Goal: Task Accomplishment & Management: Manage account settings

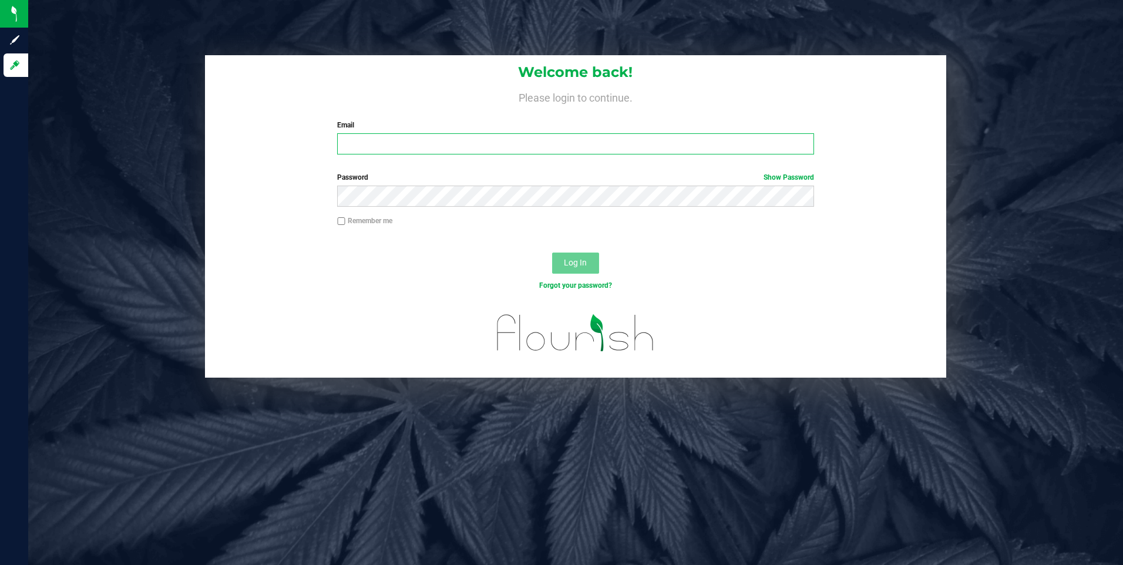
type input "[EMAIL_ADDRESS][DOMAIN_NAME]"
click at [565, 268] on button "Log In" at bounding box center [575, 263] width 47 height 21
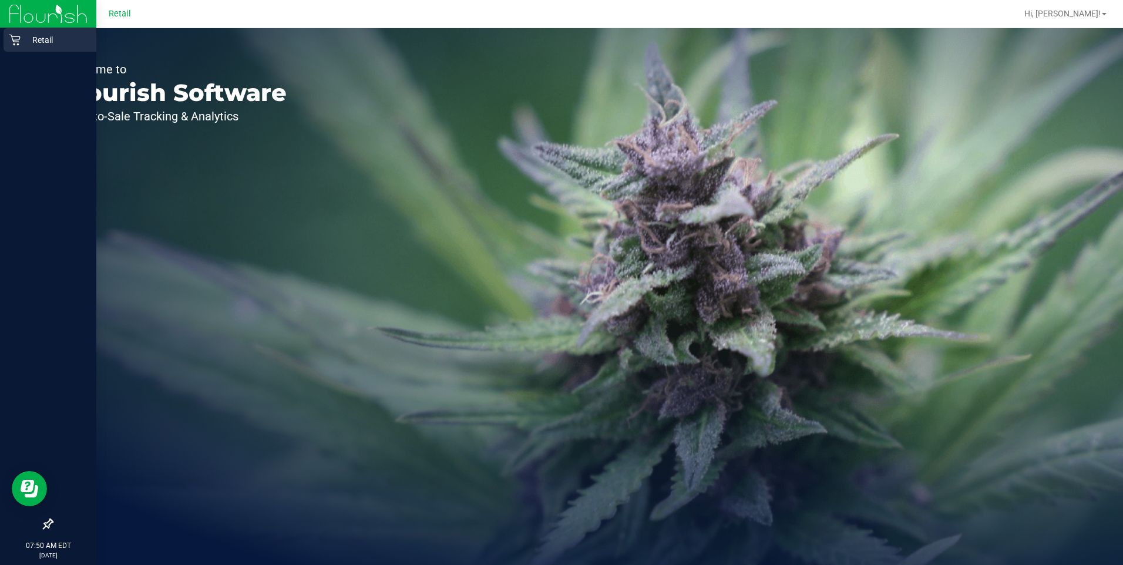
click at [35, 38] on p "Retail" at bounding box center [56, 40] width 71 height 14
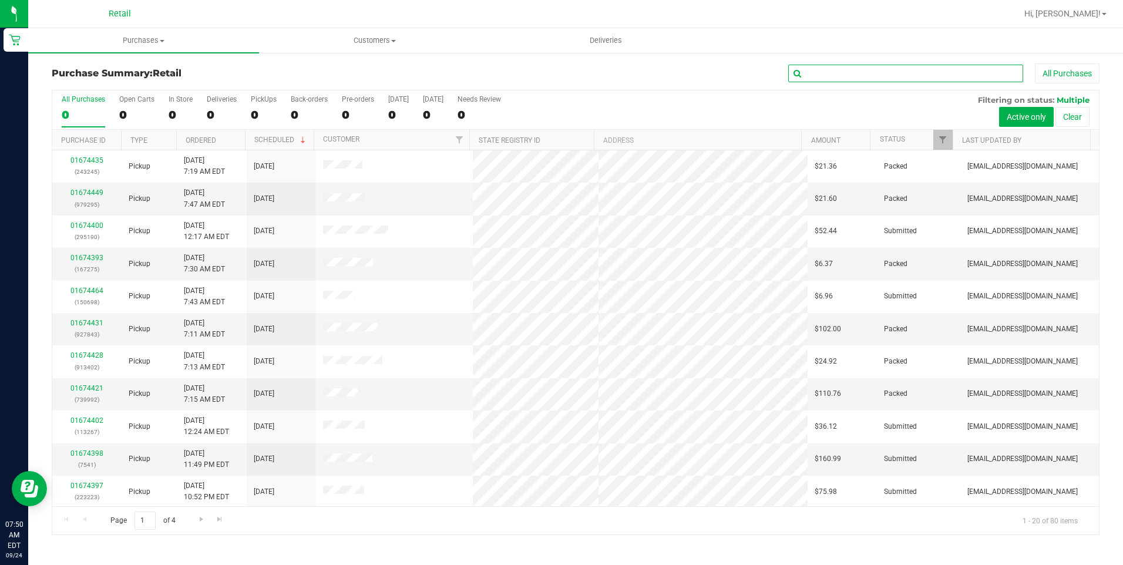
click at [841, 77] on input "text" at bounding box center [905, 74] width 235 height 18
type input "288"
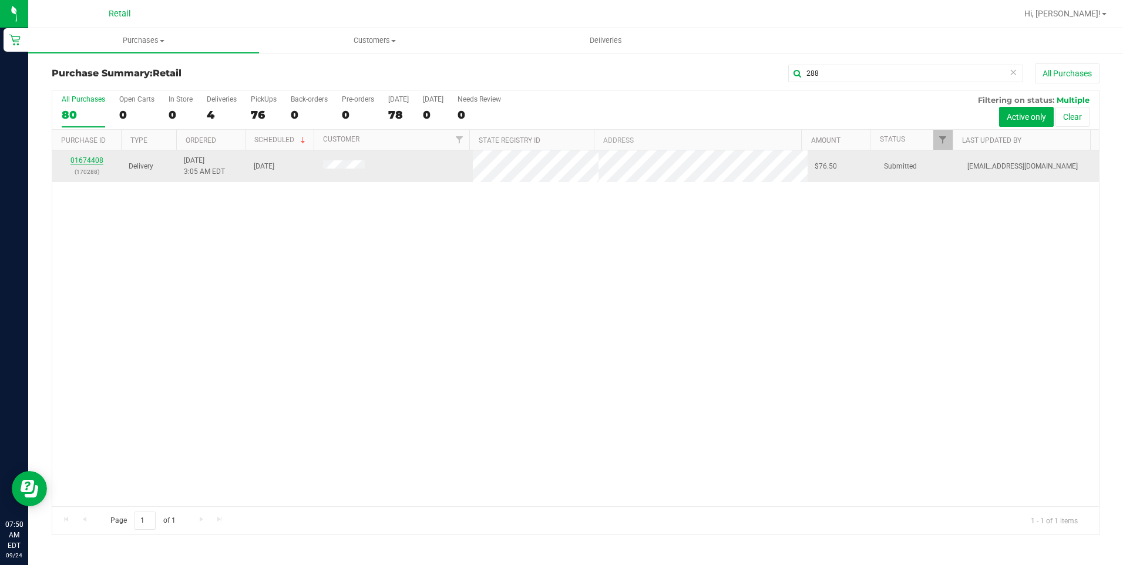
click at [92, 162] on link "01674408" at bounding box center [87, 160] width 33 height 8
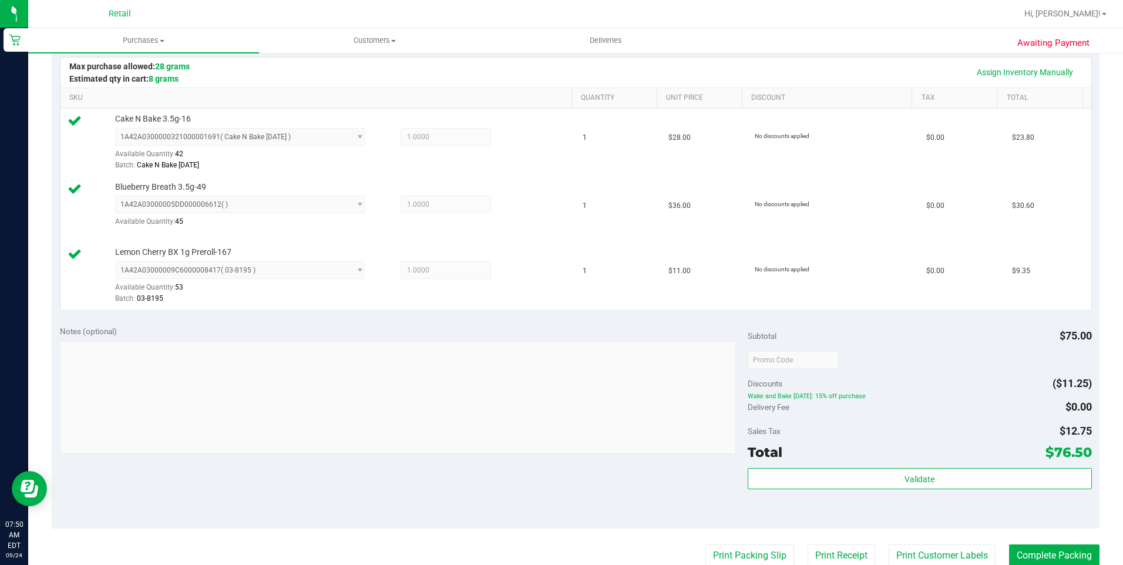
scroll to position [411, 0]
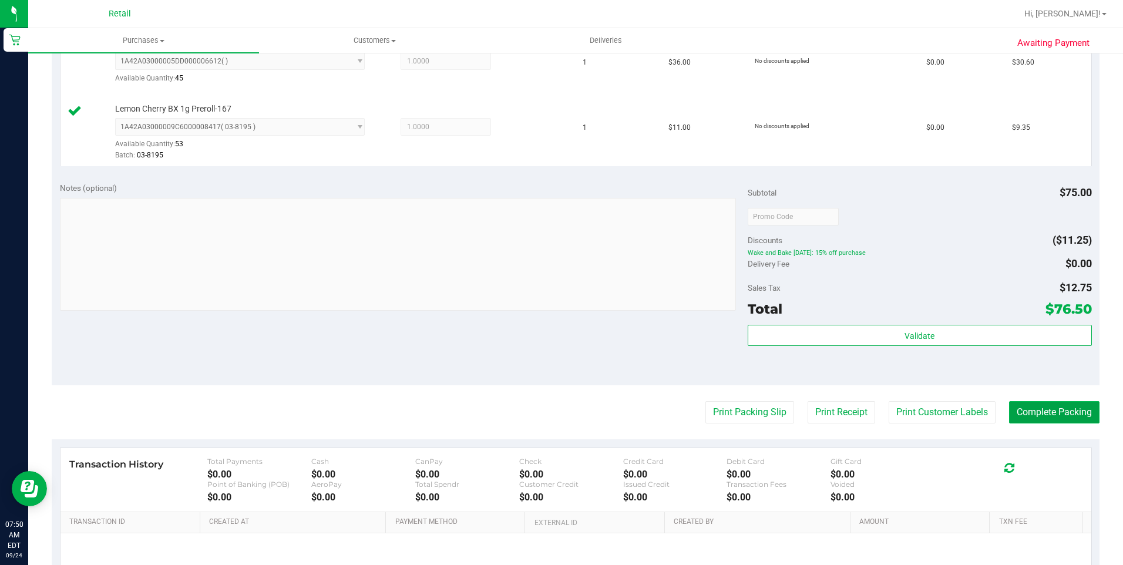
click at [841, 415] on button "Complete Packing" at bounding box center [1054, 412] width 90 height 22
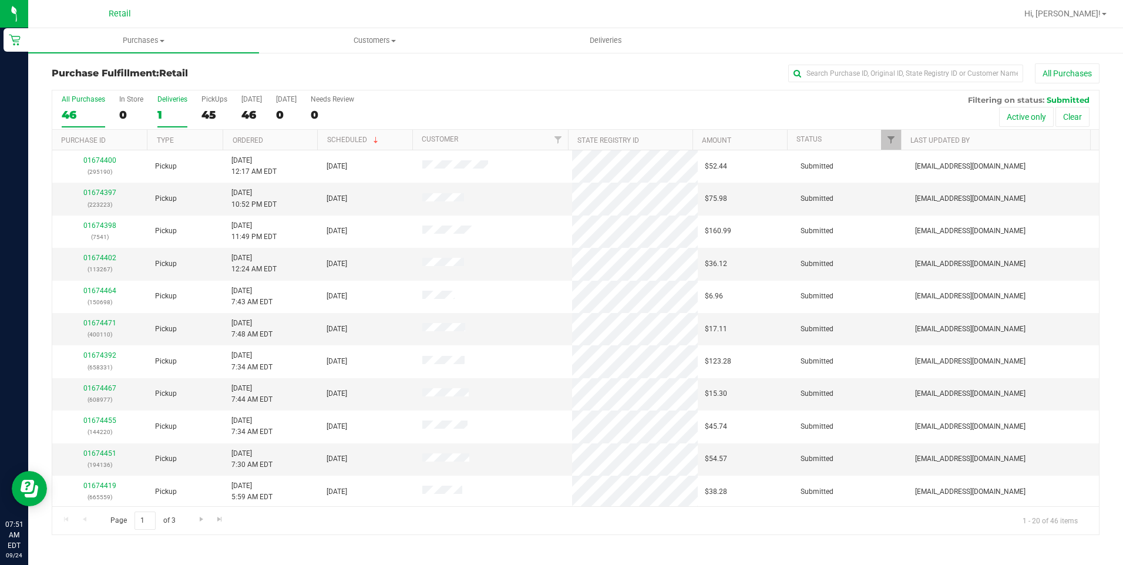
click at [180, 116] on div "1" at bounding box center [172, 115] width 30 height 14
click at [0, 0] on input "Deliveries 1" at bounding box center [0, 0] width 0 height 0
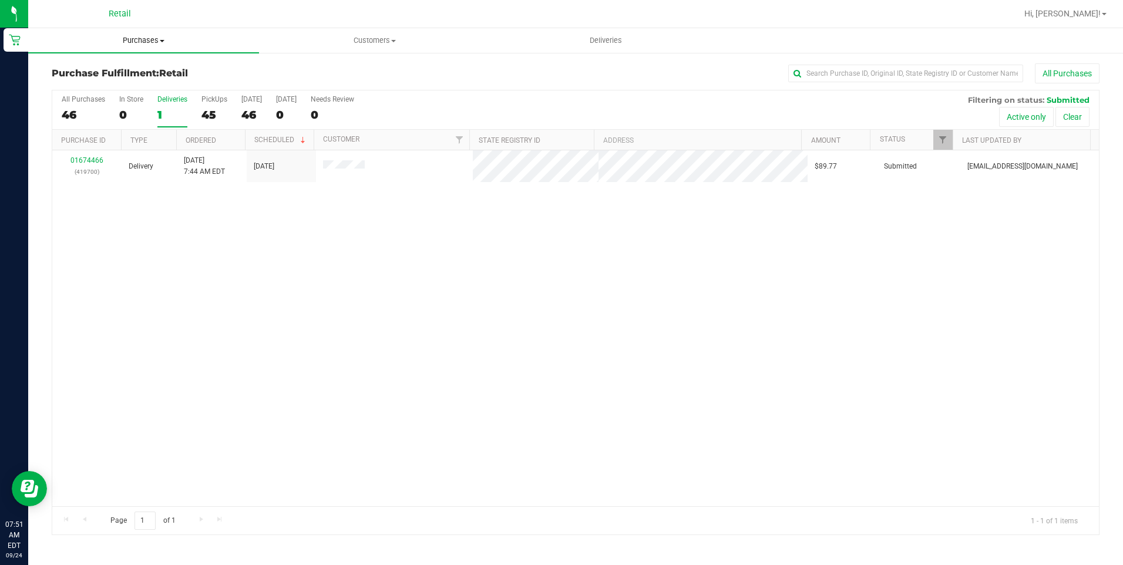
click at [144, 37] on span "Purchases" at bounding box center [143, 40] width 231 height 11
click at [105, 89] on li "Fulfillment" at bounding box center [143, 85] width 231 height 14
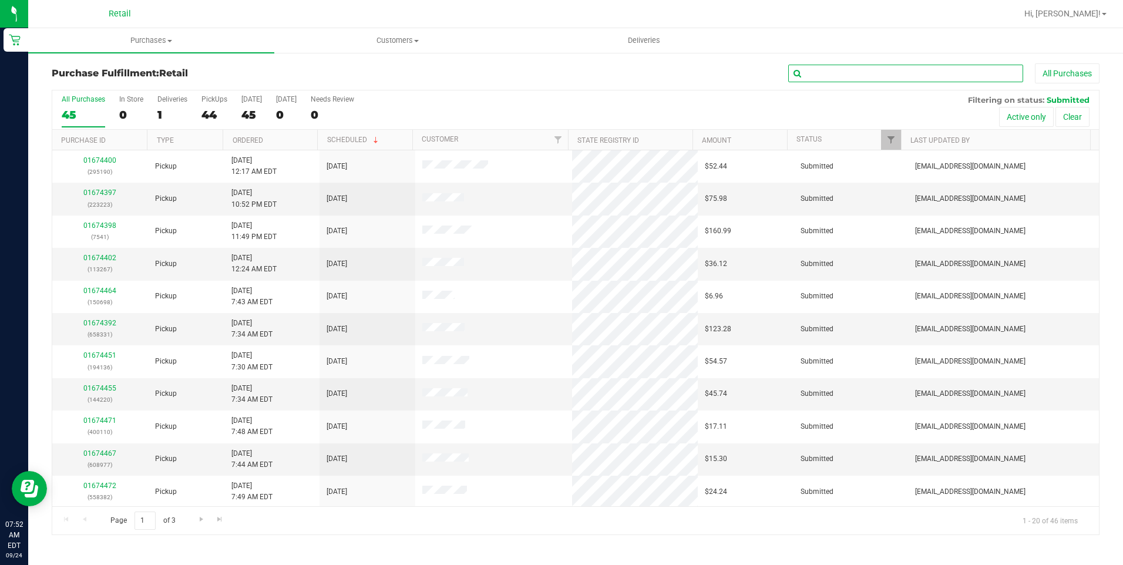
click at [831, 78] on input "text" at bounding box center [905, 74] width 235 height 18
type input "700"
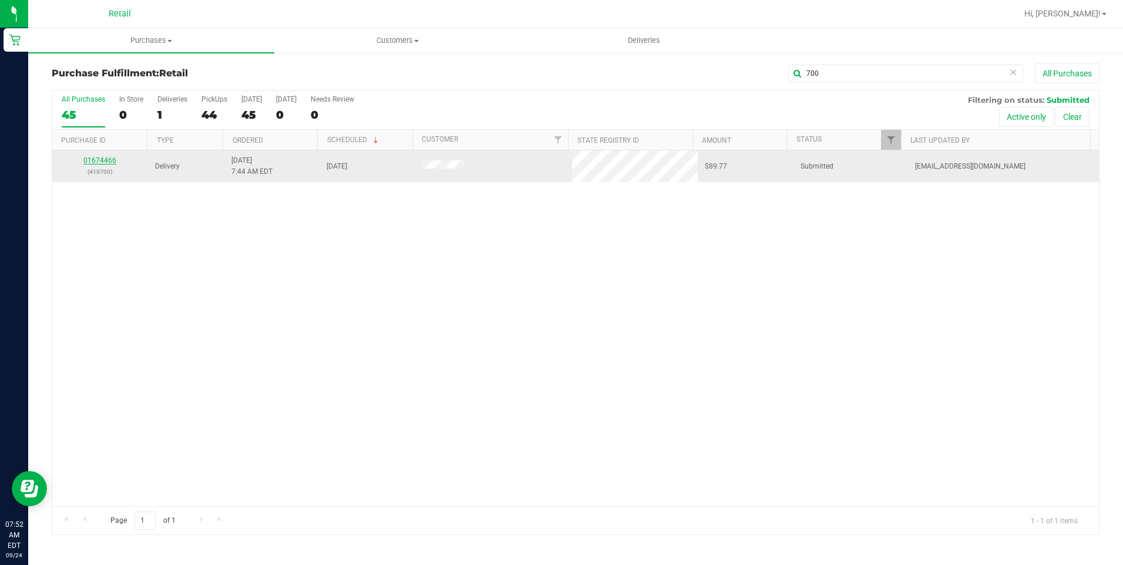
click at [107, 161] on link "01674466" at bounding box center [99, 160] width 33 height 8
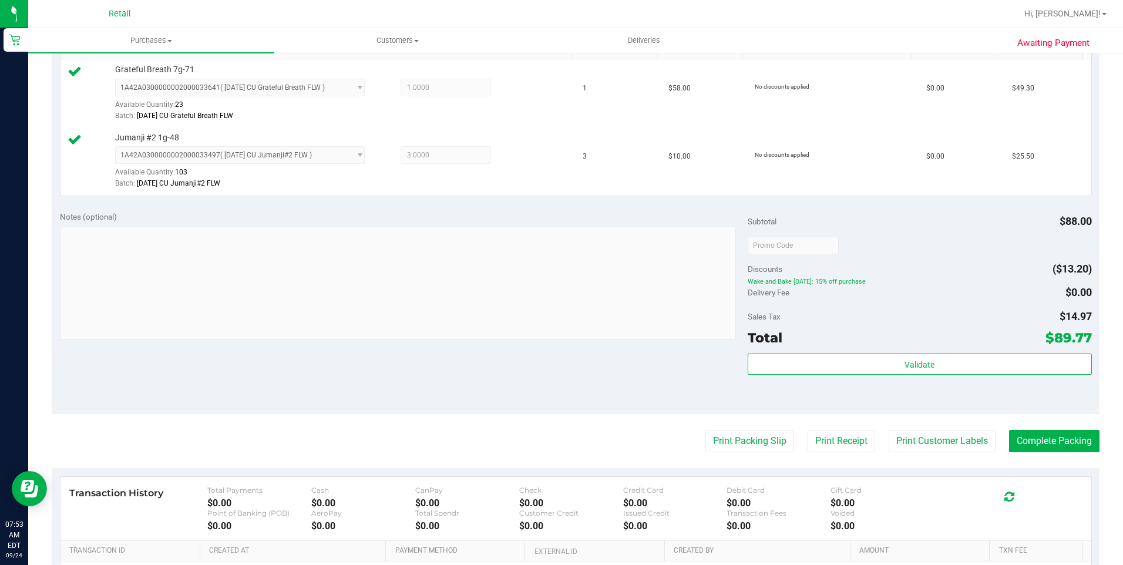
scroll to position [464, 0]
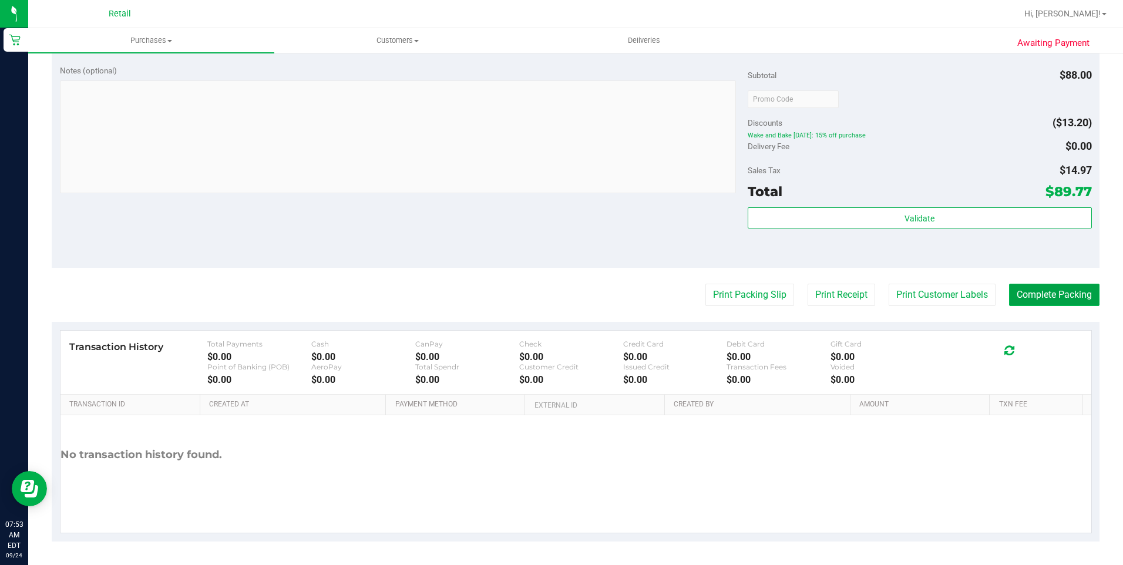
click at [841, 300] on button "Complete Packing" at bounding box center [1054, 295] width 90 height 22
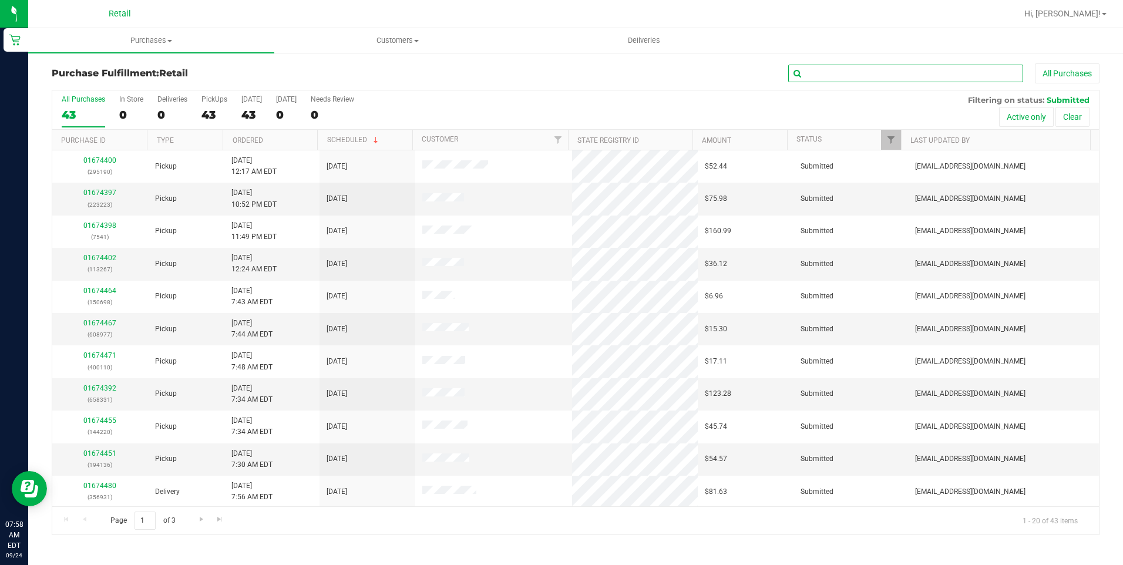
click at [820, 68] on input "text" at bounding box center [905, 74] width 235 height 18
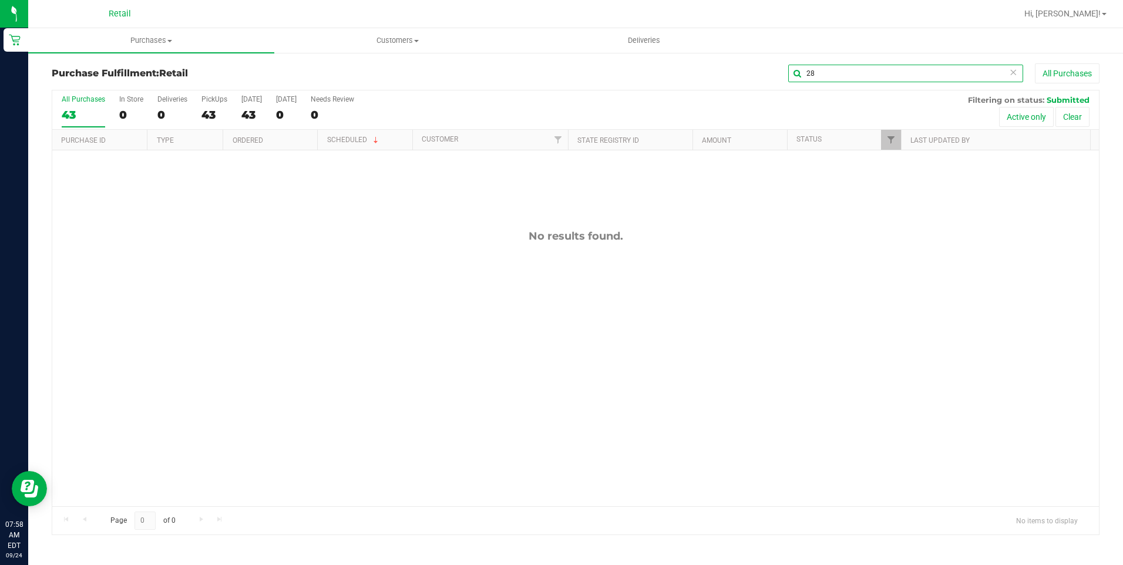
type input "2"
click at [387, 40] on span "Customers" at bounding box center [397, 40] width 245 height 11
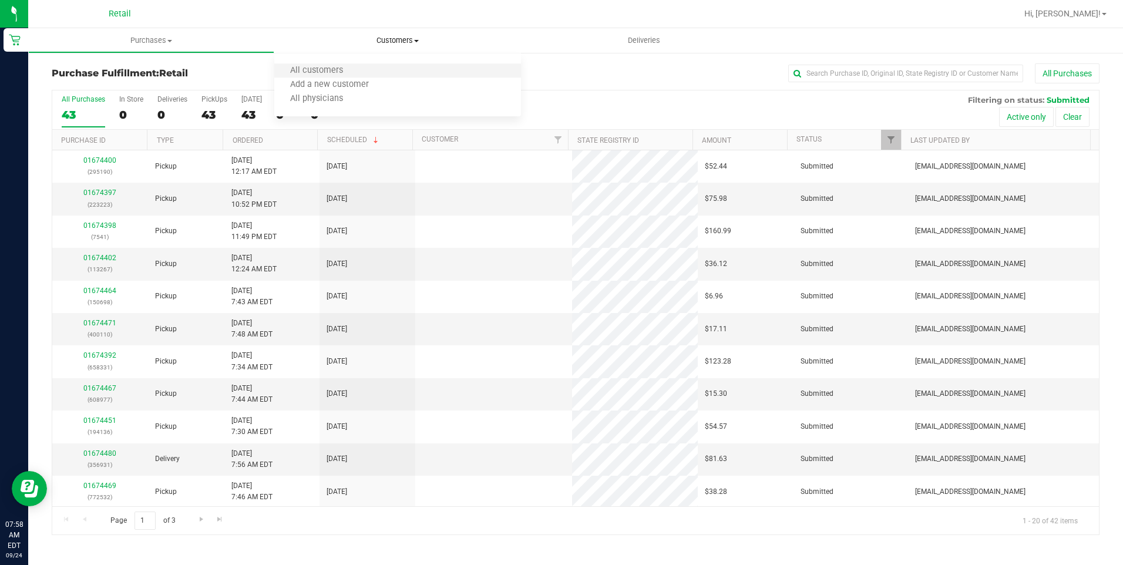
click at [368, 75] on li "All customers" at bounding box center [397, 71] width 246 height 14
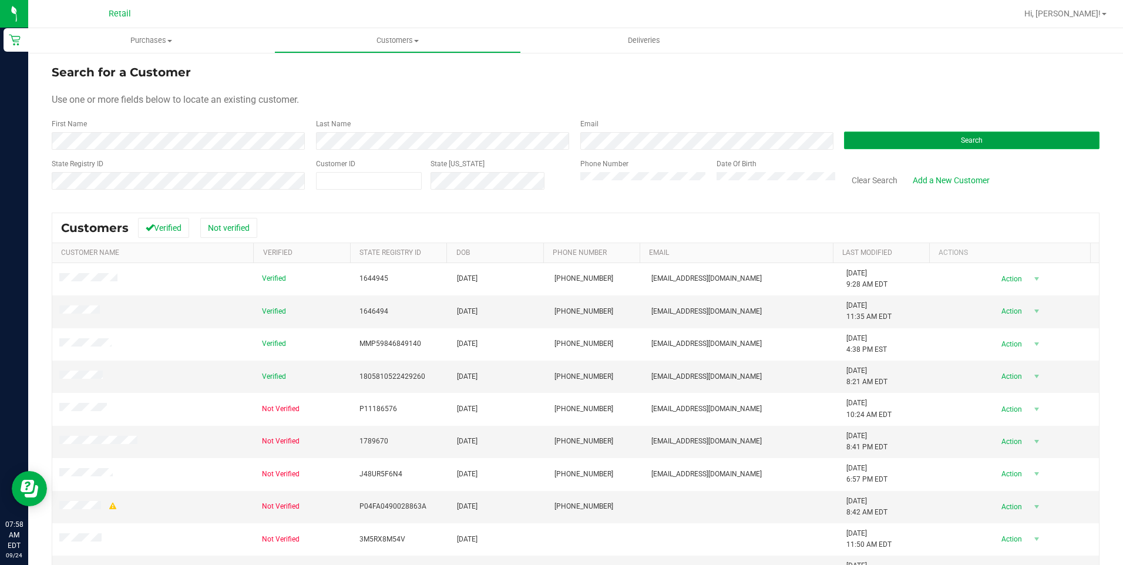
click at [841, 134] on button "Search" at bounding box center [972, 141] width 256 height 18
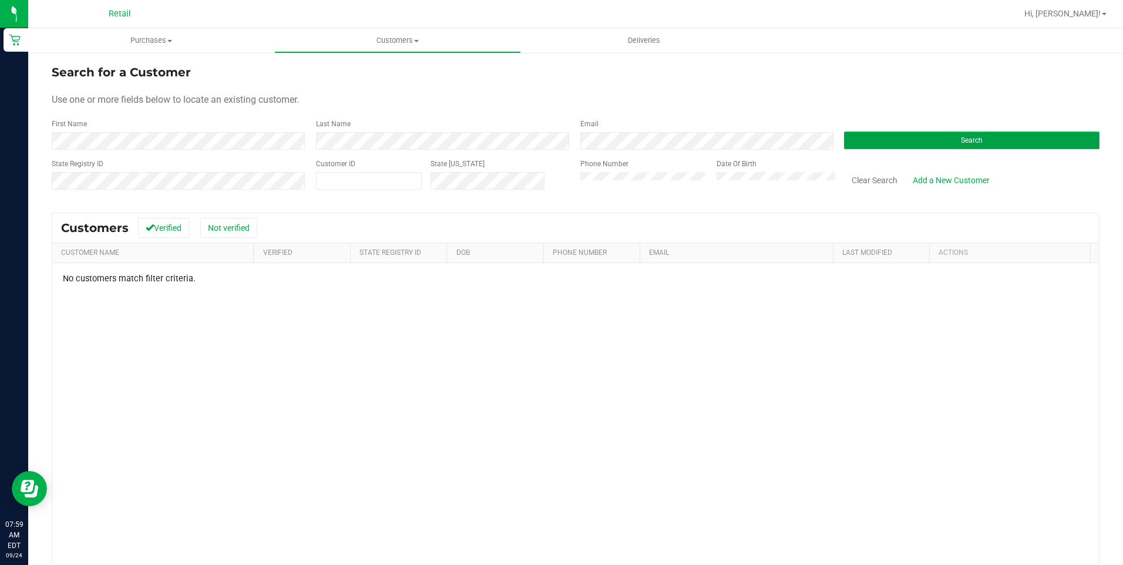
click at [841, 138] on button "Search" at bounding box center [972, 141] width 256 height 18
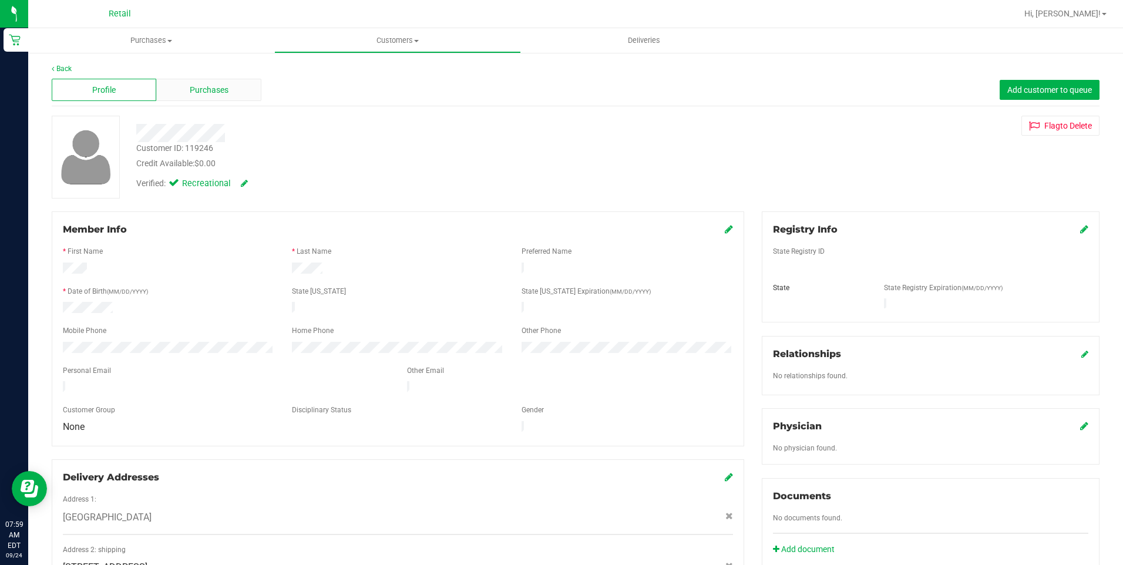
click at [208, 90] on span "Purchases" at bounding box center [209, 90] width 39 height 12
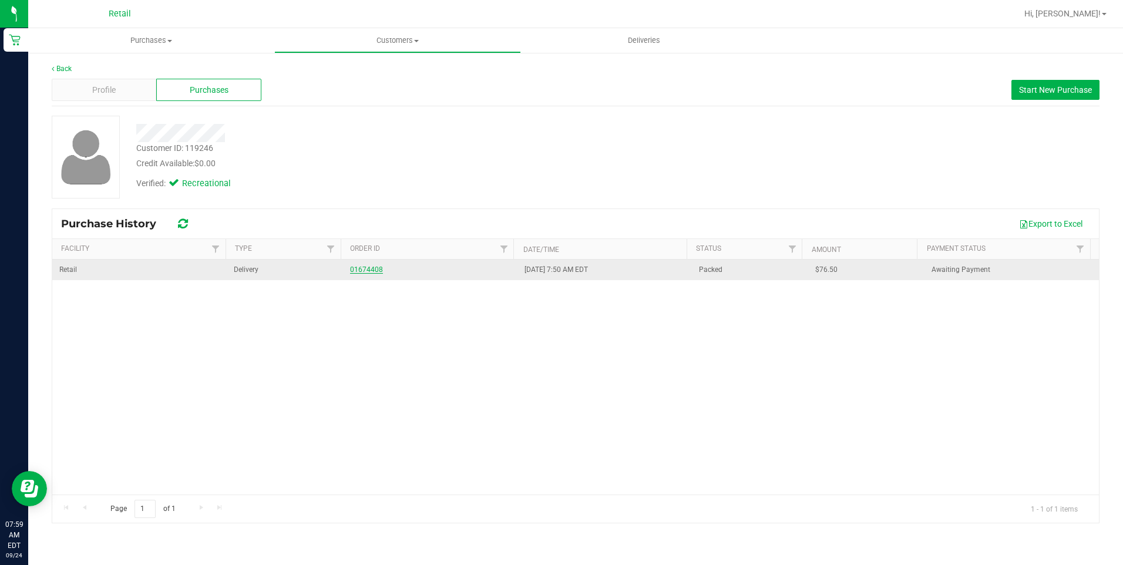
click at [365, 268] on link "01674408" at bounding box center [366, 270] width 33 height 8
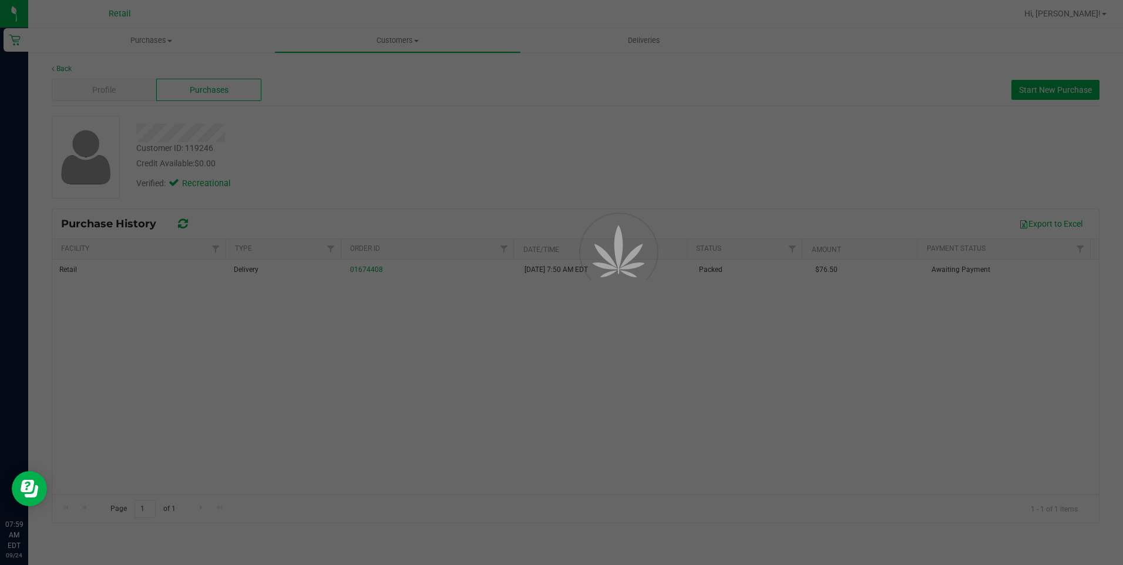
drag, startPoint x: 365, startPoint y: 268, endPoint x: 416, endPoint y: 173, distance: 107.5
click at [416, 173] on div at bounding box center [561, 282] width 1123 height 565
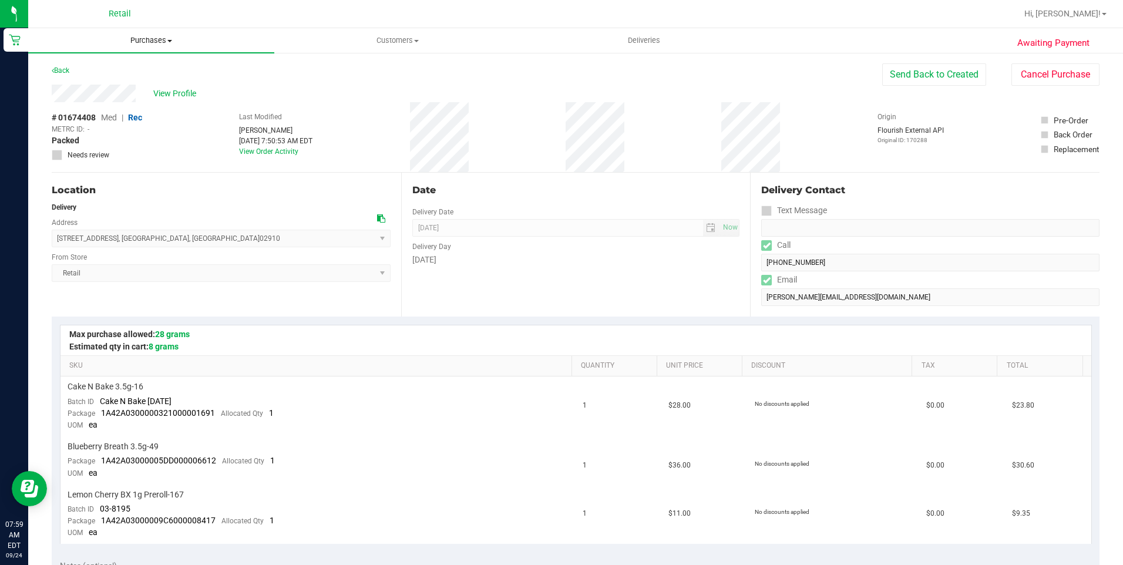
click at [167, 45] on span "Purchases" at bounding box center [151, 40] width 246 height 11
click at [160, 84] on li "Fulfillment" at bounding box center [151, 85] width 246 height 14
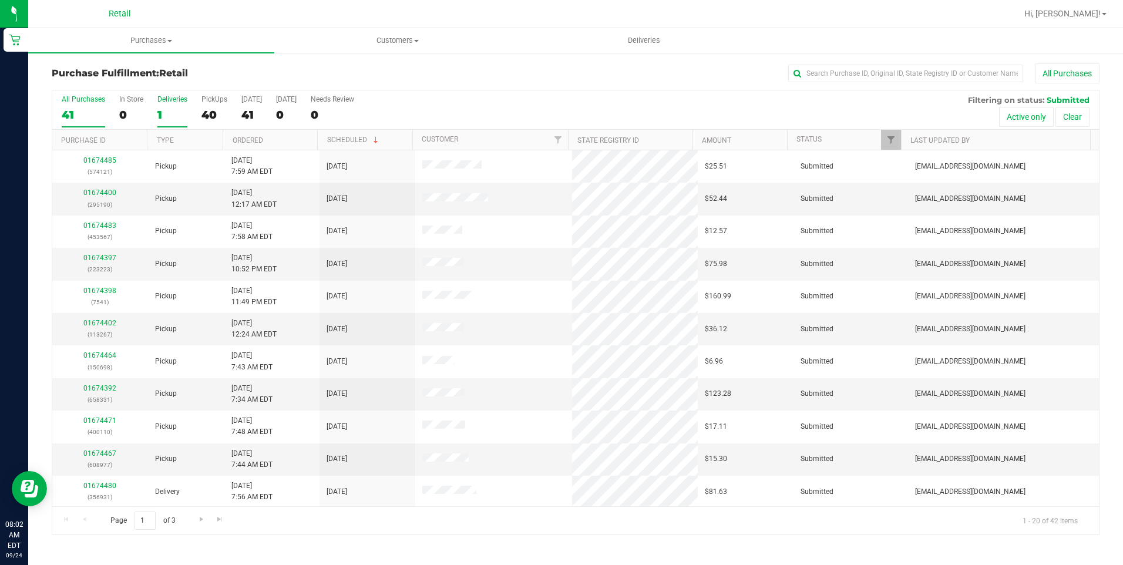
click at [163, 113] on div "1" at bounding box center [172, 115] width 30 height 14
click at [0, 0] on input "Deliveries 1" at bounding box center [0, 0] width 0 height 0
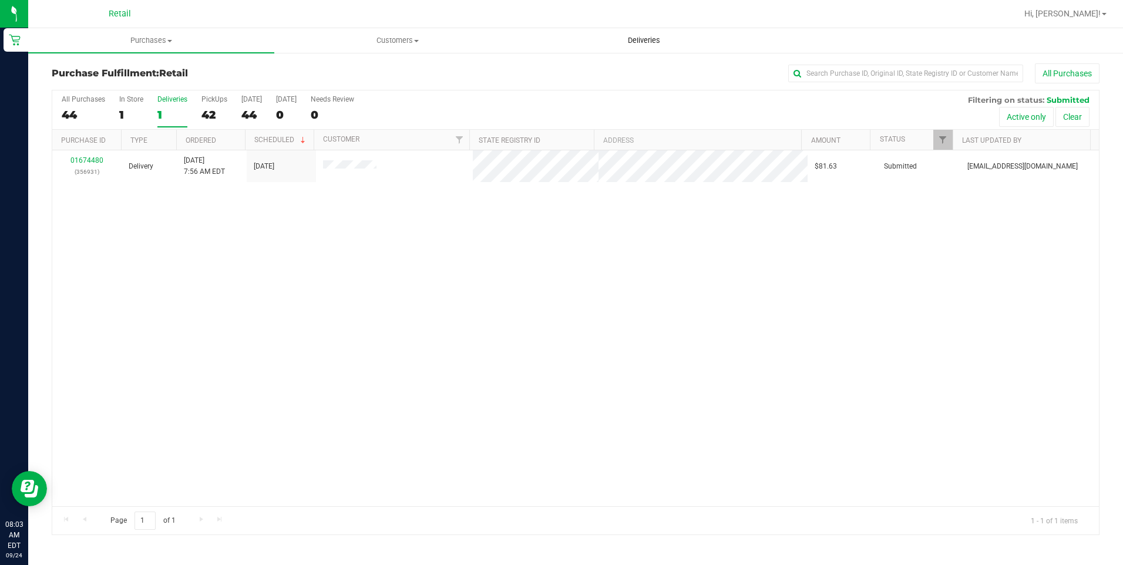
click at [637, 44] on span "Deliveries" at bounding box center [644, 40] width 64 height 11
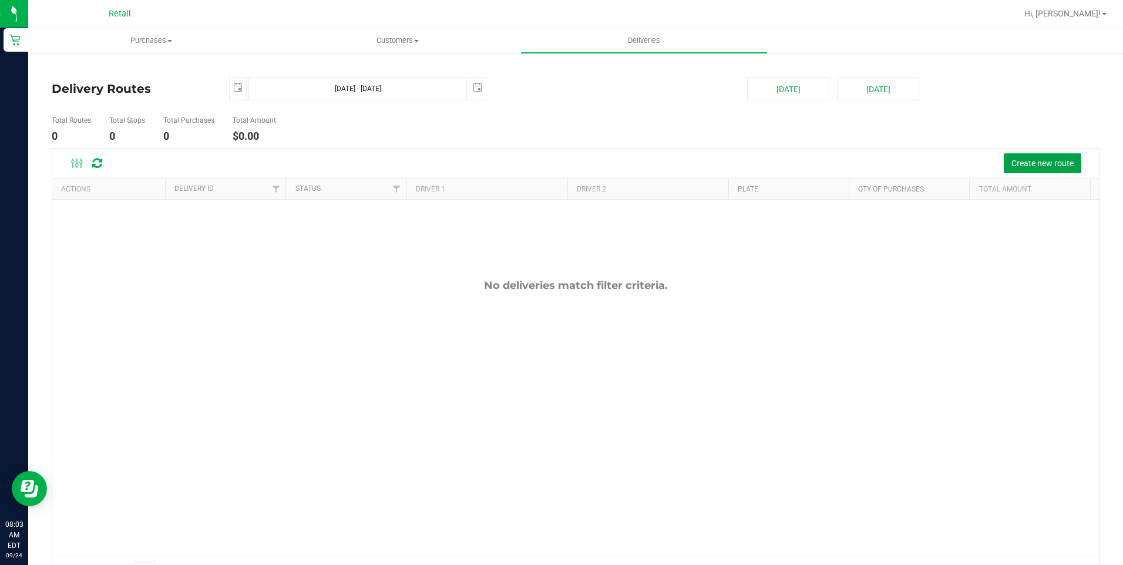
click at [841, 172] on button "Create new route" at bounding box center [1043, 163] width 78 height 20
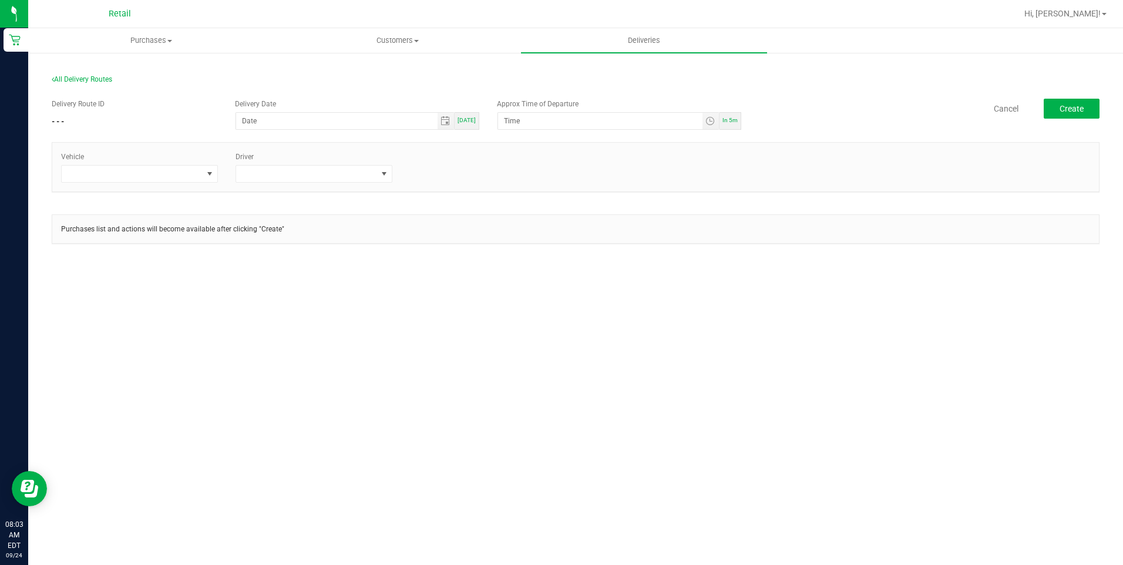
click at [461, 123] on span "[DATE]" at bounding box center [467, 120] width 18 height 6
type input "[DATE]"
click at [704, 127] on span "Toggle time list" at bounding box center [711, 121] width 17 height 16
click at [523, 254] on li "8" at bounding box center [522, 253] width 28 height 16
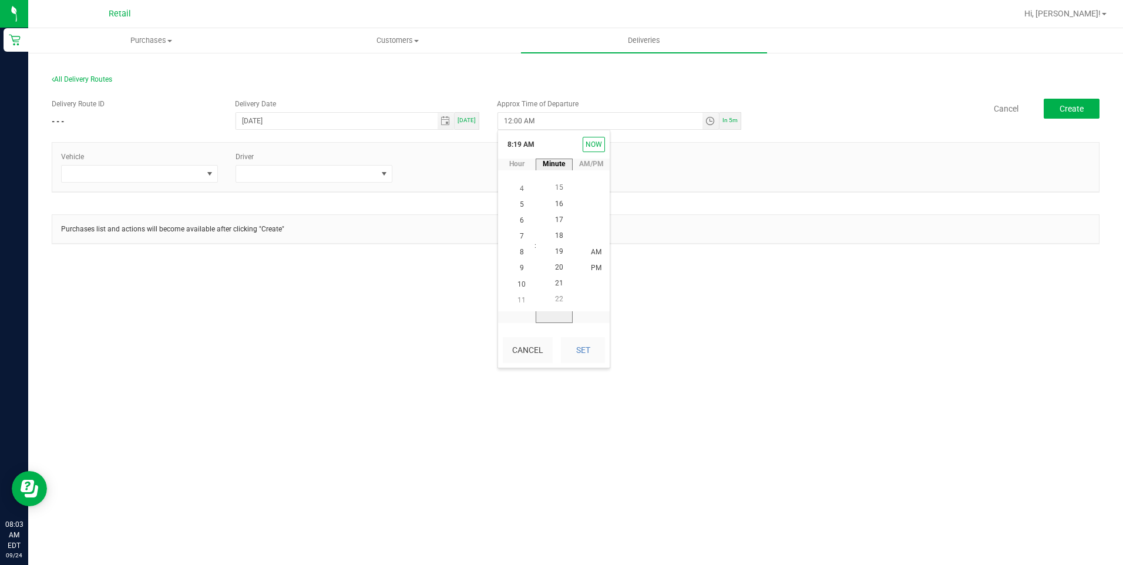
scroll to position [303, 0]
click at [555, 193] on li "15" at bounding box center [559, 189] width 28 height 16
click at [593, 272] on span "PM" at bounding box center [596, 268] width 11 height 8
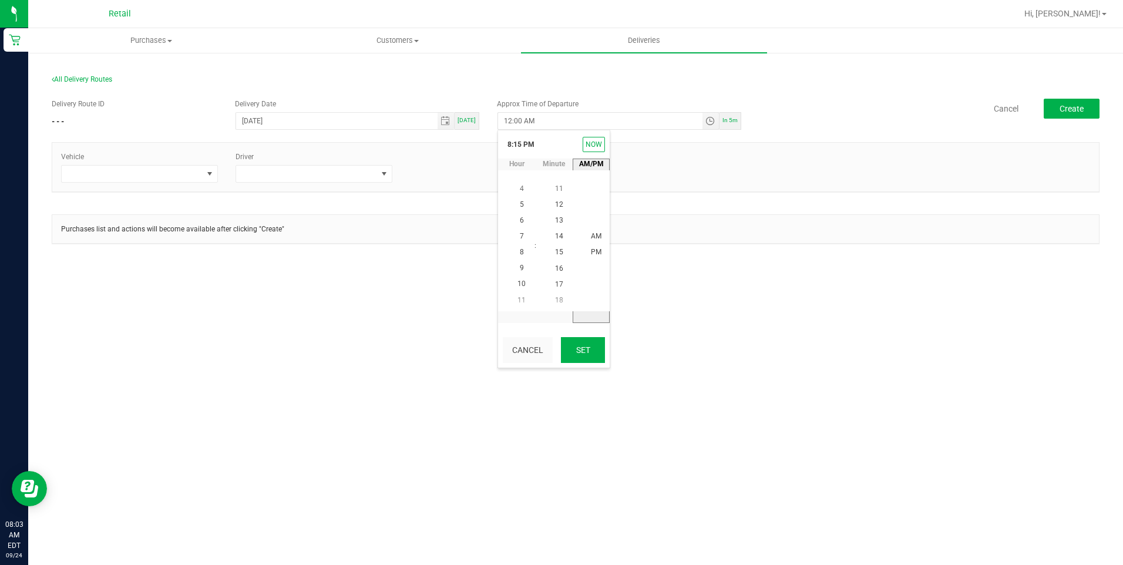
click at [589, 347] on button "Set" at bounding box center [583, 350] width 44 height 26
type input "8:15 PM"
click at [209, 173] on span at bounding box center [209, 173] width 9 height 9
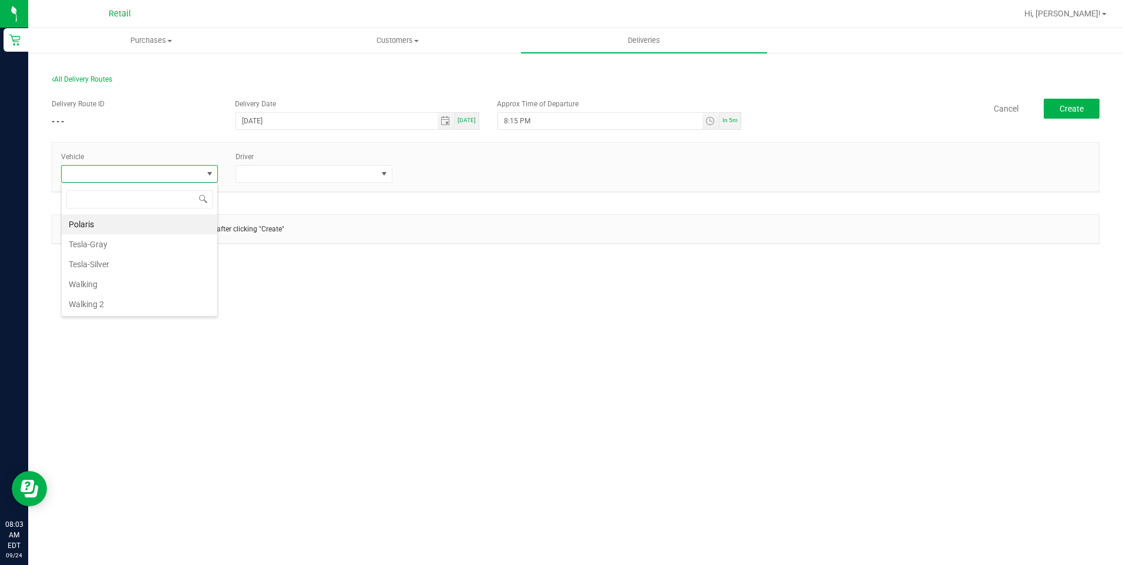
scroll to position [18, 157]
click at [99, 240] on li "Tesla-Gray" at bounding box center [140, 244] width 156 height 20
click at [382, 179] on span at bounding box center [384, 174] width 15 height 16
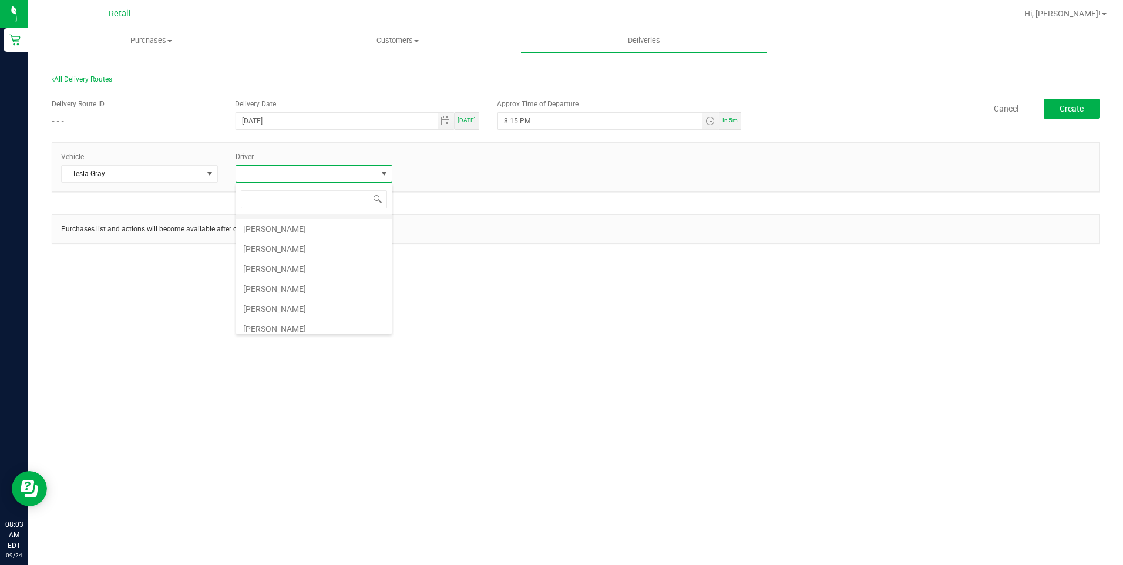
scroll to position [118, 0]
click at [272, 319] on li "Sergio Garcia" at bounding box center [314, 327] width 156 height 20
click at [841, 115] on button "Create" at bounding box center [1072, 109] width 56 height 20
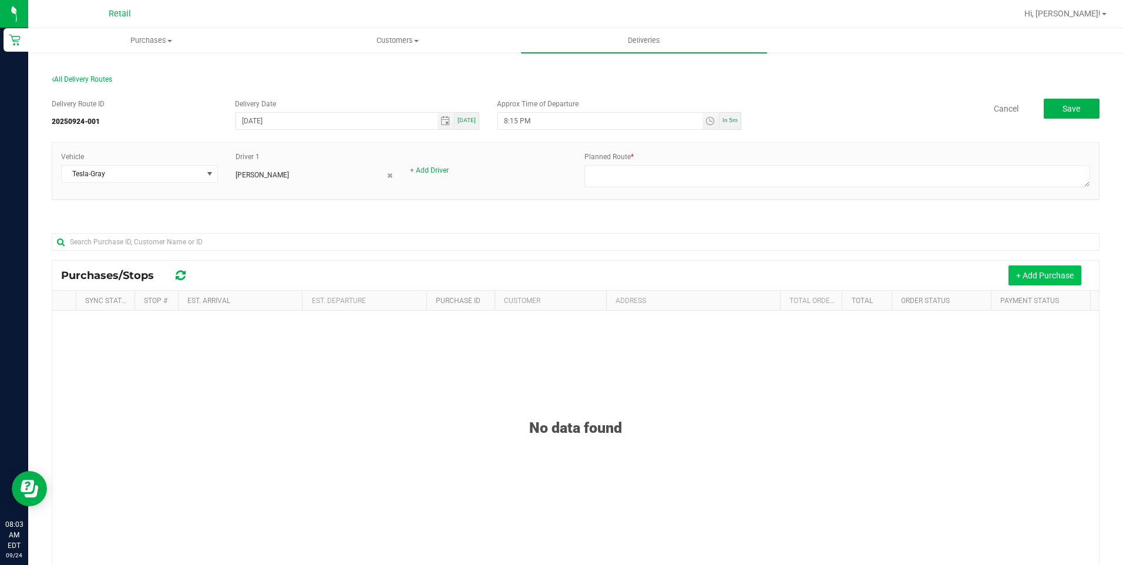
click at [841, 276] on button "+ Add Purchase" at bounding box center [1045, 276] width 73 height 20
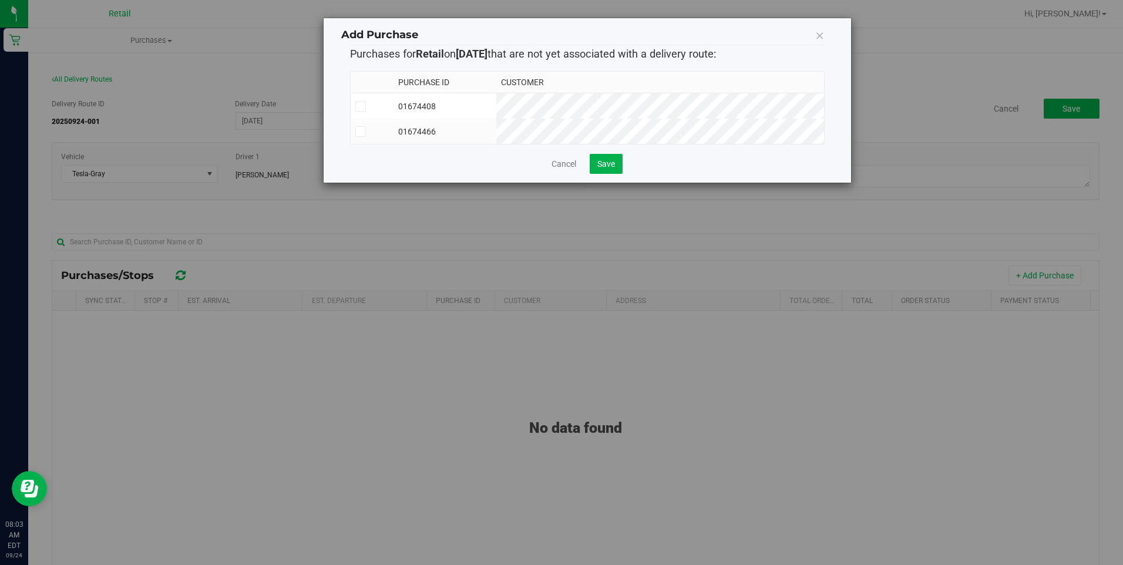
drag, startPoint x: 362, startPoint y: 99, endPoint x: 360, endPoint y: 118, distance: 19.5
click at [362, 99] on td at bounding box center [372, 106] width 43 height 26
click at [355, 141] on td at bounding box center [372, 131] width 43 height 25
click at [596, 170] on button "Save" at bounding box center [606, 164] width 33 height 20
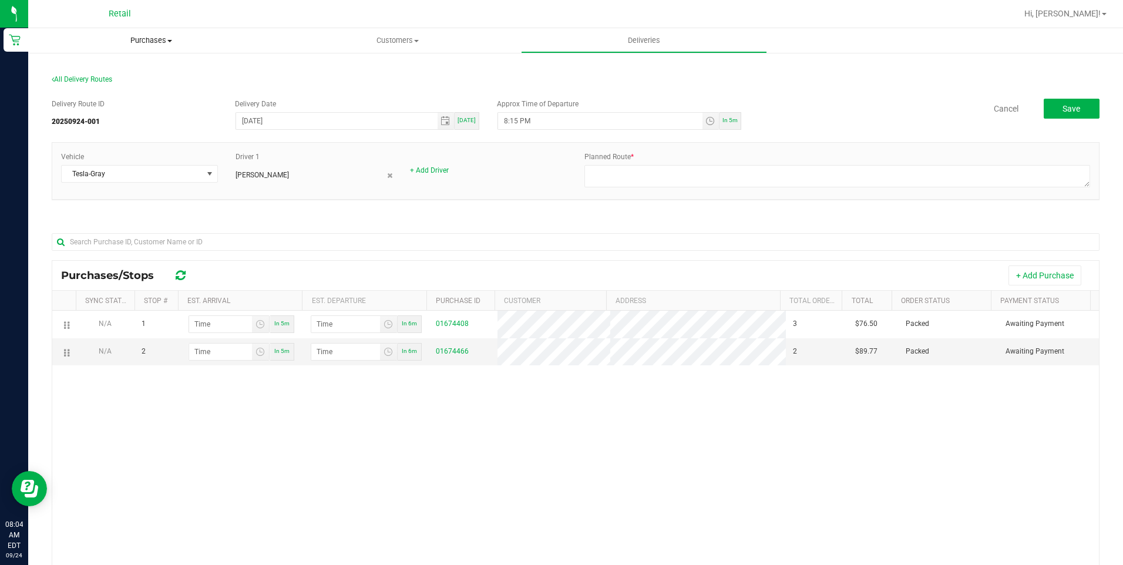
click at [149, 44] on span "Purchases" at bounding box center [151, 40] width 246 height 11
click at [139, 85] on li "Fulfillment" at bounding box center [151, 85] width 246 height 14
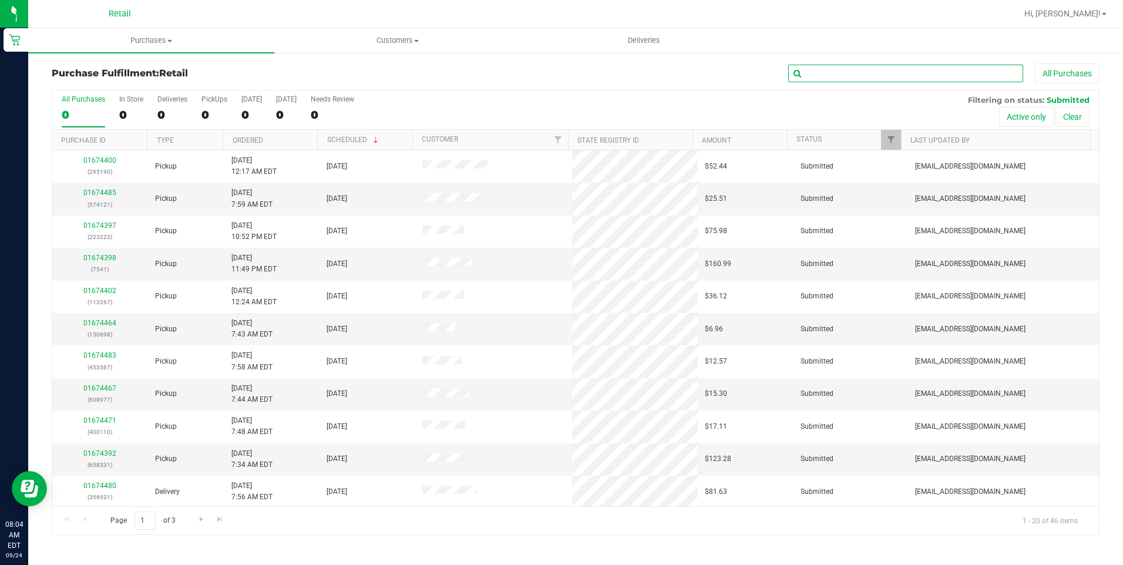
click at [841, 76] on input "text" at bounding box center [905, 74] width 235 height 18
type input "931"
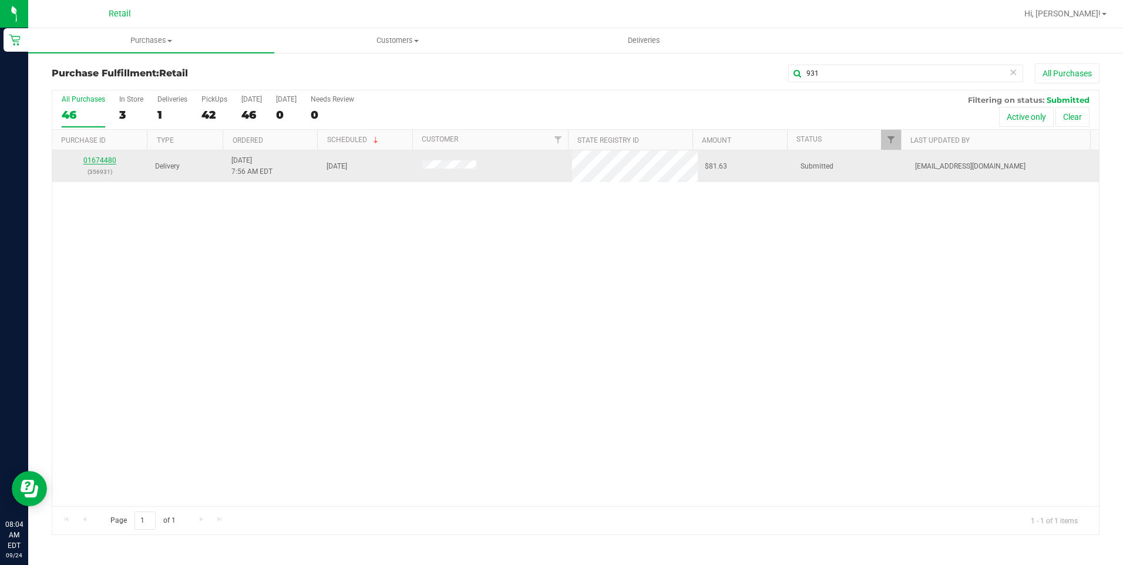
click at [109, 163] on link "01674480" at bounding box center [99, 160] width 33 height 8
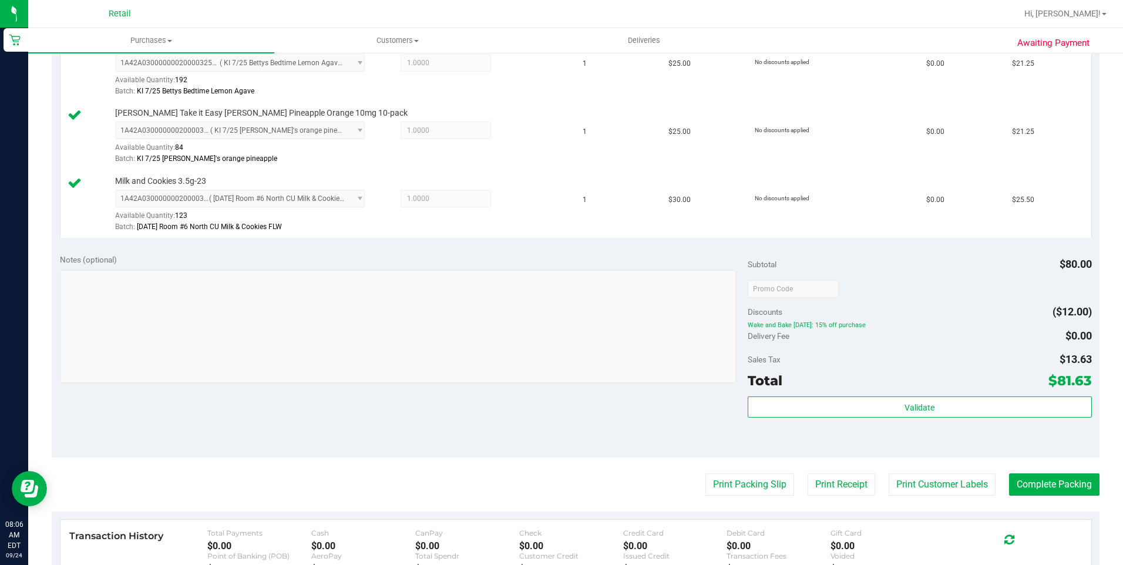
scroll to position [529, 0]
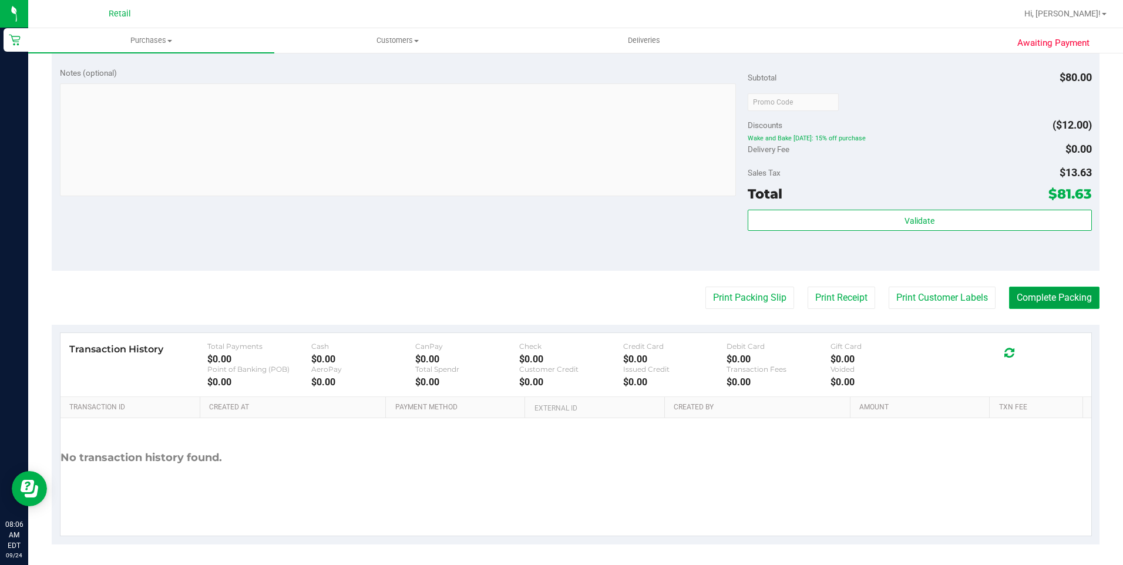
click at [841, 306] on button "Complete Packing" at bounding box center [1054, 298] width 90 height 22
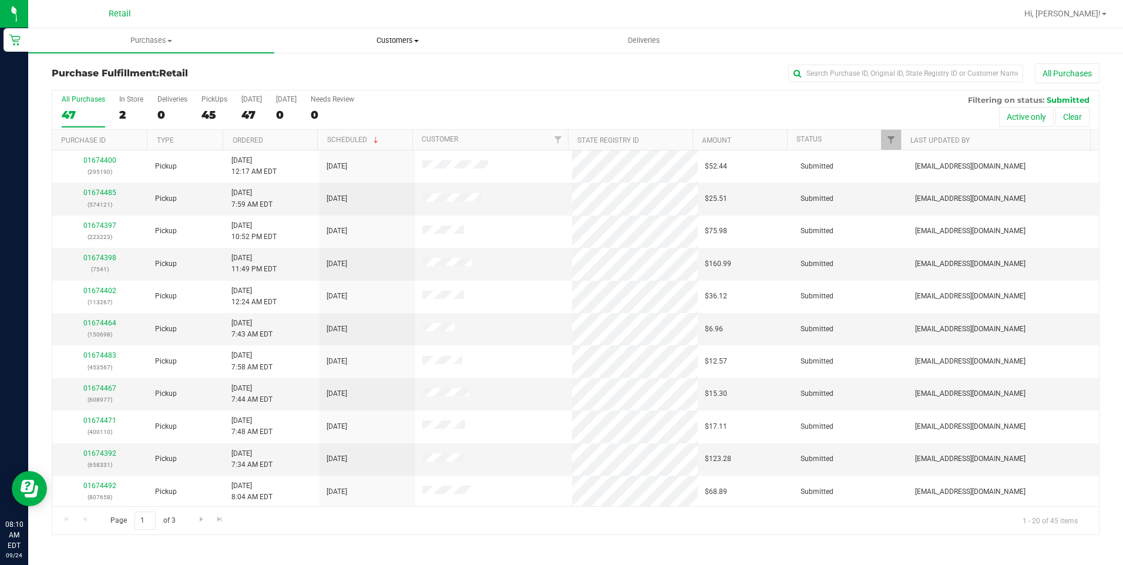
click at [390, 39] on span "Customers" at bounding box center [397, 40] width 245 height 11
click at [635, 36] on span "Deliveries" at bounding box center [644, 40] width 64 height 11
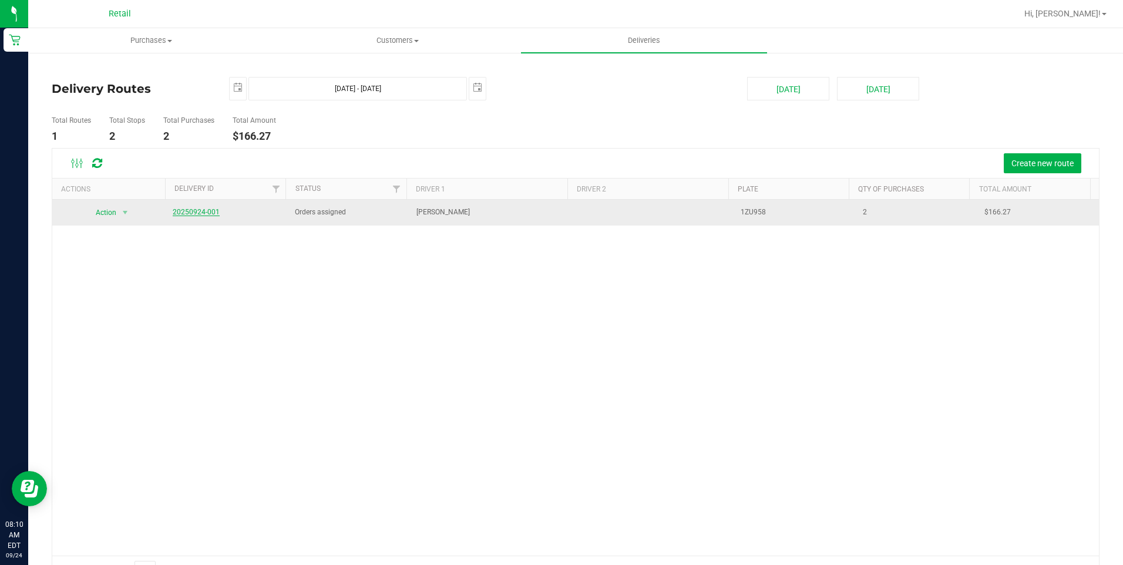
click at [204, 208] on link "20250924-001" at bounding box center [196, 212] width 47 height 8
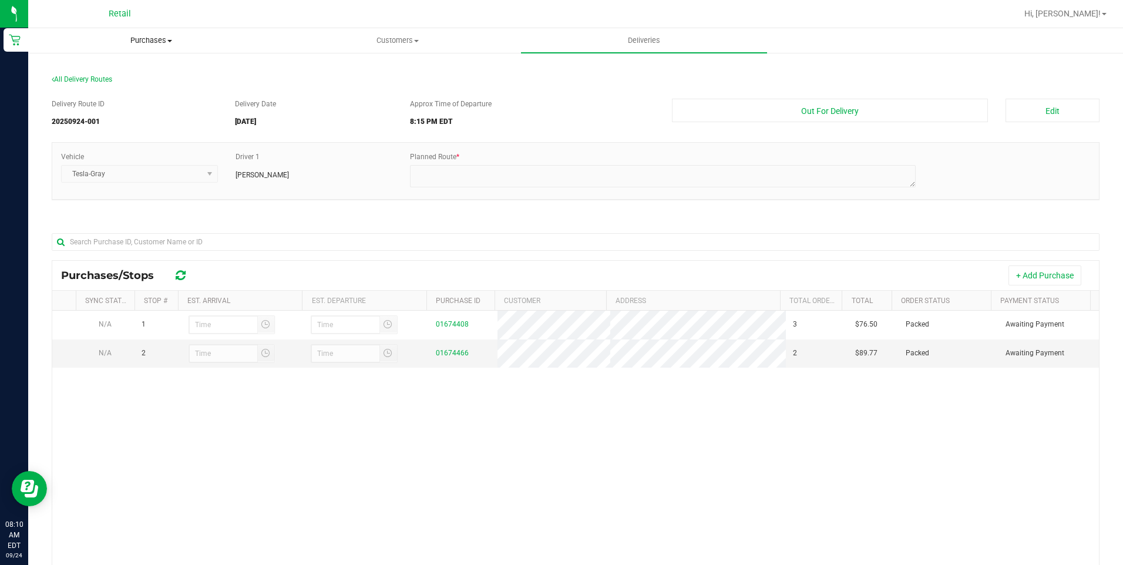
click at [160, 43] on span "Purchases" at bounding box center [151, 40] width 245 height 11
click at [142, 83] on li "Fulfillment" at bounding box center [151, 85] width 246 height 14
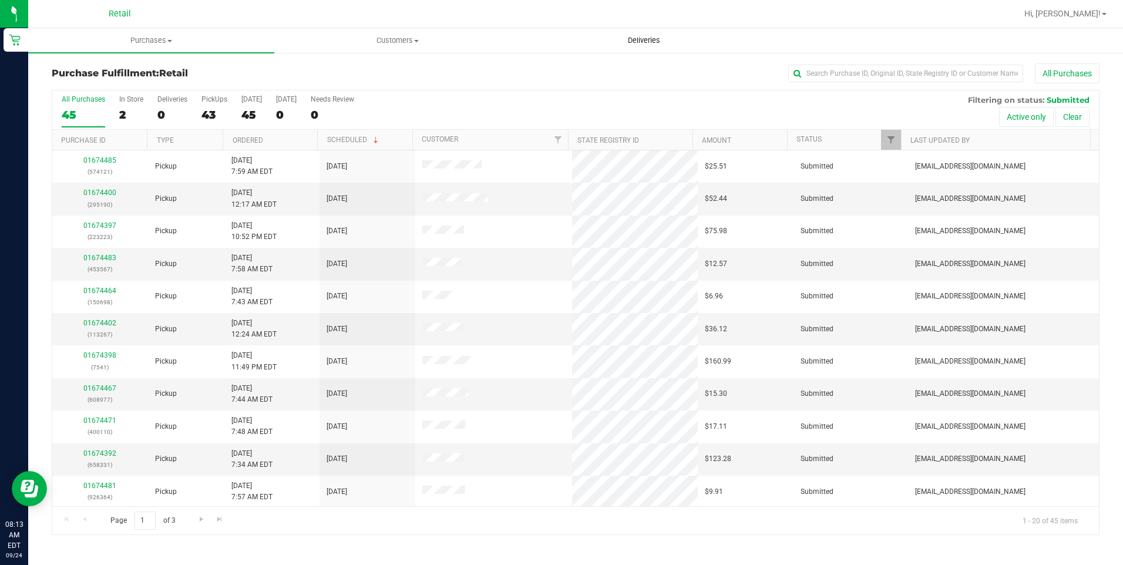
click at [664, 40] on span "Deliveries" at bounding box center [644, 40] width 64 height 11
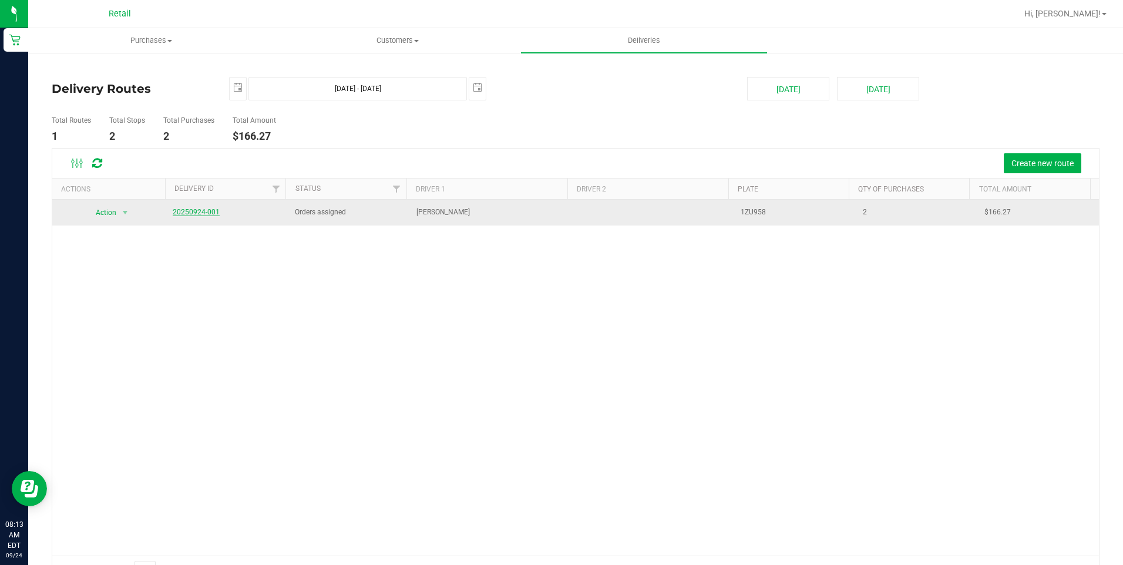
click at [193, 215] on link "20250924-001" at bounding box center [196, 212] width 47 height 8
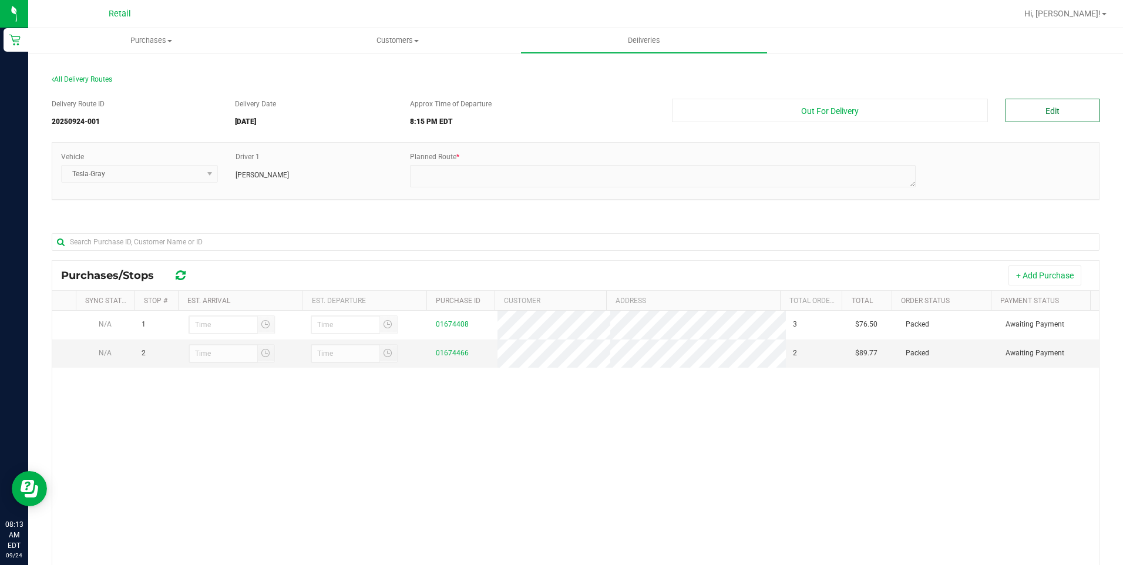
click at [841, 120] on button "Edit" at bounding box center [1053, 111] width 94 height 24
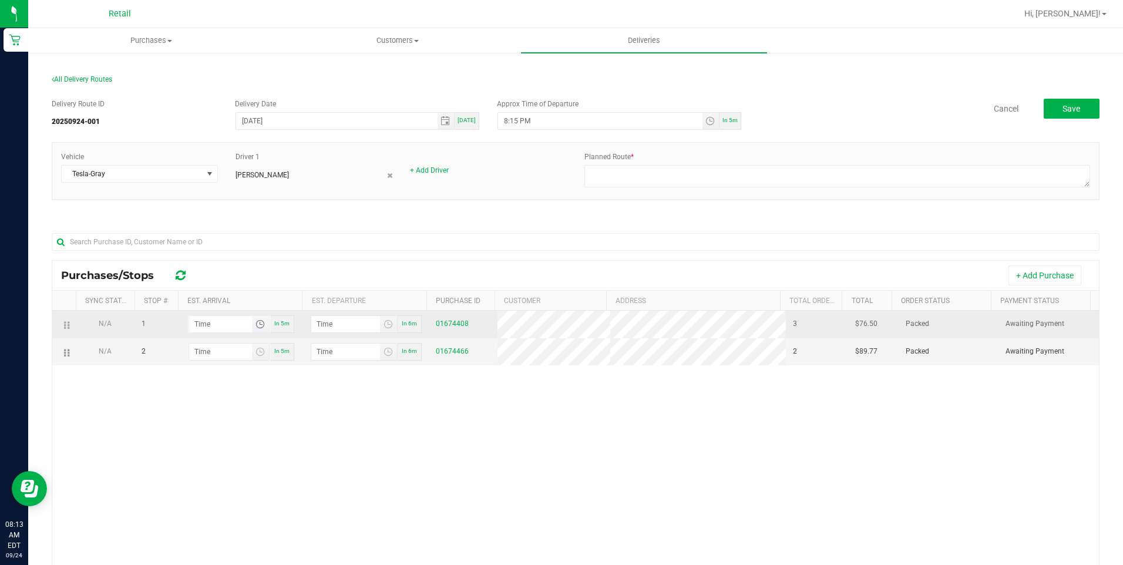
click at [256, 323] on span "Toggle time list" at bounding box center [260, 324] width 9 height 9
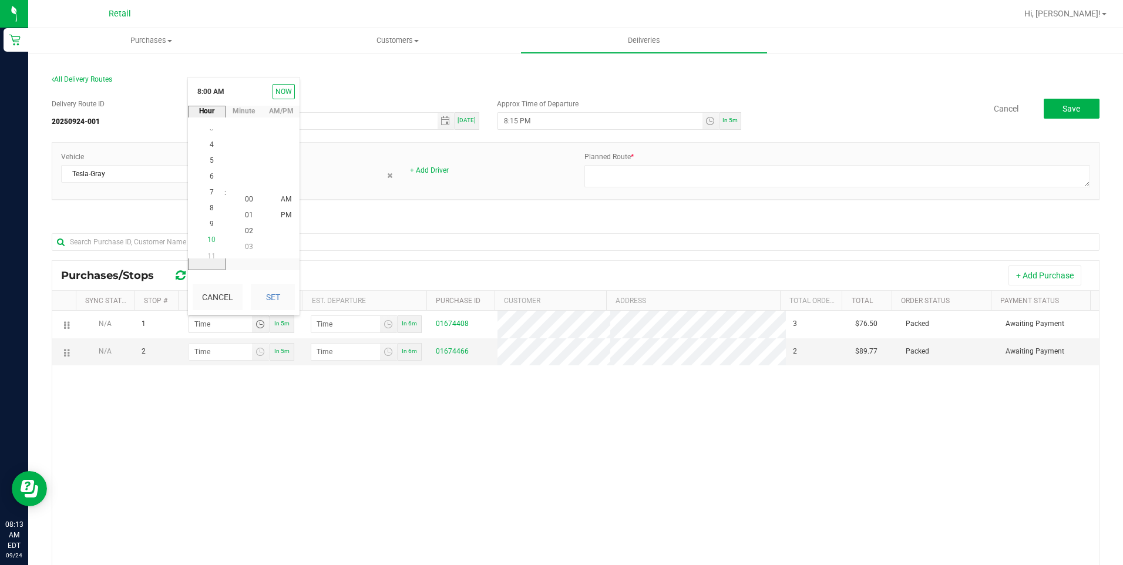
scroll to position [127, 0]
click at [210, 197] on span "8" at bounding box center [212, 200] width 4 height 8
click at [245, 197] on span "28" at bounding box center [249, 200] width 8 height 8
click at [267, 302] on button "Set" at bounding box center [273, 297] width 44 height 26
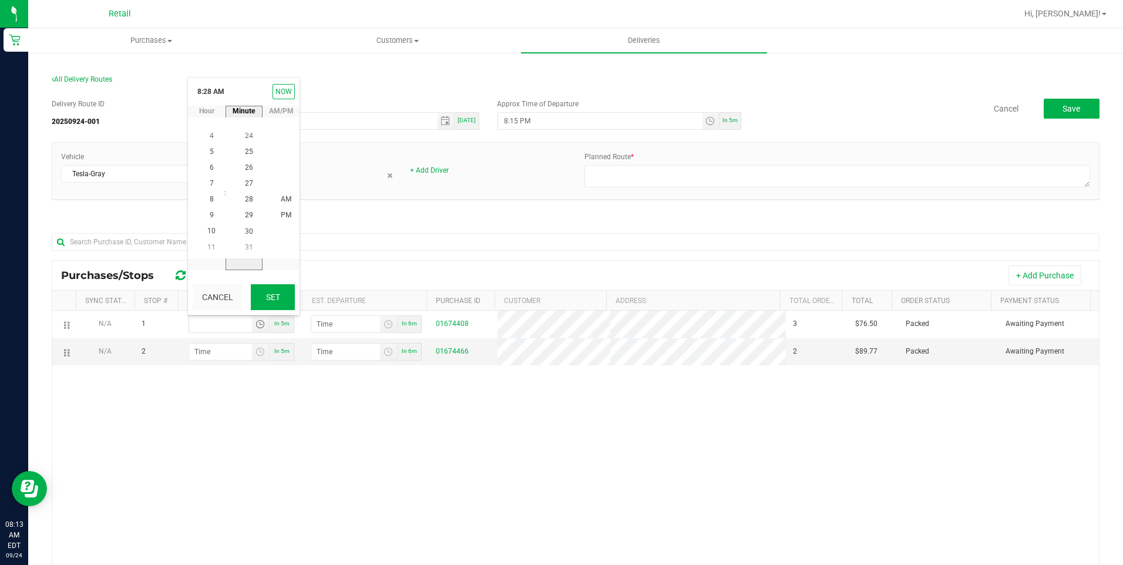
type input "8:28 AM"
type input "8:29 AM"
click at [264, 353] on span "Toggle time list" at bounding box center [260, 352] width 17 height 16
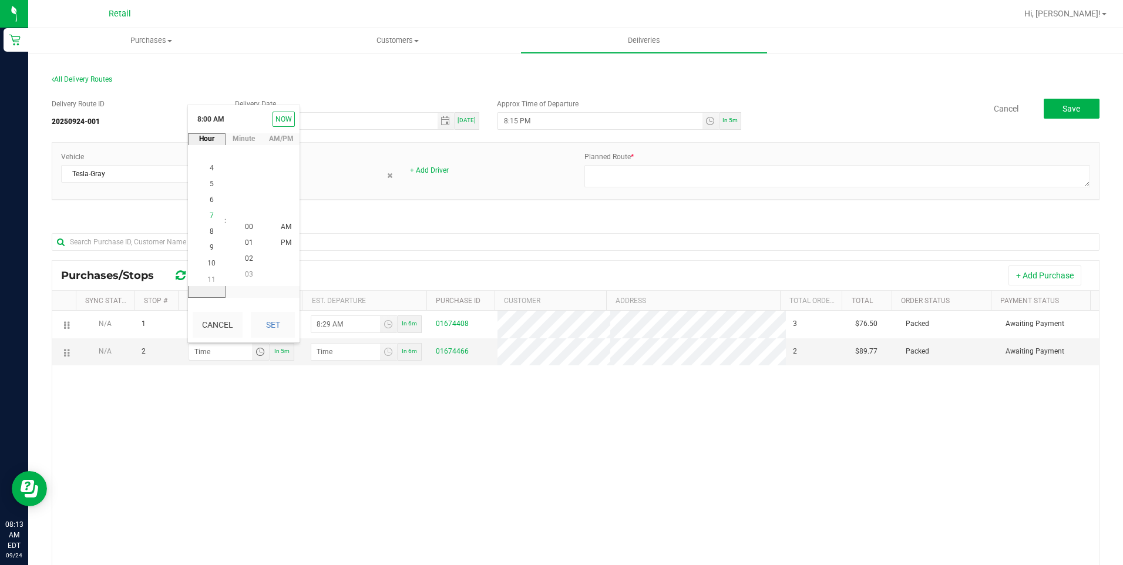
scroll to position [127, 0]
click at [204, 224] on li "8" at bounding box center [211, 228] width 28 height 16
click at [246, 260] on span "40" at bounding box center [249, 259] width 8 height 8
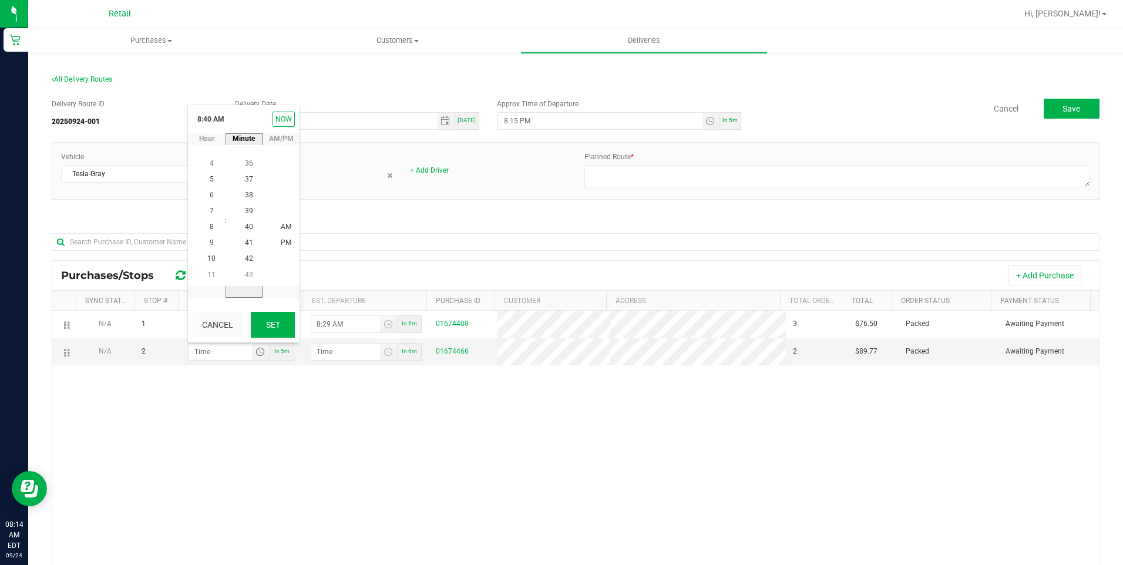
click at [268, 326] on button "Set" at bounding box center [273, 325] width 44 height 26
type input "8:40 AM"
type input "8:41 AM"
click at [841, 113] on button "Save" at bounding box center [1072, 109] width 56 height 20
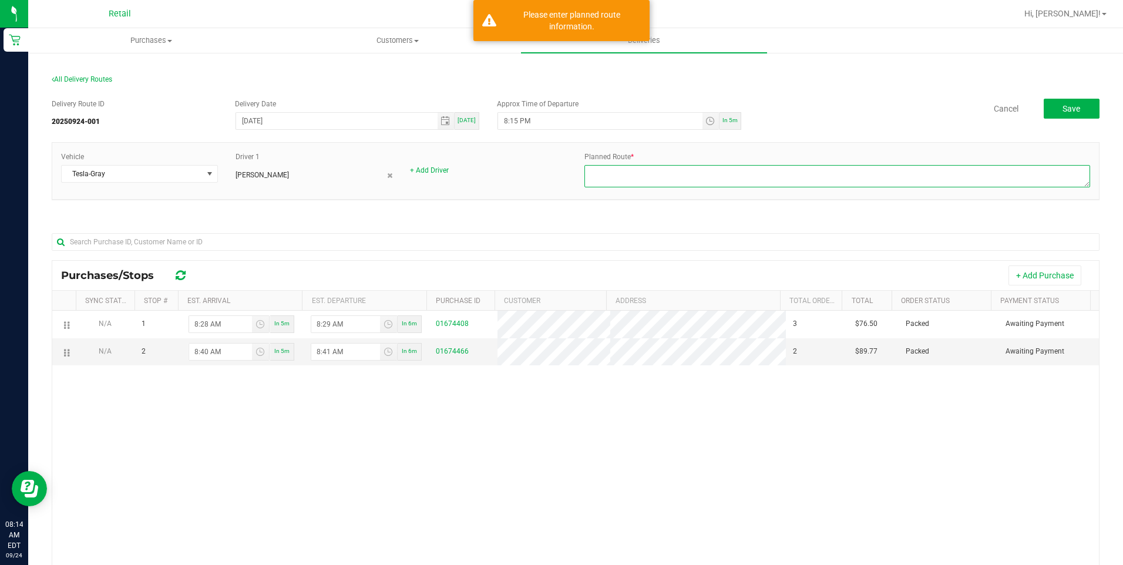
click at [711, 182] on textarea at bounding box center [838, 176] width 506 height 22
type textarea "onfleet"
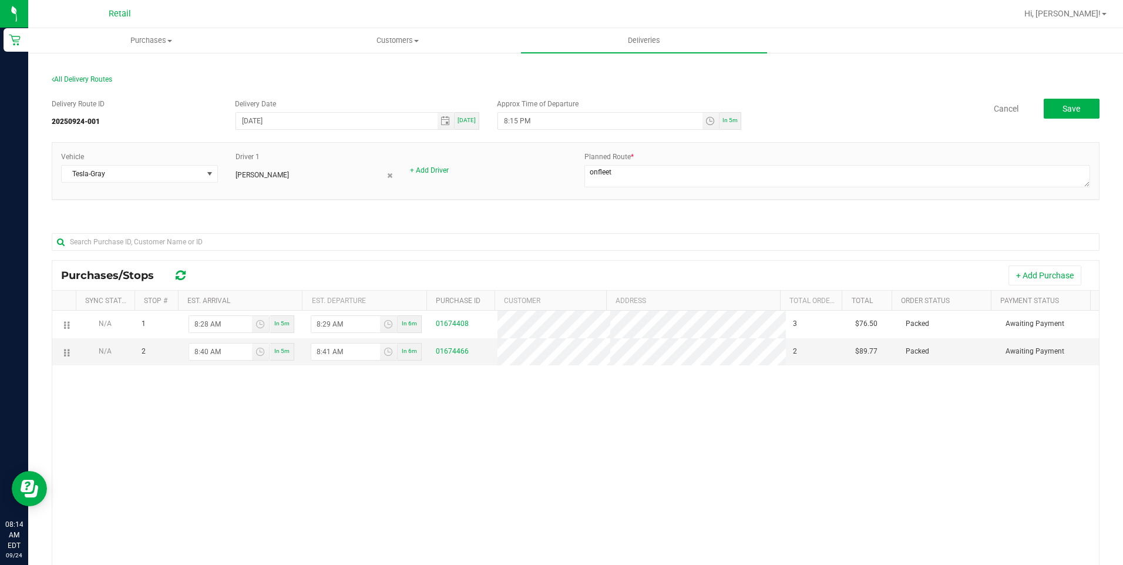
click at [841, 96] on div "Delivery Route ID 20250924-001 Delivery Date 09/24/2025 Today Approx Time of De…" at bounding box center [576, 397] width 1048 height 615
click at [841, 106] on span "Save" at bounding box center [1072, 108] width 18 height 9
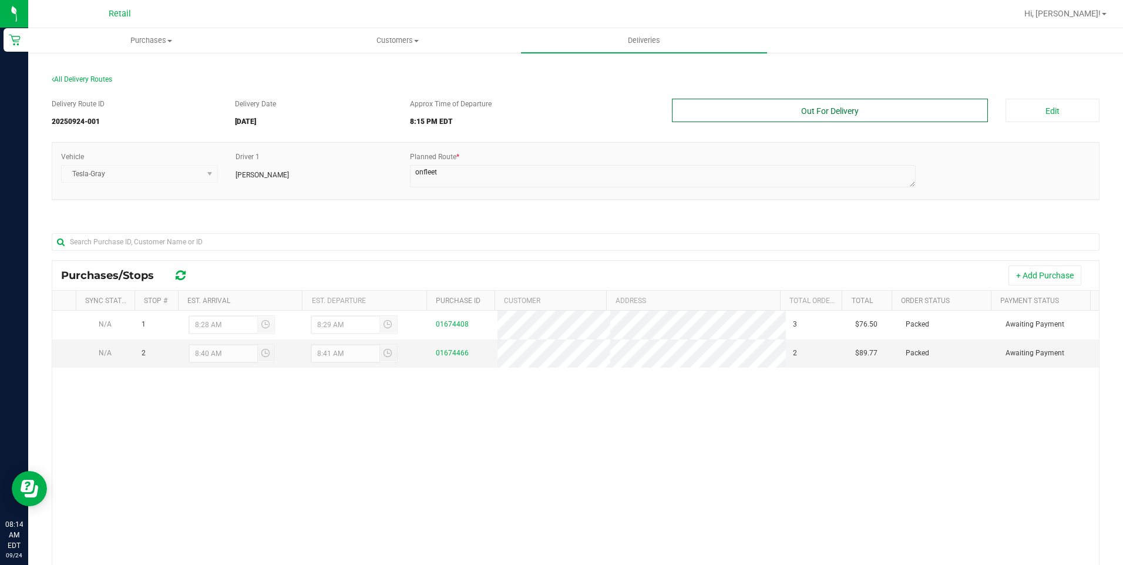
click at [841, 106] on button "Out For Delivery" at bounding box center [830, 111] width 317 height 24
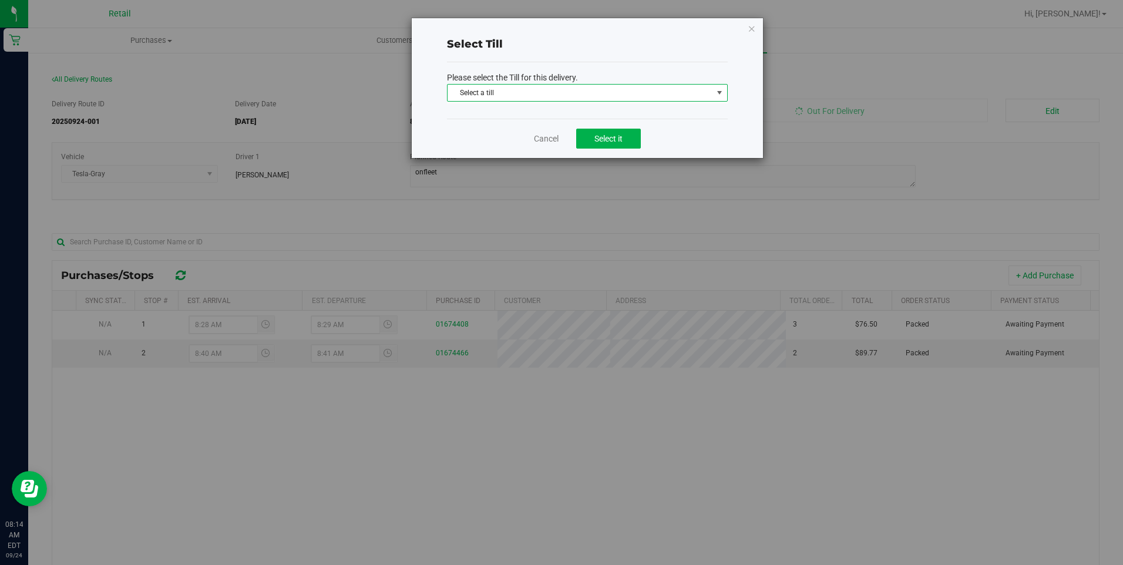
click at [721, 96] on span "select" at bounding box center [719, 92] width 9 height 9
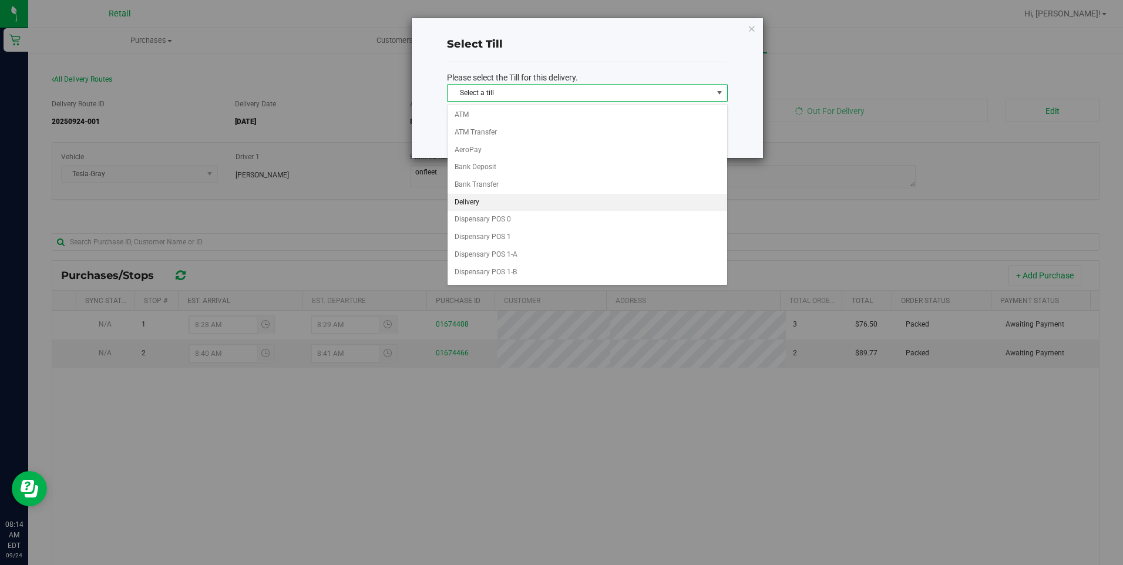
click at [489, 200] on li "Delivery" at bounding box center [588, 203] width 280 height 18
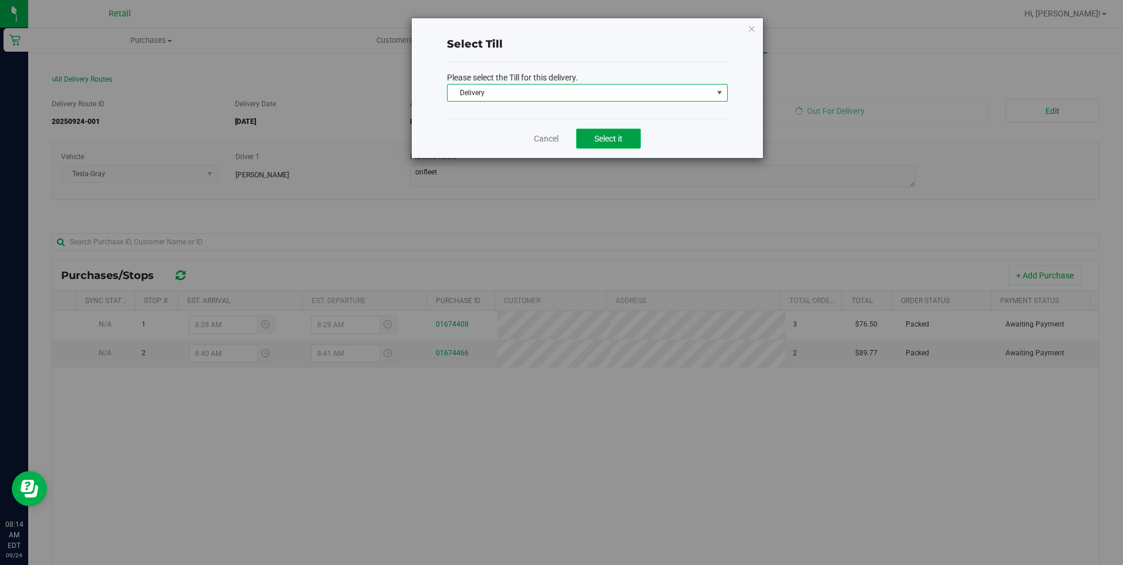
click at [617, 144] on button "Select it" at bounding box center [608, 139] width 65 height 20
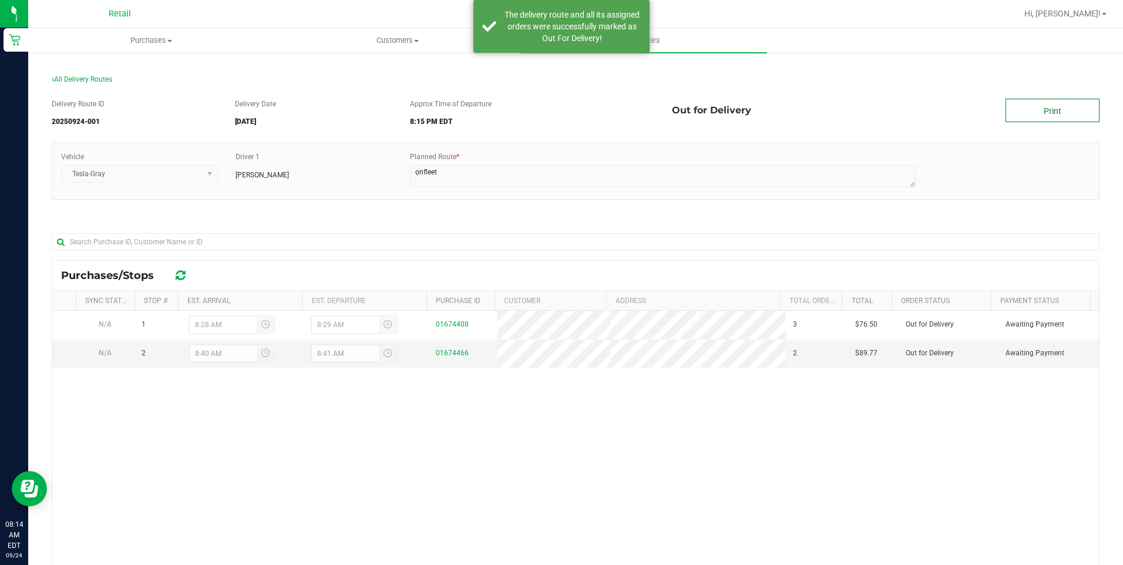
click at [841, 113] on link "Print" at bounding box center [1053, 111] width 94 height 24
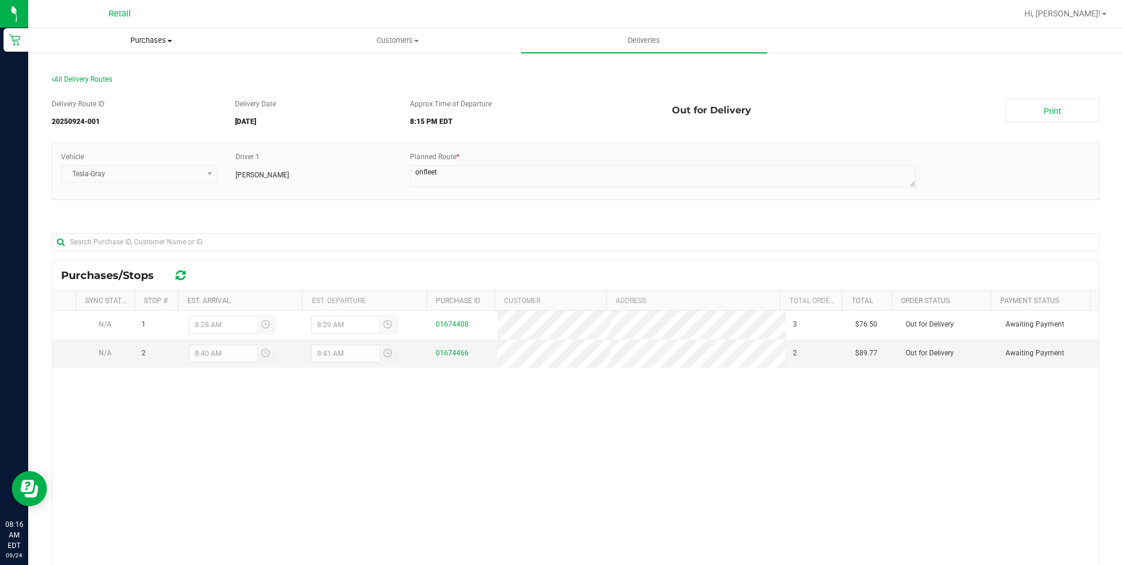
click at [168, 33] on uib-tab-heading "Purchases Summary of purchases Fulfillment All purchases" at bounding box center [151, 41] width 245 height 24
click at [110, 81] on li "Fulfillment" at bounding box center [151, 85] width 246 height 14
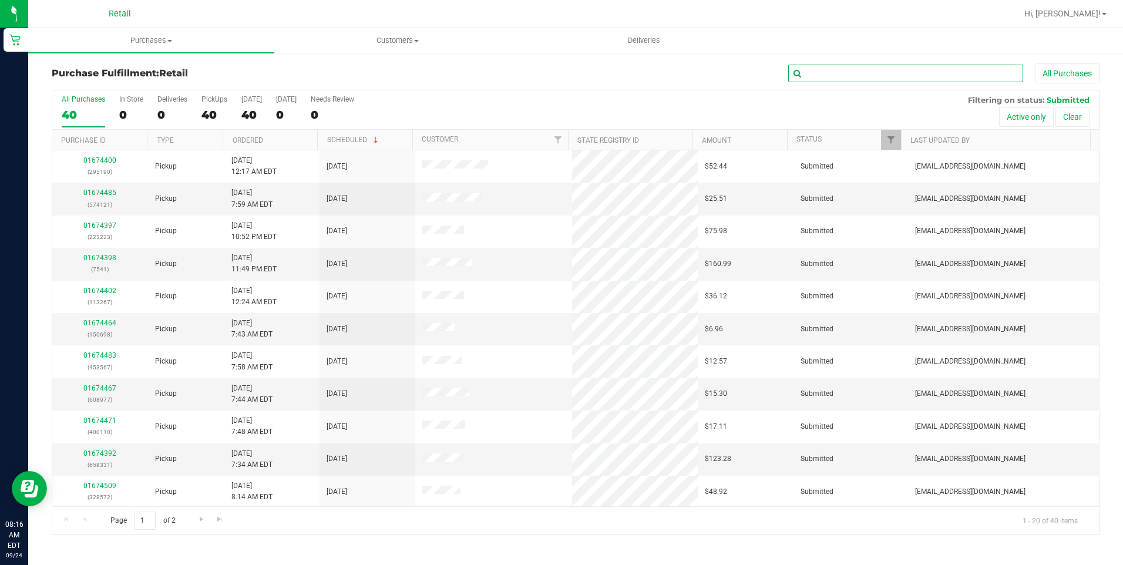
click at [841, 77] on input "text" at bounding box center [905, 74] width 235 height 18
type input "723"
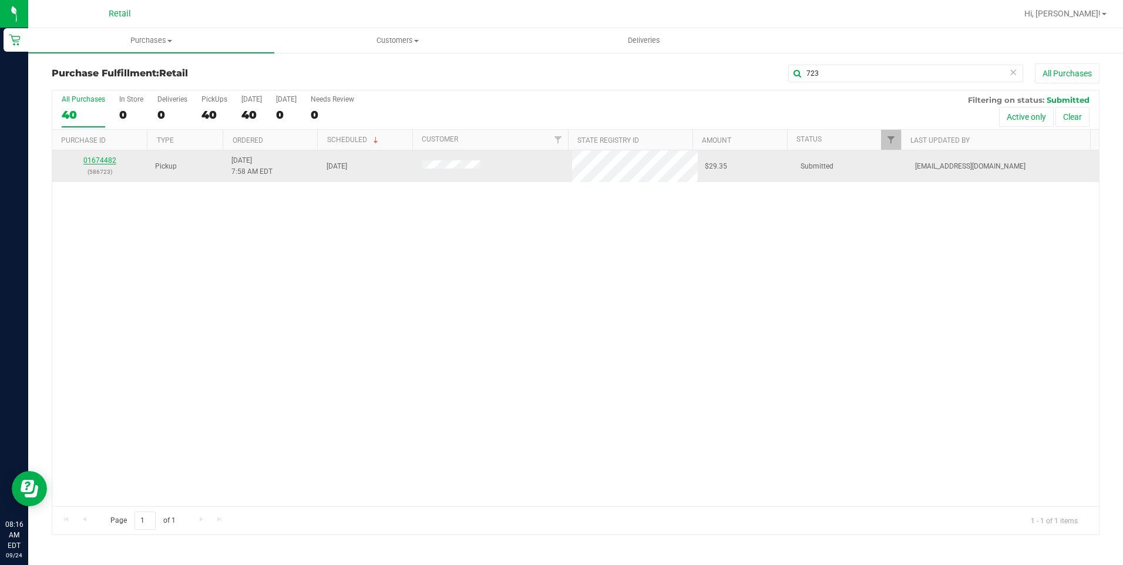
click at [108, 159] on link "01674482" at bounding box center [99, 160] width 33 height 8
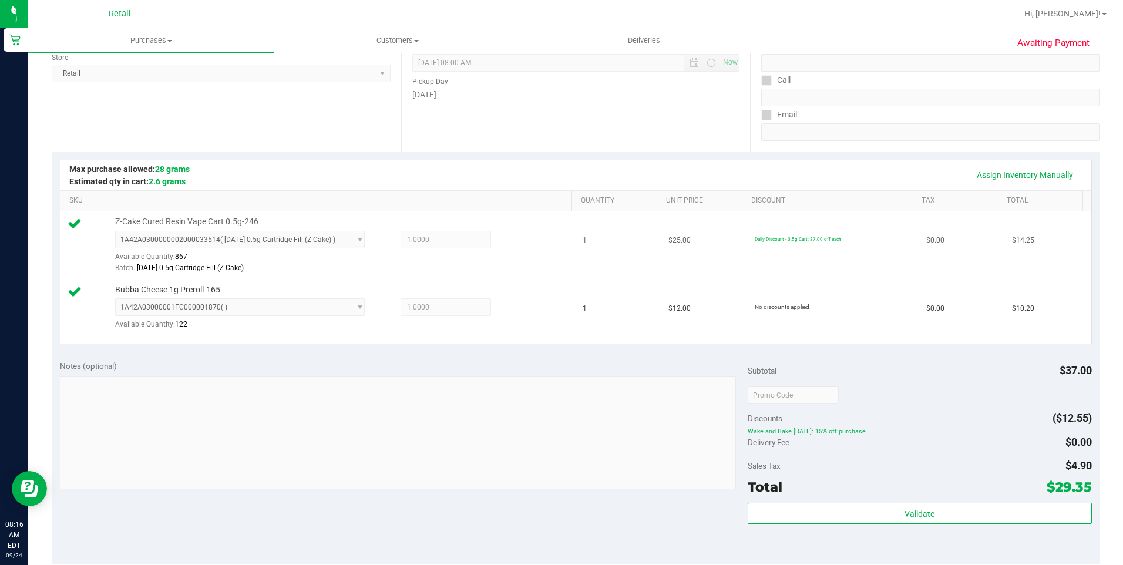
scroll to position [353, 0]
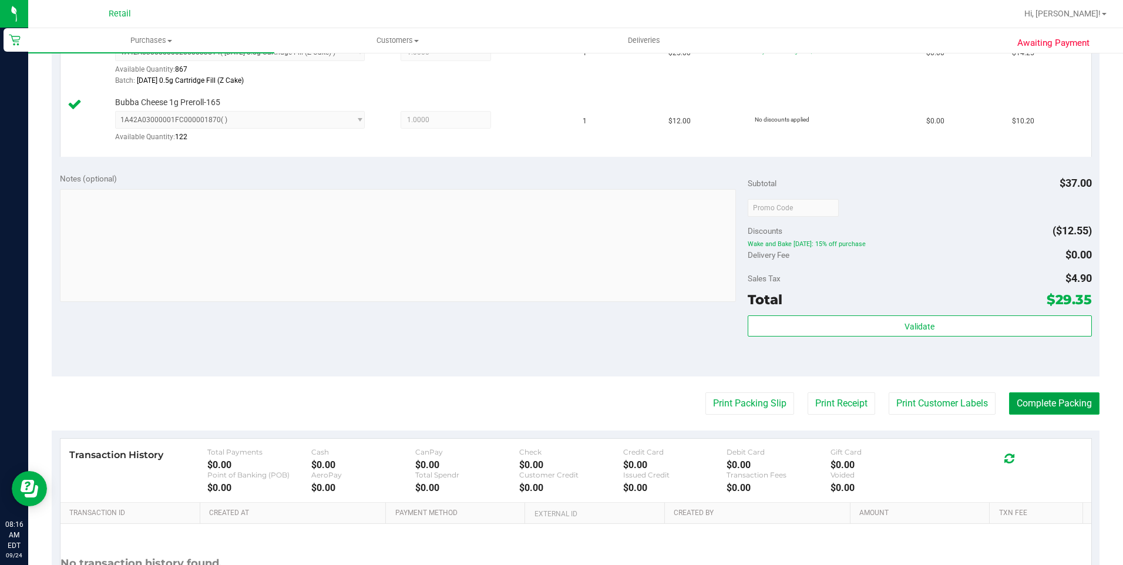
click at [841, 396] on button "Complete Packing" at bounding box center [1054, 403] width 90 height 22
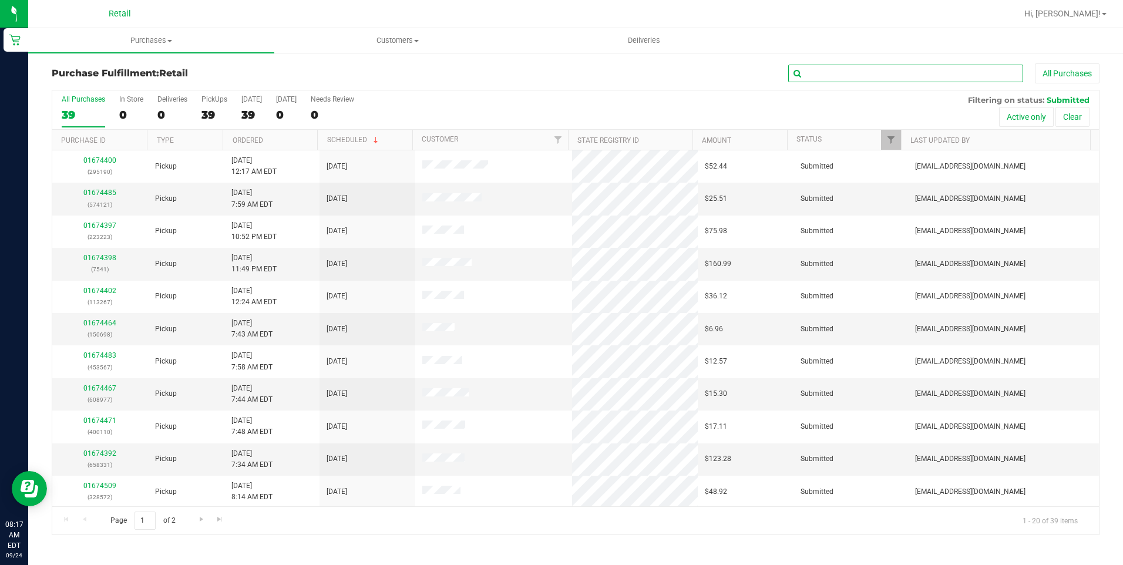
click at [831, 72] on input "text" at bounding box center [905, 74] width 235 height 18
type input "790"
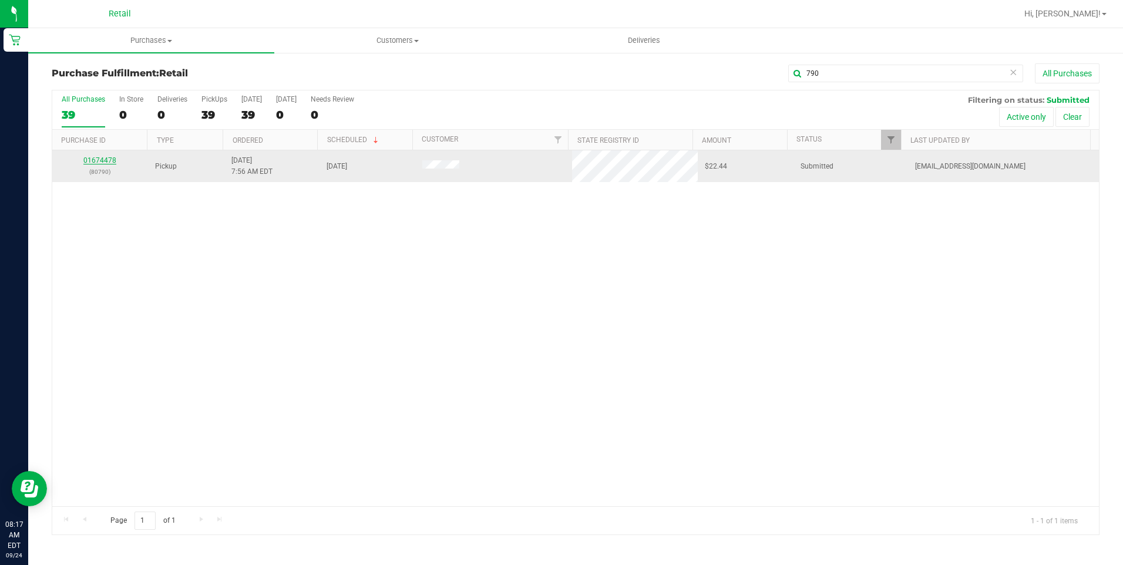
click at [96, 160] on link "01674478" at bounding box center [99, 160] width 33 height 8
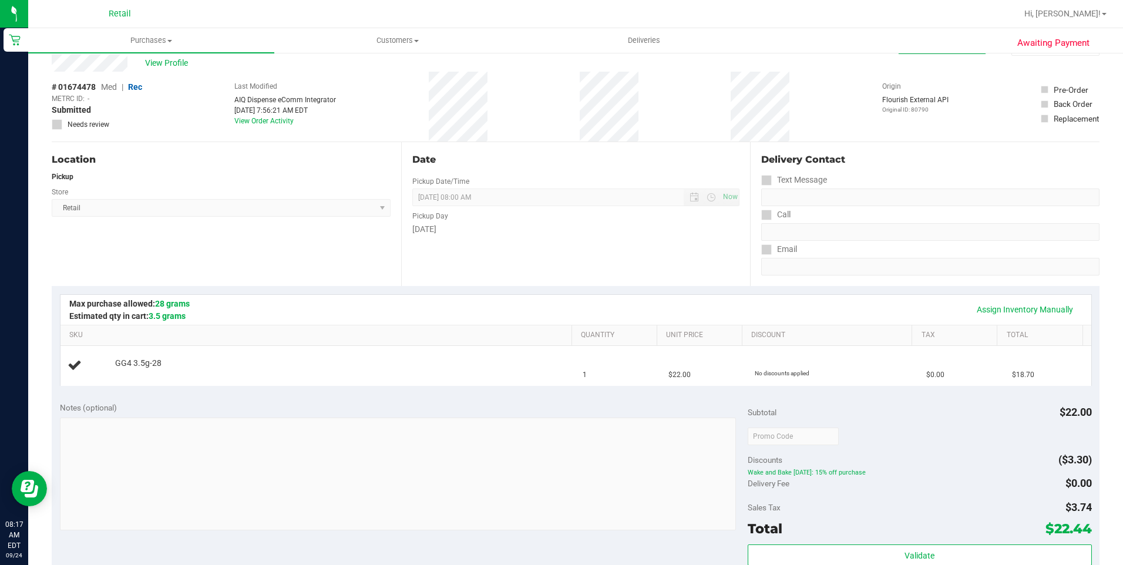
scroll to position [59, 0]
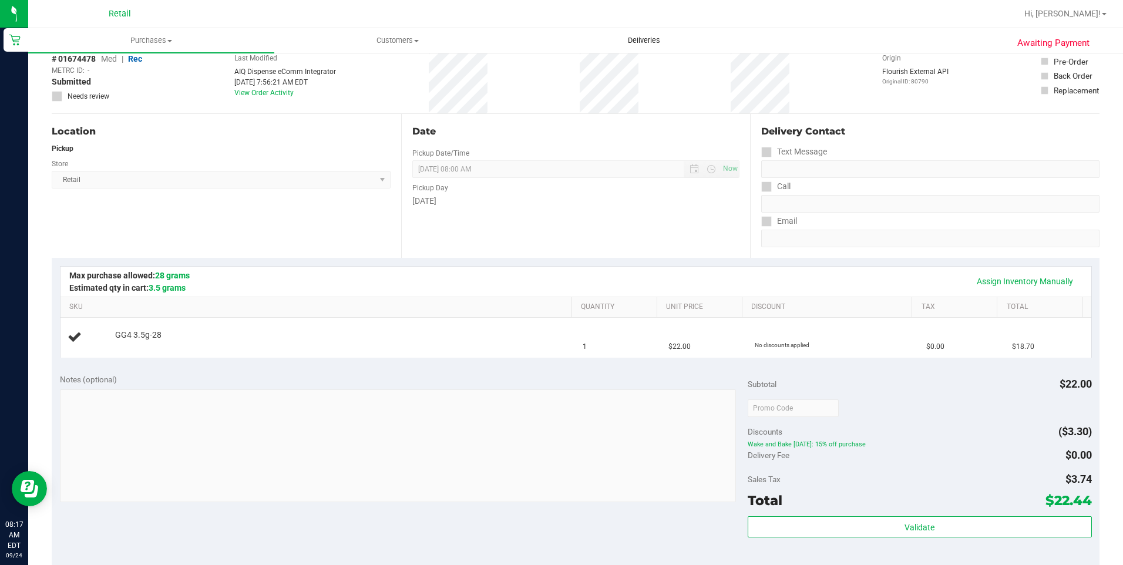
click at [657, 39] on span "Deliveries" at bounding box center [644, 40] width 64 height 11
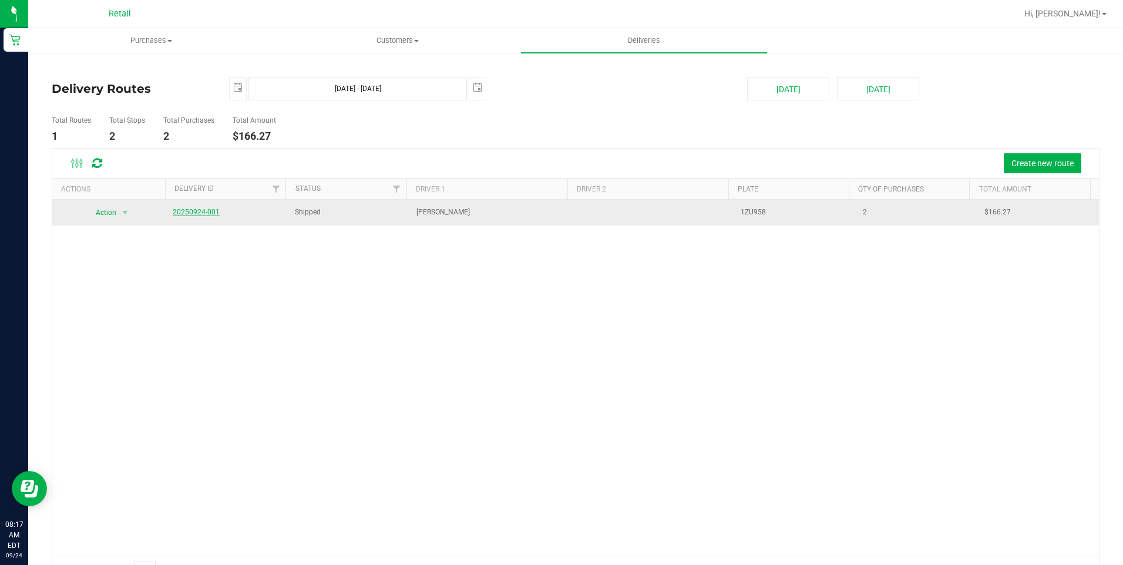
click at [194, 209] on link "20250924-001" at bounding box center [196, 212] width 47 height 8
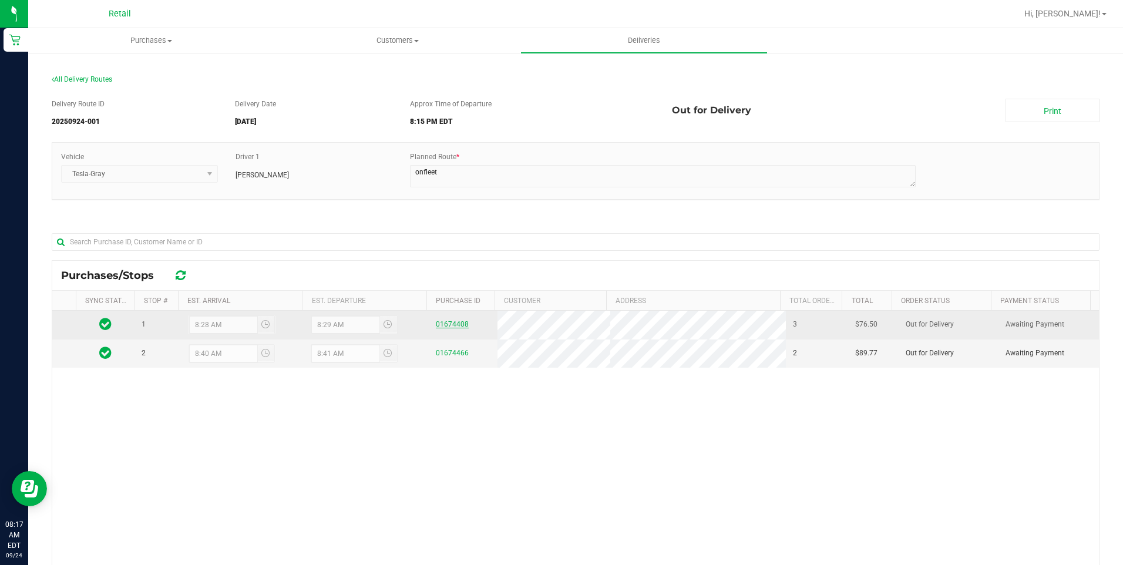
click at [453, 322] on link "01674408" at bounding box center [452, 324] width 33 height 8
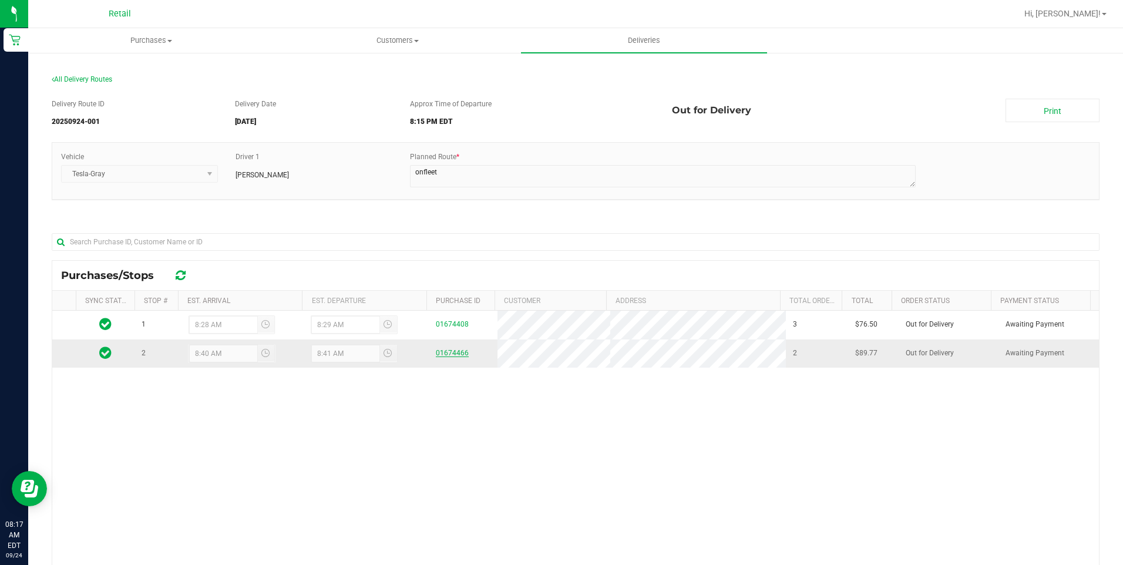
click at [449, 354] on link "01674466" at bounding box center [452, 353] width 33 height 8
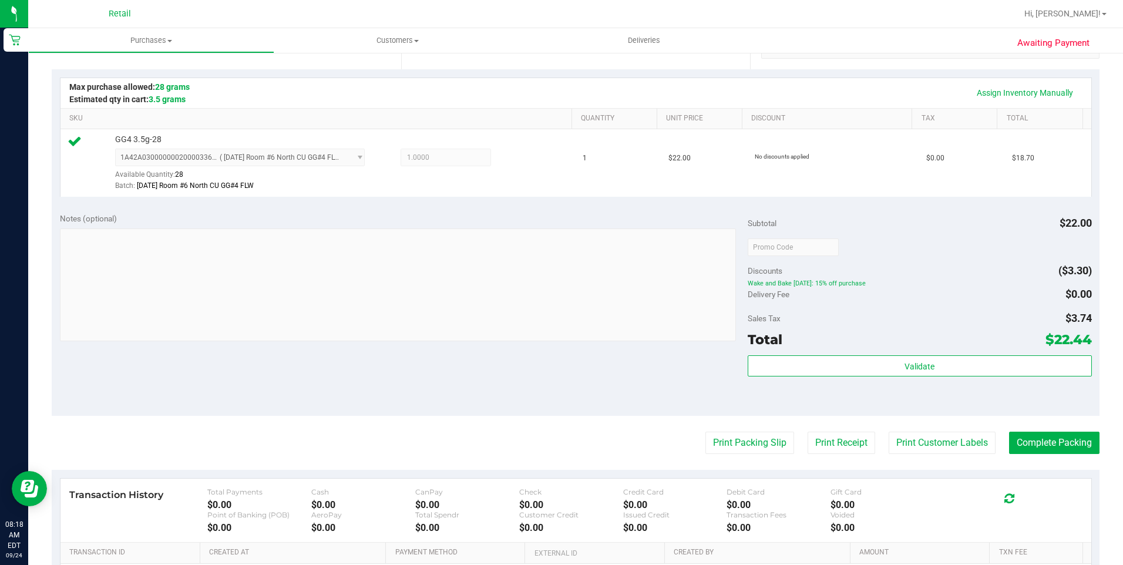
scroll to position [353, 0]
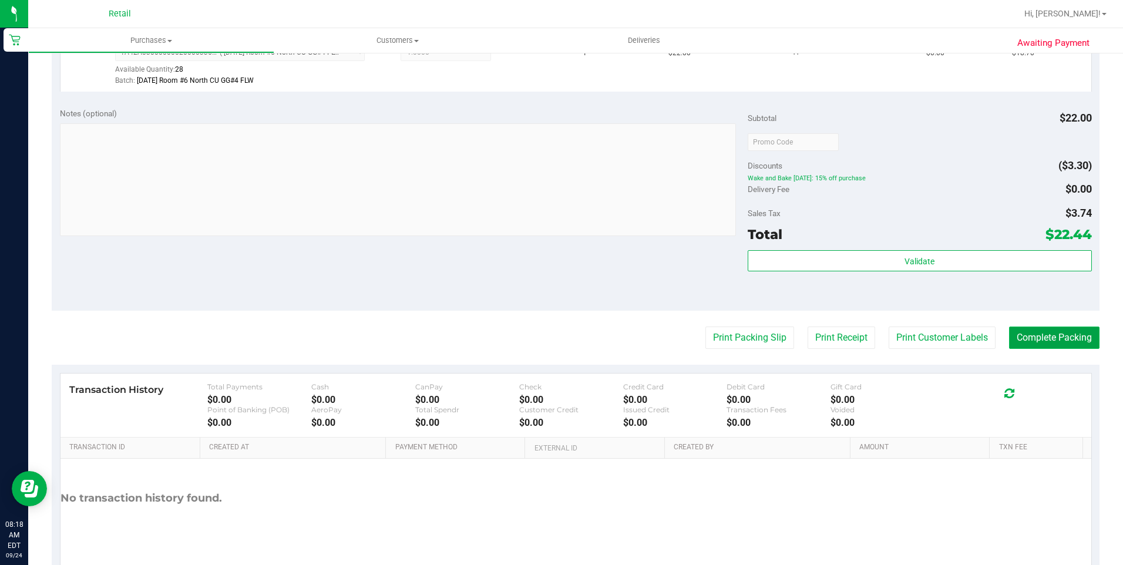
click at [841, 337] on button "Complete Packing" at bounding box center [1054, 338] width 90 height 22
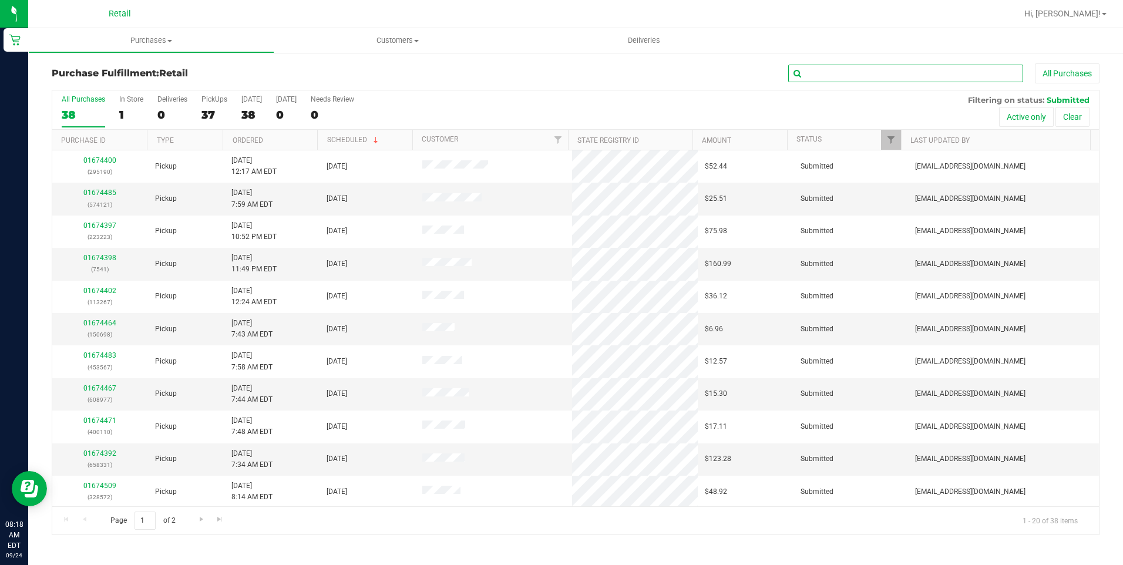
click at [841, 77] on input "text" at bounding box center [905, 74] width 235 height 18
type input "536"
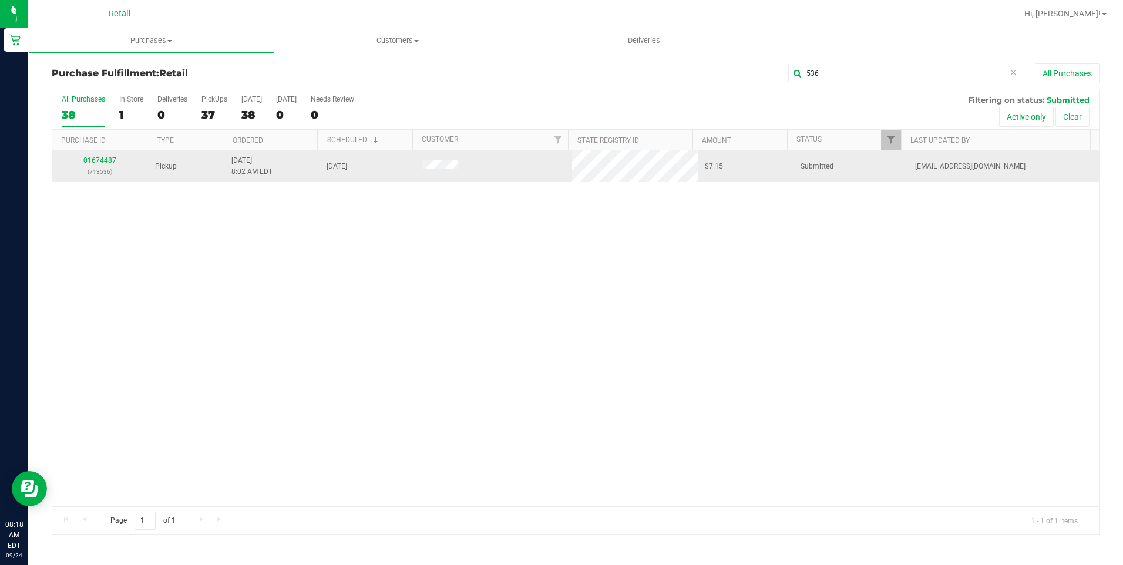
click at [105, 162] on link "01674487" at bounding box center [99, 160] width 33 height 8
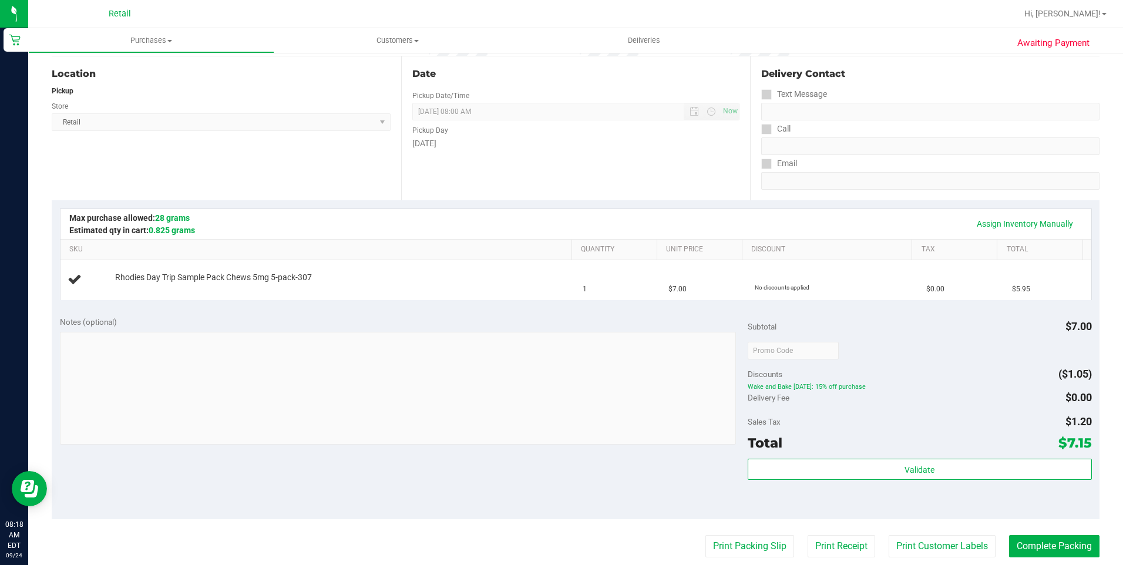
scroll to position [118, 0]
click at [841, 222] on link "Assign Inventory Manually" at bounding box center [1025, 223] width 112 height 20
click at [141, 281] on link "Add Package" at bounding box center [136, 284] width 42 height 8
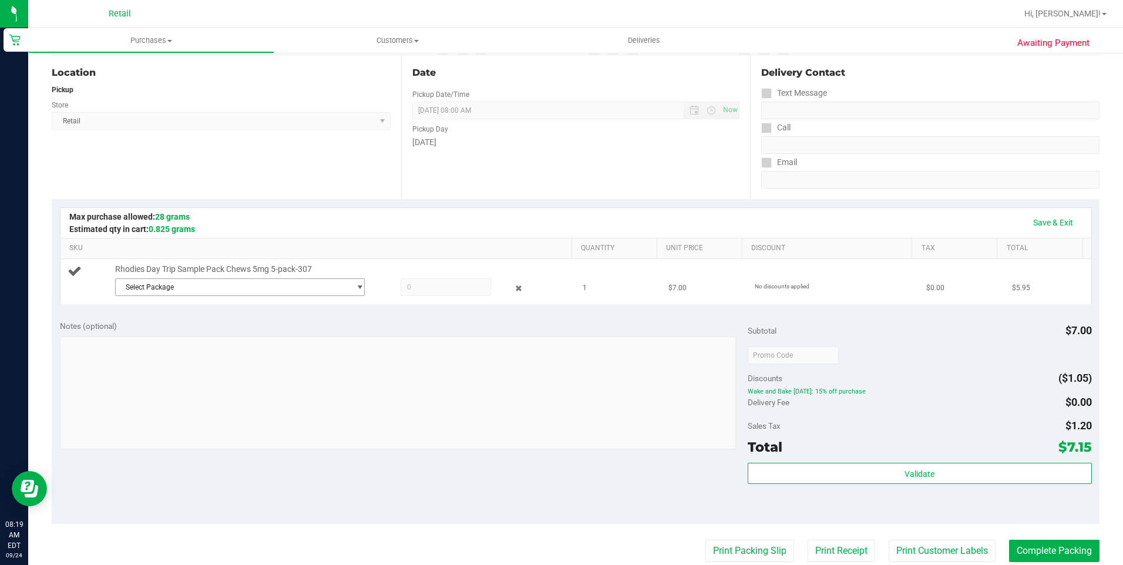
click at [357, 287] on span "select" at bounding box center [359, 287] width 9 height 9
click at [190, 327] on li "1A42A03000002BE000011365 ( )" at bounding box center [237, 335] width 244 height 16
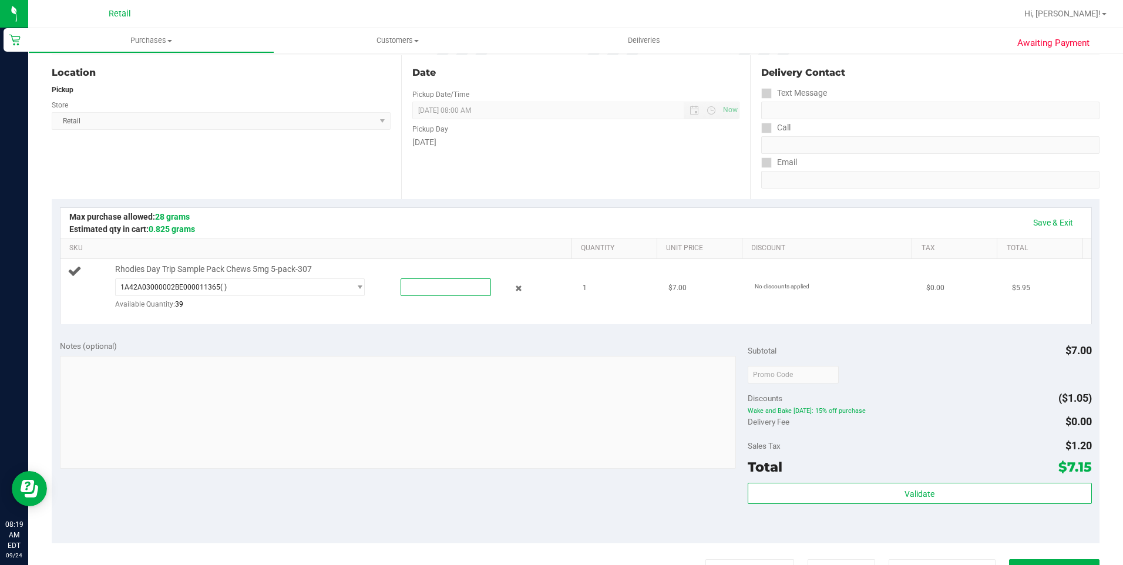
click at [419, 291] on span at bounding box center [446, 287] width 90 height 18
type input "1"
type input "1.0000"
click at [841, 216] on link "Save & Exit" at bounding box center [1053, 223] width 55 height 20
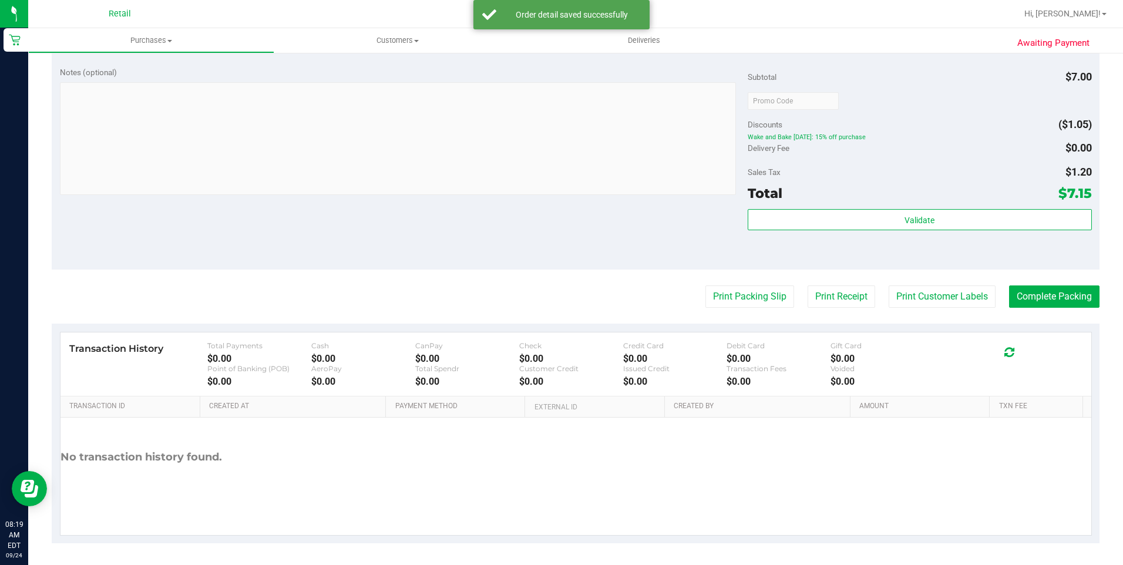
scroll to position [393, 0]
click at [841, 288] on button "Complete Packing" at bounding box center [1054, 295] width 90 height 22
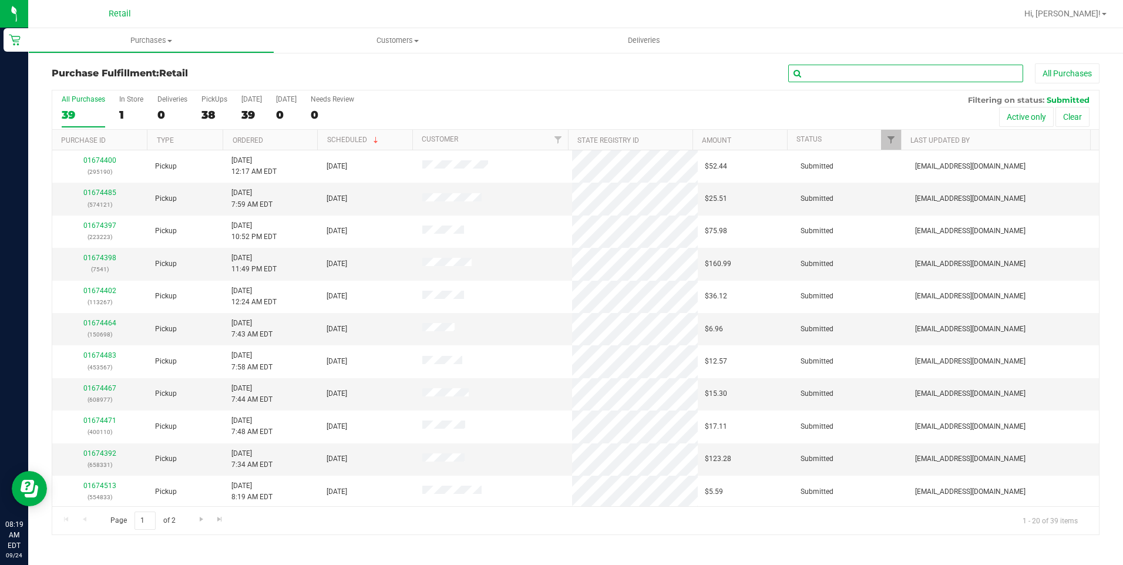
click at [841, 73] on input "text" at bounding box center [905, 74] width 235 height 18
type input "041"
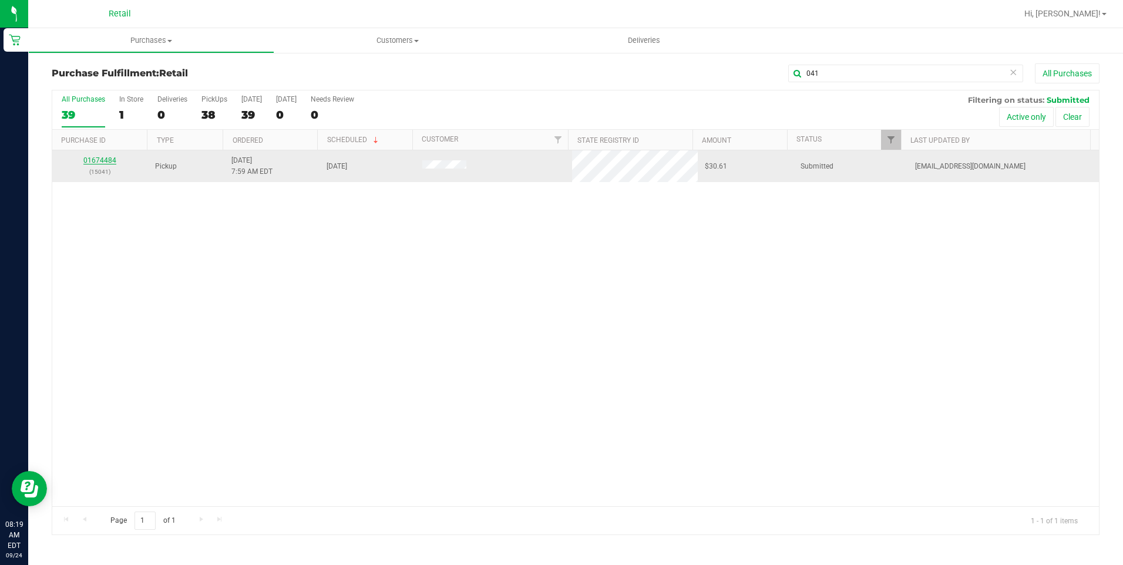
click at [102, 159] on link "01674484" at bounding box center [99, 160] width 33 height 8
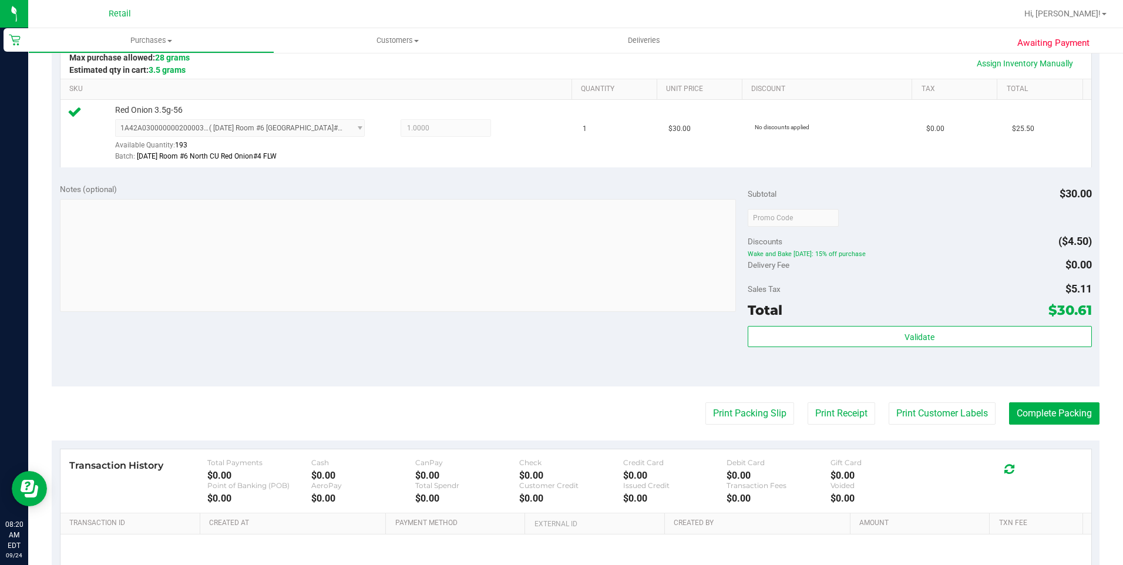
scroll to position [353, 0]
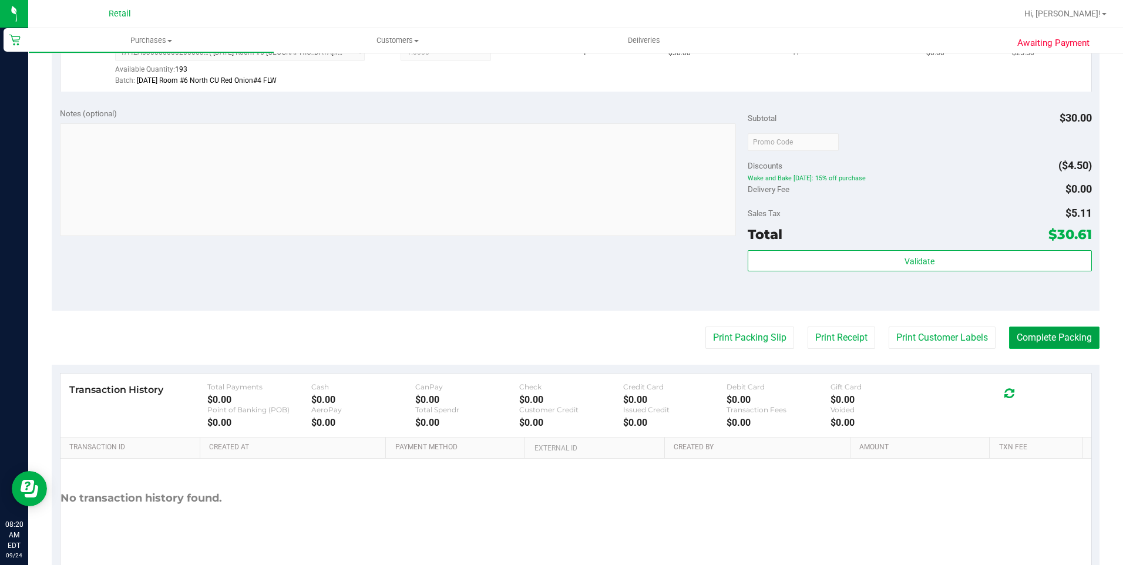
click at [841, 340] on button "Complete Packing" at bounding box center [1054, 338] width 90 height 22
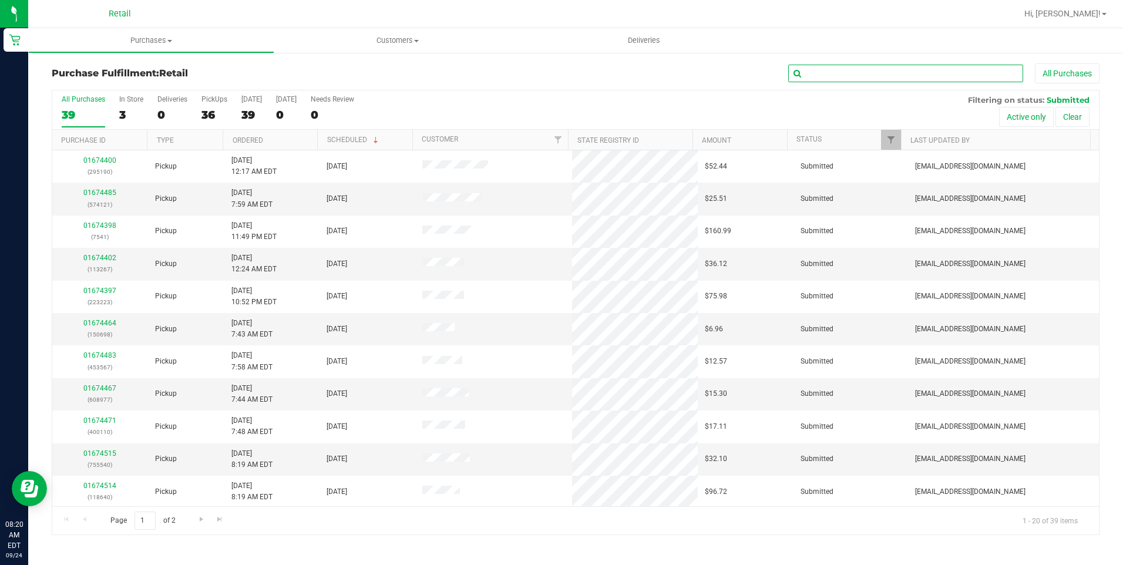
click at [841, 76] on input "text" at bounding box center [905, 74] width 235 height 18
type input "006"
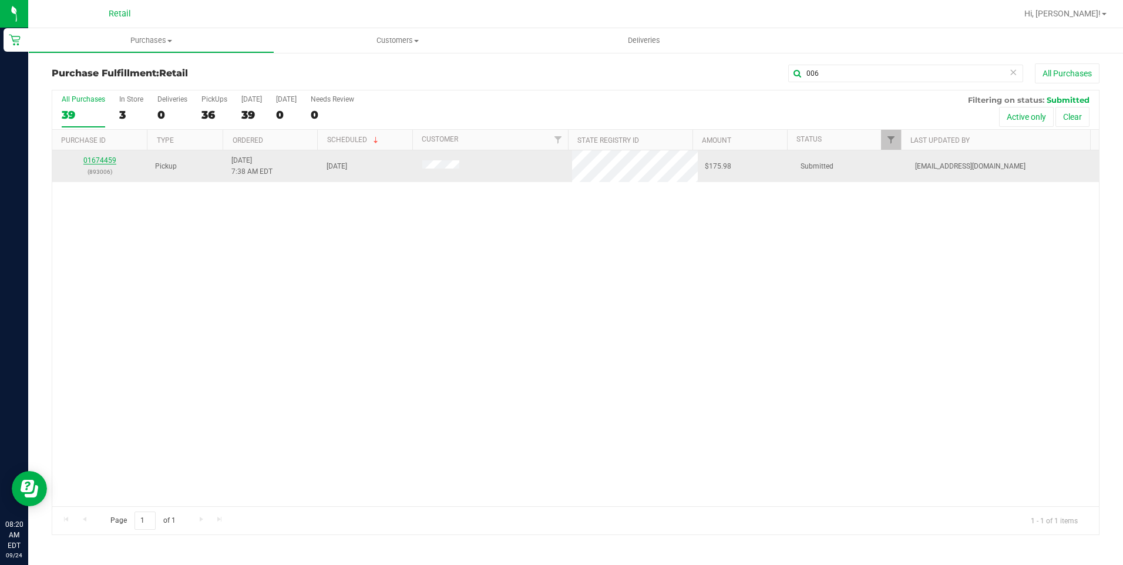
click at [112, 161] on link "01674459" at bounding box center [99, 160] width 33 height 8
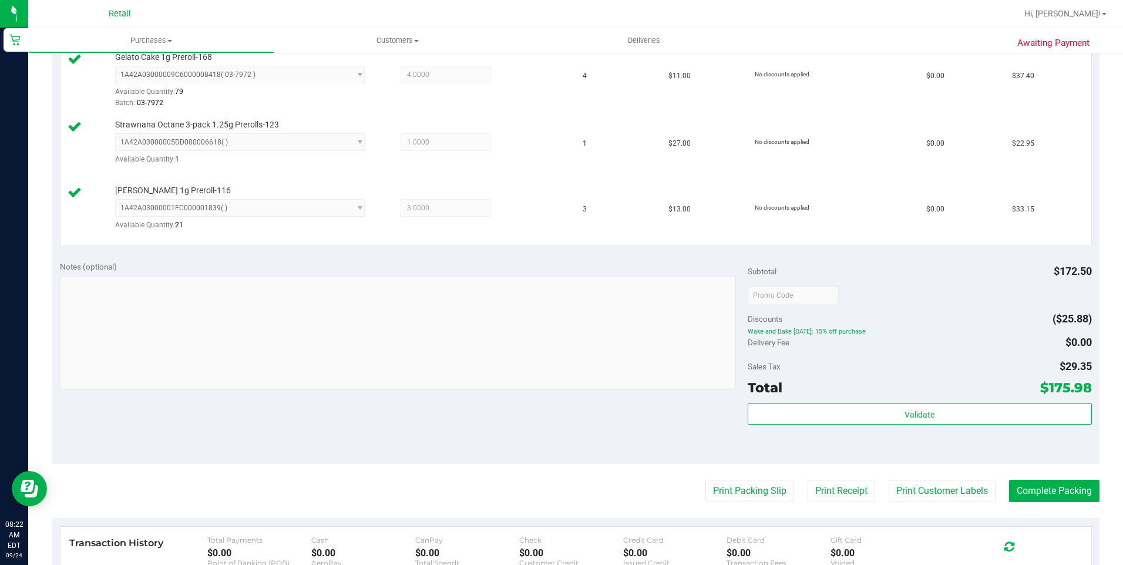
scroll to position [529, 0]
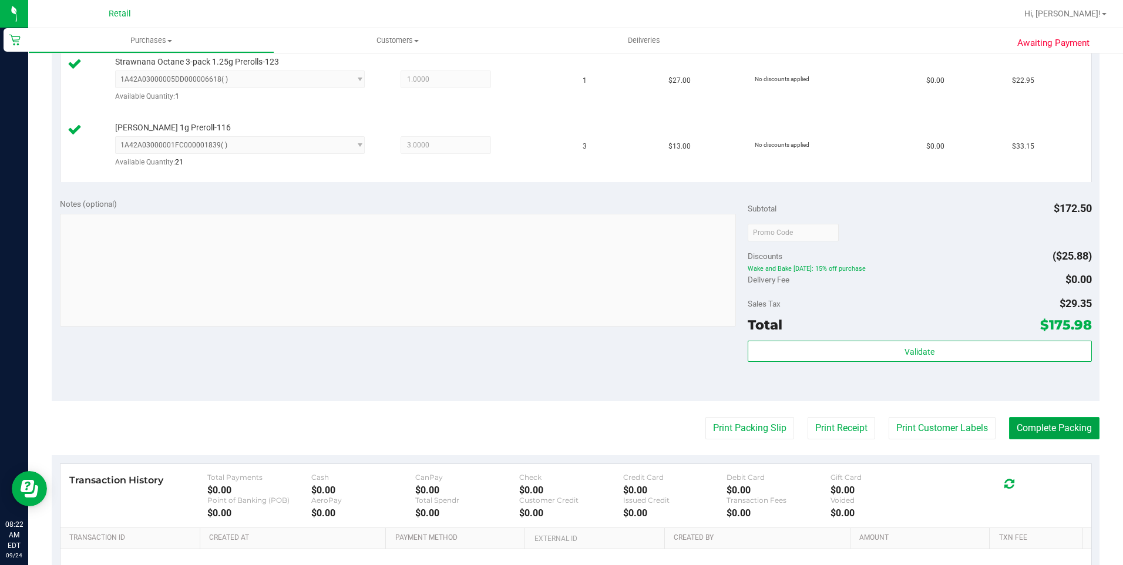
click at [841, 431] on button "Complete Packing" at bounding box center [1054, 428] width 90 height 22
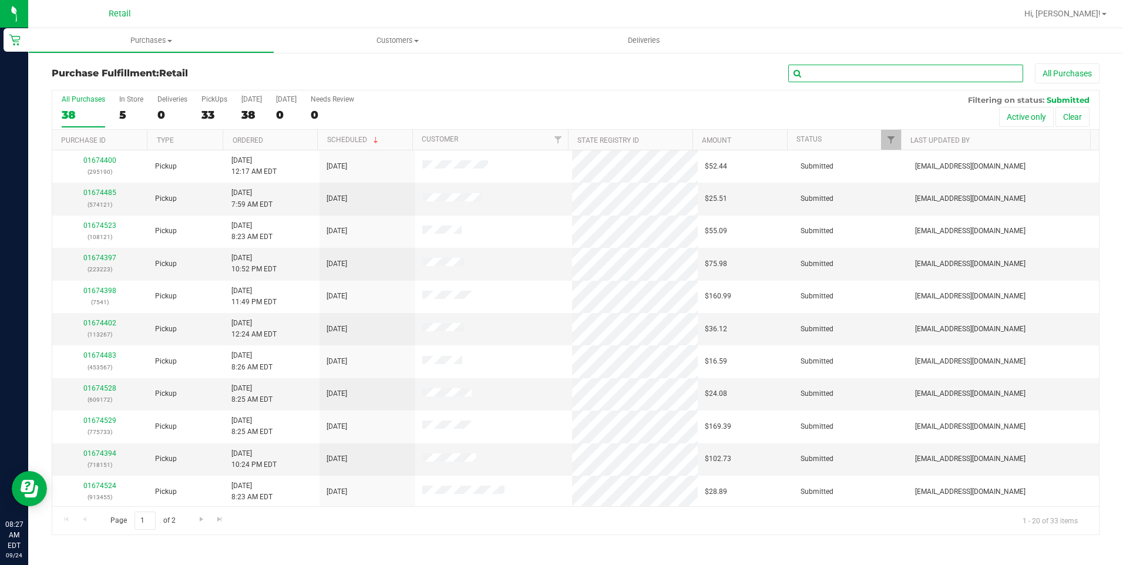
click at [841, 77] on input "text" at bounding box center [905, 74] width 235 height 18
click at [841, 71] on input "text" at bounding box center [905, 74] width 235 height 18
type input "0"
type input "016"
click at [874, 77] on input "text" at bounding box center [905, 74] width 235 height 18
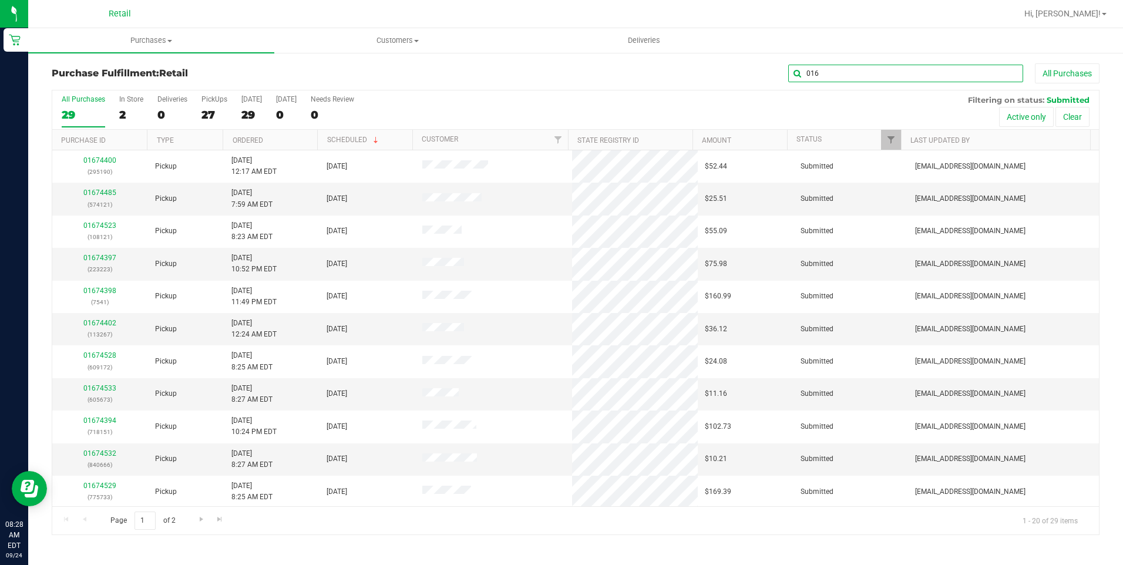
type input "016"
drag, startPoint x: 858, startPoint y: 75, endPoint x: 748, endPoint y: 63, distance: 110.5
click at [748, 63] on div "016 All Purchases" at bounding box center [750, 73] width 699 height 20
type input "799016"
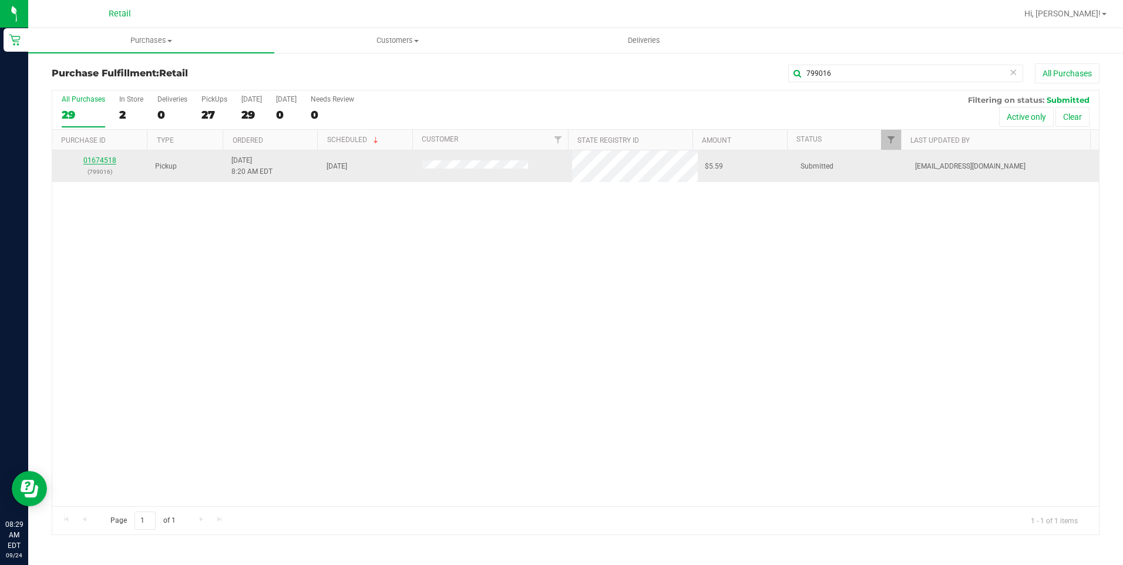
click at [108, 159] on link "01674518" at bounding box center [99, 160] width 33 height 8
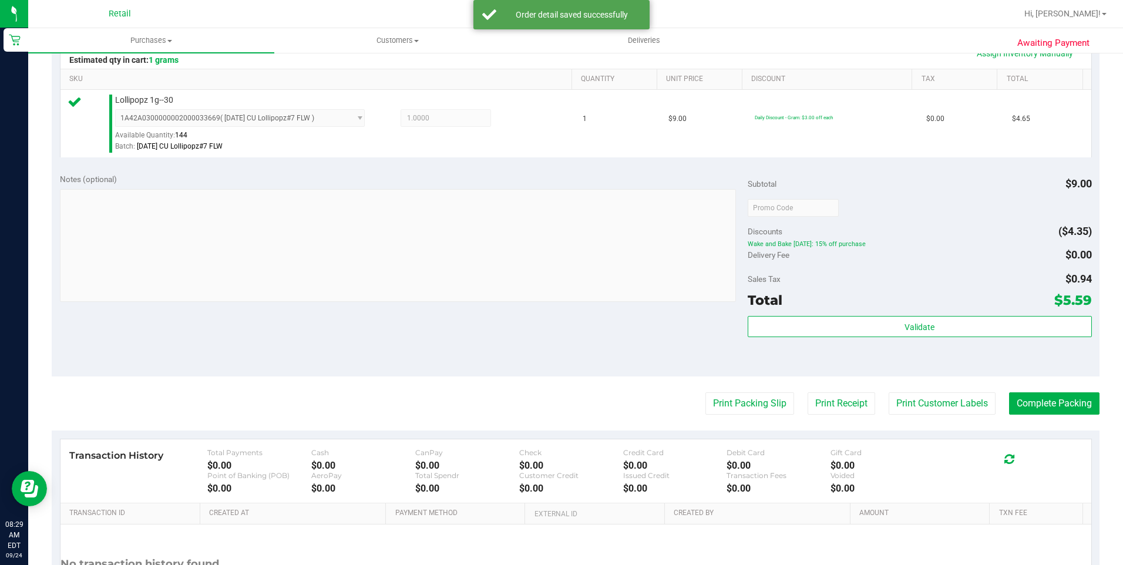
scroll to position [294, 0]
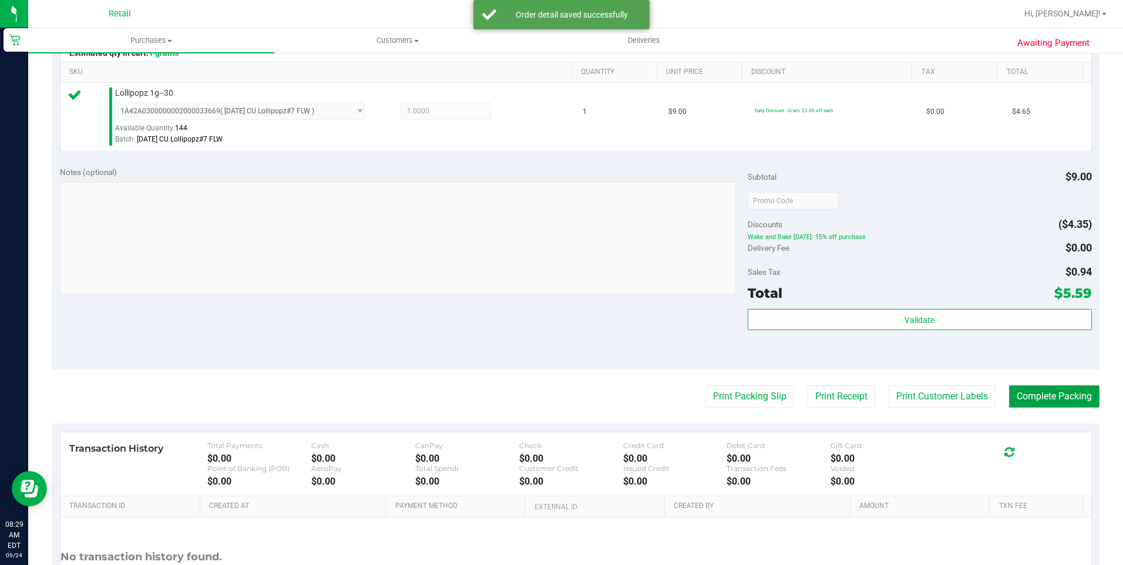
click at [1017, 402] on button "Complete Packing" at bounding box center [1054, 396] width 90 height 22
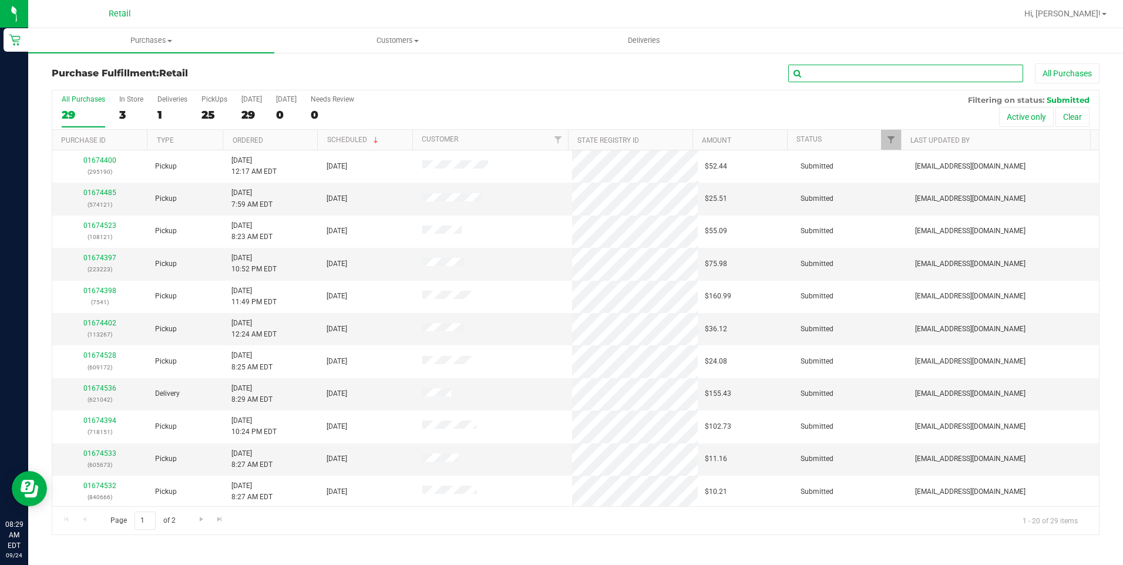
click at [840, 79] on input "text" at bounding box center [905, 74] width 235 height 18
type input "833"
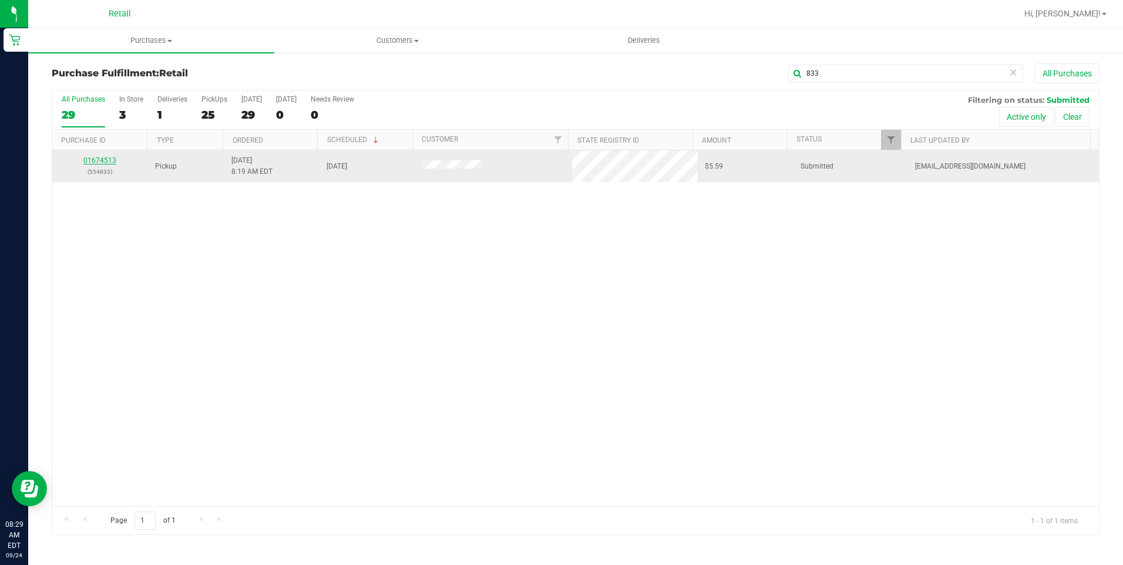
click at [88, 157] on link "01674513" at bounding box center [99, 160] width 33 height 8
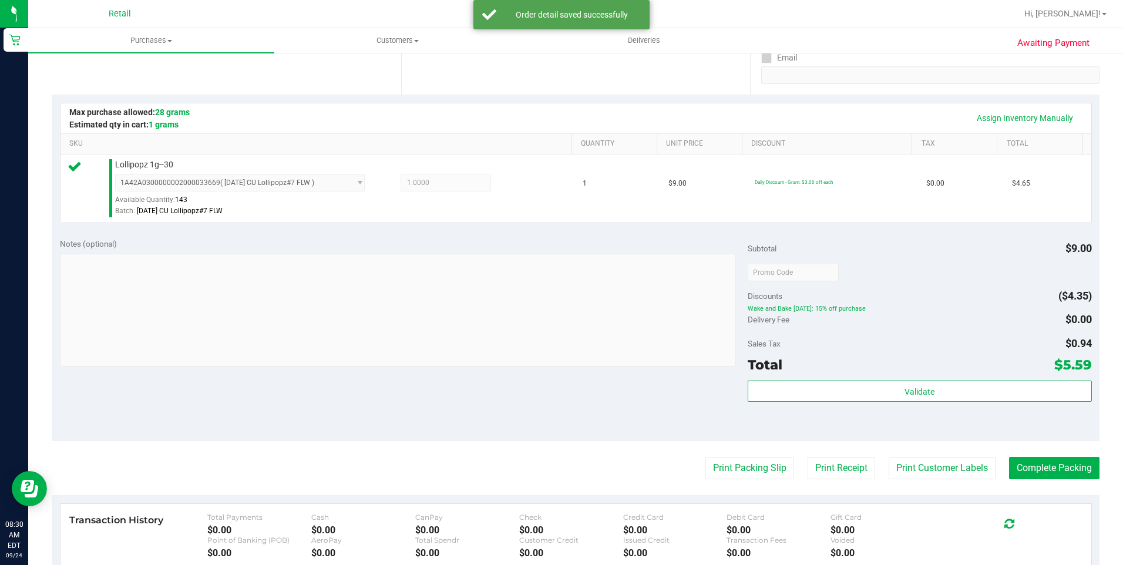
scroll to position [353, 0]
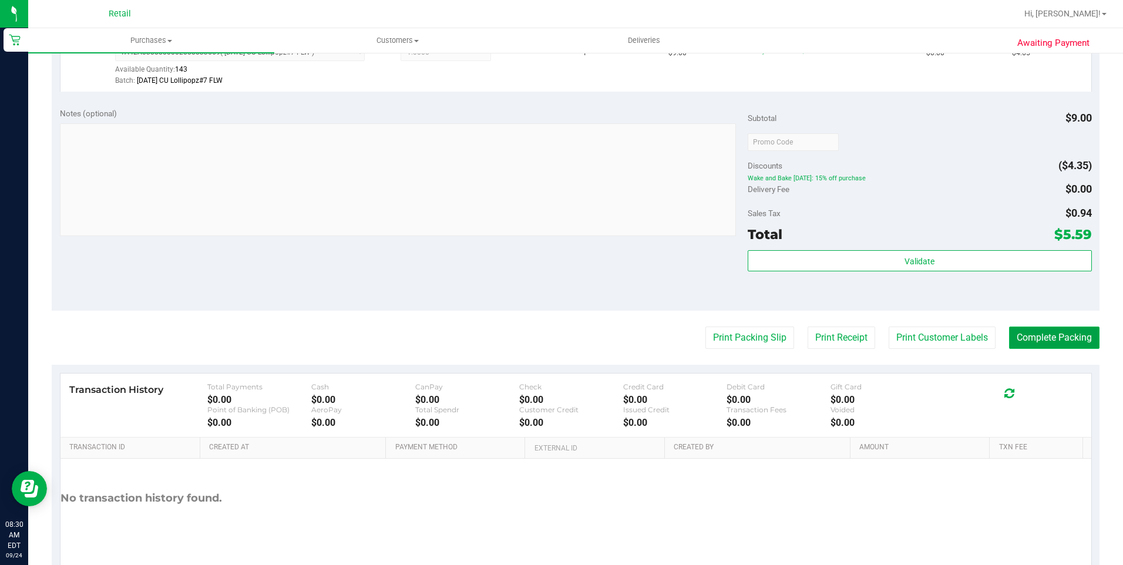
click at [1059, 346] on button "Complete Packing" at bounding box center [1054, 338] width 90 height 22
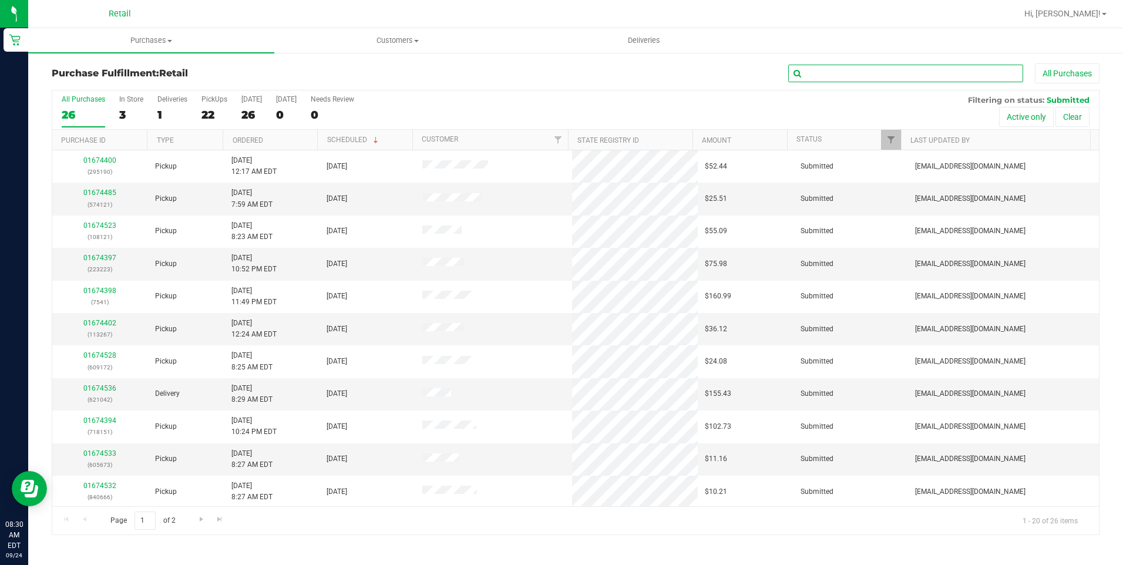
click at [842, 70] on input "text" at bounding box center [905, 74] width 235 height 18
type input "640"
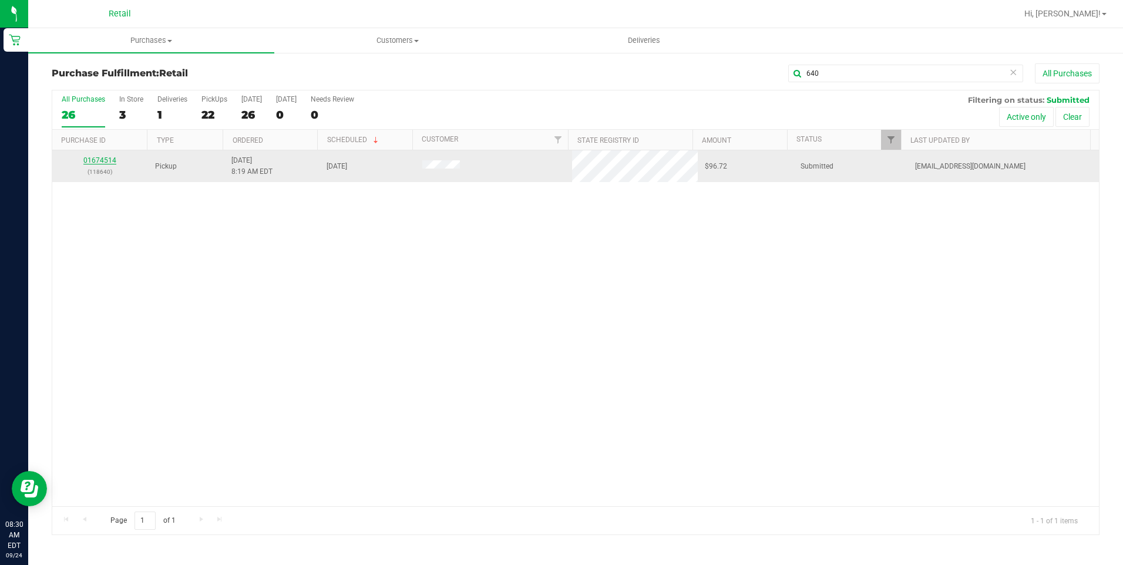
click at [102, 162] on link "01674514" at bounding box center [99, 160] width 33 height 8
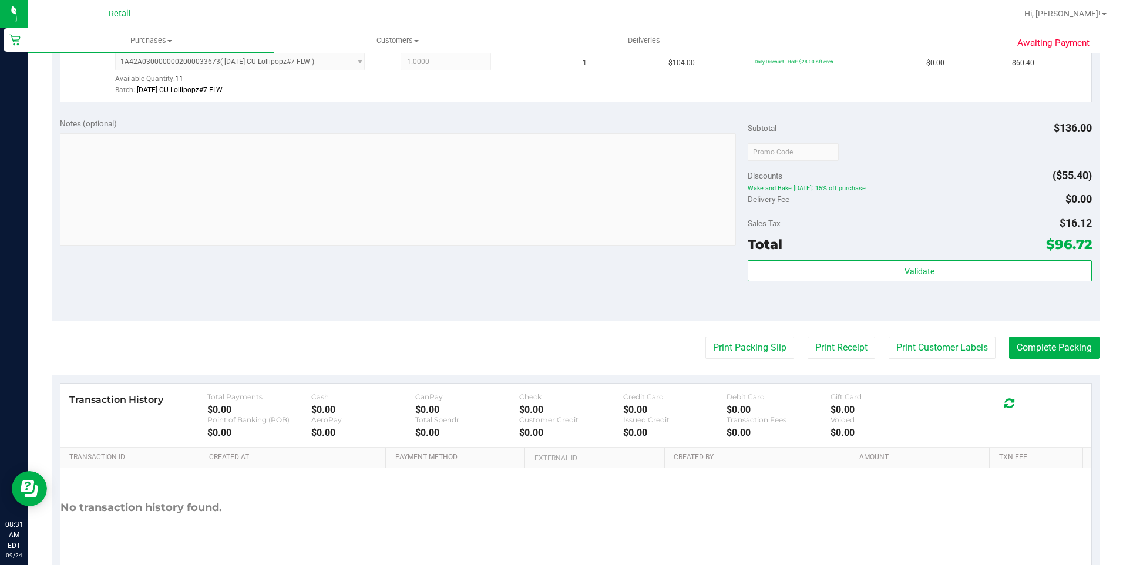
scroll to position [411, 0]
click at [1045, 342] on button "Complete Packing" at bounding box center [1054, 347] width 90 height 22
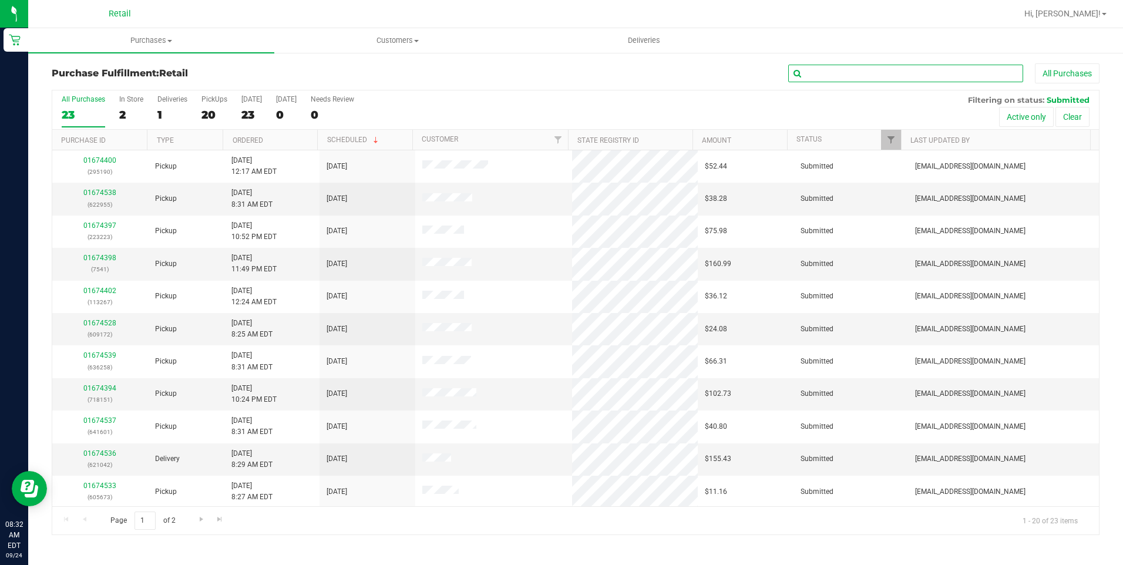
click at [889, 71] on input "text" at bounding box center [905, 74] width 235 height 18
type input "733"
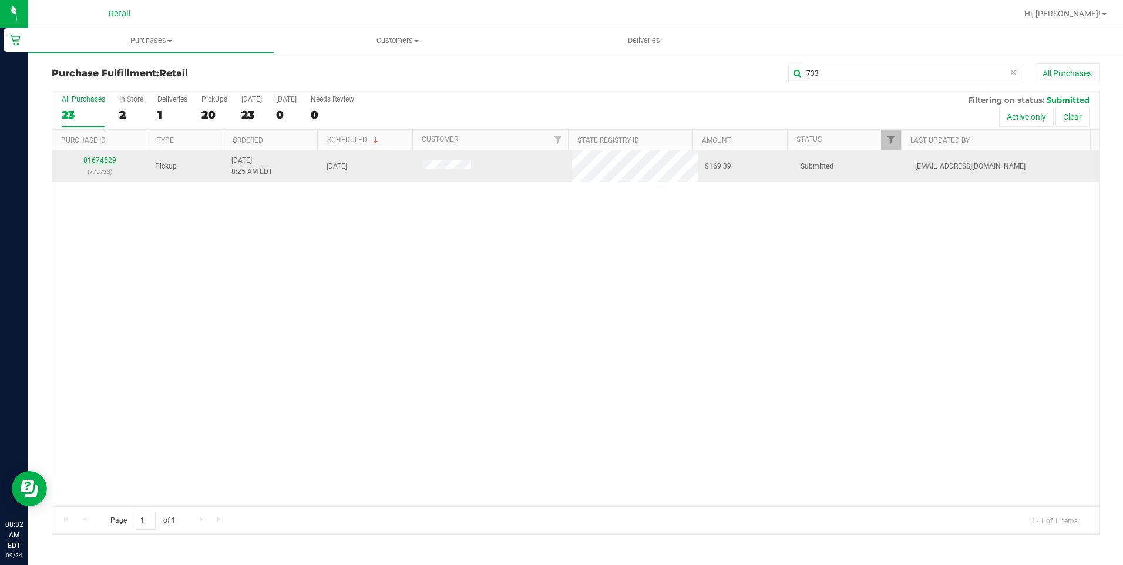
click at [99, 159] on link "01674529" at bounding box center [99, 160] width 33 height 8
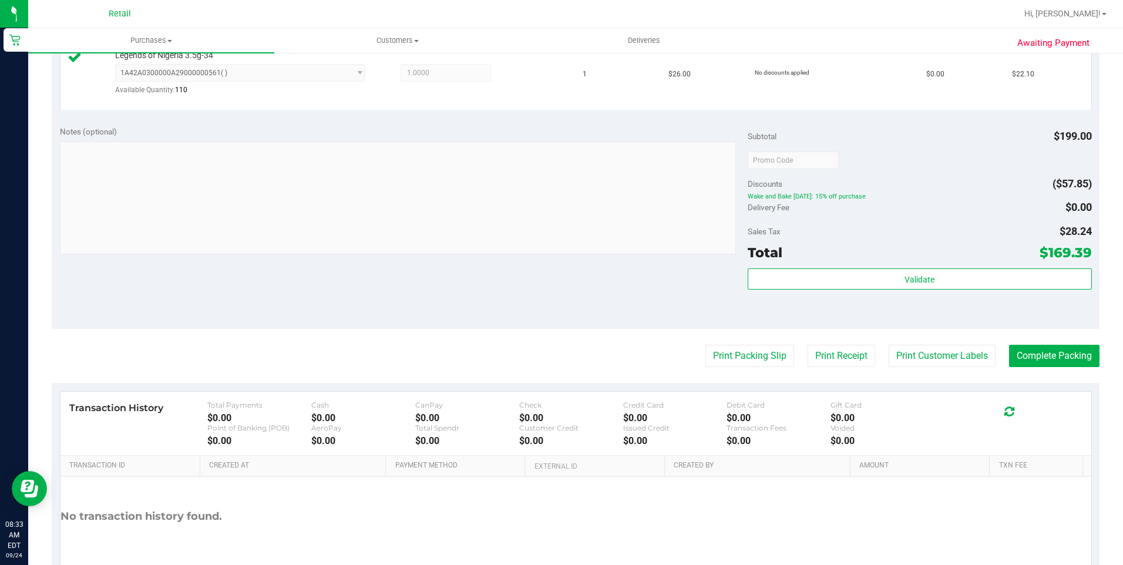
scroll to position [646, 0]
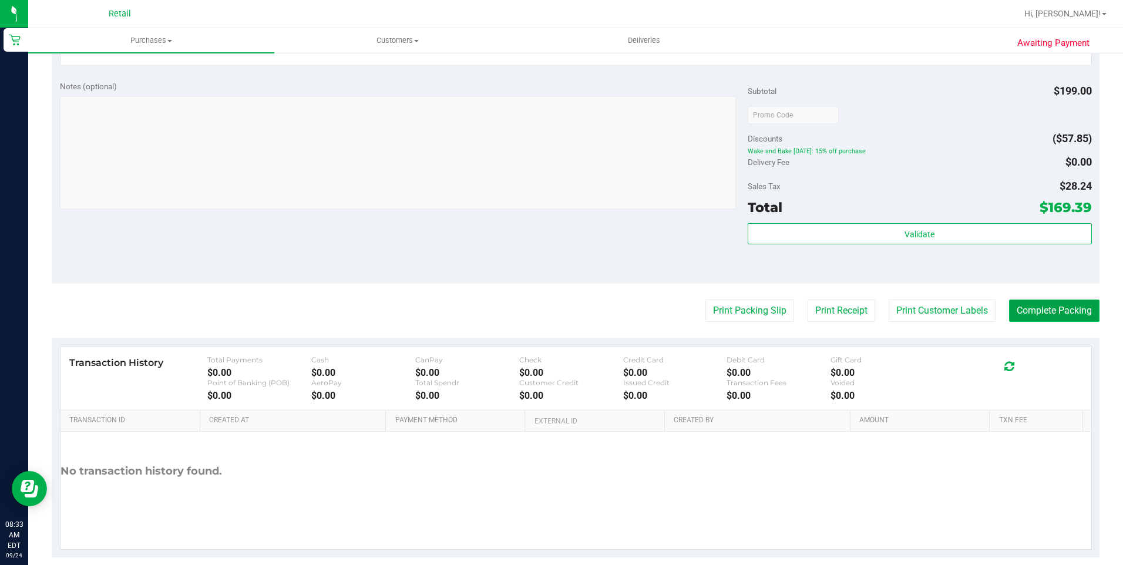
click at [1024, 302] on button "Complete Packing" at bounding box center [1054, 311] width 90 height 22
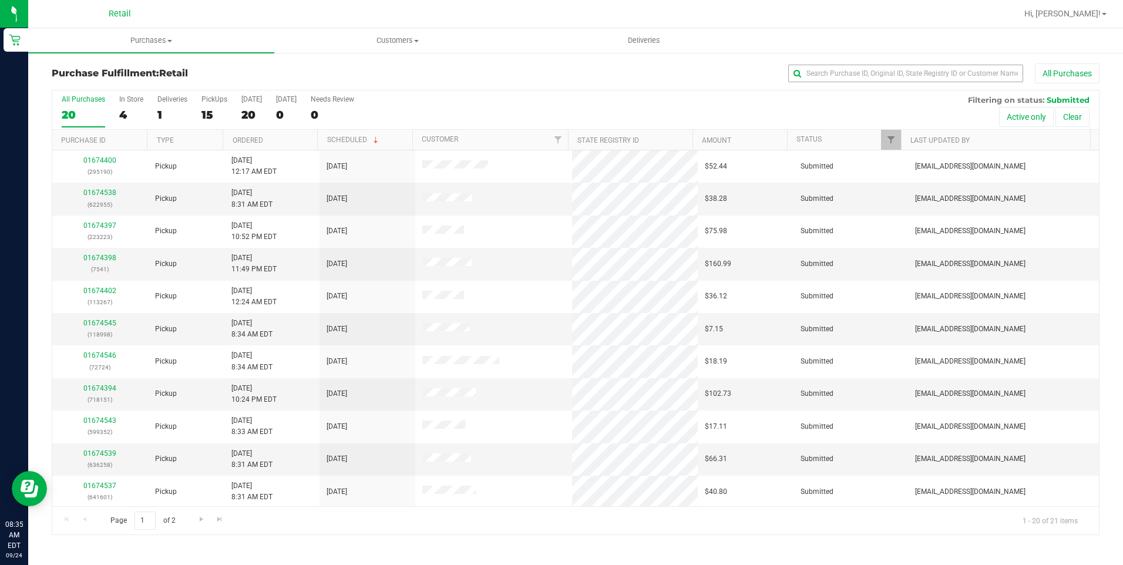
click at [878, 68] on div "Purchase Fulfillment: Retail All Purchases All Purchases 20 In Store 4 Deliveri…" at bounding box center [575, 299] width 1095 height 495
click at [878, 69] on input "text" at bounding box center [905, 74] width 235 height 18
type input "042"
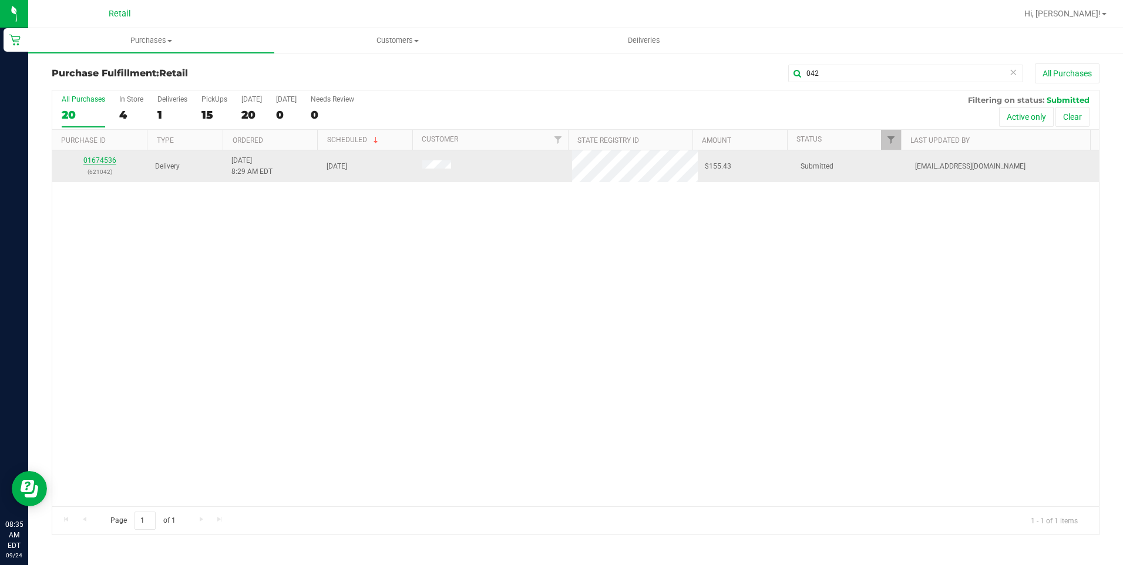
click at [97, 163] on link "01674536" at bounding box center [99, 160] width 33 height 8
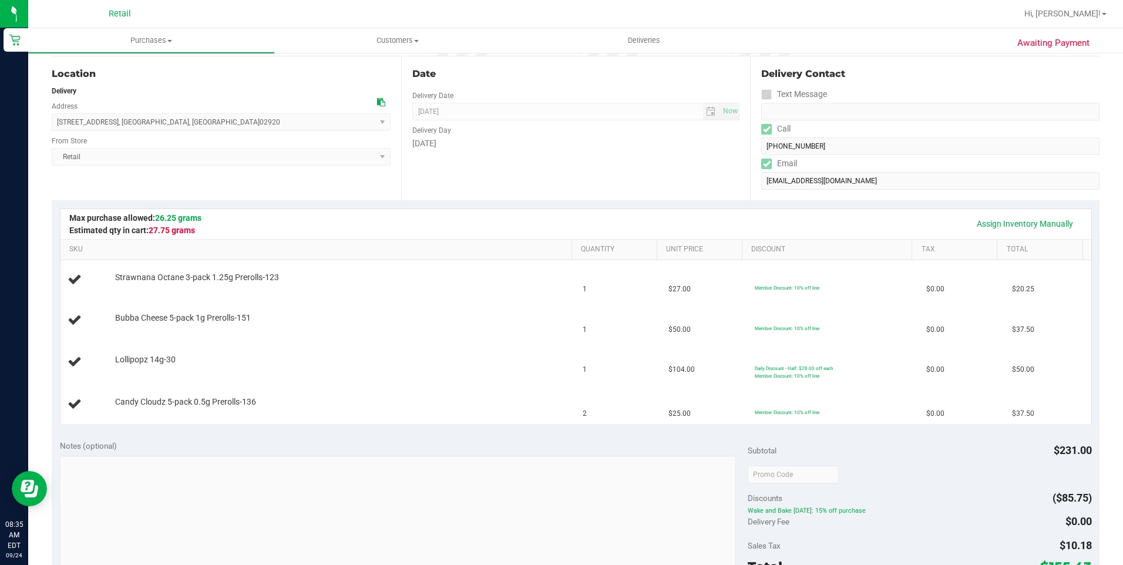
scroll to position [118, 0]
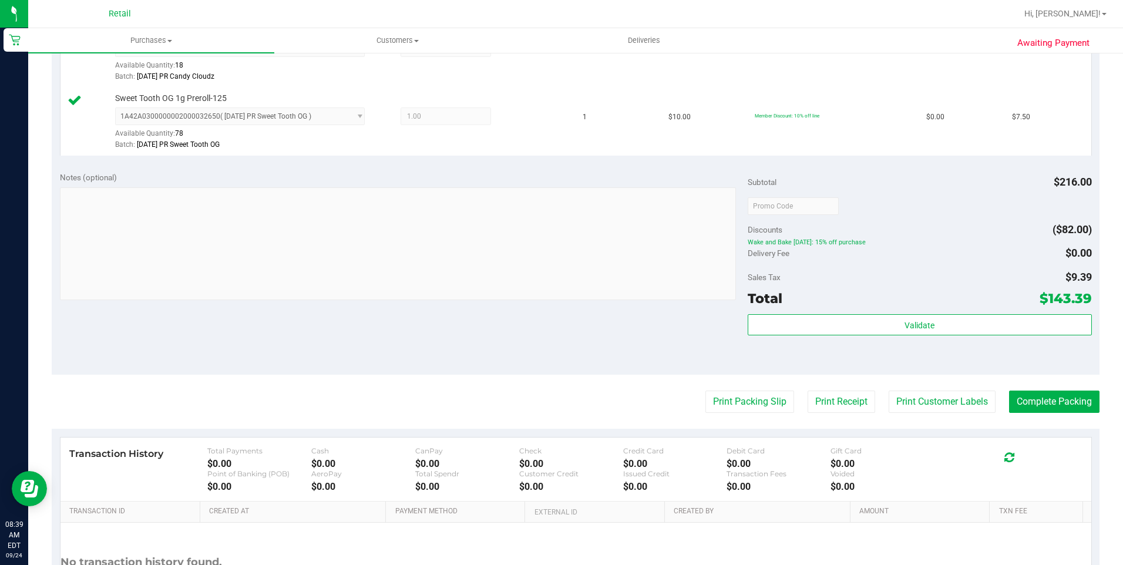
scroll to position [646, 0]
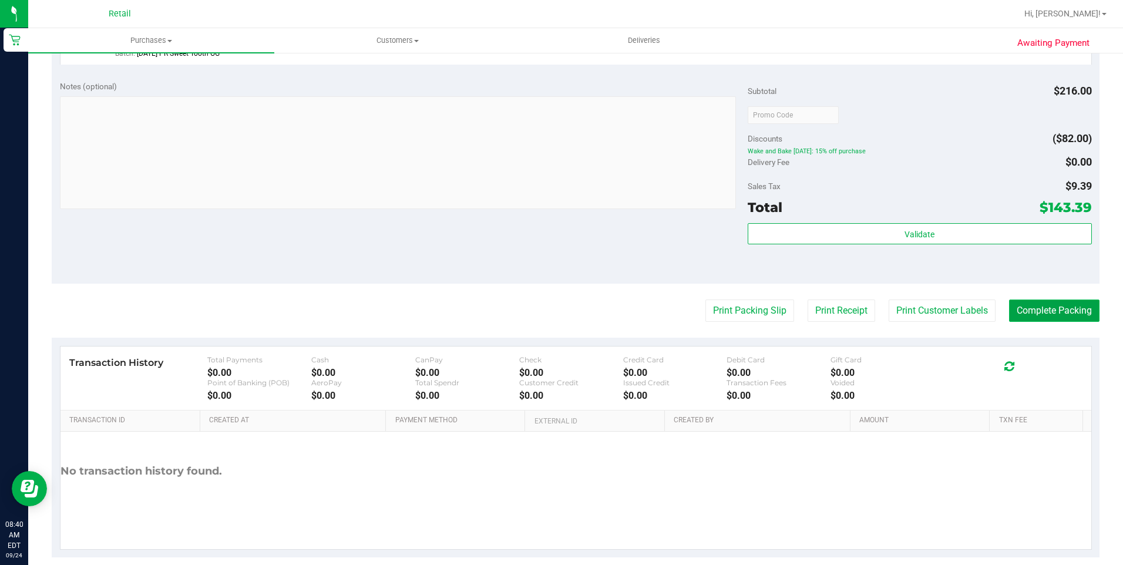
click at [1052, 314] on button "Complete Packing" at bounding box center [1054, 311] width 90 height 22
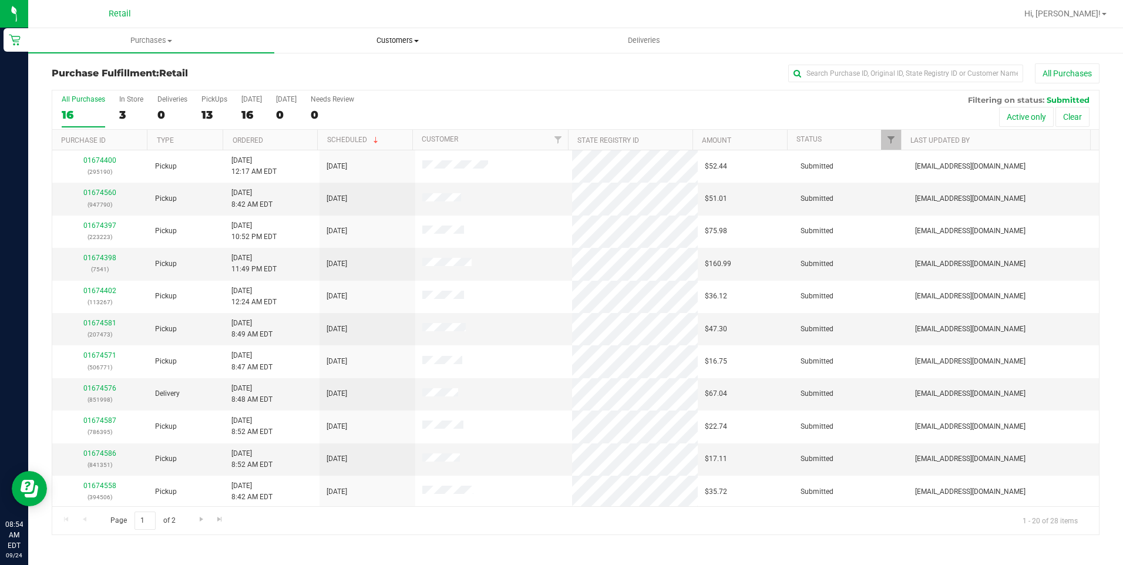
click at [380, 33] on uib-tab-heading "Customers All customers Add a new customer All physicians" at bounding box center [397, 41] width 245 height 24
click at [354, 81] on span "Add a new customer" at bounding box center [329, 85] width 110 height 10
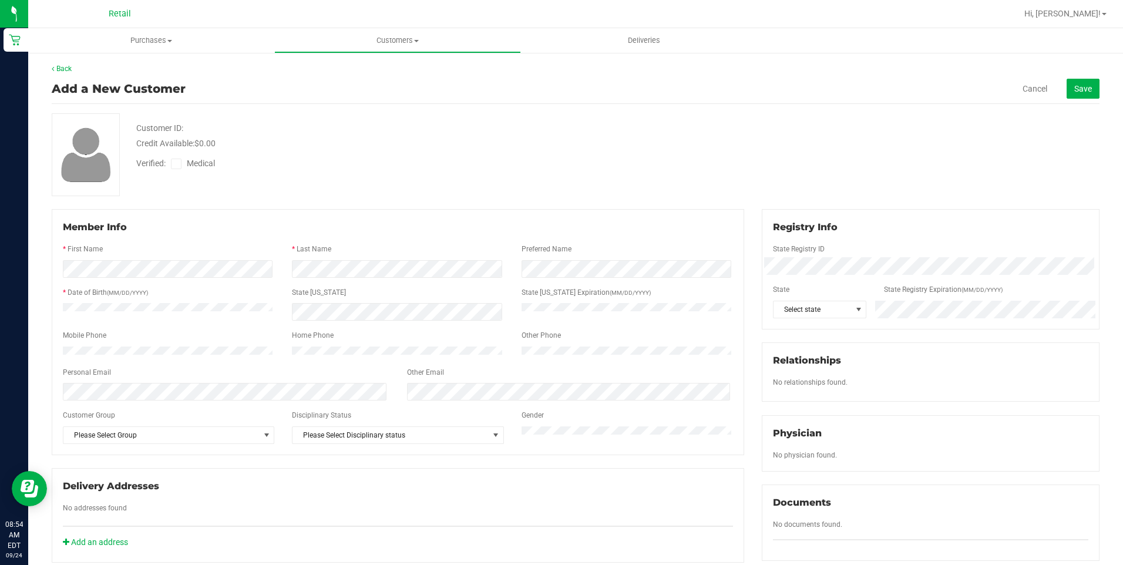
click at [151, 17] on div "Retail" at bounding box center [120, 14] width 172 height 18
click at [156, 41] on span "Purchases" at bounding box center [151, 40] width 246 height 11
click at [129, 82] on li "Fulfillment" at bounding box center [151, 85] width 246 height 14
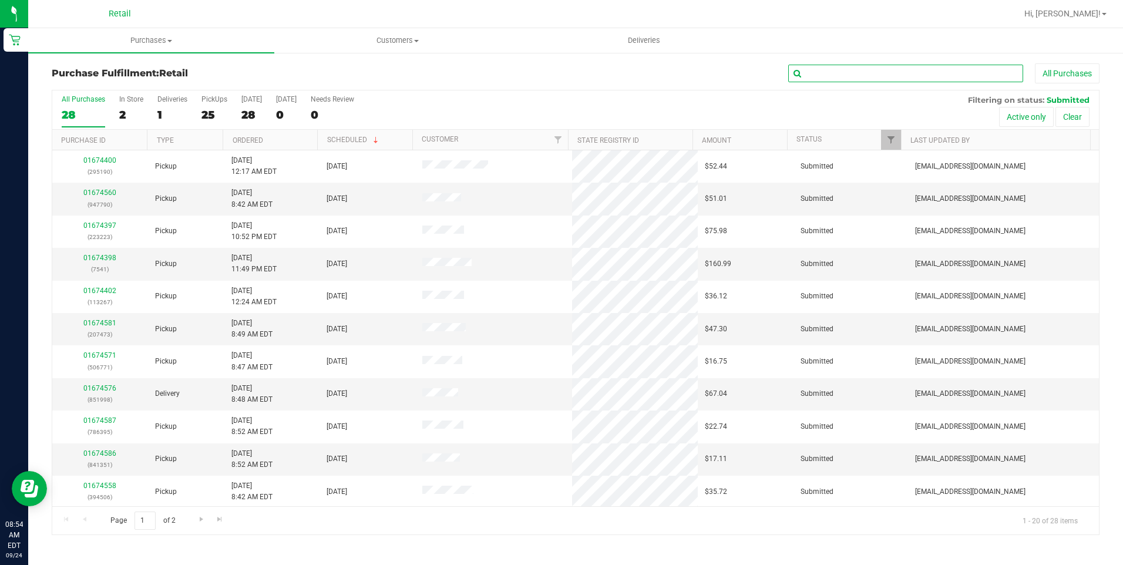
click at [848, 80] on input "text" at bounding box center [905, 74] width 235 height 18
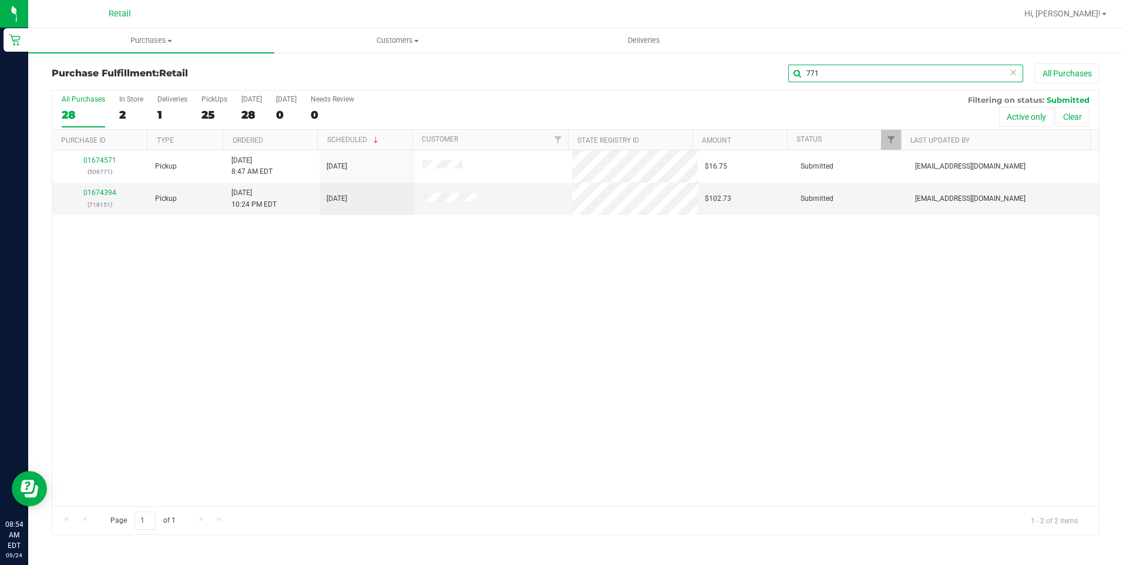
type input "771"
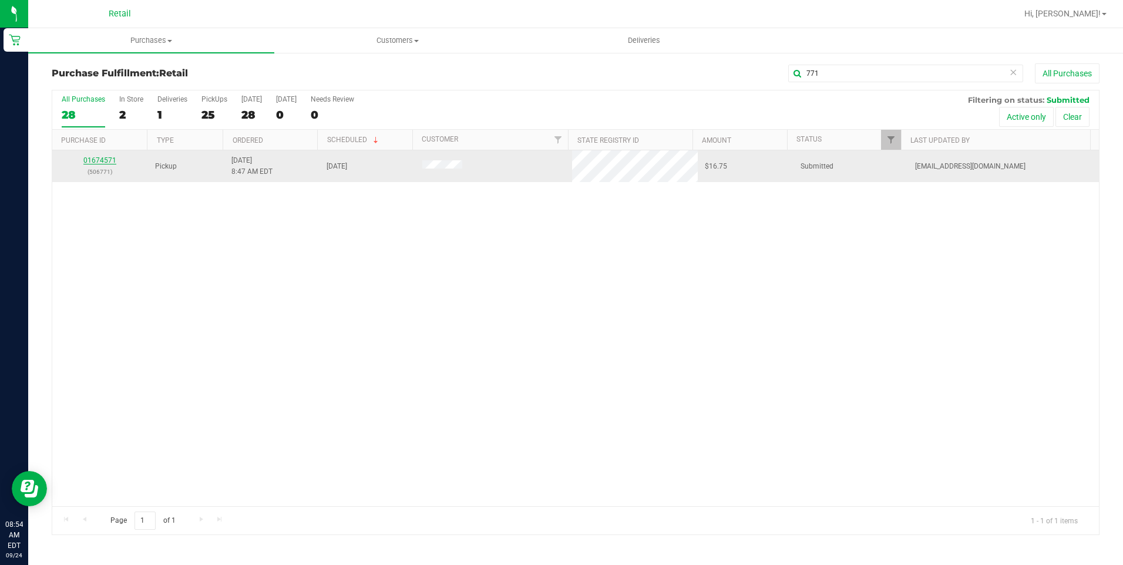
click at [95, 162] on link "01674571" at bounding box center [99, 160] width 33 height 8
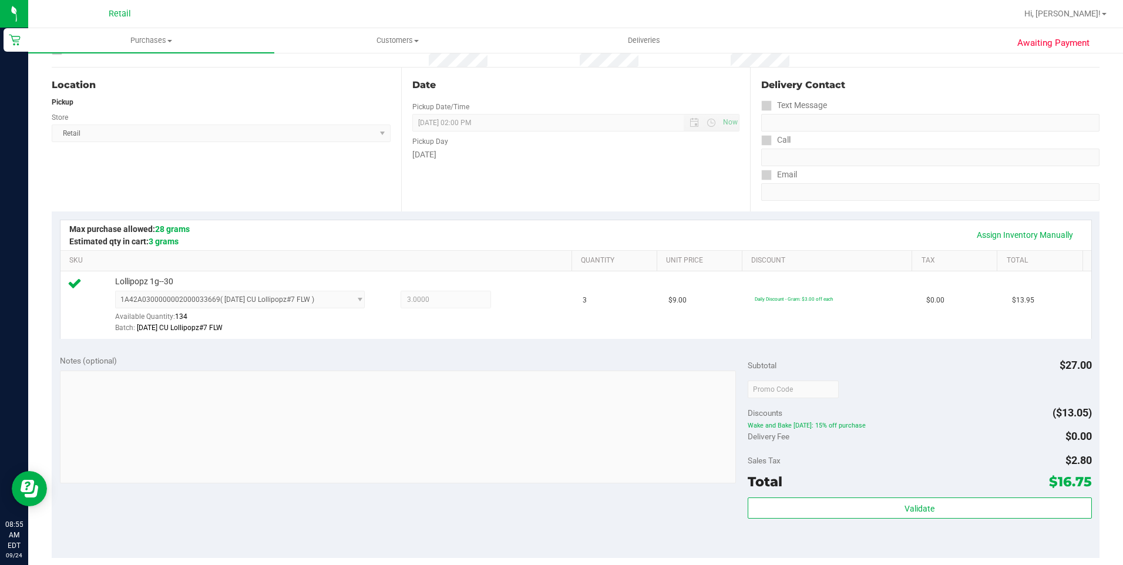
scroll to position [235, 0]
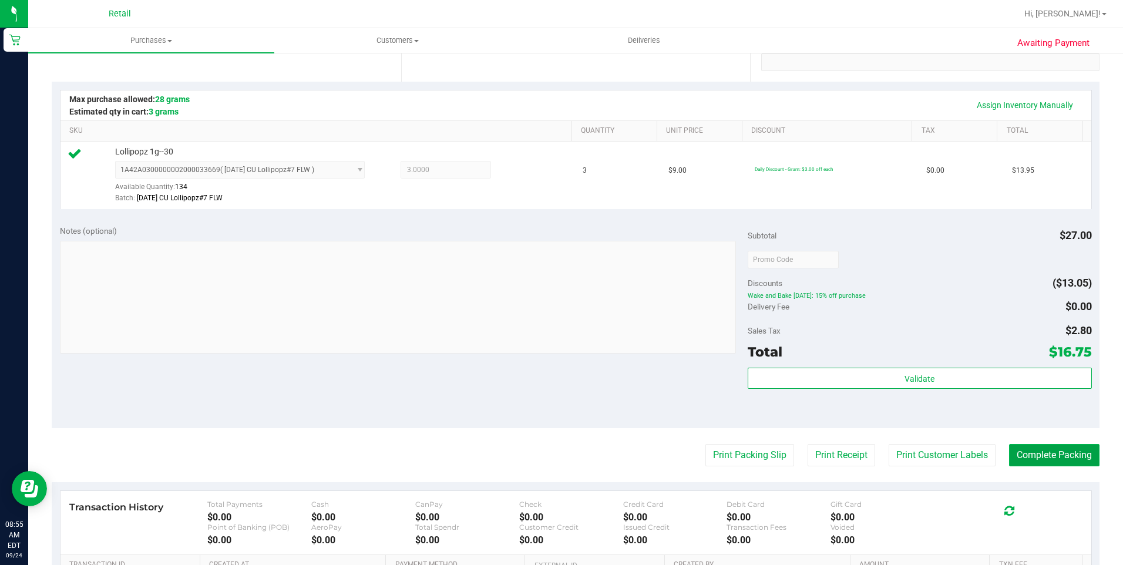
click at [1039, 464] on button "Complete Packing" at bounding box center [1054, 455] width 90 height 22
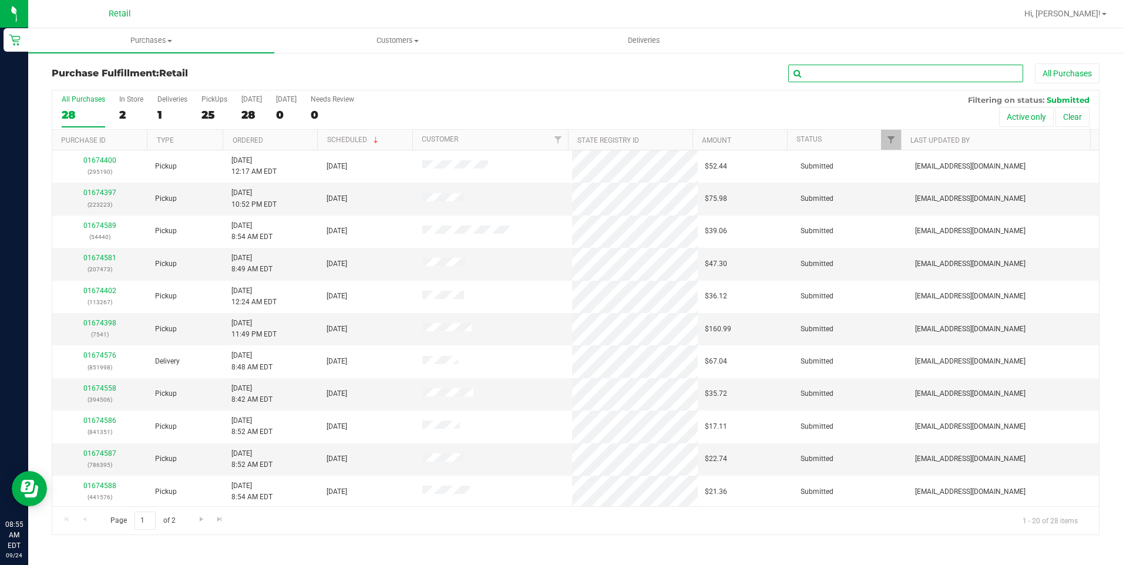
click at [882, 80] on input "text" at bounding box center [905, 74] width 235 height 18
type input "637"
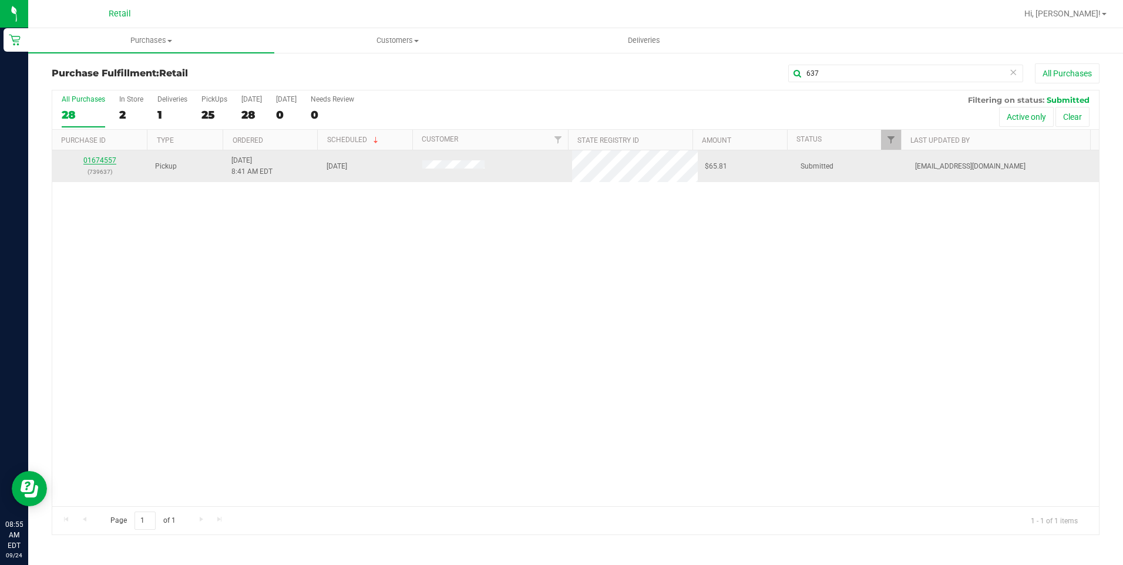
click at [106, 160] on link "01674557" at bounding box center [99, 160] width 33 height 8
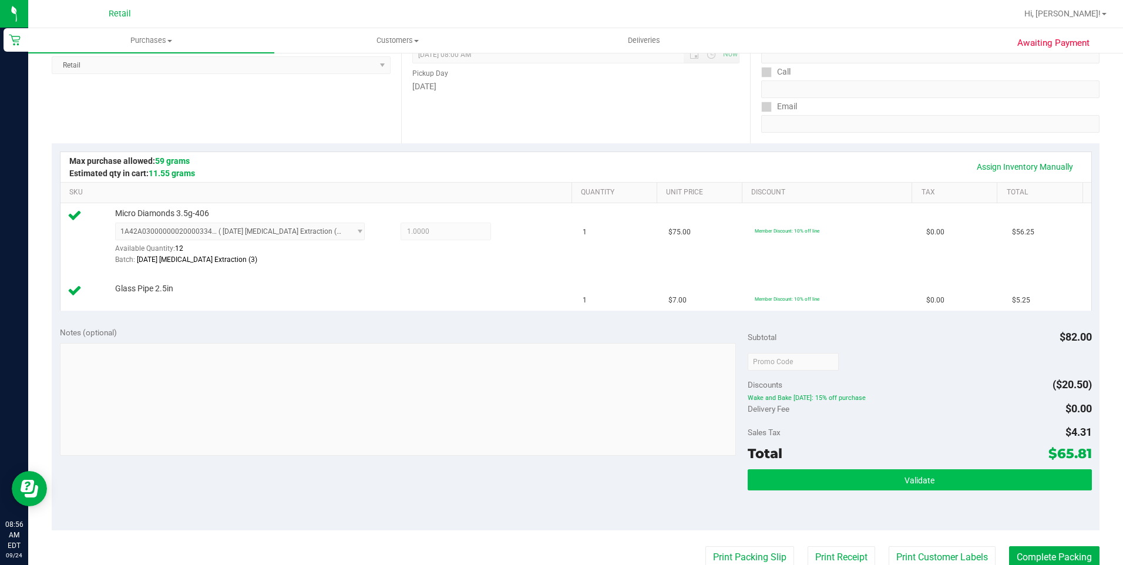
scroll to position [294, 0]
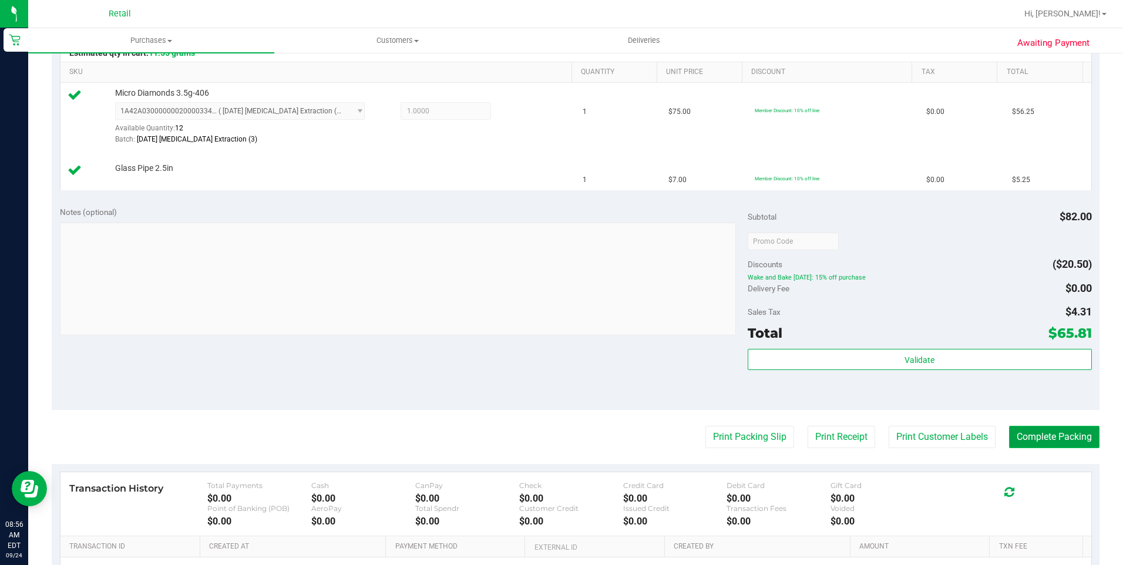
click at [1045, 445] on button "Complete Packing" at bounding box center [1054, 437] width 90 height 22
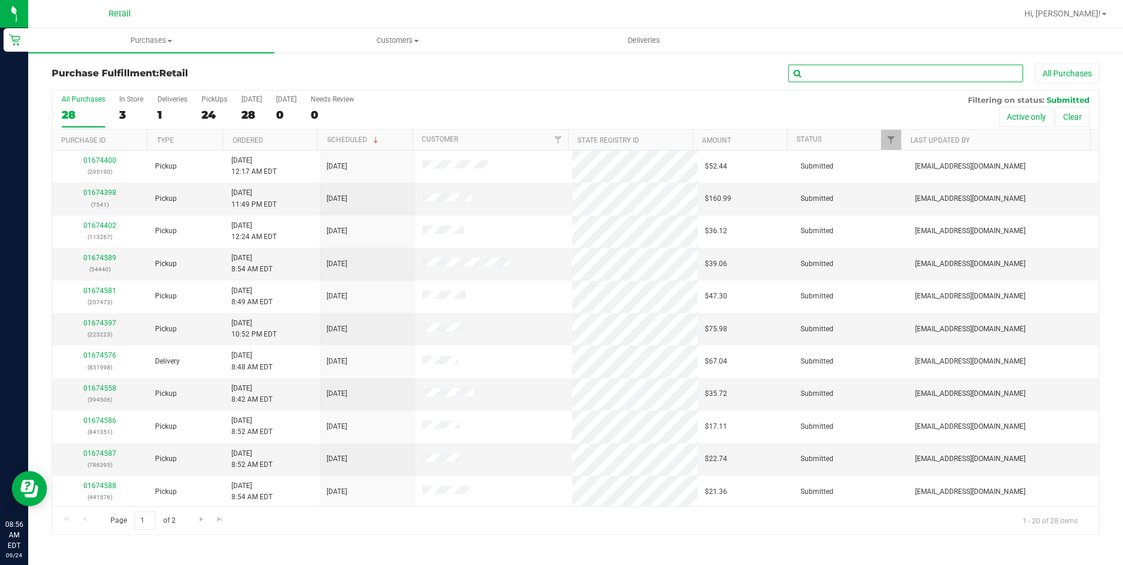
click at [833, 69] on input "text" at bounding box center [905, 74] width 235 height 18
type input "506"
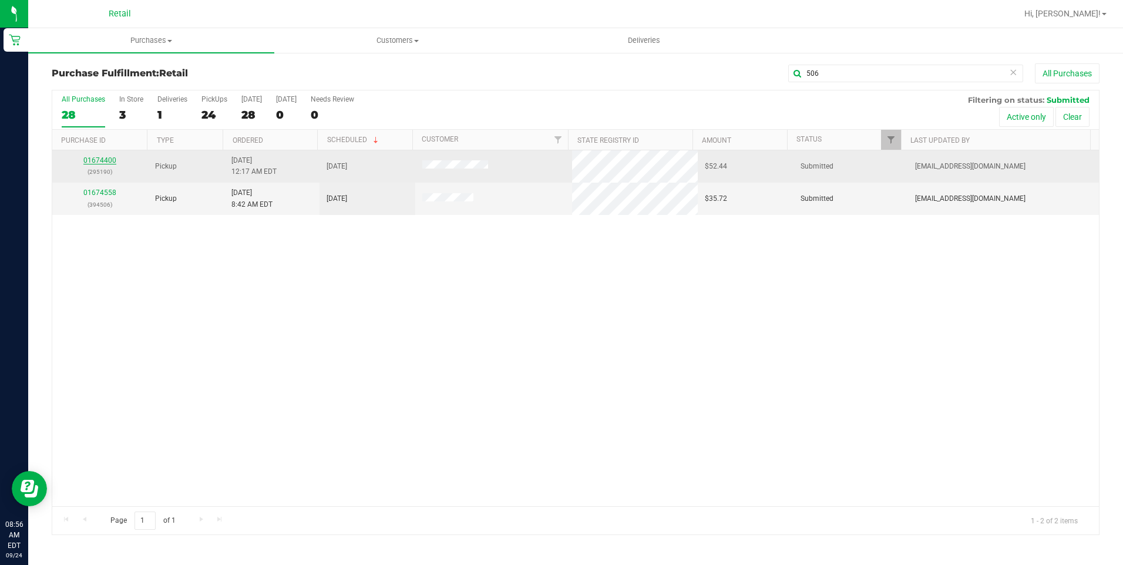
click at [107, 163] on link "01674400" at bounding box center [99, 160] width 33 height 8
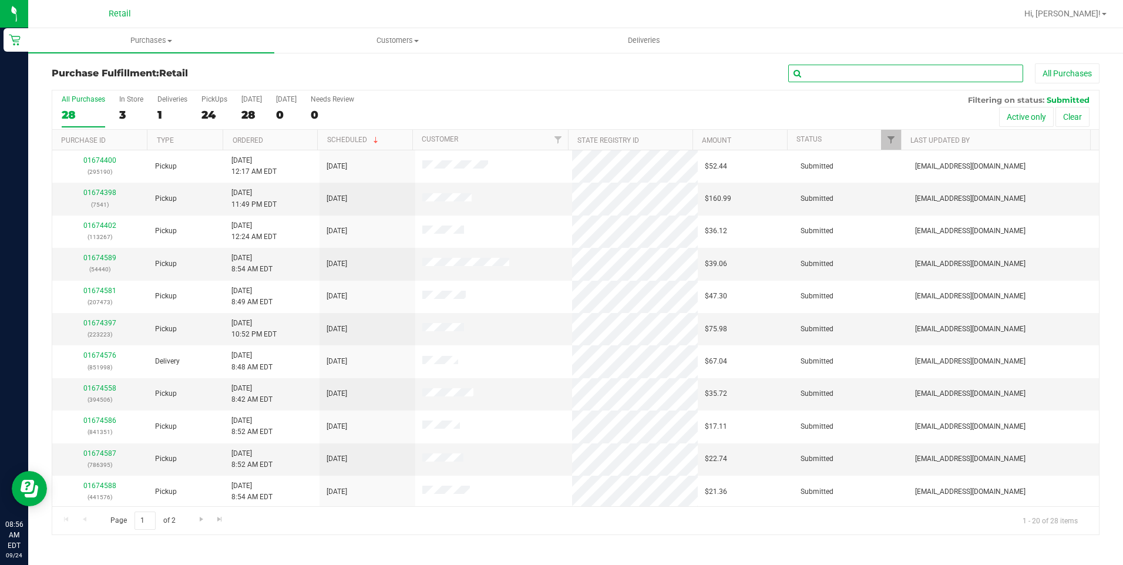
click at [954, 70] on input "text" at bounding box center [905, 74] width 235 height 18
type input "506"
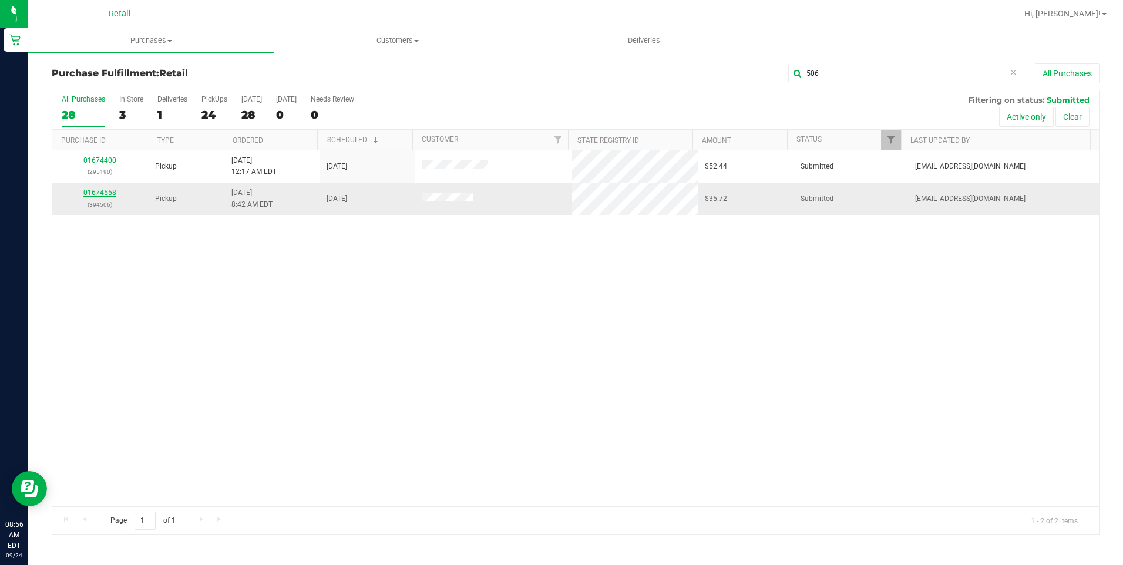
click at [97, 192] on link "01674558" at bounding box center [99, 193] width 33 height 8
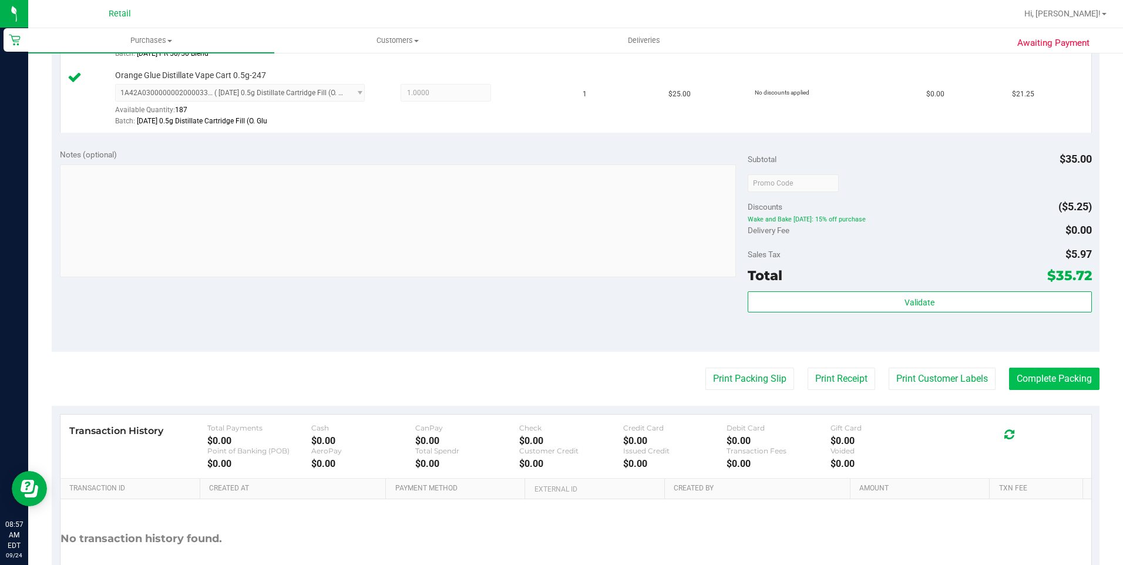
scroll to position [411, 0]
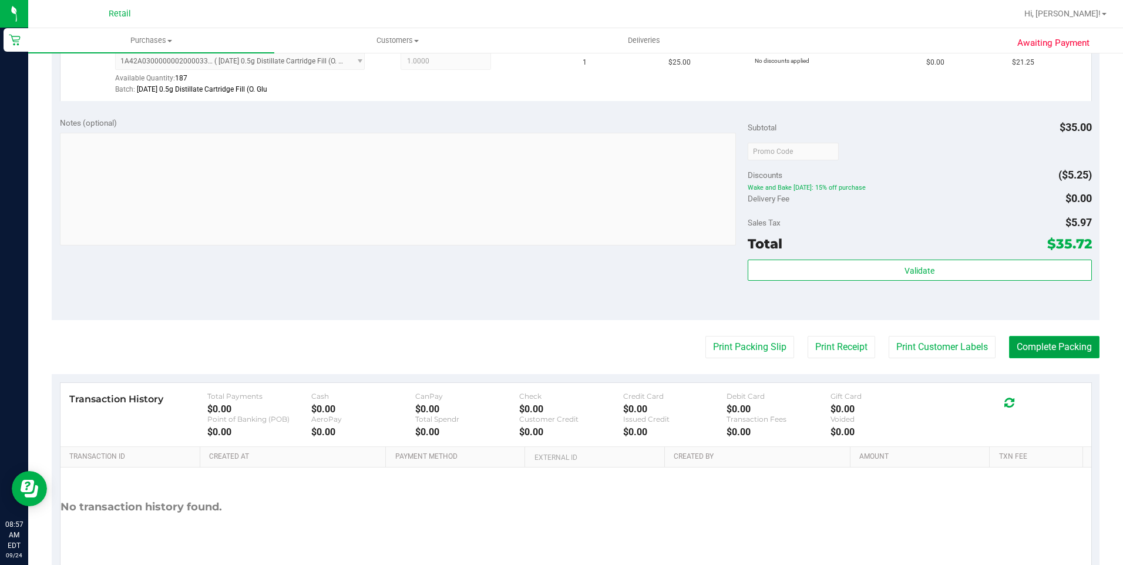
click at [1061, 358] on button "Complete Packing" at bounding box center [1054, 347] width 90 height 22
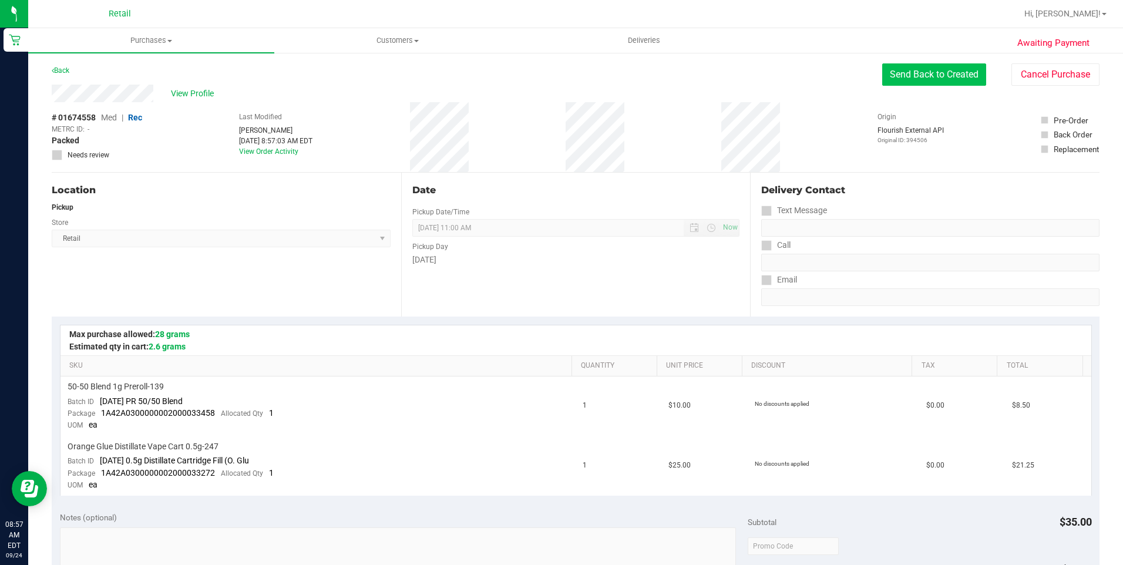
click at [957, 78] on button "Send Back to Created" at bounding box center [934, 74] width 104 height 22
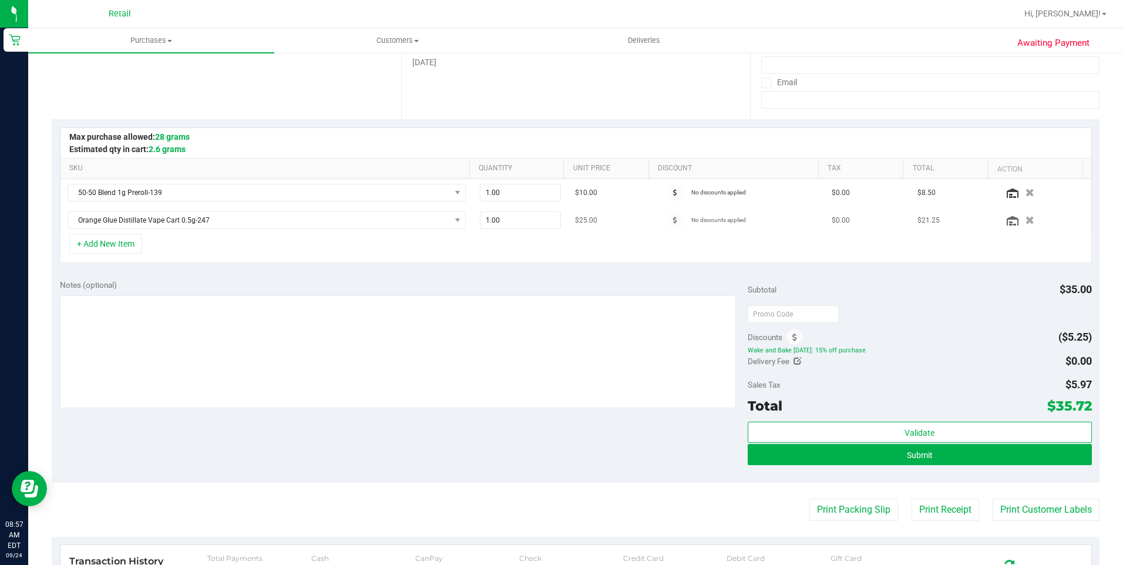
scroll to position [235, 0]
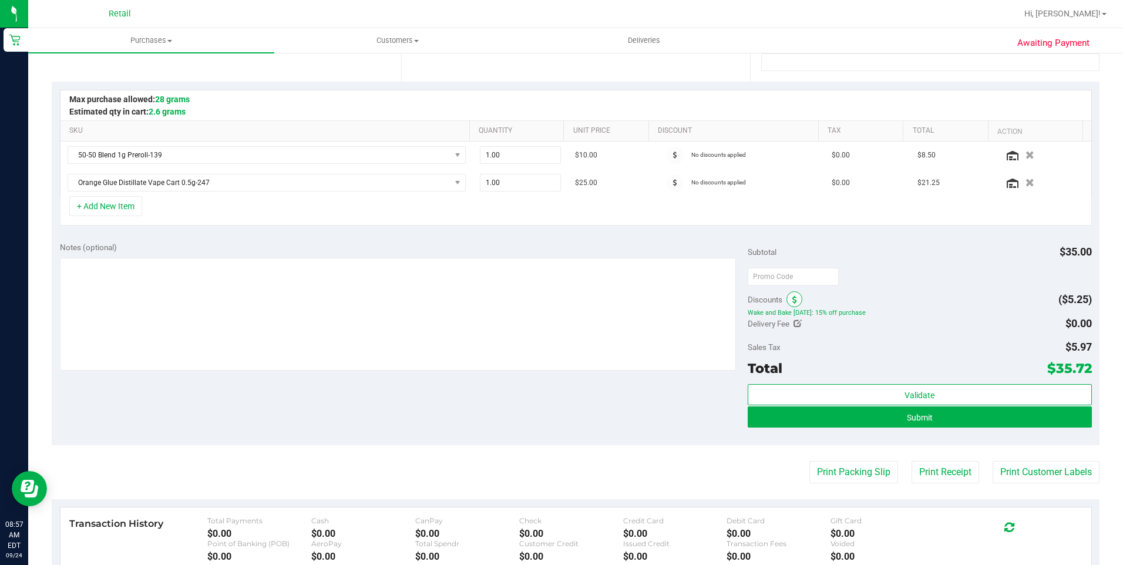
click at [794, 301] on span at bounding box center [795, 299] width 16 height 16
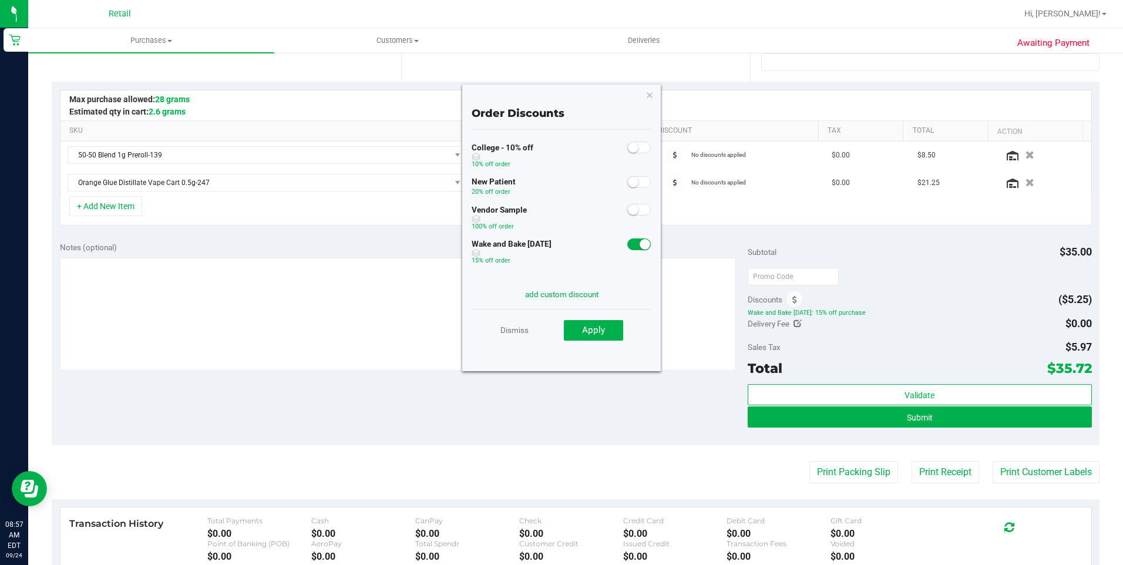
click at [627, 246] on span at bounding box center [639, 245] width 24 height 12
click at [619, 326] on button "Apply" at bounding box center [593, 330] width 59 height 21
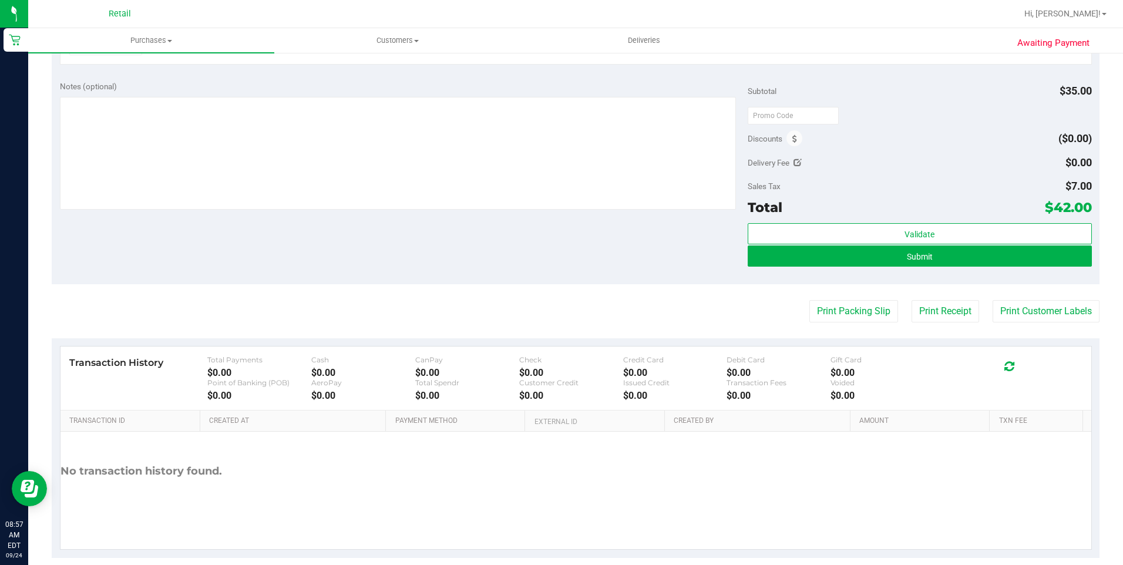
scroll to position [412, 0]
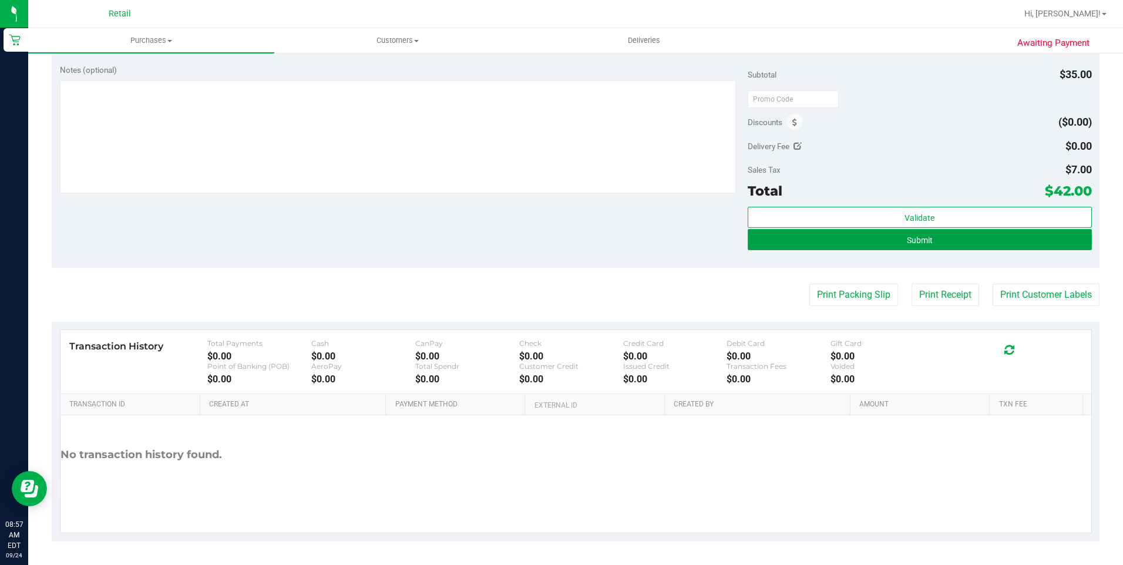
click at [909, 238] on span "Submit" at bounding box center [920, 240] width 26 height 9
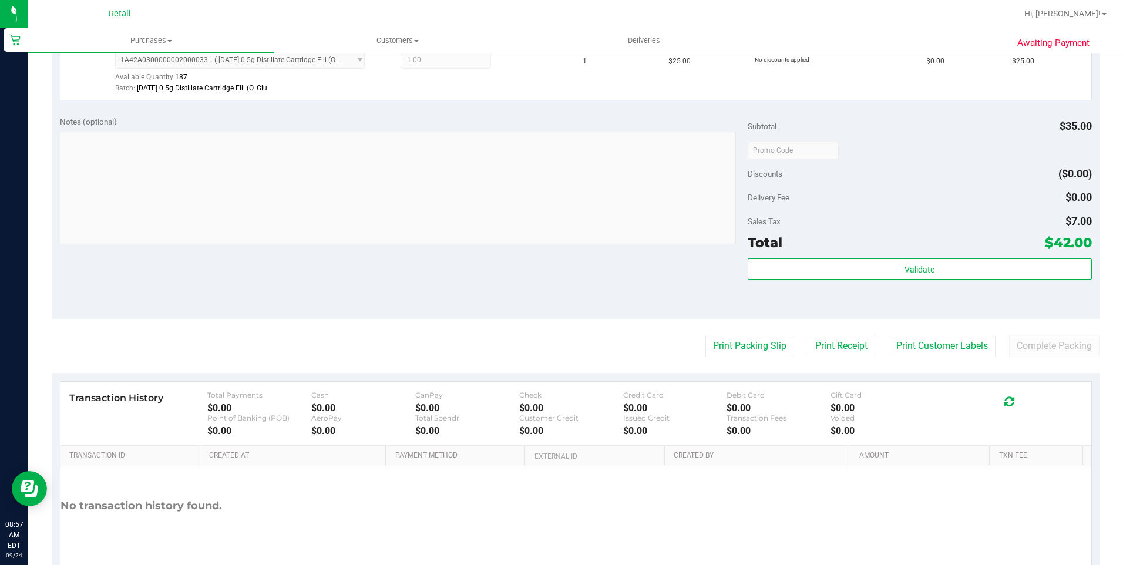
scroll to position [464, 0]
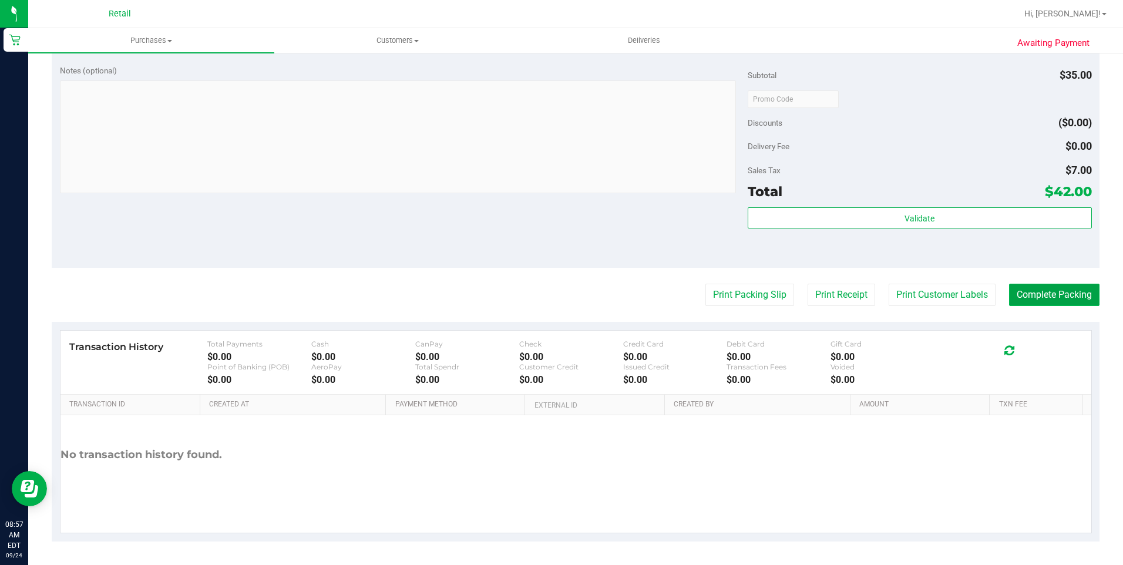
click at [1073, 302] on button "Complete Packing" at bounding box center [1054, 295] width 90 height 22
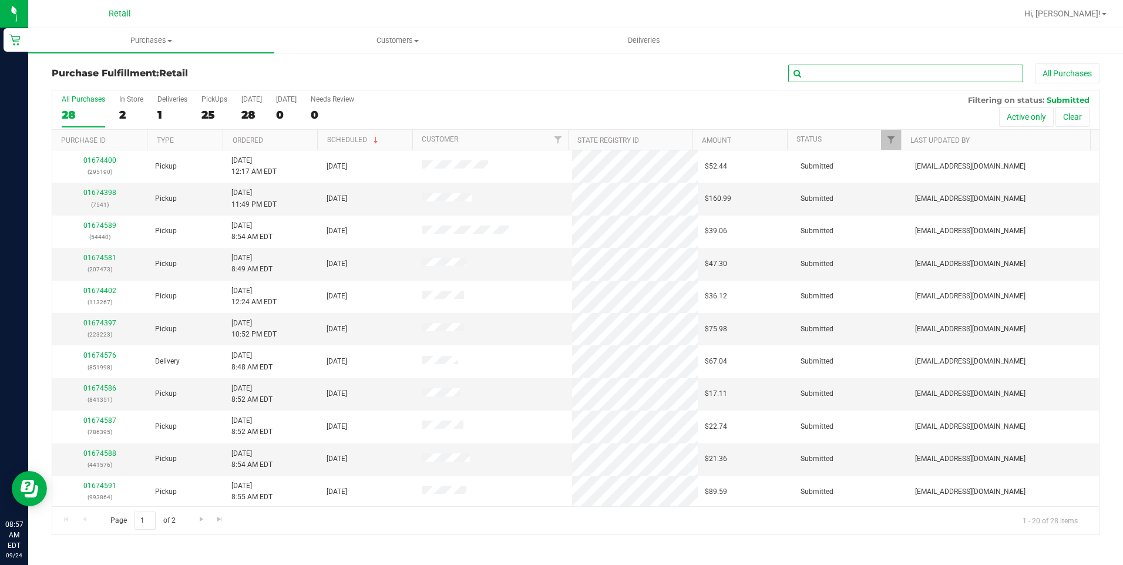
click at [852, 69] on input "text" at bounding box center [905, 74] width 235 height 18
type input "742"
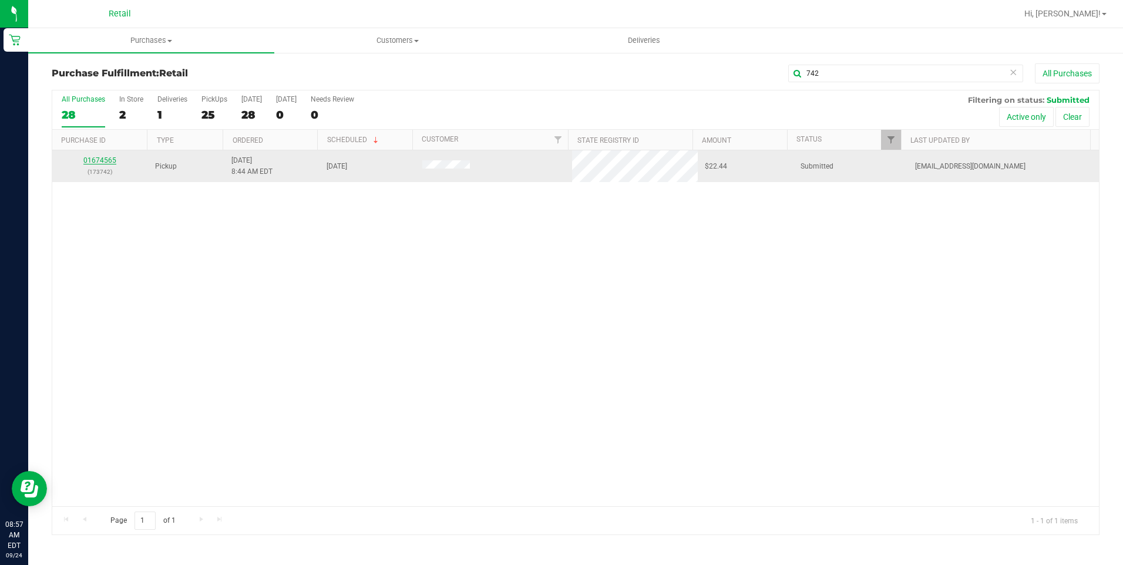
click at [106, 159] on link "01674565" at bounding box center [99, 160] width 33 height 8
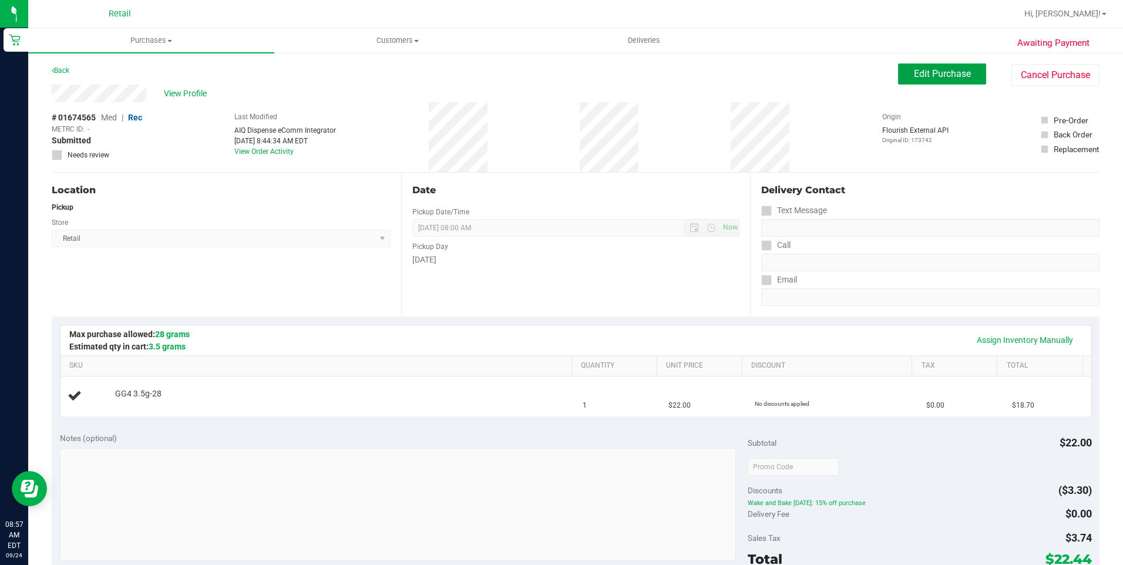
click at [898, 76] on button "Edit Purchase" at bounding box center [942, 73] width 88 height 21
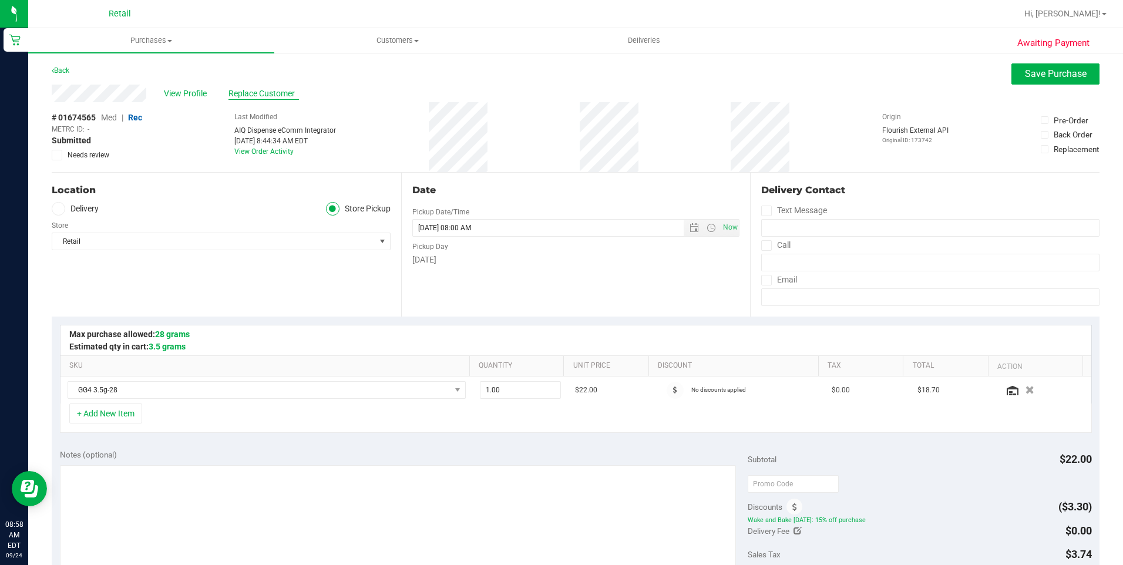
click at [288, 96] on span "Replace Customer" at bounding box center [264, 94] width 71 height 12
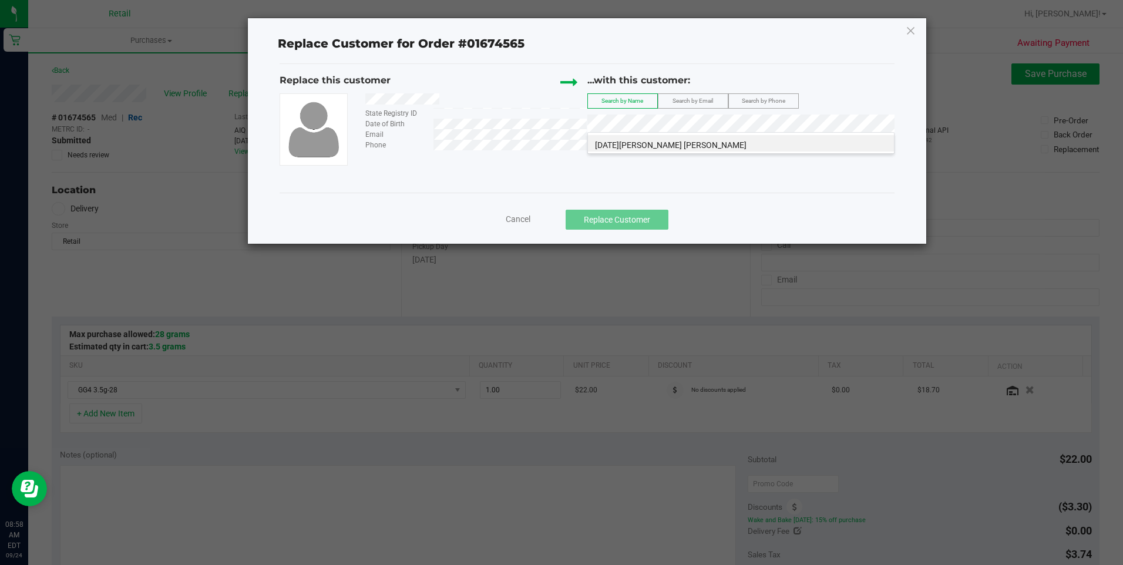
click at [669, 139] on li "Noel Cruz Diaz" at bounding box center [741, 143] width 306 height 16
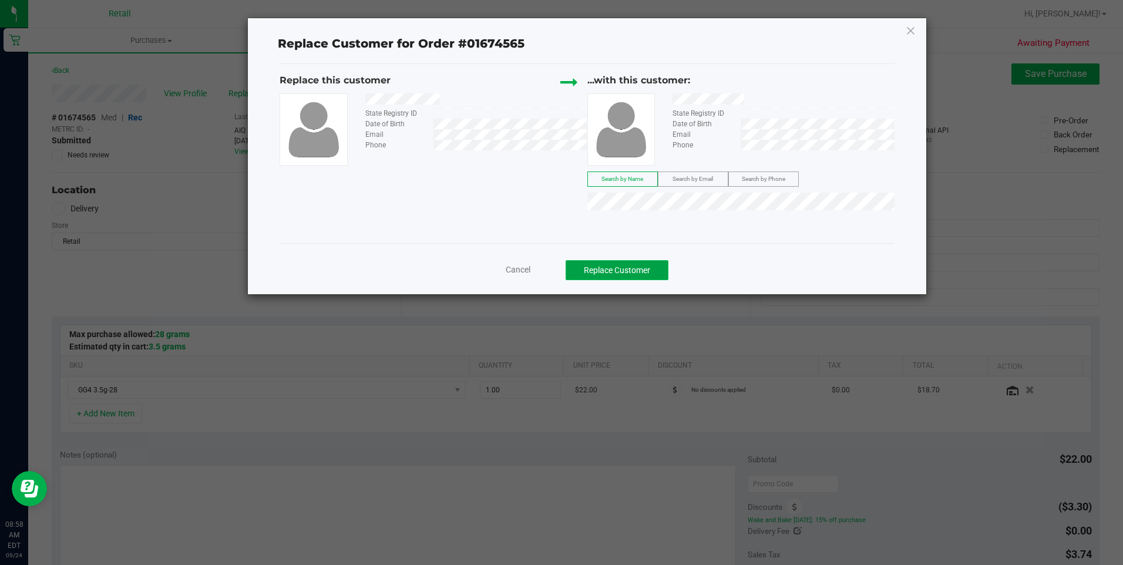
click at [606, 268] on button "Replace Customer" at bounding box center [617, 270] width 103 height 20
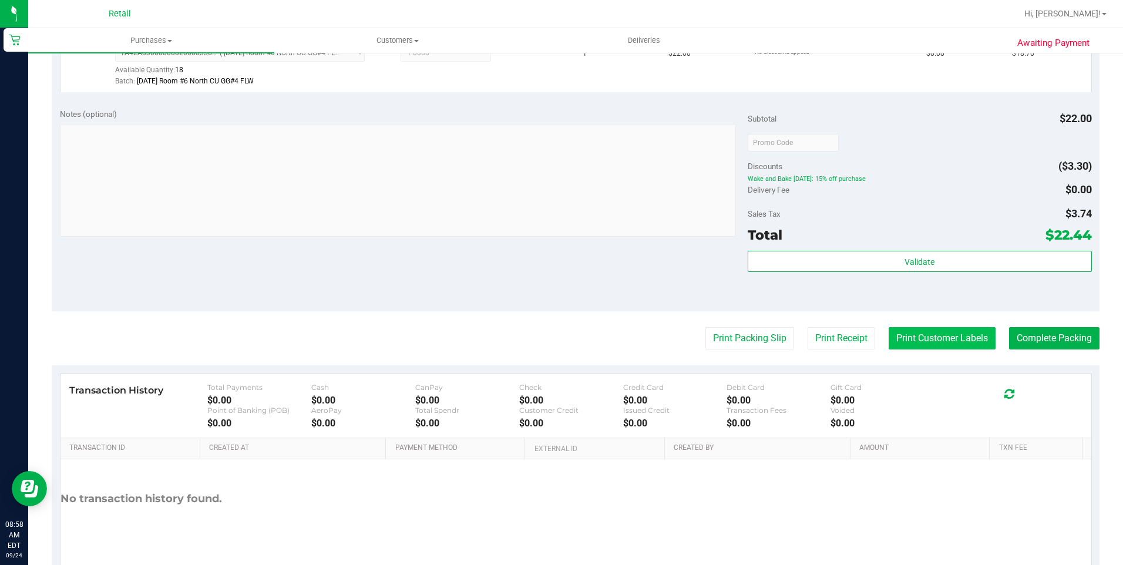
scroll to position [353, 0]
click at [1025, 334] on button "Complete Packing" at bounding box center [1054, 338] width 90 height 22
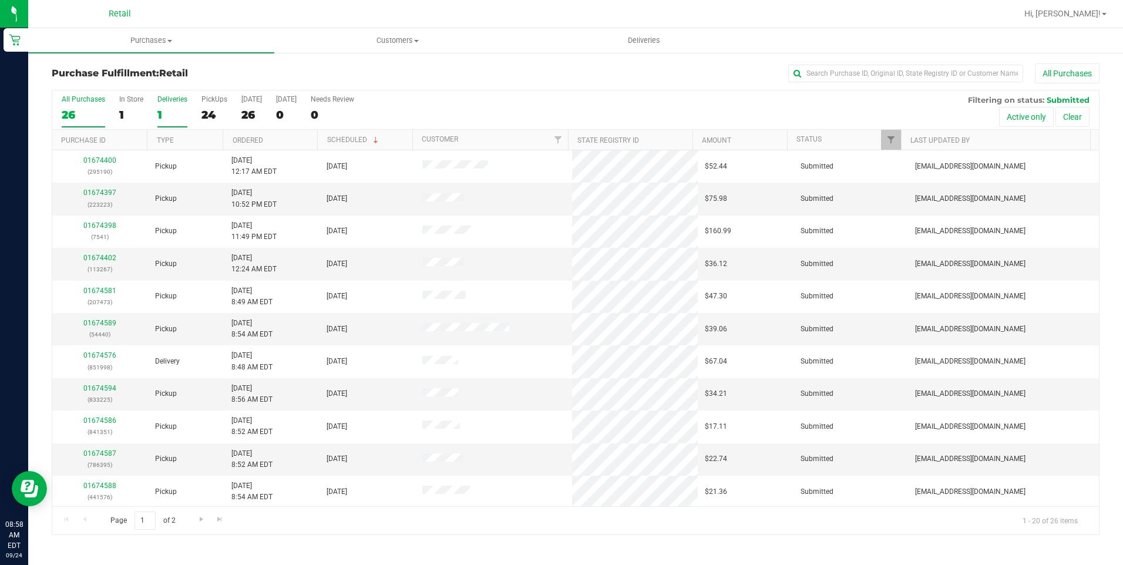
click at [160, 102] on div "Deliveries" at bounding box center [172, 99] width 30 height 8
click at [0, 0] on input "Deliveries 1" at bounding box center [0, 0] width 0 height 0
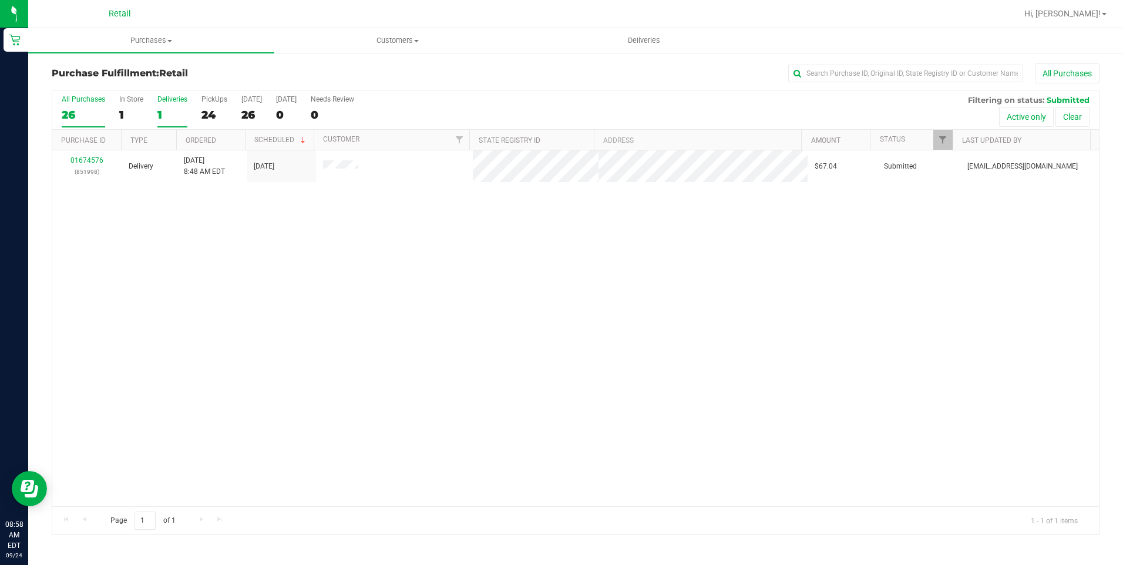
click at [65, 103] on div "All Purchases" at bounding box center [83, 99] width 43 height 8
click at [0, 0] on input "All Purchases 26" at bounding box center [0, 0] width 0 height 0
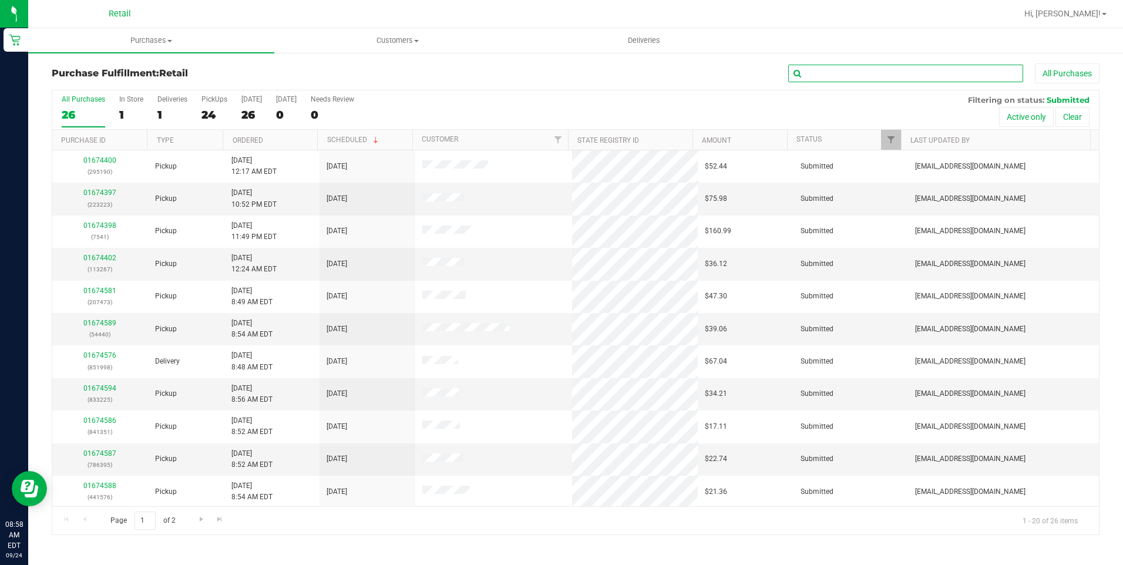
click at [887, 70] on input "text" at bounding box center [905, 74] width 235 height 18
type input "931"
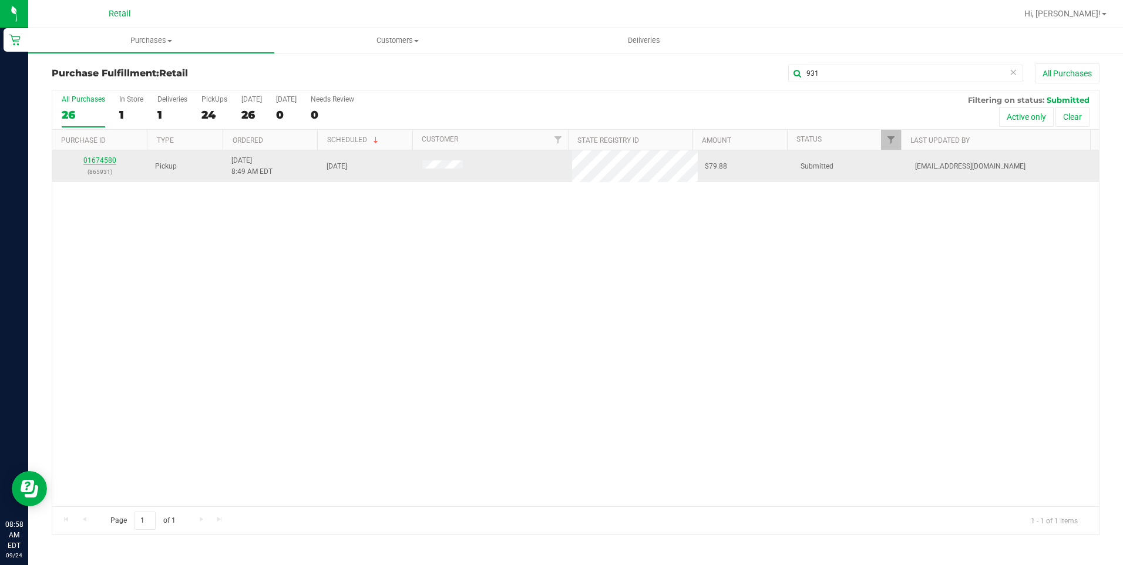
click at [110, 156] on link "01674580" at bounding box center [99, 160] width 33 height 8
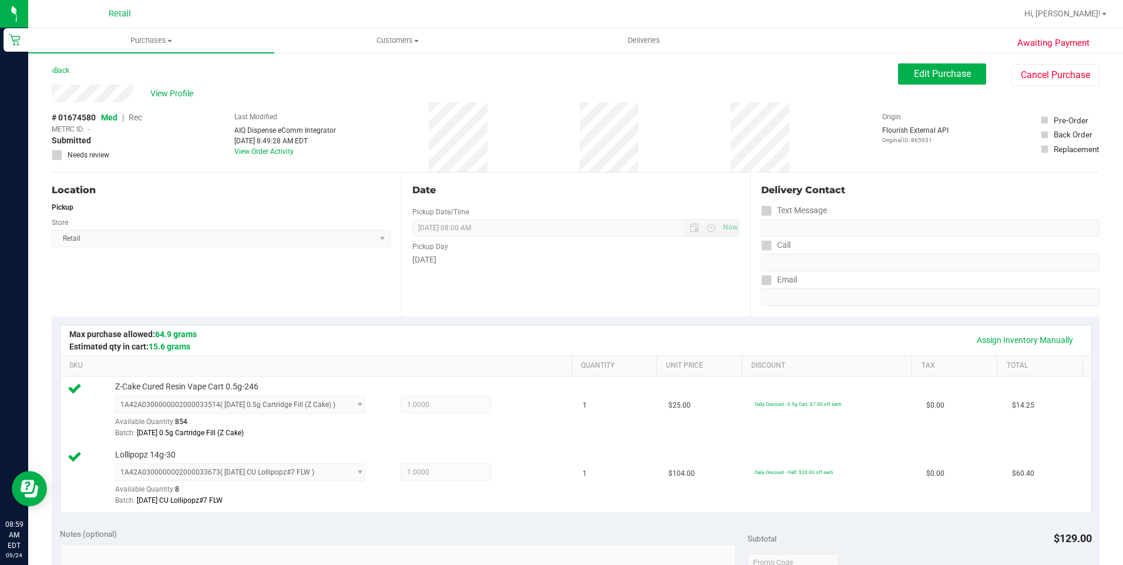
click at [157, 565] on html "Retail 08:59 AM EDT 09/24/2025 09/24 Retail Hi, Alexander! Purchases Summary of…" at bounding box center [561, 282] width 1123 height 565
click at [506, 68] on div "Back Edit Purchase Cancel Purchase" at bounding box center [576, 73] width 1048 height 21
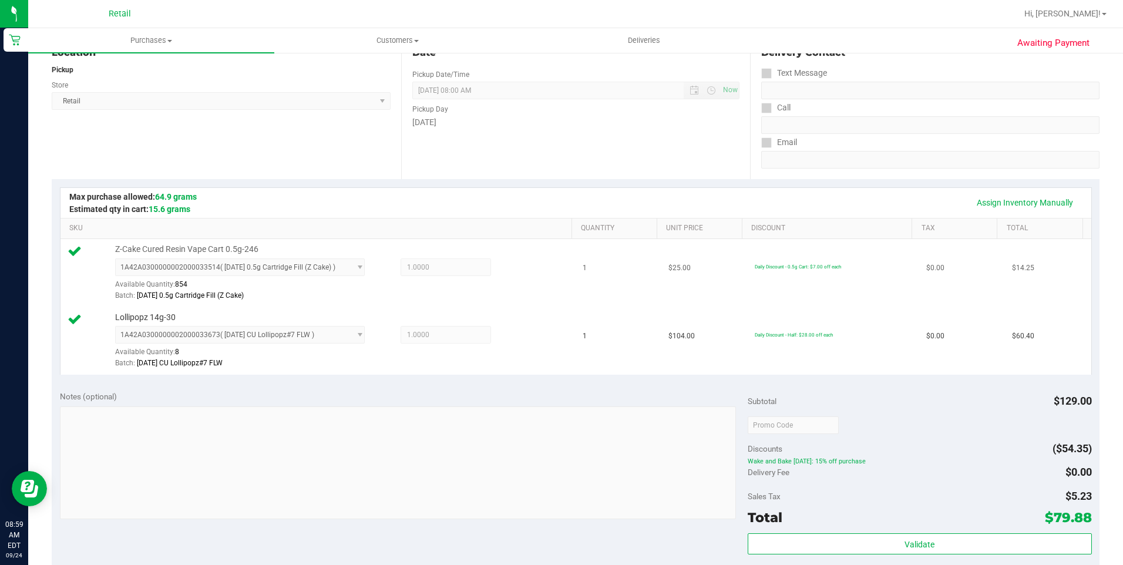
scroll to position [294, 0]
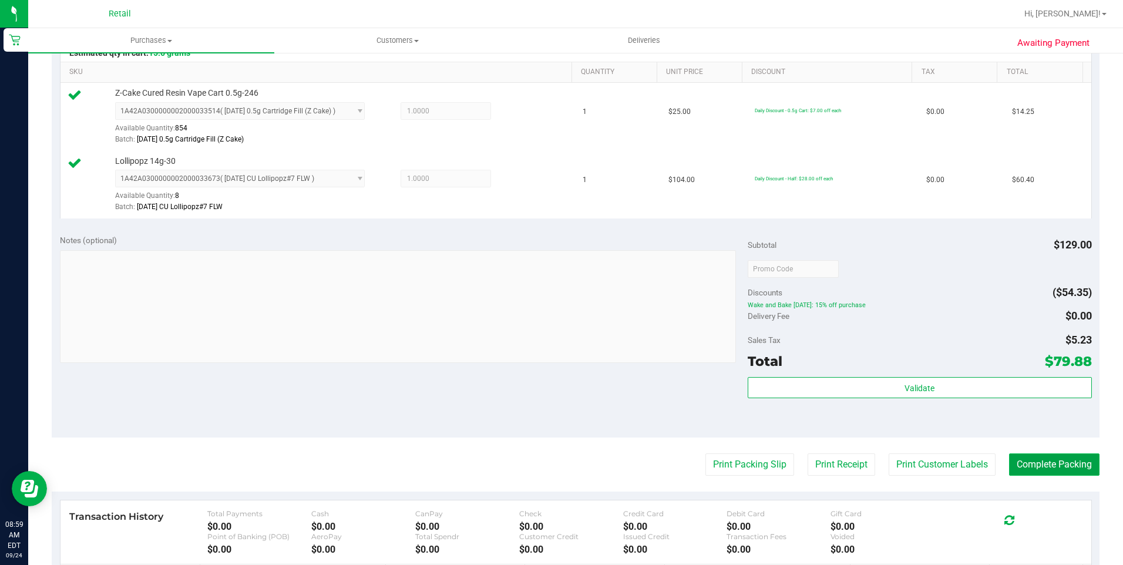
click at [1025, 461] on button "Complete Packing" at bounding box center [1054, 465] width 90 height 22
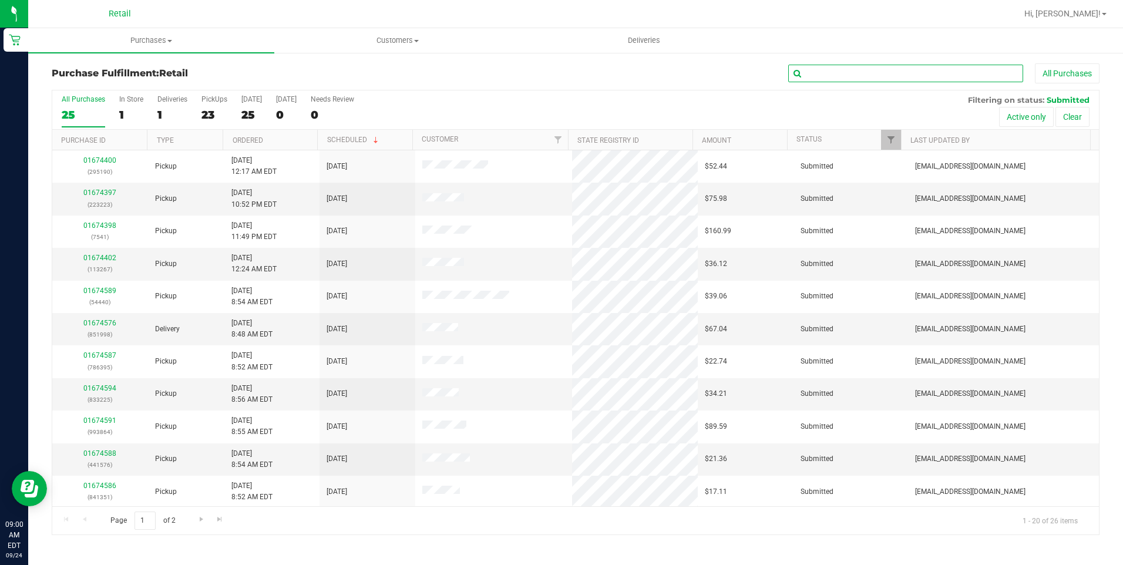
click at [855, 74] on input "text" at bounding box center [905, 74] width 235 height 18
type input "395"
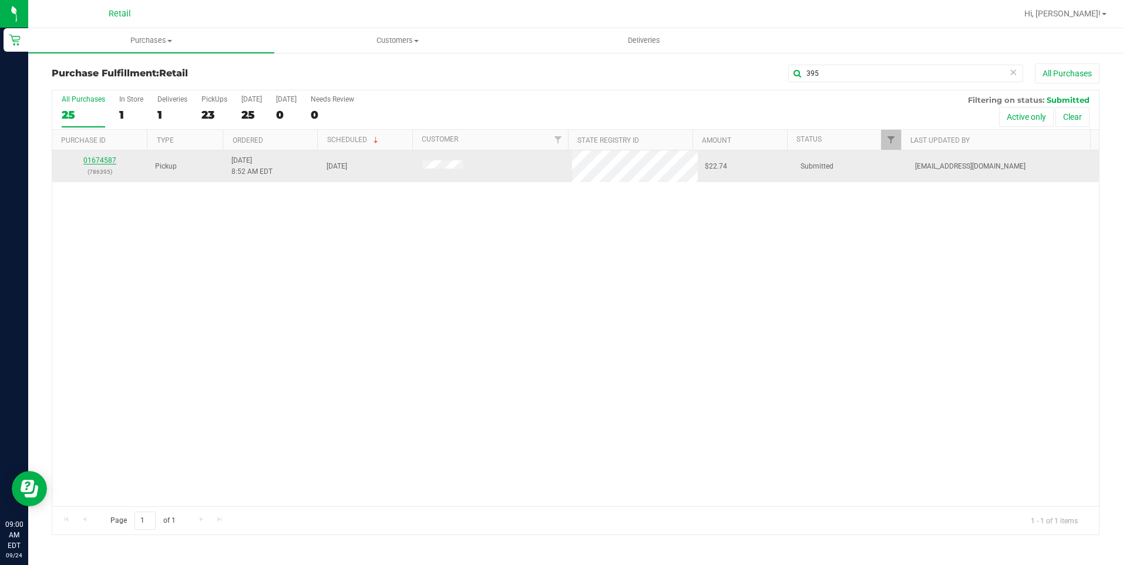
click at [112, 162] on link "01674587" at bounding box center [99, 160] width 33 height 8
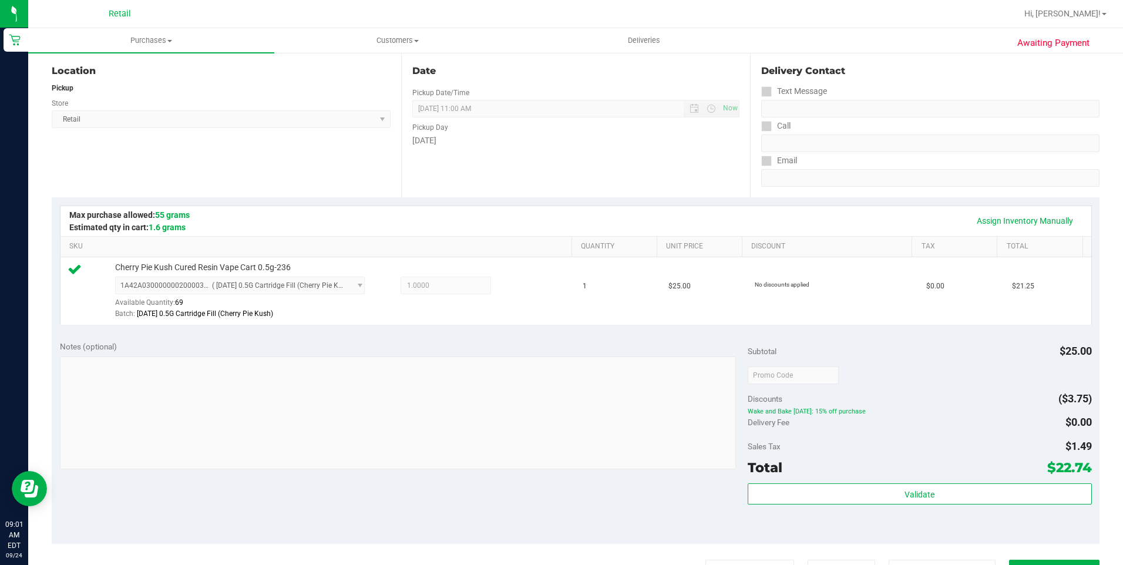
scroll to position [353, 0]
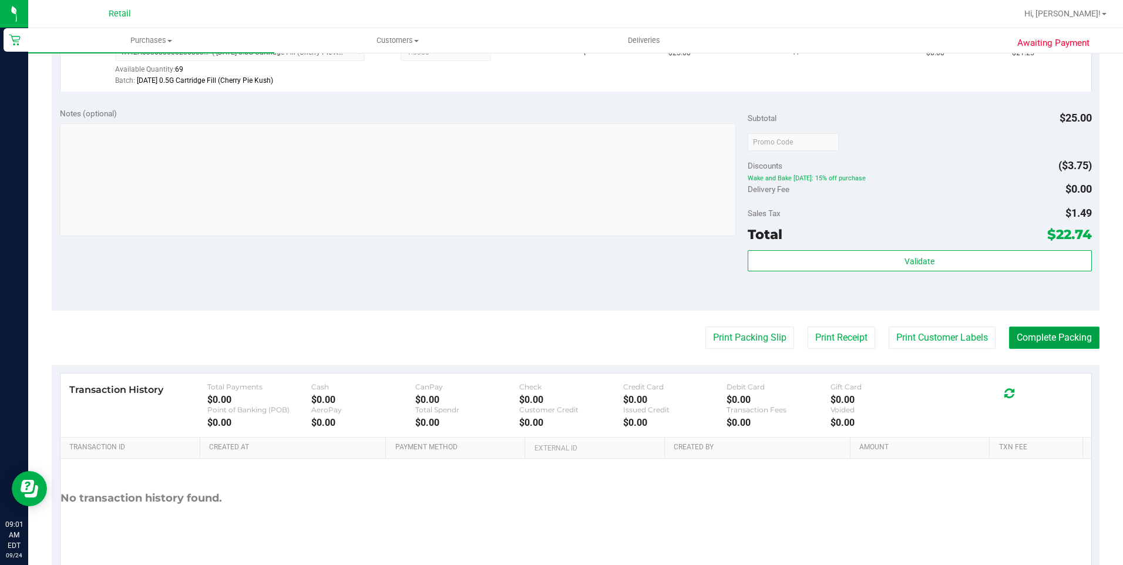
click at [1014, 334] on button "Complete Packing" at bounding box center [1054, 338] width 90 height 22
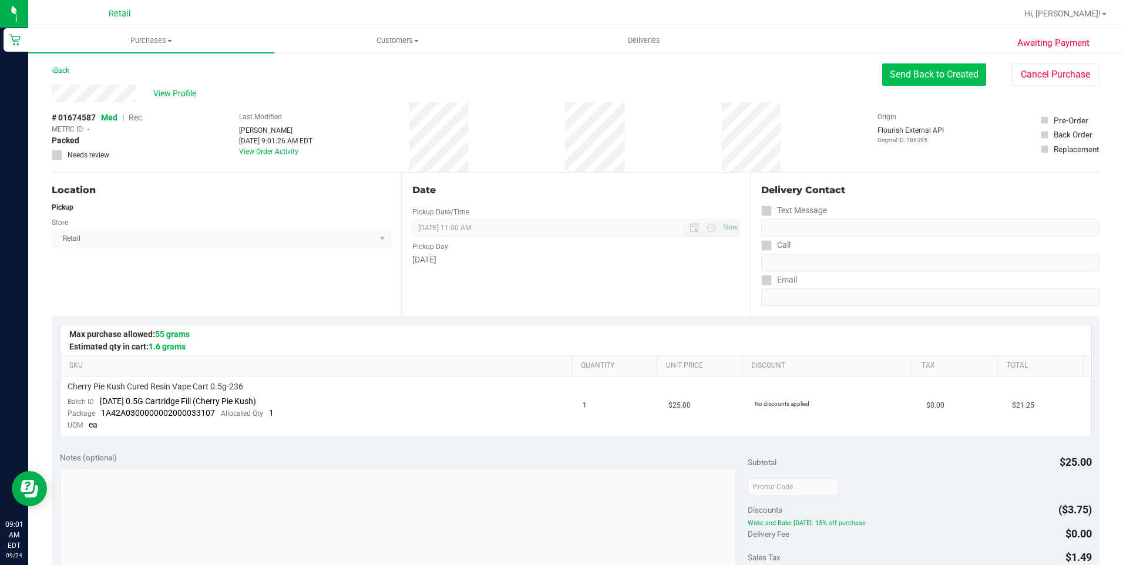
click at [959, 80] on button "Send Back to Created" at bounding box center [934, 74] width 104 height 22
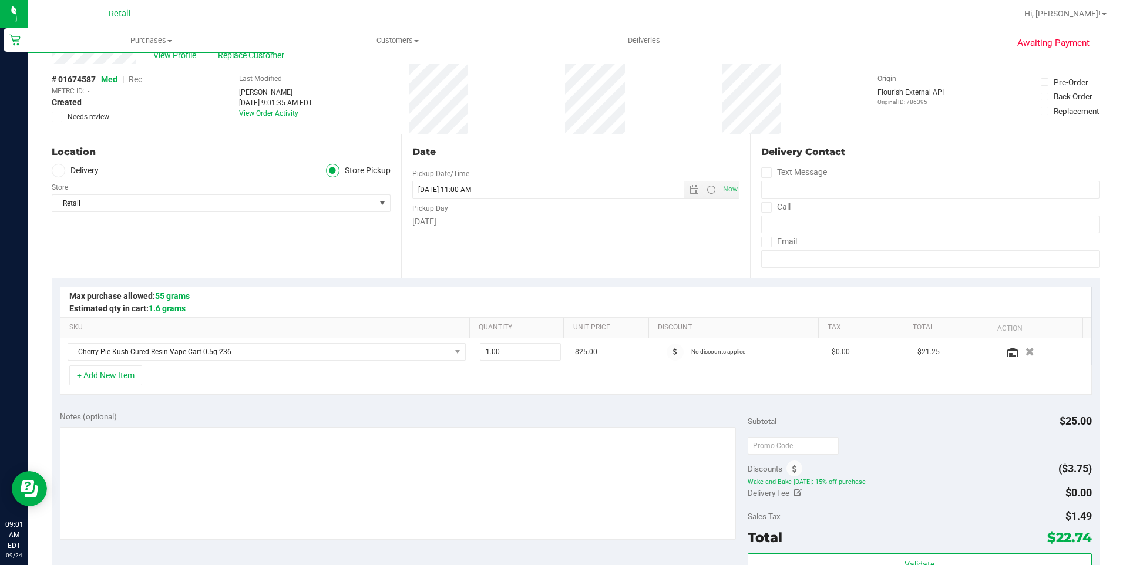
scroll to position [59, 0]
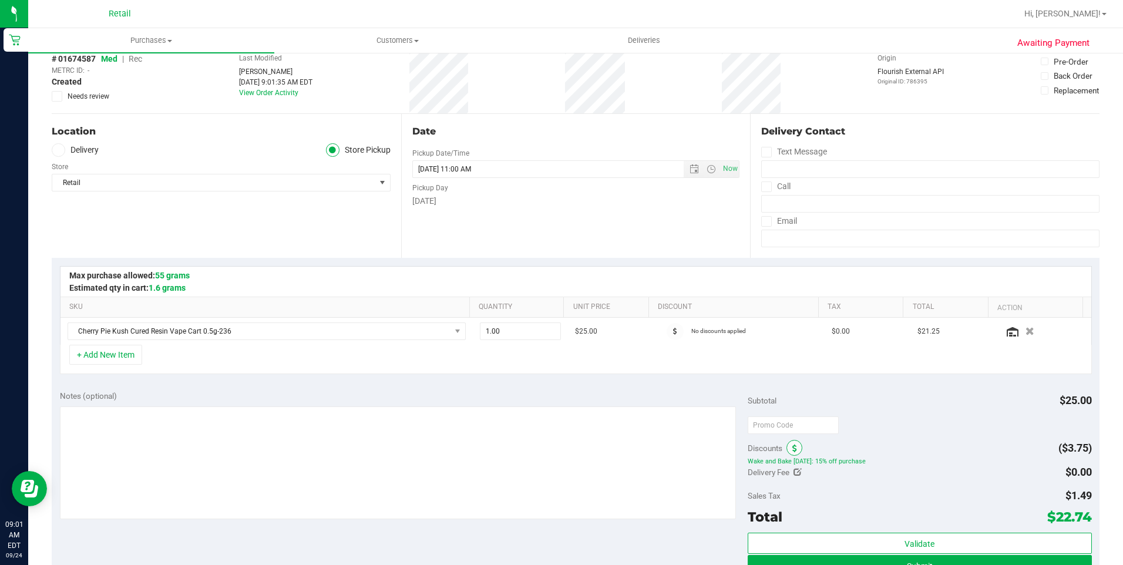
click at [794, 443] on span at bounding box center [795, 448] width 16 height 16
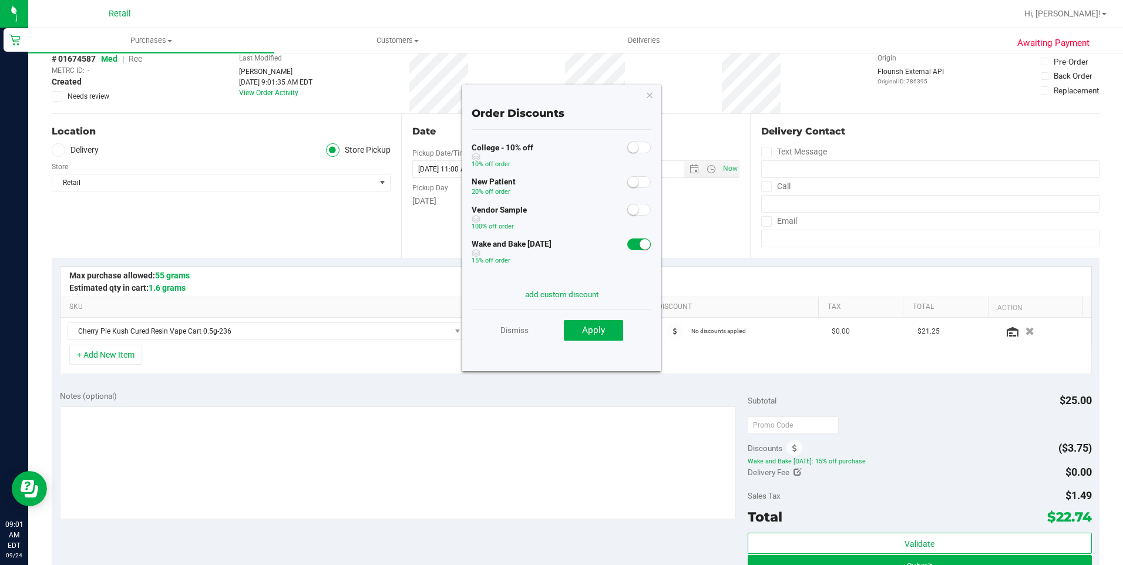
click at [627, 245] on span at bounding box center [639, 245] width 24 height 12
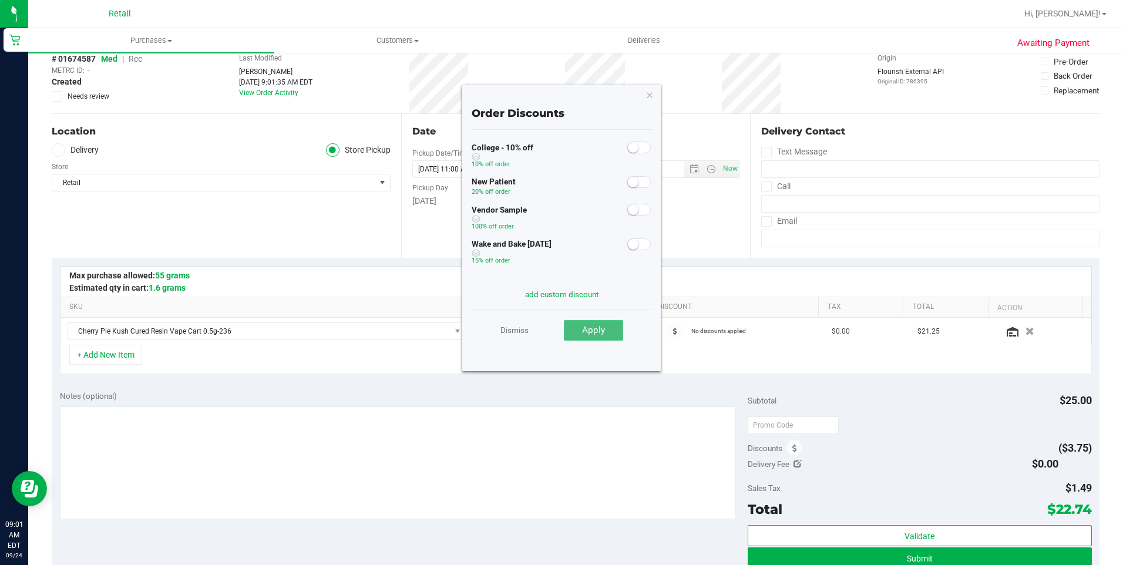
click at [609, 328] on button "Apply" at bounding box center [593, 330] width 59 height 21
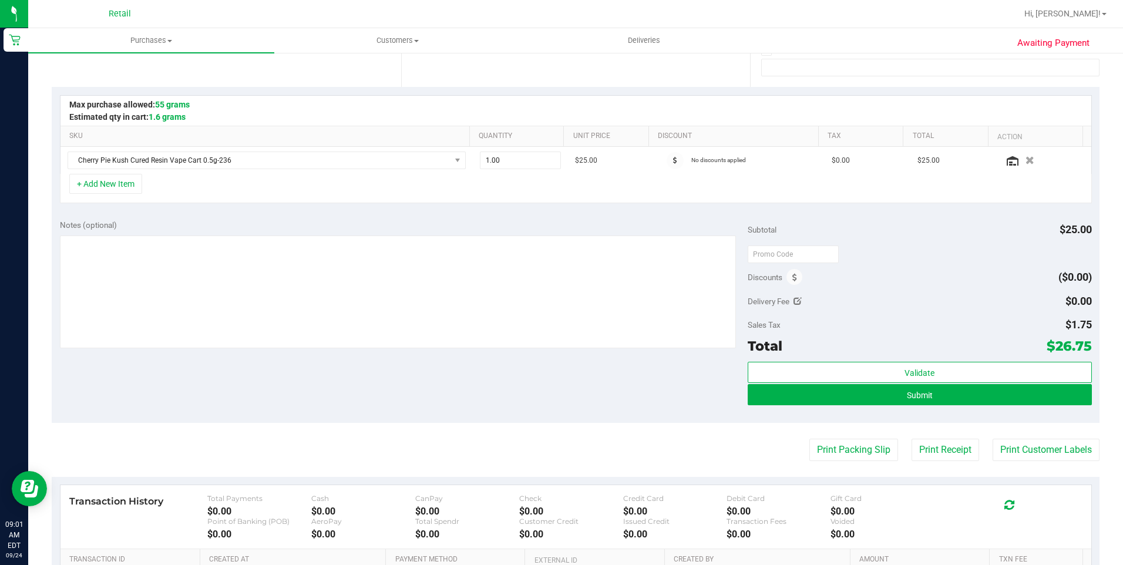
scroll to position [235, 0]
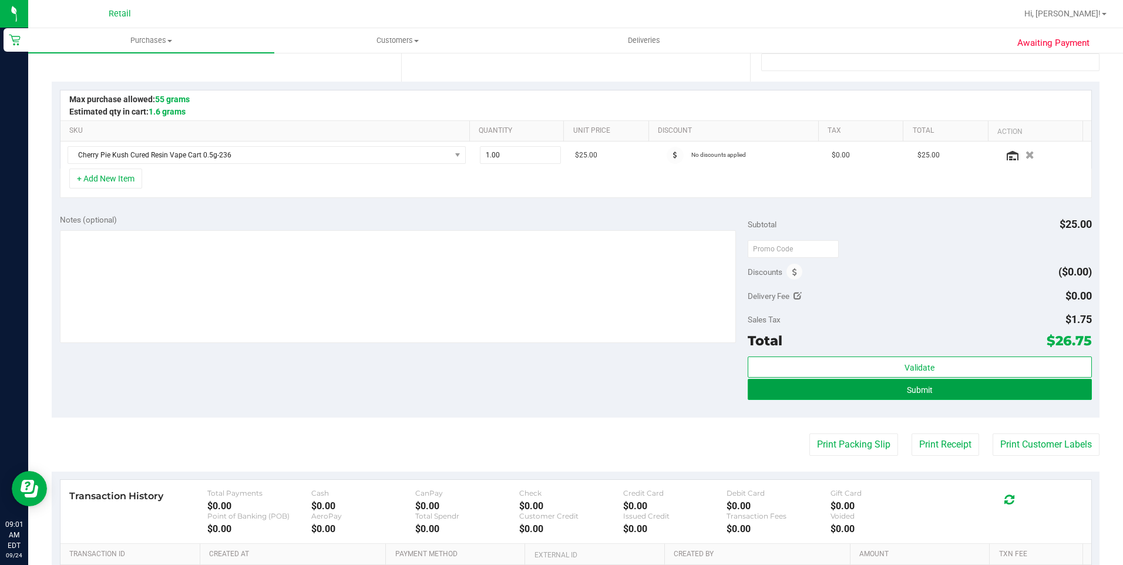
click at [936, 383] on button "Submit" at bounding box center [920, 389] width 344 height 21
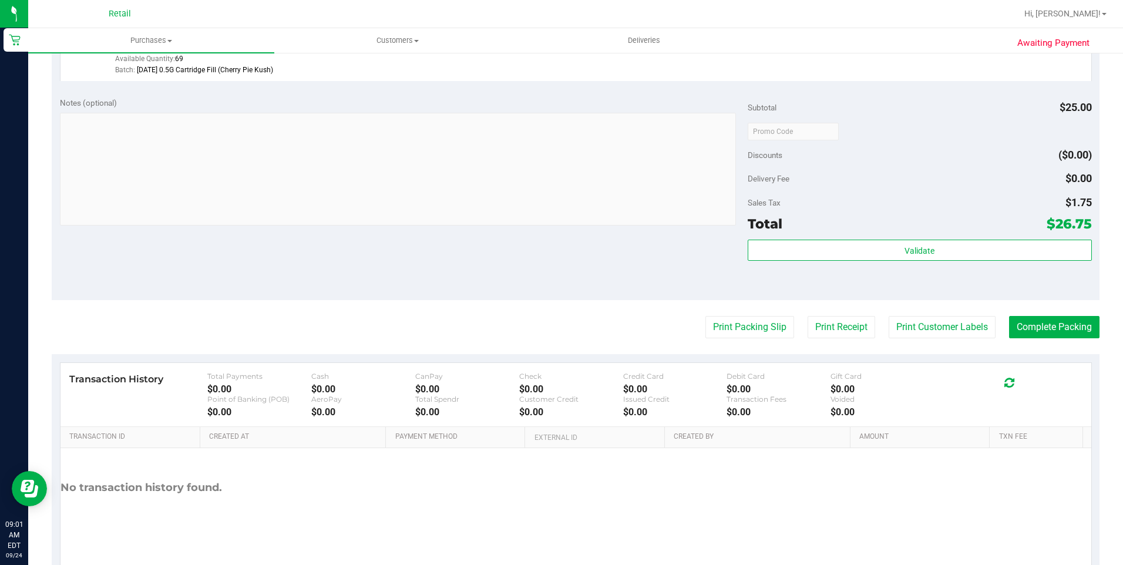
scroll to position [395, 0]
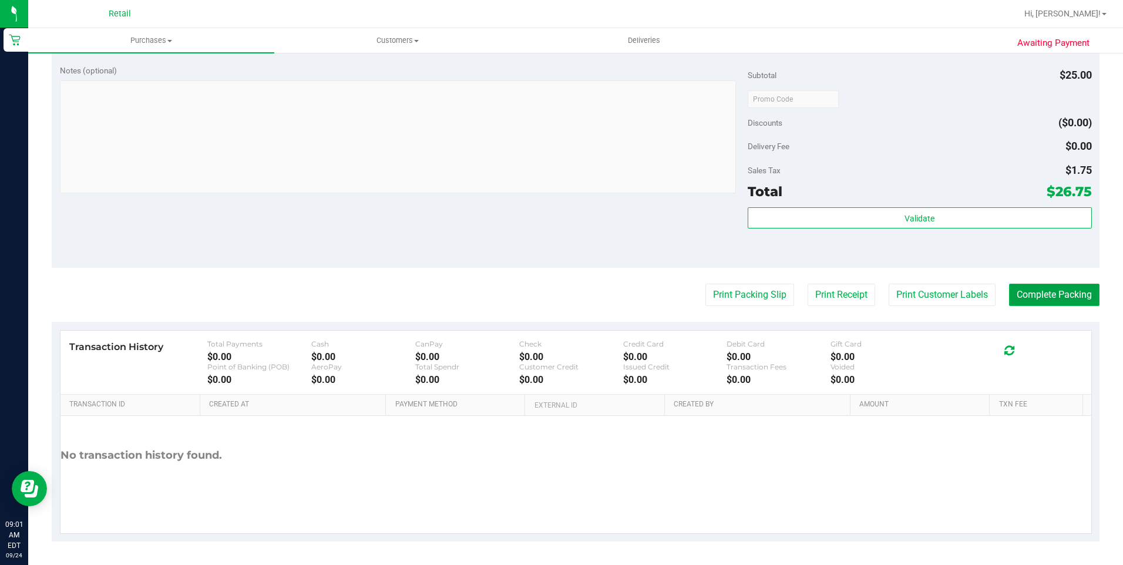
click at [1058, 290] on button "Complete Packing" at bounding box center [1054, 295] width 90 height 22
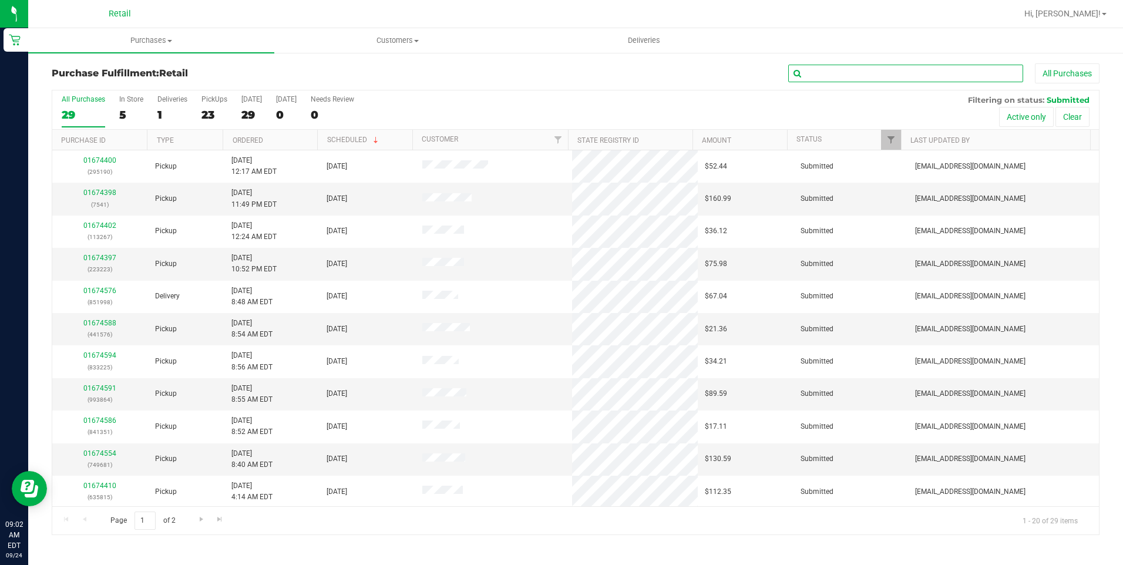
click at [831, 79] on input "text" at bounding box center [905, 74] width 235 height 18
type input "576"
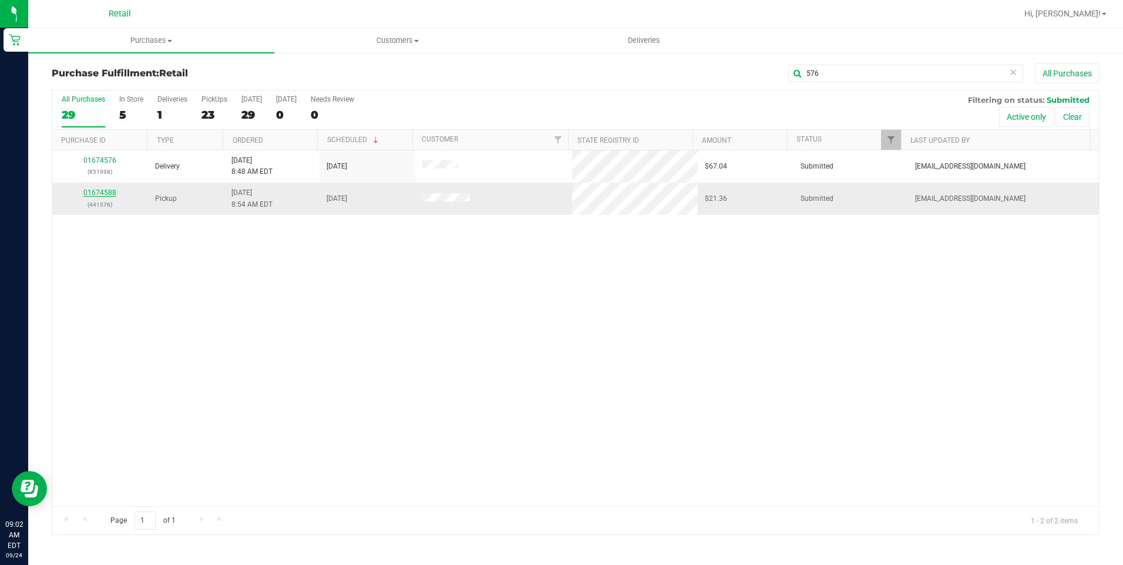
click at [112, 193] on link "01674588" at bounding box center [99, 193] width 33 height 8
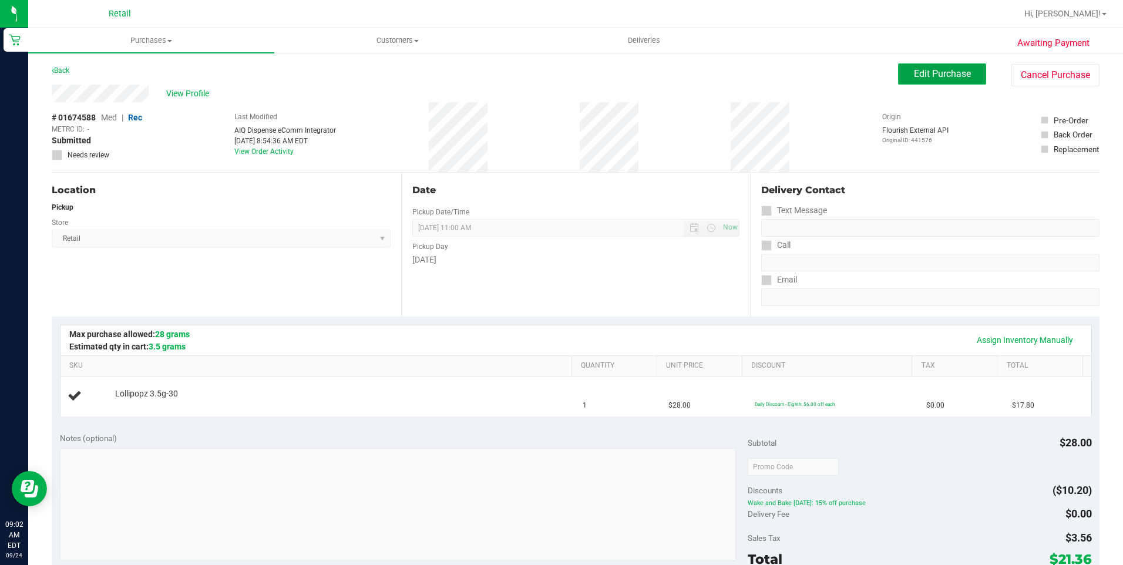
click at [903, 80] on button "Edit Purchase" at bounding box center [942, 73] width 88 height 21
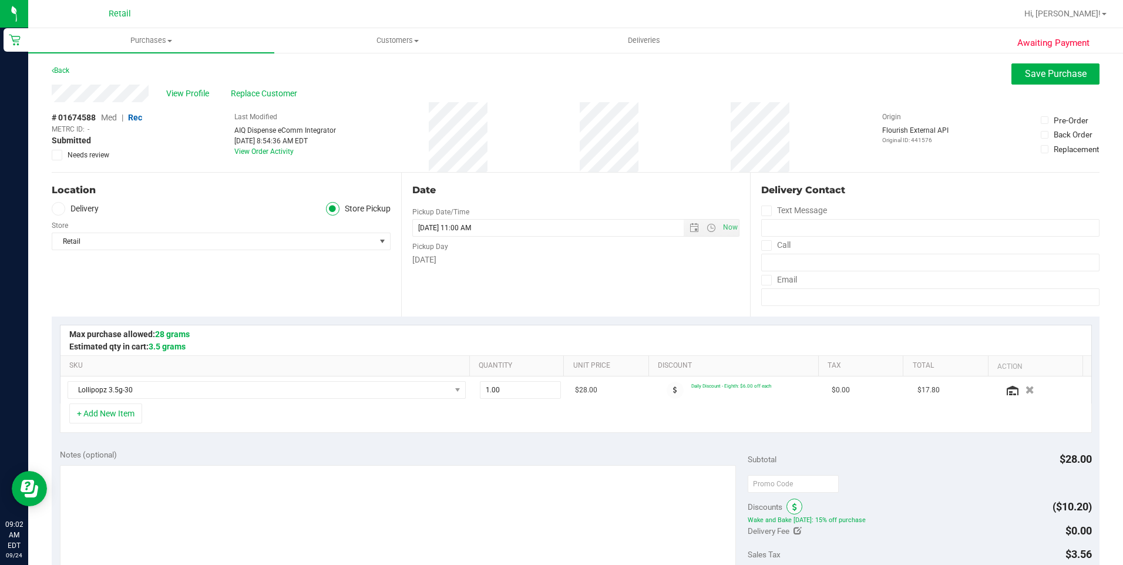
click at [795, 512] on span at bounding box center [795, 507] width 16 height 16
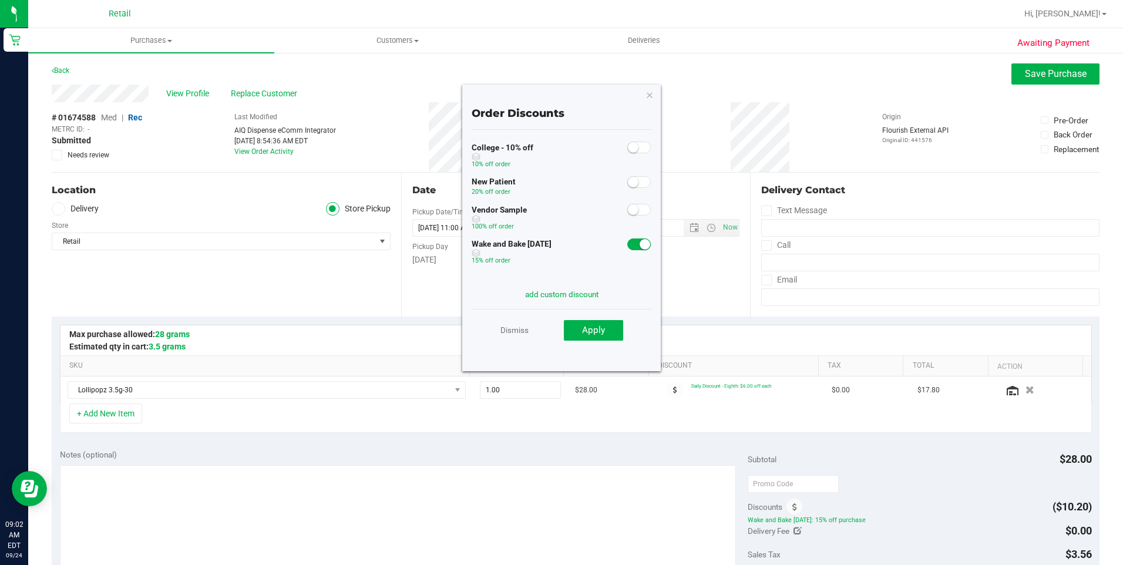
click at [627, 247] on span at bounding box center [639, 245] width 24 height 12
click at [599, 334] on span "Apply" at bounding box center [593, 330] width 23 height 11
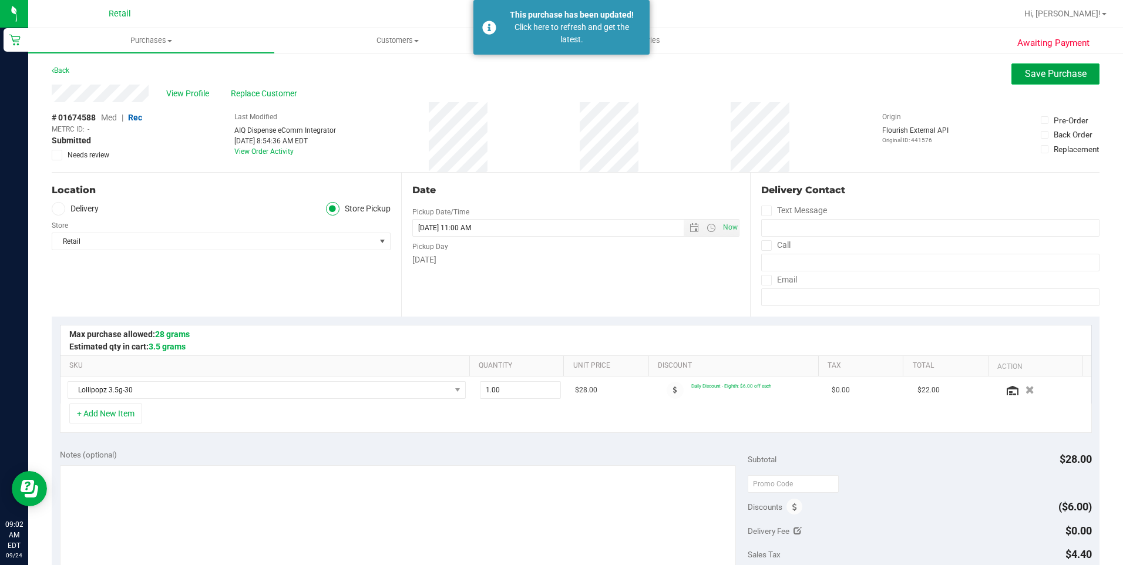
click at [1029, 76] on span "Save Purchase" at bounding box center [1056, 73] width 62 height 11
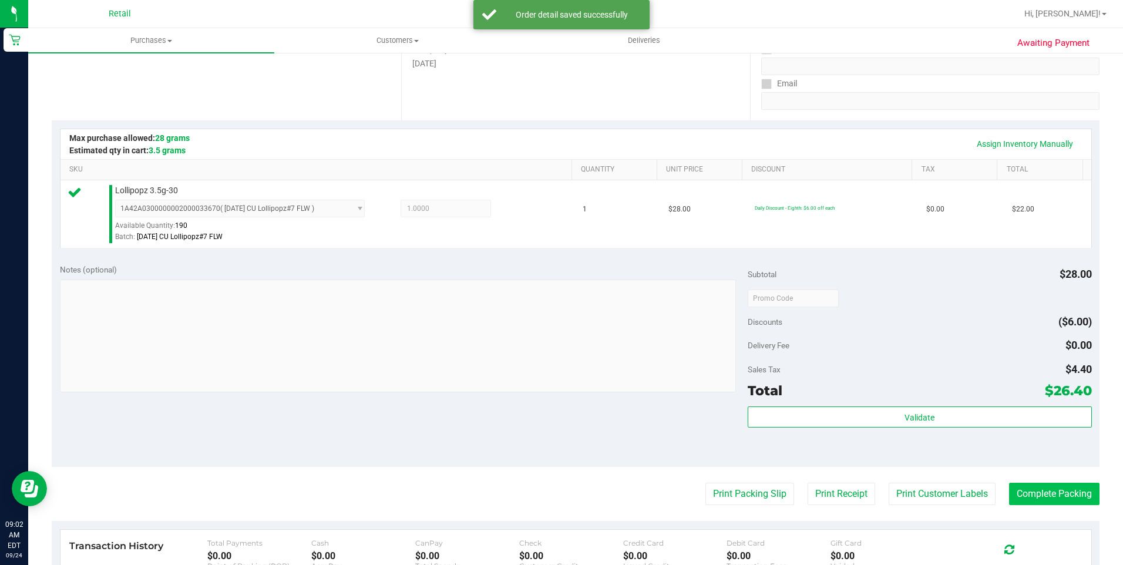
scroll to position [294, 0]
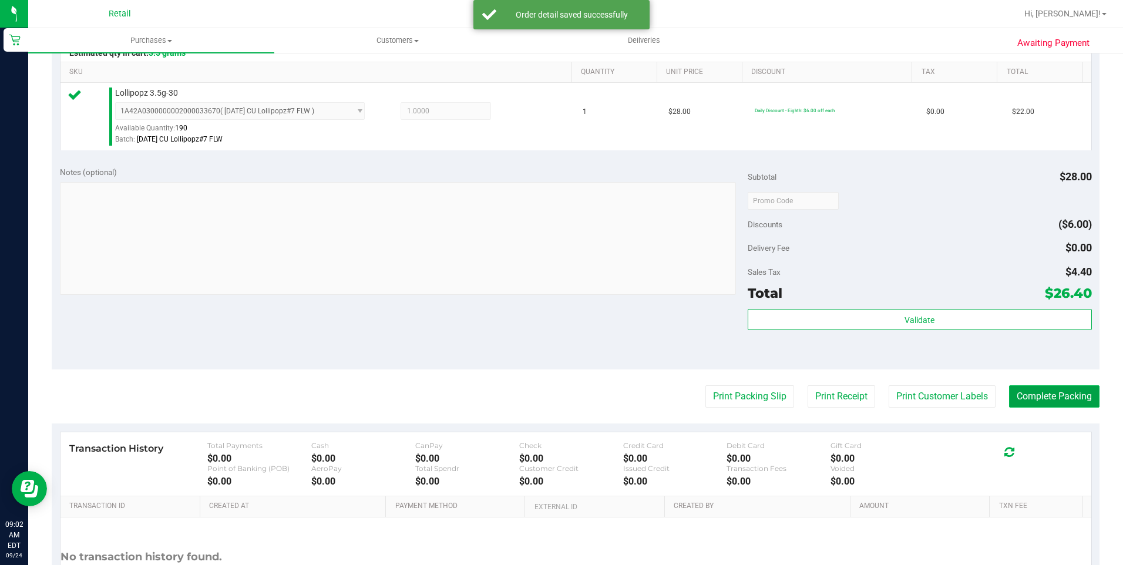
click at [1035, 399] on button "Complete Packing" at bounding box center [1054, 396] width 90 height 22
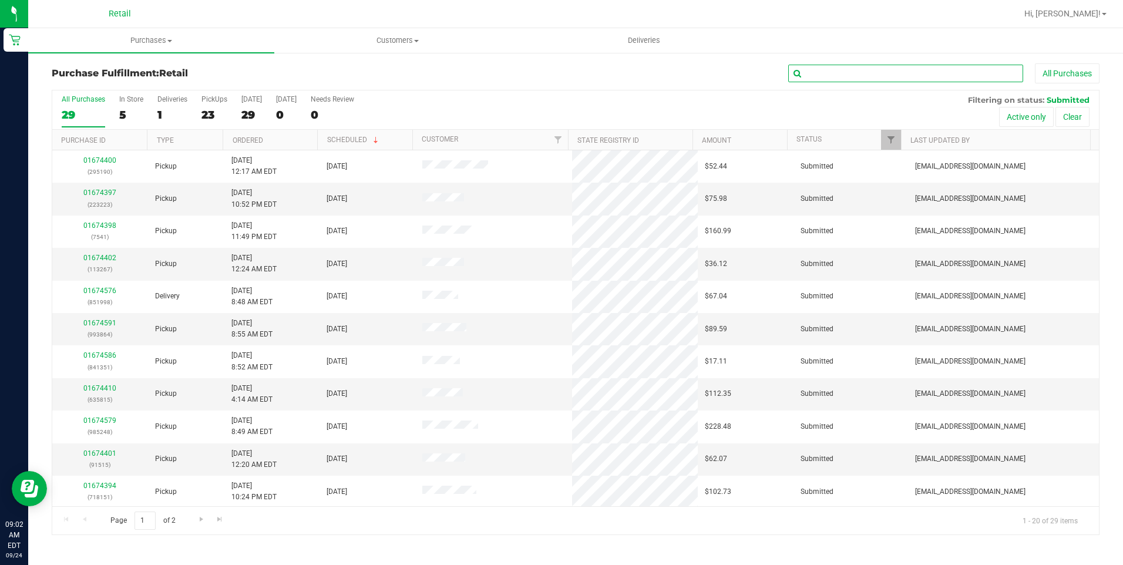
click at [820, 75] on input "text" at bounding box center [905, 74] width 235 height 18
type input "351"
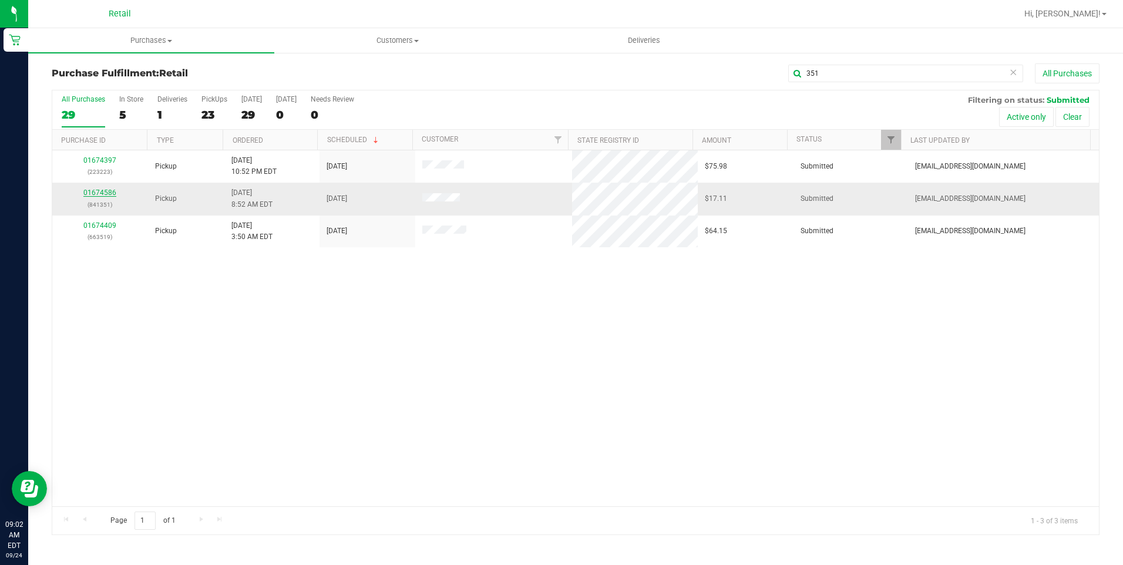
click at [107, 193] on link "01674586" at bounding box center [99, 193] width 33 height 8
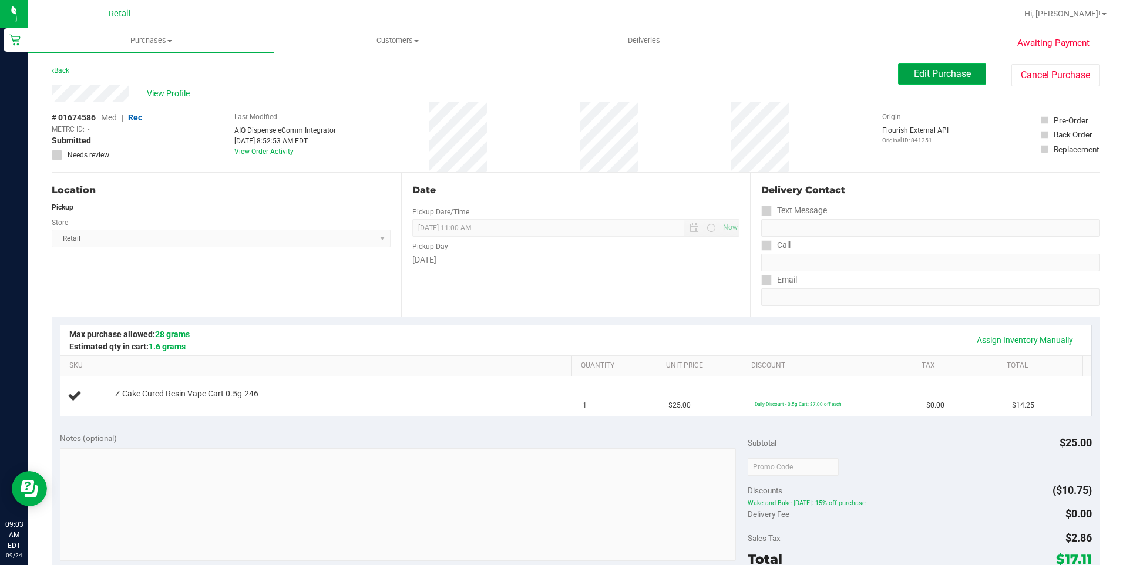
click at [919, 80] on button "Edit Purchase" at bounding box center [942, 73] width 88 height 21
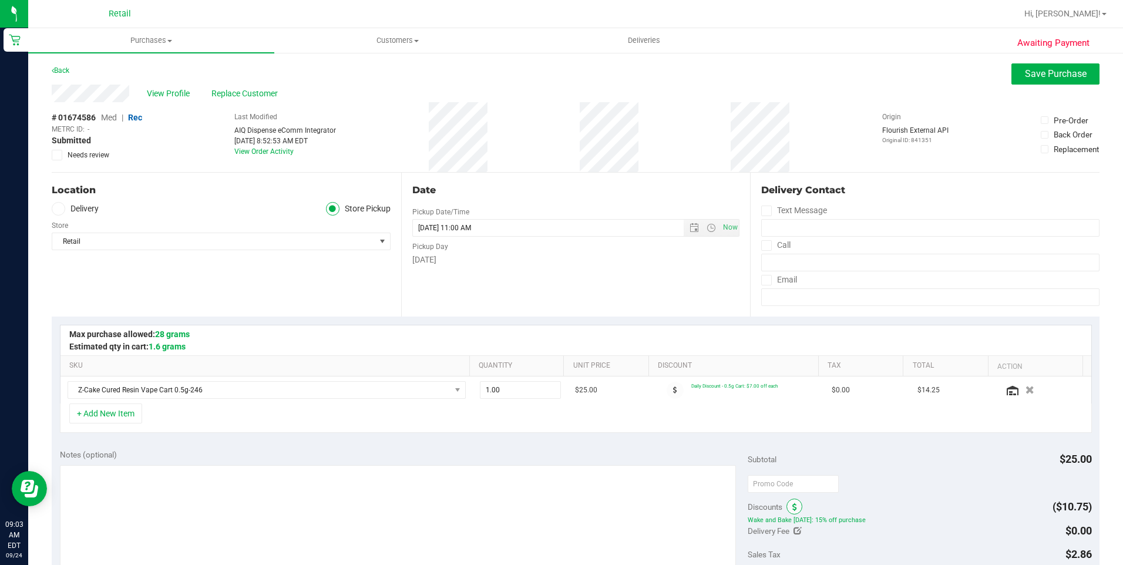
click at [793, 506] on icon at bounding box center [795, 508] width 5 height 8
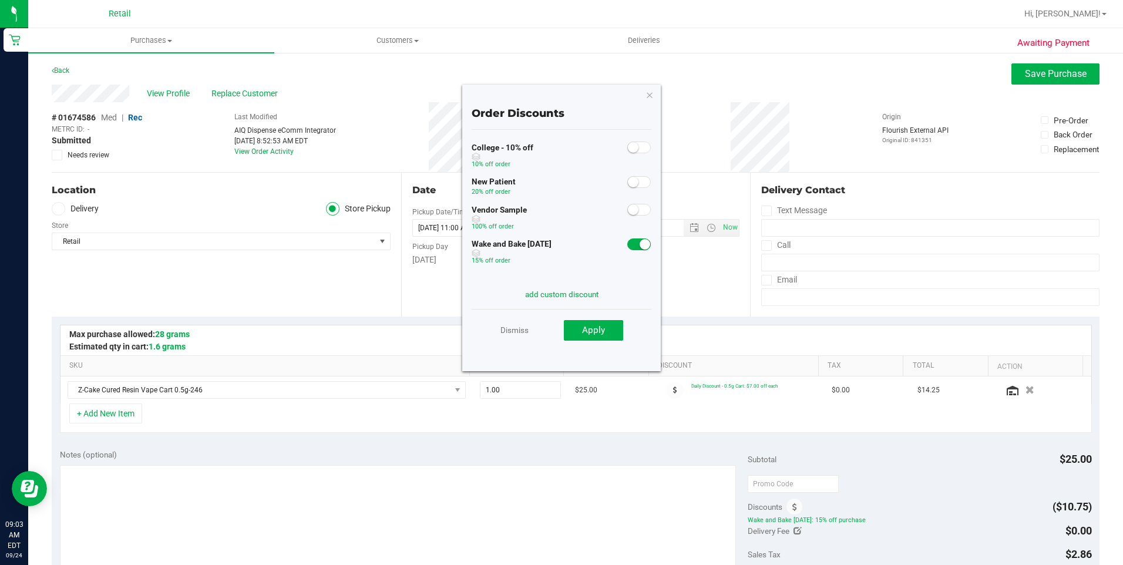
click at [629, 241] on span at bounding box center [639, 245] width 24 height 12
click at [619, 320] on button "Apply" at bounding box center [593, 330] width 59 height 21
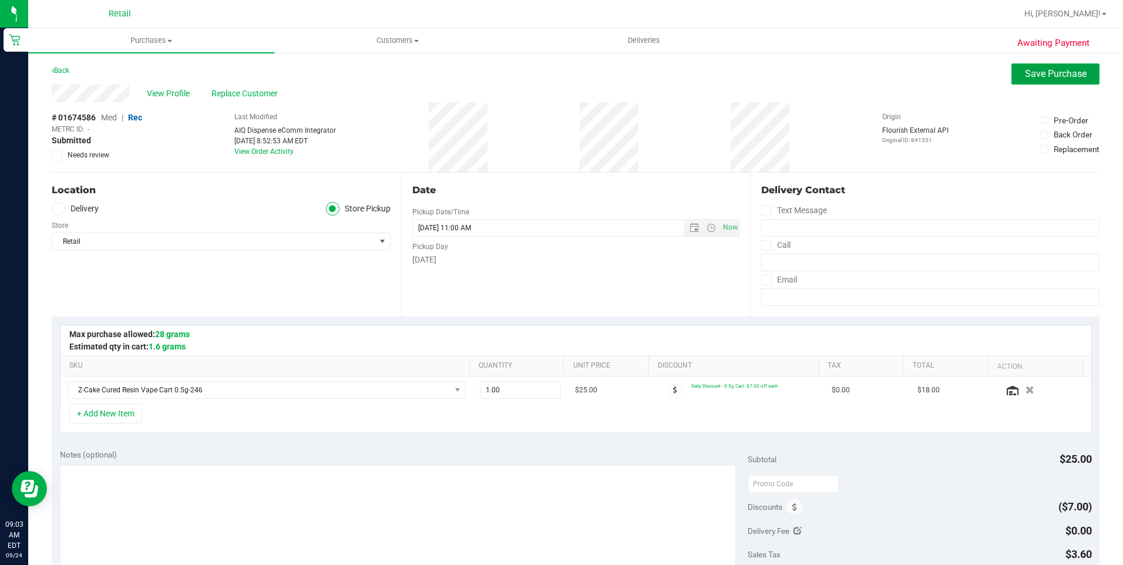
click at [1047, 76] on span "Save Purchase" at bounding box center [1056, 73] width 62 height 11
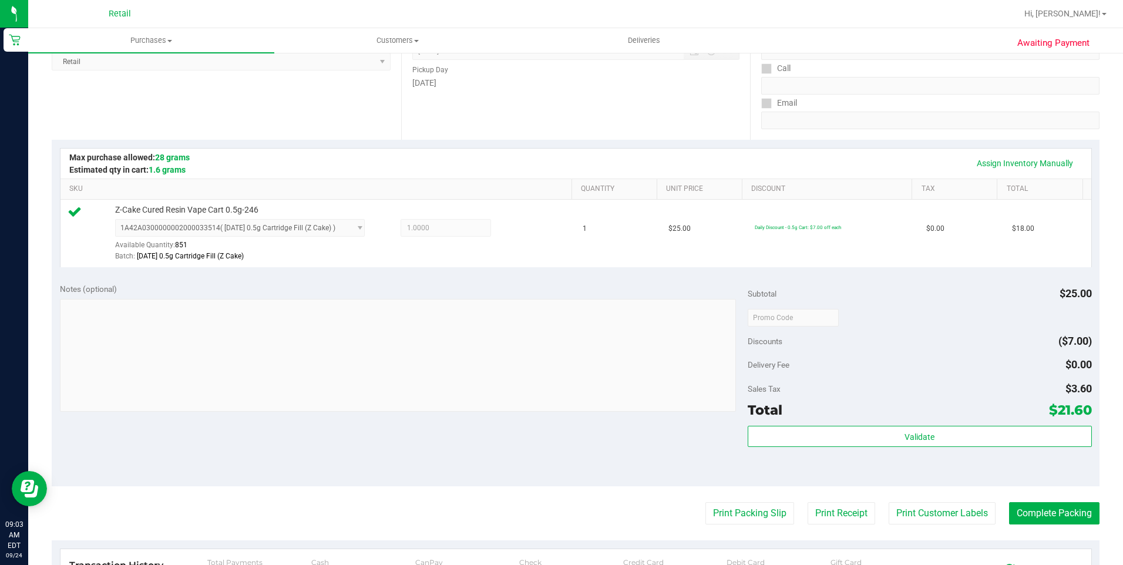
scroll to position [353, 0]
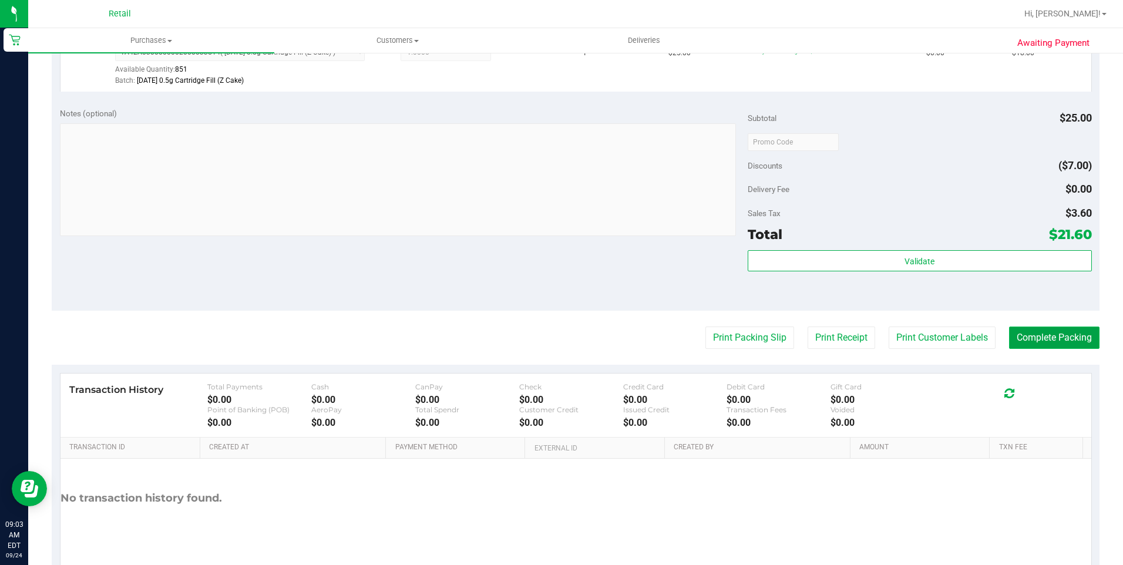
click at [1059, 344] on button "Complete Packing" at bounding box center [1054, 338] width 90 height 22
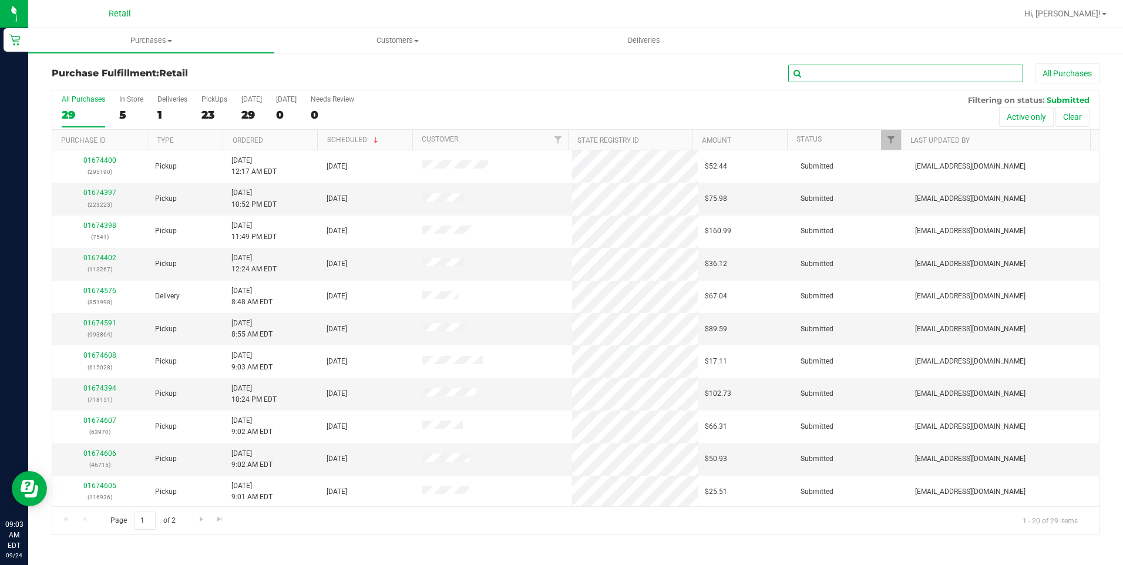
click at [885, 75] on input "text" at bounding box center [905, 74] width 235 height 18
type input "286"
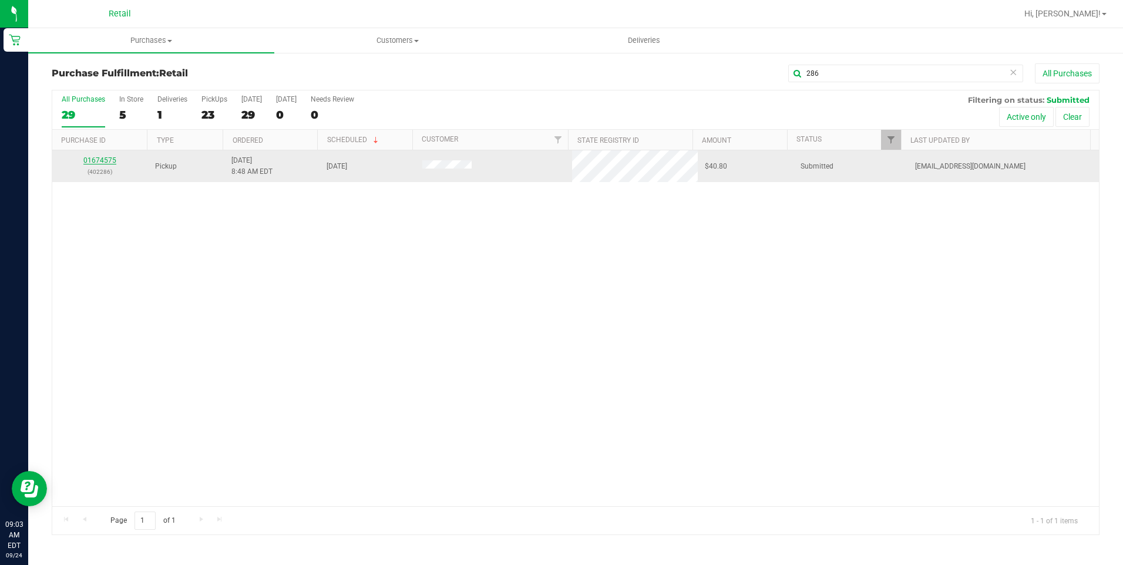
click at [115, 160] on link "01674575" at bounding box center [99, 160] width 33 height 8
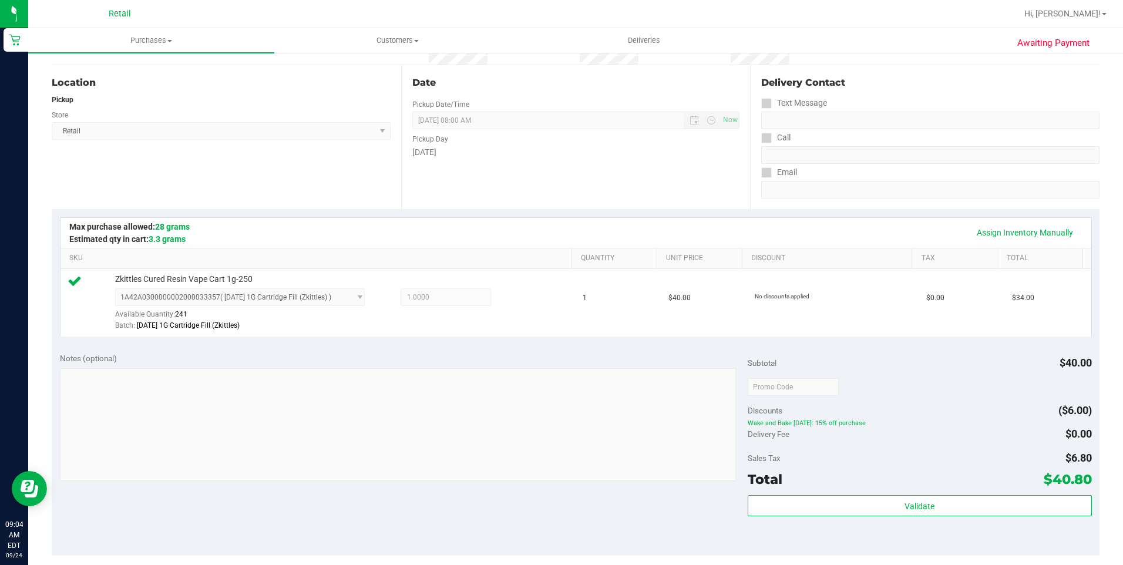
scroll to position [294, 0]
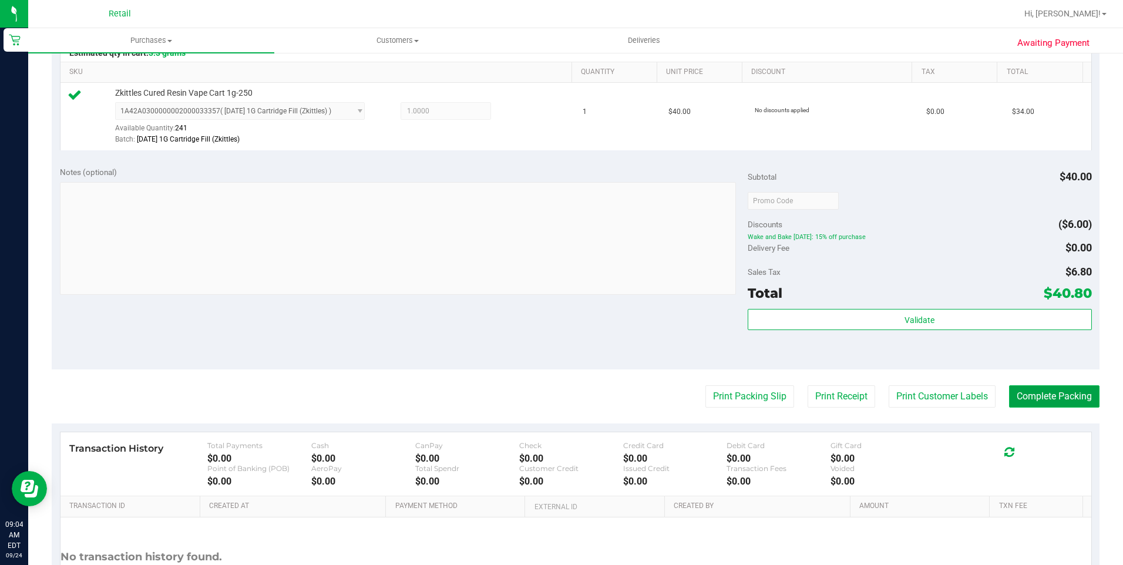
click at [1078, 402] on button "Complete Packing" at bounding box center [1054, 396] width 90 height 22
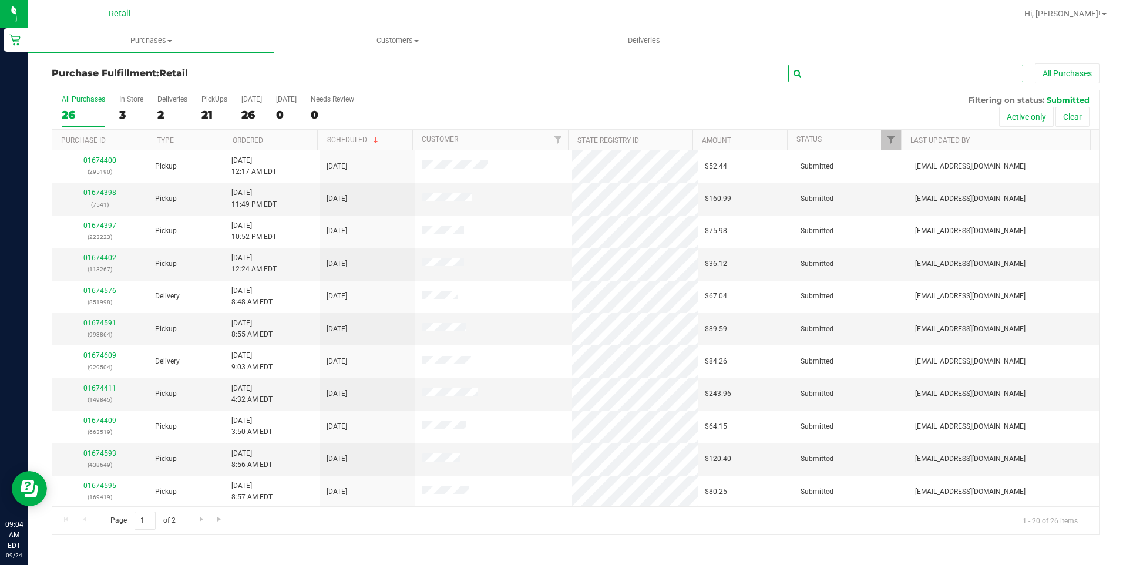
click at [860, 77] on input "text" at bounding box center [905, 74] width 235 height 18
type input "998"
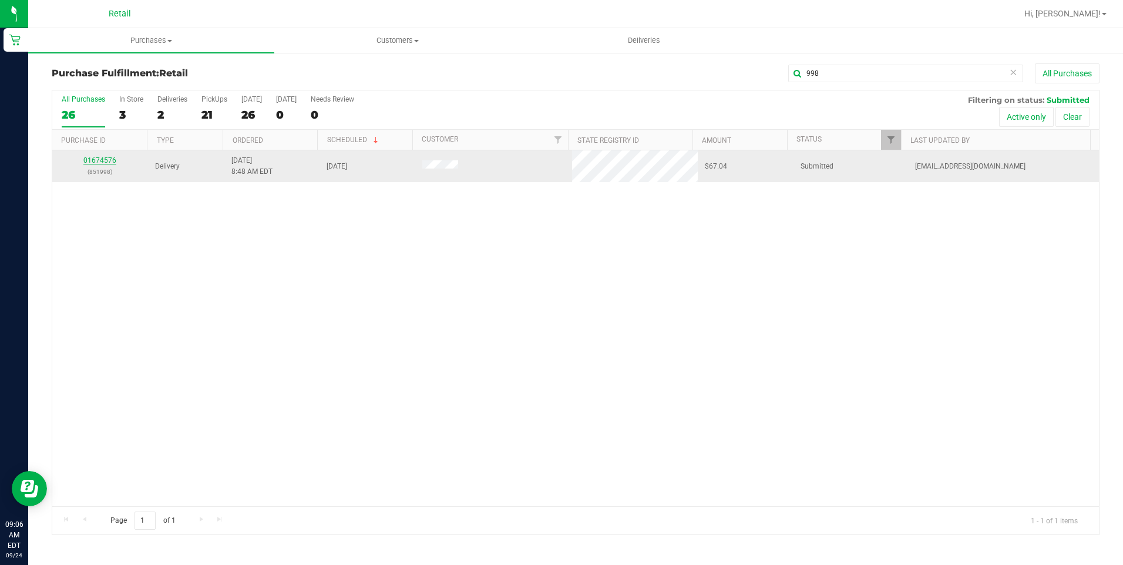
click at [106, 162] on link "01674576" at bounding box center [99, 160] width 33 height 8
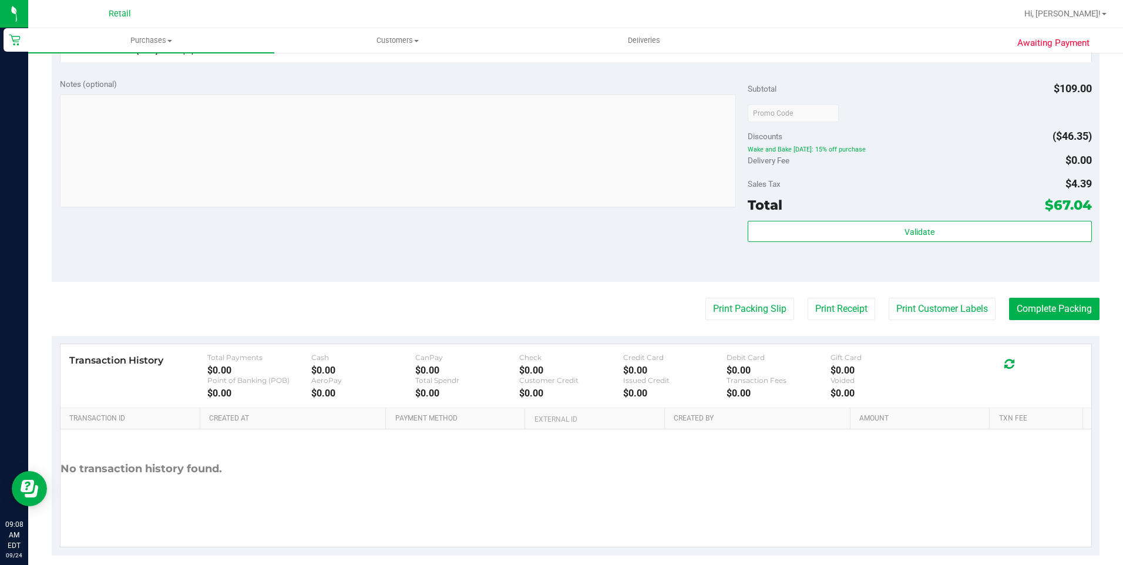
scroll to position [532, 0]
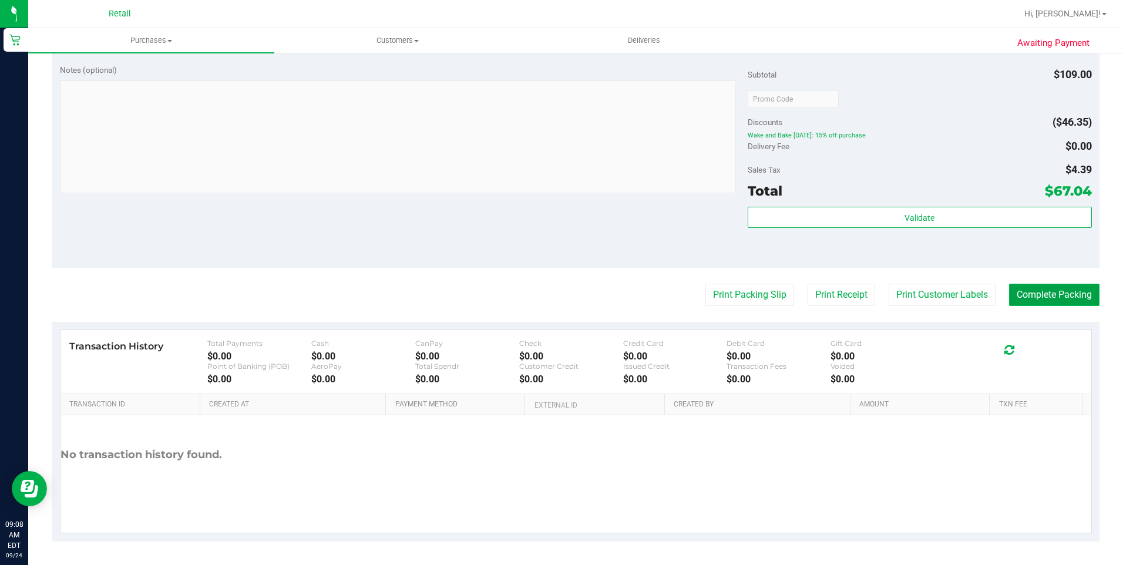
click at [1023, 300] on button "Complete Packing" at bounding box center [1054, 295] width 90 height 22
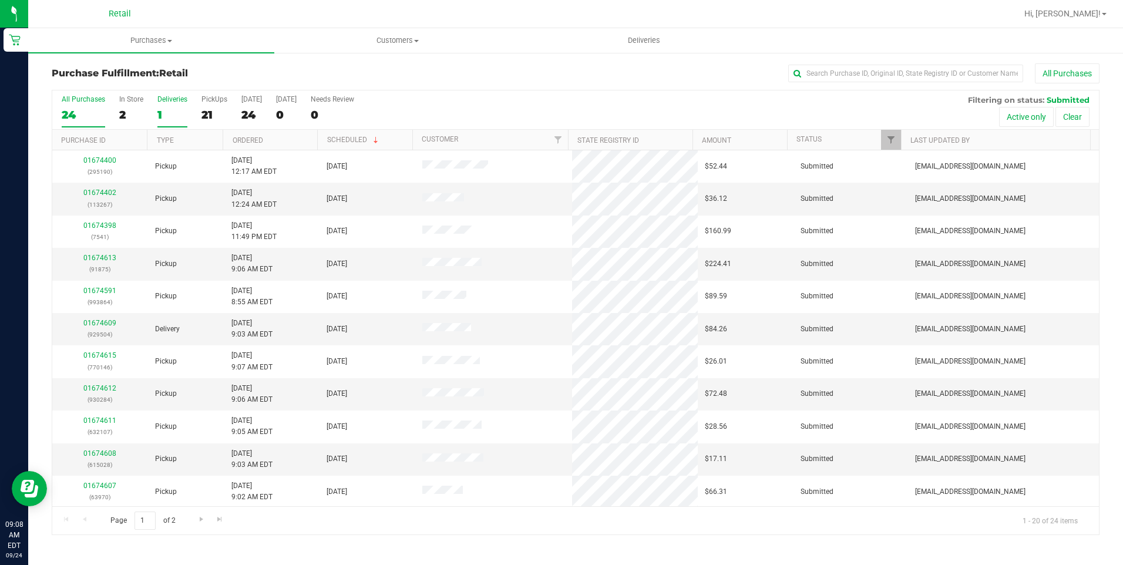
click at [165, 112] on div "1" at bounding box center [172, 115] width 30 height 14
click at [0, 0] on input "Deliveries 1" at bounding box center [0, 0] width 0 height 0
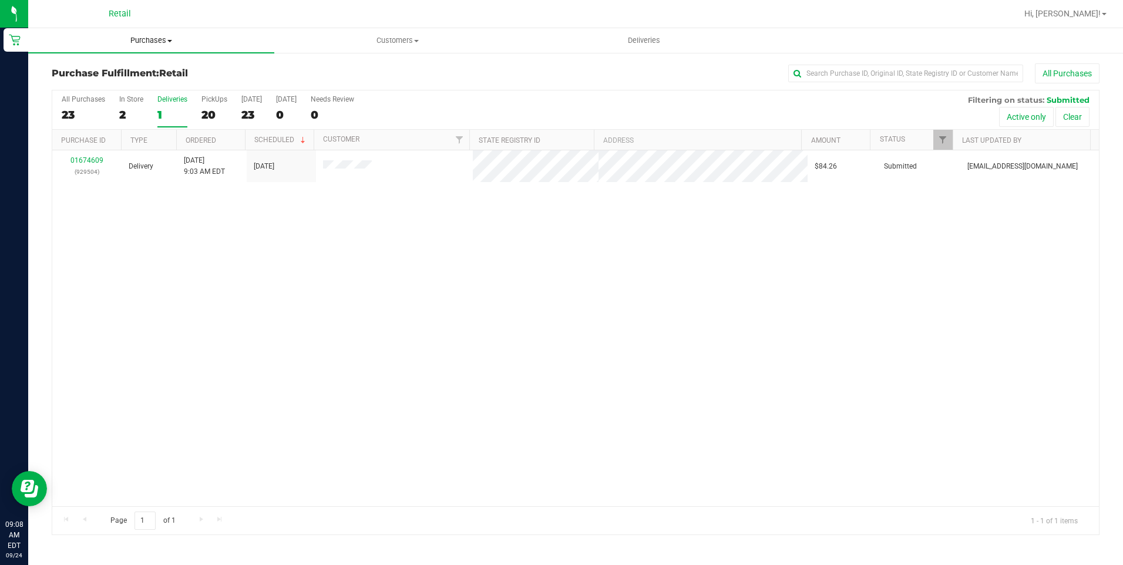
click at [166, 44] on span "Purchases" at bounding box center [151, 40] width 246 height 11
click at [124, 79] on li "Fulfillment" at bounding box center [151, 85] width 246 height 14
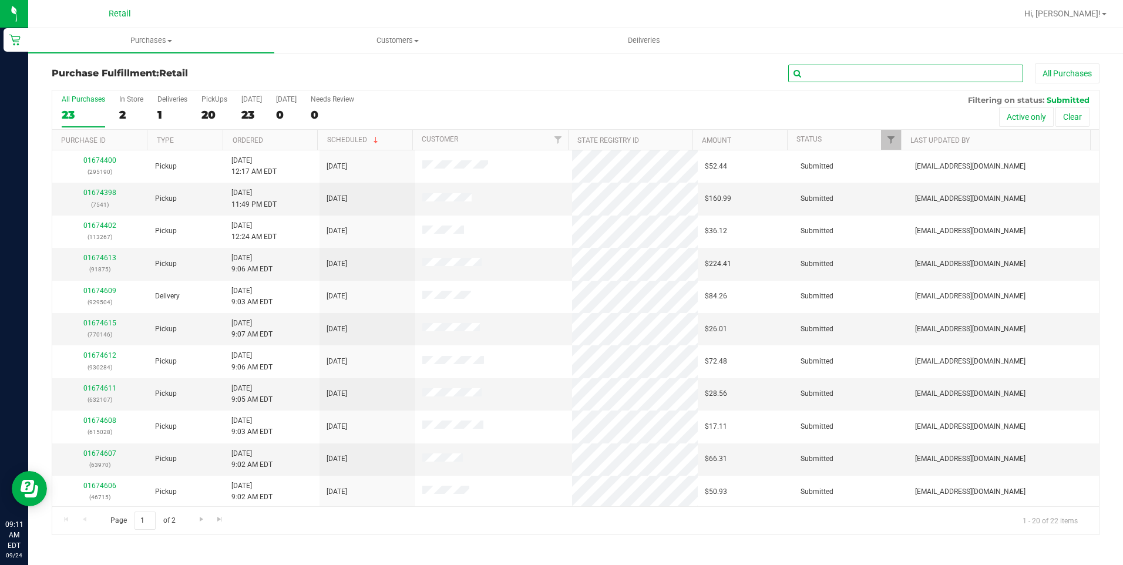
click at [842, 69] on input "text" at bounding box center [905, 74] width 235 height 18
type input "267"
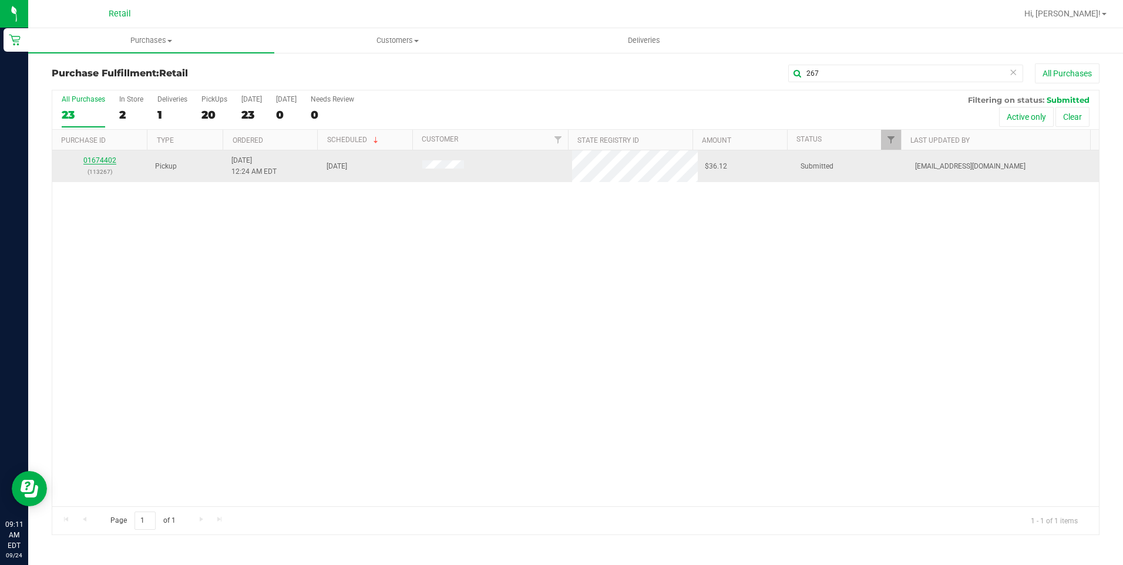
click at [102, 157] on link "01674402" at bounding box center [99, 160] width 33 height 8
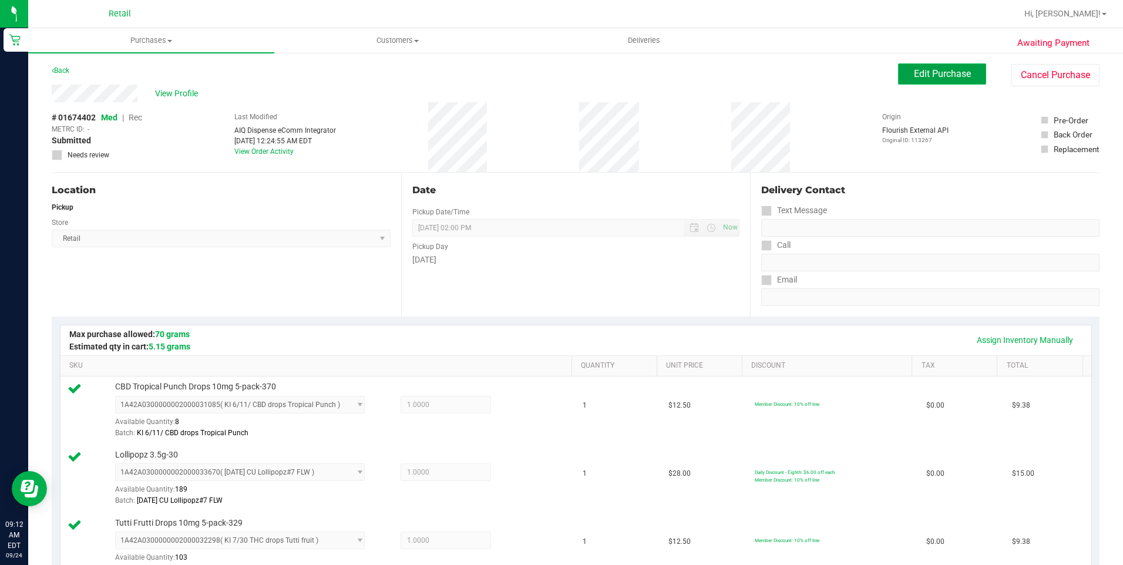
click at [914, 78] on span "Edit Purchase" at bounding box center [942, 73] width 57 height 11
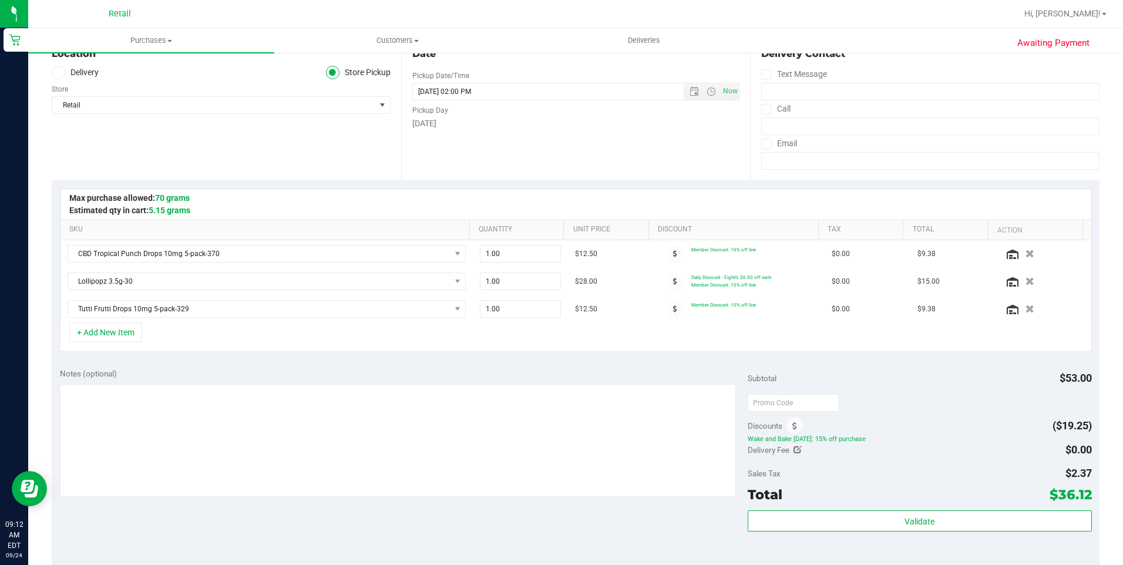
scroll to position [176, 0]
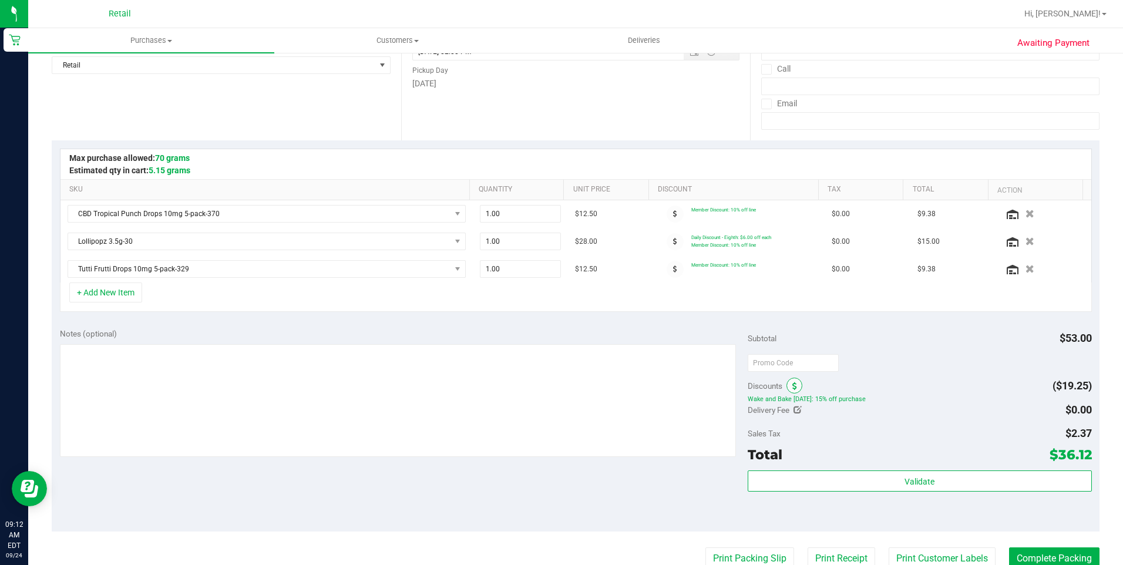
click at [793, 387] on icon at bounding box center [795, 386] width 5 height 8
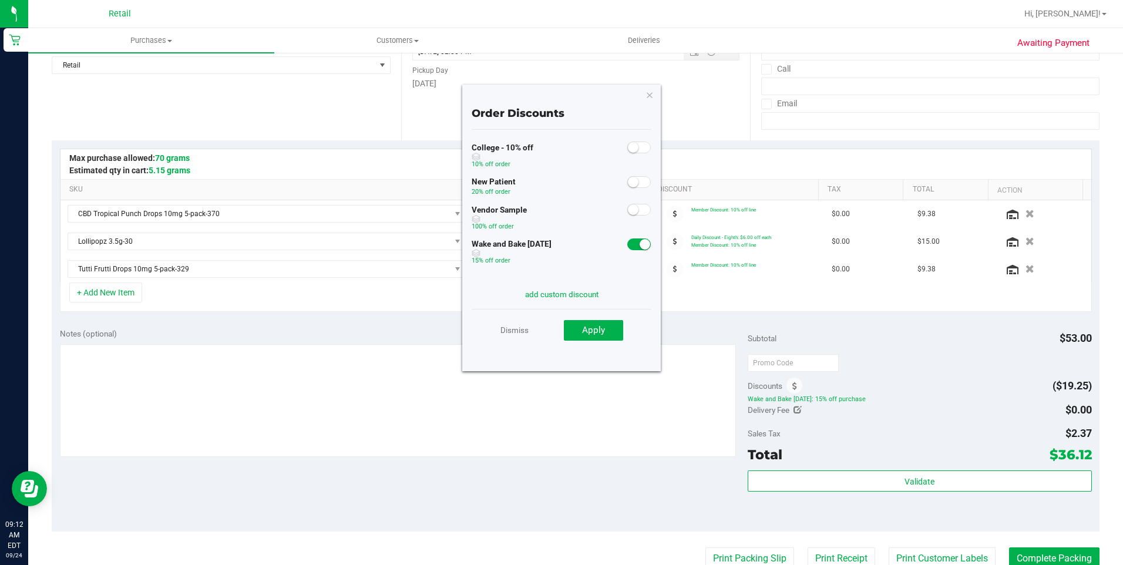
click at [627, 246] on span at bounding box center [639, 245] width 24 height 12
click at [600, 321] on button "Apply" at bounding box center [593, 330] width 59 height 21
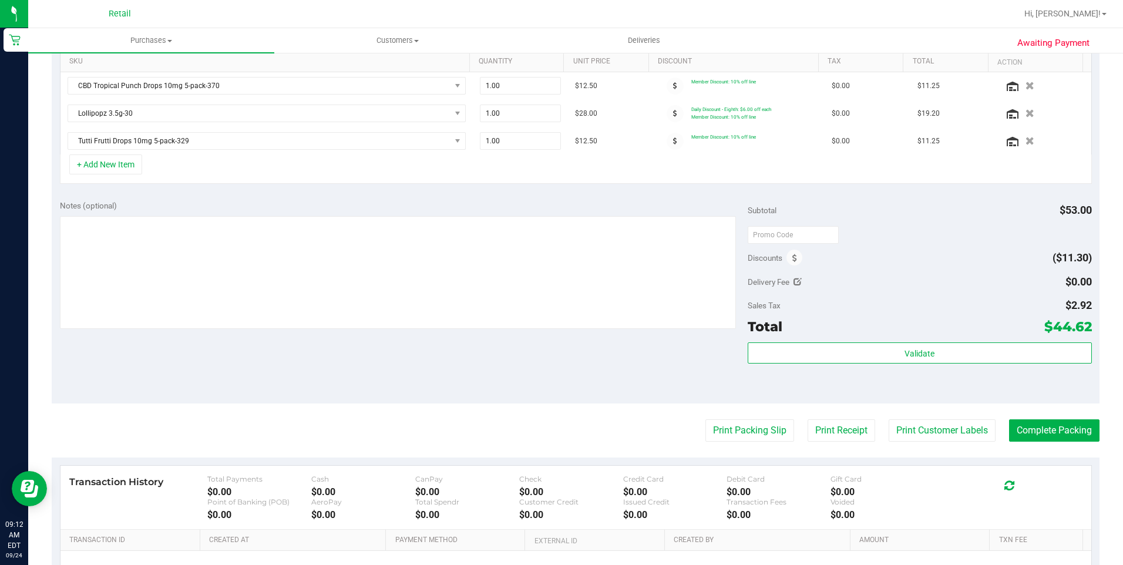
scroll to position [353, 0]
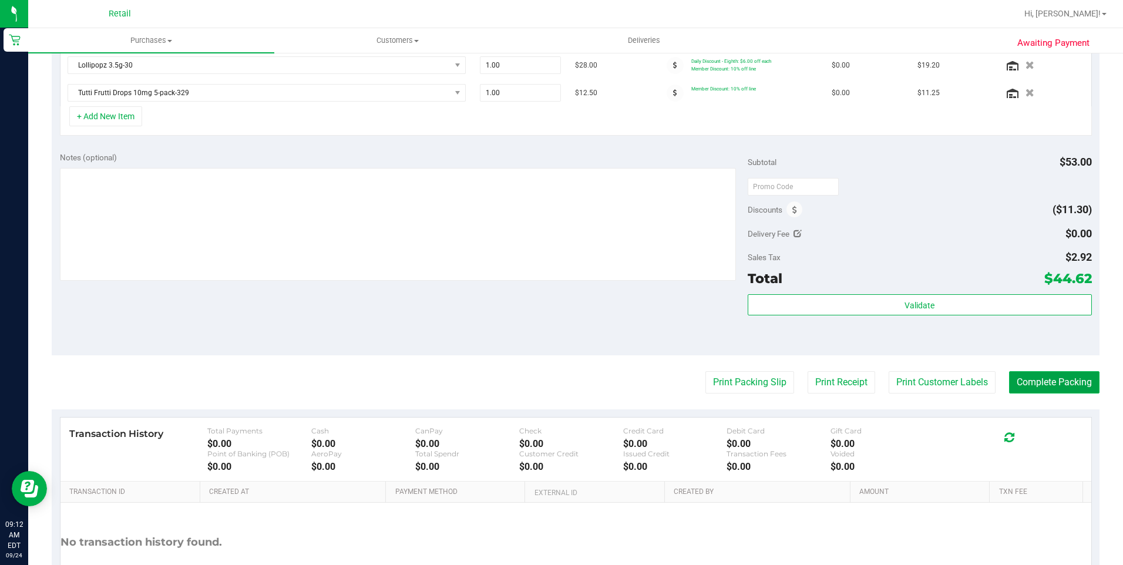
click at [1028, 382] on button "Complete Packing" at bounding box center [1054, 382] width 90 height 22
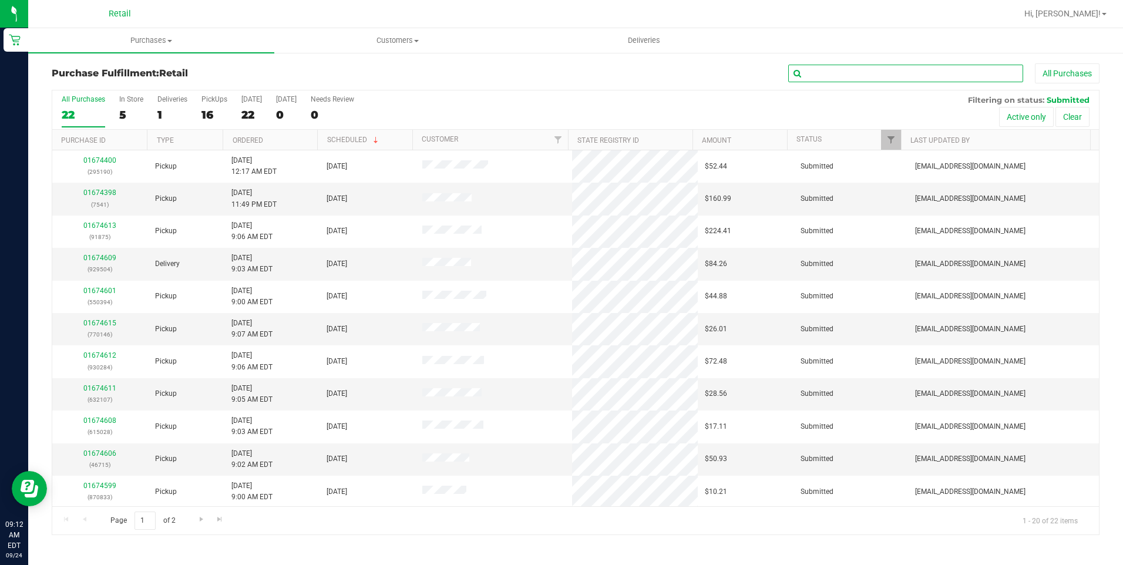
click at [934, 73] on input "text" at bounding box center [905, 74] width 235 height 18
type input "970"
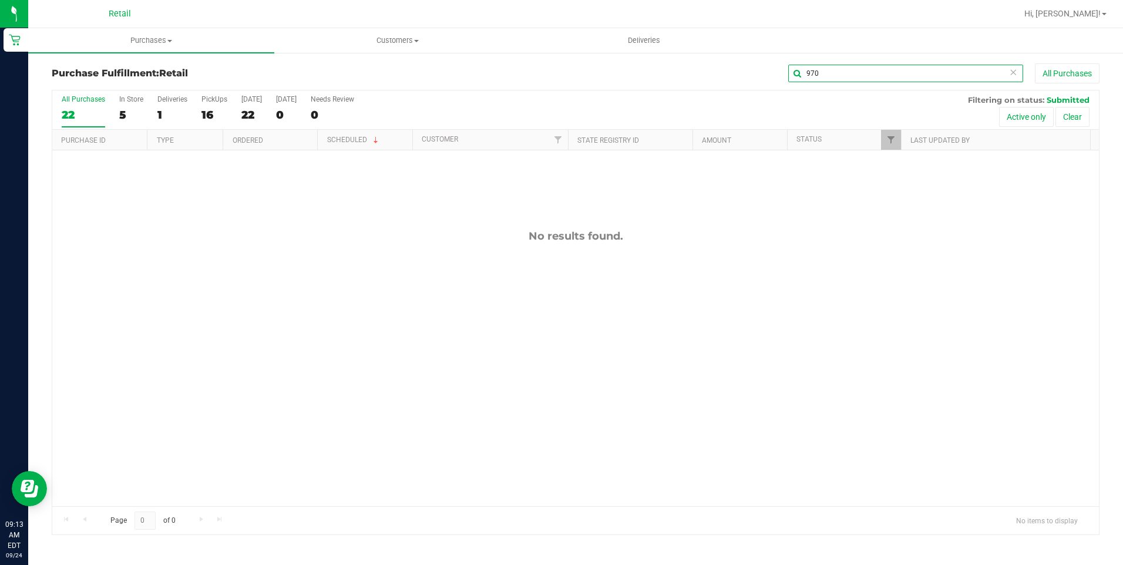
drag, startPoint x: 826, startPoint y: 72, endPoint x: 696, endPoint y: 83, distance: 130.4
click at [696, 83] on div "Purchase Fulfillment: Retail 970 All Purchases" at bounding box center [576, 76] width 1048 height 26
type input "63970"
click at [398, 34] on uib-tab-heading "Customers All customers Add a new customer All physicians" at bounding box center [397, 41] width 245 height 24
click at [378, 67] on li "All customers" at bounding box center [397, 71] width 246 height 14
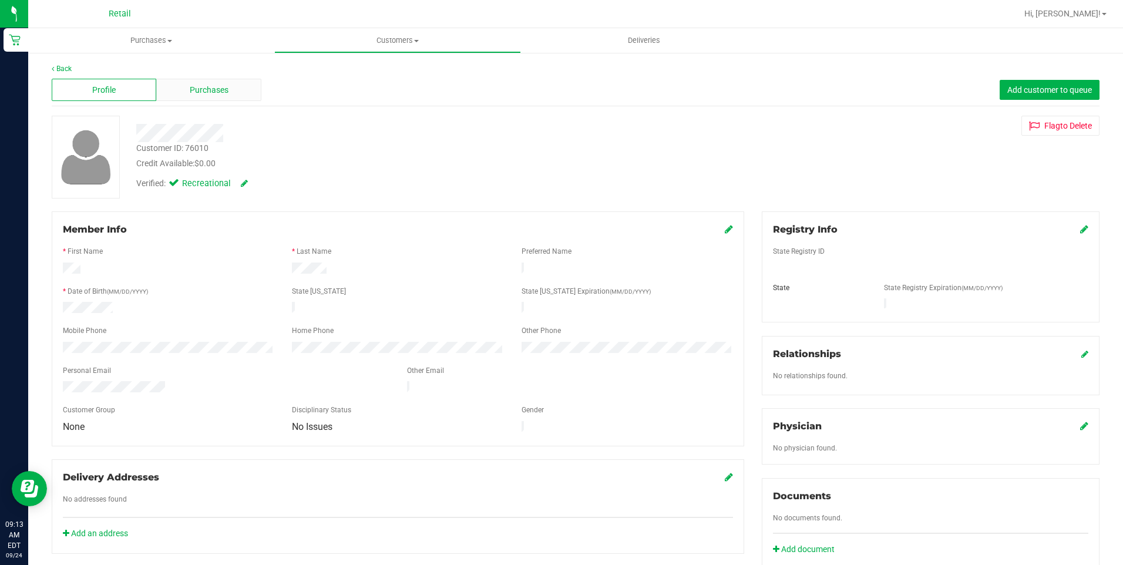
click at [221, 90] on span "Purchases" at bounding box center [209, 90] width 39 height 12
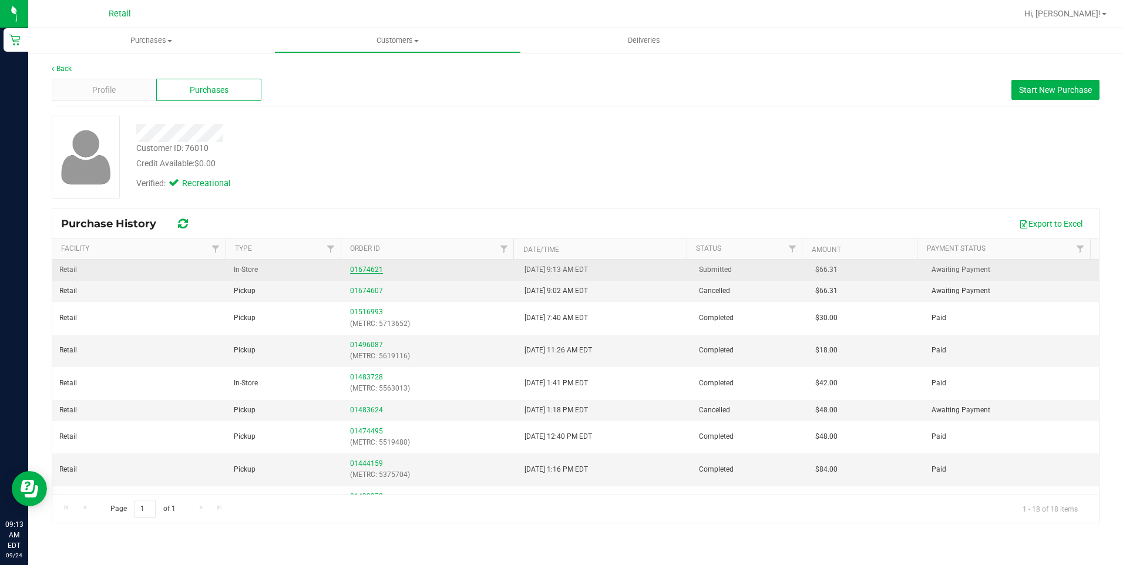
click at [362, 270] on link "01674621" at bounding box center [366, 270] width 33 height 8
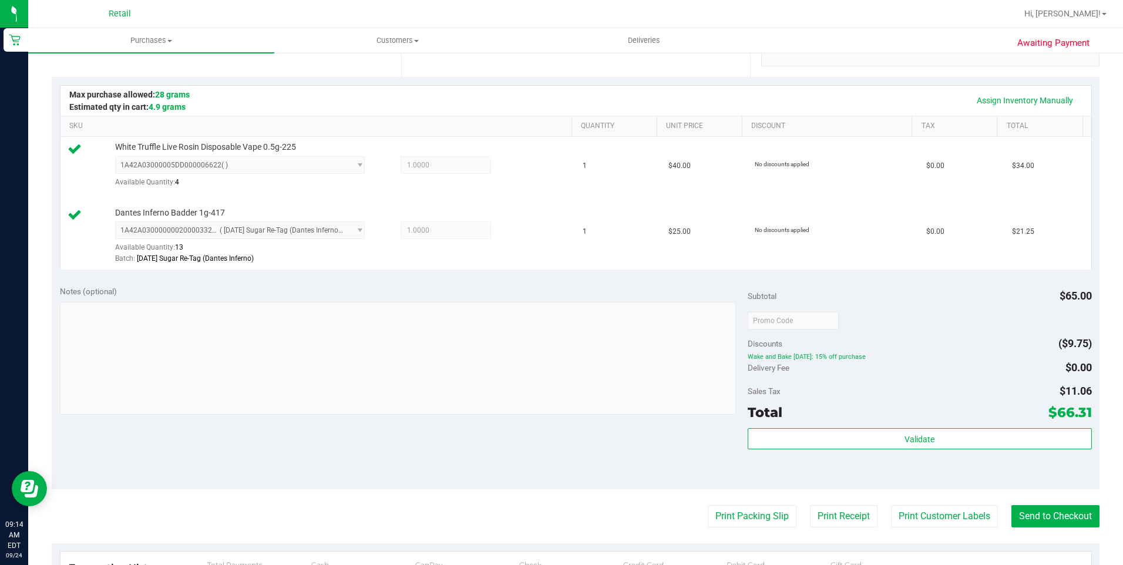
scroll to position [353, 0]
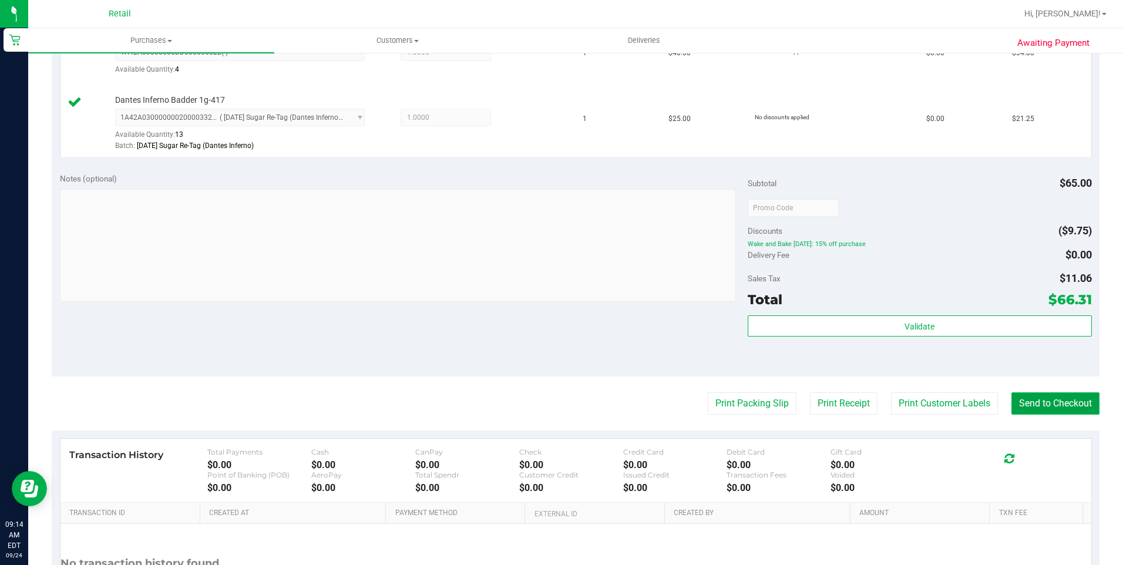
click at [1019, 411] on button "Send to Checkout" at bounding box center [1056, 403] width 88 height 22
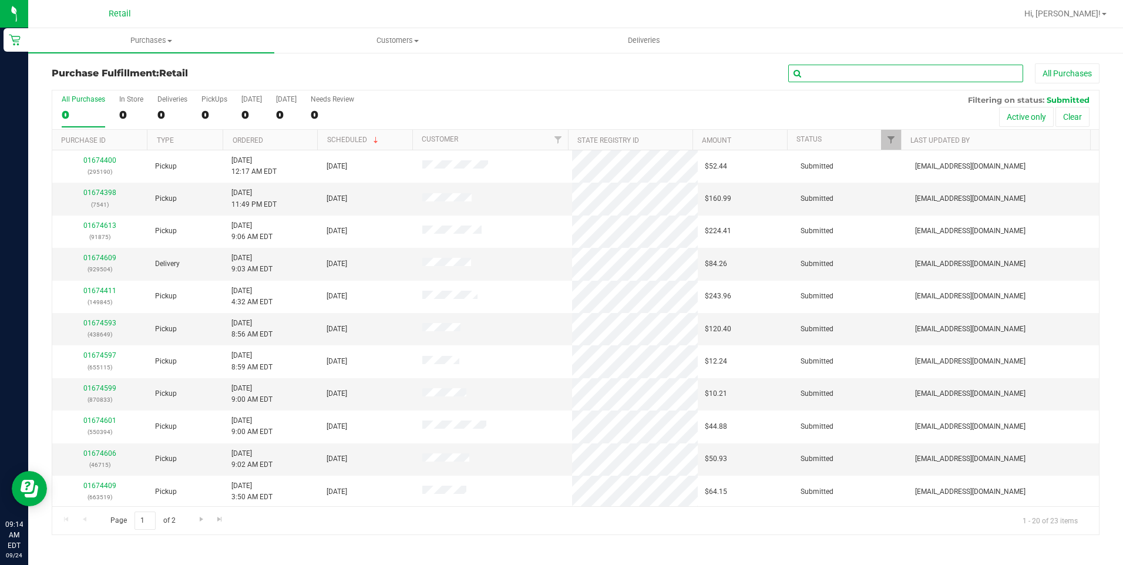
click at [932, 78] on input "text" at bounding box center [905, 74] width 235 height 18
type input "504"
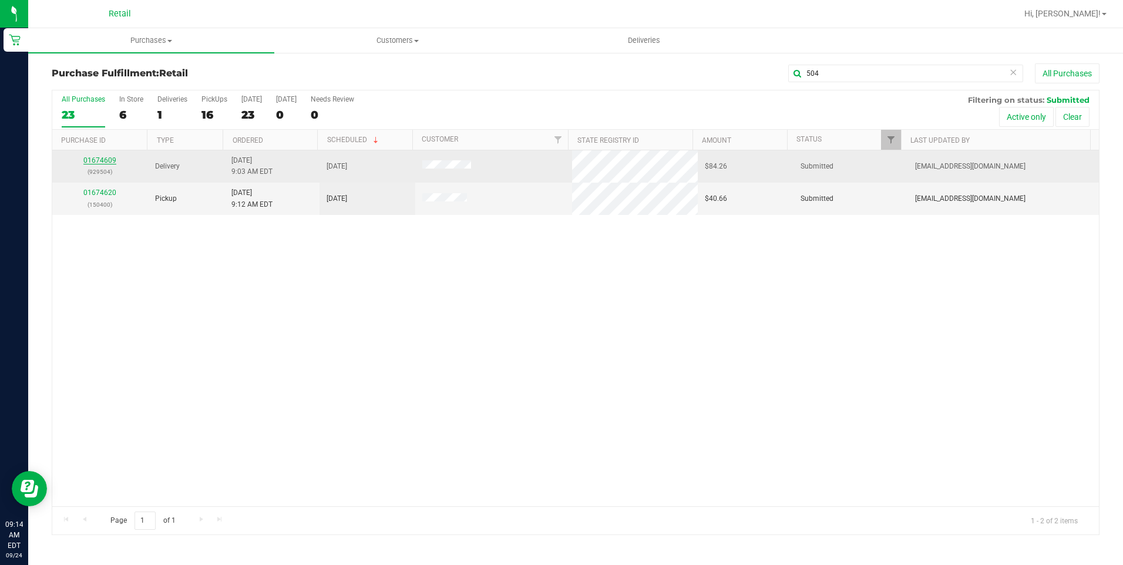
click at [90, 157] on link "01674609" at bounding box center [99, 160] width 33 height 8
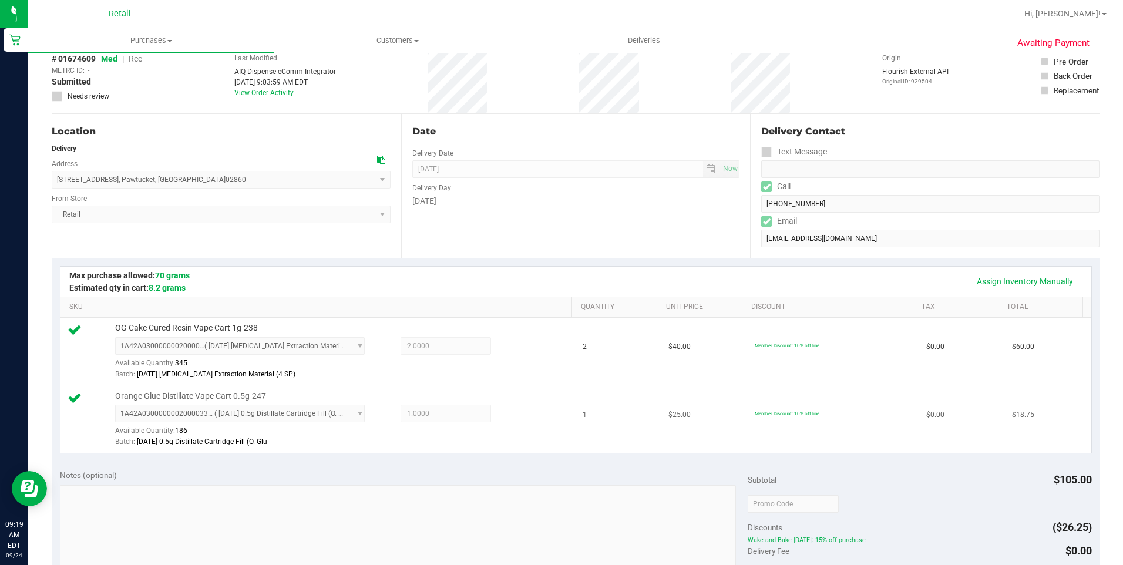
scroll to position [235, 0]
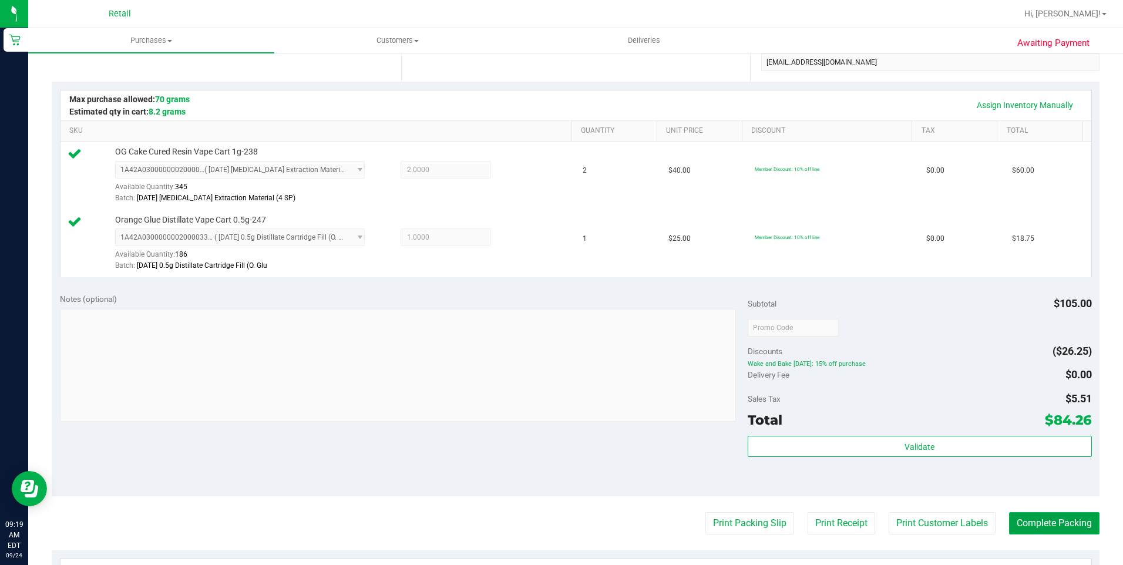
click at [1071, 519] on button "Complete Packing" at bounding box center [1054, 523] width 90 height 22
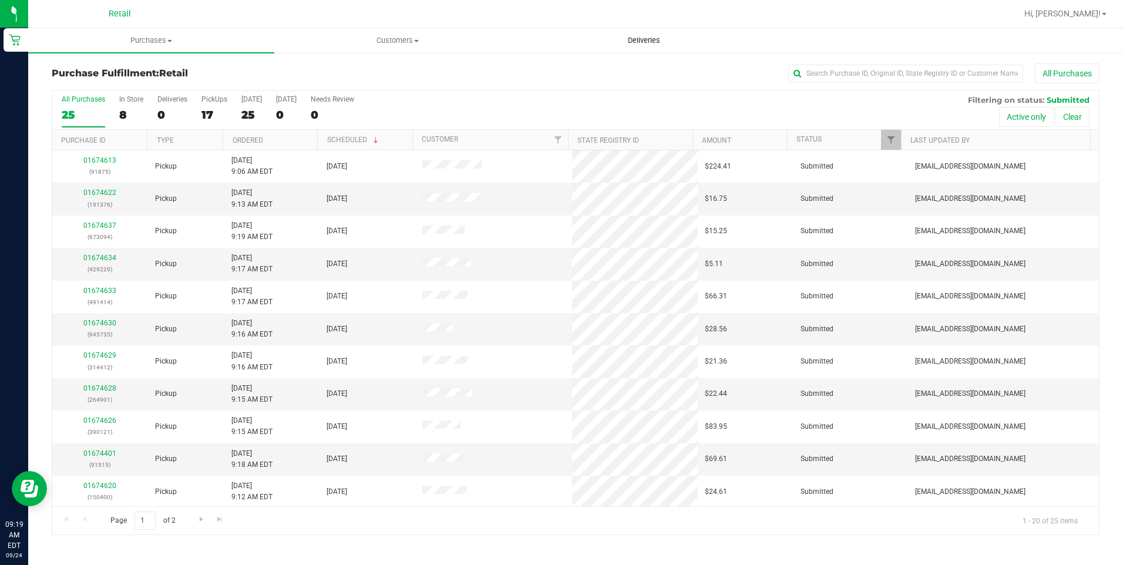
click at [647, 43] on span "Deliveries" at bounding box center [644, 40] width 64 height 11
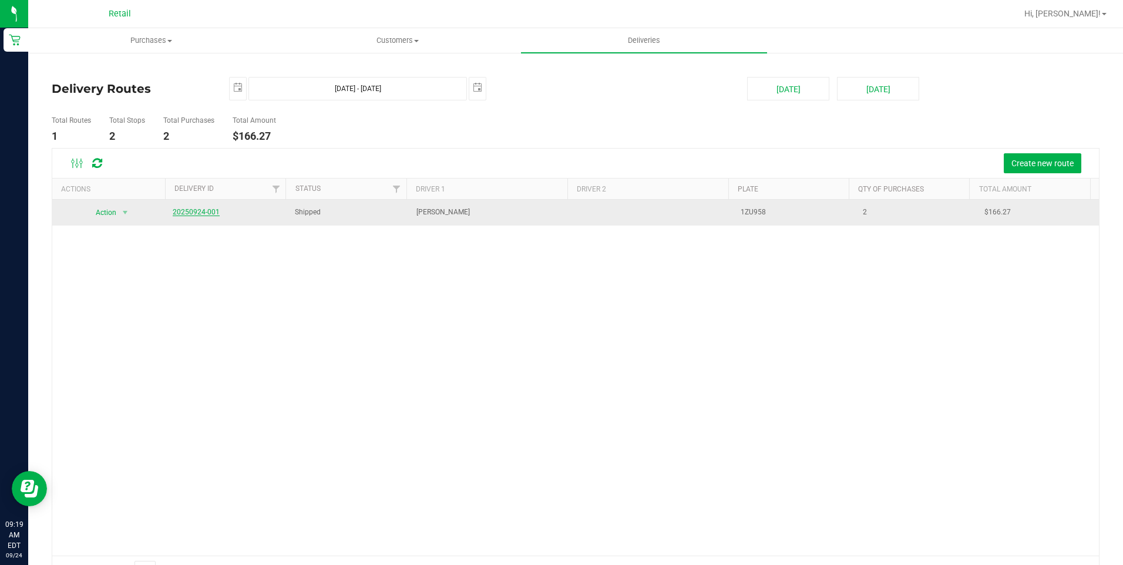
click at [206, 214] on link "20250924-001" at bounding box center [196, 212] width 47 height 8
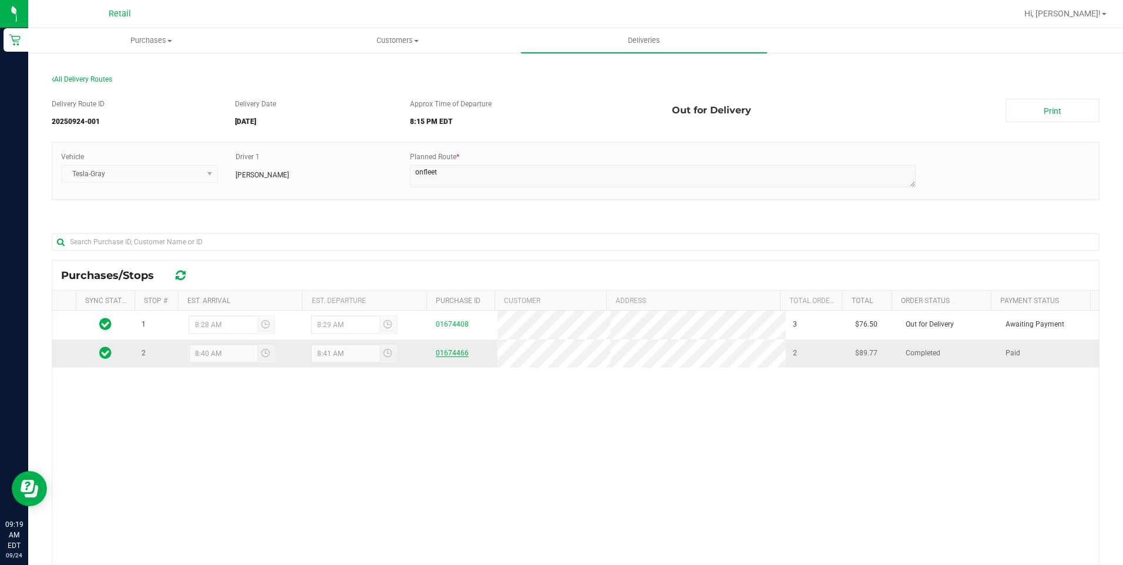
click at [447, 354] on link "01674466" at bounding box center [452, 353] width 33 height 8
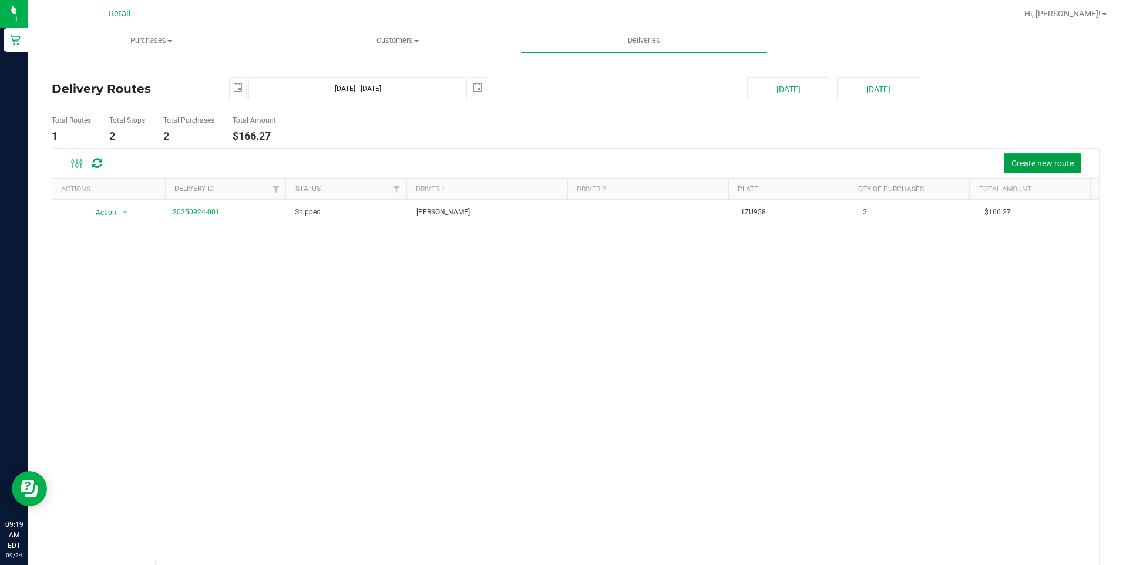
click at [1018, 163] on span "Create new route" at bounding box center [1043, 163] width 62 height 9
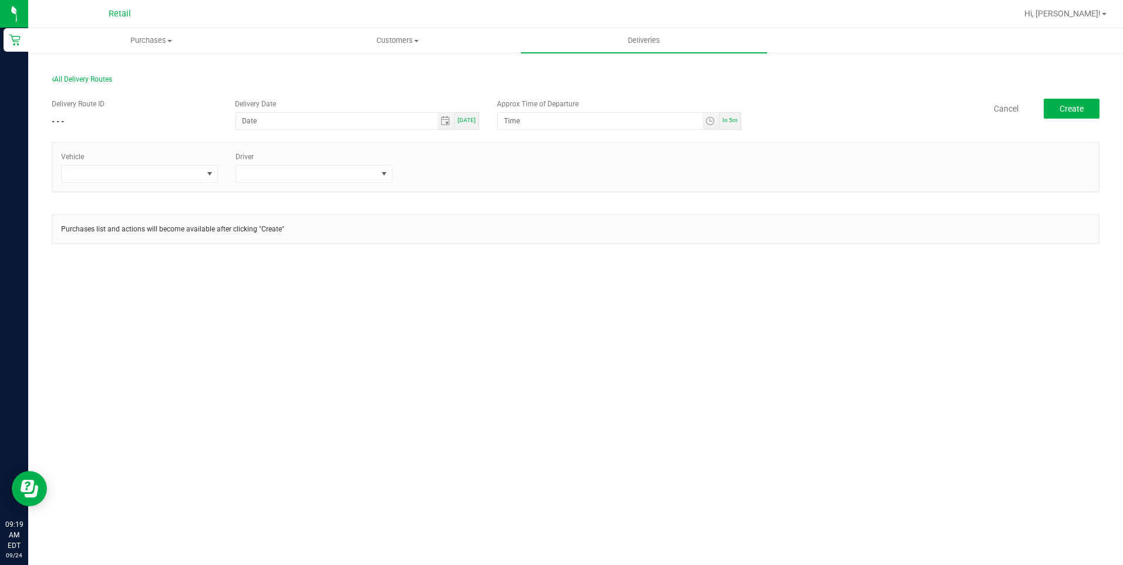
click at [471, 124] on div "[DATE]" at bounding box center [467, 121] width 25 height 18
type input "[DATE]"
click at [714, 127] on span "Toggle time list" at bounding box center [711, 121] width 17 height 16
click at [520, 268] on span "9" at bounding box center [522, 268] width 4 height 8
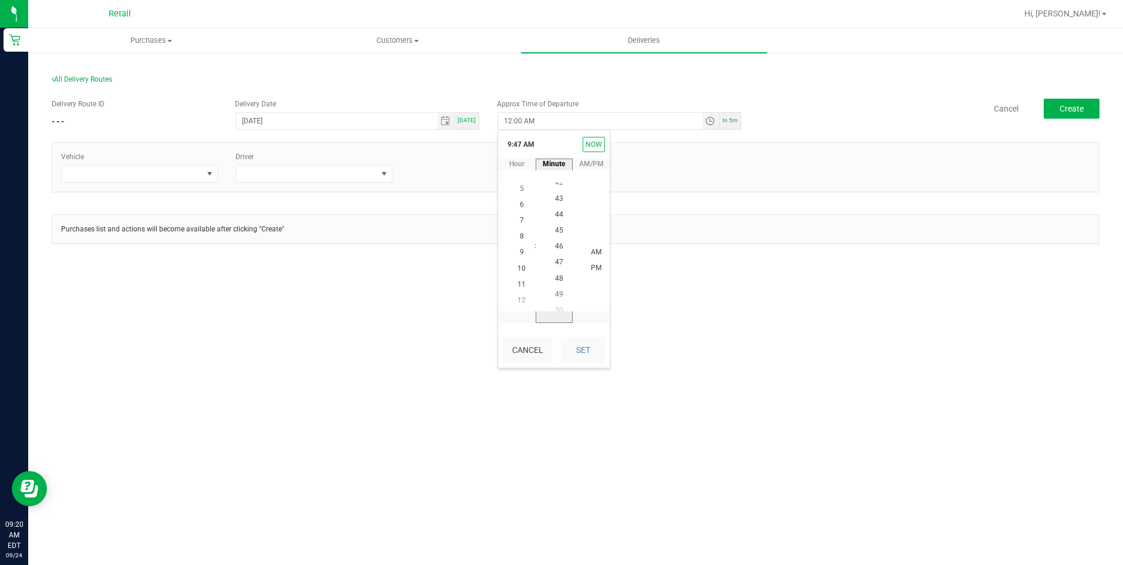
scroll to position [750, 0]
click at [555, 219] on span "45" at bounding box center [559, 220] width 8 height 8
click at [578, 344] on button "Set" at bounding box center [583, 350] width 44 height 26
type input "9:45 AM"
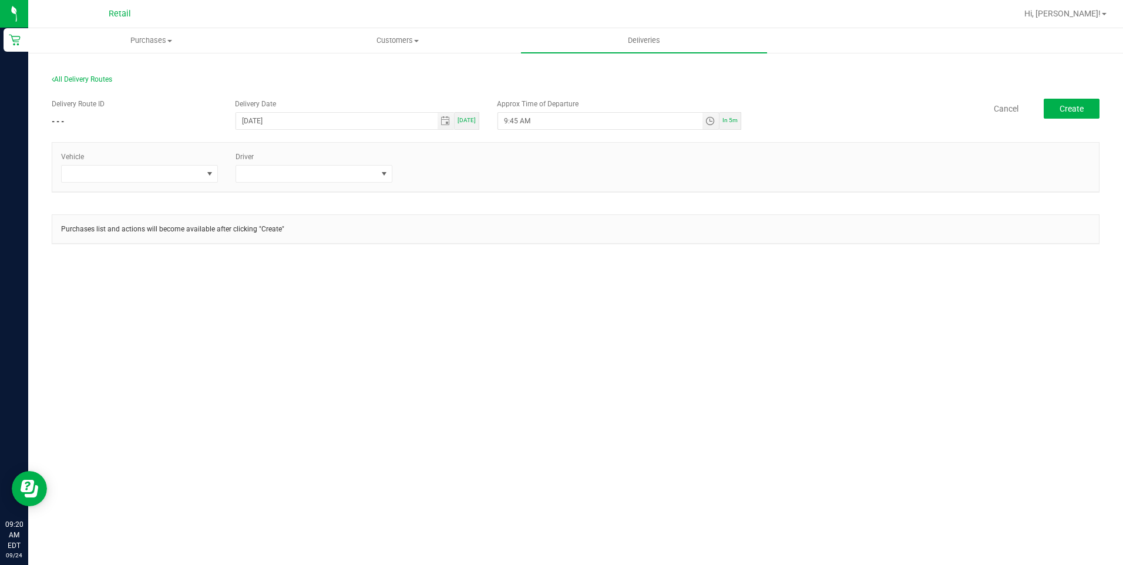
click at [214, 160] on div "Vehicle" at bounding box center [139, 167] width 174 height 31
click at [202, 180] on span at bounding box center [132, 174] width 141 height 16
click at [104, 247] on li "Tesla-Gray" at bounding box center [140, 244] width 156 height 20
click at [387, 167] on span at bounding box center [384, 174] width 15 height 16
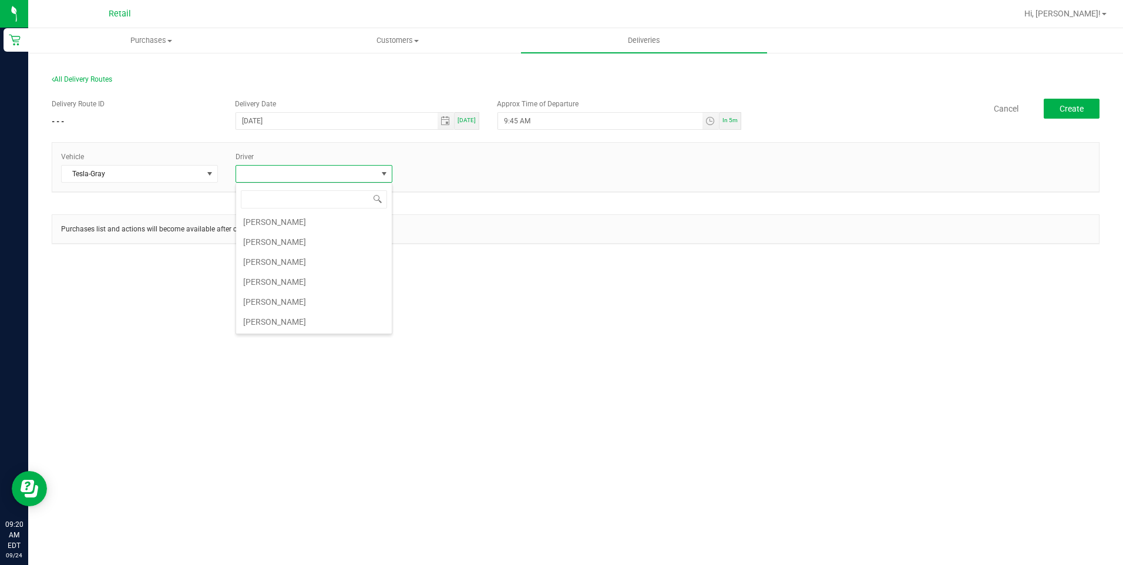
scroll to position [118, 0]
click at [274, 327] on li "Sergio Garcia" at bounding box center [314, 327] width 156 height 20
click at [1060, 113] on span "Create" at bounding box center [1072, 108] width 24 height 9
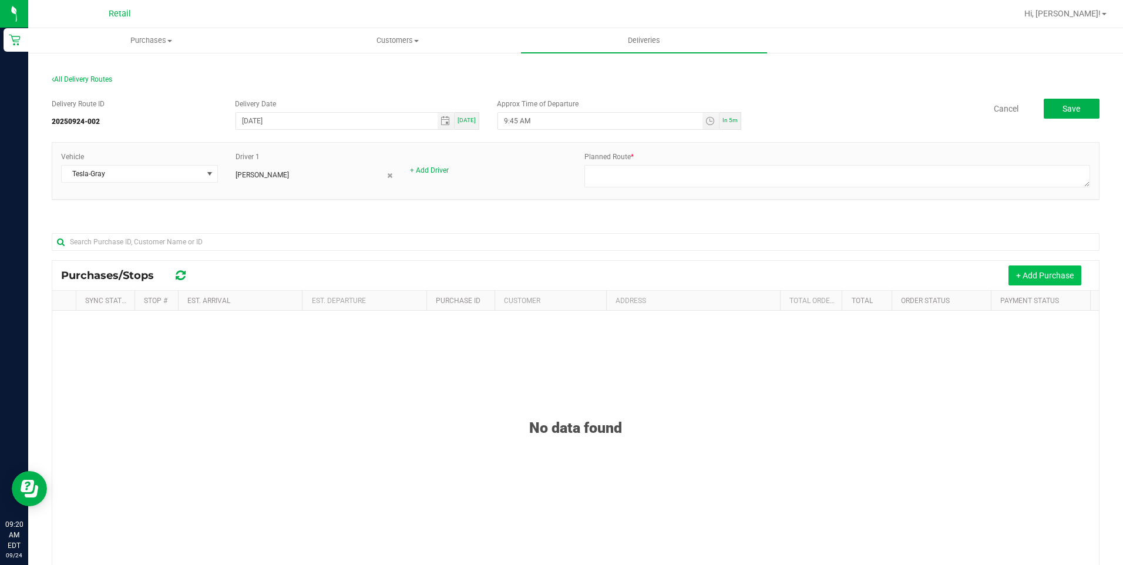
click at [1036, 270] on button "+ Add Purchase" at bounding box center [1045, 276] width 73 height 20
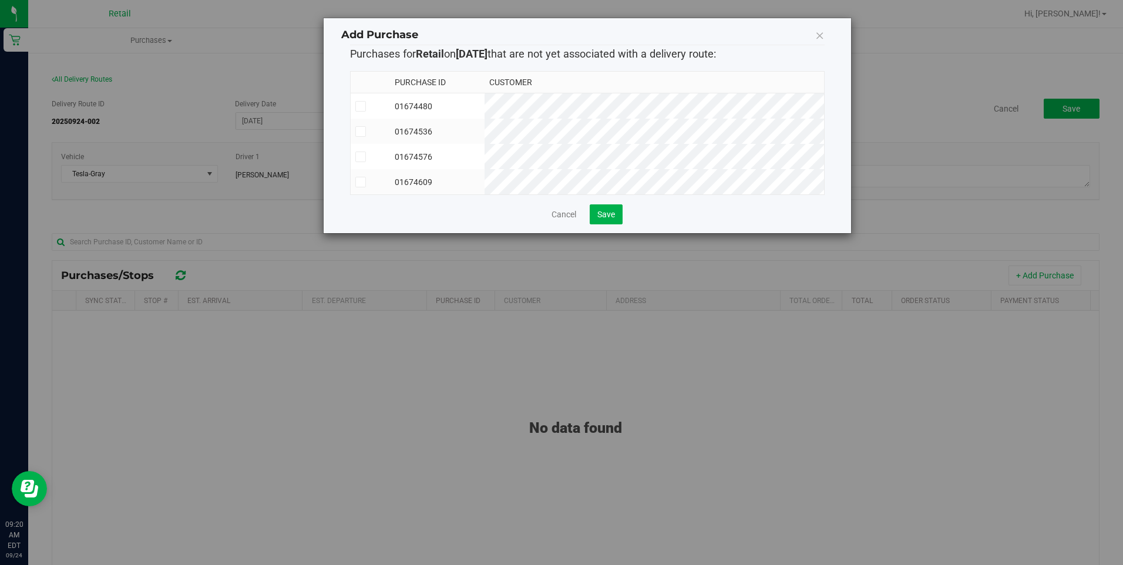
click at [364, 132] on icon at bounding box center [361, 132] width 8 height 0
click at [0, 0] on input "checkbox" at bounding box center [0, 0] width 0 height 0
click at [361, 106] on icon at bounding box center [361, 106] width 8 height 0
click at [0, 0] on input "checkbox" at bounding box center [0, 0] width 0 height 0
click at [358, 187] on td at bounding box center [370, 181] width 39 height 25
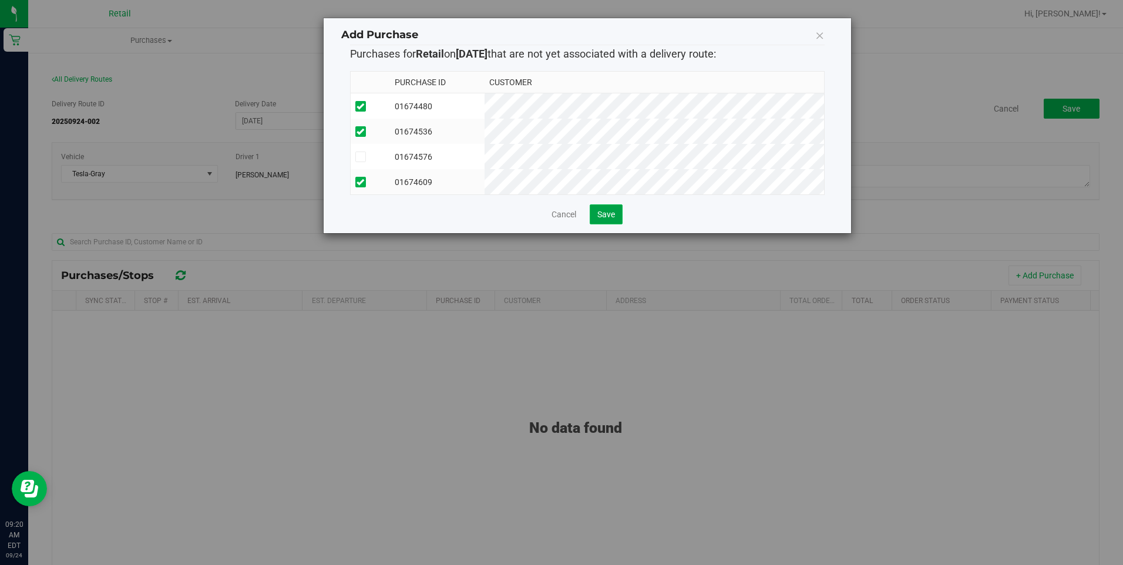
click at [609, 219] on span "Save" at bounding box center [607, 214] width 18 height 9
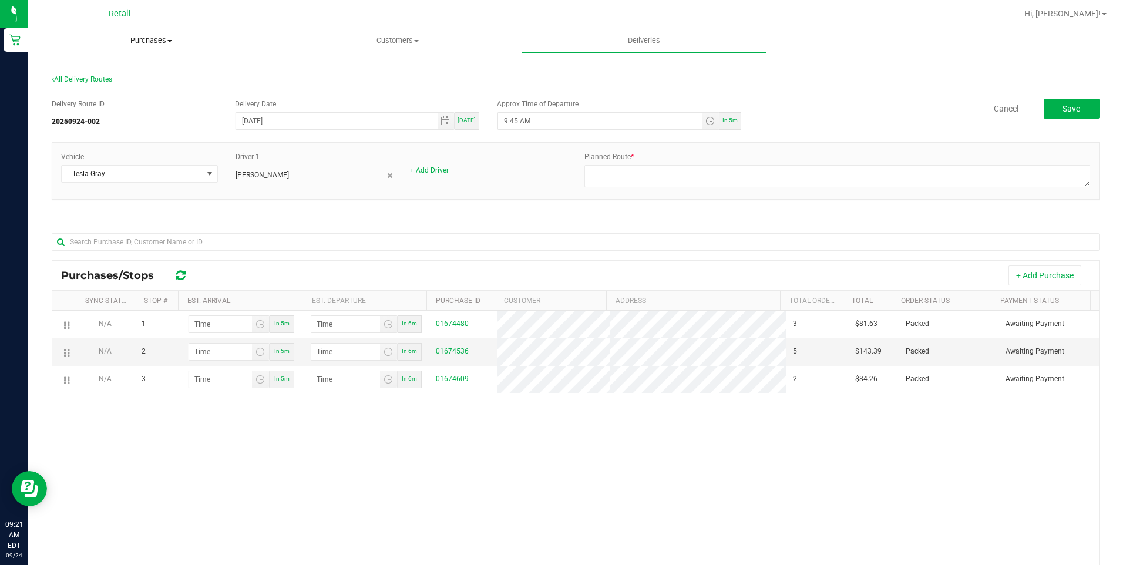
click at [149, 41] on span "Purchases" at bounding box center [151, 40] width 246 height 11
click at [126, 80] on li "Fulfillment" at bounding box center [151, 85] width 246 height 14
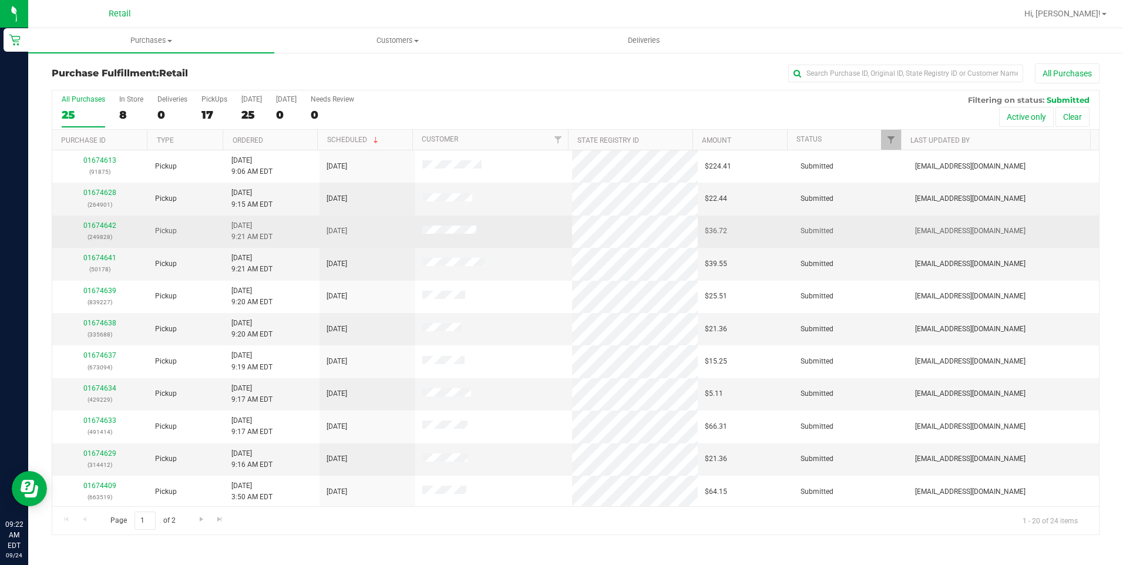
drag, startPoint x: 1002, startPoint y: 231, endPoint x: 1040, endPoint y: 235, distance: 38.4
click at [1040, 235] on td "[EMAIL_ADDRESS][DOMAIN_NAME]" at bounding box center [1003, 232] width 191 height 32
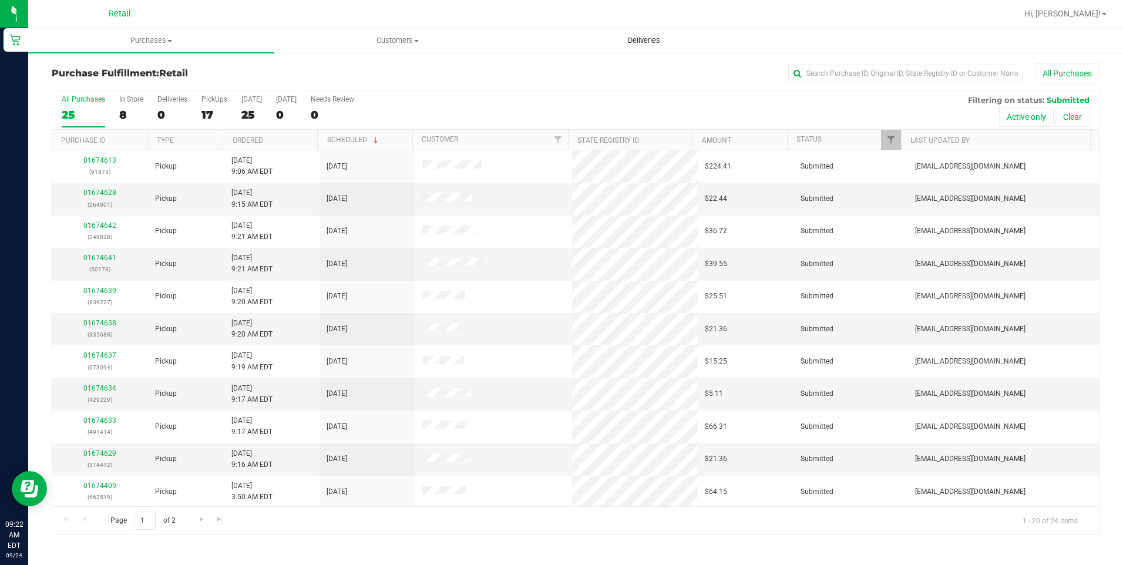
click at [646, 39] on span "Deliveries" at bounding box center [644, 40] width 64 height 11
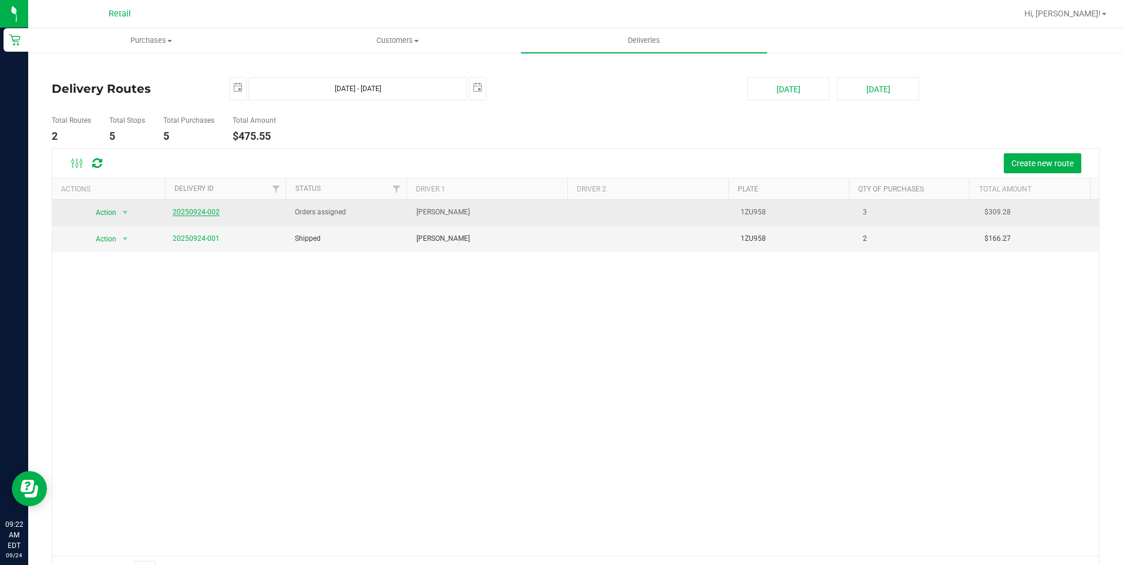
click at [201, 210] on link "20250924-002" at bounding box center [196, 212] width 47 height 8
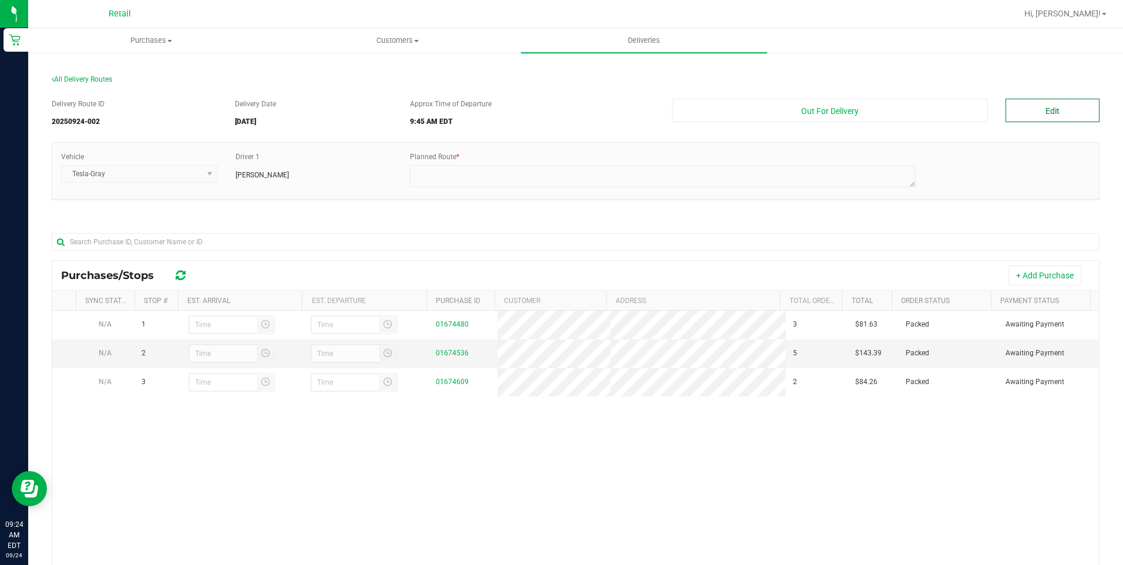
click at [1035, 116] on button "Edit" at bounding box center [1053, 111] width 94 height 24
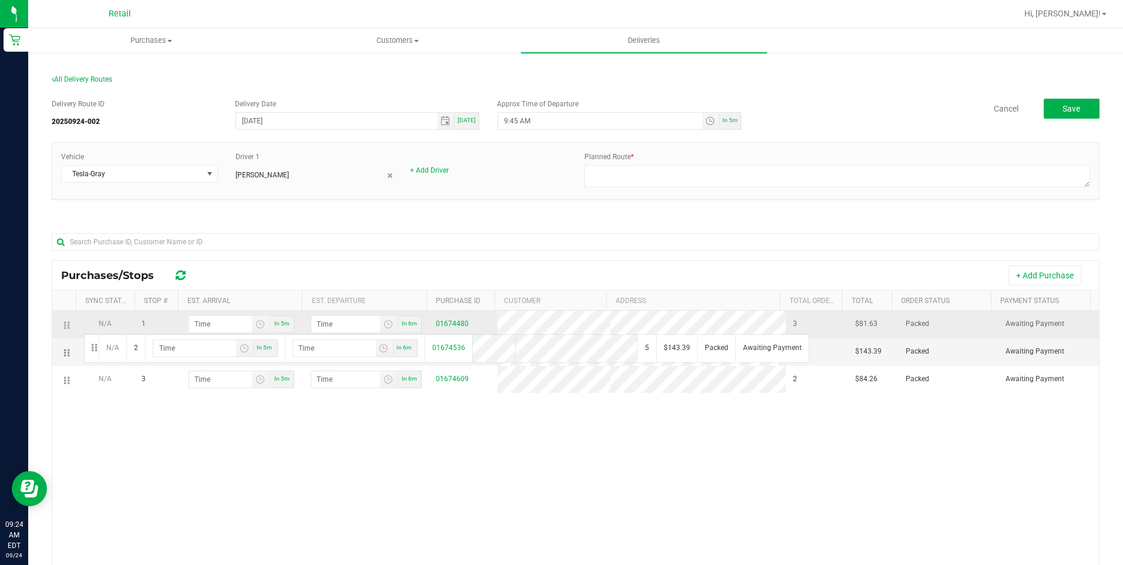
drag, startPoint x: 69, startPoint y: 351, endPoint x: 82, endPoint y: 333, distance: 21.9
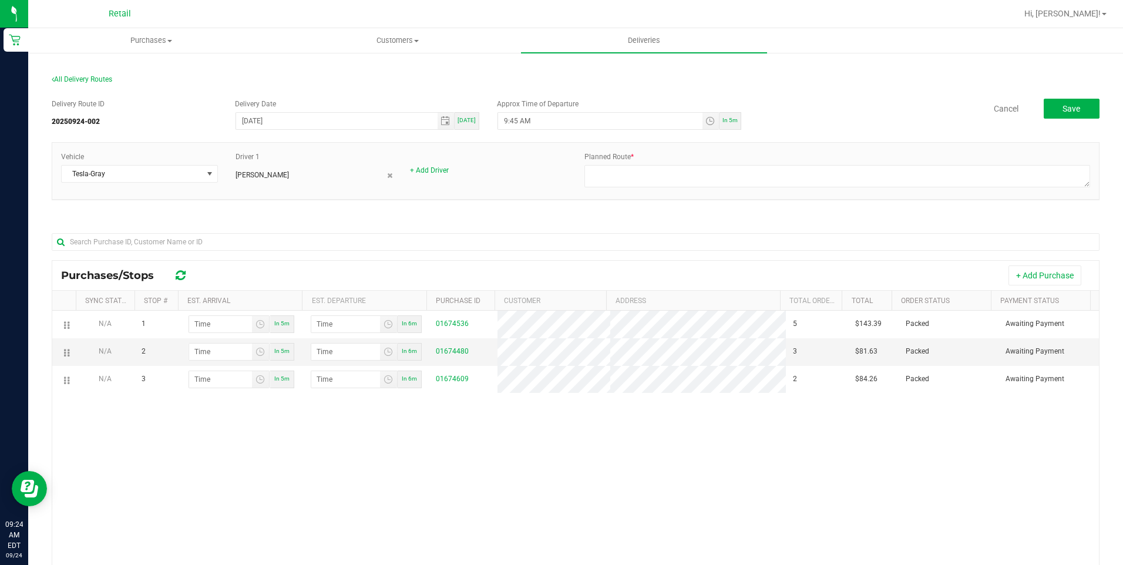
drag, startPoint x: 150, startPoint y: 296, endPoint x: 176, endPoint y: 267, distance: 39.5
drag, startPoint x: 176, startPoint y: 267, endPoint x: 522, endPoint y: 216, distance: 349.7
click at [522, 216] on div "Delivery Route ID 20250924-002 Delivery Date 09/24/2025 Today Approx Time of De…" at bounding box center [576, 397] width 1048 height 615
click at [587, 177] on textarea at bounding box center [838, 176] width 506 height 22
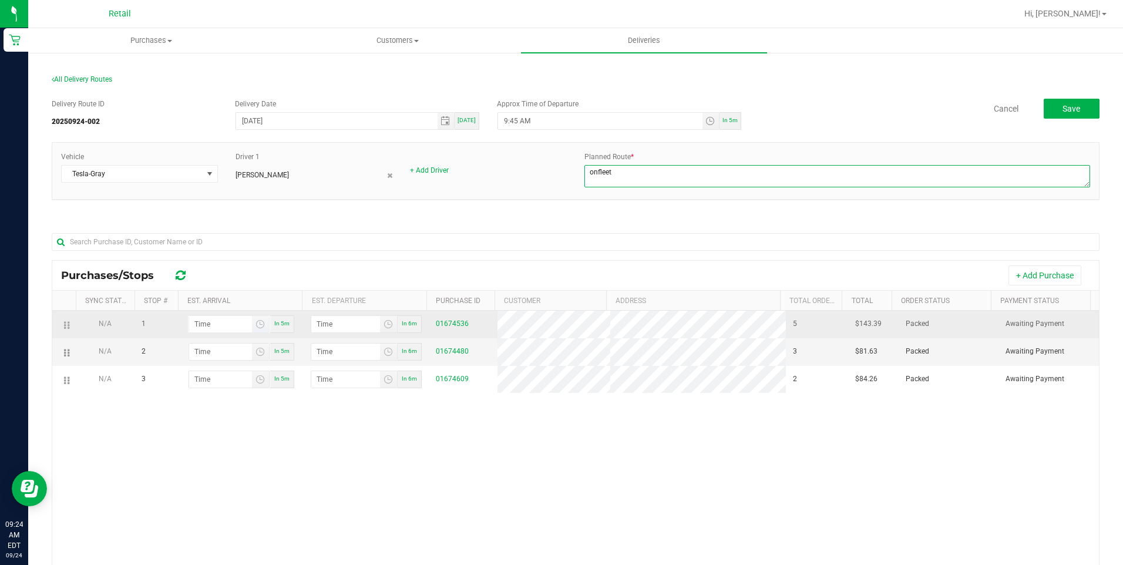
click at [257, 330] on span "Toggle time list" at bounding box center [260, 324] width 17 height 16
type textarea "onfleet"
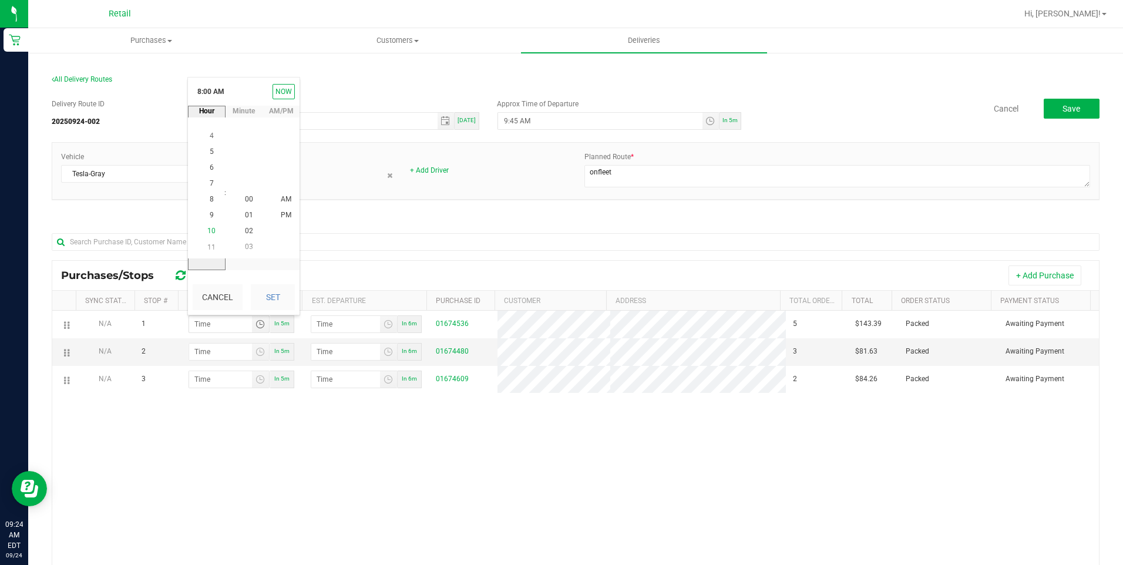
click at [209, 233] on span "10" at bounding box center [211, 231] width 8 height 8
click at [245, 182] on span "18" at bounding box center [249, 183] width 8 height 8
click at [296, 190] on kendo-virtualization "AM PM" at bounding box center [286, 199] width 165 height 141
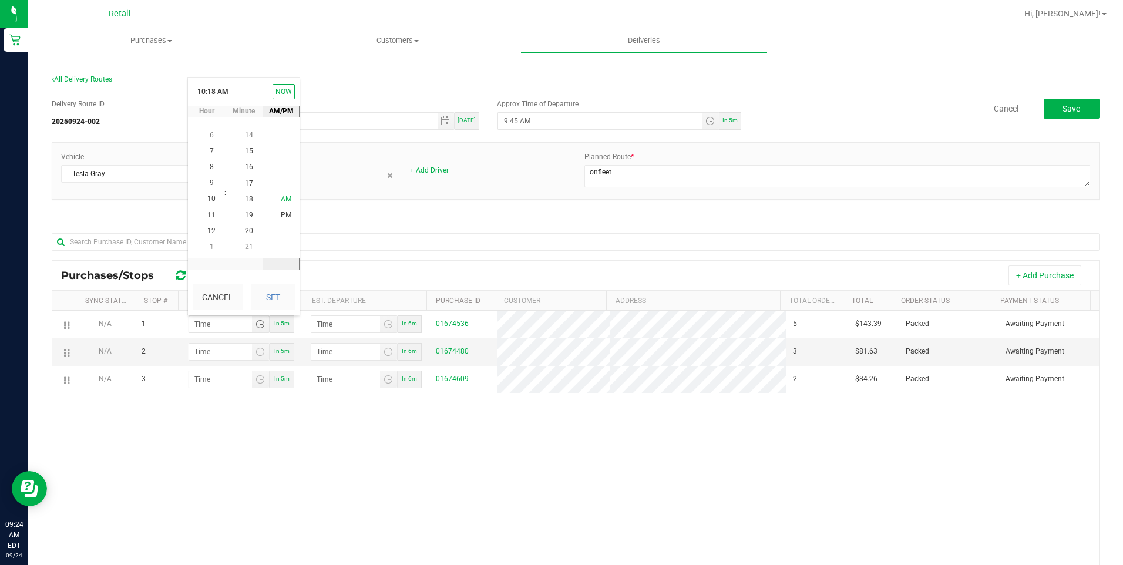
drag, startPoint x: 291, startPoint y: 194, endPoint x: 283, endPoint y: 197, distance: 8.2
click at [287, 196] on li "AM" at bounding box center [286, 200] width 28 height 16
click at [261, 291] on button "Set" at bounding box center [273, 297] width 44 height 26
type input "10:18 AM"
type input "10:19 AM"
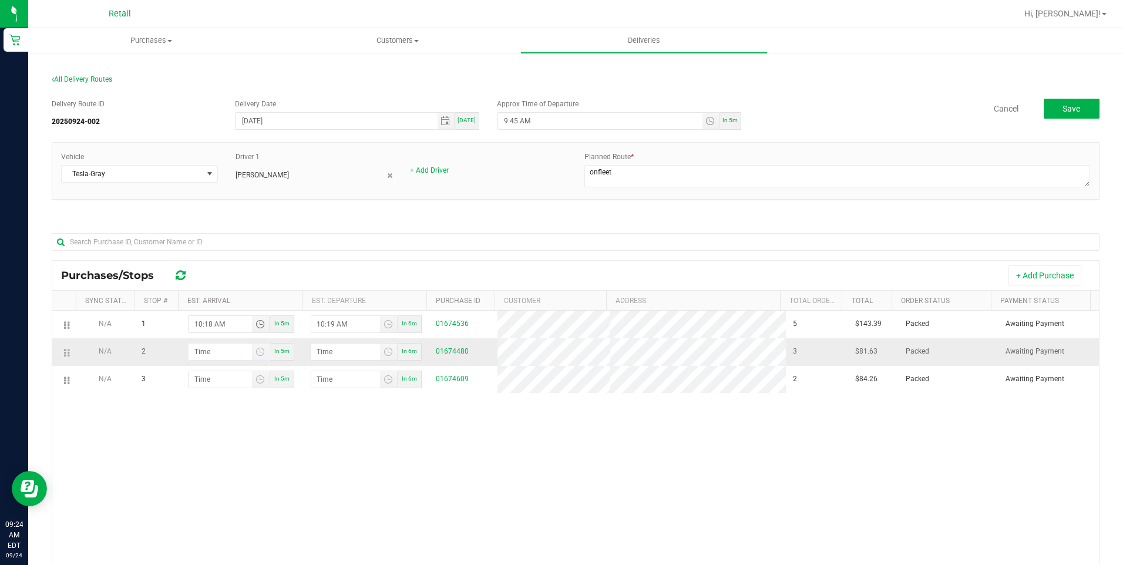
click at [252, 350] on span "Toggle time list" at bounding box center [260, 352] width 17 height 16
click at [210, 260] on span "10" at bounding box center [211, 259] width 8 height 8
click at [250, 179] on li "31" at bounding box center [249, 180] width 28 height 16
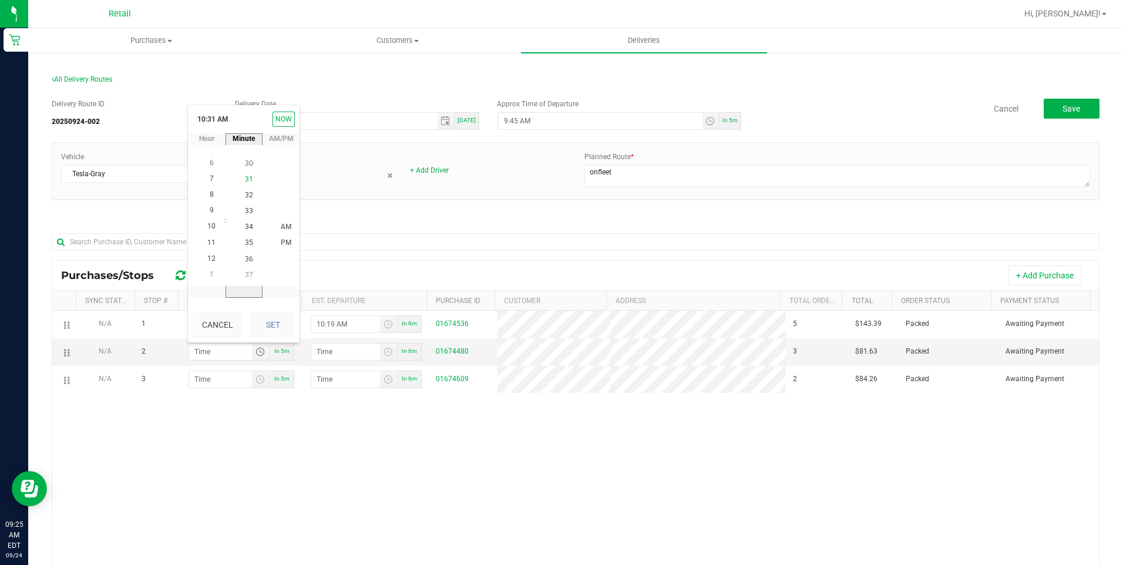
scroll to position [495, 0]
click at [267, 320] on button "Set" at bounding box center [273, 325] width 44 height 26
type input "10:31 AM"
type input "10:32 AM"
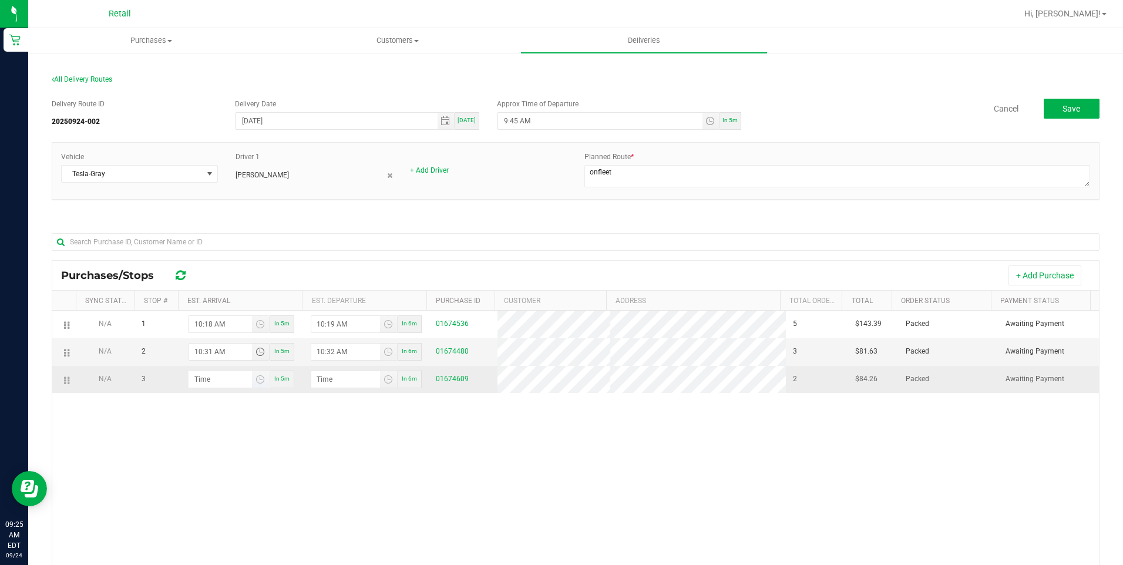
click at [253, 371] on span "Toggle time list" at bounding box center [260, 379] width 17 height 16
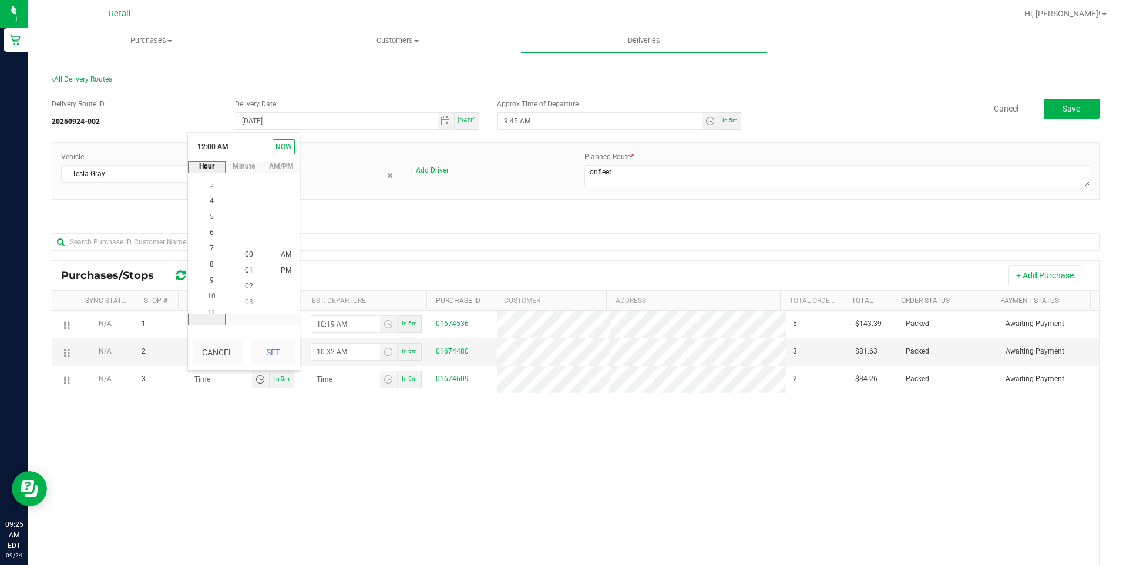
scroll to position [127, 0]
click at [203, 291] on li "10" at bounding box center [211, 287] width 28 height 16
click at [247, 238] on span "56" at bounding box center [249, 238] width 8 height 8
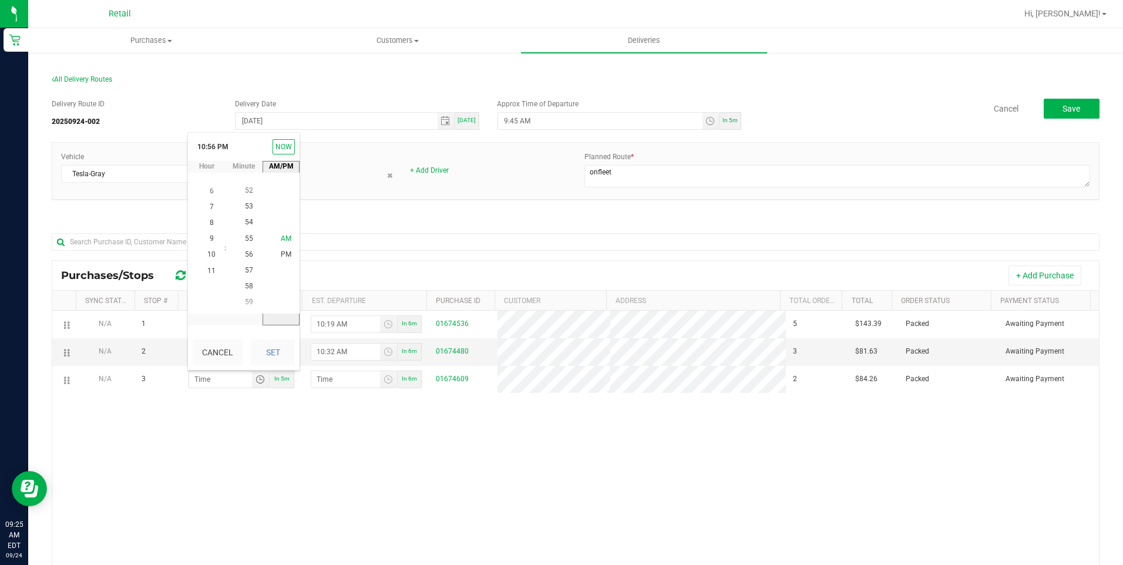
click at [288, 239] on li "AM" at bounding box center [286, 239] width 28 height 16
click at [266, 360] on button "Set" at bounding box center [273, 353] width 44 height 26
type input "10:56 AM"
type input "10:57 AM"
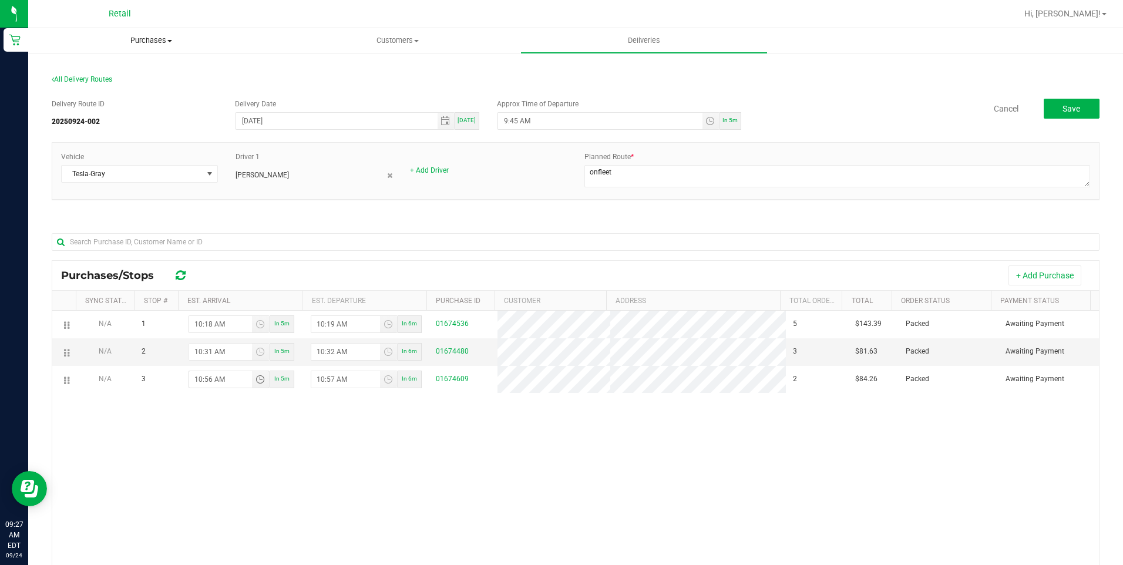
click at [140, 46] on uib-tab-heading "Purchases Summary of purchases Fulfillment All purchases" at bounding box center [151, 41] width 245 height 24
click at [137, 87] on li "Fulfillment" at bounding box center [151, 85] width 246 height 14
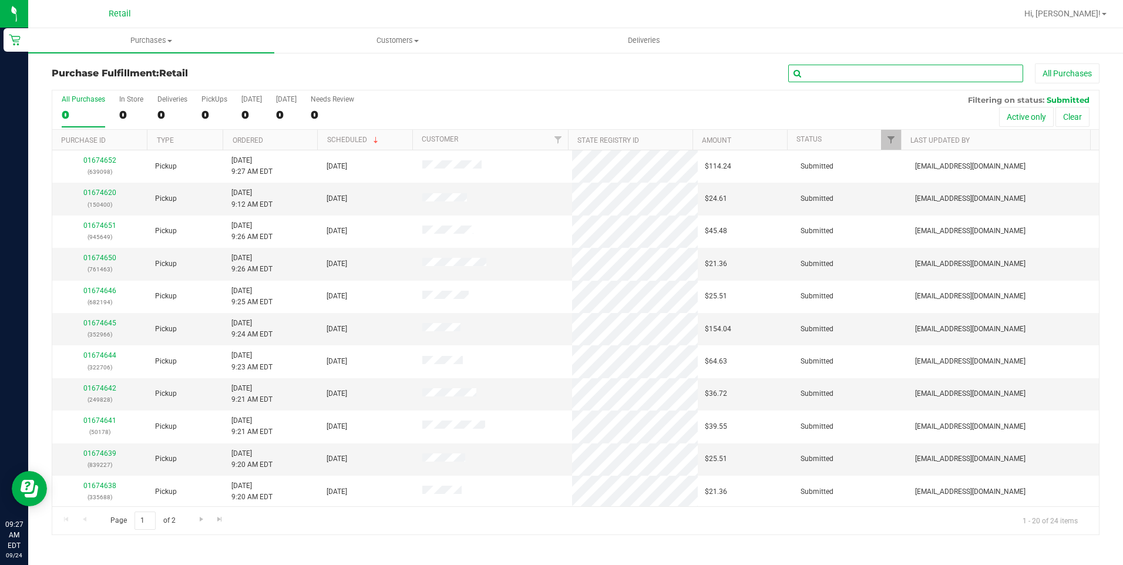
click at [922, 71] on input "text" at bounding box center [905, 74] width 235 height 18
type input "966"
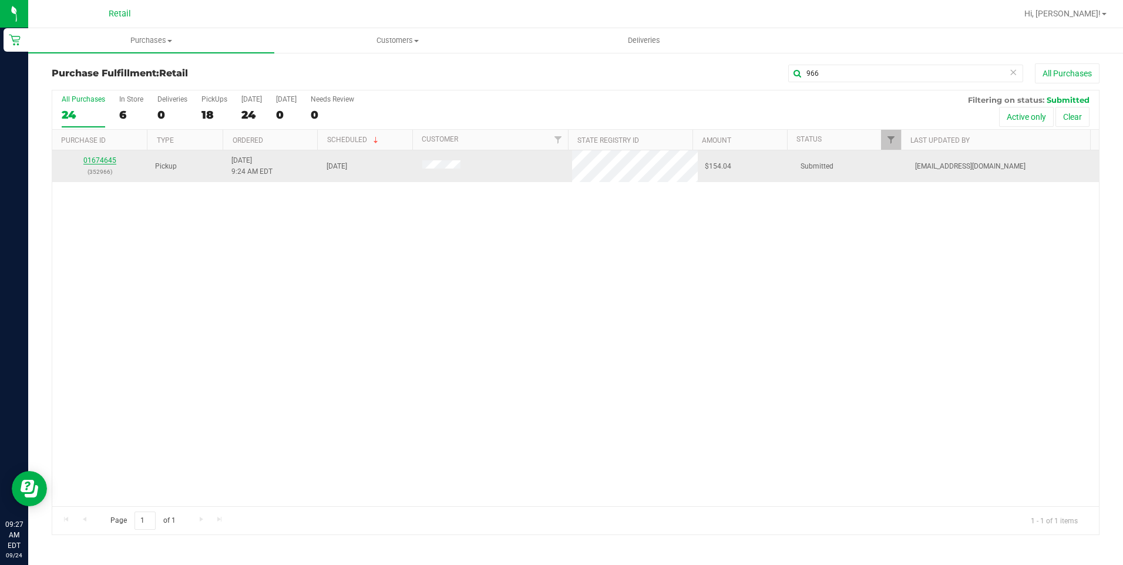
click at [93, 162] on link "01674645" at bounding box center [99, 160] width 33 height 8
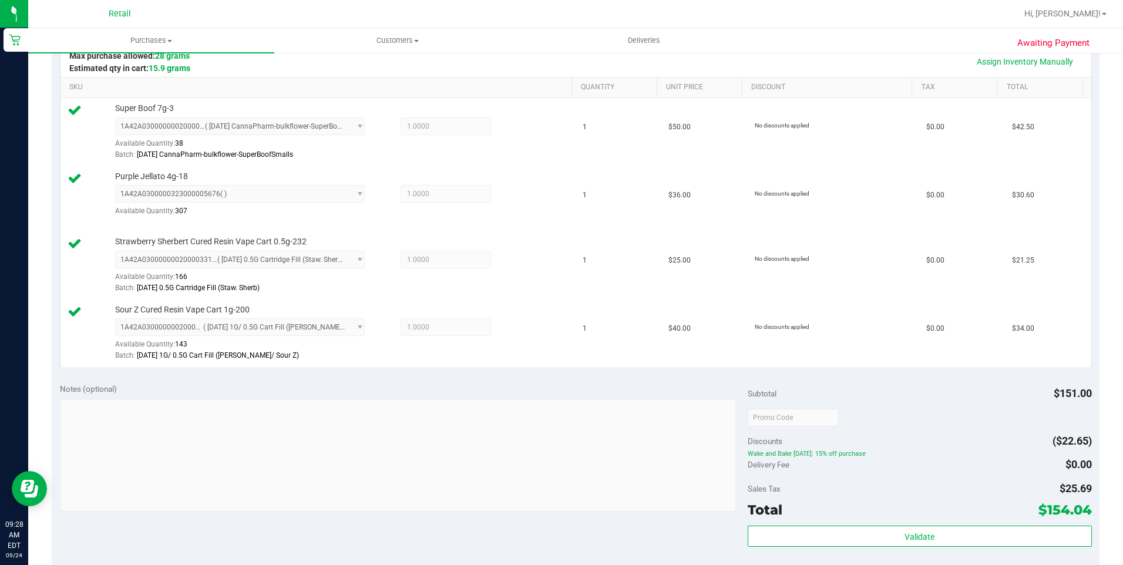
scroll to position [353, 0]
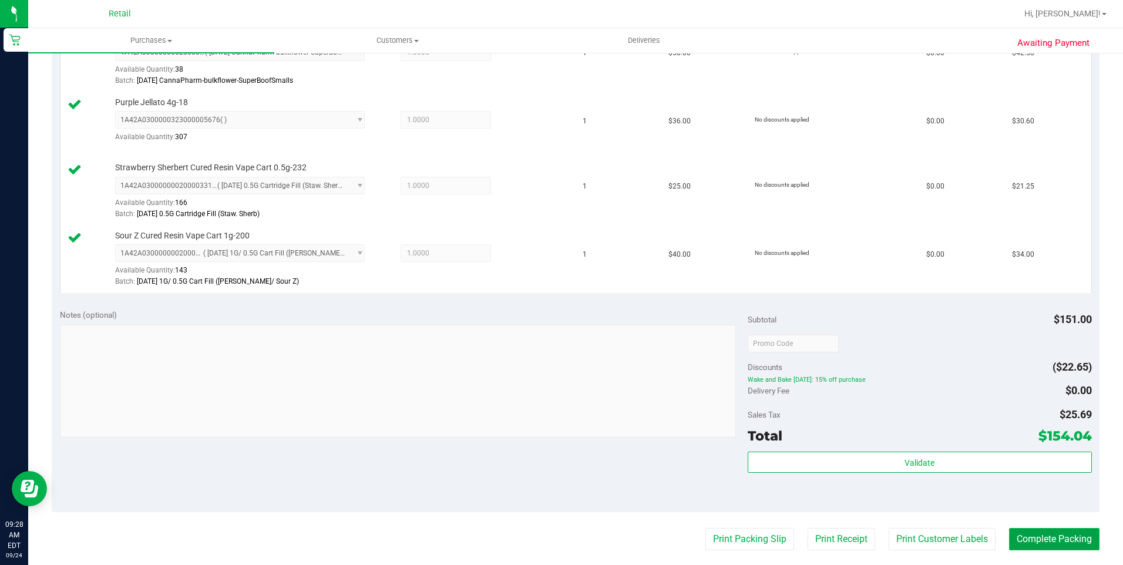
click at [1077, 532] on button "Complete Packing" at bounding box center [1054, 539] width 90 height 22
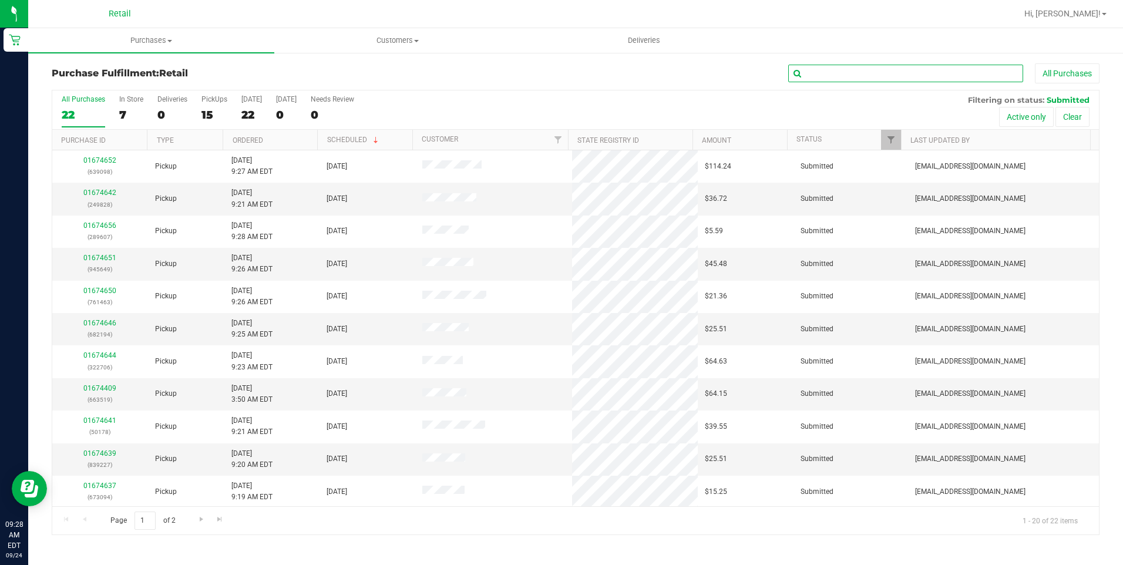
click at [914, 69] on input "text" at bounding box center [905, 74] width 235 height 18
click at [643, 42] on span "Deliveries" at bounding box center [644, 40] width 64 height 11
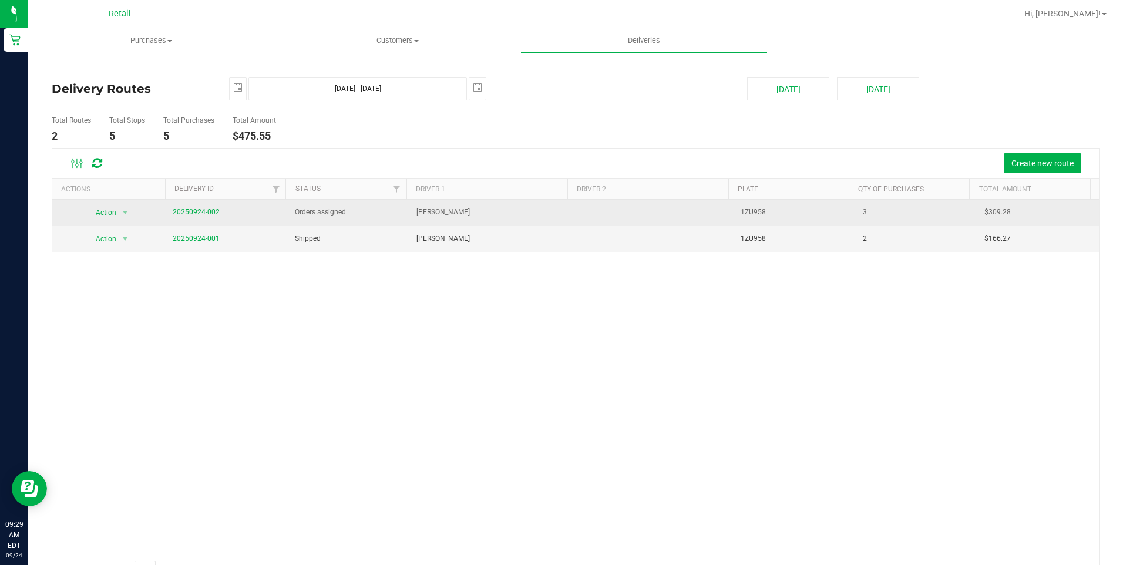
click at [205, 212] on link "20250924-002" at bounding box center [196, 212] width 47 height 8
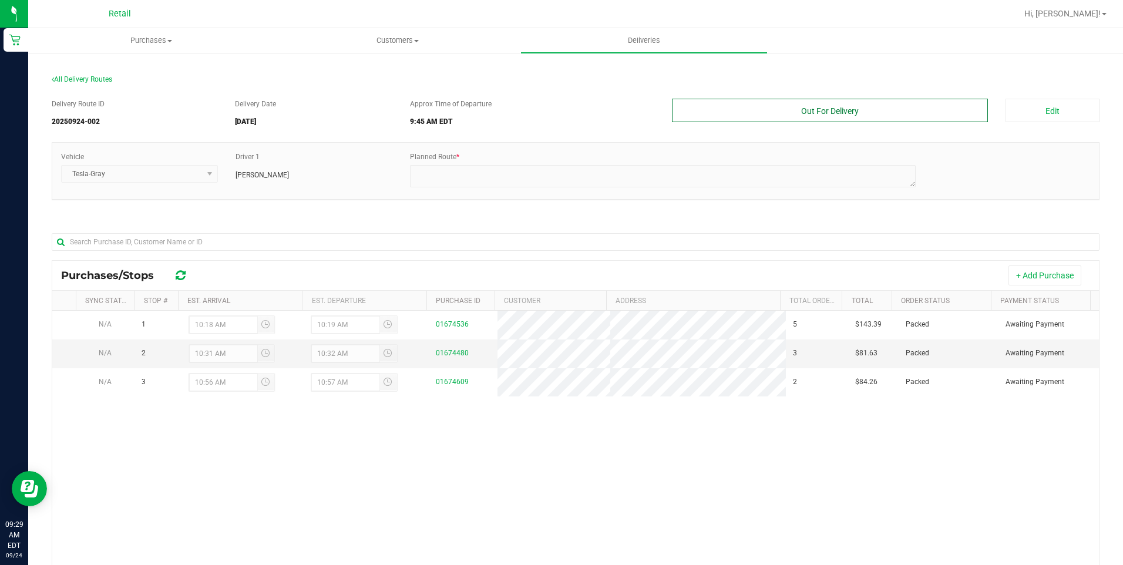
click at [894, 112] on button "Out For Delivery" at bounding box center [830, 111] width 317 height 24
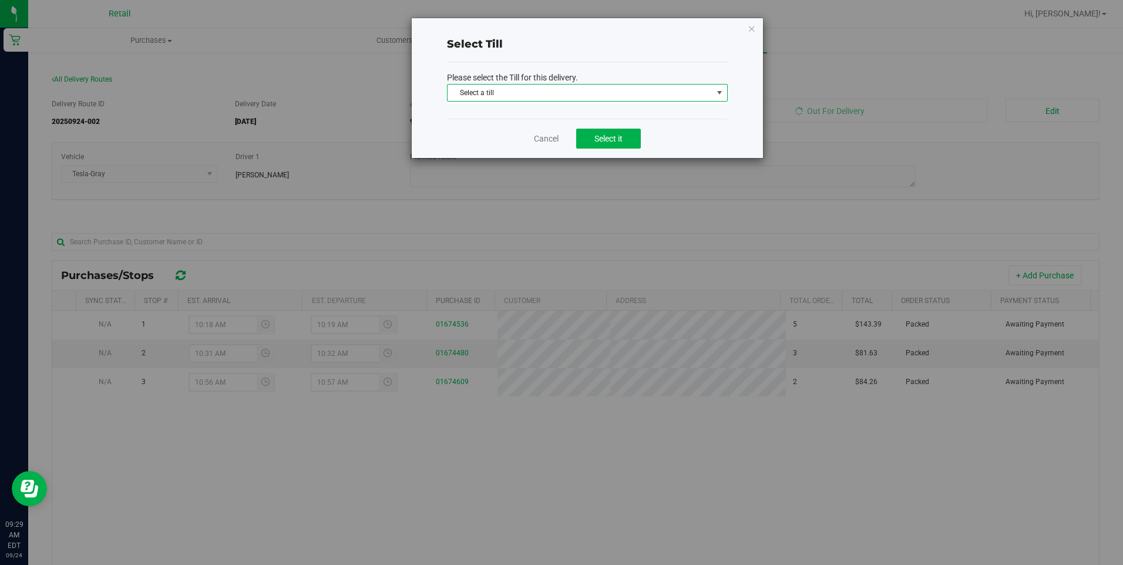
click at [717, 89] on span "select" at bounding box center [719, 92] width 9 height 9
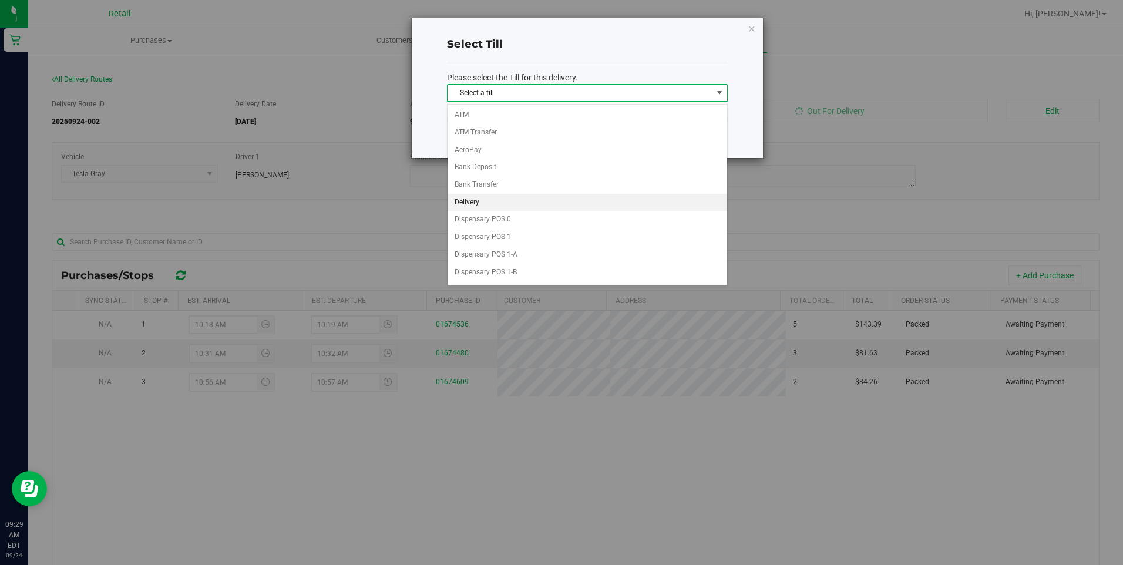
click at [522, 199] on li "Delivery" at bounding box center [588, 203] width 280 height 18
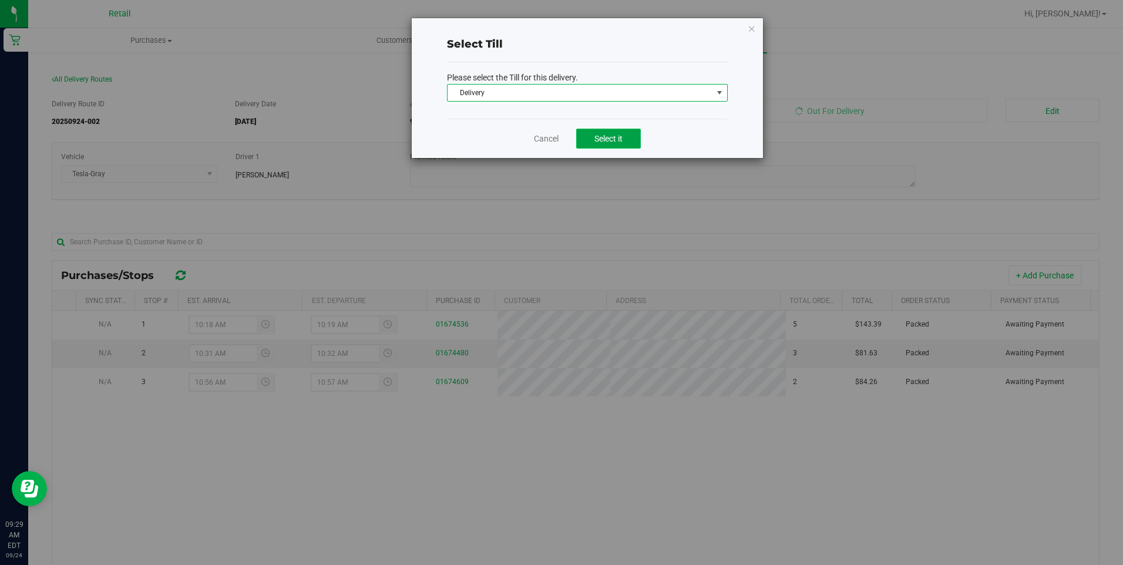
click at [621, 134] on span "Select it" at bounding box center [609, 138] width 28 height 9
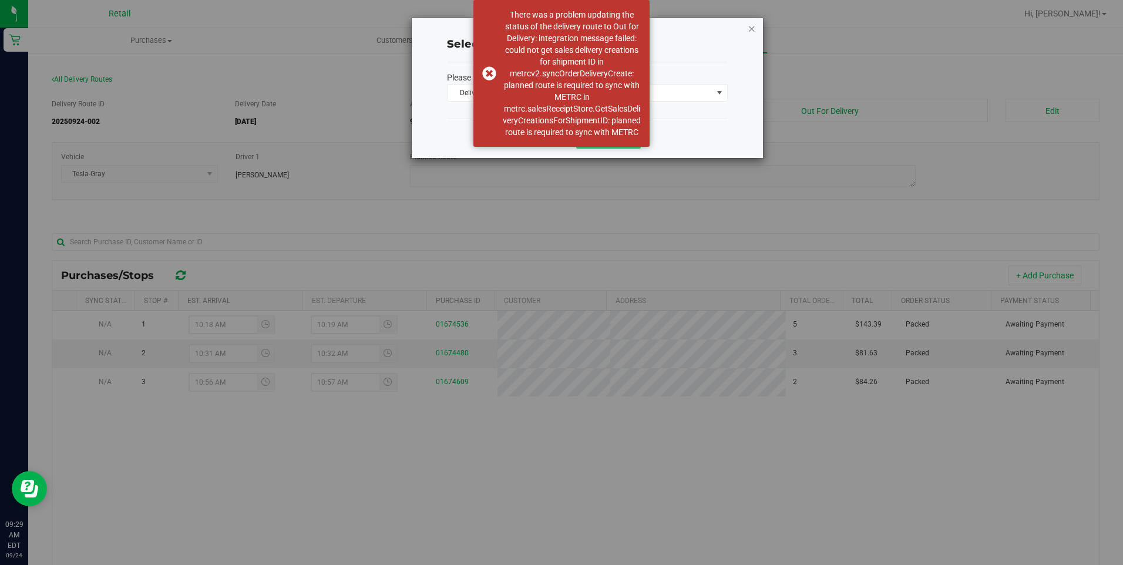
click at [751, 26] on icon at bounding box center [752, 28] width 8 height 14
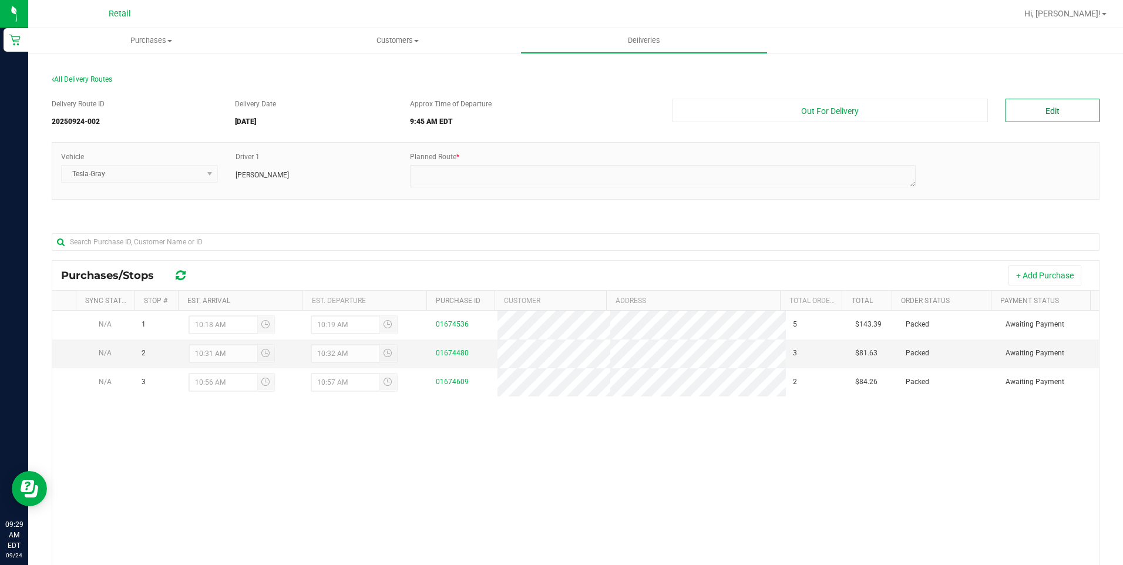
click at [1029, 104] on button "Edit" at bounding box center [1053, 111] width 94 height 24
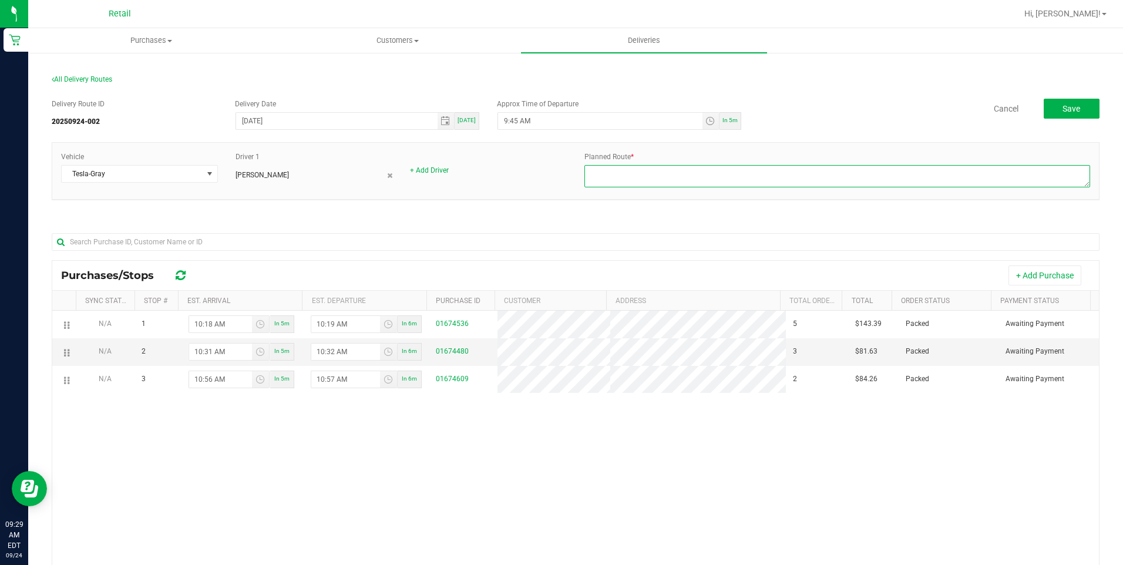
click at [758, 177] on textarea at bounding box center [838, 176] width 506 height 22
type textarea "onfleet"
click at [1050, 105] on button "Save" at bounding box center [1072, 109] width 56 height 20
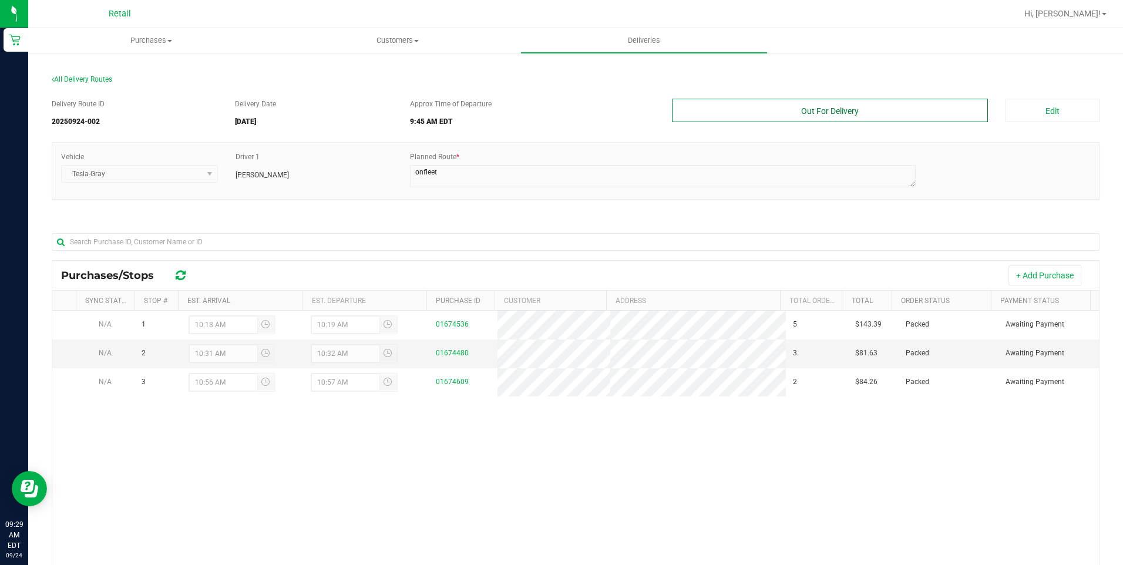
click at [850, 122] on button "Out For Delivery" at bounding box center [830, 111] width 317 height 24
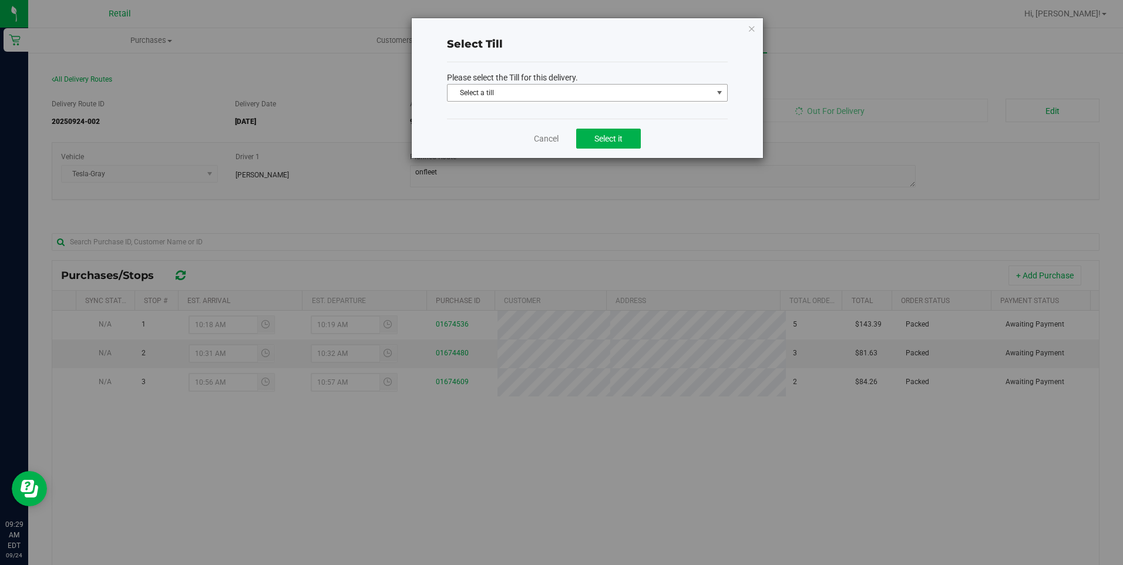
click at [713, 90] on span "select" at bounding box center [719, 93] width 15 height 16
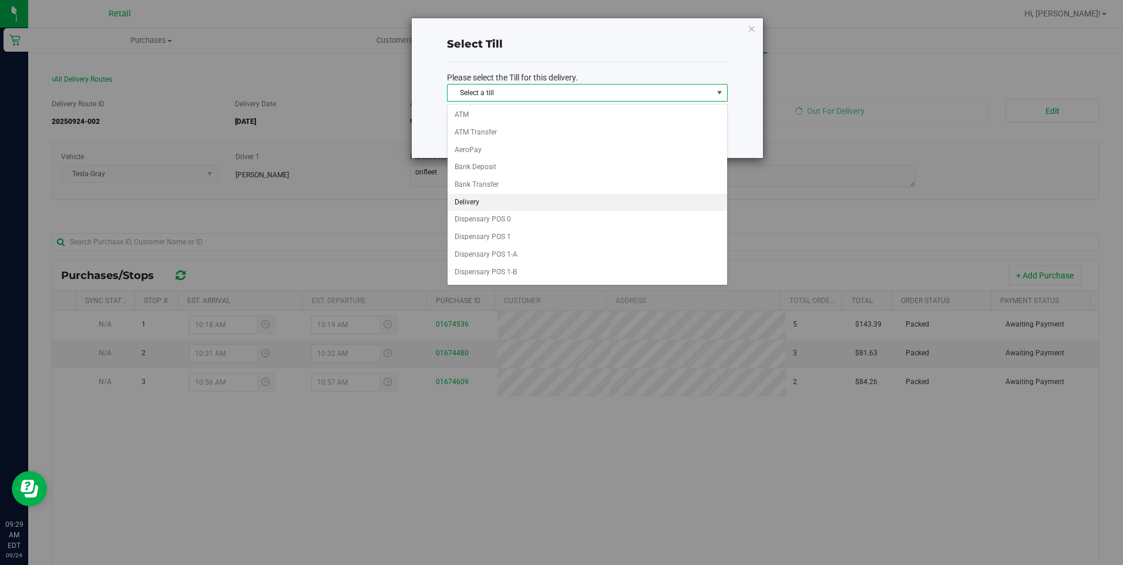
click at [568, 208] on li "Delivery" at bounding box center [588, 203] width 280 height 18
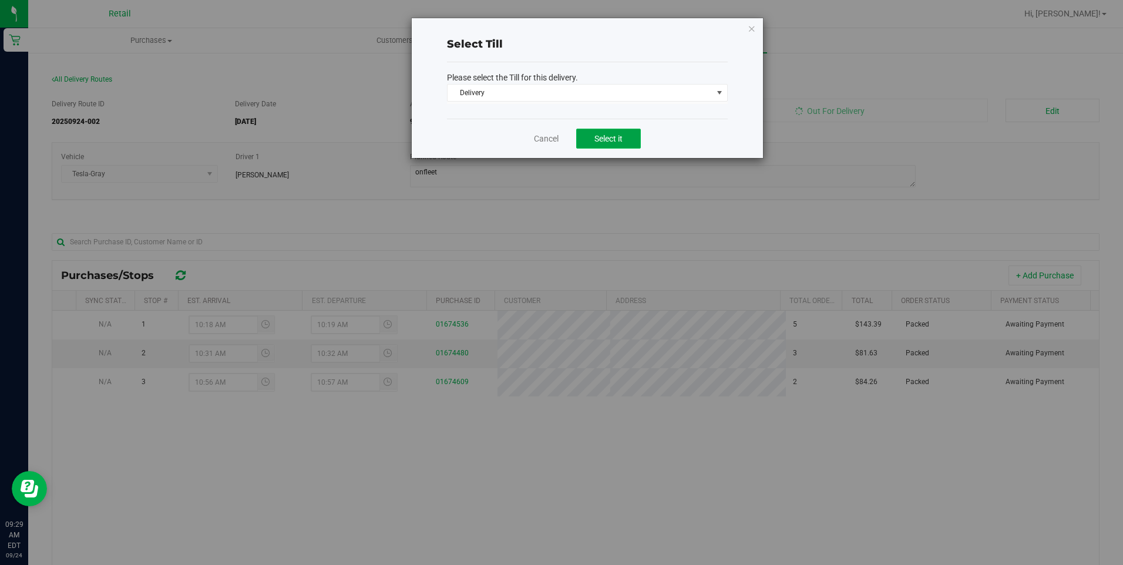
click at [623, 132] on button "Select it" at bounding box center [608, 139] width 65 height 20
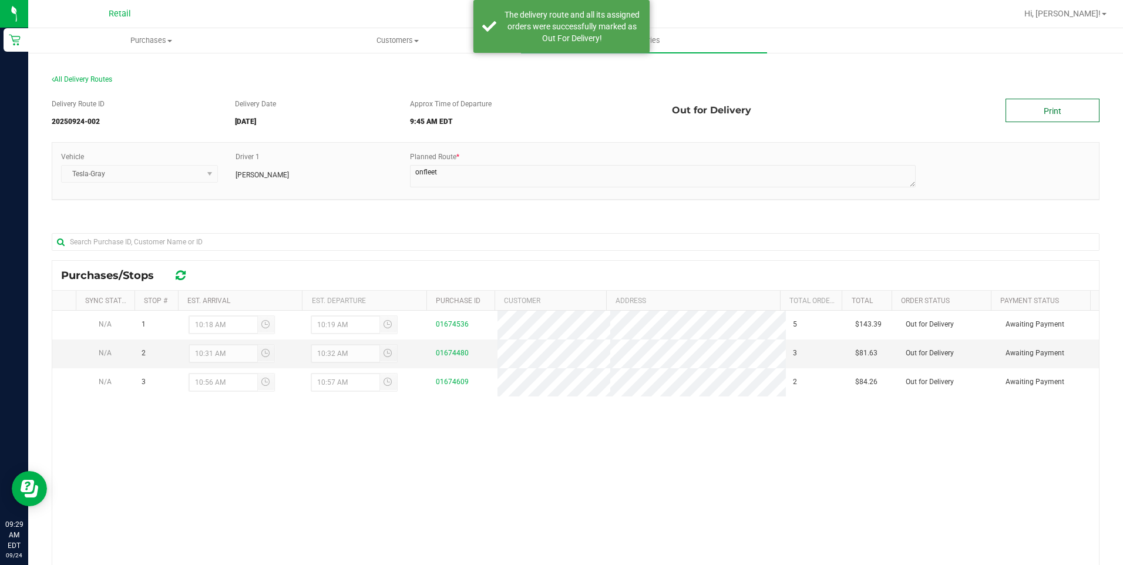
click at [1040, 108] on link "Print" at bounding box center [1053, 111] width 94 height 24
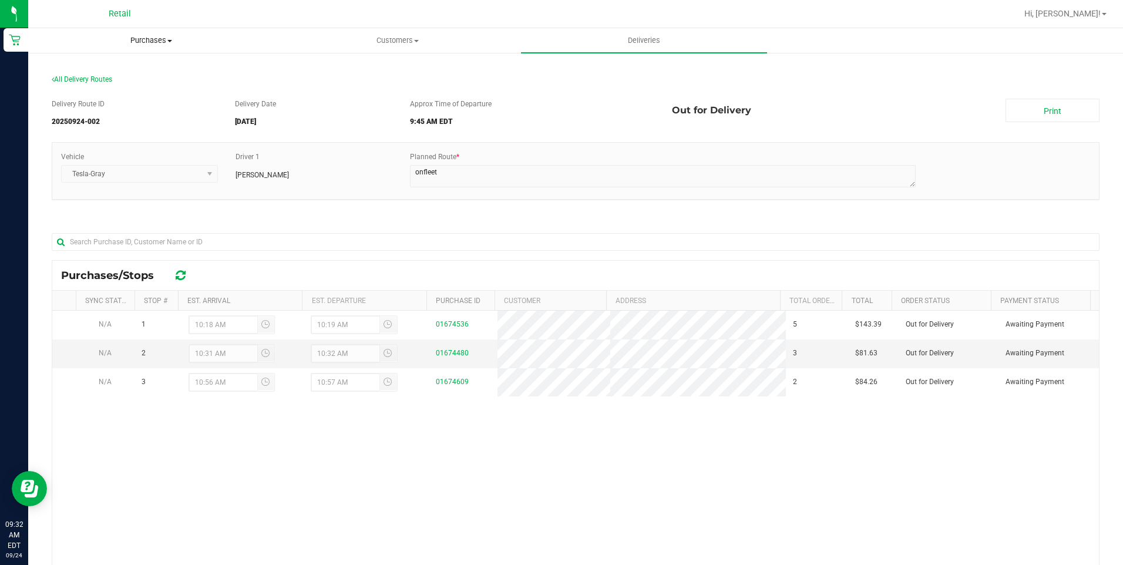
click at [146, 36] on span "Purchases" at bounding box center [151, 40] width 245 height 11
click at [118, 86] on li "Fulfillment" at bounding box center [151, 85] width 246 height 14
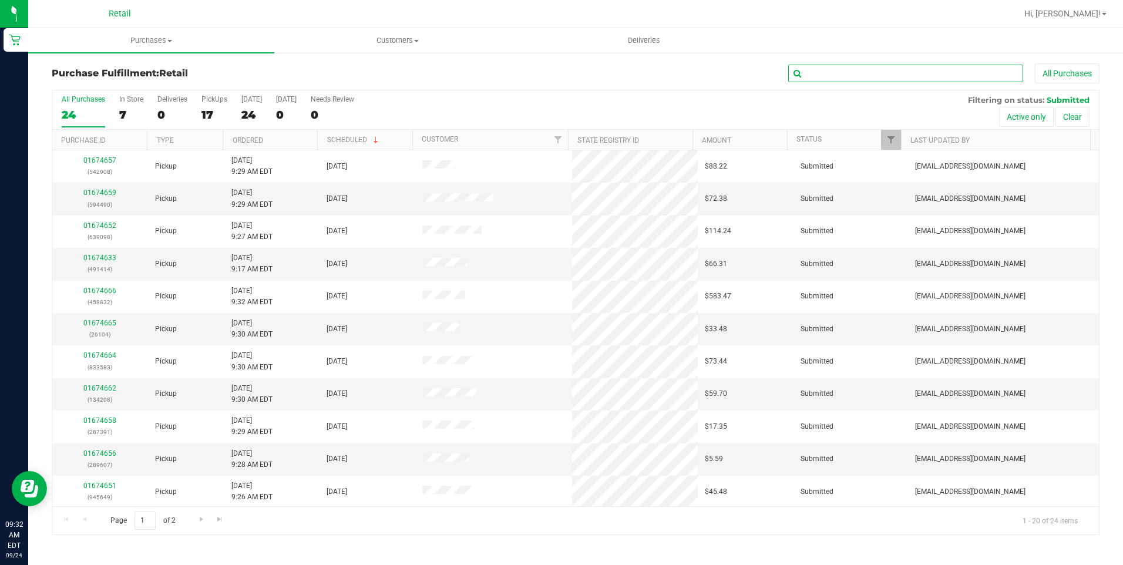
click at [884, 76] on input "text" at bounding box center [905, 74] width 235 height 18
type input "227"
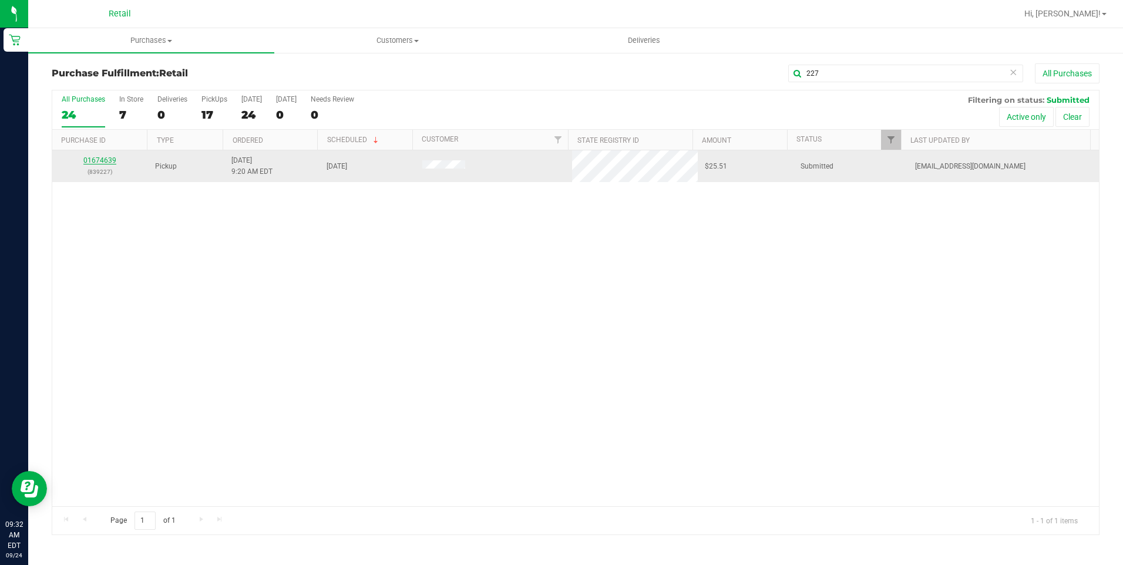
click at [110, 162] on link "01674639" at bounding box center [99, 160] width 33 height 8
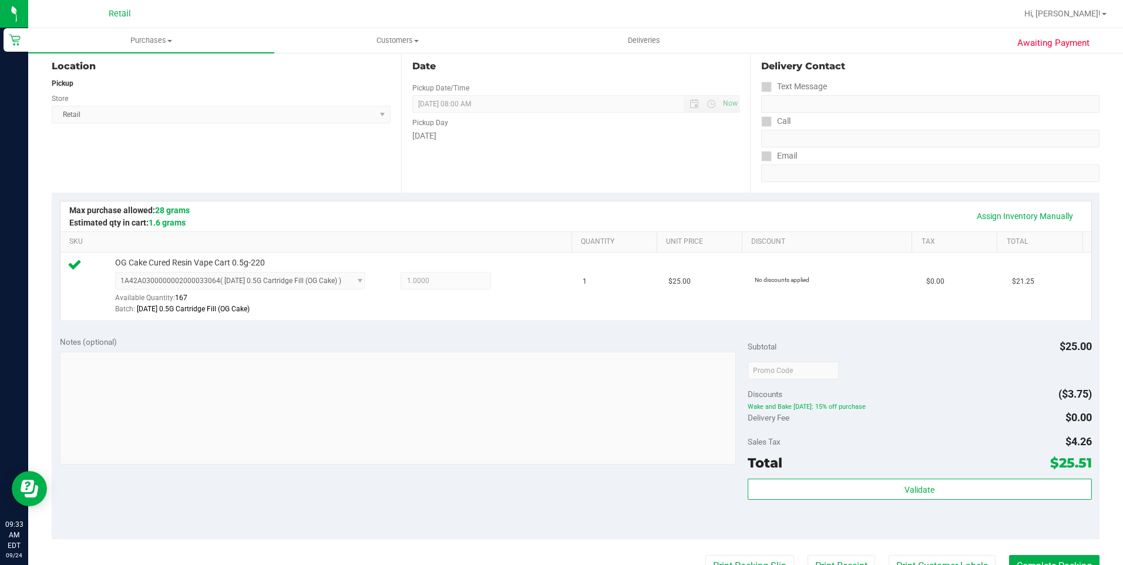
scroll to position [294, 0]
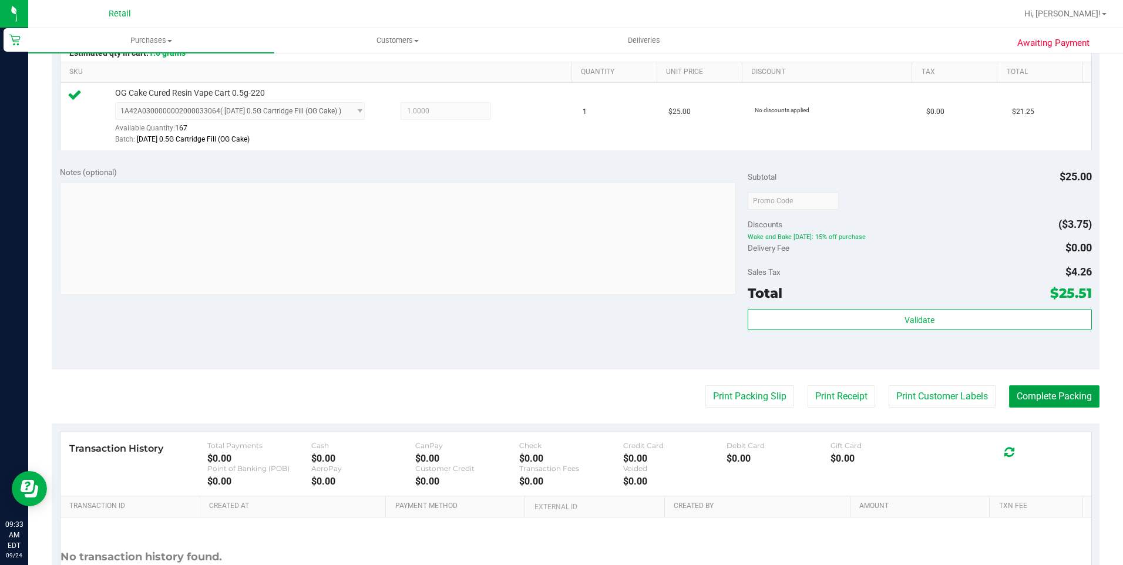
click at [1023, 393] on button "Complete Packing" at bounding box center [1054, 396] width 90 height 22
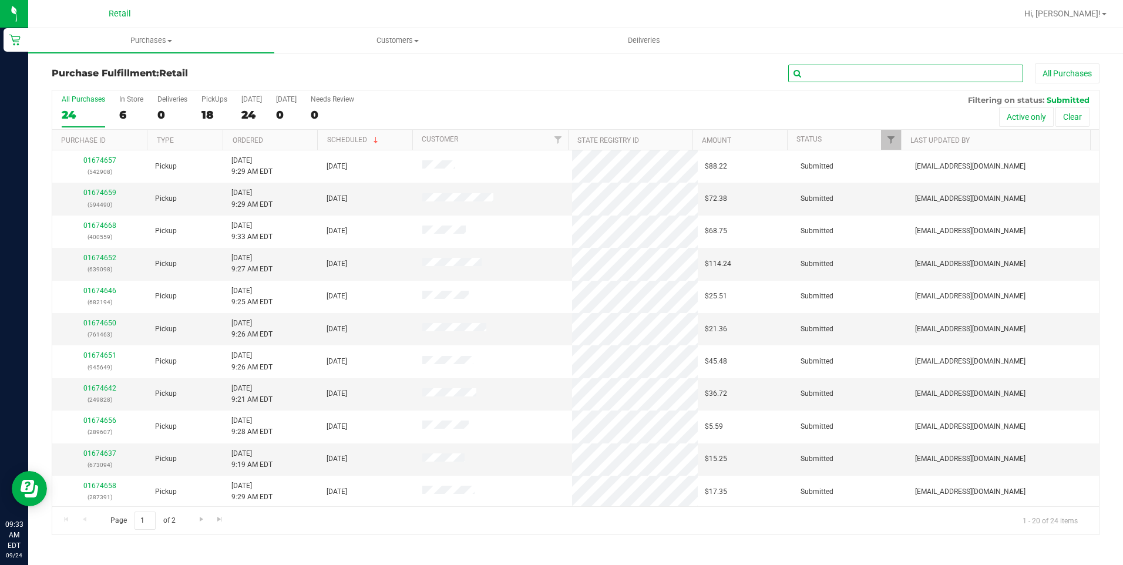
click at [841, 65] on input "text" at bounding box center [905, 74] width 235 height 18
type input "094"
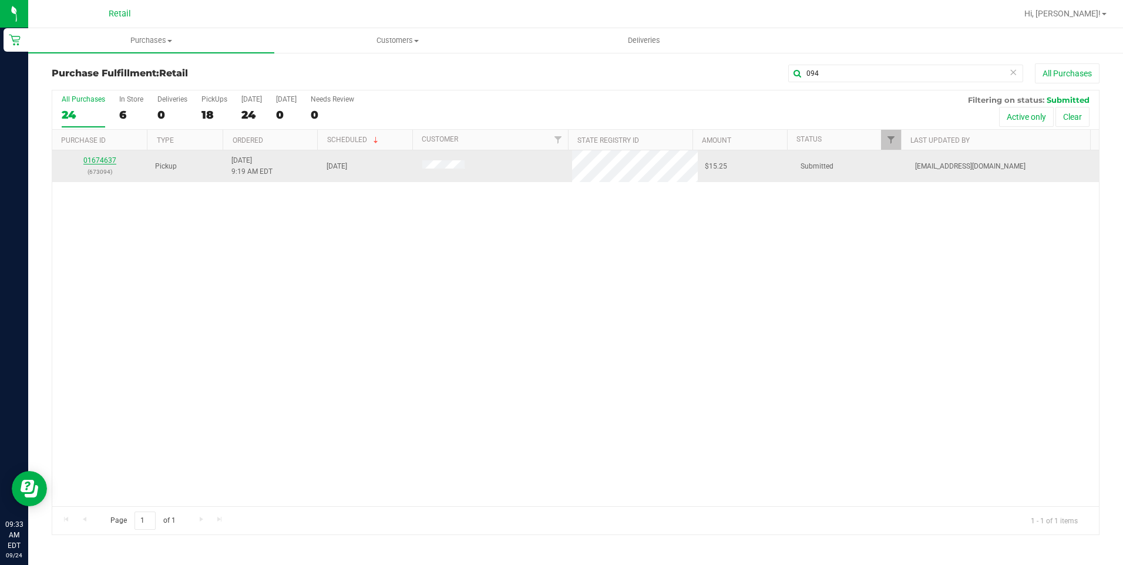
click at [108, 159] on link "01674637" at bounding box center [99, 160] width 33 height 8
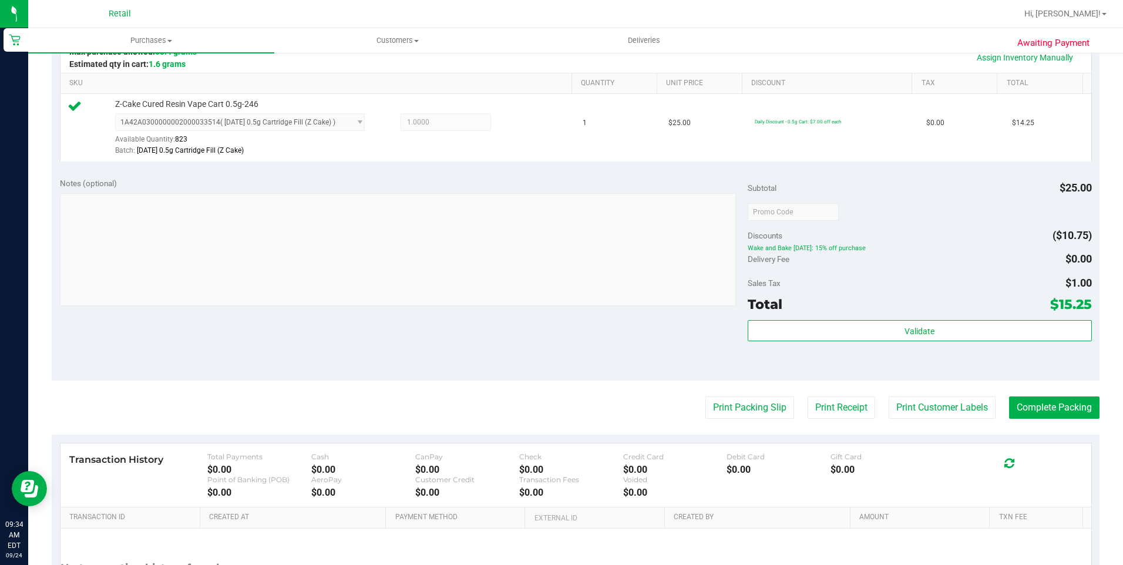
scroll to position [294, 0]
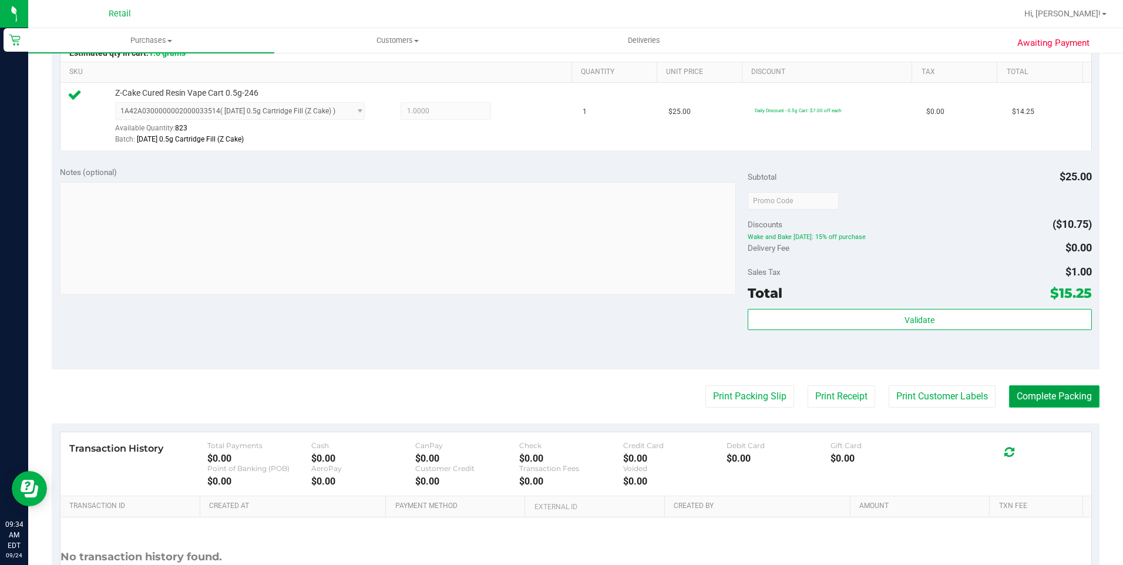
click at [1035, 398] on button "Complete Packing" at bounding box center [1054, 396] width 90 height 22
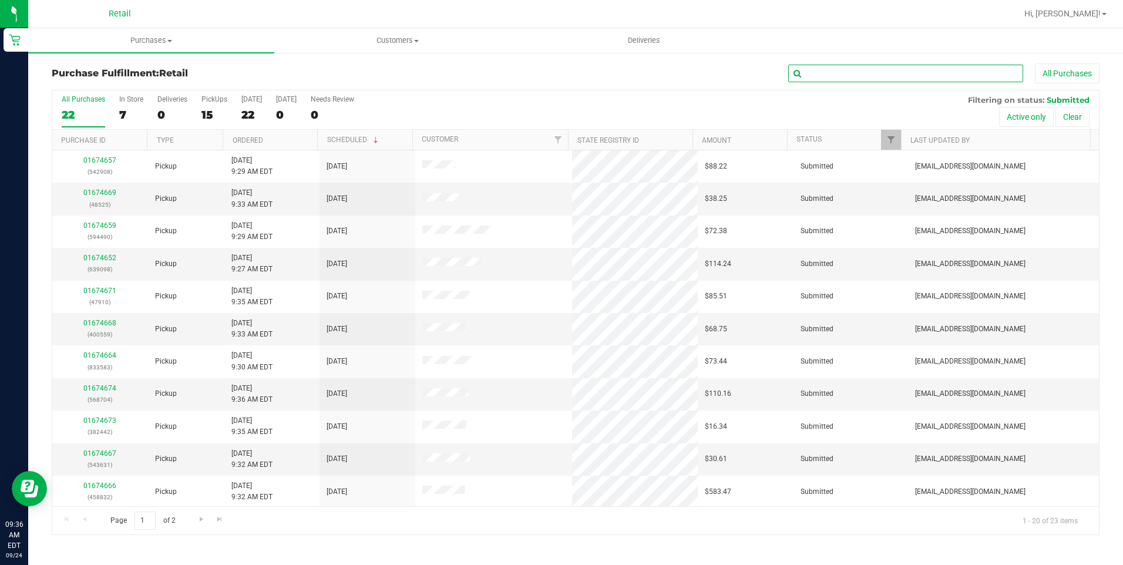
click at [847, 78] on input "text" at bounding box center [905, 74] width 235 height 18
click at [163, 110] on div "0" at bounding box center [172, 115] width 30 height 14
click at [0, 0] on input "Deliveries 0" at bounding box center [0, 0] width 0 height 0
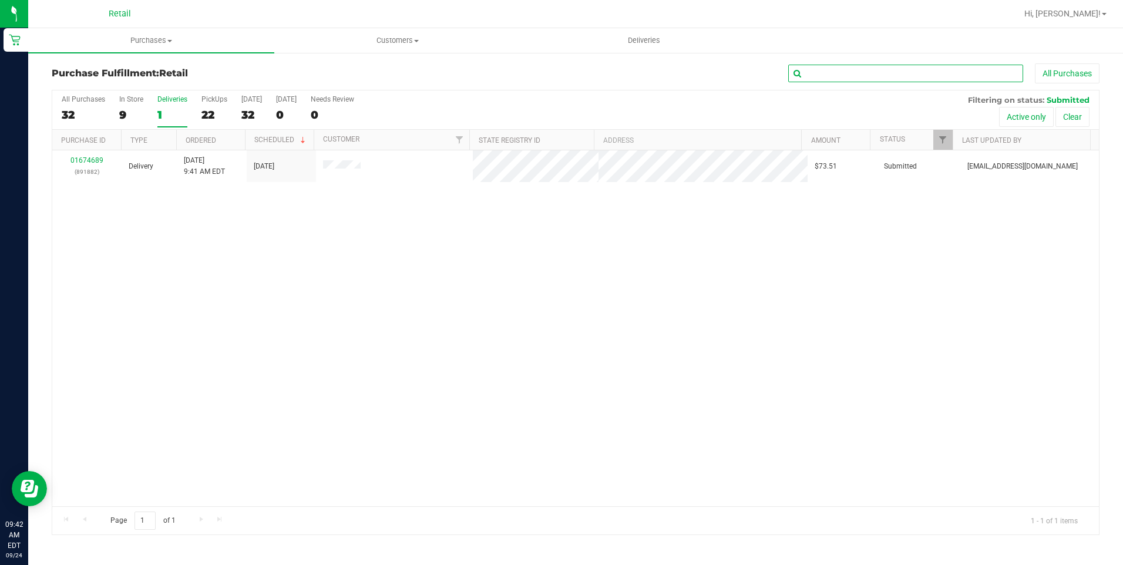
click at [825, 80] on input "text" at bounding box center [905, 74] width 235 height 18
type input "442"
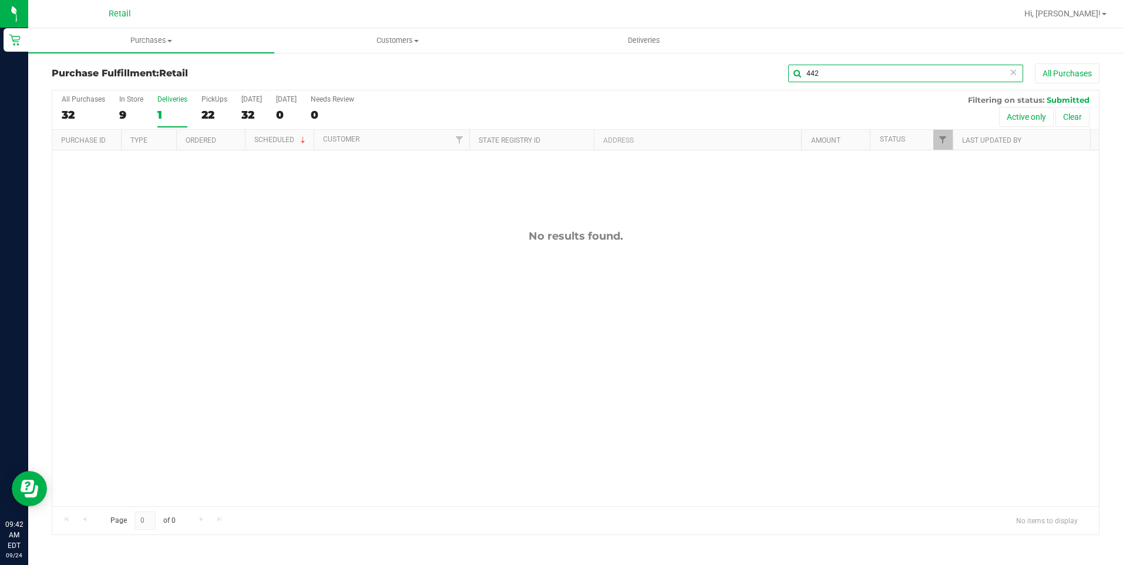
drag, startPoint x: 834, startPoint y: 83, endPoint x: 706, endPoint y: 83, distance: 128.1
click at [706, 83] on div "442 All Purchases" at bounding box center [750, 73] width 699 height 20
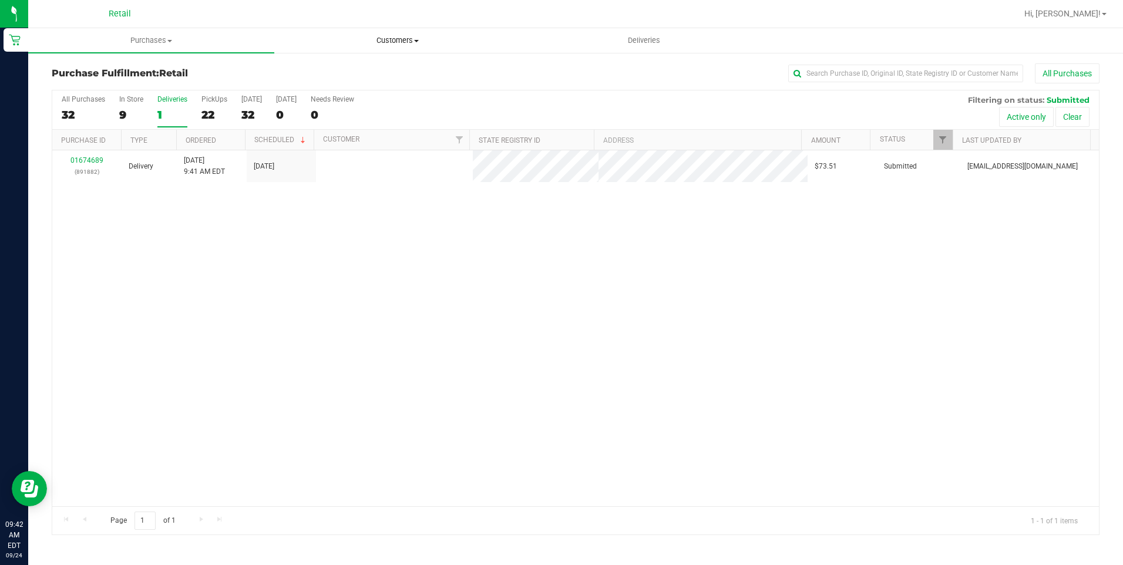
click at [409, 46] on uib-tab-heading "Customers All customers Add a new customer All physicians" at bounding box center [397, 41] width 245 height 24
click at [390, 83] on li "Add a new customer" at bounding box center [397, 85] width 246 height 14
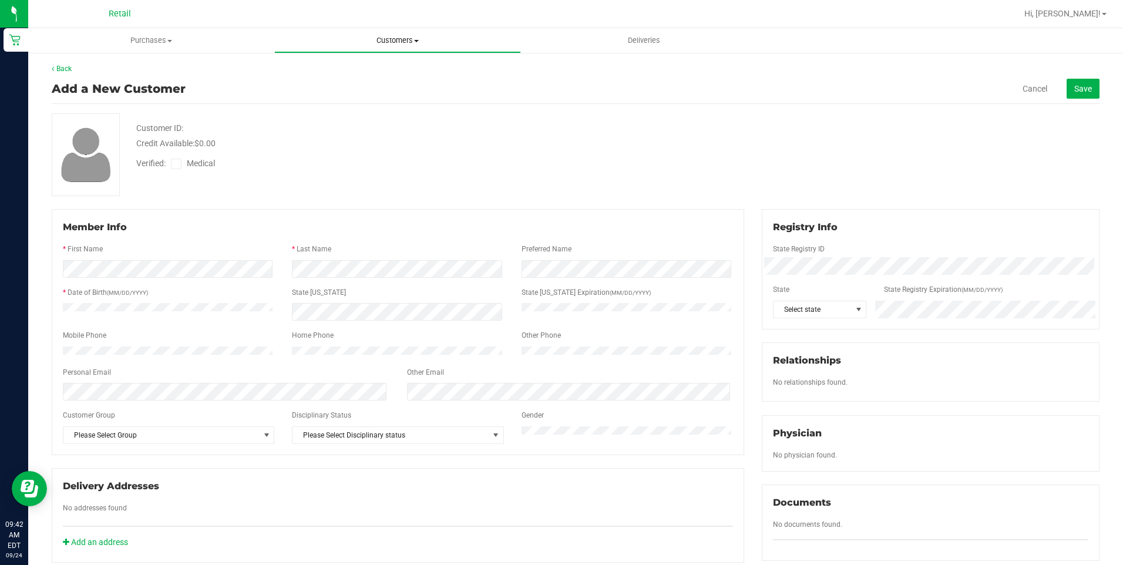
click at [395, 42] on span "Customers" at bounding box center [397, 40] width 245 height 11
click at [387, 72] on li "All customers" at bounding box center [397, 71] width 246 height 14
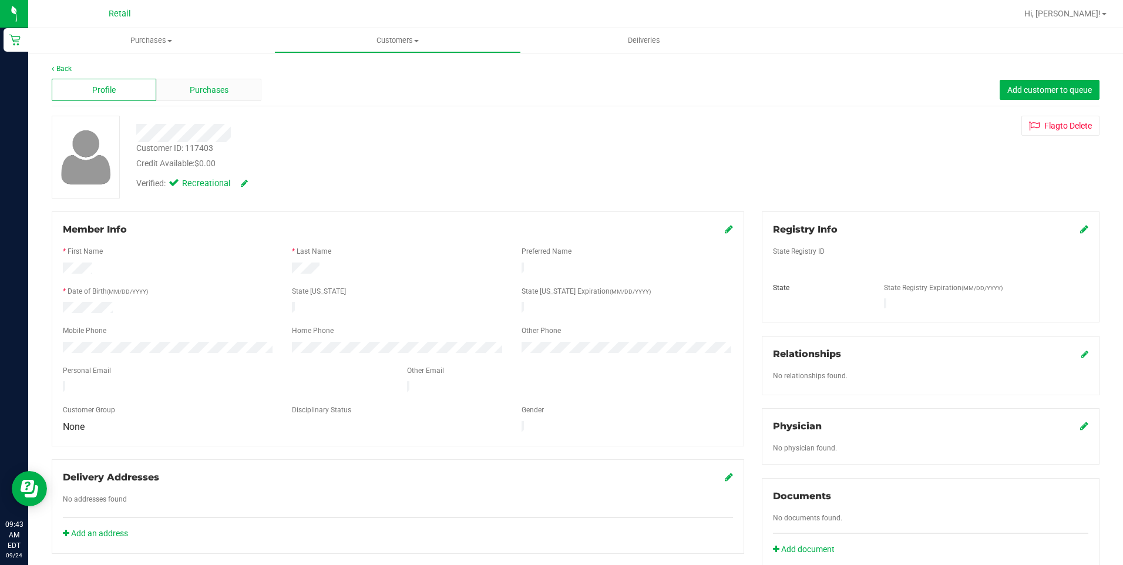
click at [202, 93] on span "Purchases" at bounding box center [209, 90] width 39 height 12
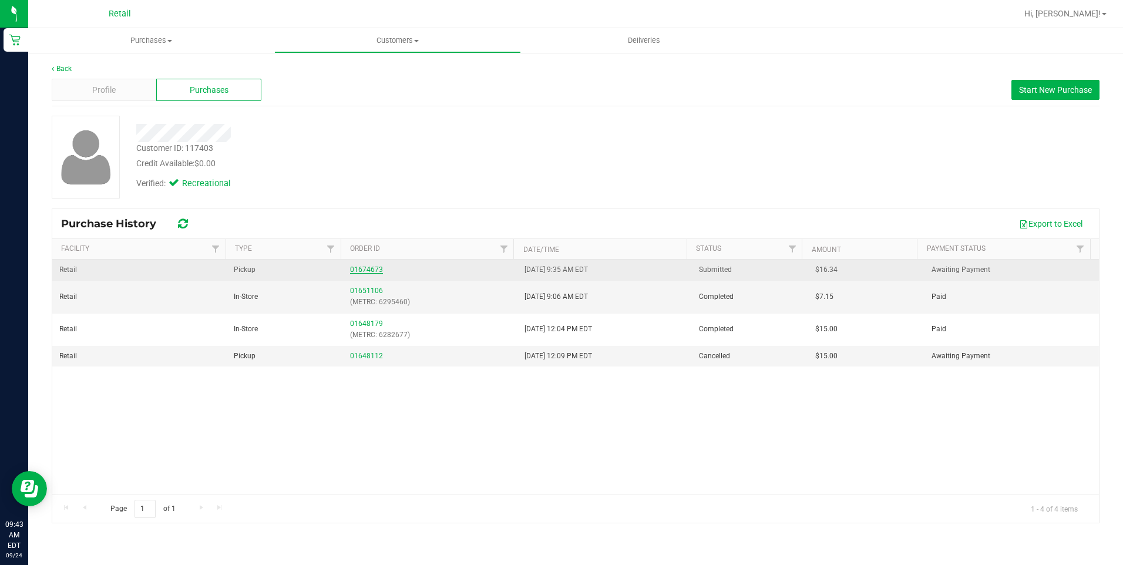
click at [373, 266] on link "01674673" at bounding box center [366, 270] width 33 height 8
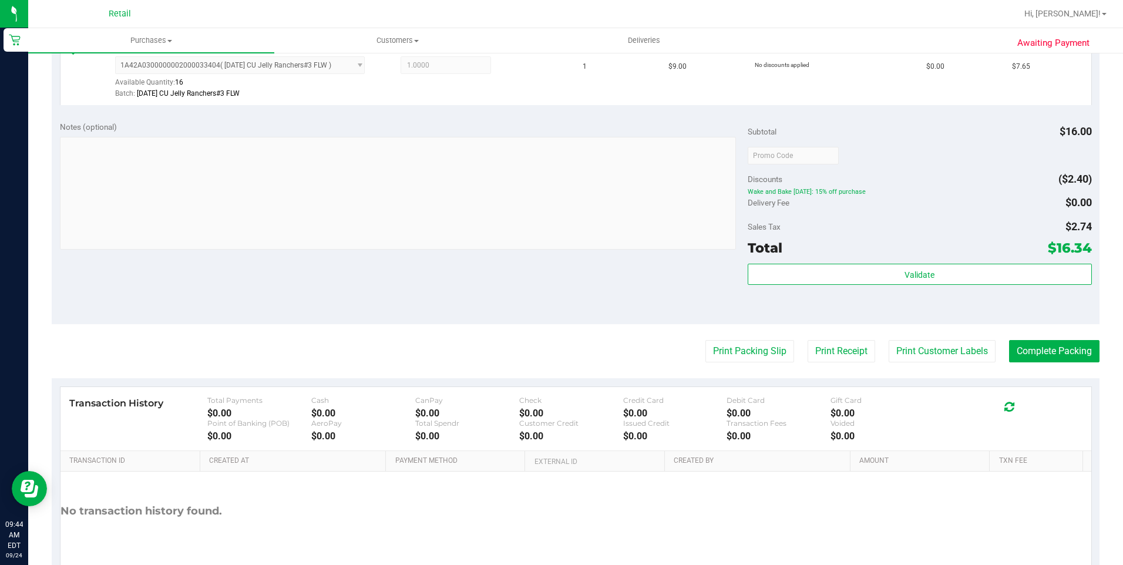
scroll to position [411, 0]
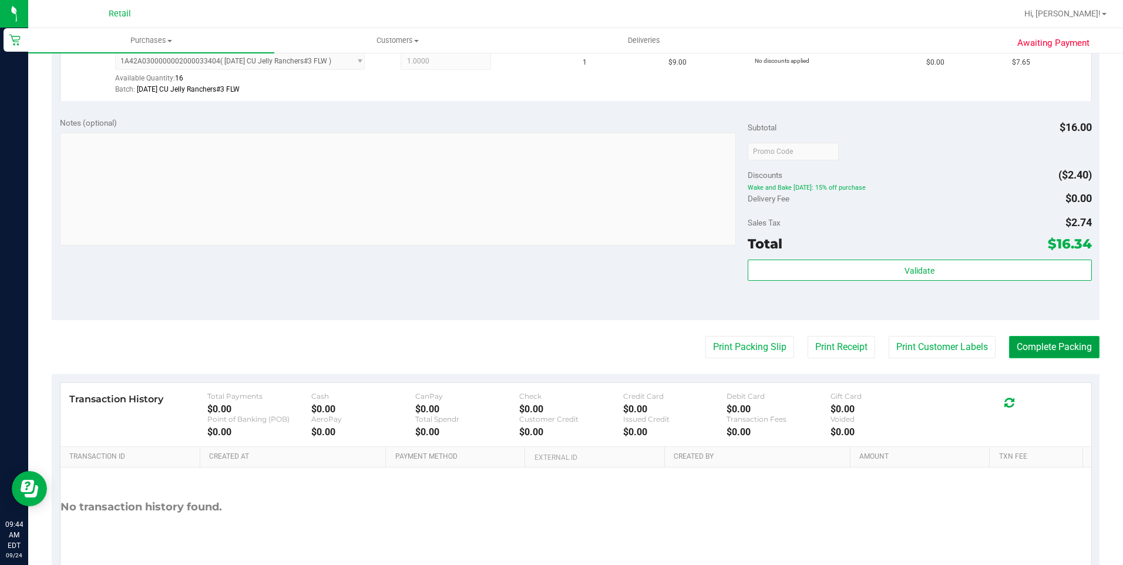
click at [1034, 344] on button "Complete Packing" at bounding box center [1054, 347] width 90 height 22
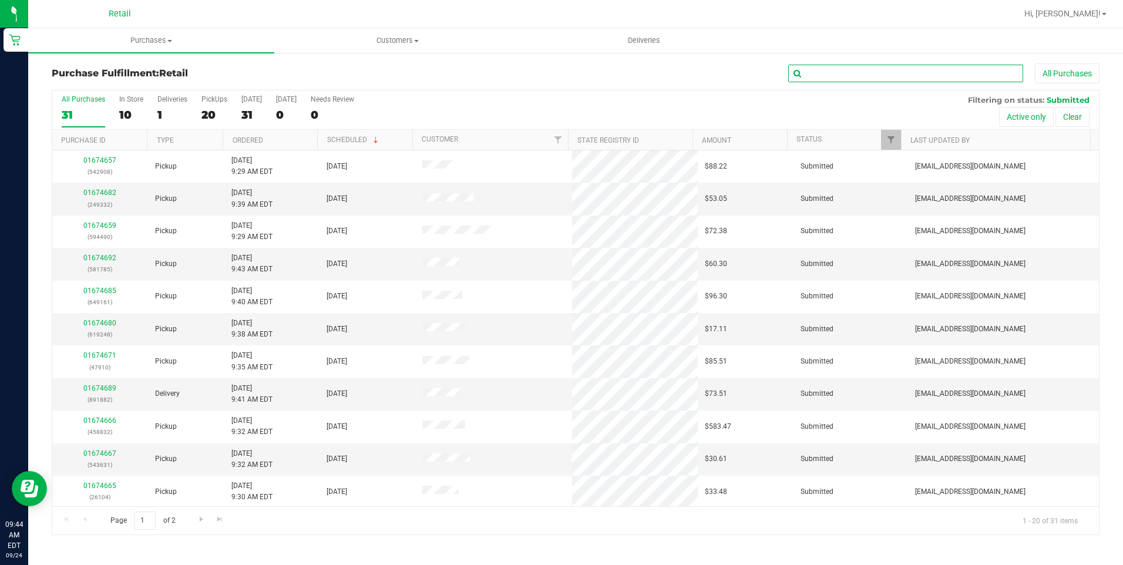
click at [905, 66] on input "text" at bounding box center [905, 74] width 235 height 18
type input "631"
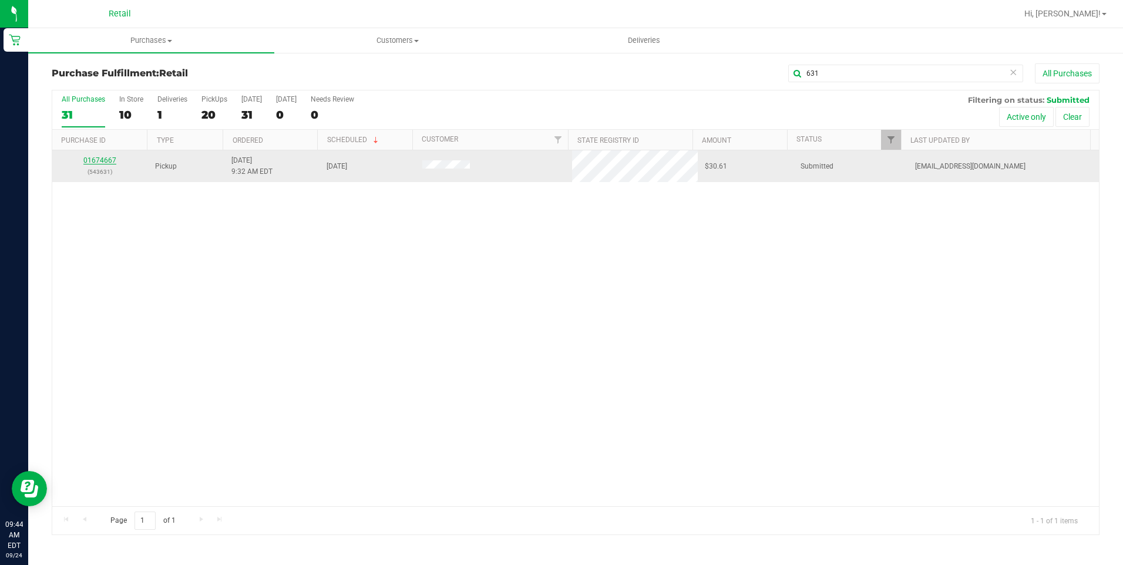
click at [86, 159] on link "01674667" at bounding box center [99, 160] width 33 height 8
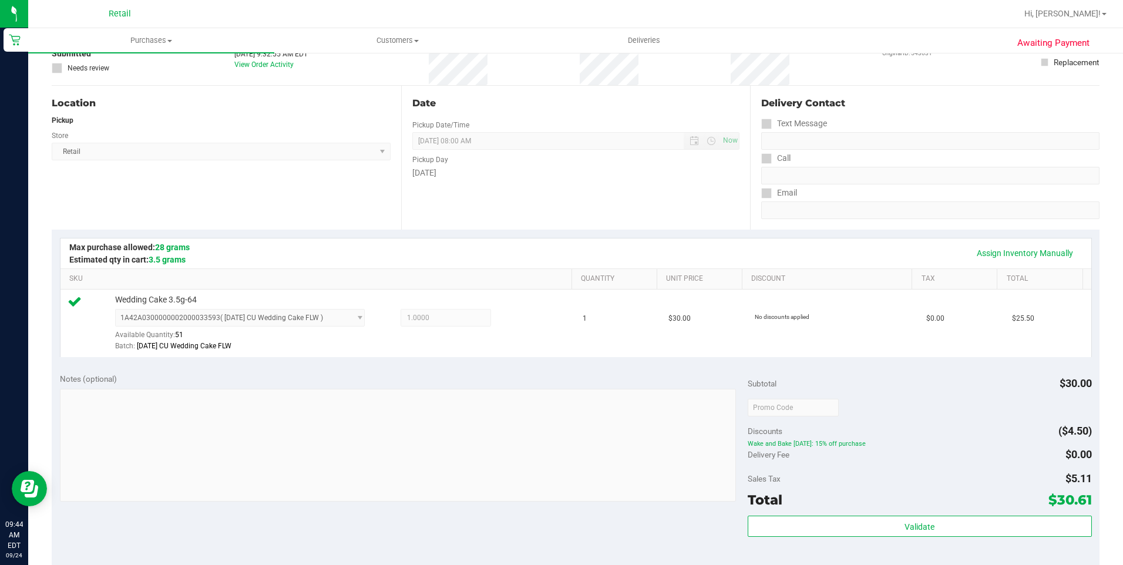
scroll to position [235, 0]
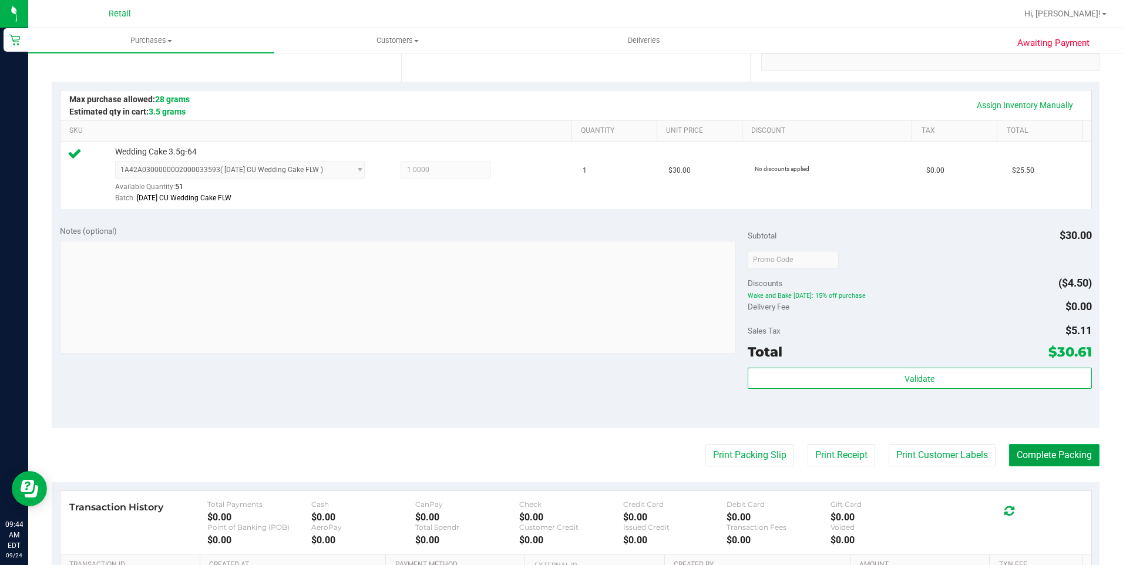
click at [1036, 461] on button "Complete Packing" at bounding box center [1054, 455] width 90 height 22
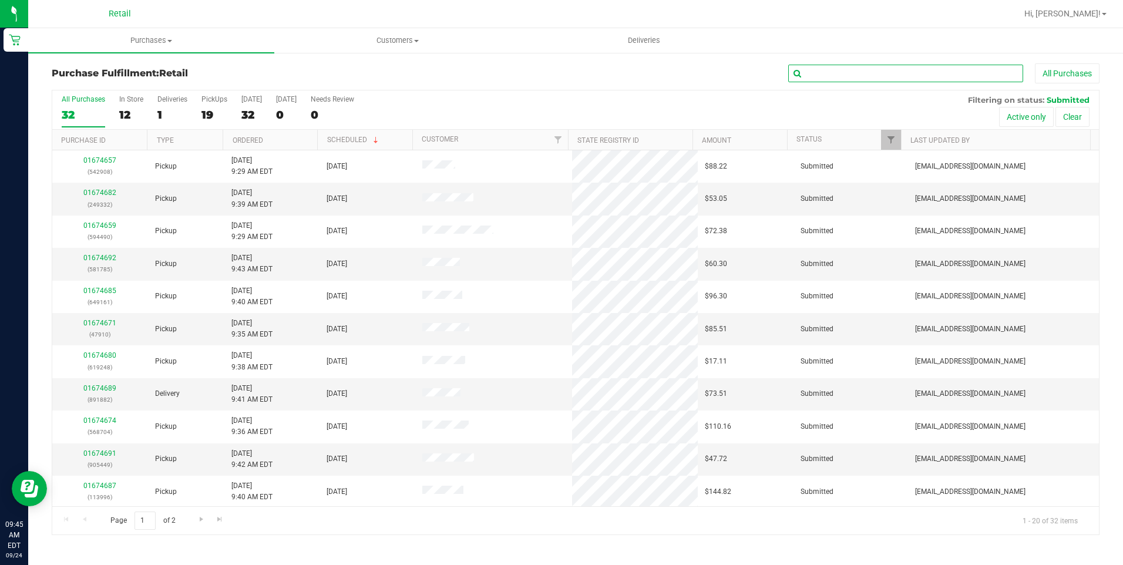
click at [834, 75] on input "text" at bounding box center [905, 74] width 235 height 18
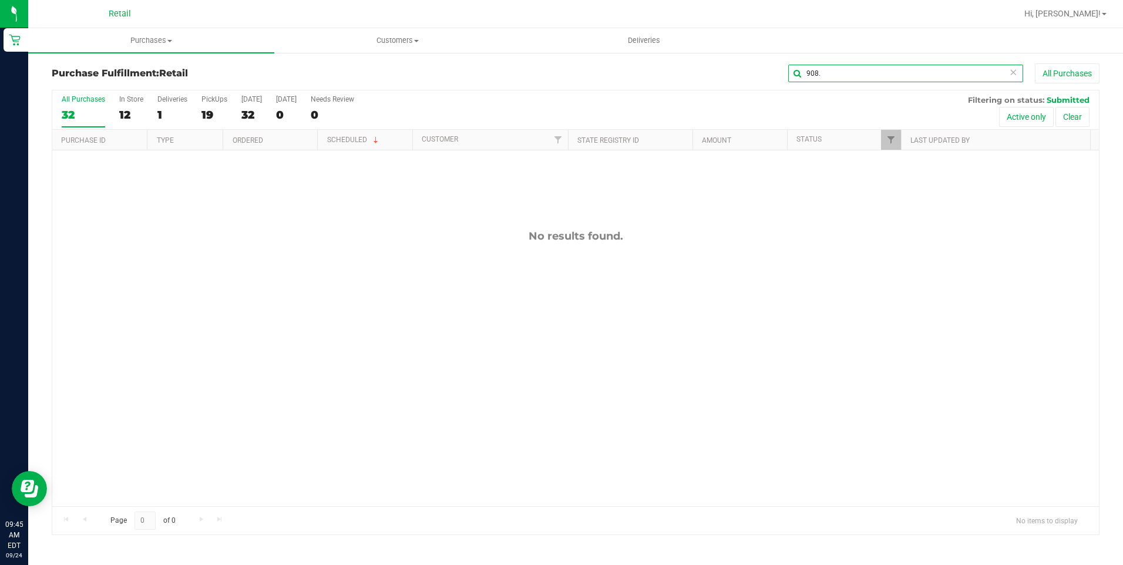
type input "908"
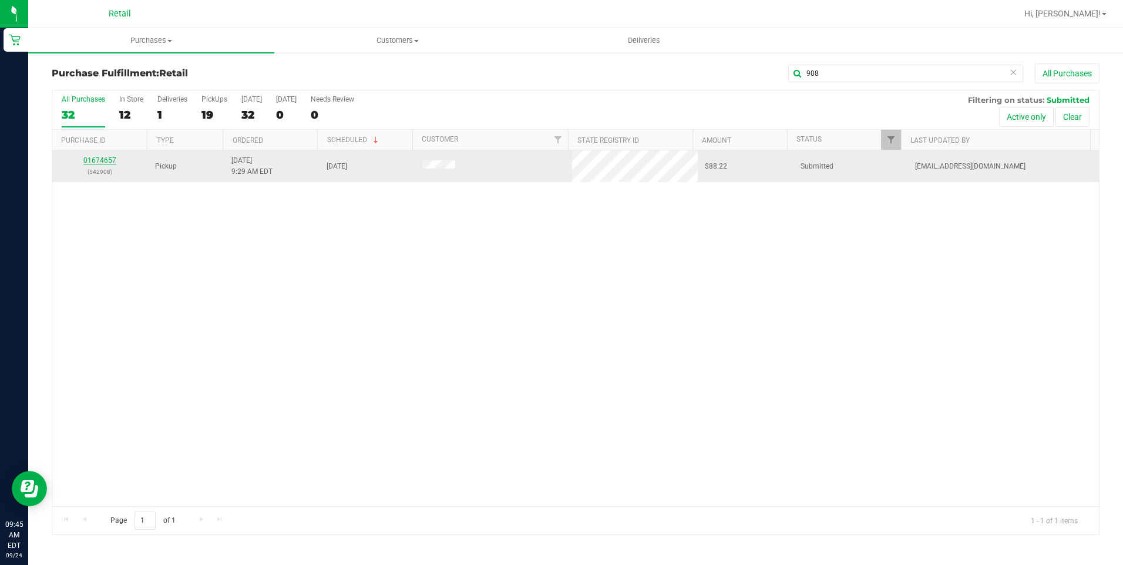
click at [114, 161] on link "01674657" at bounding box center [99, 160] width 33 height 8
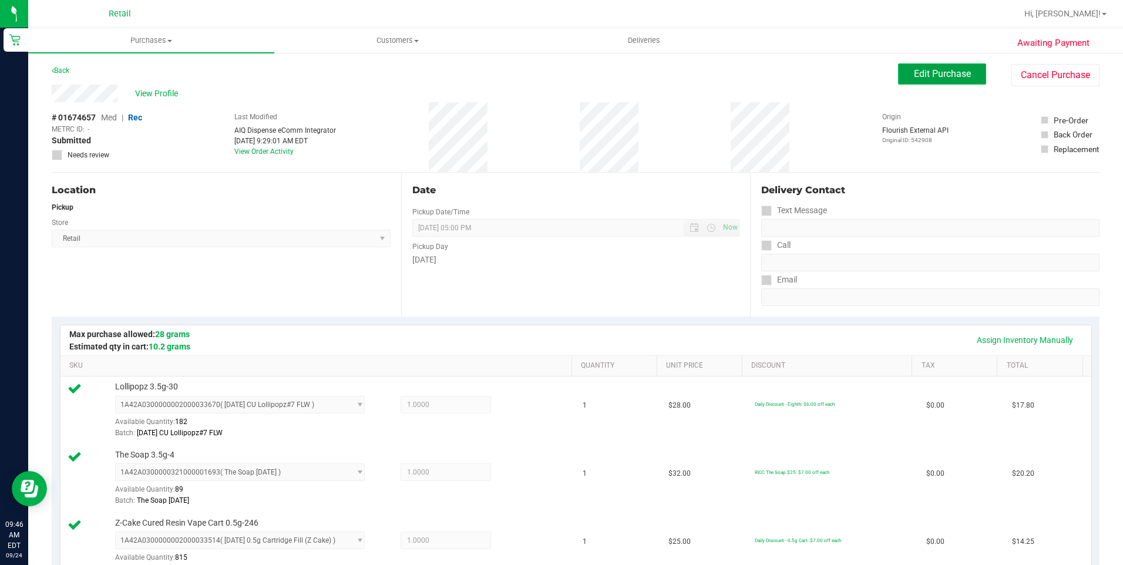
click at [914, 73] on span "Edit Purchase" at bounding box center [942, 73] width 57 height 11
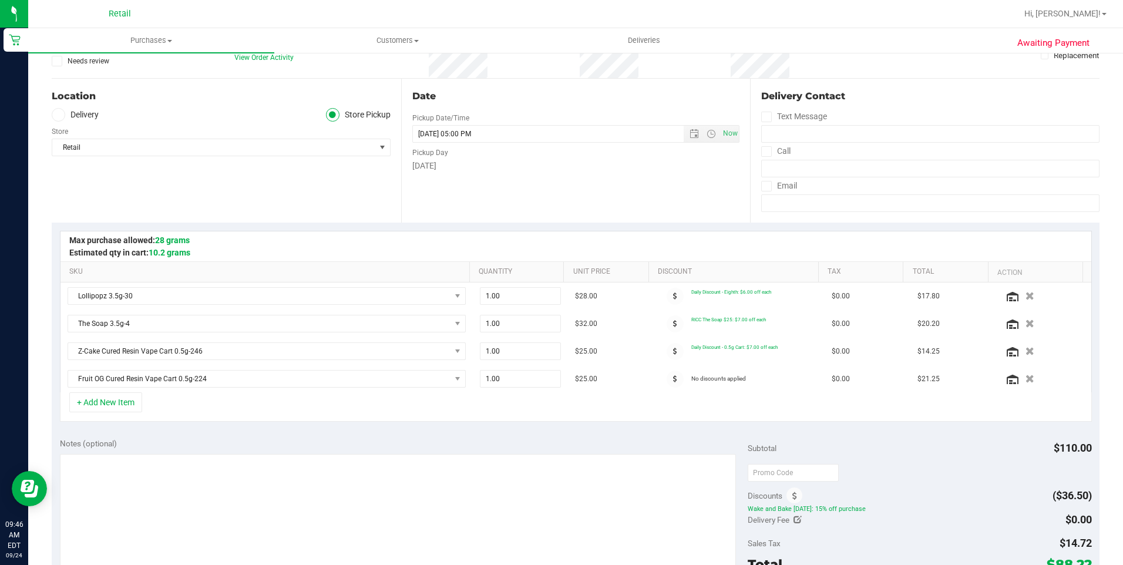
scroll to position [235, 0]
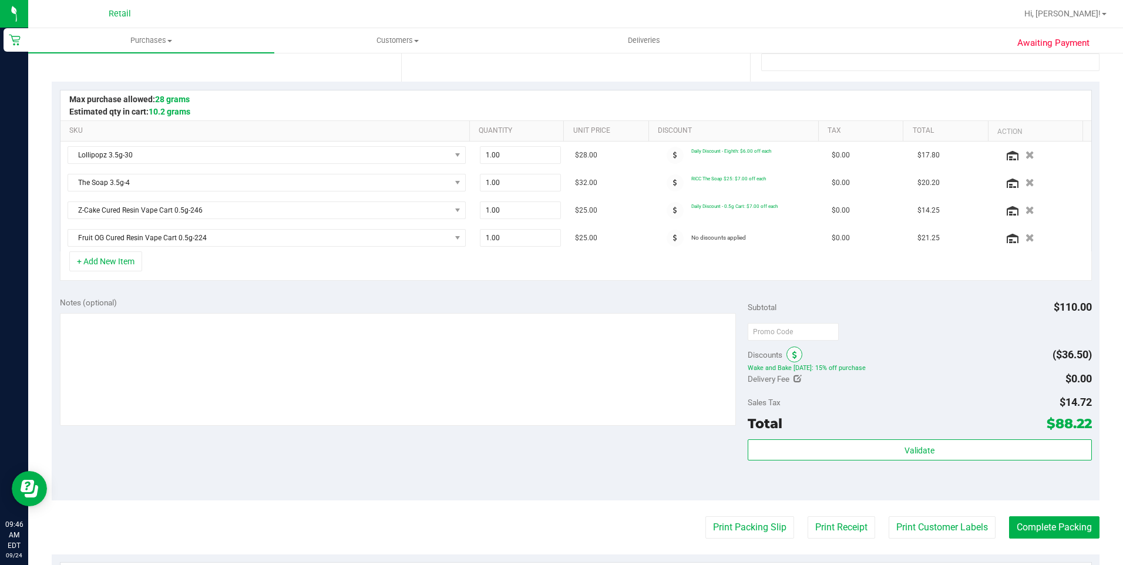
click at [787, 357] on span at bounding box center [795, 355] width 16 height 16
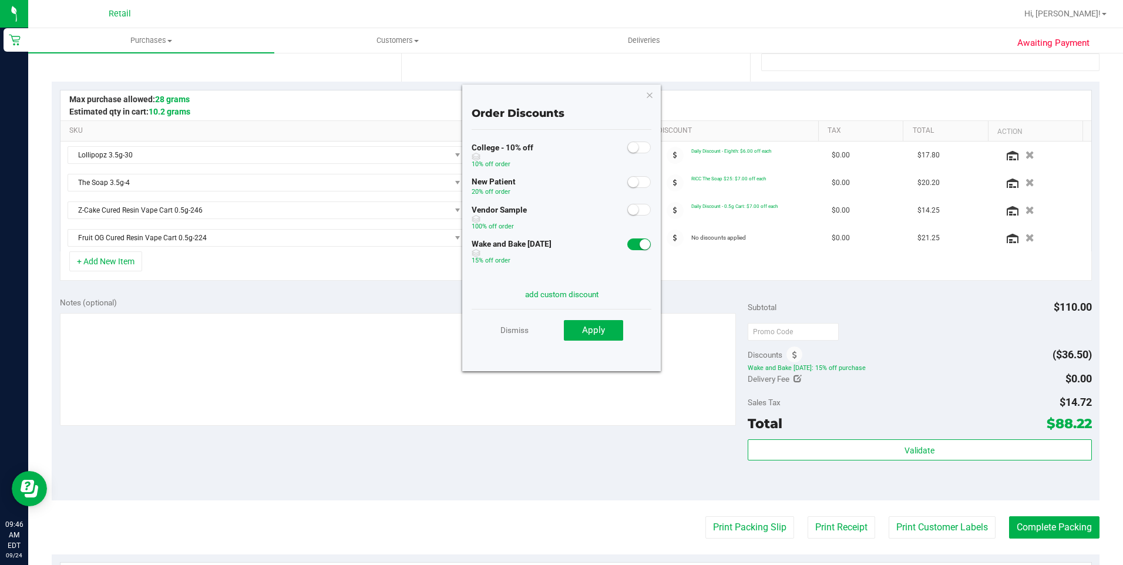
click at [627, 246] on span at bounding box center [639, 245] width 24 height 12
click at [608, 333] on button "Apply" at bounding box center [593, 330] width 59 height 21
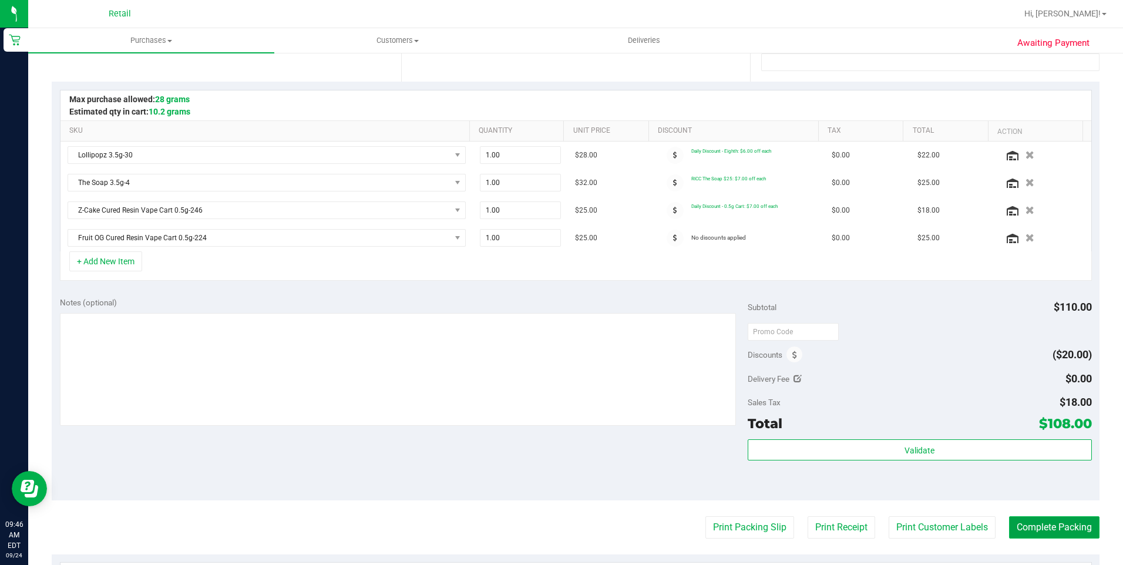
click at [1083, 535] on button "Complete Packing" at bounding box center [1054, 527] width 90 height 22
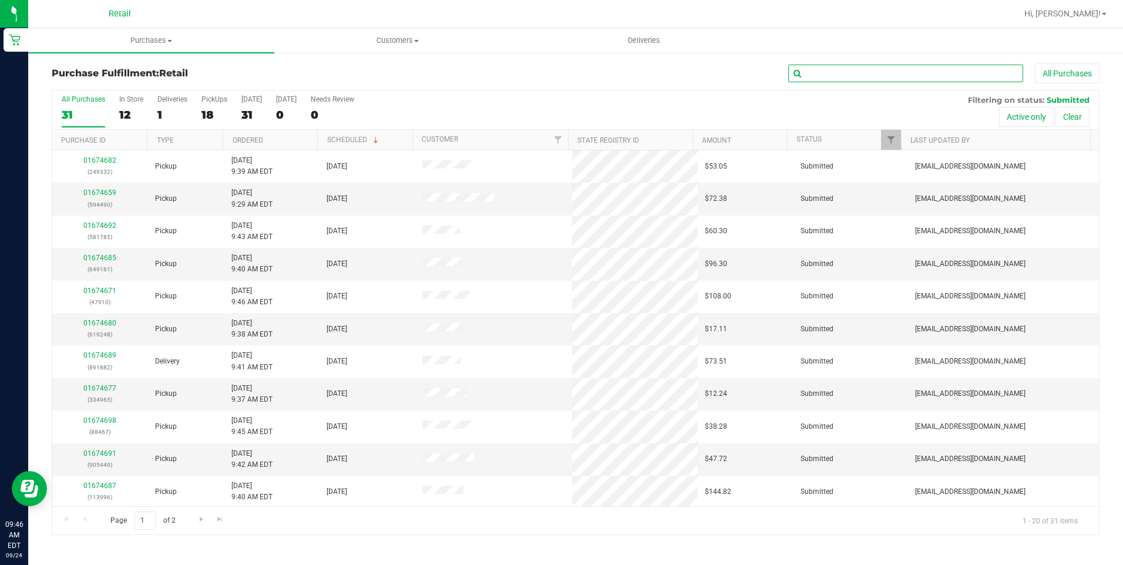
click at [920, 72] on input "text" at bounding box center [905, 74] width 235 height 18
type input "208"
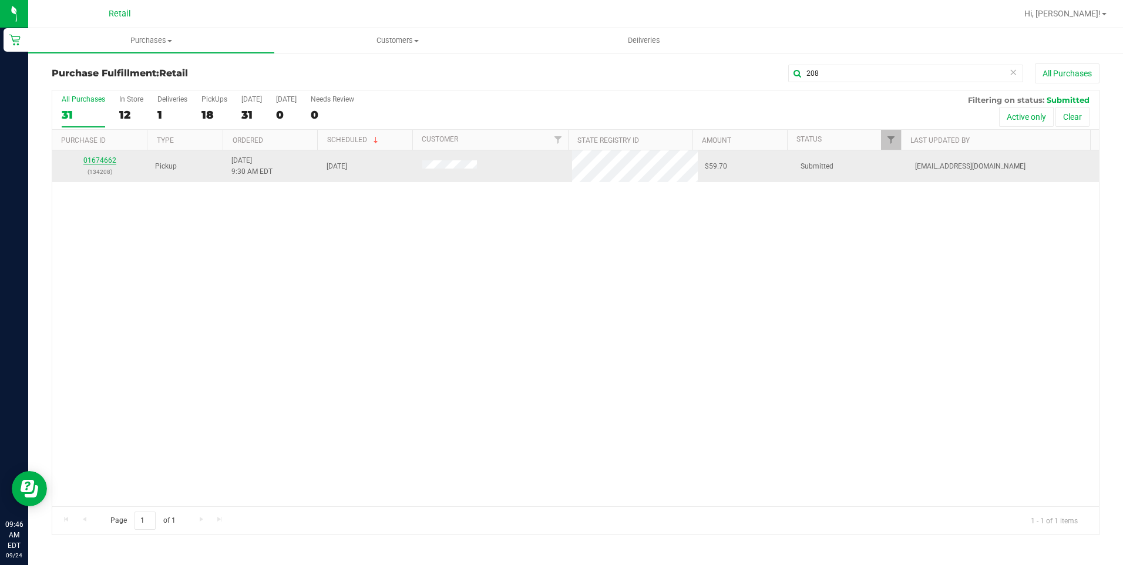
click at [104, 159] on link "01674662" at bounding box center [99, 160] width 33 height 8
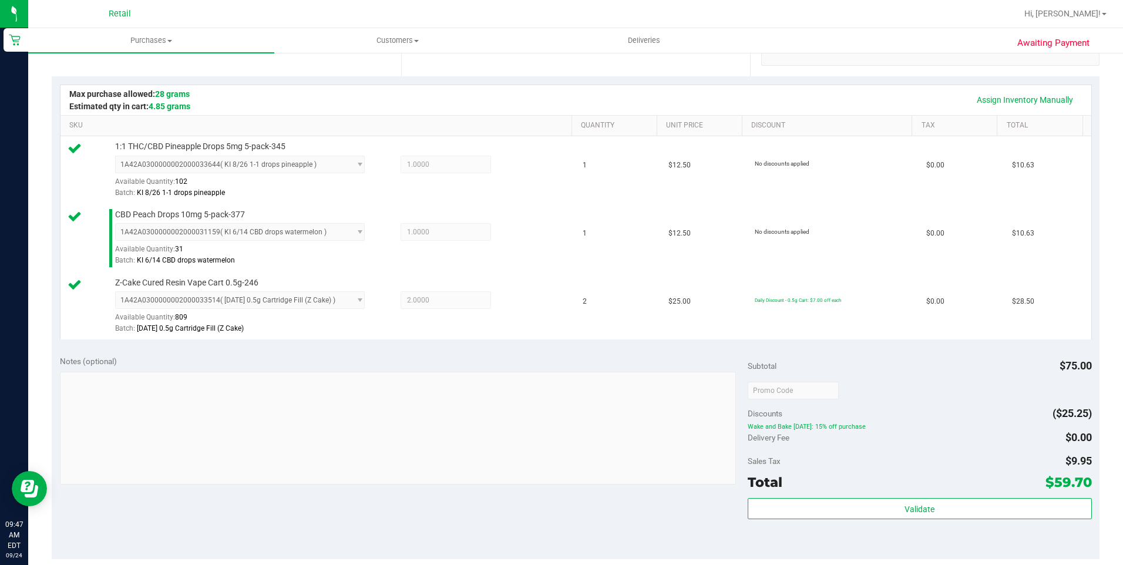
scroll to position [294, 0]
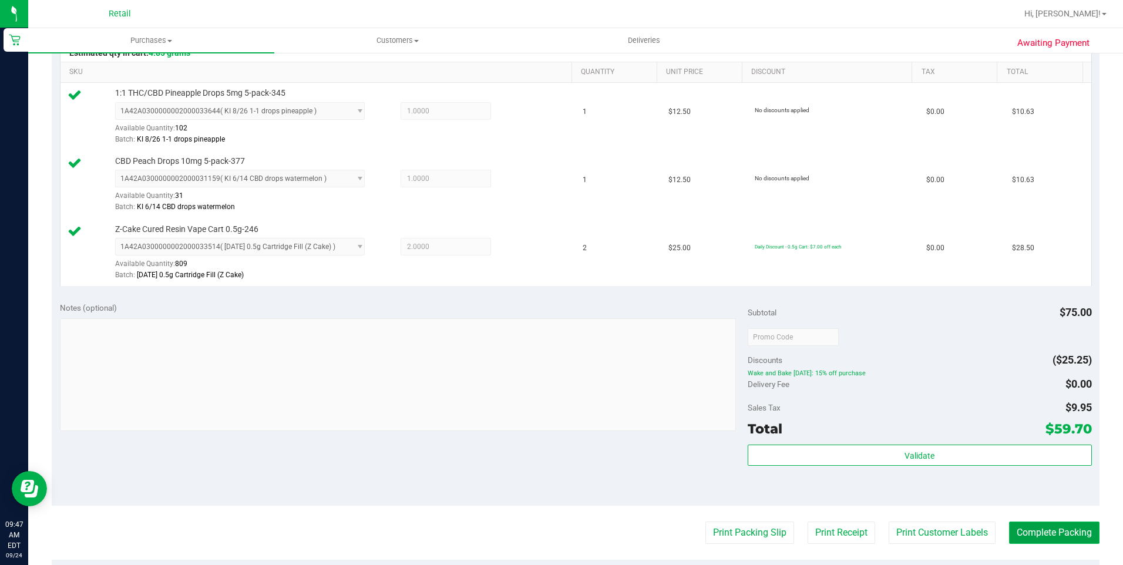
click at [1074, 539] on button "Complete Packing" at bounding box center [1054, 533] width 90 height 22
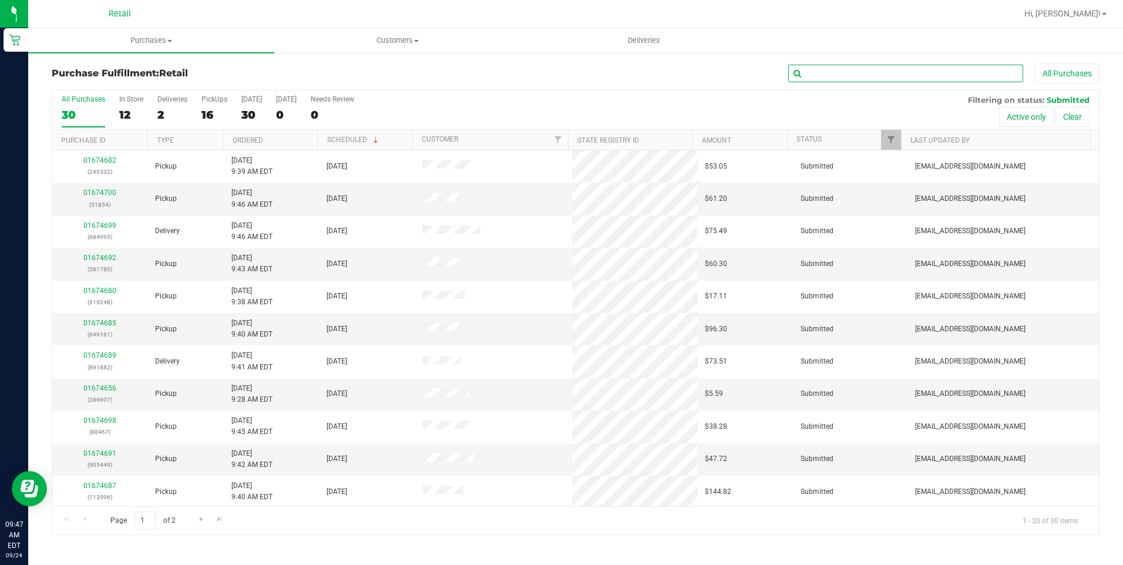
click at [864, 75] on input "text" at bounding box center [905, 74] width 235 height 18
type input "391"
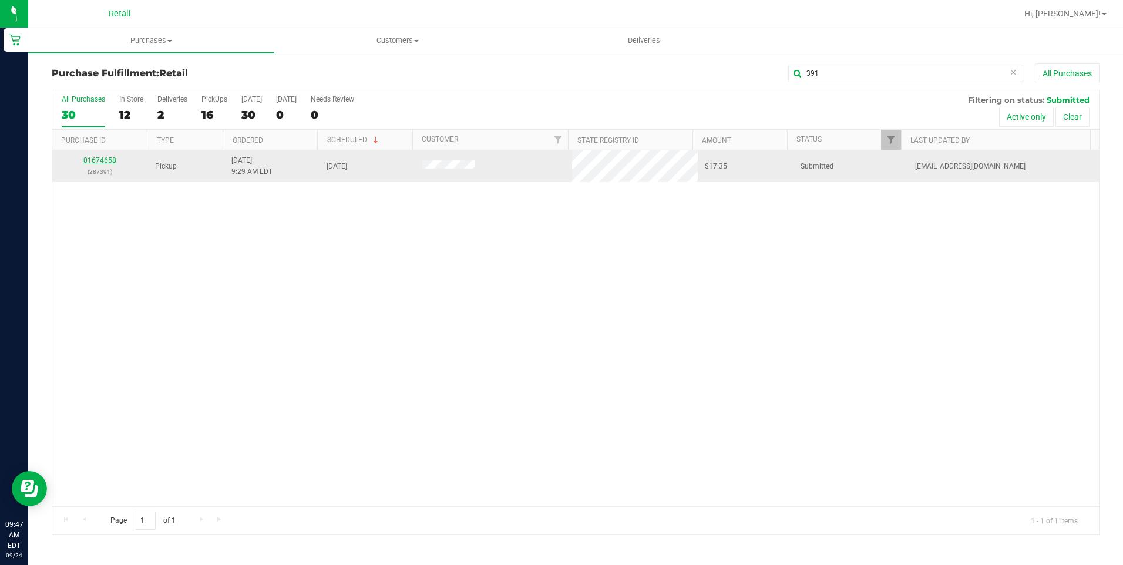
click at [103, 158] on link "01674658" at bounding box center [99, 160] width 33 height 8
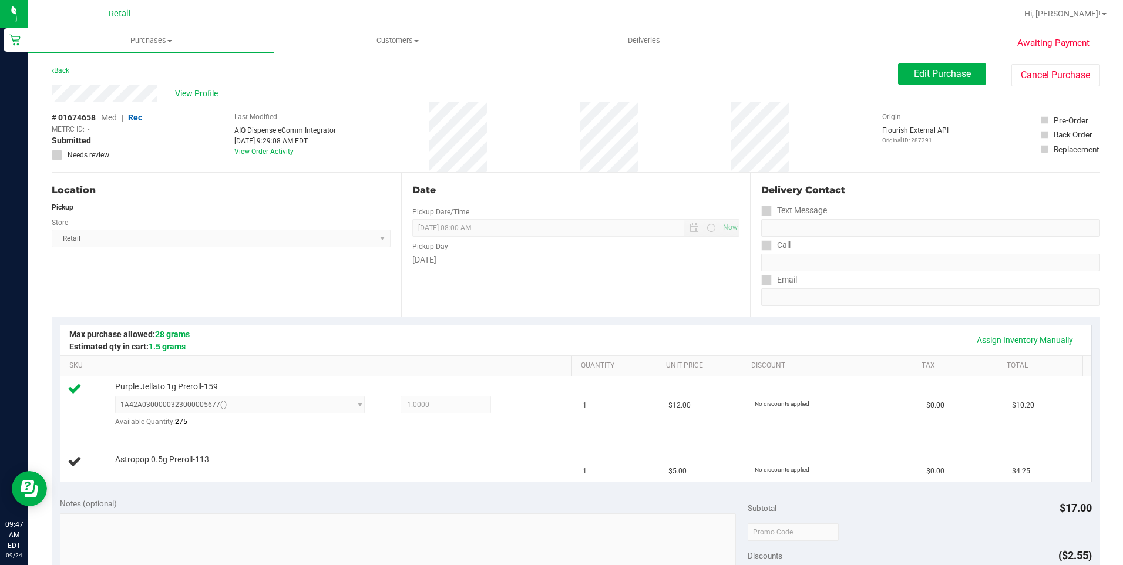
click at [1008, 328] on div "Assign Inventory Manually" at bounding box center [576, 340] width 1031 height 30
click at [1005, 338] on link "Assign Inventory Manually" at bounding box center [1025, 340] width 112 height 20
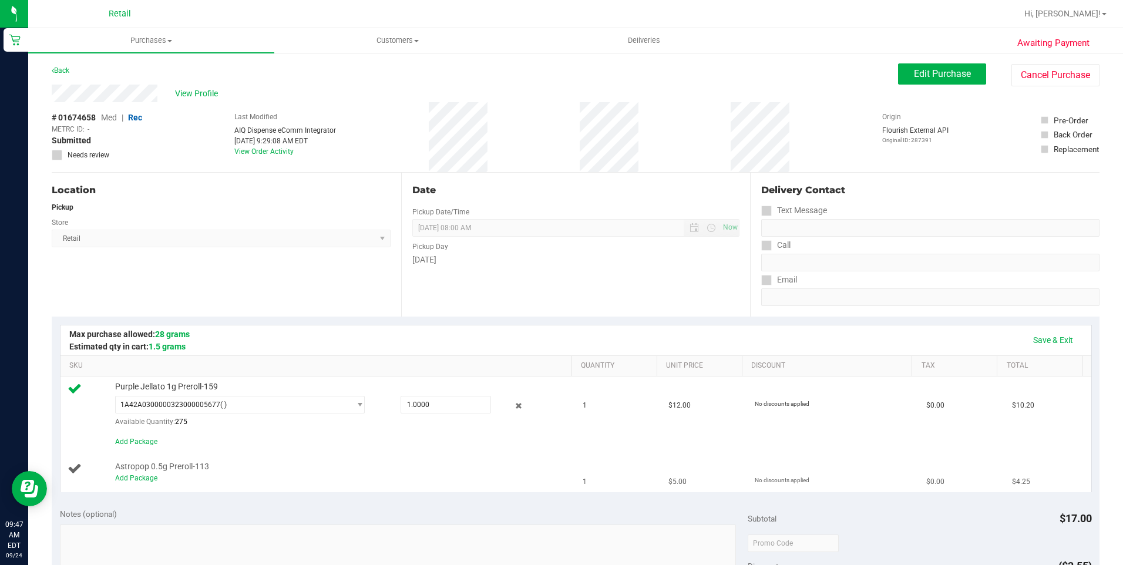
click at [128, 483] on div "Add Package" at bounding box center [340, 478] width 451 height 11
click at [129, 478] on link "Add Package" at bounding box center [136, 478] width 42 height 8
click at [356, 474] on span "select" at bounding box center [359, 469] width 9 height 9
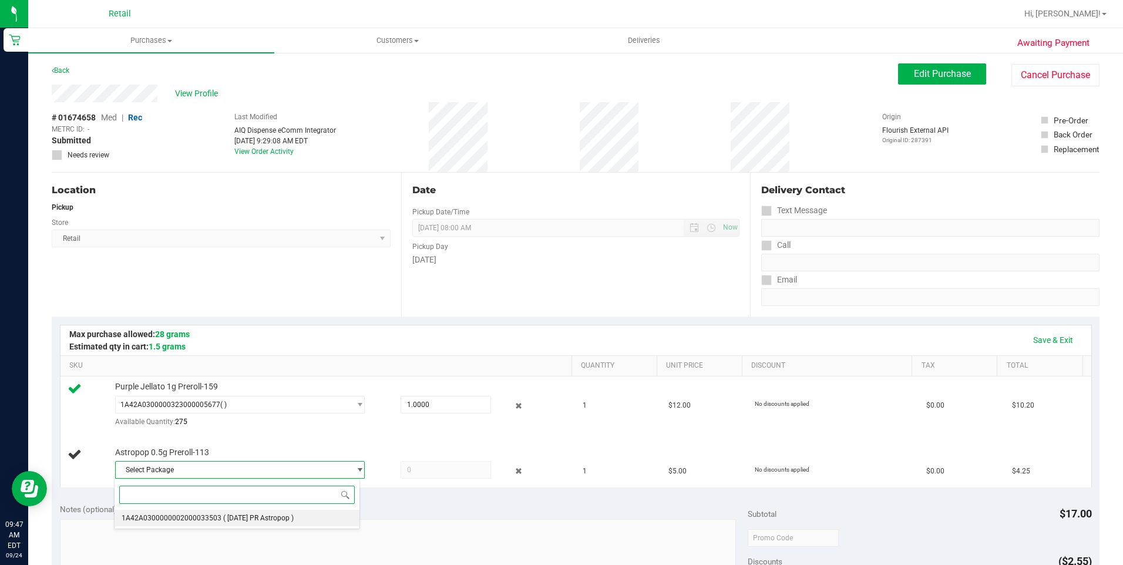
click at [181, 522] on span "1A42A0300000002000033503" at bounding box center [172, 518] width 100 height 8
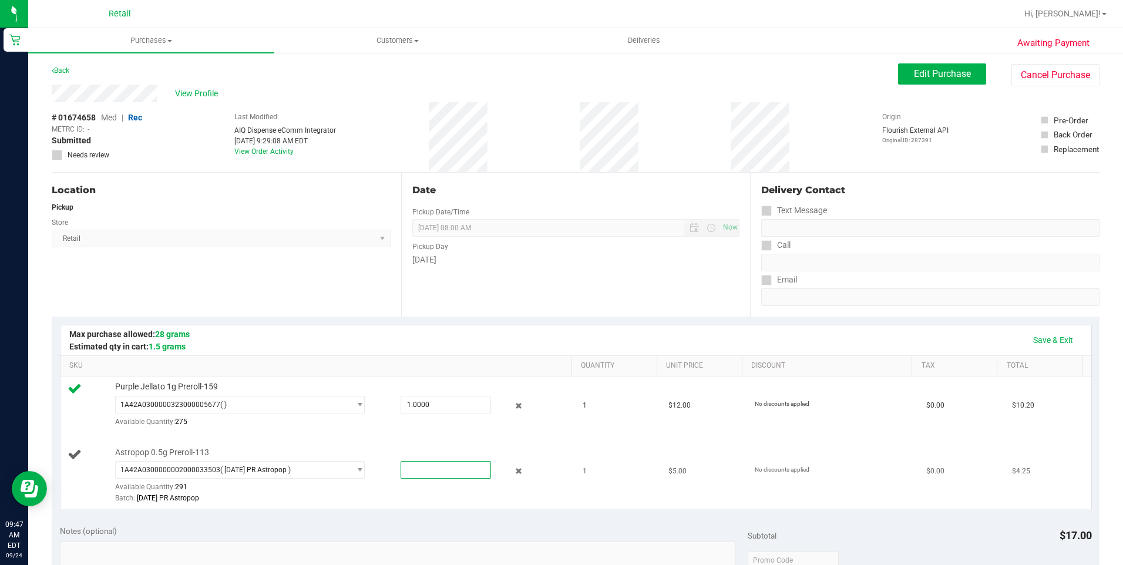
click at [419, 472] on span at bounding box center [446, 470] width 90 height 18
type input "1"
type input "1.0000"
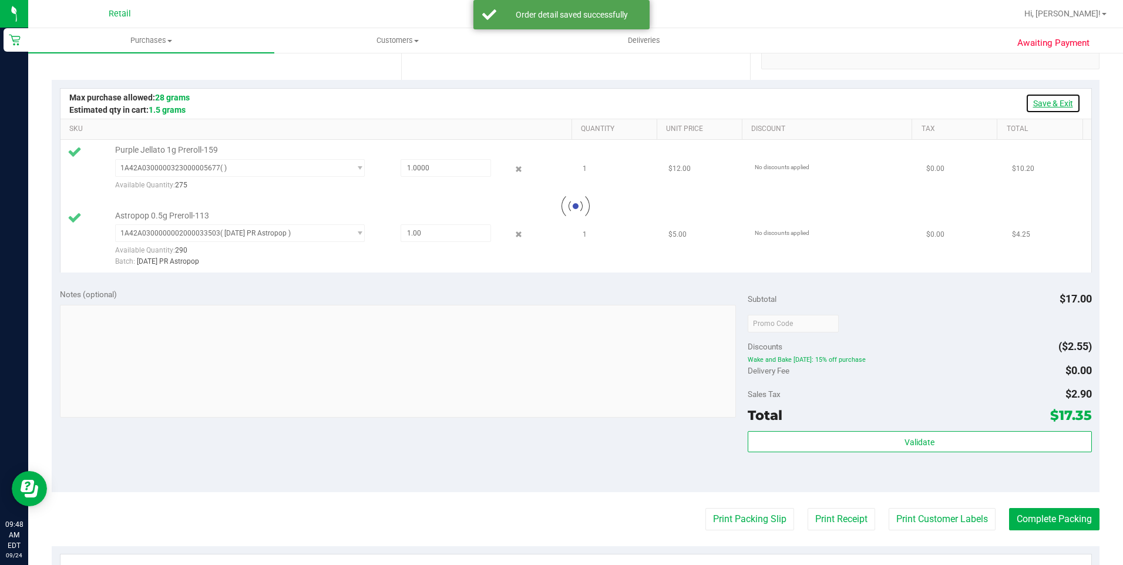
scroll to position [294, 0]
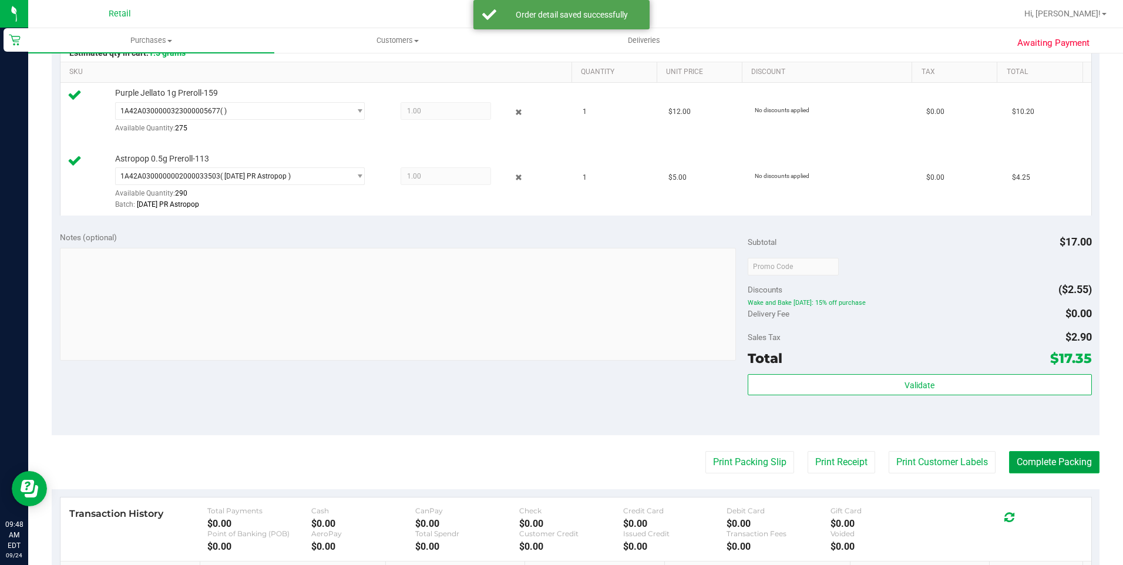
click at [1057, 462] on button "Complete Packing" at bounding box center [1054, 462] width 90 height 22
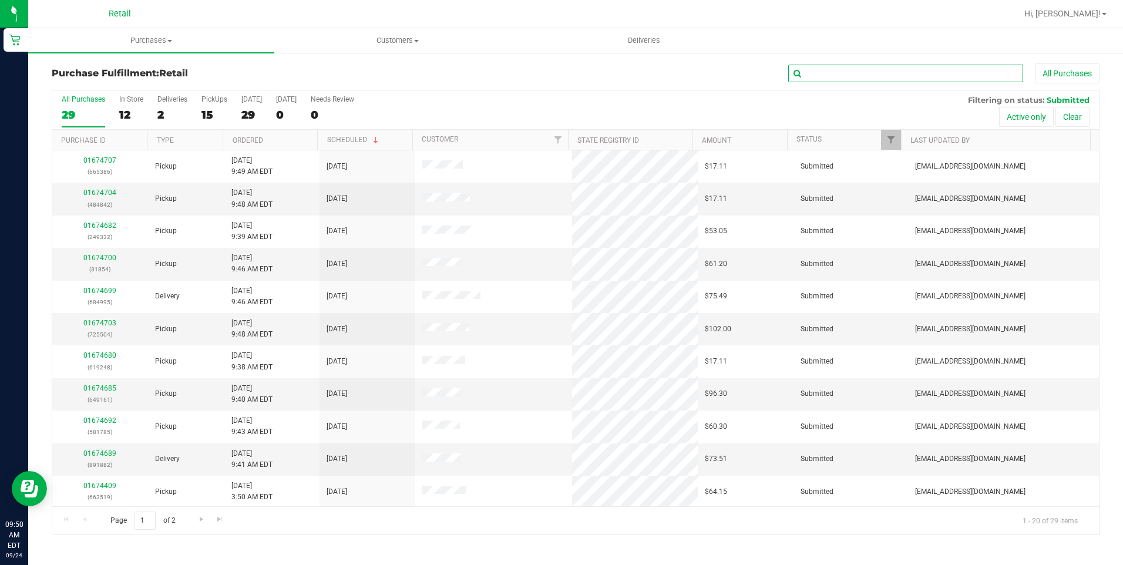
click at [879, 70] on input "text" at bounding box center [905, 74] width 235 height 18
type input "995"
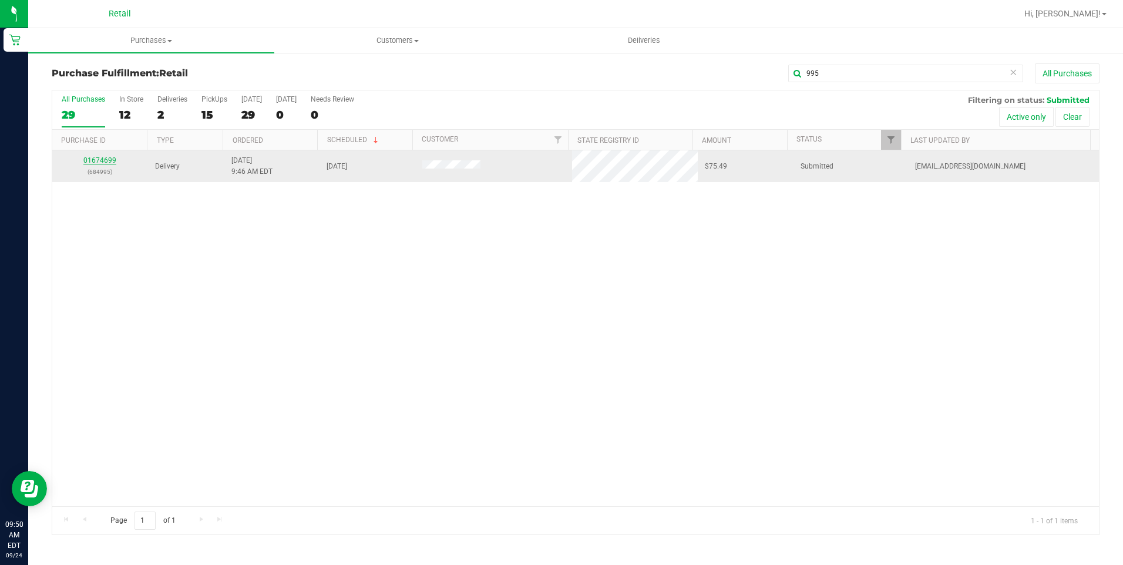
click at [104, 158] on link "01674699" at bounding box center [99, 160] width 33 height 8
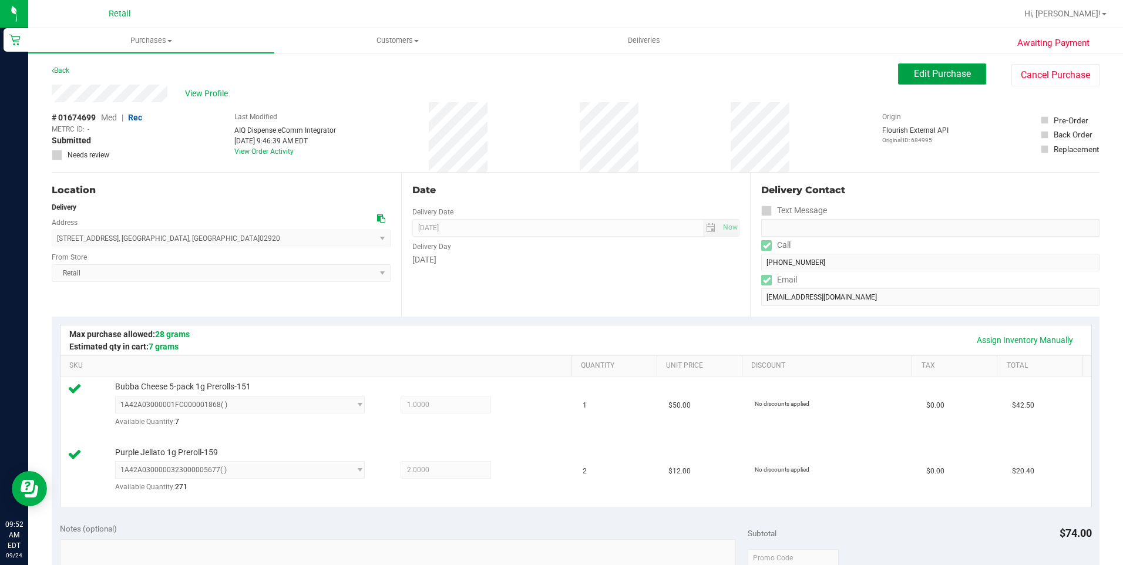
click at [928, 68] on button "Edit Purchase" at bounding box center [942, 73] width 88 height 21
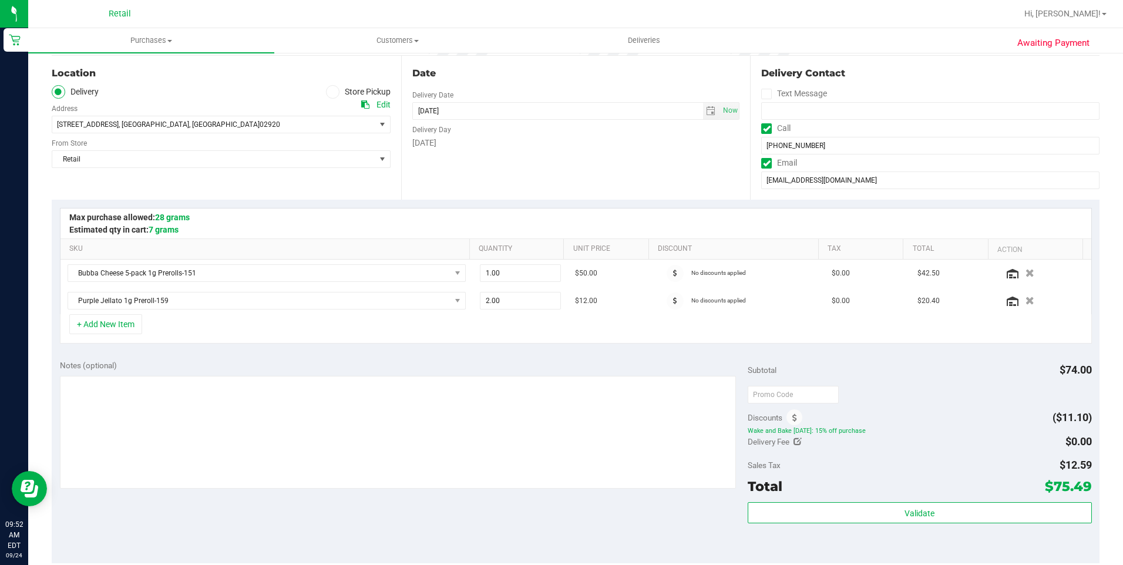
scroll to position [118, 0]
click at [793, 421] on span at bounding box center [795, 417] width 16 height 16
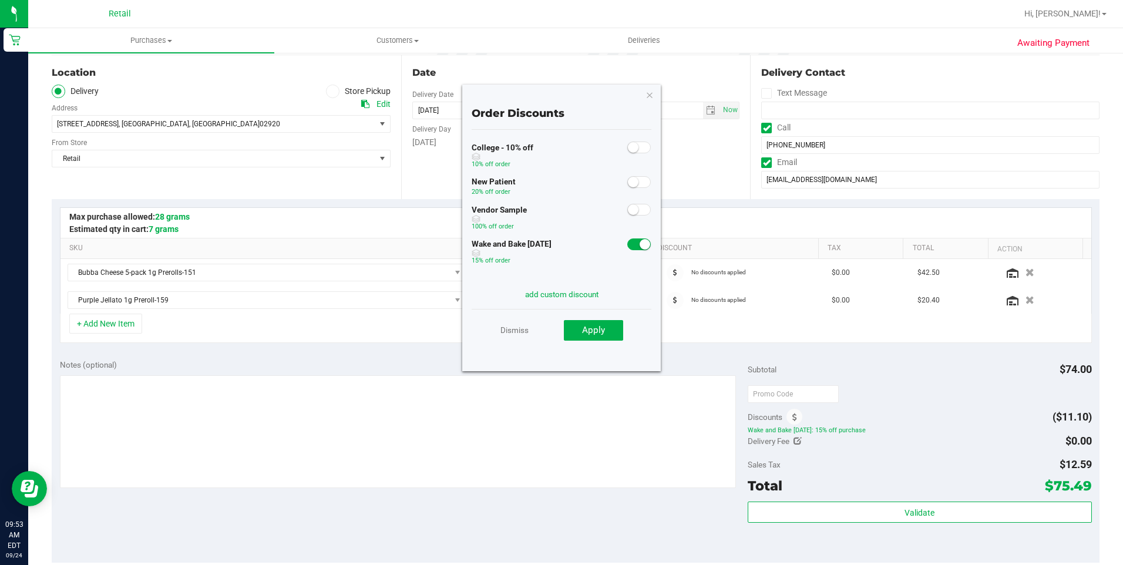
click at [627, 246] on span at bounding box center [639, 245] width 24 height 12
click at [607, 337] on button "Apply" at bounding box center [593, 330] width 59 height 21
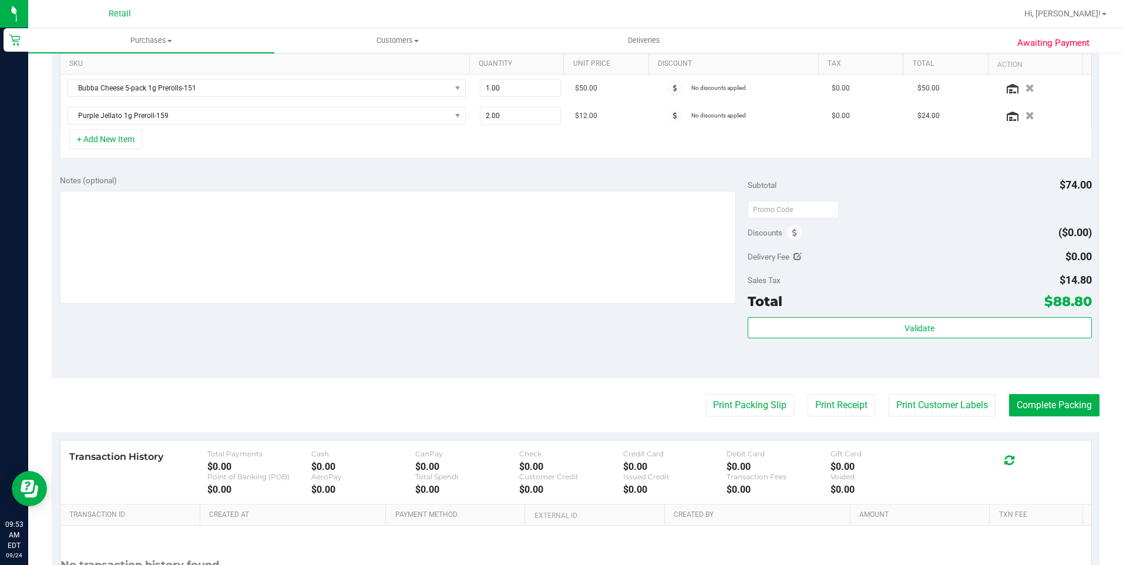
scroll to position [412, 0]
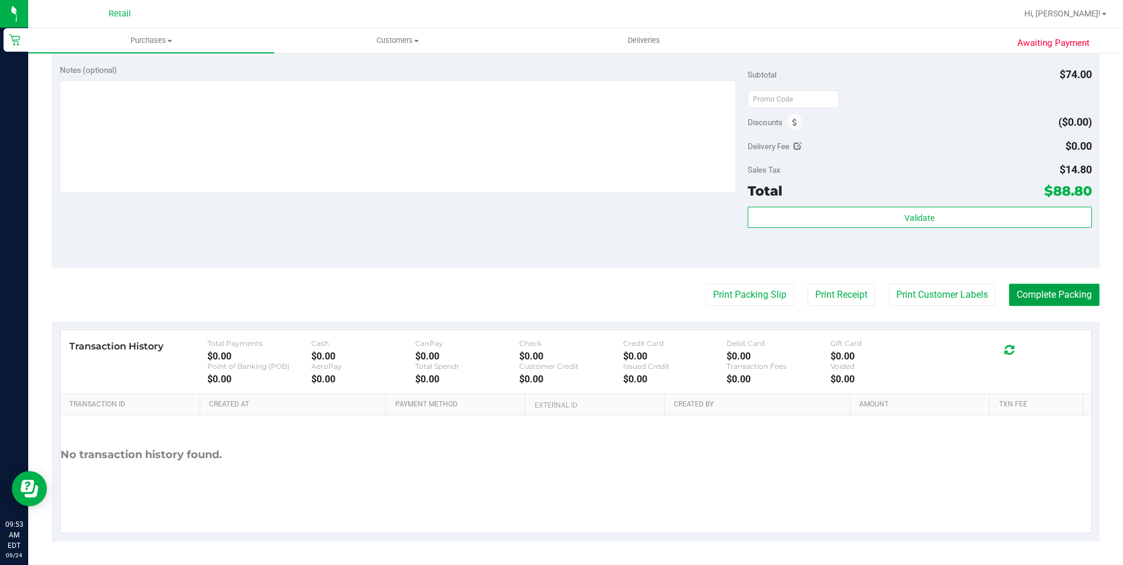
click at [1067, 302] on button "Complete Packing" at bounding box center [1054, 295] width 90 height 22
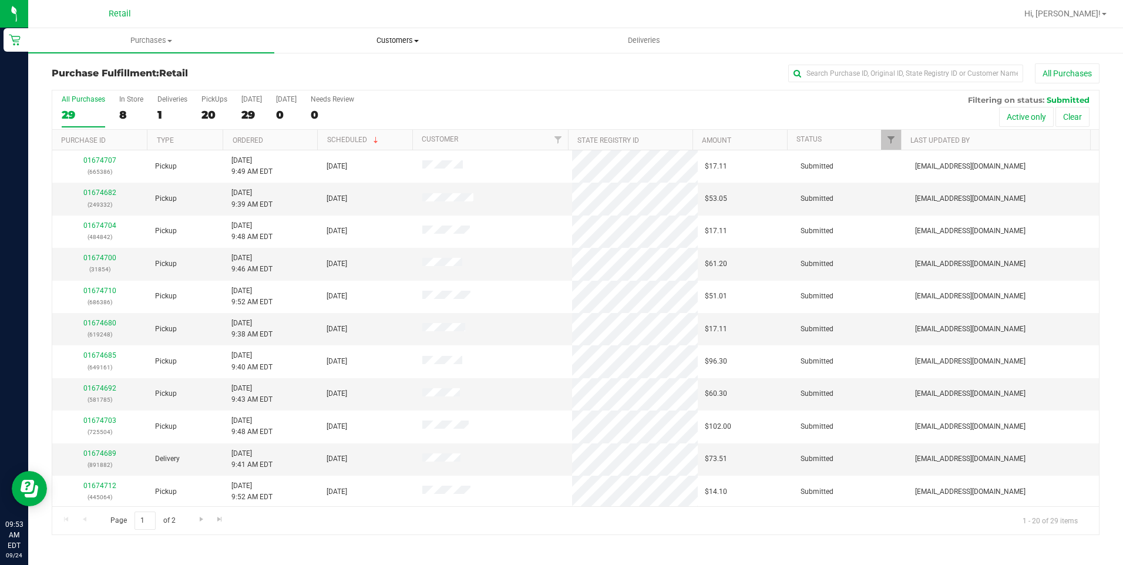
click at [395, 39] on span "Customers" at bounding box center [397, 40] width 245 height 11
click at [357, 72] on span "All customers" at bounding box center [316, 71] width 85 height 10
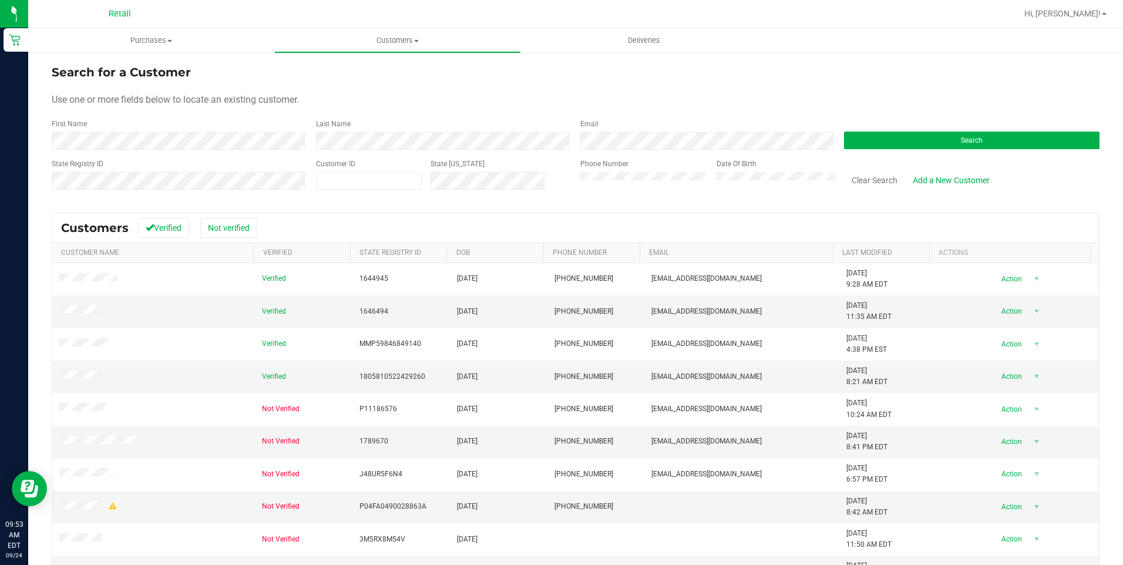
click at [948, 128] on div "Search" at bounding box center [967, 134] width 264 height 31
click at [942, 145] on button "Search" at bounding box center [972, 141] width 256 height 18
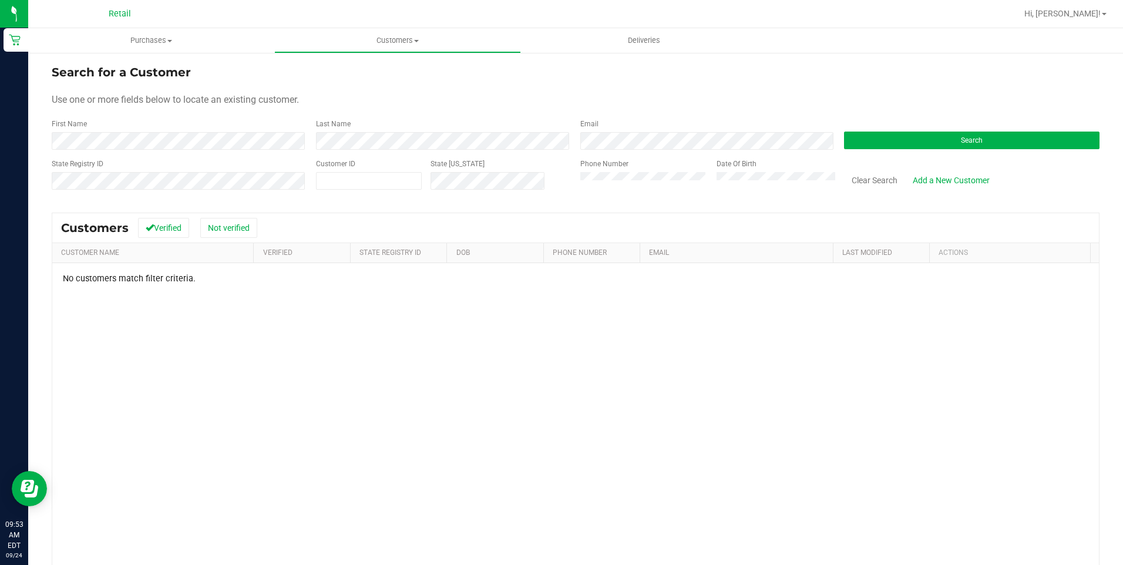
click at [909, 150] on form "Search for a Customer Use one or more fields below to locate an existing custom…" at bounding box center [576, 131] width 1048 height 137
click at [915, 146] on button "Search" at bounding box center [972, 141] width 256 height 18
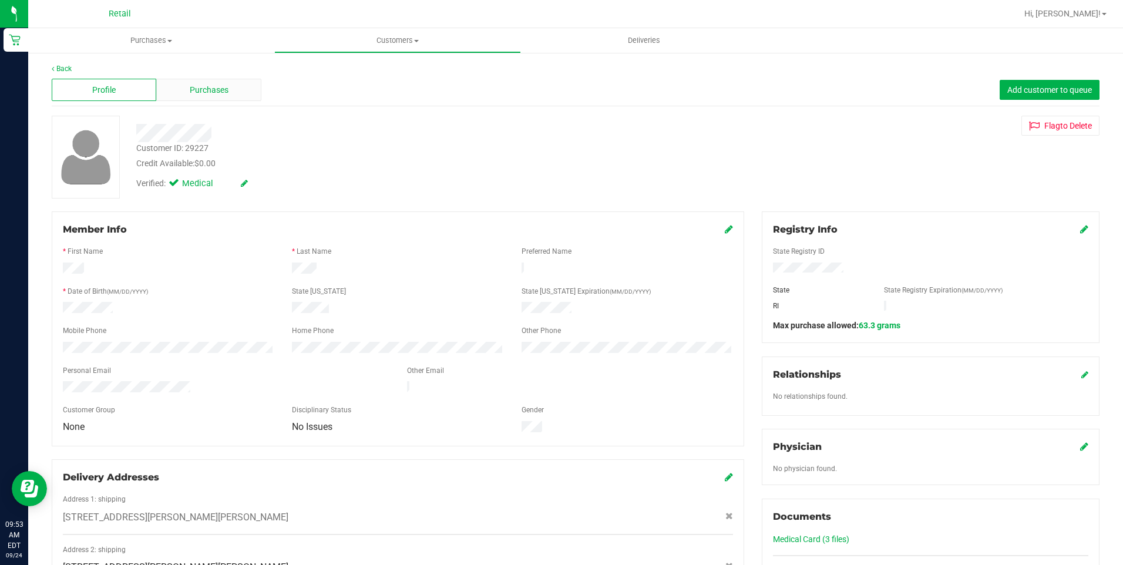
click at [241, 82] on div "Purchases" at bounding box center [208, 90] width 105 height 22
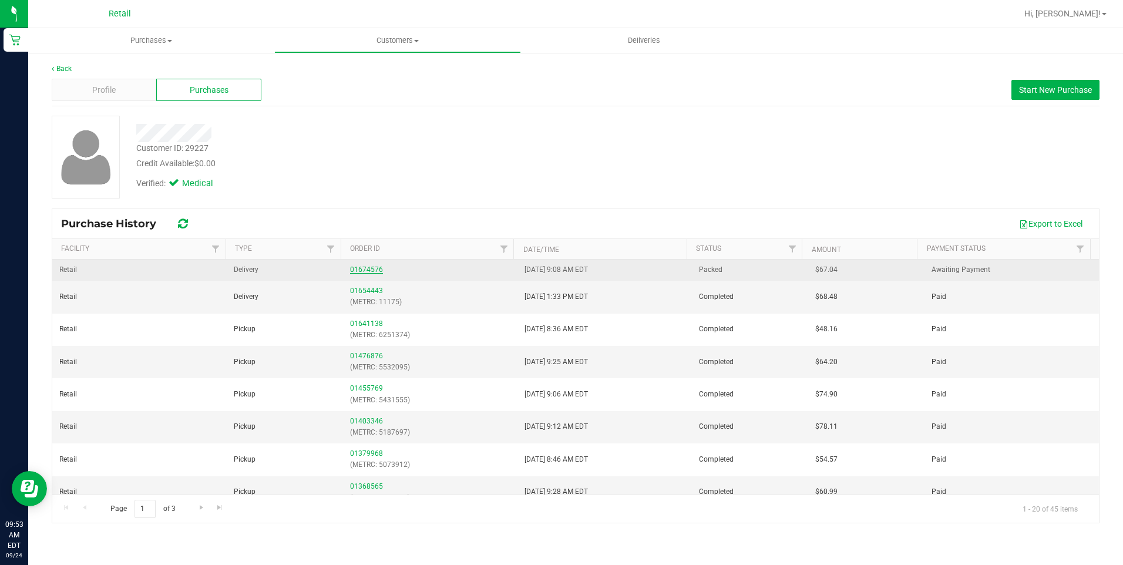
click at [362, 267] on link "01674576" at bounding box center [366, 270] width 33 height 8
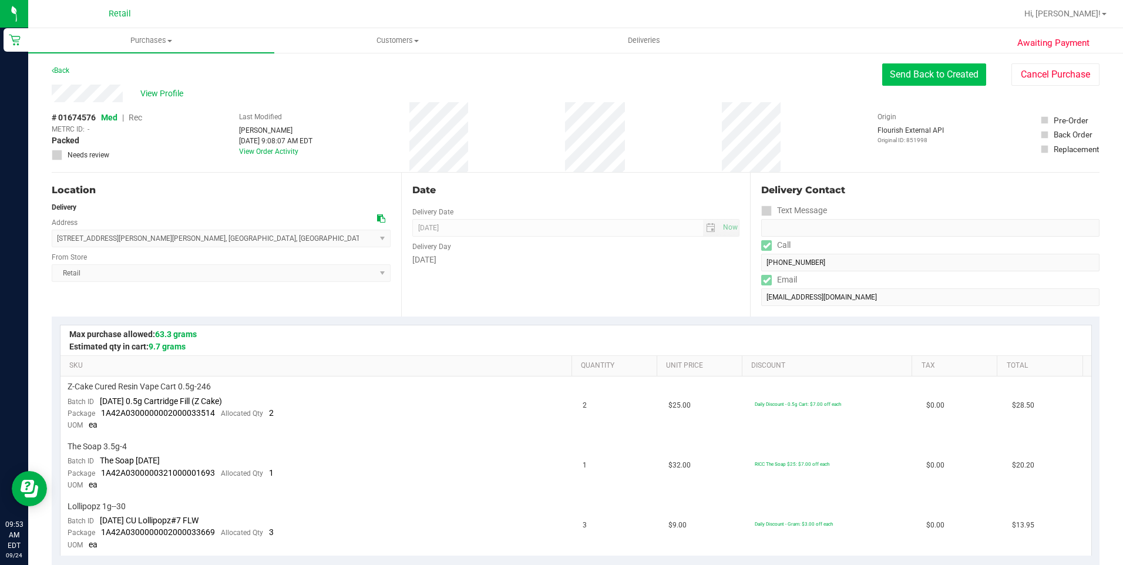
click at [913, 85] on button "Send Back to Created" at bounding box center [934, 74] width 104 height 22
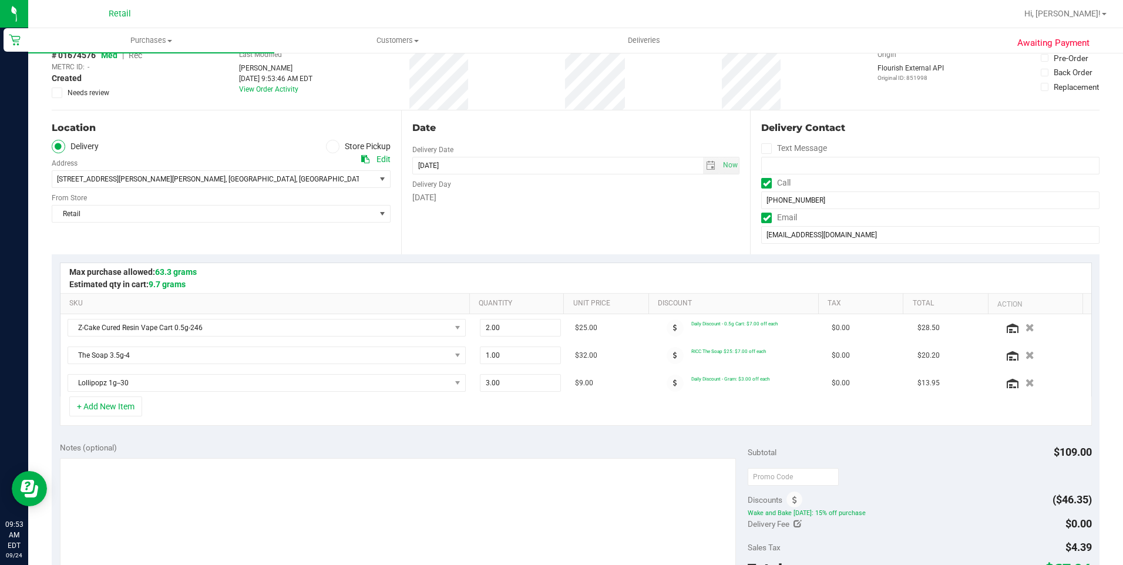
scroll to position [118, 0]
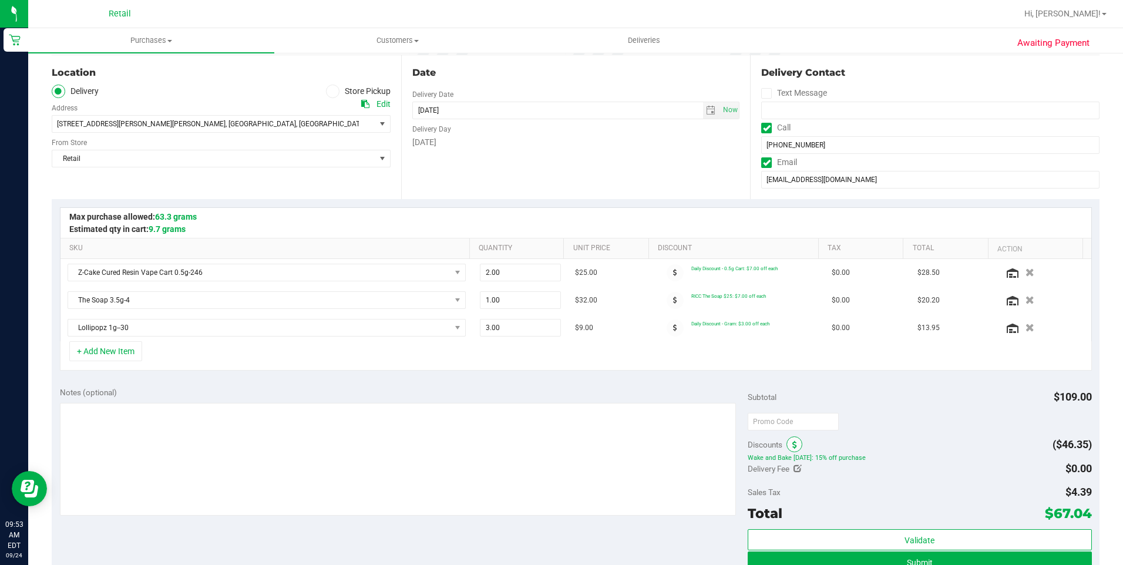
click at [796, 445] on span at bounding box center [795, 445] width 16 height 16
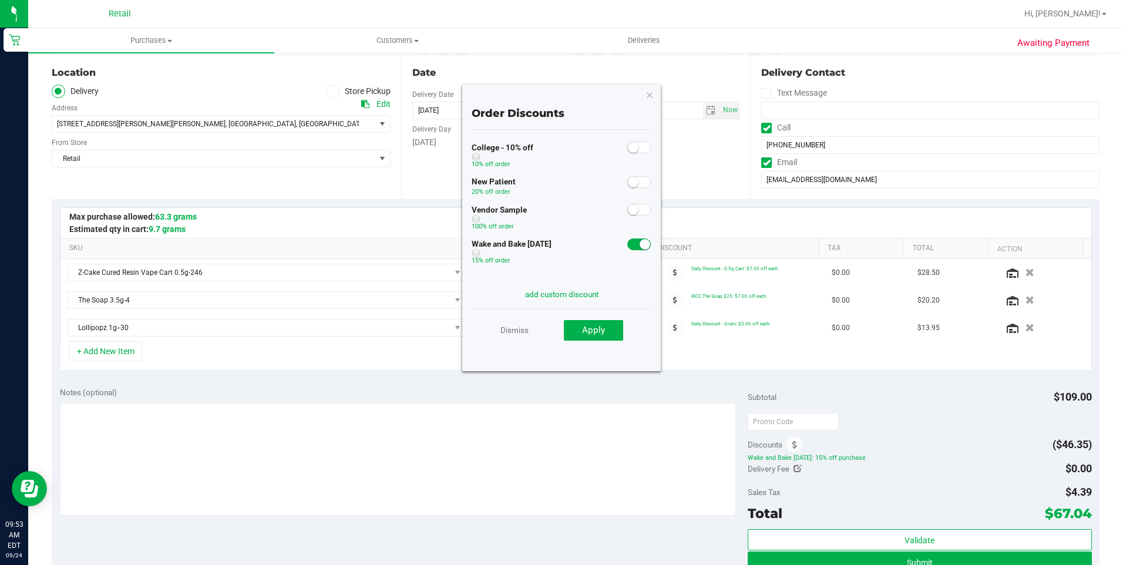
click at [629, 249] on span at bounding box center [639, 245] width 24 height 12
click at [613, 330] on button "Apply" at bounding box center [593, 330] width 59 height 21
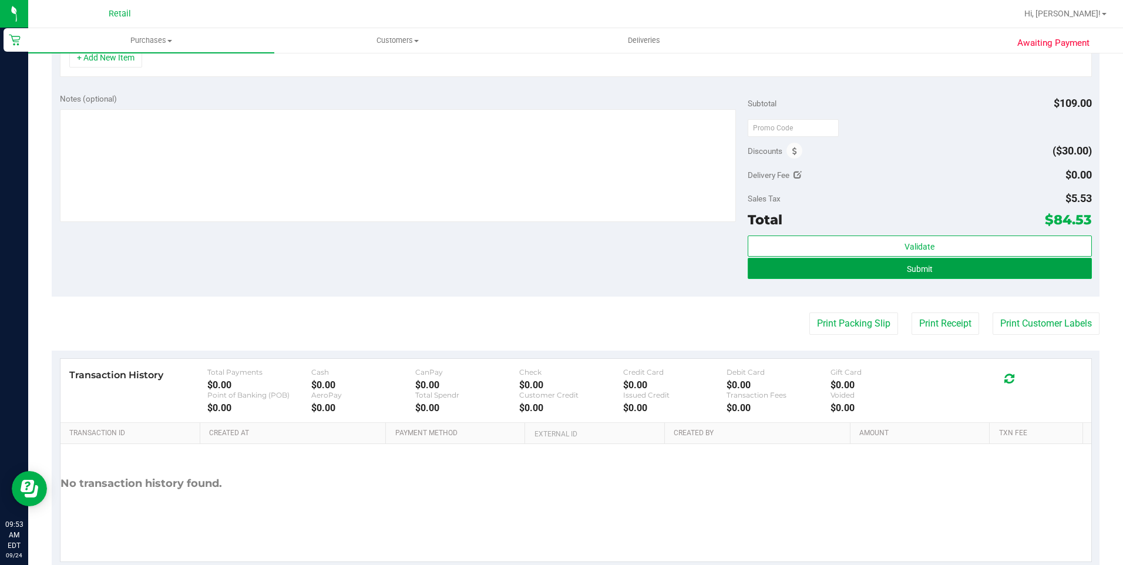
click at [931, 268] on button "Submit" at bounding box center [920, 268] width 344 height 21
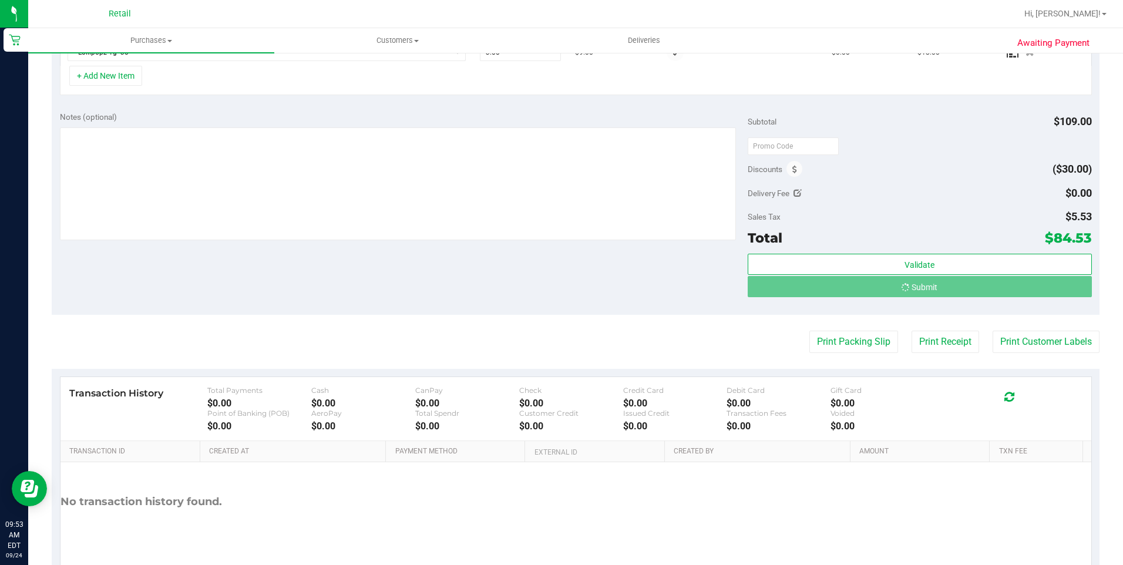
scroll to position [375, 0]
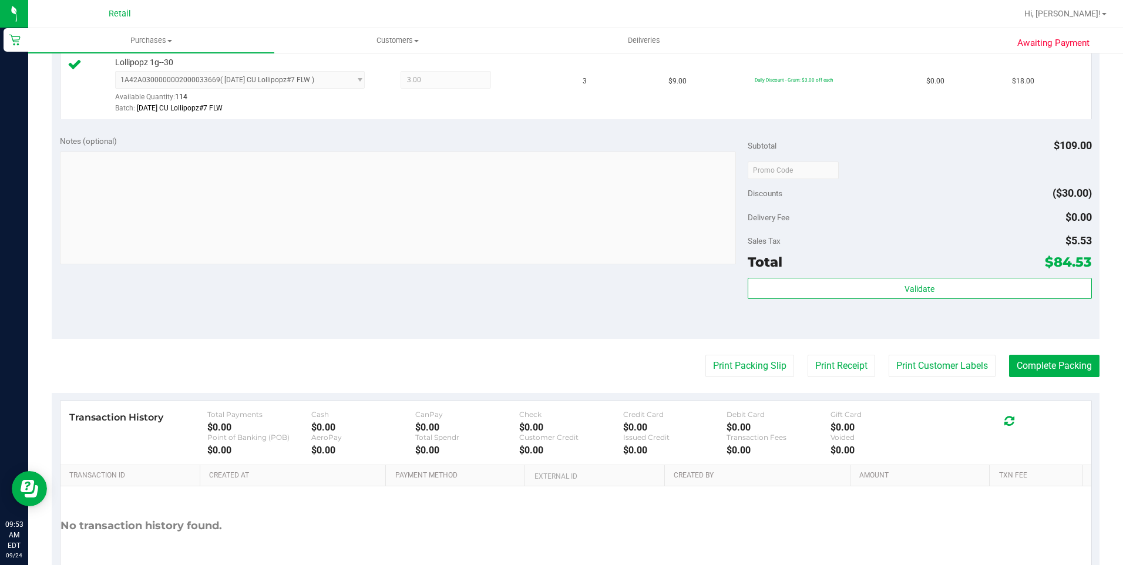
scroll to position [529, 0]
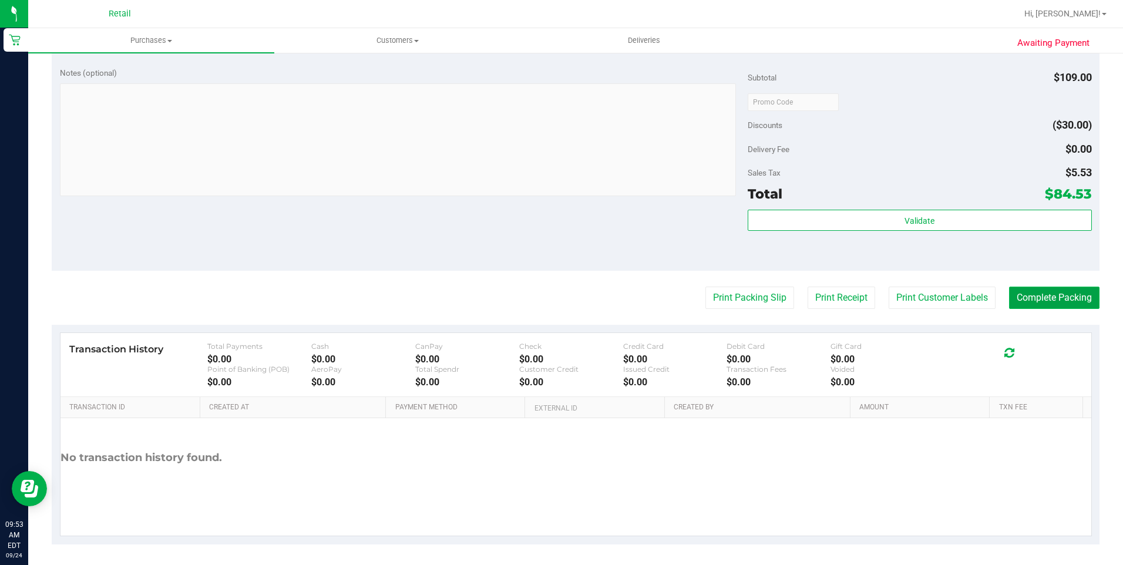
click at [1070, 290] on button "Complete Packing" at bounding box center [1054, 298] width 90 height 22
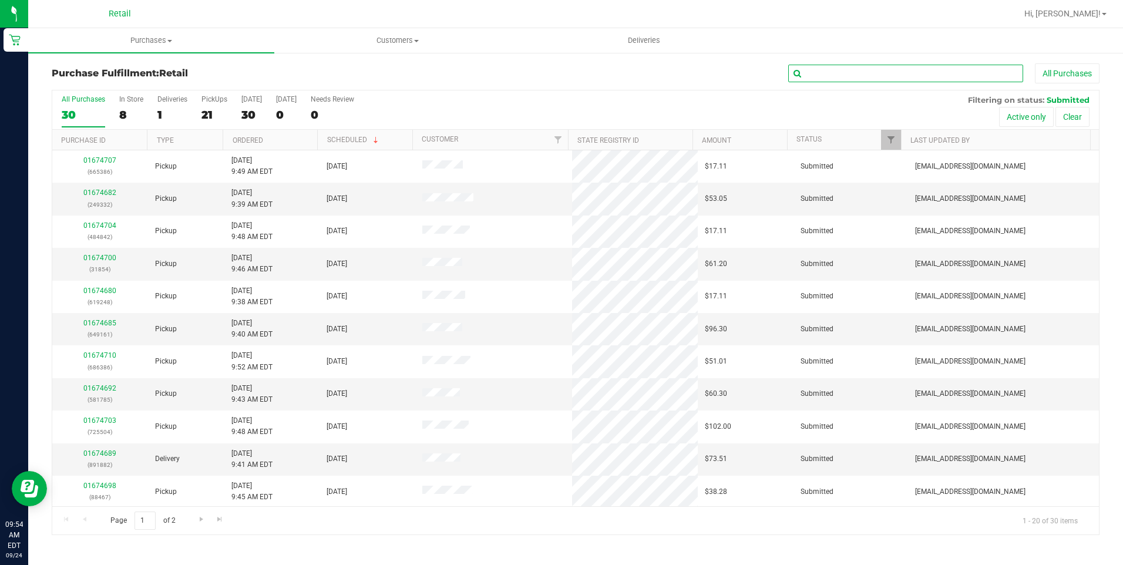
click at [828, 79] on input "text" at bounding box center [905, 74] width 235 height 18
type input "882"
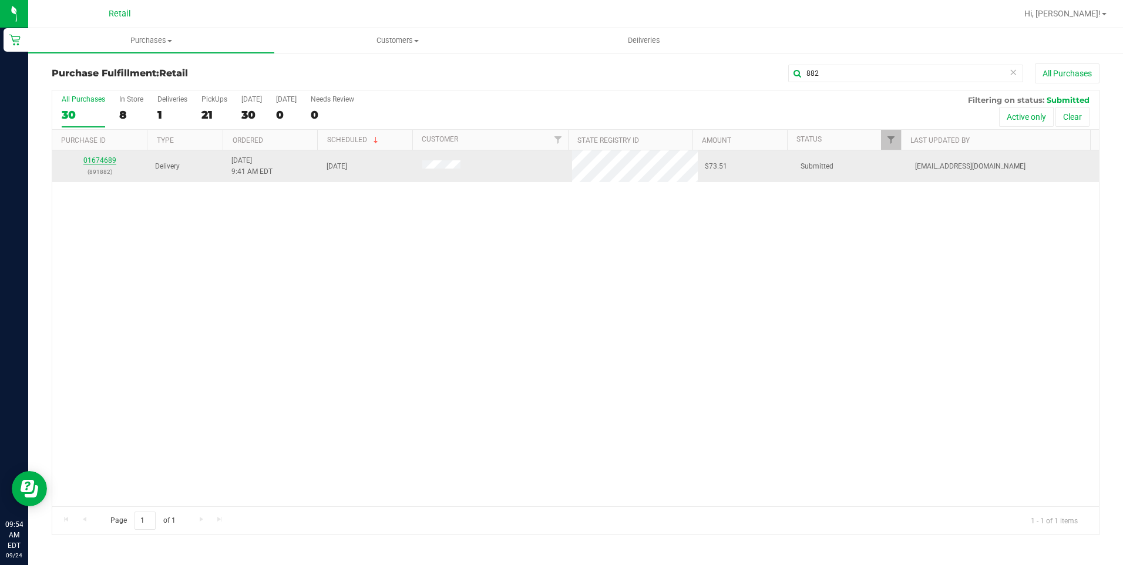
click at [101, 162] on link "01674689" at bounding box center [99, 160] width 33 height 8
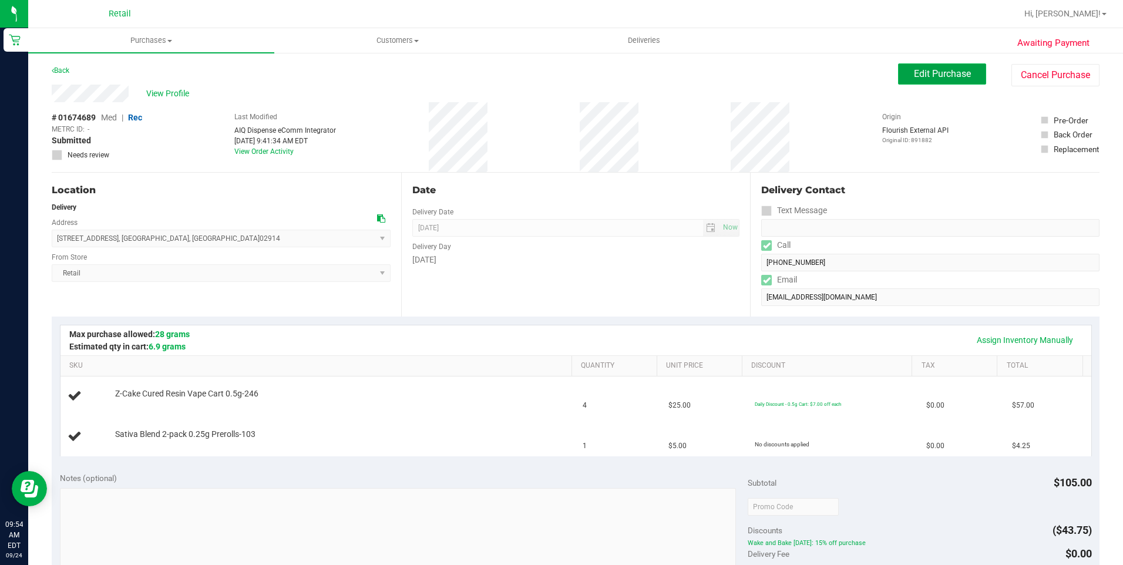
click at [915, 83] on button "Edit Purchase" at bounding box center [942, 73] width 88 height 21
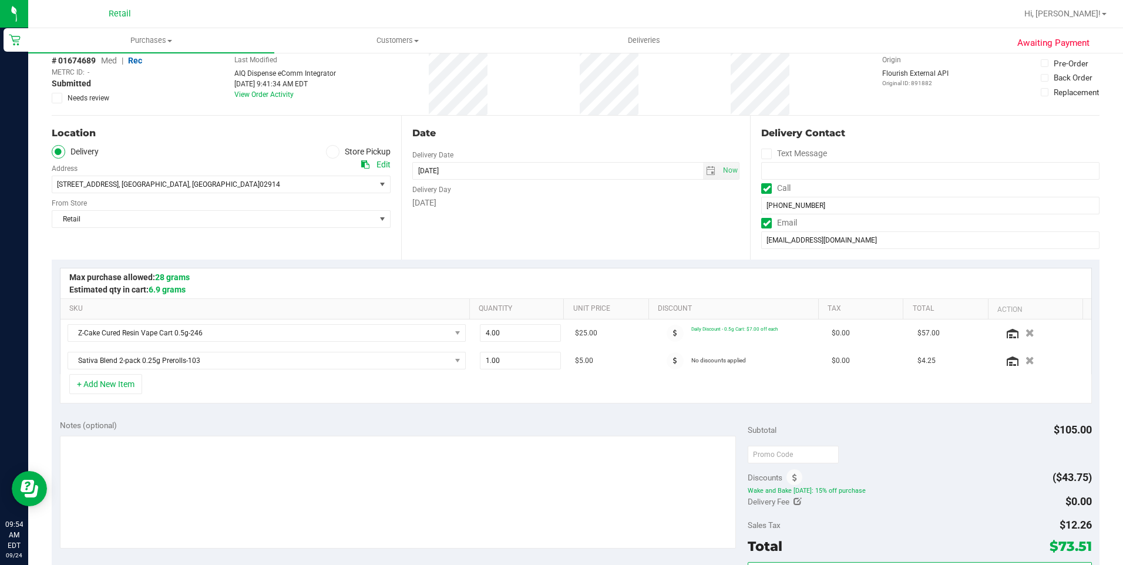
scroll to position [176, 0]
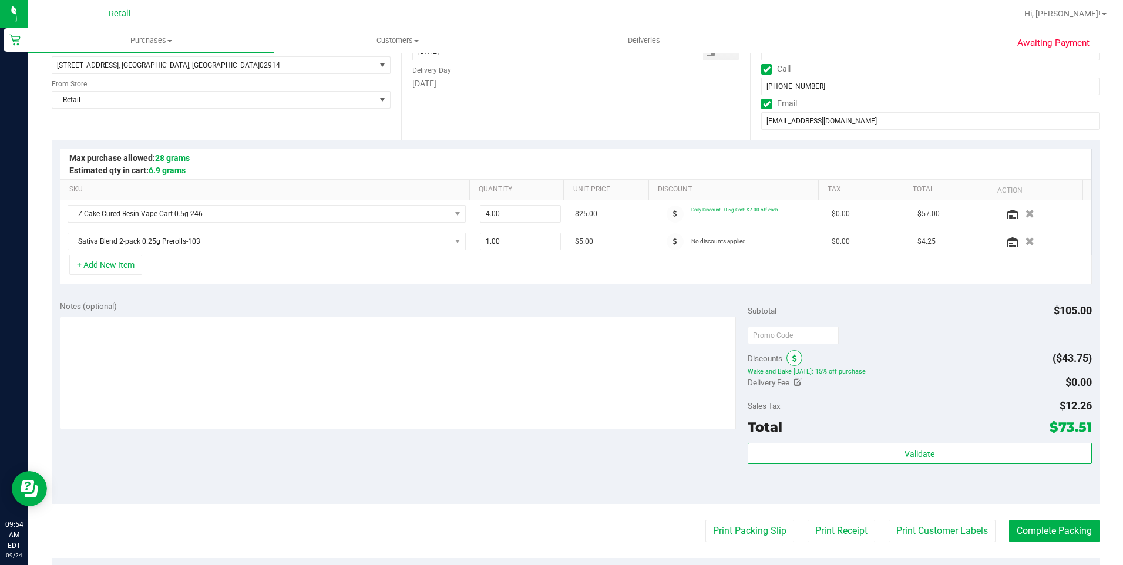
click at [793, 362] on icon at bounding box center [795, 359] width 5 height 8
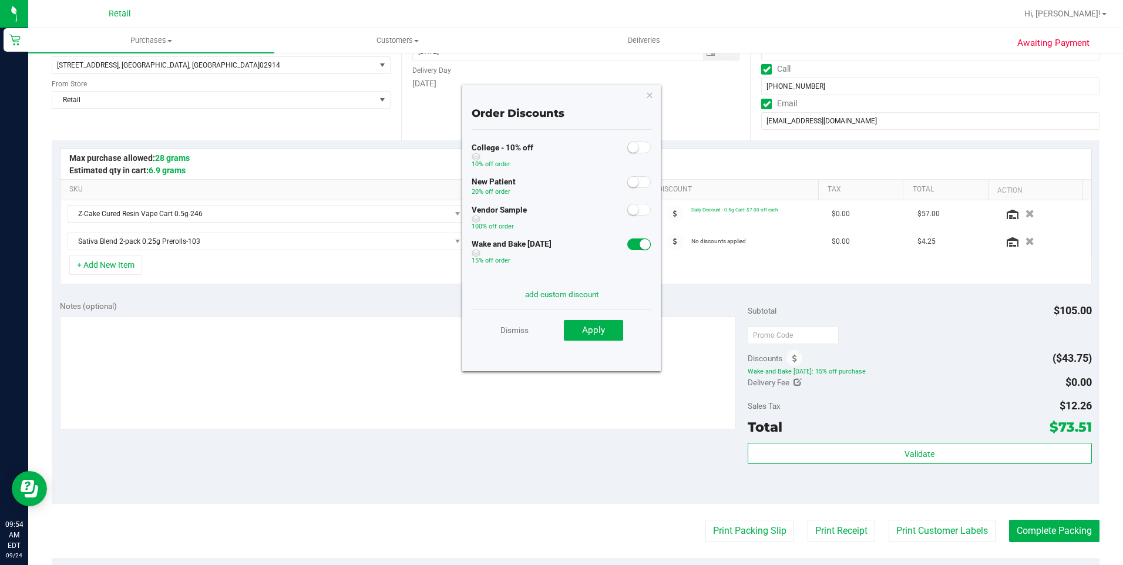
click at [627, 242] on span at bounding box center [639, 245] width 24 height 12
click at [611, 330] on button "Apply" at bounding box center [593, 330] width 59 height 21
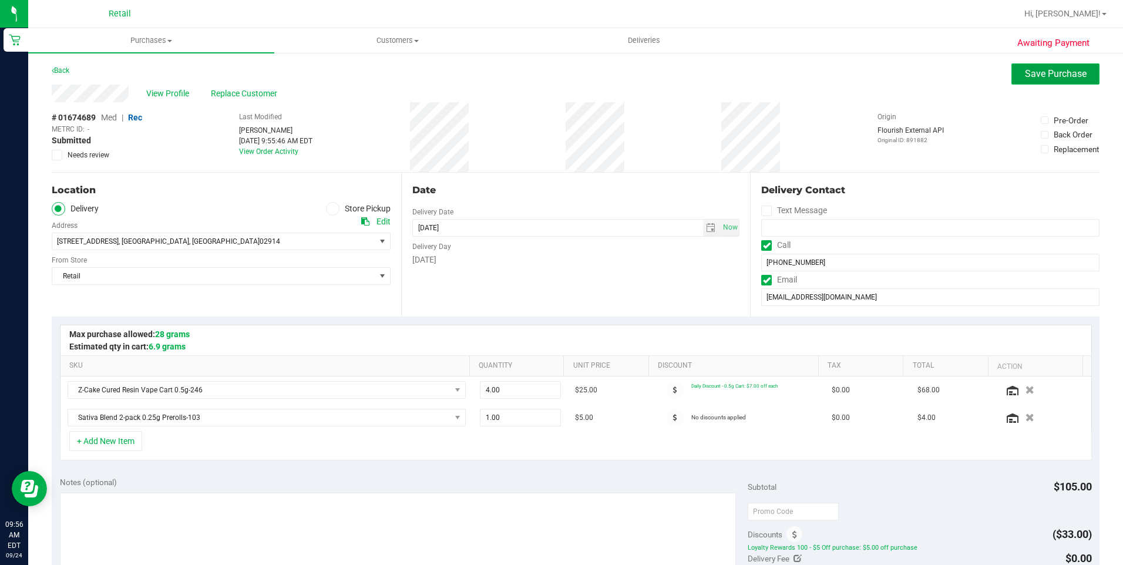
click at [1063, 80] on button "Save Purchase" at bounding box center [1056, 73] width 88 height 21
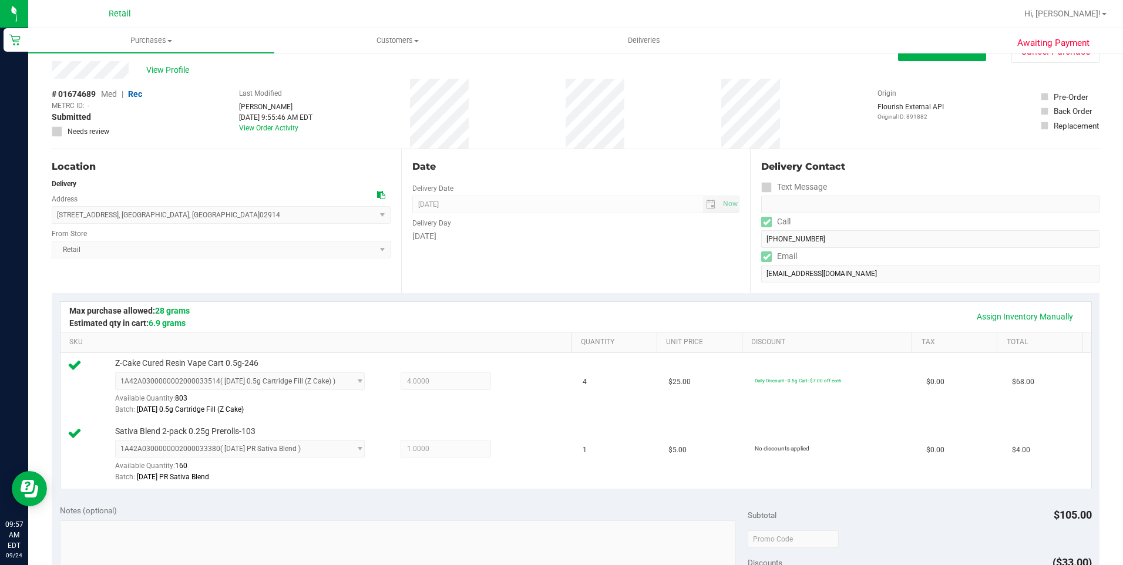
scroll to position [259, 0]
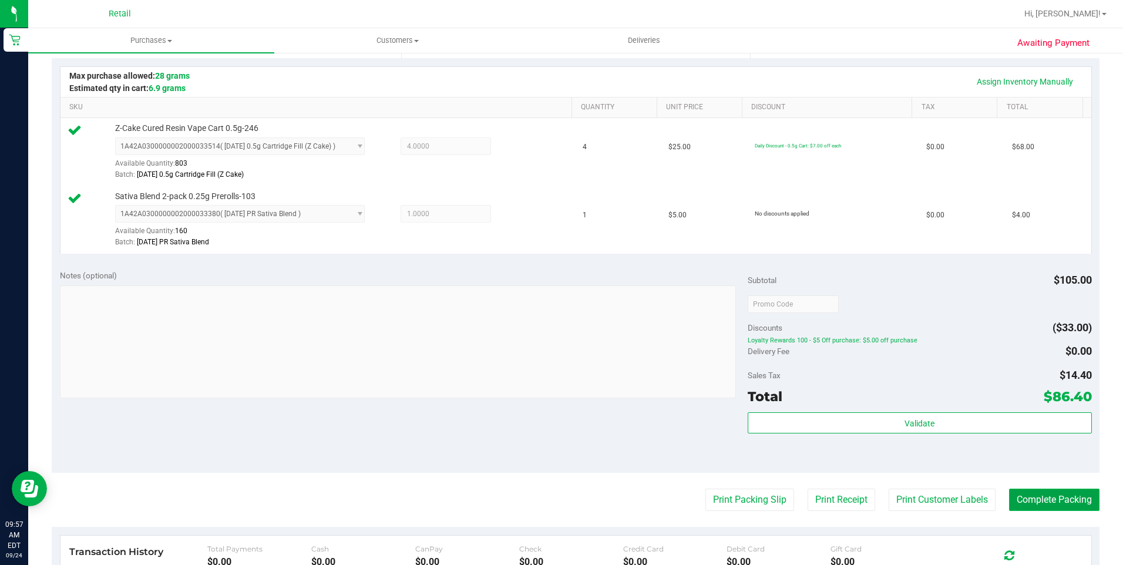
click at [1036, 501] on button "Complete Packing" at bounding box center [1054, 500] width 90 height 22
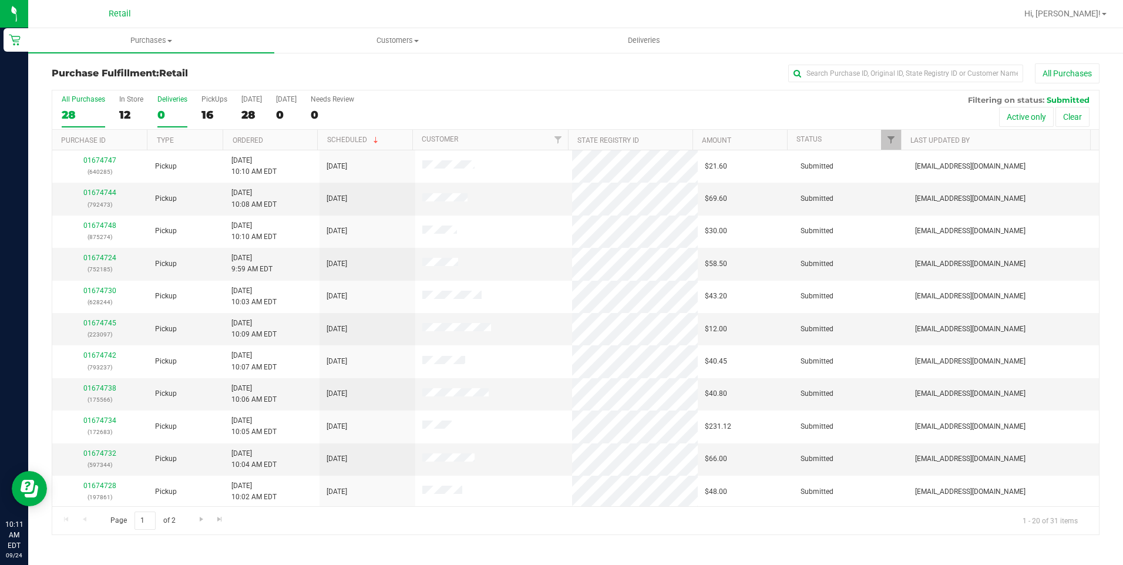
click at [182, 110] on div "0" at bounding box center [172, 115] width 30 height 14
click at [0, 0] on input "Deliveries 0" at bounding box center [0, 0] width 0 height 0
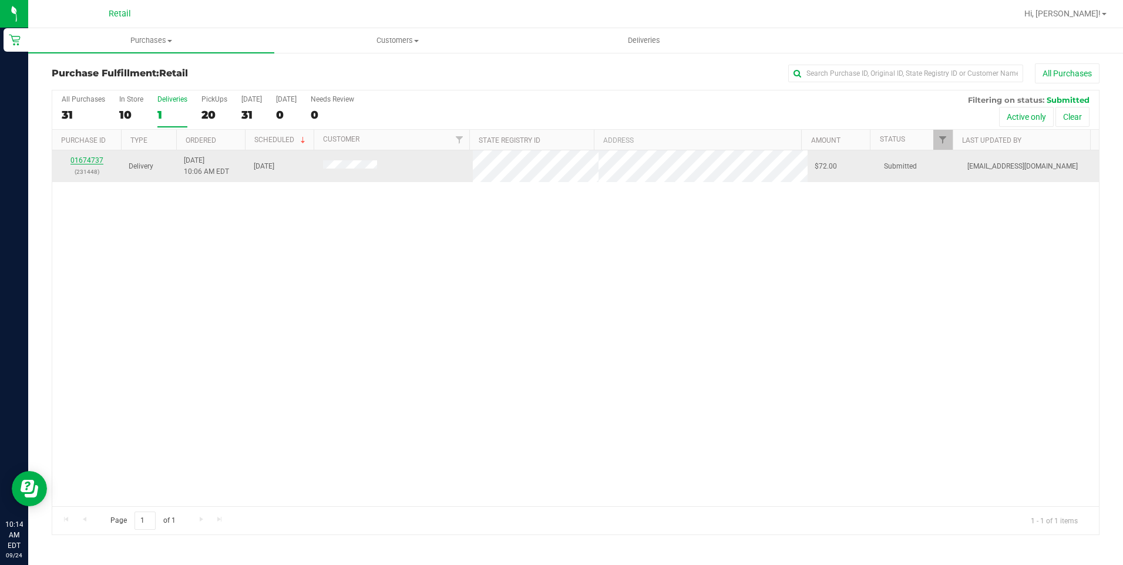
click at [102, 157] on link "01674737" at bounding box center [87, 160] width 33 height 8
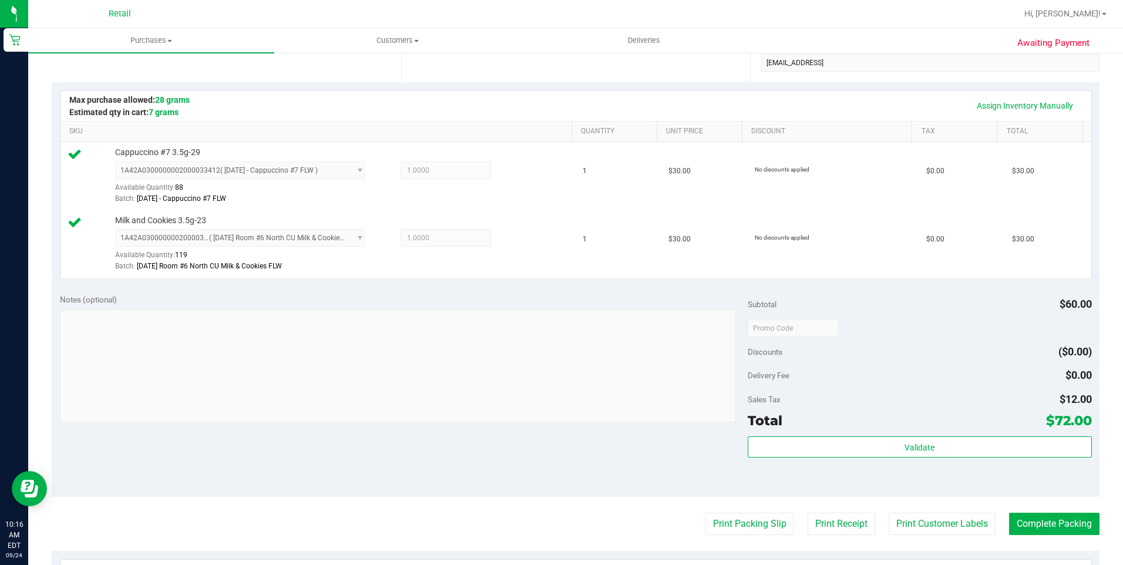
scroll to position [235, 0]
click at [1028, 515] on button "Complete Packing" at bounding box center [1054, 523] width 90 height 22
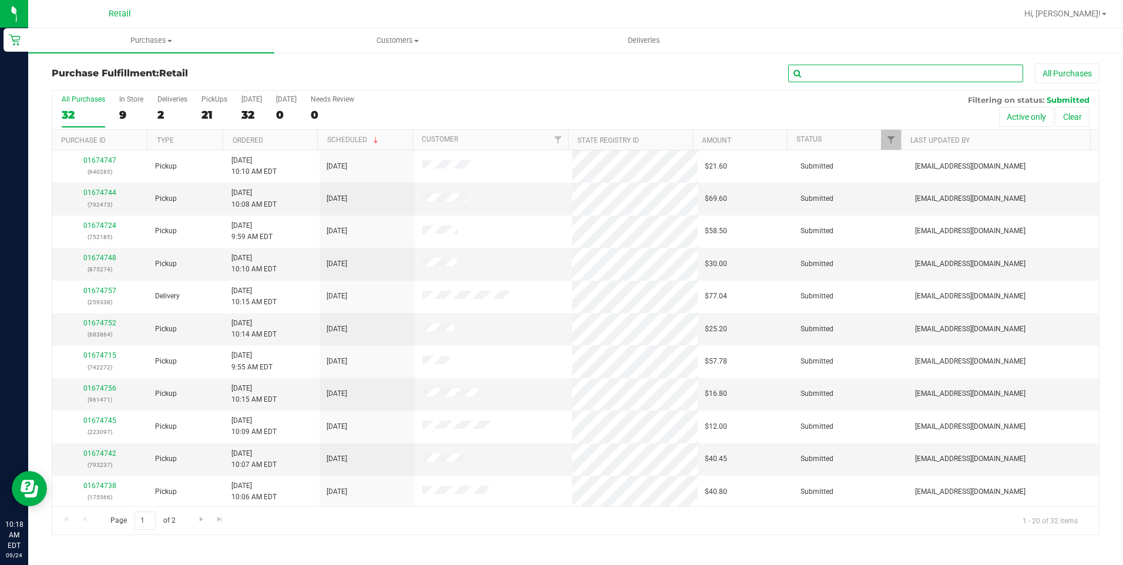
click at [929, 77] on input "text" at bounding box center [905, 74] width 235 height 18
type input "344"
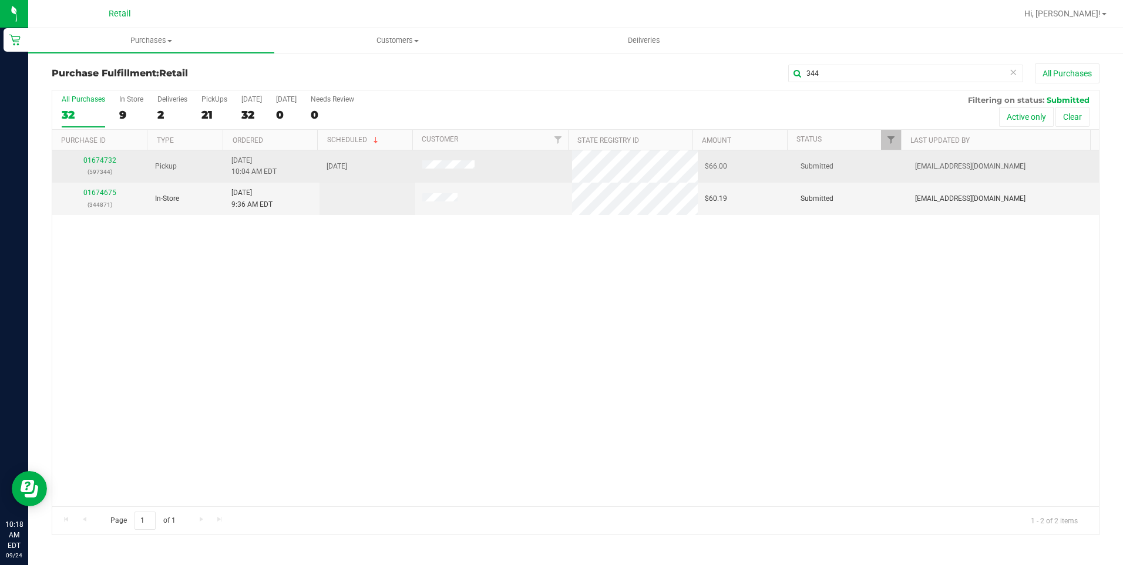
click at [100, 155] on td "01674732 (597344)" at bounding box center [100, 166] width 96 height 32
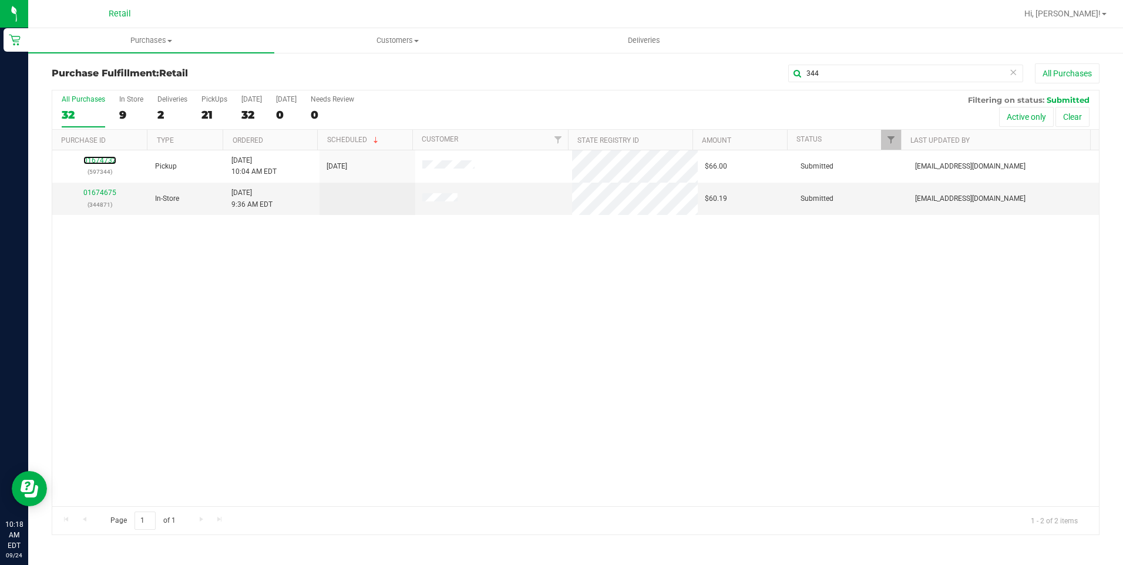
click at [99, 157] on link "01674732" at bounding box center [99, 160] width 33 height 8
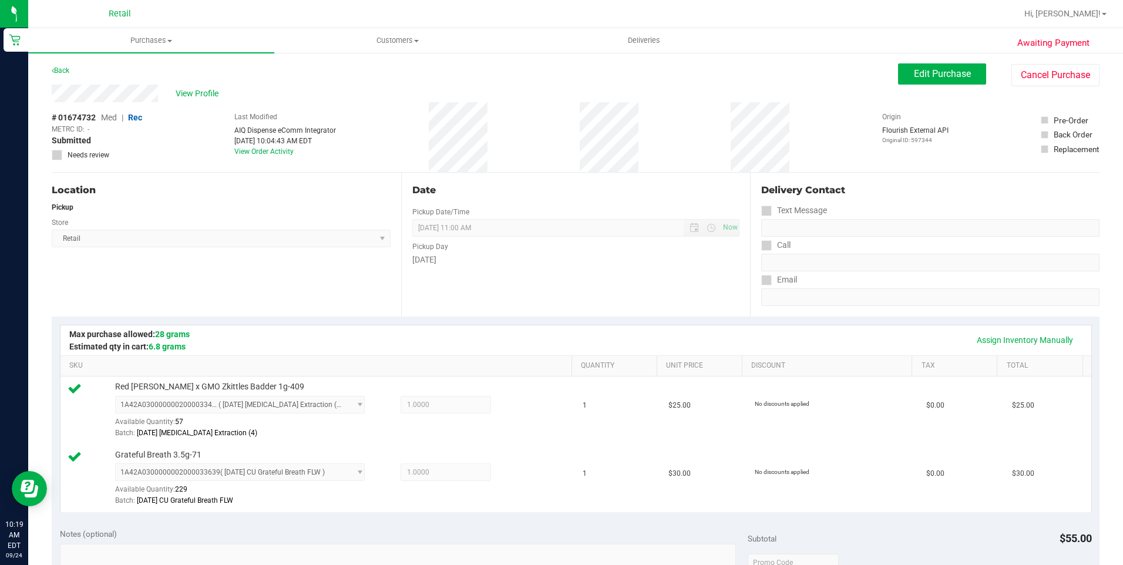
scroll to position [235, 0]
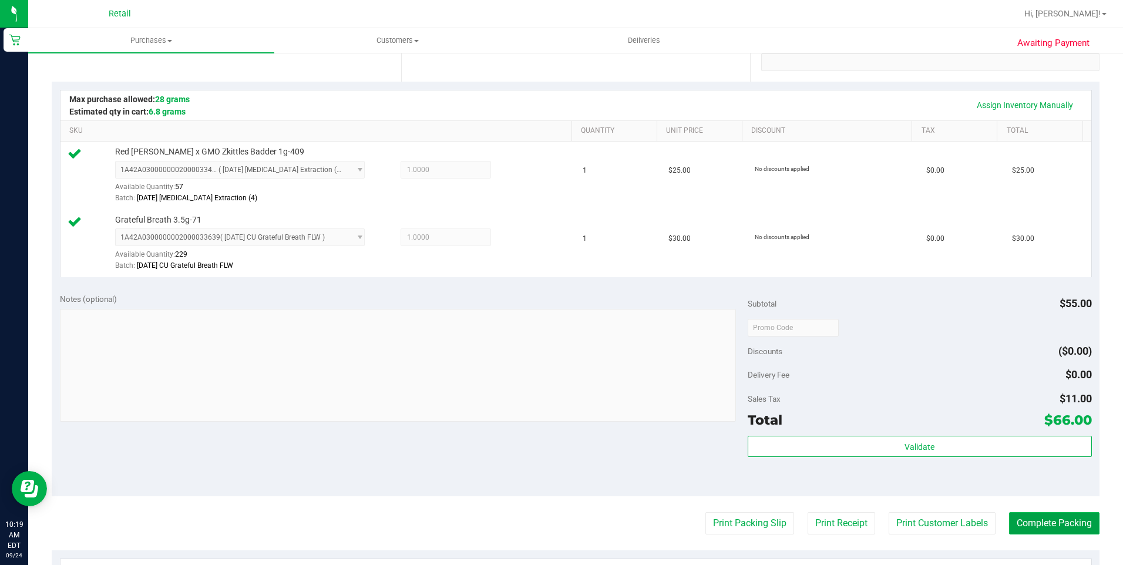
click at [1012, 522] on button "Complete Packing" at bounding box center [1054, 523] width 90 height 22
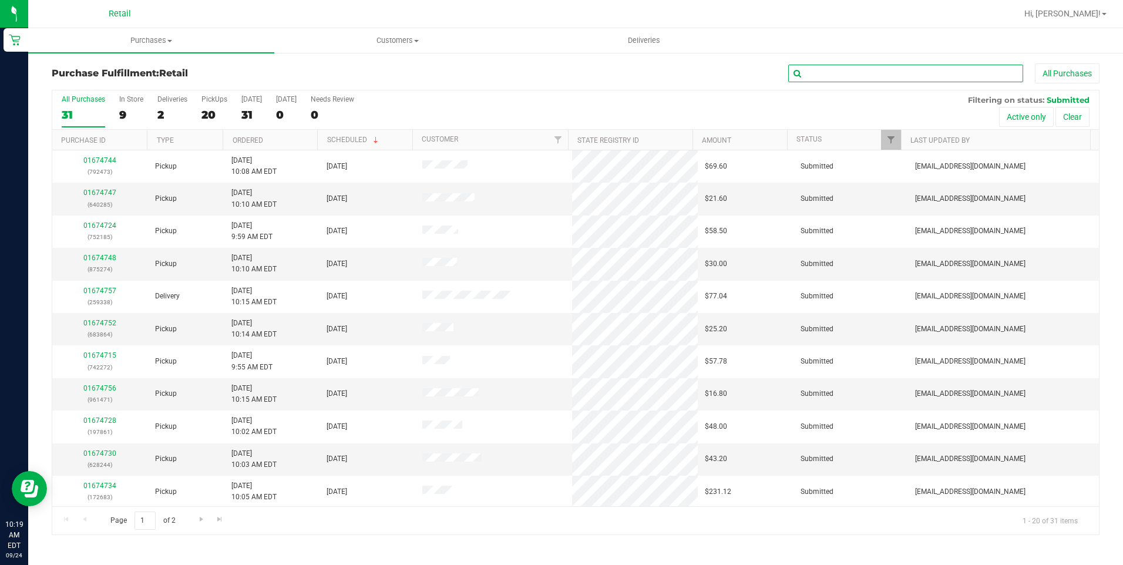
click at [911, 80] on input "text" at bounding box center [905, 74] width 235 height 18
type input "274"
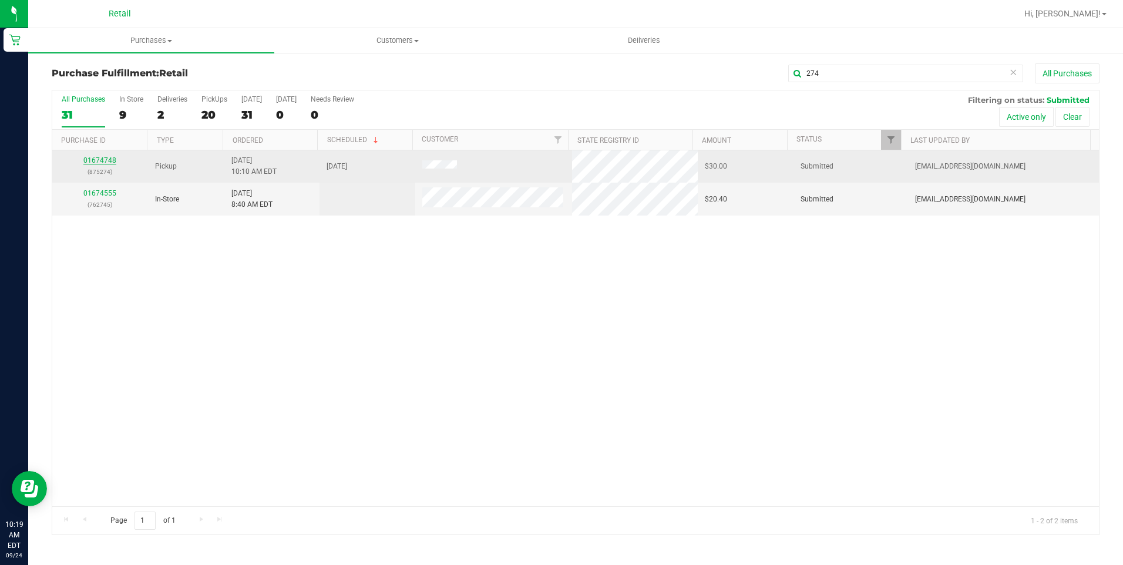
click at [113, 163] on link "01674748" at bounding box center [99, 160] width 33 height 8
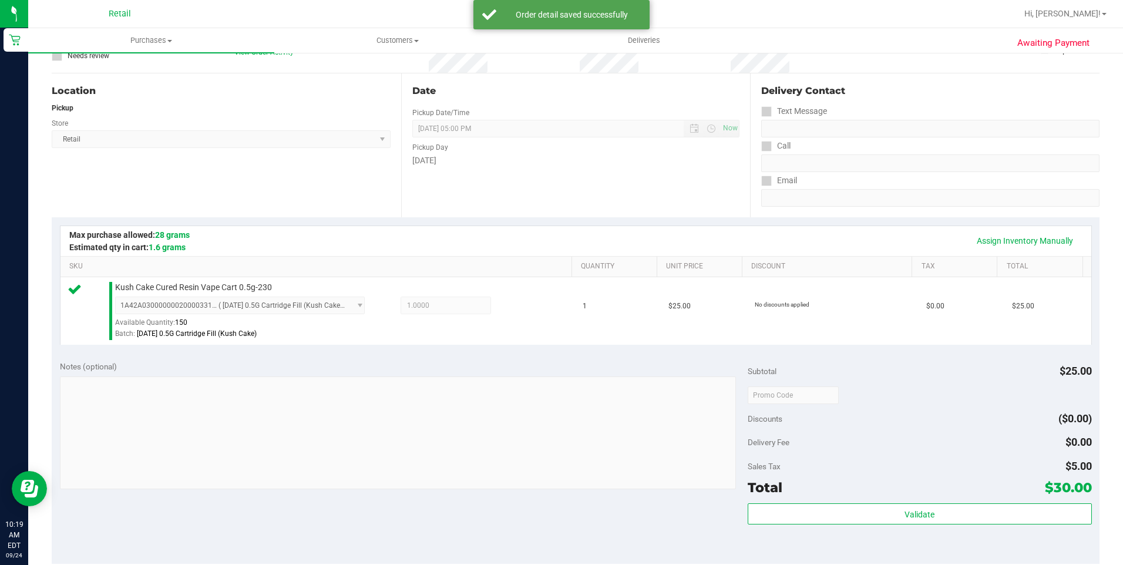
scroll to position [235, 0]
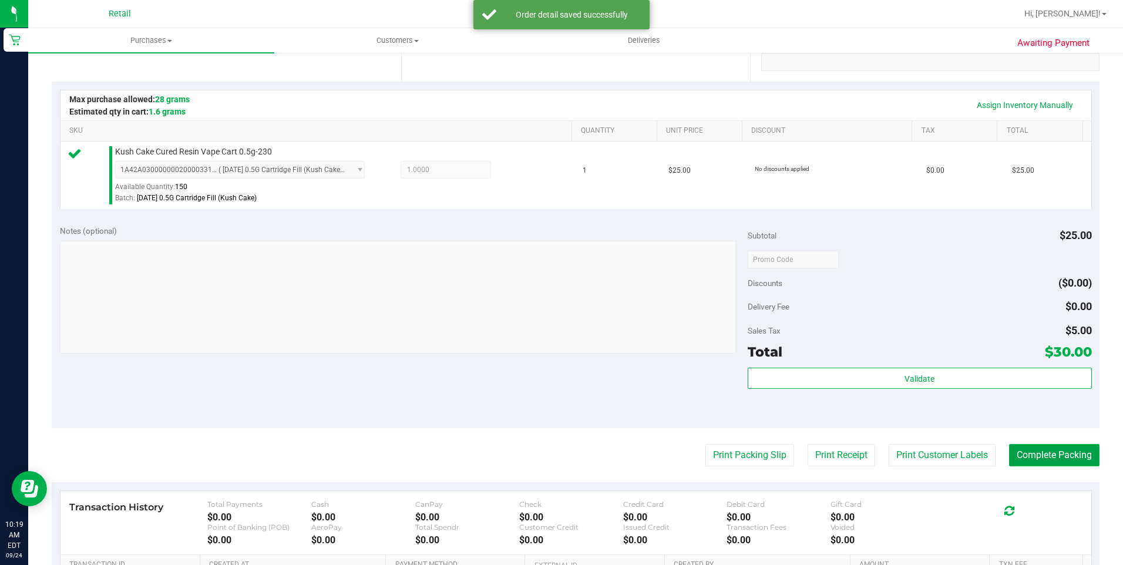
click at [1021, 449] on button "Complete Packing" at bounding box center [1054, 455] width 90 height 22
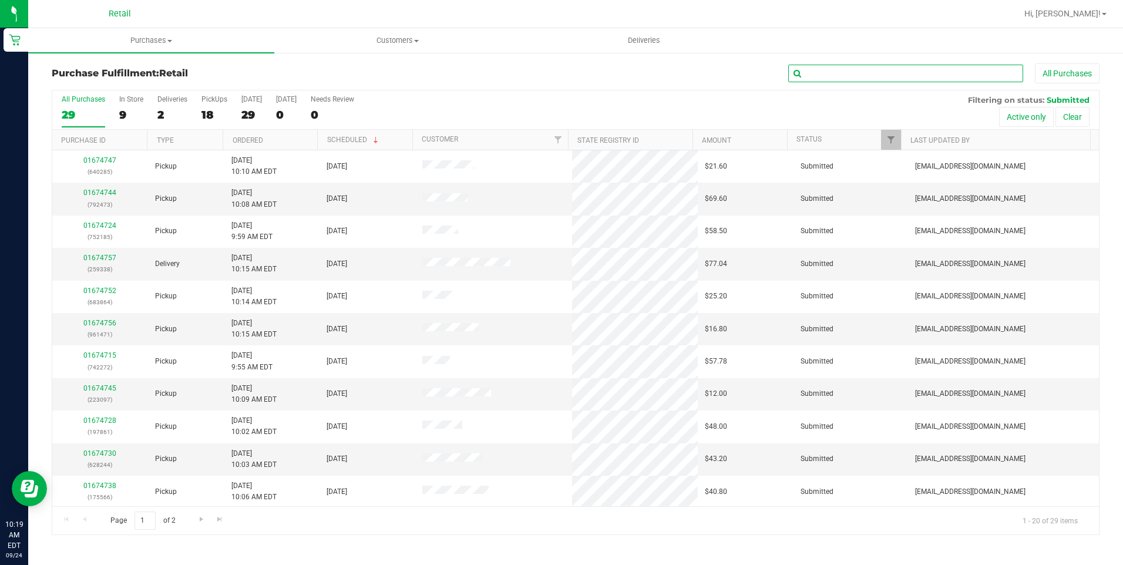
click at [937, 82] on input "text" at bounding box center [905, 74] width 235 height 18
type input "097"
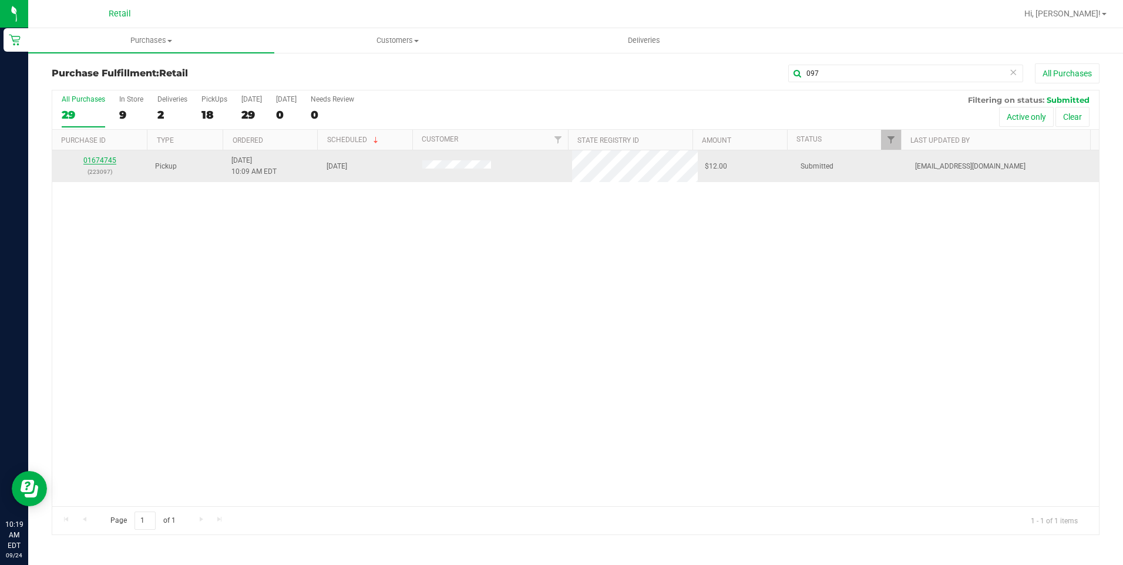
click at [105, 162] on link "01674745" at bounding box center [99, 160] width 33 height 8
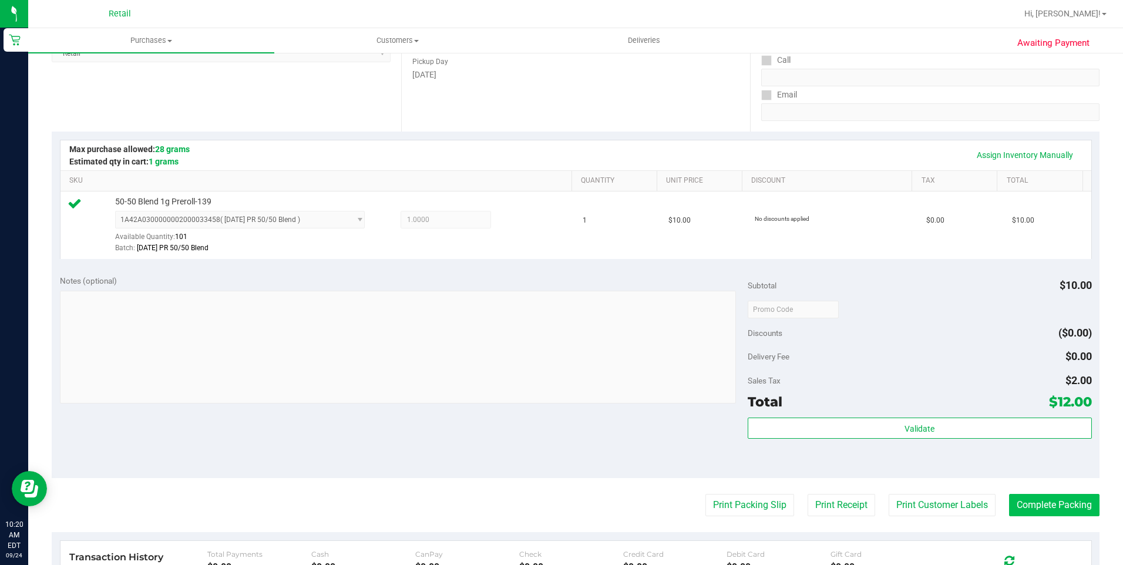
scroll to position [294, 0]
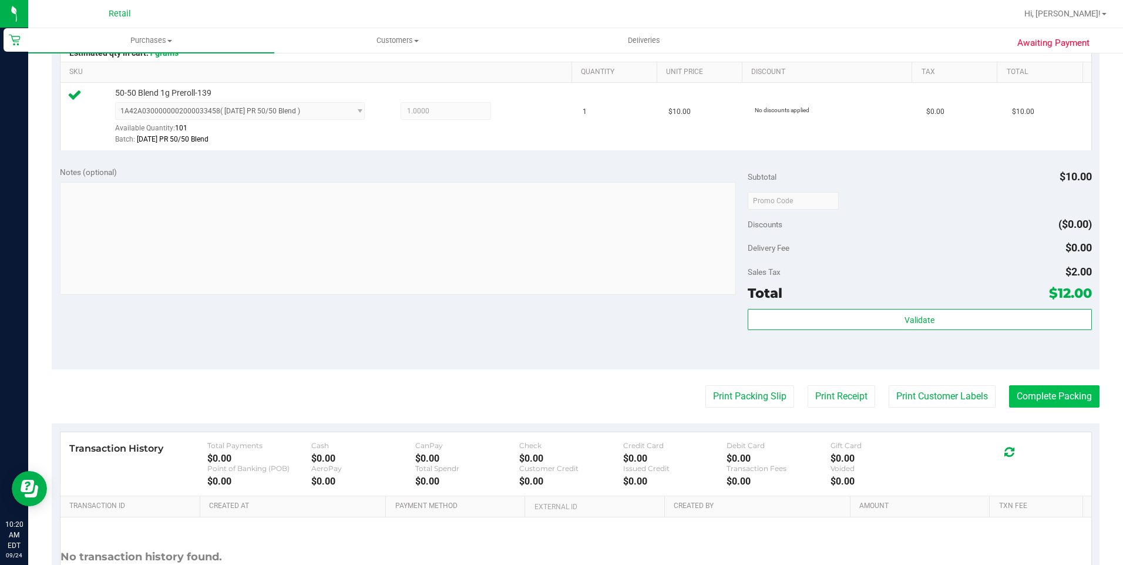
drag, startPoint x: 1029, startPoint y: 372, endPoint x: 1035, endPoint y: 394, distance: 22.1
click at [1028, 372] on purchase-details "Back Edit Purchase Cancel Purchase View Profile # 01674745 Med | Rec METRC ID: …" at bounding box center [576, 207] width 1048 height 874
click at [1039, 405] on button "Complete Packing" at bounding box center [1054, 396] width 90 height 22
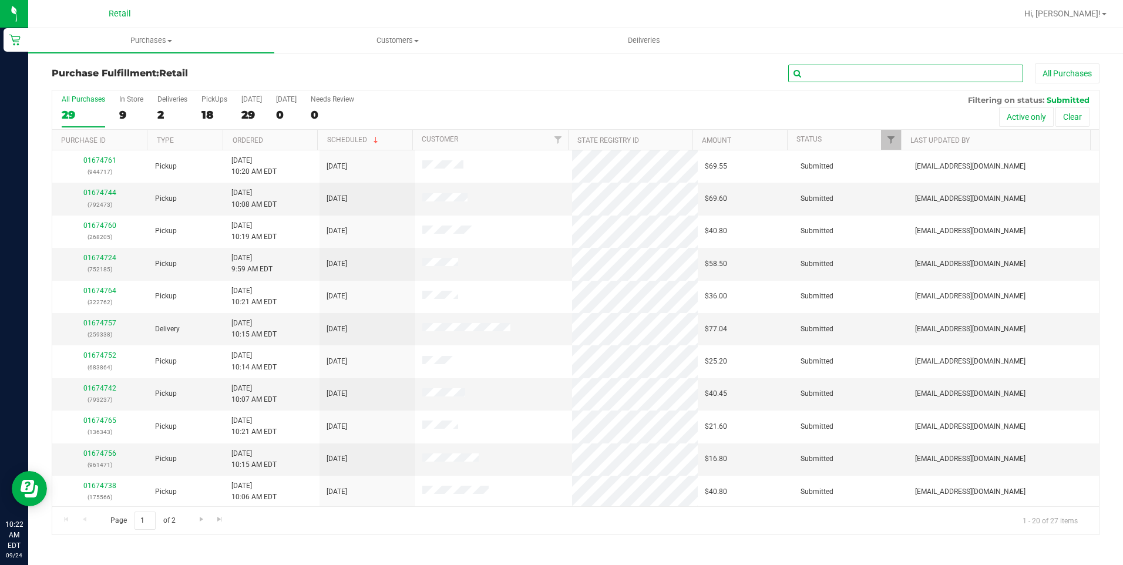
click at [953, 70] on input "text" at bounding box center [905, 74] width 235 height 18
type input "473"
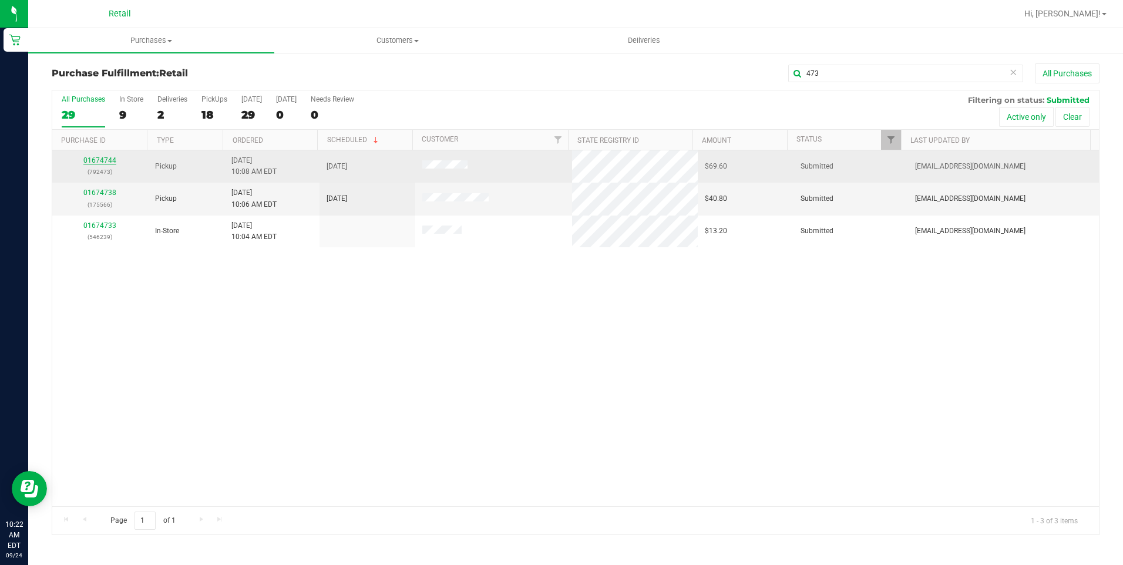
click at [108, 160] on link "01674744" at bounding box center [99, 160] width 33 height 8
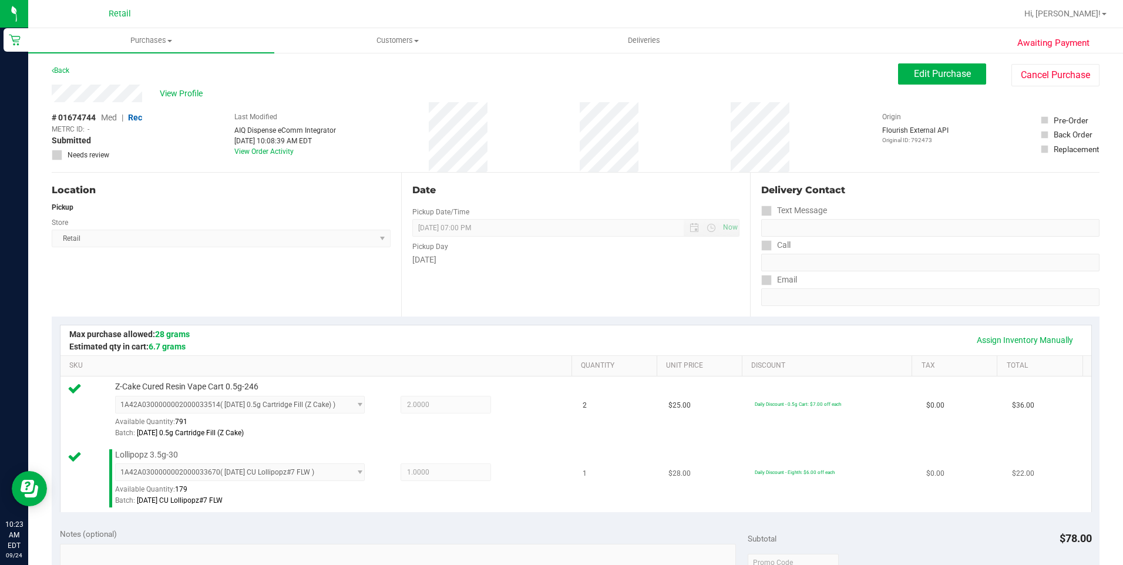
scroll to position [235, 0]
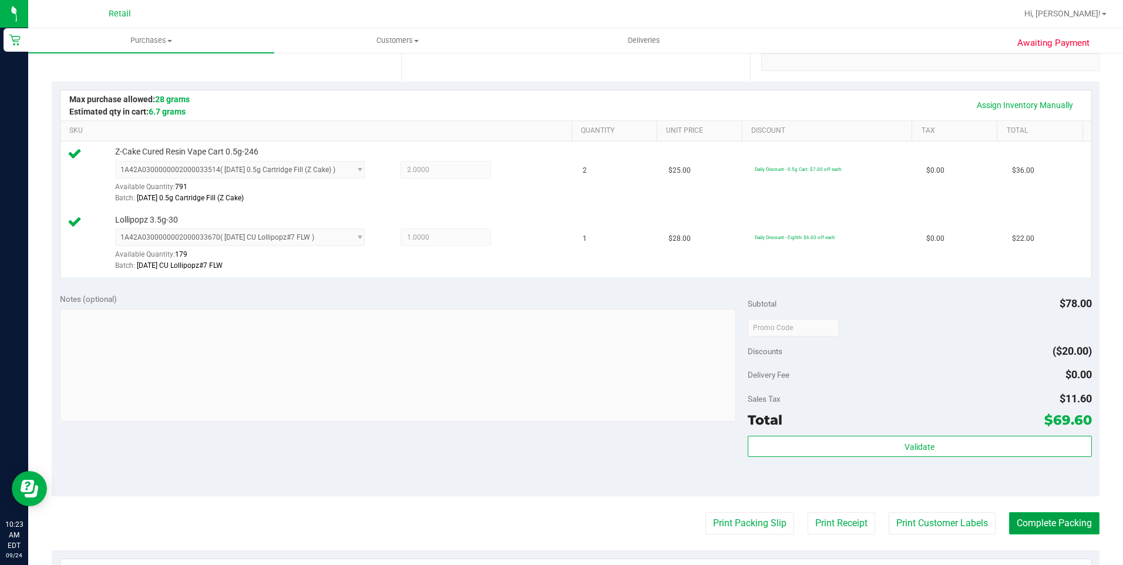
click at [1083, 521] on button "Complete Packing" at bounding box center [1054, 523] width 90 height 22
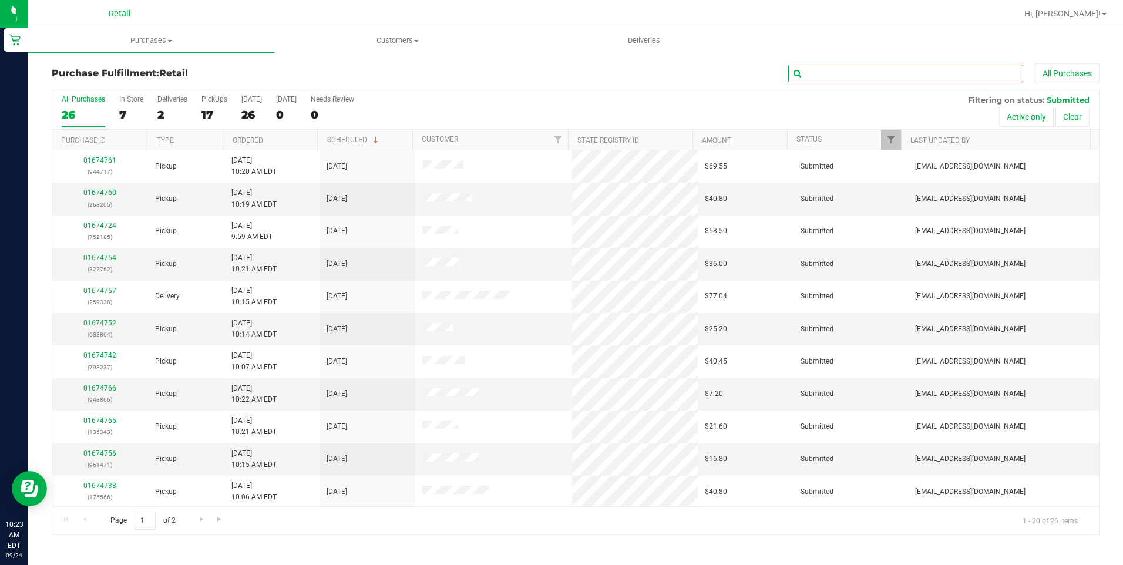
click at [939, 71] on input "text" at bounding box center [905, 74] width 235 height 18
type input "566"
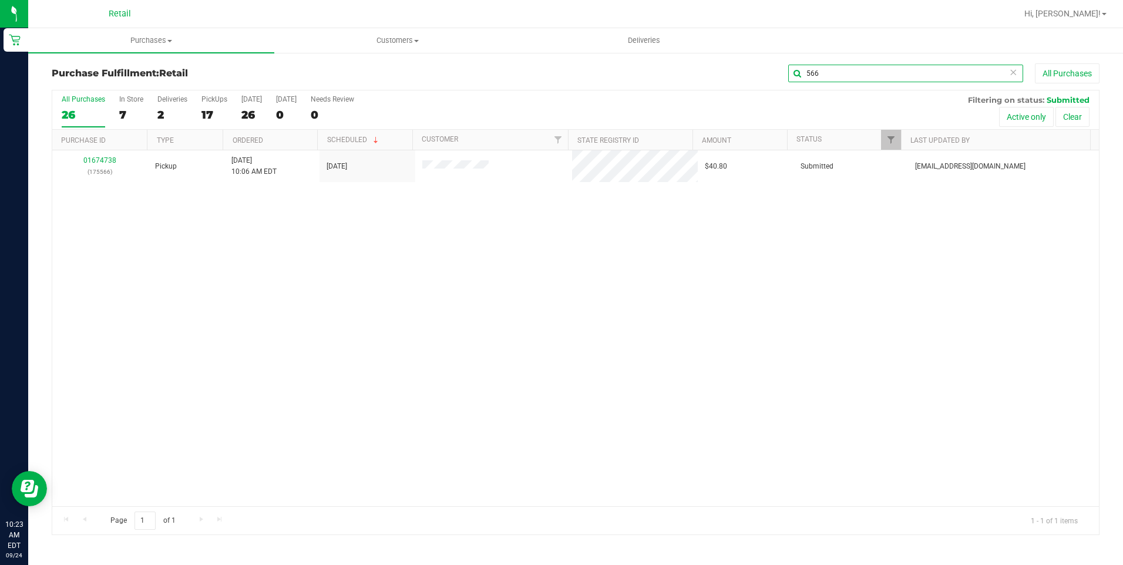
drag, startPoint x: 853, startPoint y: 73, endPoint x: 617, endPoint y: 93, distance: 237.0
click at [617, 93] on div "Purchase Fulfillment: Retail 566 All Purchases All Purchases 26 In Store 7 Deli…" at bounding box center [576, 299] width 1048 height 472
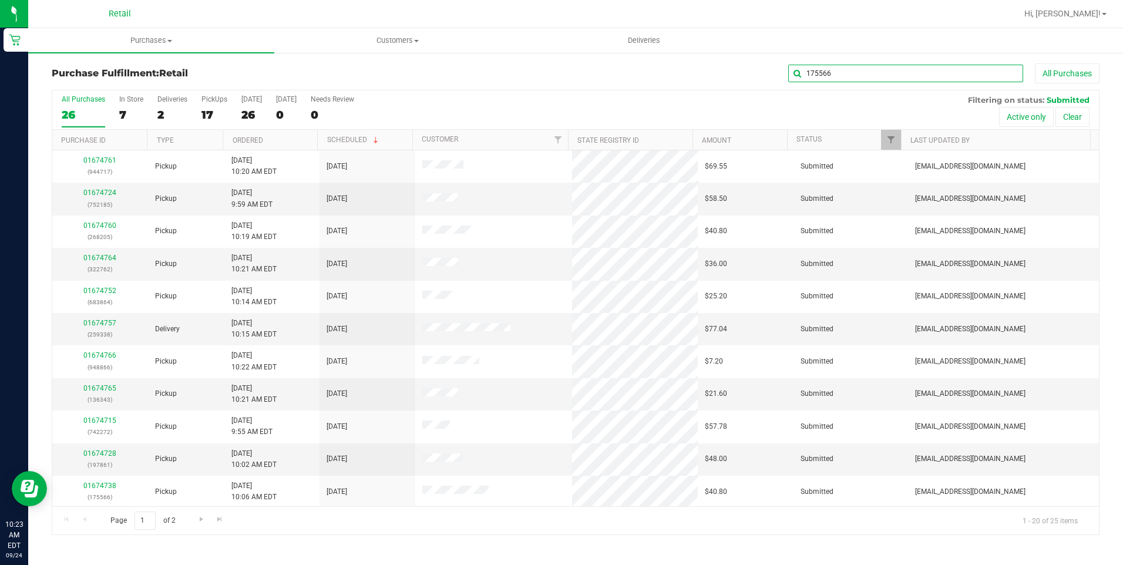
type input "175566"
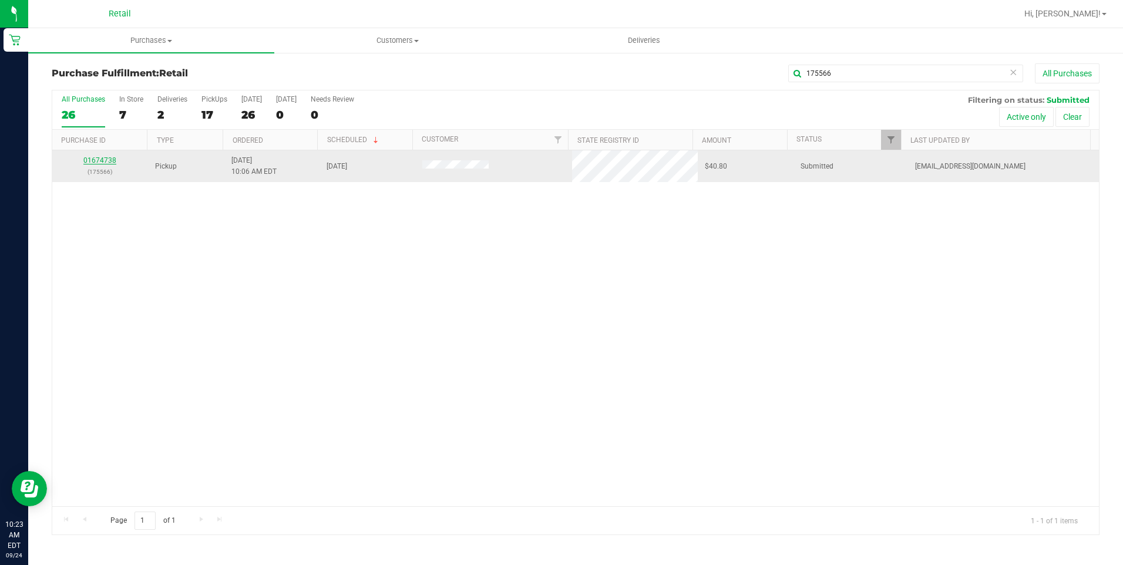
click at [100, 157] on link "01674738" at bounding box center [99, 160] width 33 height 8
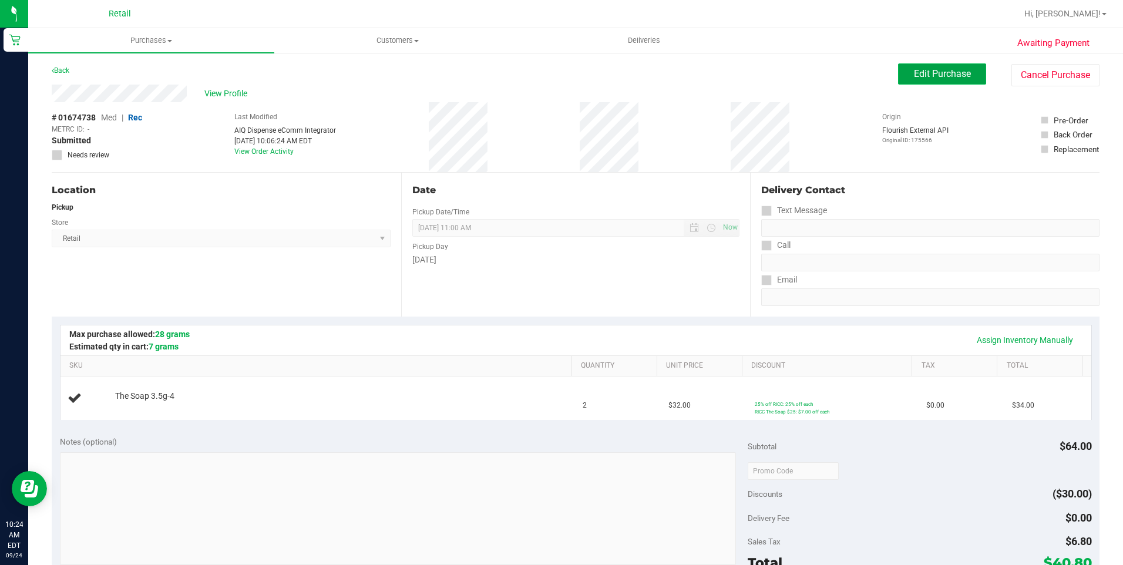
click at [922, 70] on span "Edit Purchase" at bounding box center [942, 73] width 57 height 11
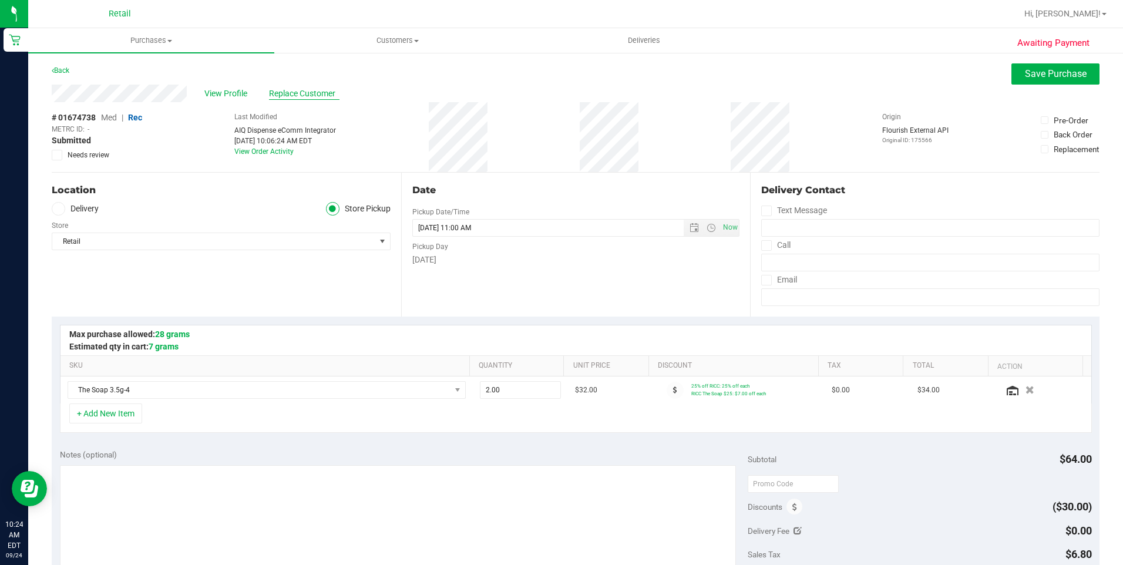
click at [300, 98] on span "Replace Customer" at bounding box center [304, 94] width 71 height 12
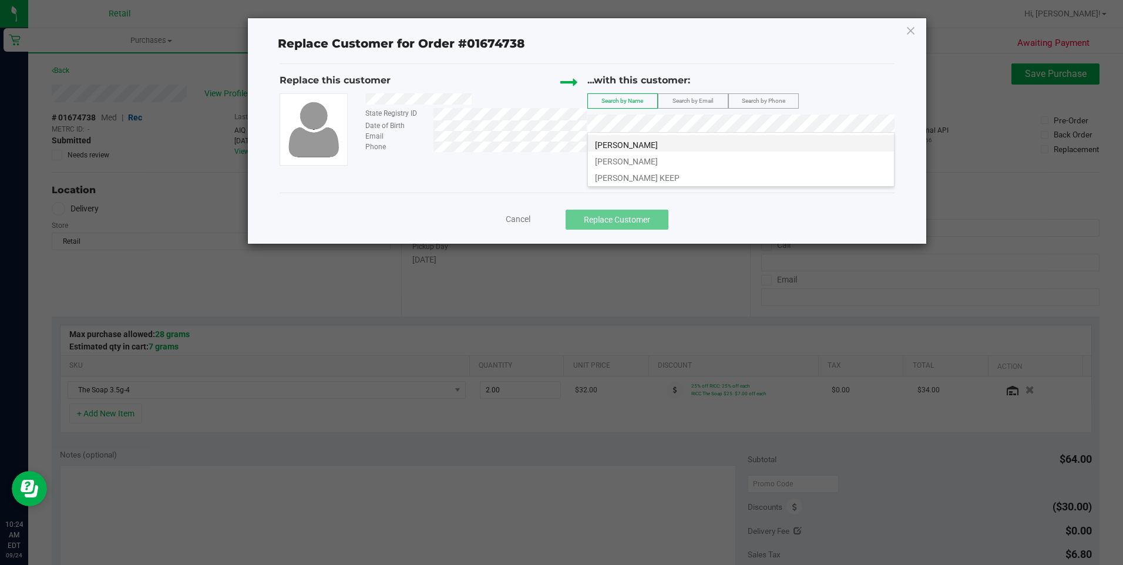
click at [622, 147] on span "Vivian Chum" at bounding box center [626, 144] width 63 height 9
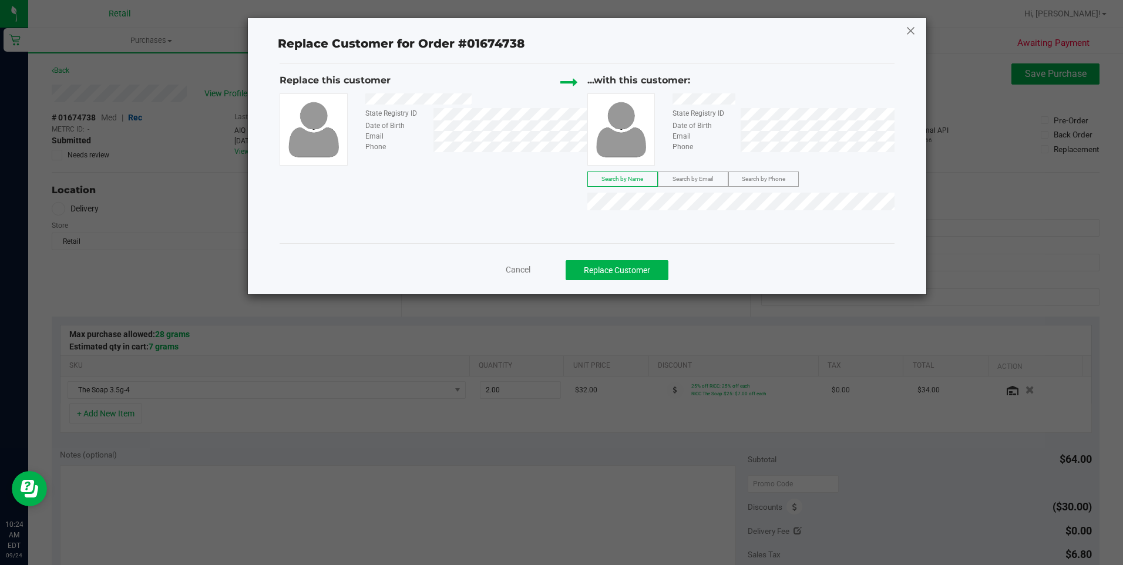
click at [913, 29] on icon at bounding box center [911, 30] width 11 height 19
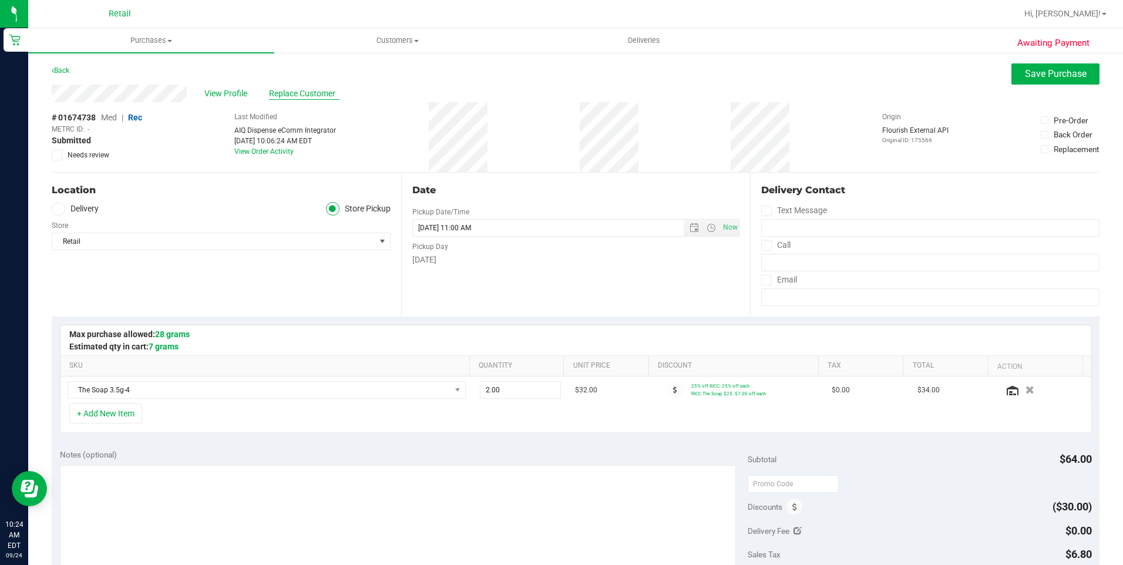
click at [316, 91] on span "Replace Customer" at bounding box center [304, 94] width 71 height 12
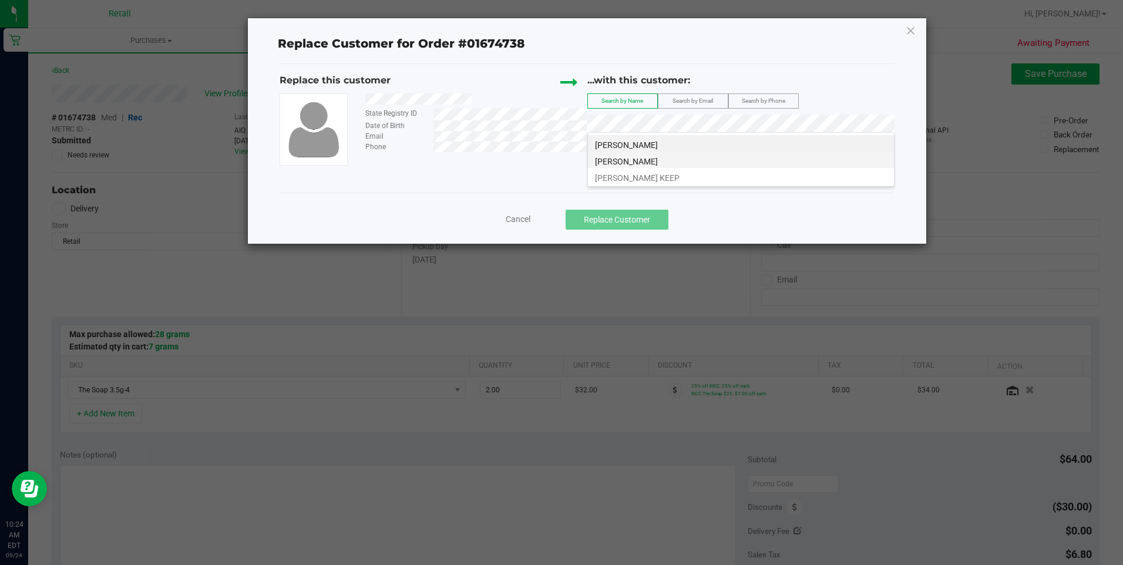
click at [640, 159] on span "Vivian Chum" at bounding box center [626, 161] width 63 height 9
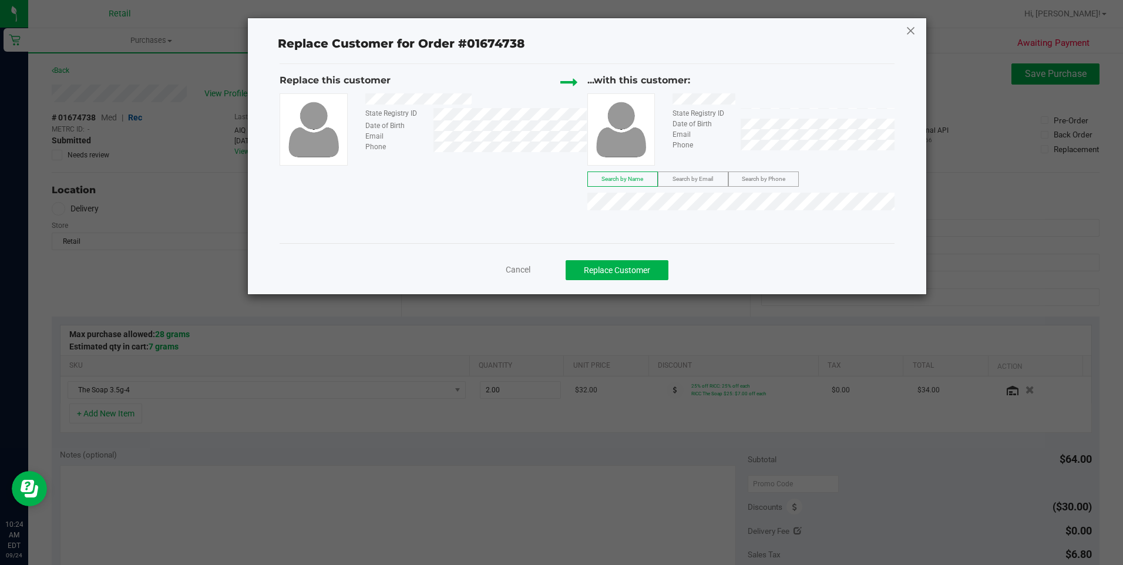
click at [911, 32] on icon at bounding box center [911, 30] width 11 height 19
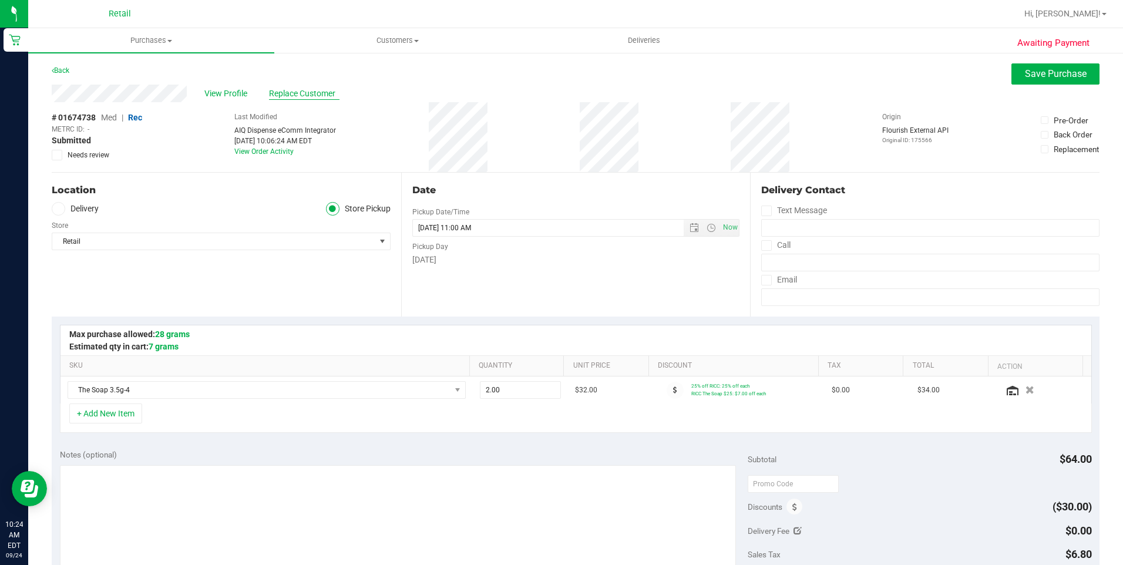
click at [331, 88] on span "Replace Customer" at bounding box center [304, 94] width 71 height 12
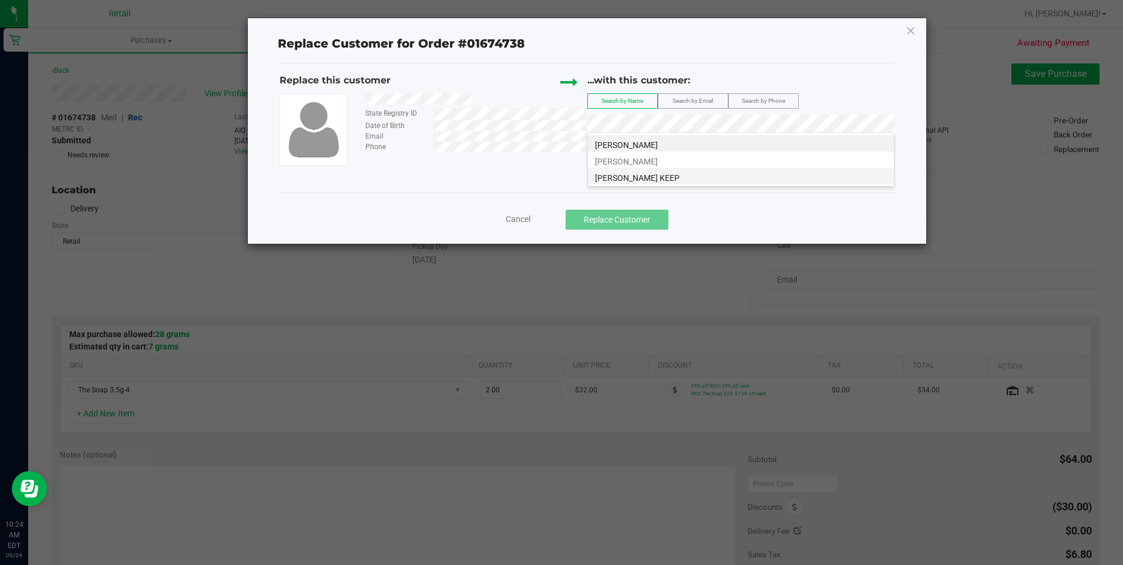
click at [653, 177] on span "Vivian Chum KEEP" at bounding box center [637, 177] width 85 height 9
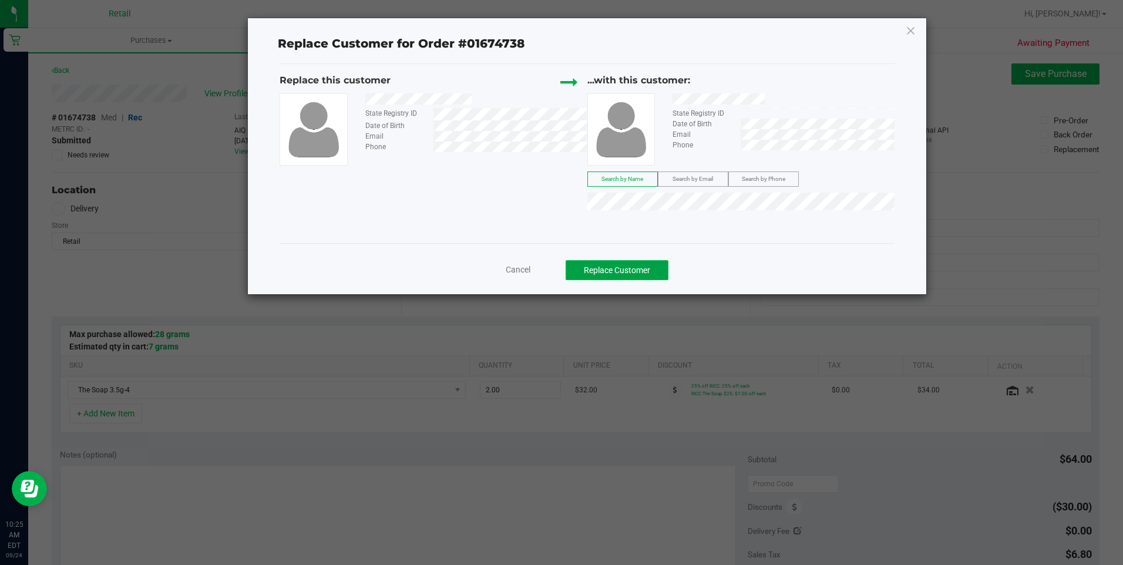
click at [645, 266] on button "Replace Customer" at bounding box center [617, 270] width 103 height 20
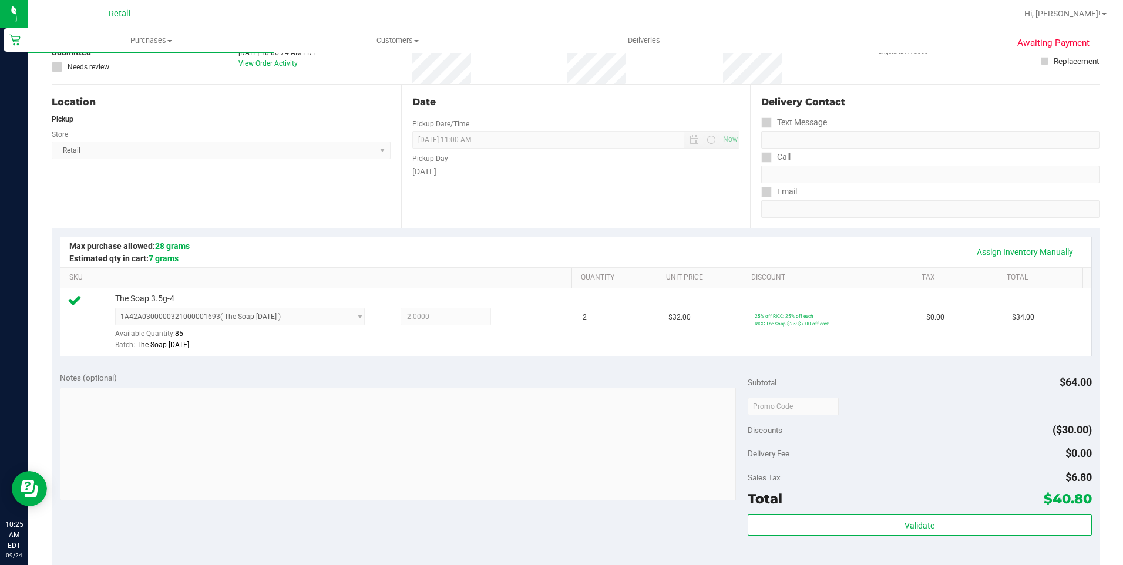
scroll to position [235, 0]
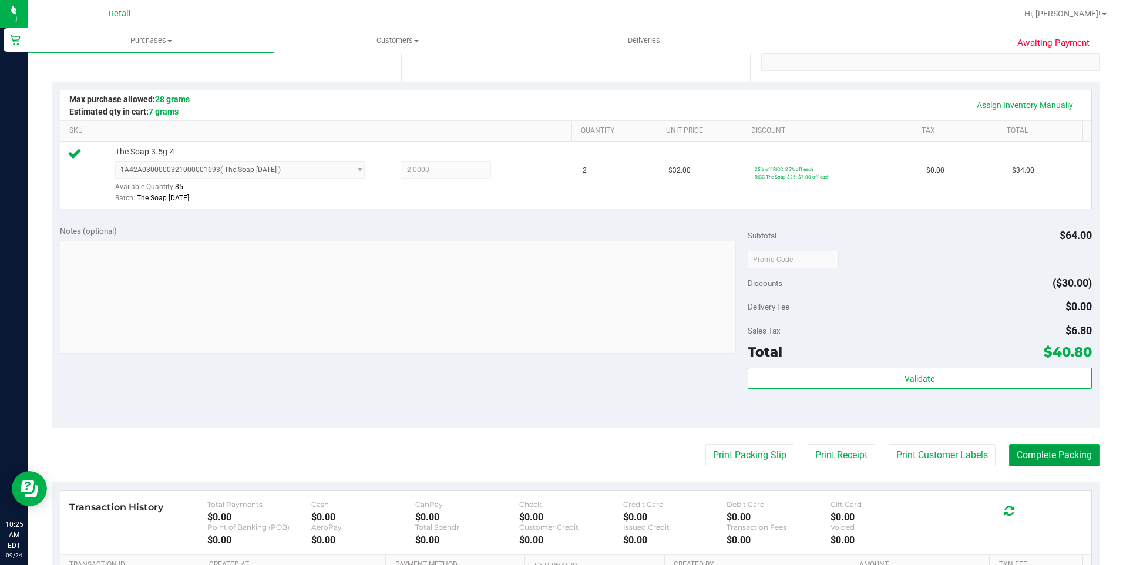
click at [1032, 454] on button "Complete Packing" at bounding box center [1054, 455] width 90 height 22
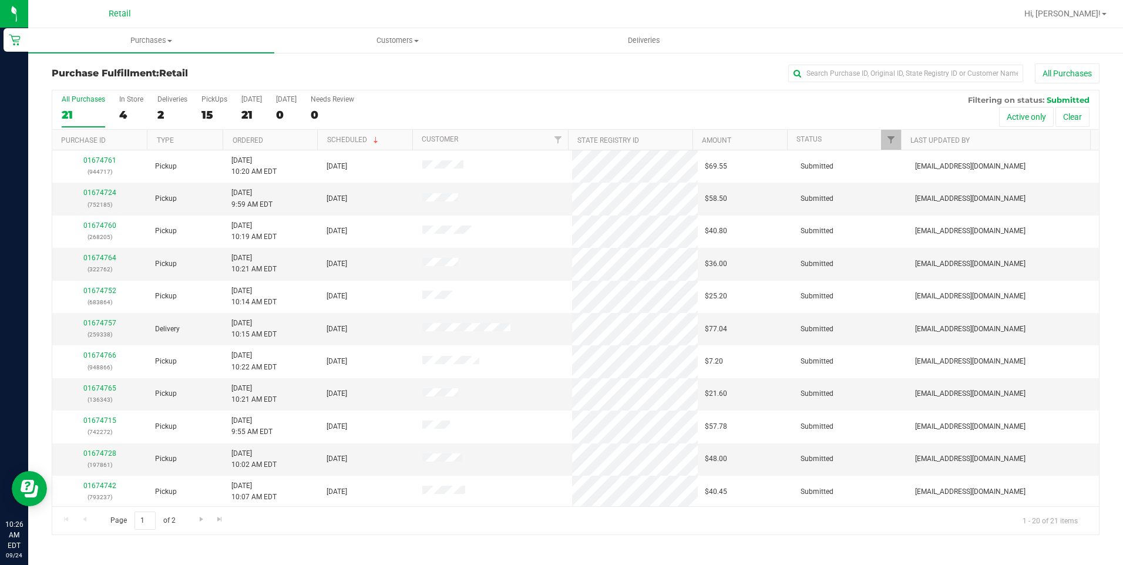
click at [882, 82] on div "All Purchases" at bounding box center [750, 73] width 699 height 20
click at [882, 79] on input "text" at bounding box center [905, 74] width 235 height 18
type input "595"
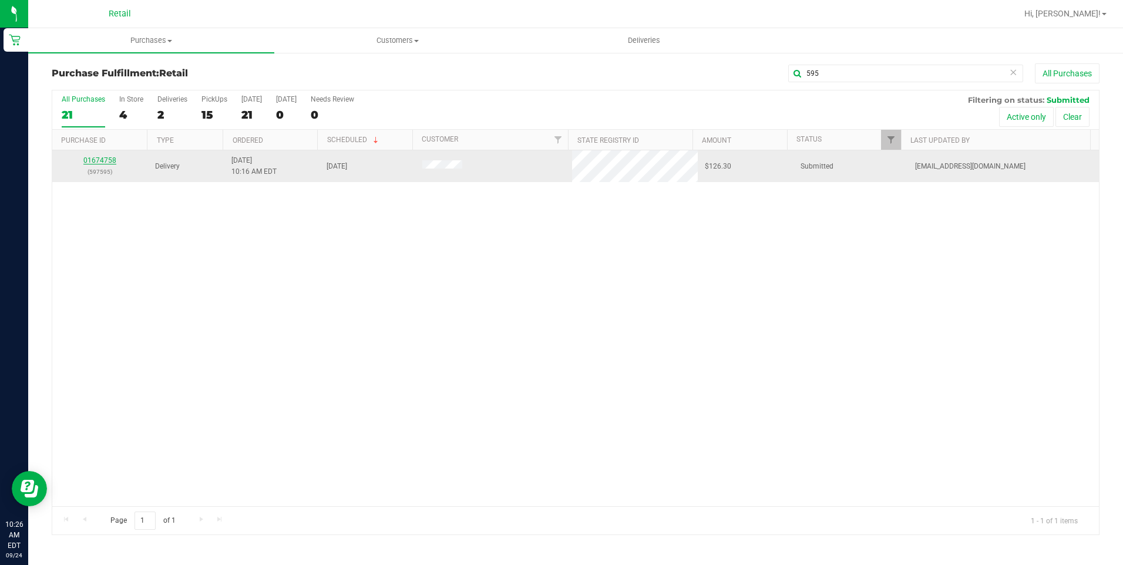
click at [115, 161] on link "01674758" at bounding box center [99, 160] width 33 height 8
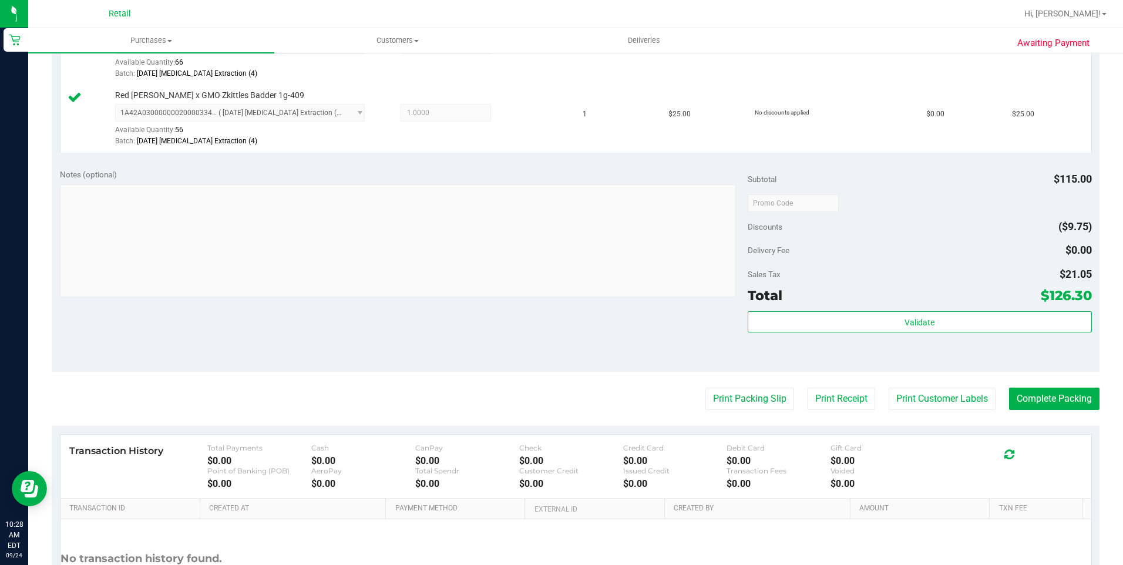
scroll to position [705, 0]
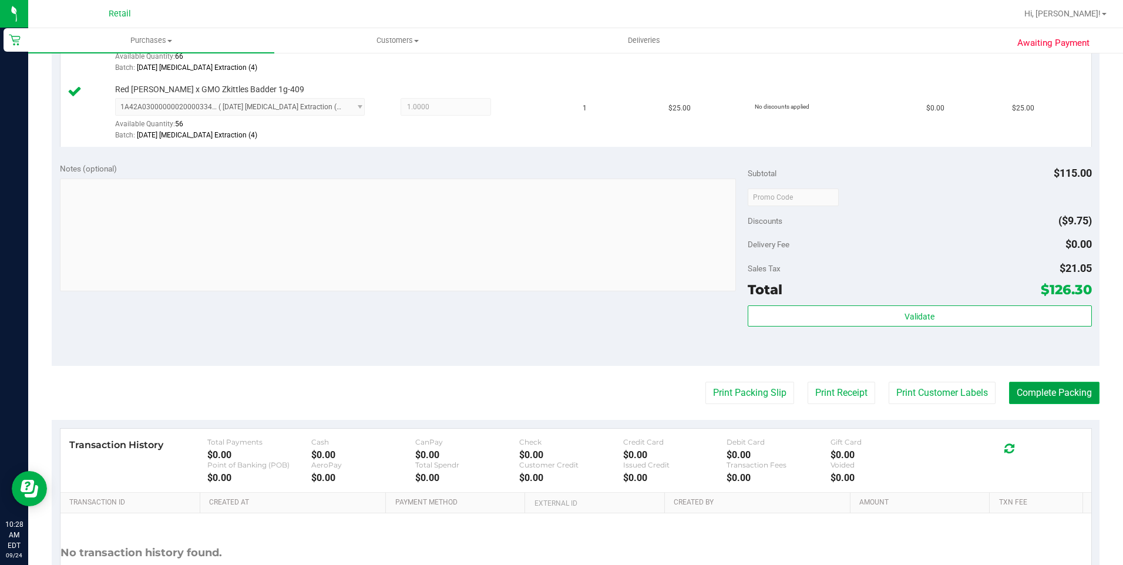
click at [1045, 400] on button "Complete Packing" at bounding box center [1054, 393] width 90 height 22
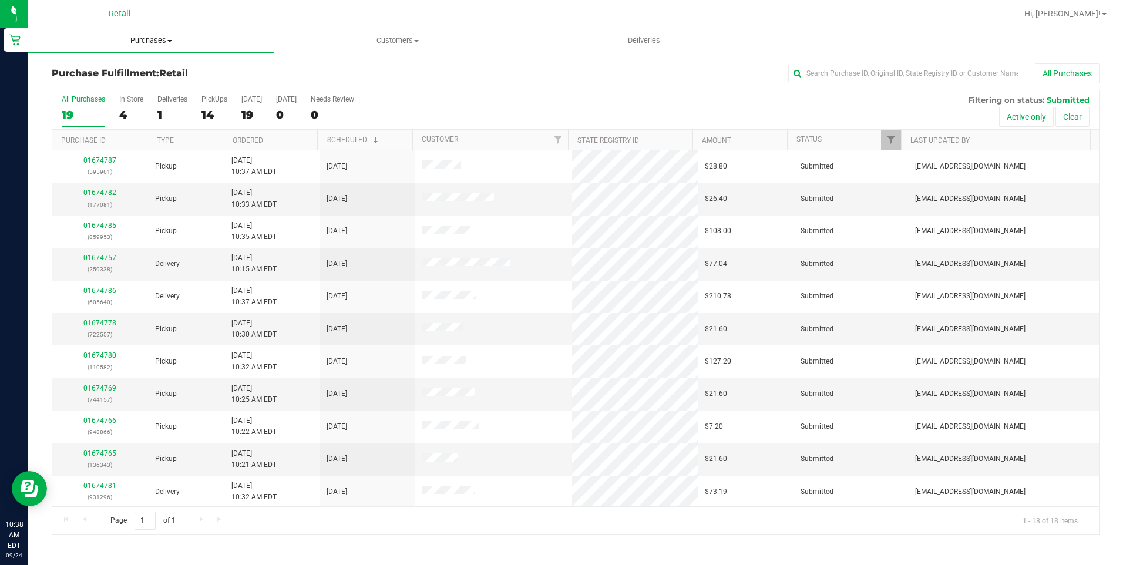
click at [157, 36] on span "Purchases" at bounding box center [151, 40] width 246 height 11
click at [131, 82] on li "Fulfillment" at bounding box center [151, 85] width 246 height 14
click at [165, 111] on div "4" at bounding box center [172, 115] width 30 height 14
click at [0, 0] on input "Deliveries 4" at bounding box center [0, 0] width 0 height 0
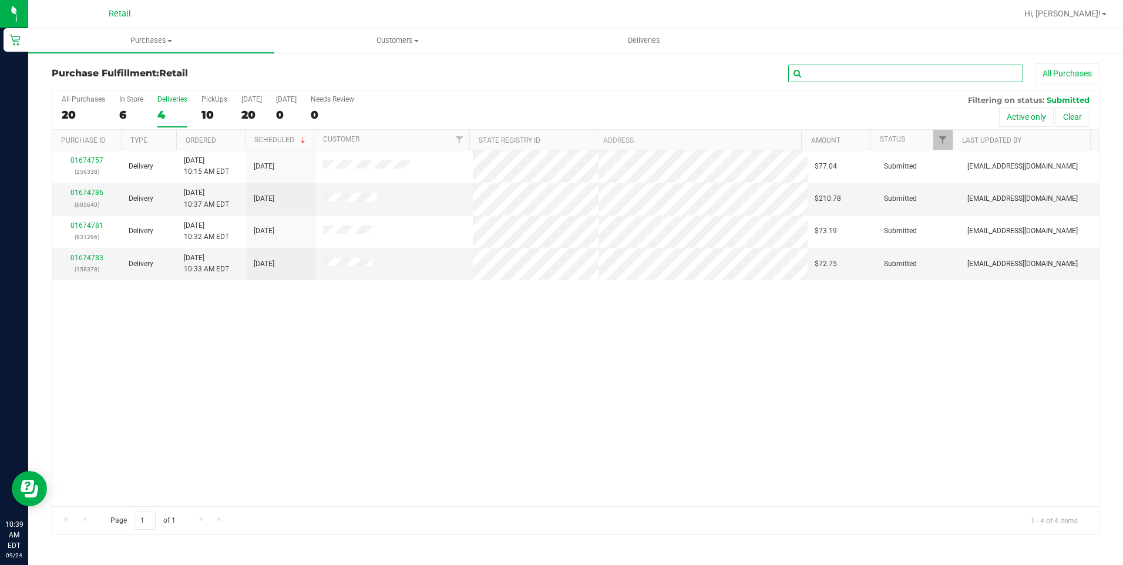
click at [868, 81] on input "text" at bounding box center [905, 74] width 235 height 18
type input "338"
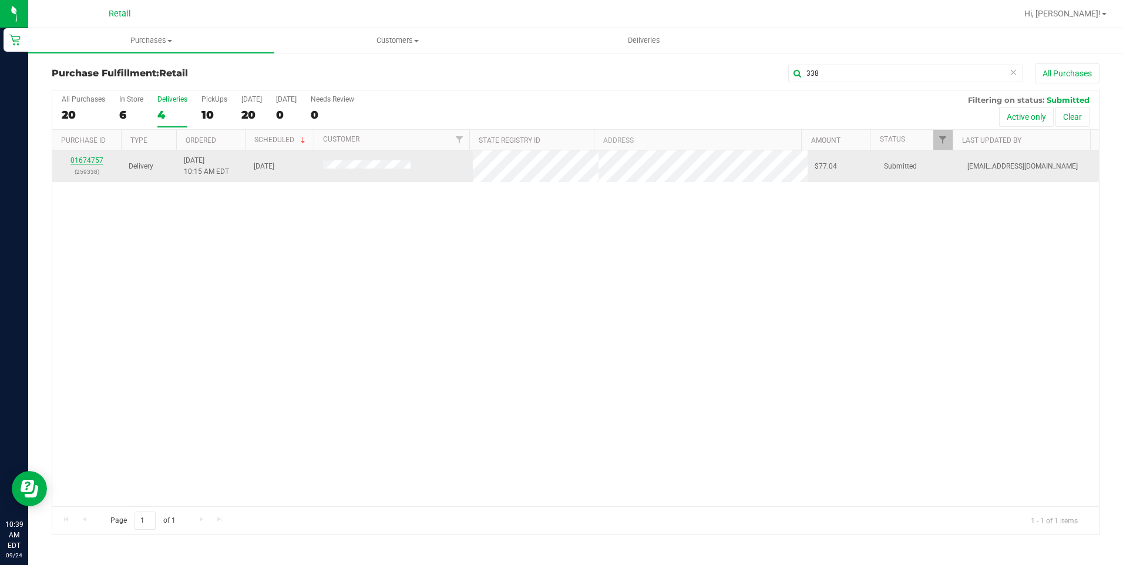
click at [75, 158] on link "01674757" at bounding box center [87, 160] width 33 height 8
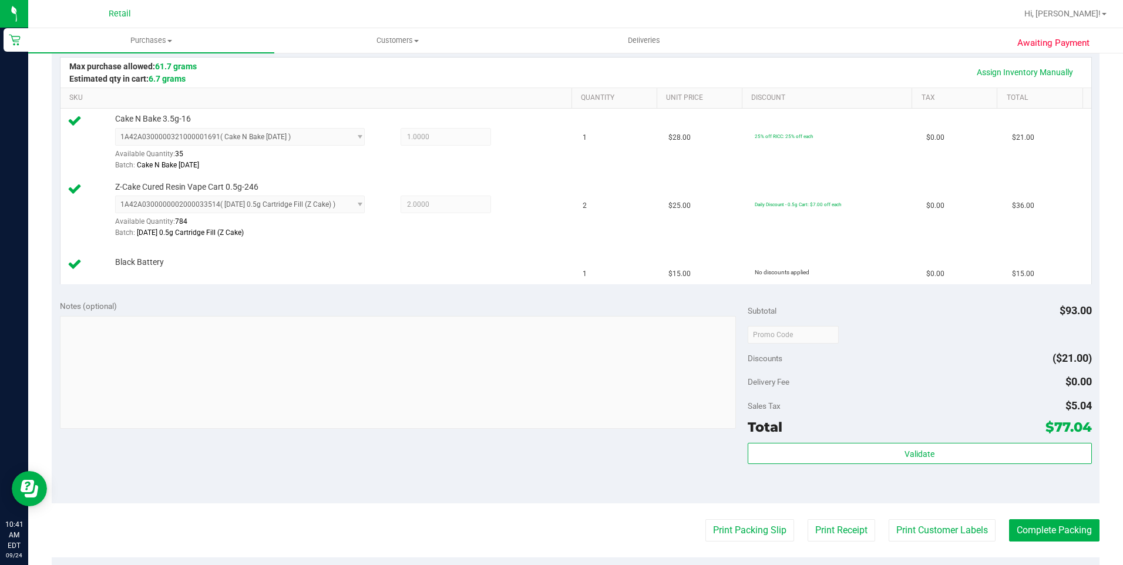
scroll to position [353, 0]
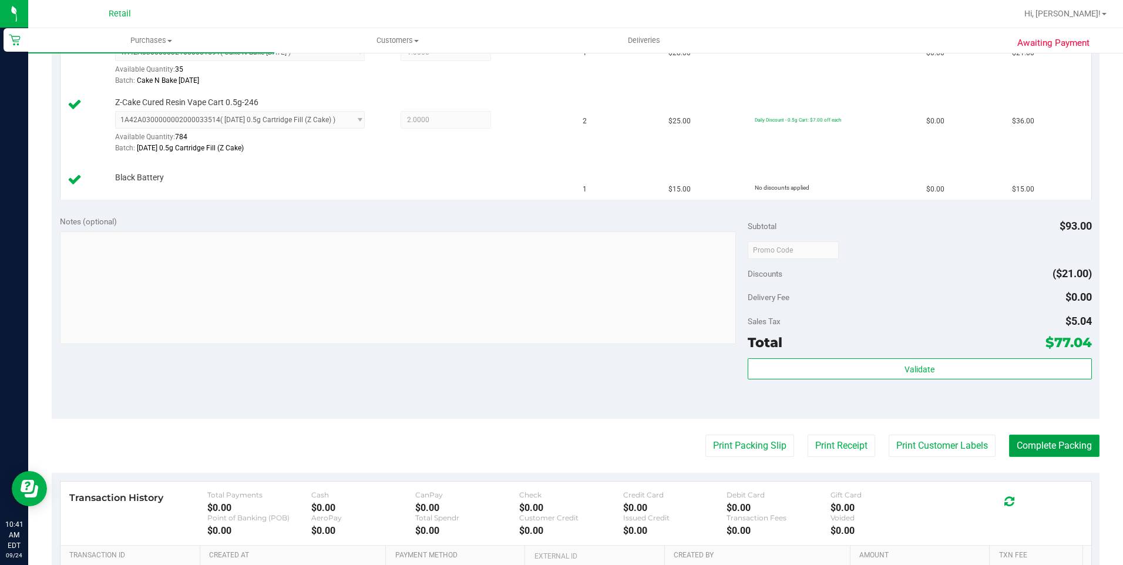
click at [1029, 440] on button "Complete Packing" at bounding box center [1054, 446] width 90 height 22
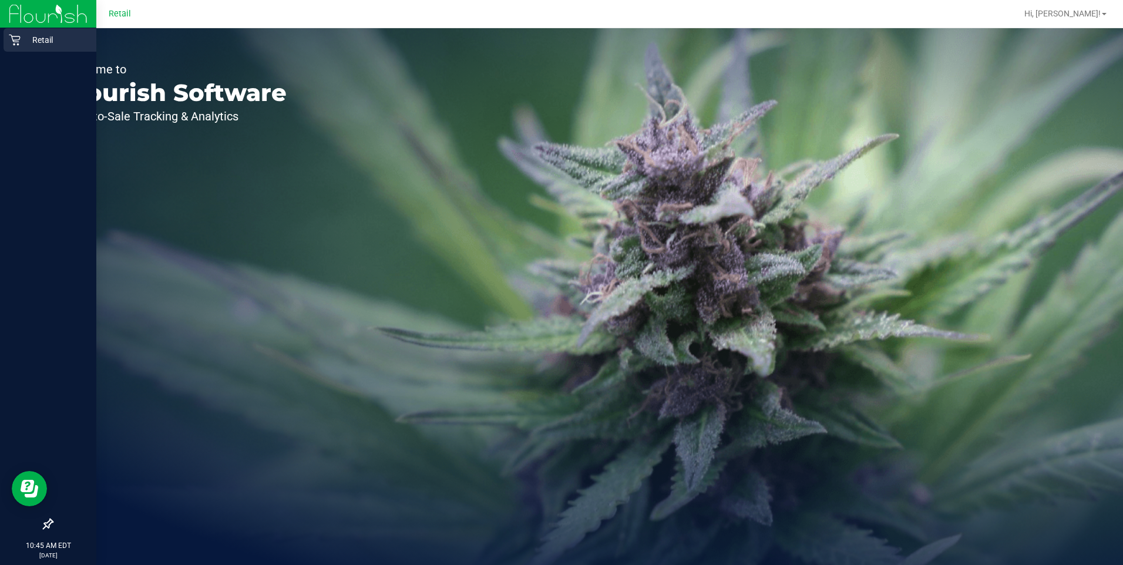
click at [28, 43] on p "Retail" at bounding box center [56, 40] width 71 height 14
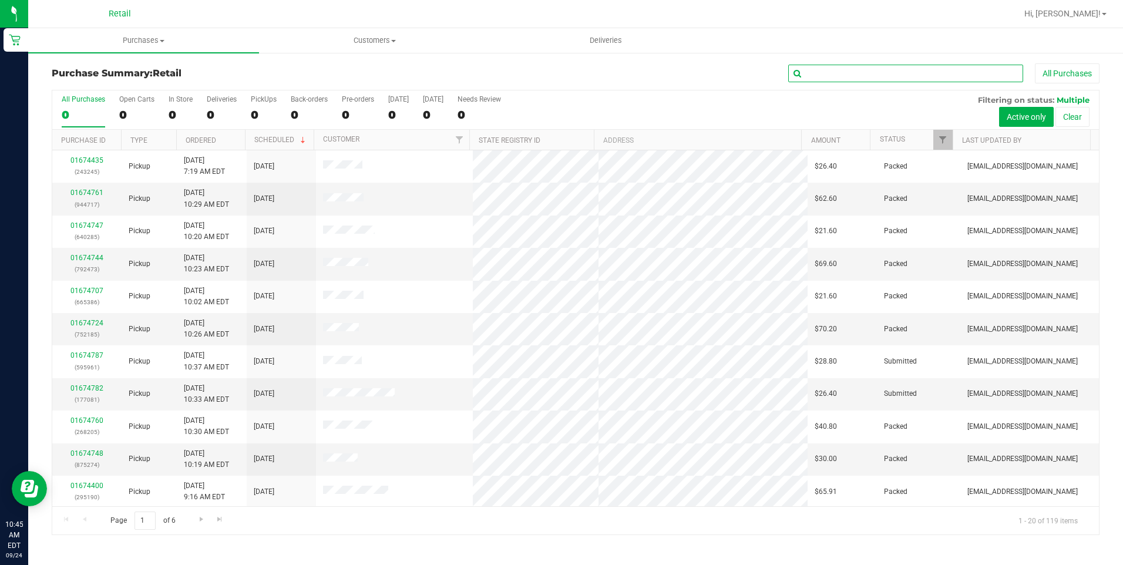
click at [827, 79] on input "text" at bounding box center [905, 74] width 235 height 18
click at [833, 77] on input "text" at bounding box center [905, 74] width 235 height 18
type input "296"
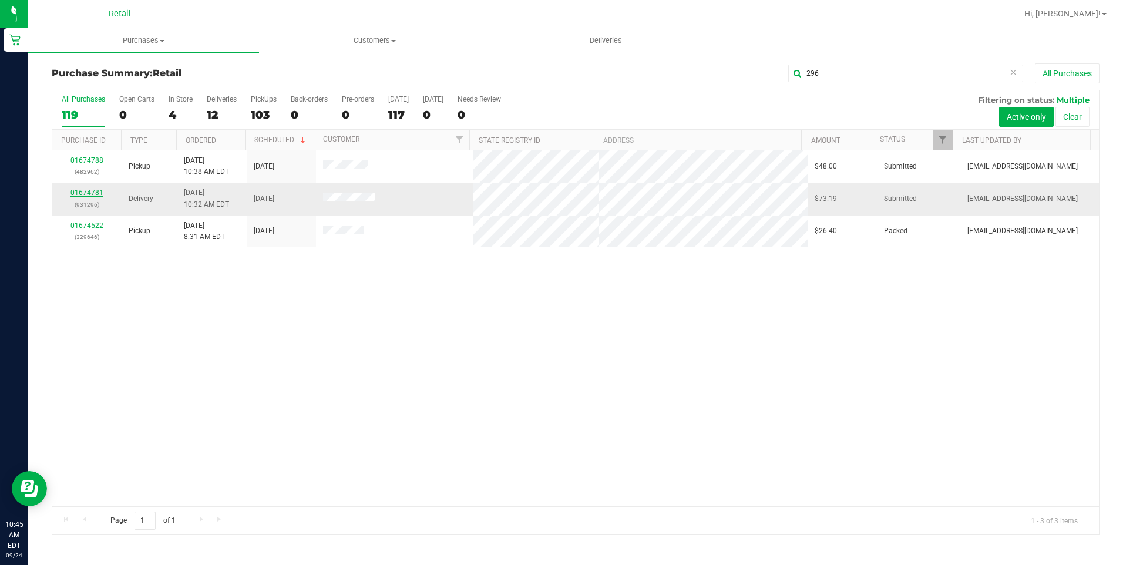
click at [90, 194] on link "01674781" at bounding box center [87, 193] width 33 height 8
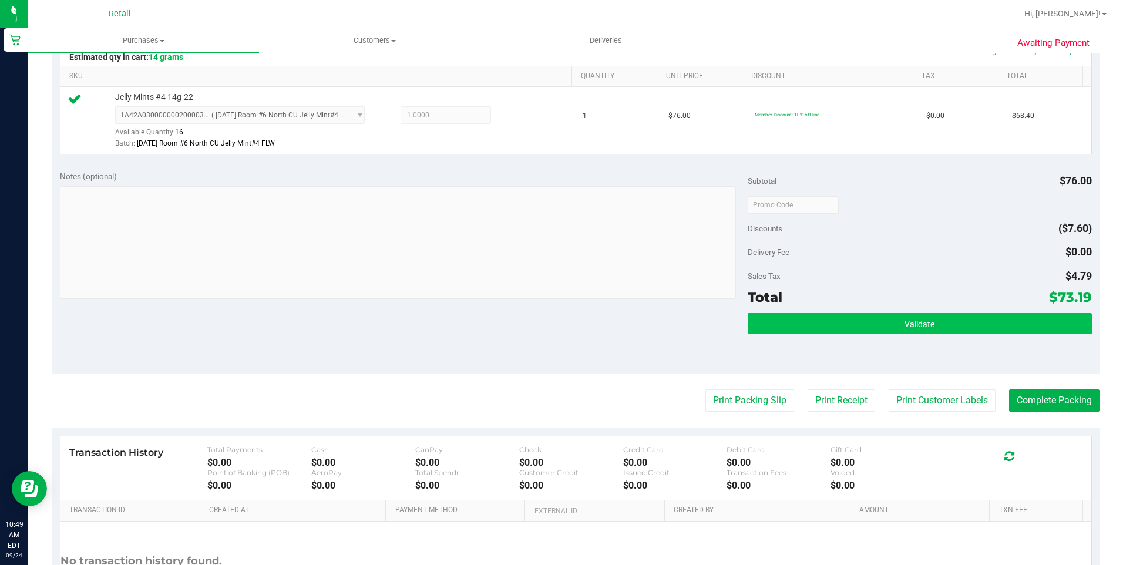
scroll to position [294, 0]
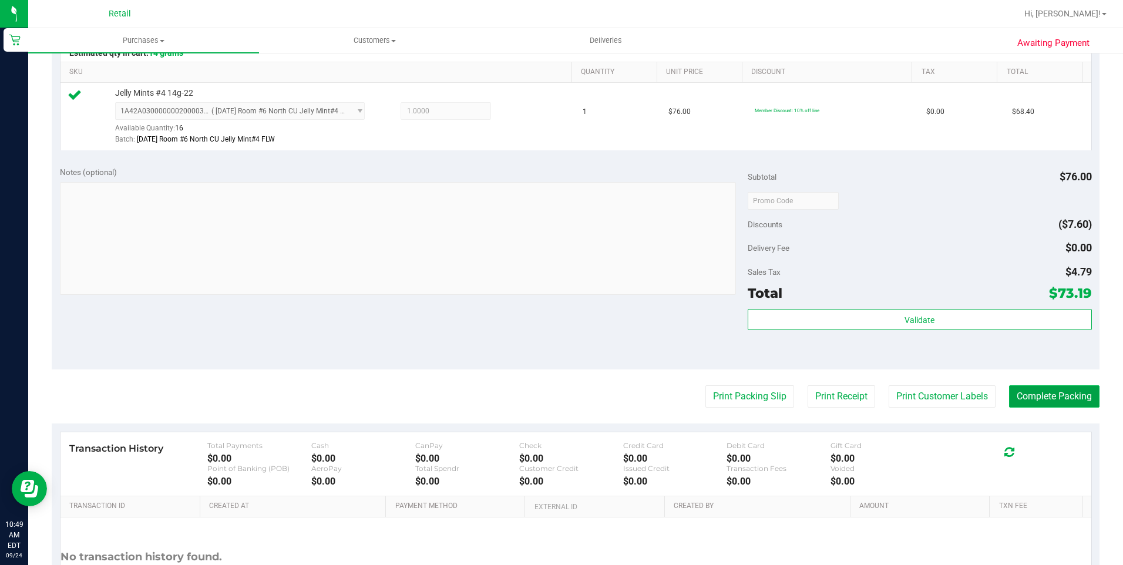
click at [841, 406] on button "Complete Packing" at bounding box center [1054, 396] width 90 height 22
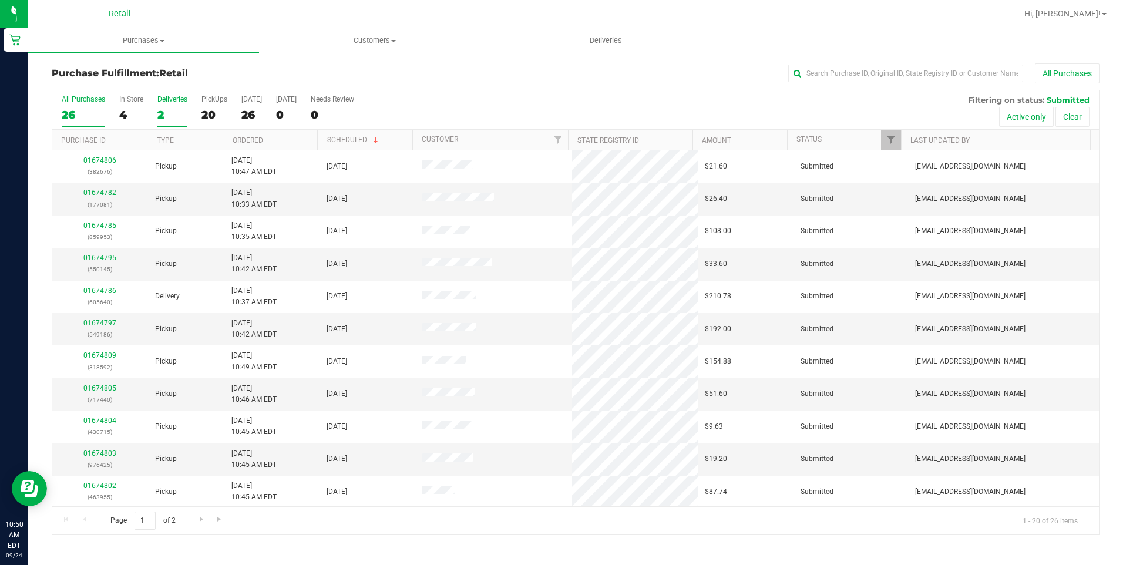
click at [158, 111] on div "2" at bounding box center [172, 115] width 30 height 14
click at [0, 0] on input "Deliveries 2" at bounding box center [0, 0] width 0 height 0
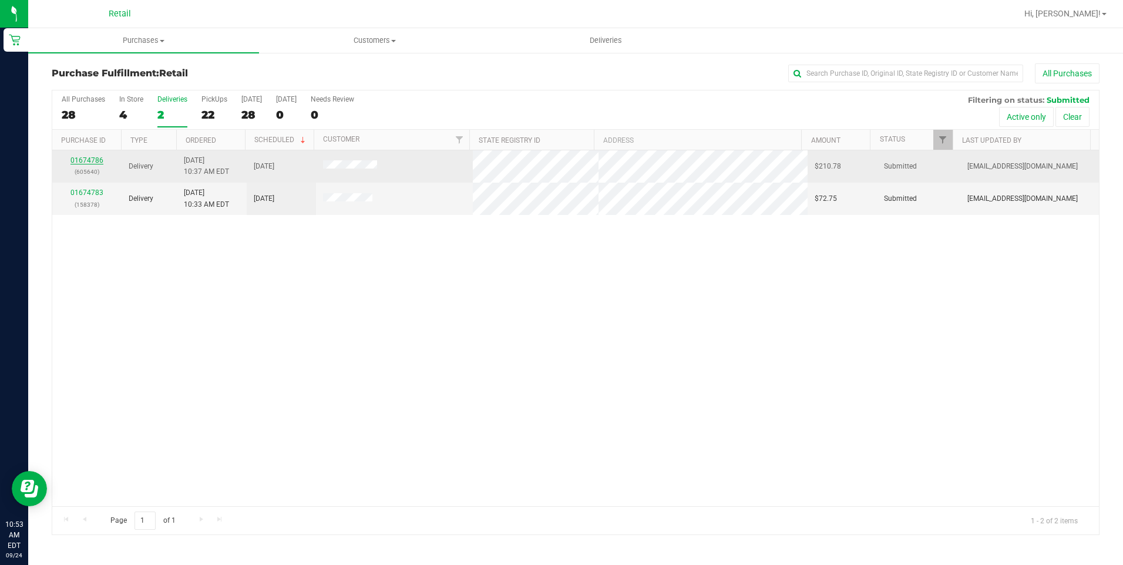
click at [98, 163] on link "01674786" at bounding box center [87, 160] width 33 height 8
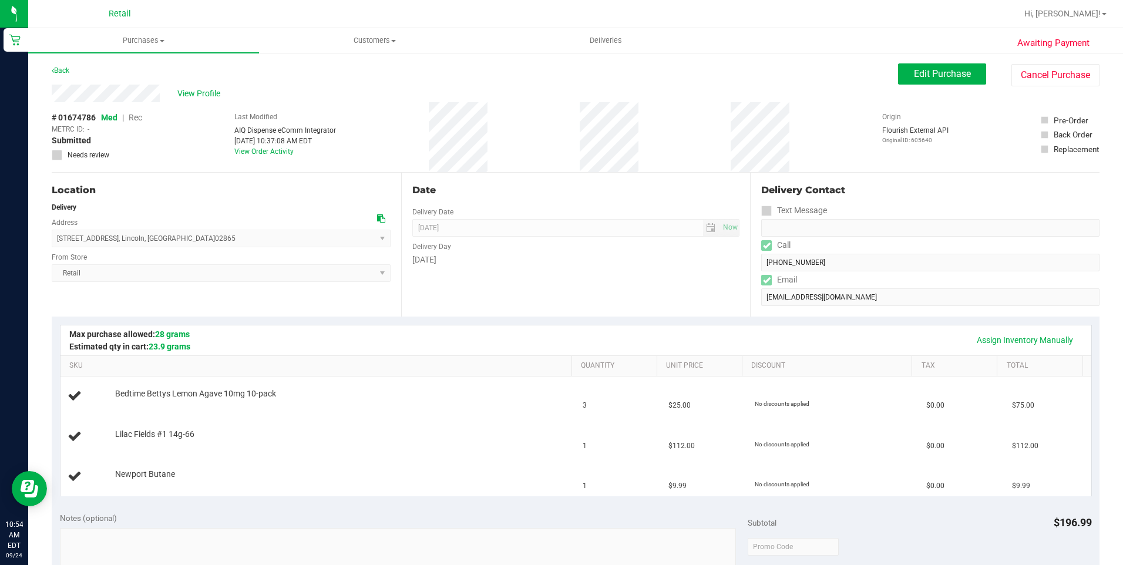
drag, startPoint x: 163, startPoint y: 88, endPoint x: 44, endPoint y: 92, distance: 119.4
click at [44, 92] on div "Awaiting Payment Back Edit Purchase Cancel Purchase View Profile # 01674786 Med…" at bounding box center [575, 532] width 1095 height 961
drag, startPoint x: 44, startPoint y: 92, endPoint x: 160, endPoint y: 89, distance: 116.4
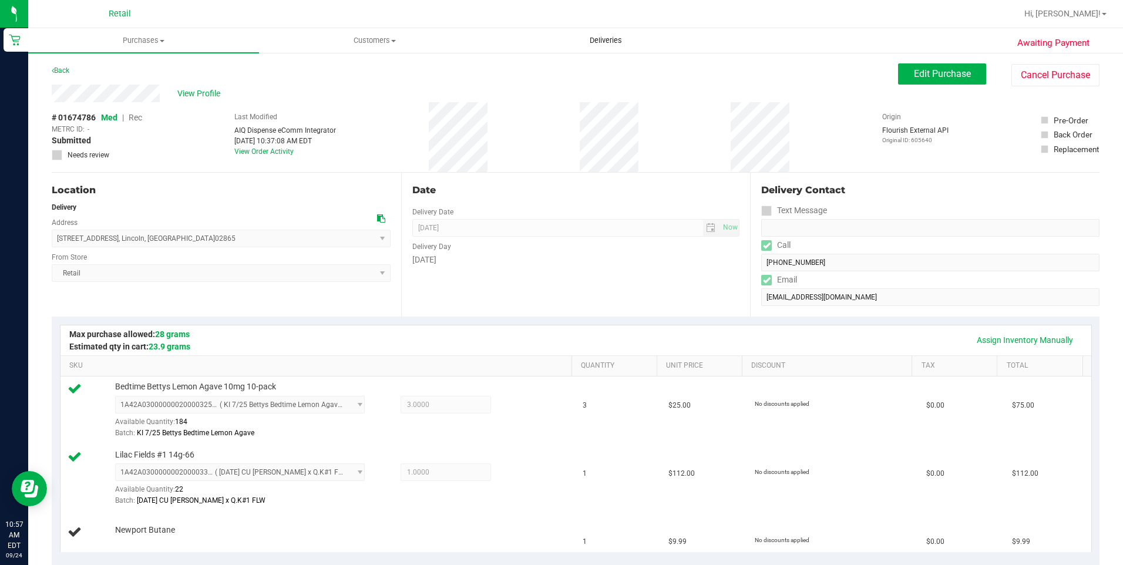
click at [604, 44] on span "Deliveries" at bounding box center [606, 40] width 64 height 11
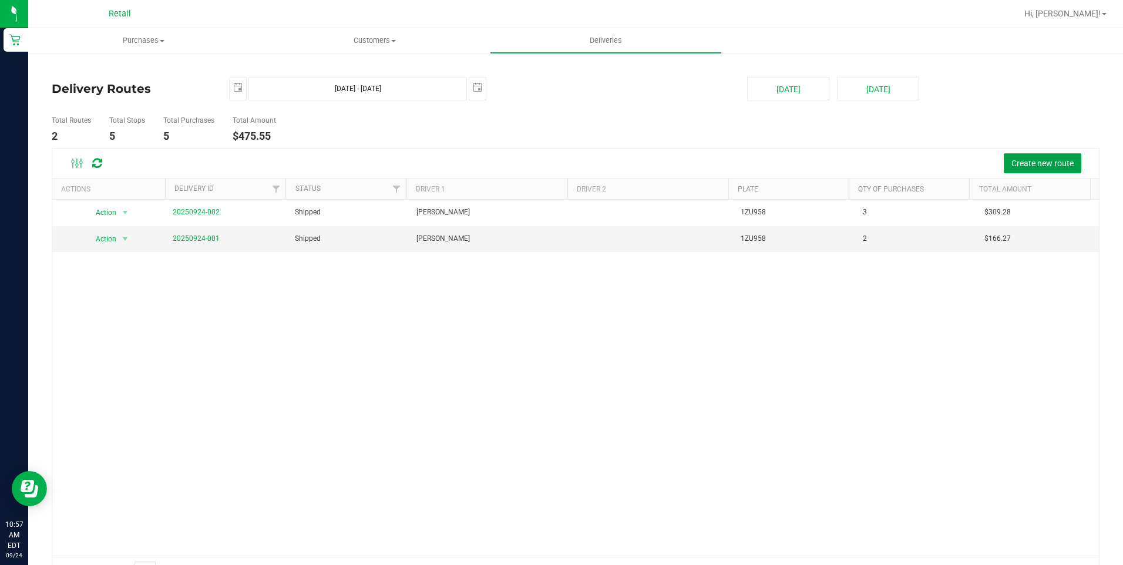
drag, startPoint x: 1011, startPoint y: 160, endPoint x: 1019, endPoint y: 166, distance: 10.1
click at [841, 166] on span "Create new route" at bounding box center [1043, 163] width 62 height 9
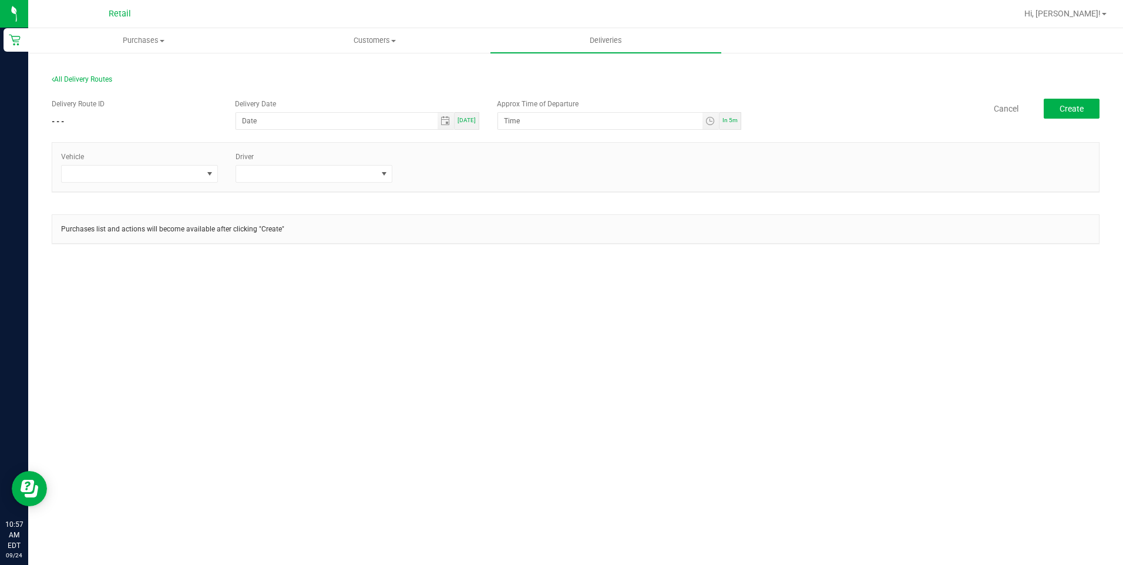
click at [467, 121] on span "[DATE]" at bounding box center [467, 120] width 18 height 6
type input "[DATE]"
click at [706, 125] on span "Toggle time list" at bounding box center [711, 121] width 17 height 16
click at [521, 237] on span "11" at bounding box center [522, 236] width 8 height 8
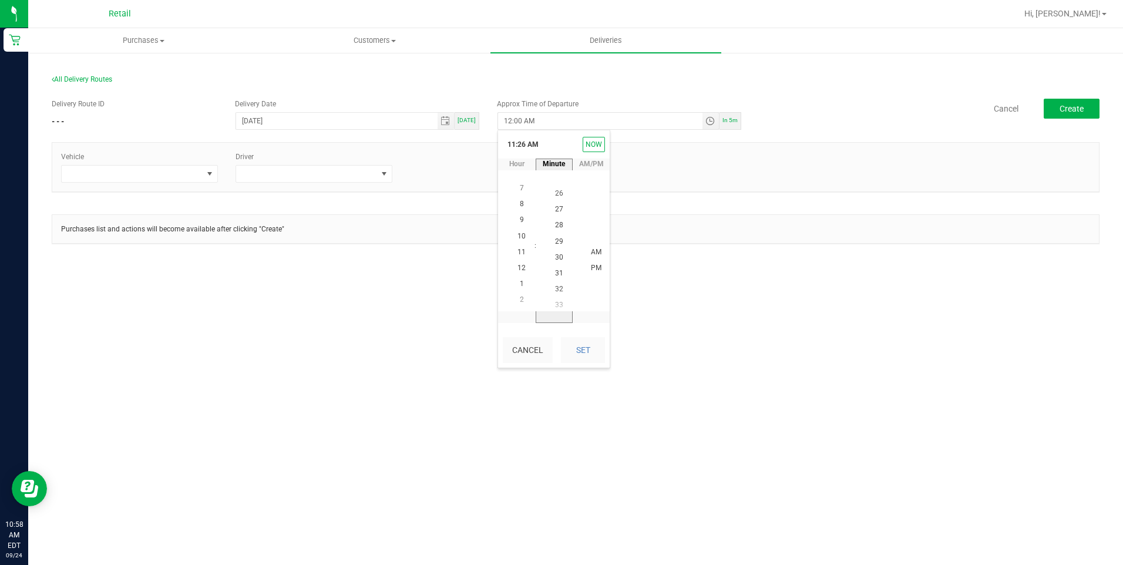
scroll to position [479, 0]
click at [558, 254] on span "30" at bounding box center [559, 252] width 8 height 8
click at [580, 346] on button "Set" at bounding box center [583, 350] width 44 height 26
type input "11:30 AM"
click at [206, 176] on span at bounding box center [209, 173] width 9 height 9
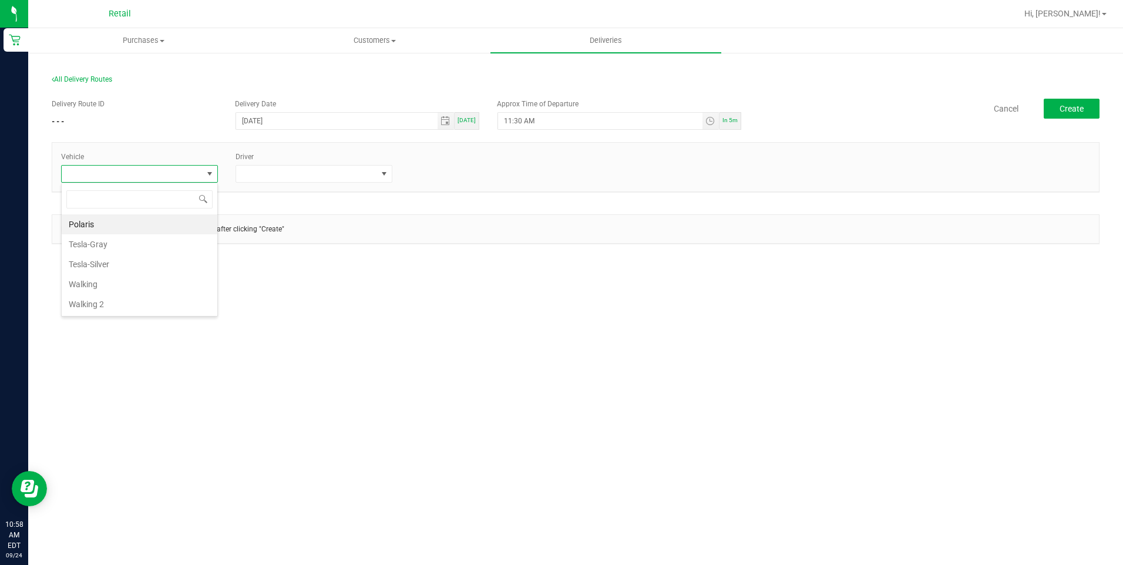
scroll to position [18, 157]
click at [136, 244] on li "Tesla-Gray" at bounding box center [140, 244] width 156 height 20
click at [373, 177] on span at bounding box center [306, 174] width 141 height 16
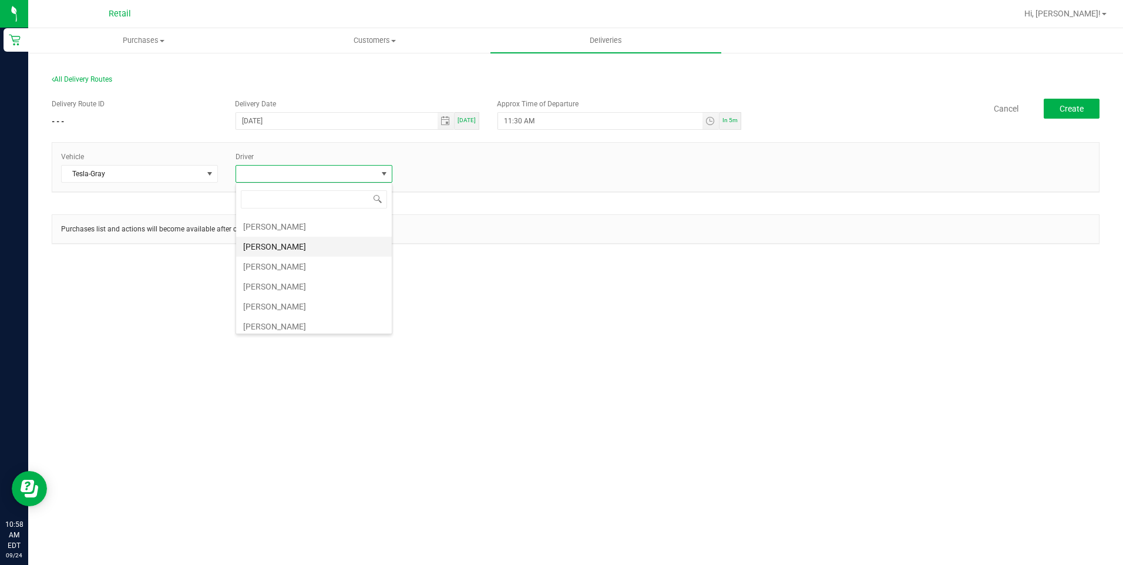
scroll to position [176, 0]
click at [278, 265] on li "[PERSON_NAME]" at bounding box center [314, 268] width 156 height 20
click at [841, 102] on button "Create" at bounding box center [1072, 109] width 56 height 20
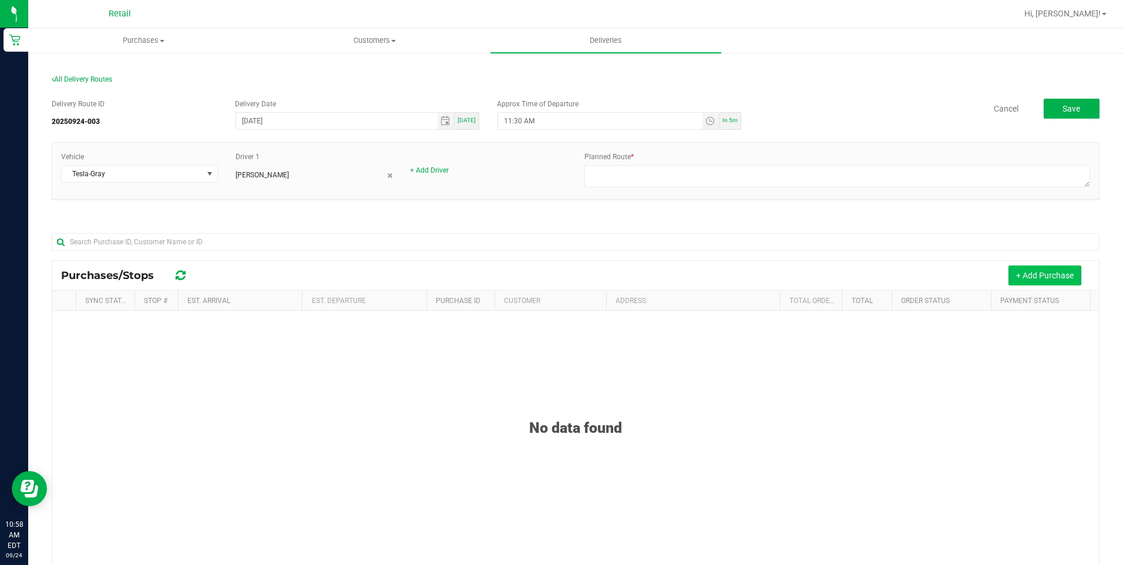
click at [841, 274] on button "+ Add Purchase" at bounding box center [1045, 276] width 73 height 20
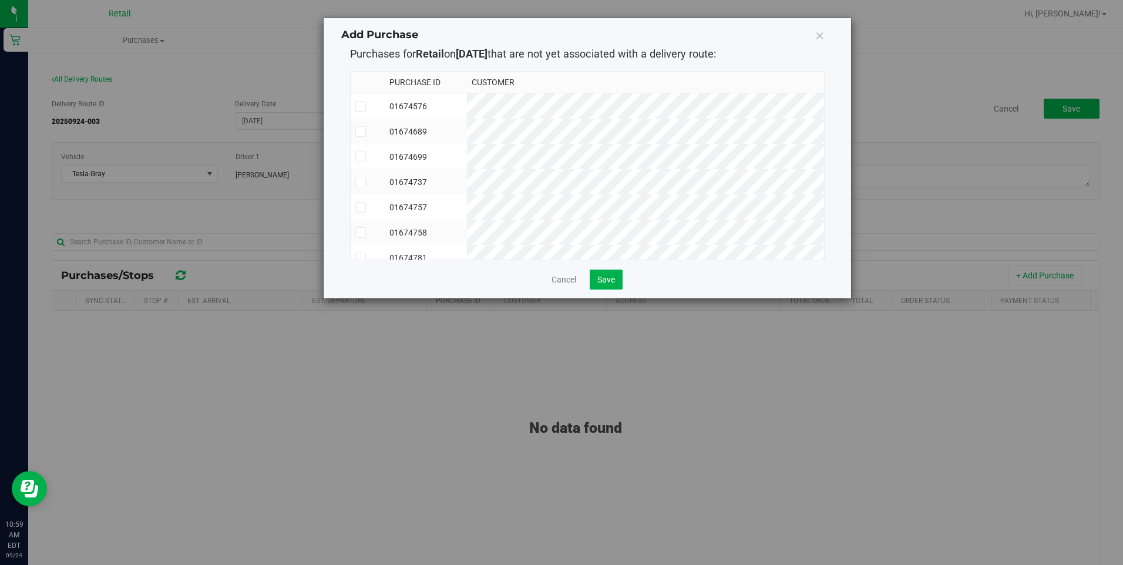
click at [357, 182] on icon at bounding box center [361, 182] width 8 height 0
click at [0, 0] on input "checkbox" at bounding box center [0, 0] width 0 height 0
click at [364, 243] on span at bounding box center [360, 247] width 11 height 11
click at [0, 0] on input "checkbox" at bounding box center [0, 0] width 0 height 0
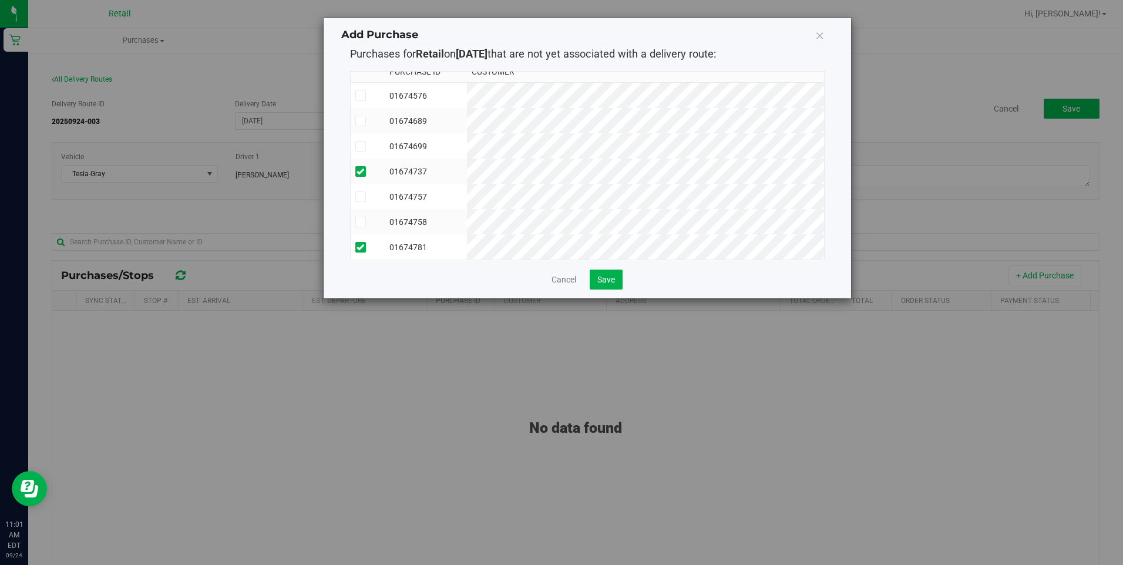
click at [357, 222] on icon at bounding box center [361, 222] width 8 height 0
click at [0, 0] on input "checkbox" at bounding box center [0, 0] width 0 height 0
drag, startPoint x: 327, startPoint y: 331, endPoint x: 883, endPoint y: 424, distance: 563.6
click at [841, 424] on div "Add Purchase Purchases for Retail on [DATE] that are not yet associated with a …" at bounding box center [566, 282] width 1132 height 565
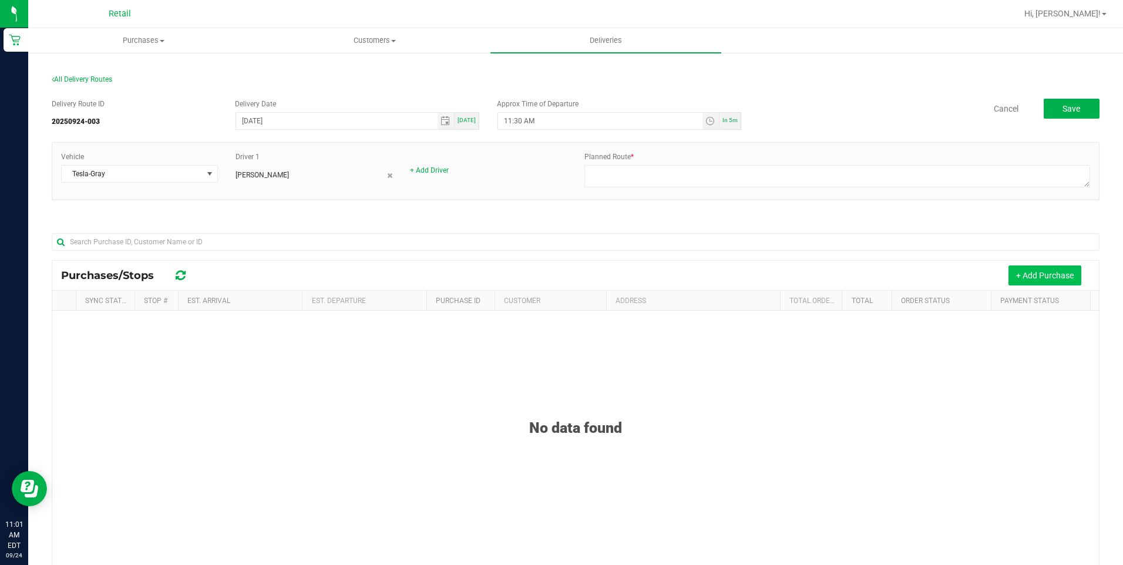
click at [841, 268] on button "+ Add Purchase" at bounding box center [1045, 276] width 73 height 20
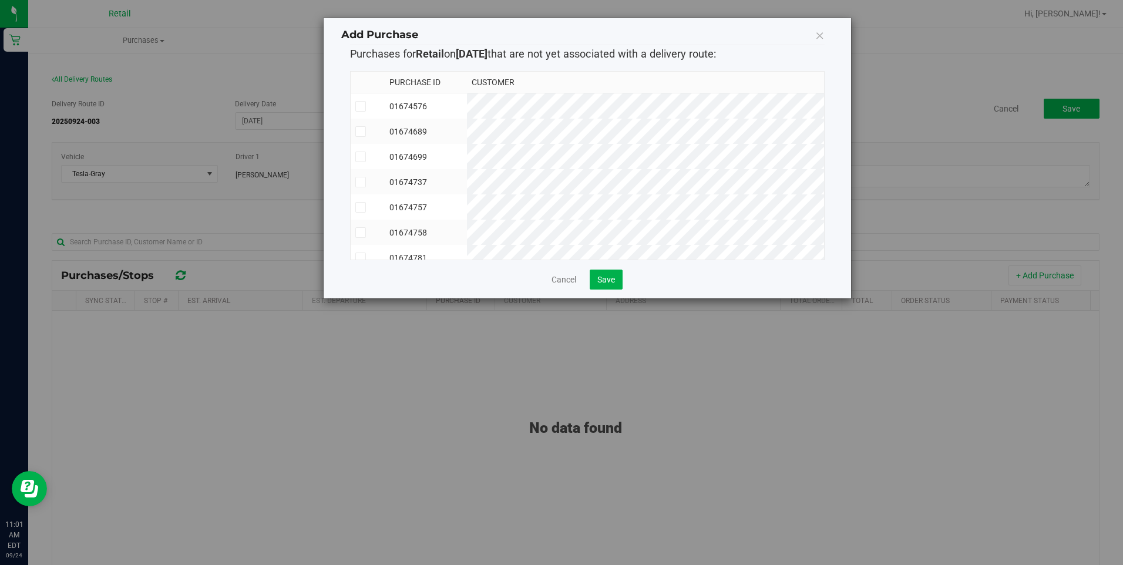
click at [362, 233] on icon at bounding box center [361, 233] width 8 height 0
click at [0, 0] on input "checkbox" at bounding box center [0, 0] width 0 height 0
click at [361, 132] on icon at bounding box center [361, 132] width 8 height 0
click at [0, 0] on input "checkbox" at bounding box center [0, 0] width 0 height 0
click at [363, 165] on td at bounding box center [368, 156] width 34 height 25
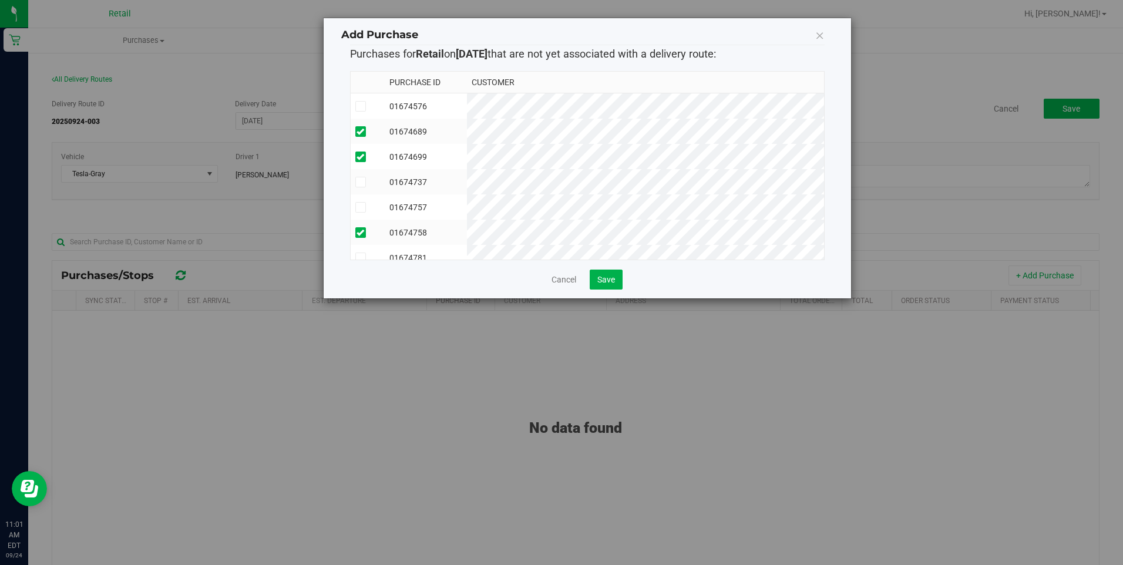
click at [361, 187] on span at bounding box center [360, 182] width 11 height 11
click at [0, 0] on input "checkbox" at bounding box center [0, 0] width 0 height 0
click at [360, 247] on icon at bounding box center [361, 247] width 8 height 0
click at [0, 0] on input "checkbox" at bounding box center [0, 0] width 0 height 0
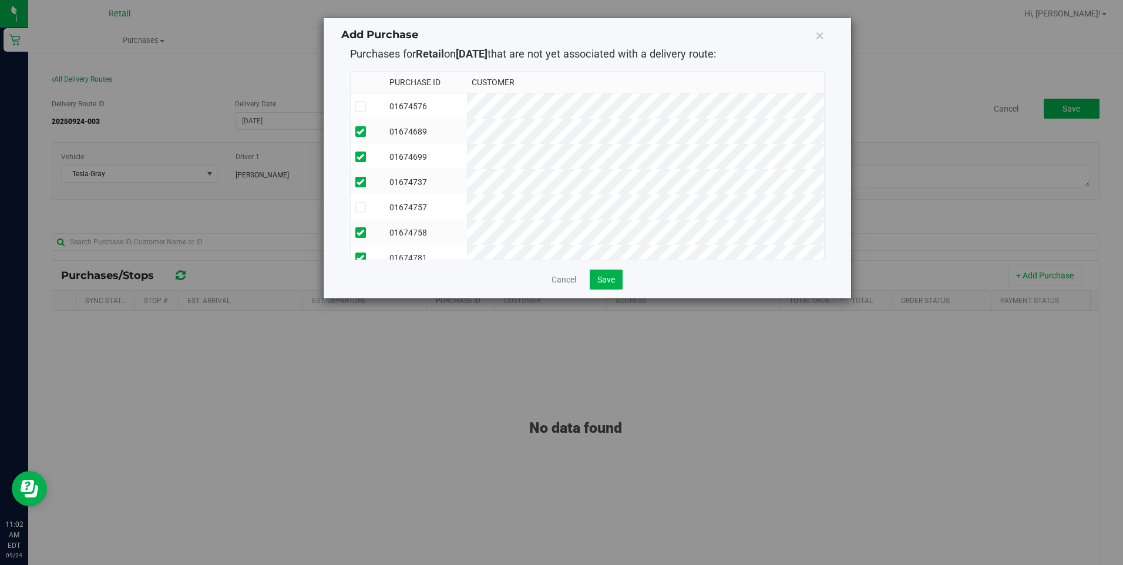
click at [360, 106] on icon at bounding box center [361, 106] width 8 height 0
click at [0, 0] on input "checkbox" at bounding box center [0, 0] width 0 height 0
click at [609, 286] on button "Save" at bounding box center [606, 280] width 33 height 20
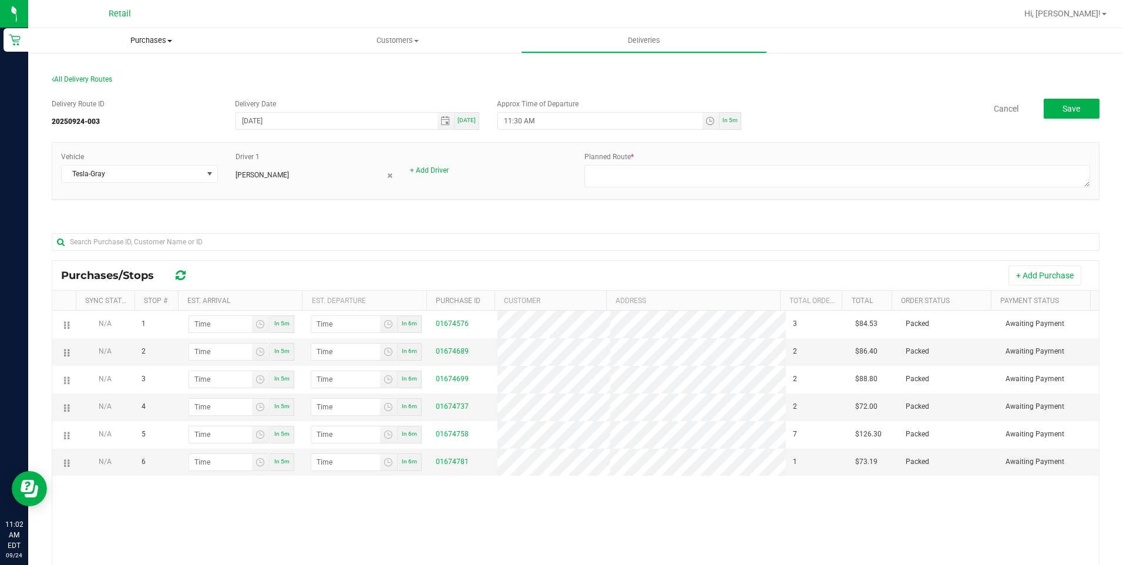
click at [151, 40] on span "Purchases" at bounding box center [151, 40] width 246 height 11
click at [119, 89] on li "Fulfillment" at bounding box center [151, 85] width 246 height 14
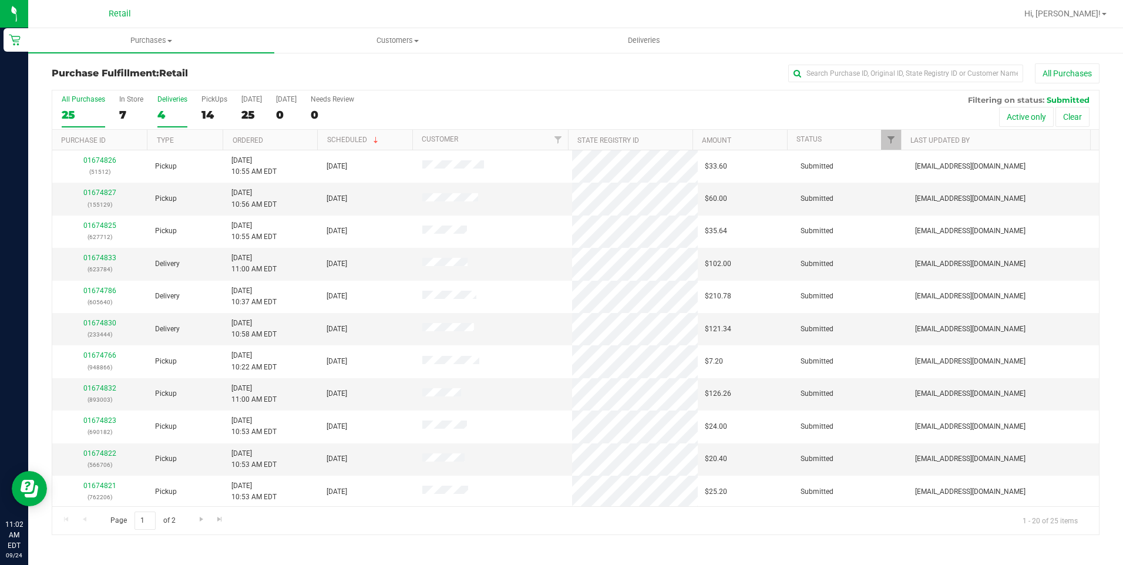
click at [169, 118] on div "4" at bounding box center [172, 115] width 30 height 14
click at [0, 0] on input "Deliveries 4" at bounding box center [0, 0] width 0 height 0
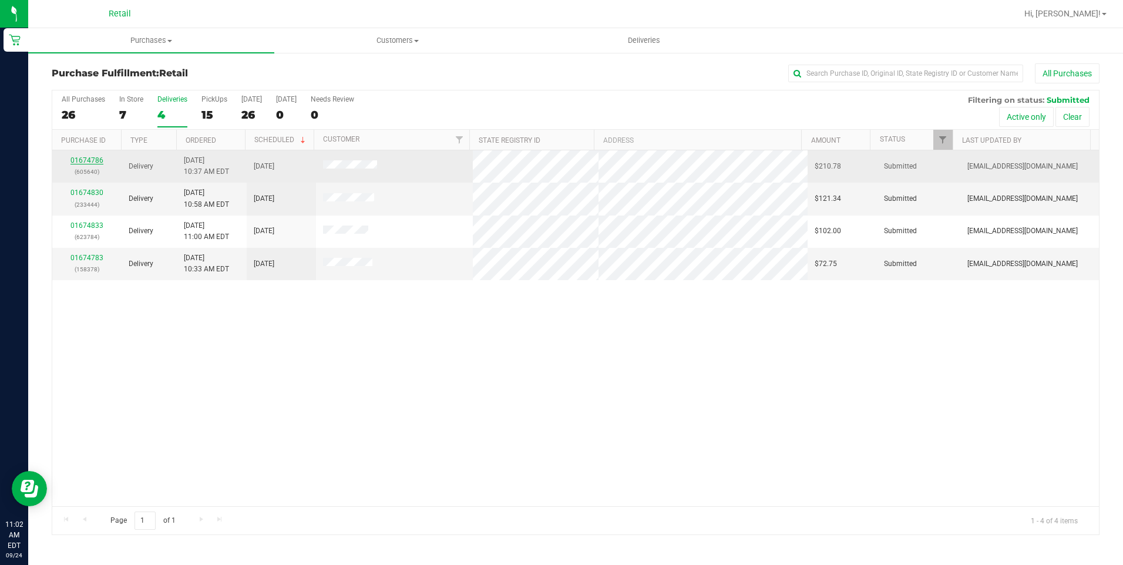
click at [84, 162] on link "01674786" at bounding box center [87, 160] width 33 height 8
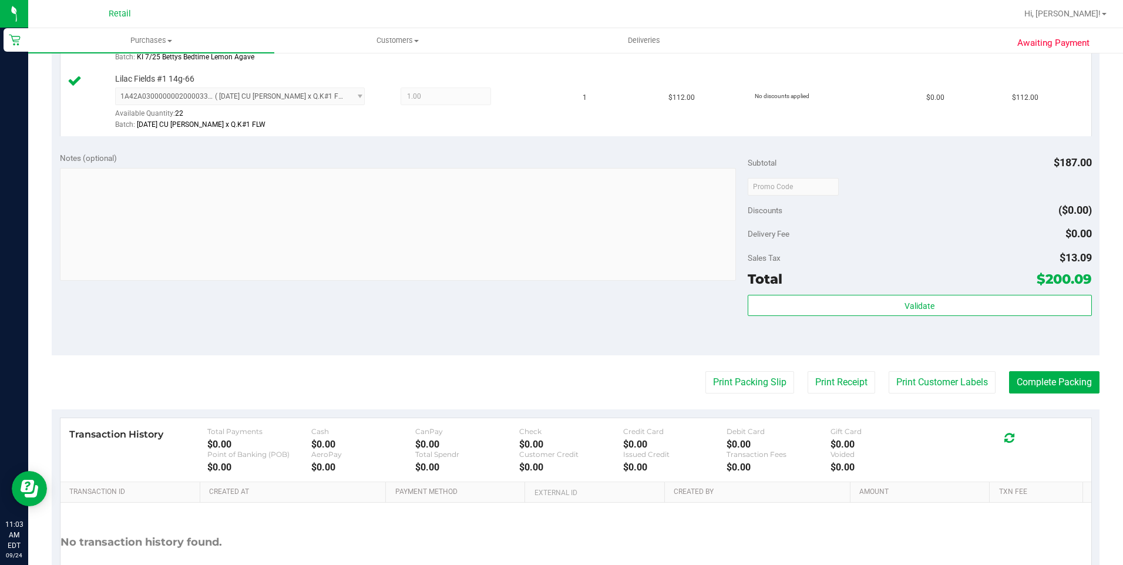
scroll to position [464, 0]
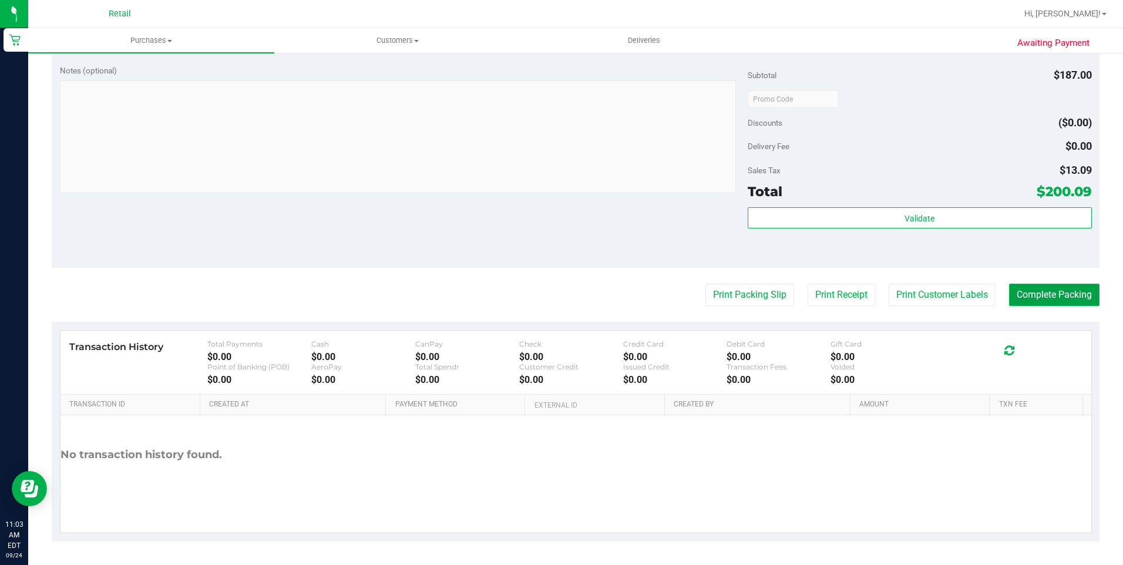
click at [1029, 290] on button "Complete Packing" at bounding box center [1054, 295] width 90 height 22
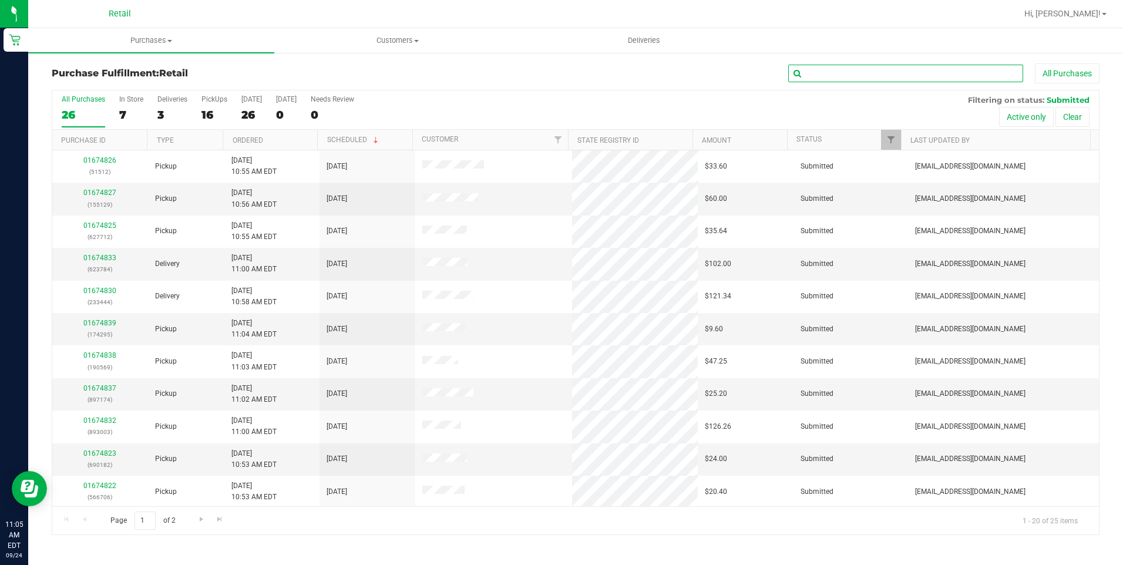
click at [855, 66] on input "text" at bounding box center [905, 74] width 235 height 18
type input "444"
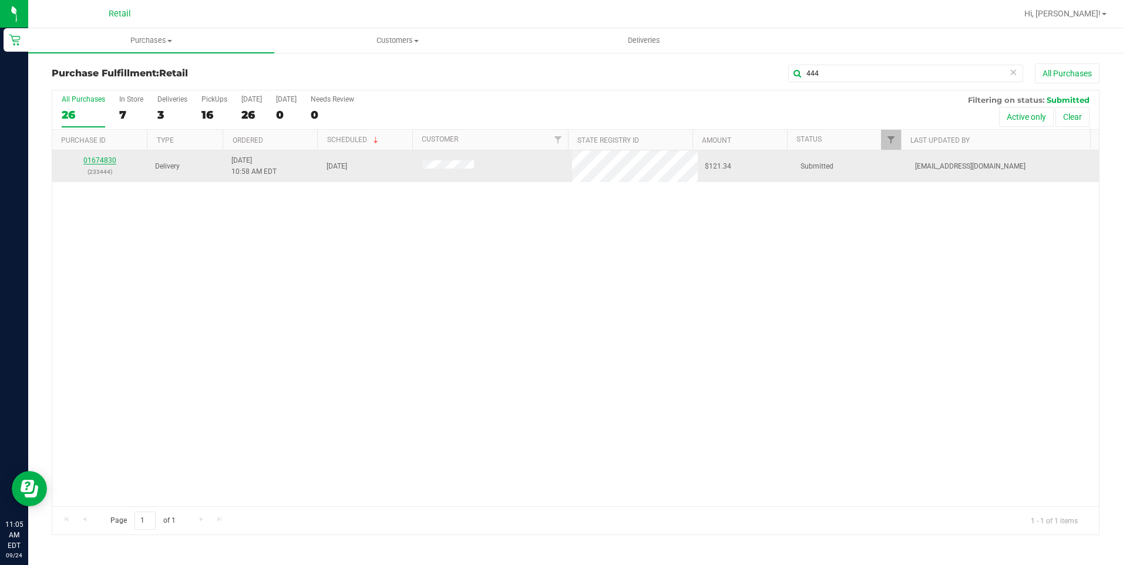
click at [107, 159] on link "01674830" at bounding box center [99, 160] width 33 height 8
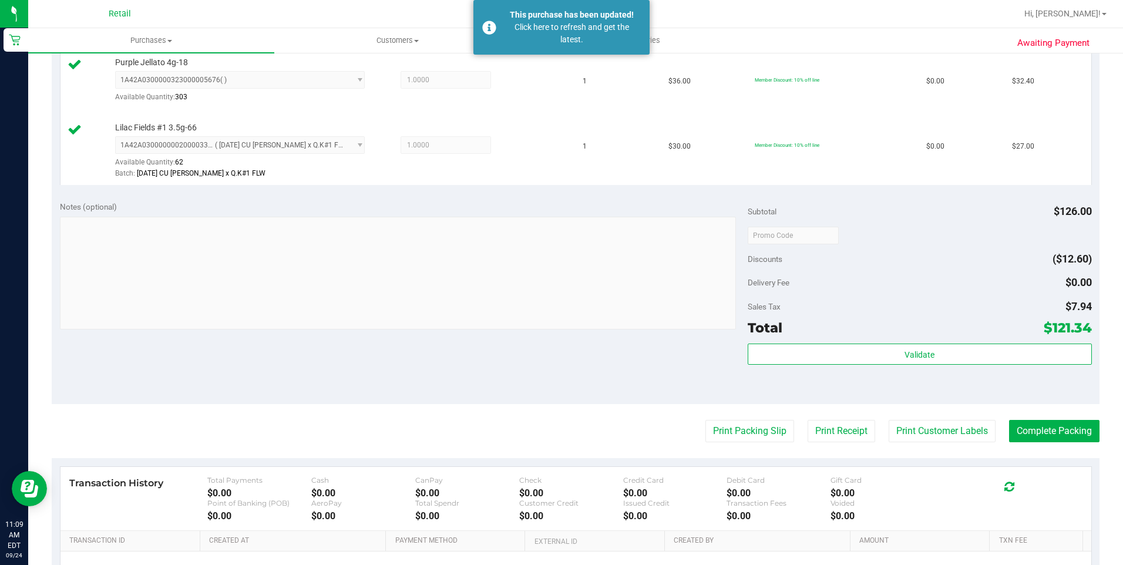
scroll to position [470, 0]
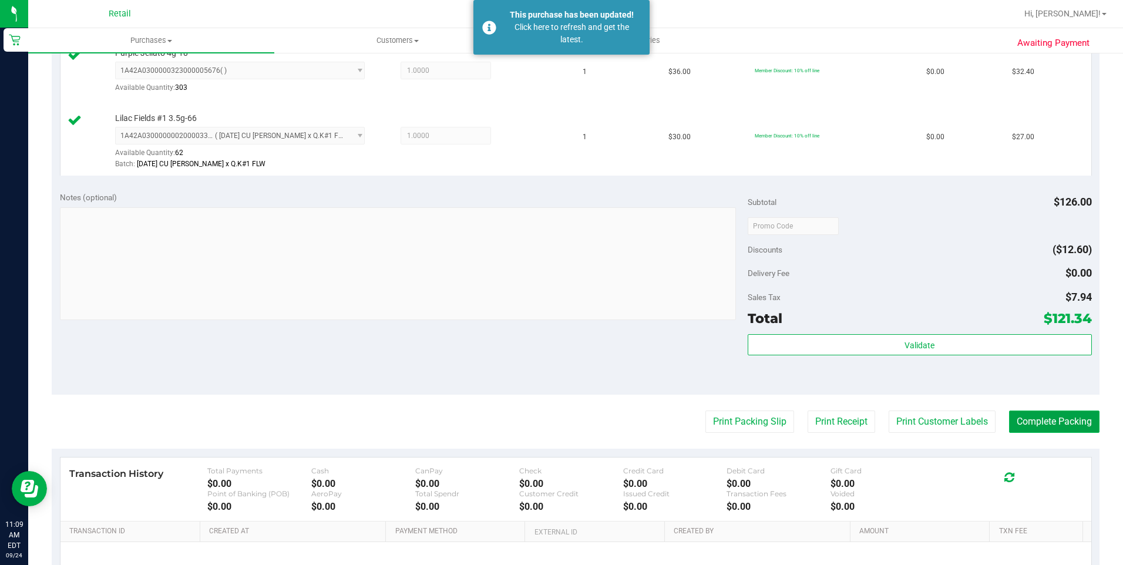
click at [1042, 418] on button "Complete Packing" at bounding box center [1054, 422] width 90 height 22
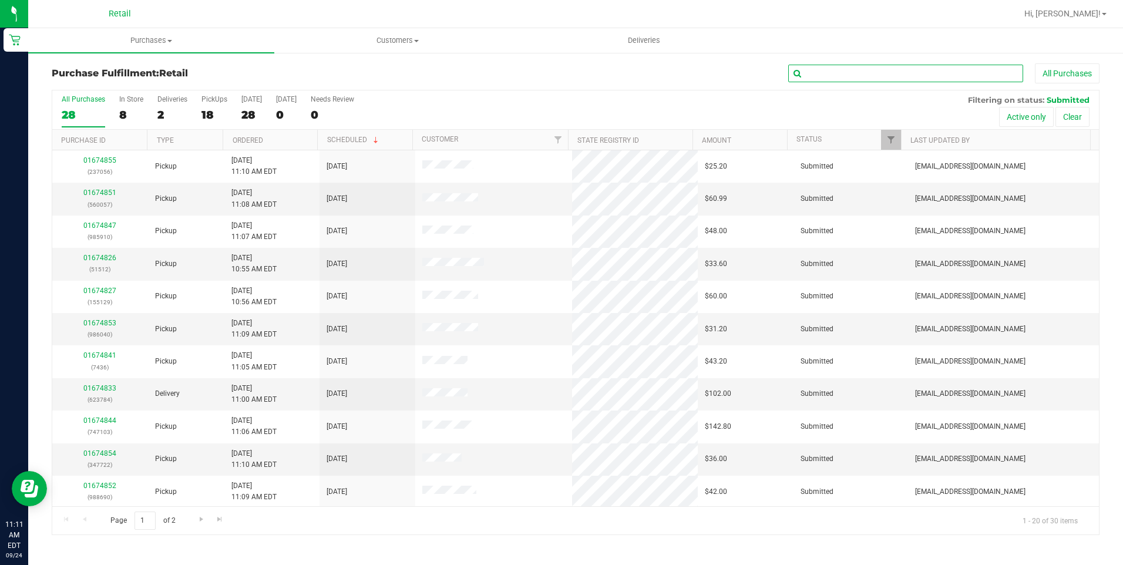
click at [931, 73] on input "text" at bounding box center [905, 74] width 235 height 18
type input "784"
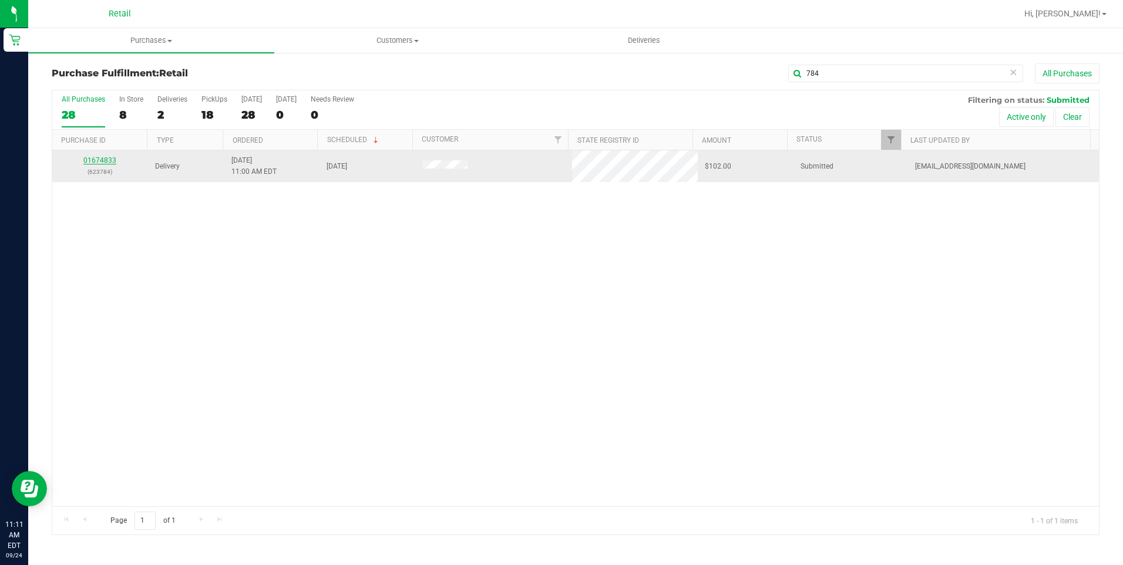
click at [93, 158] on link "01674833" at bounding box center [99, 160] width 33 height 8
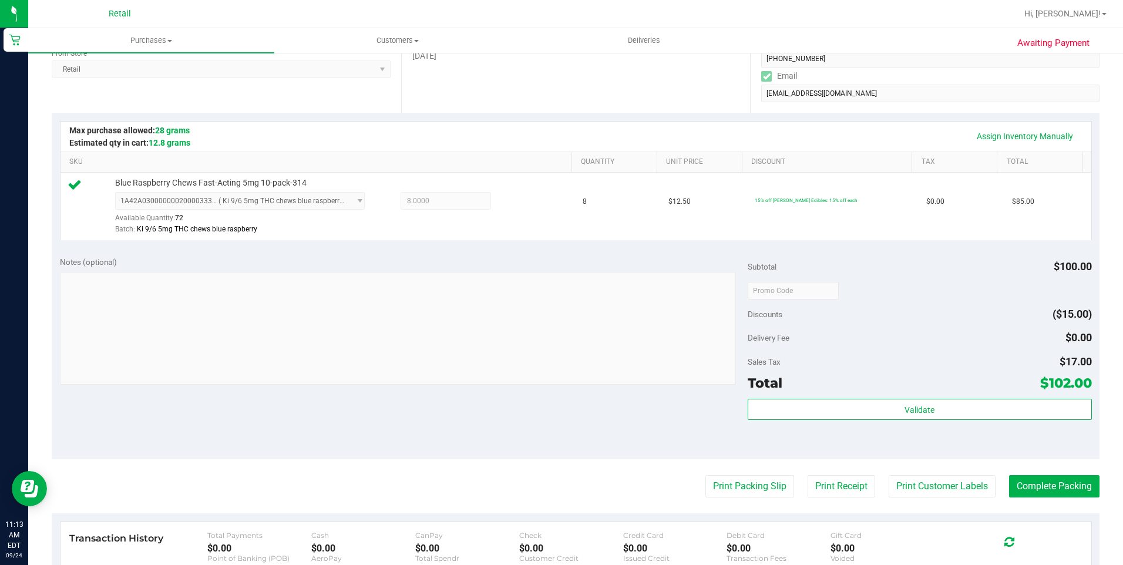
scroll to position [294, 0]
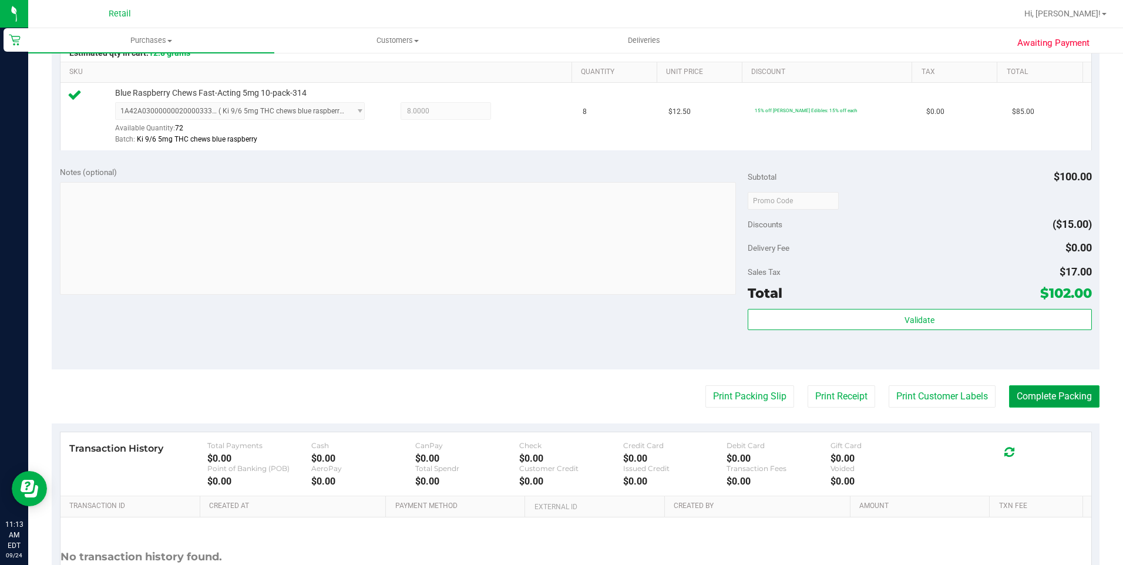
click at [1013, 398] on button "Complete Packing" at bounding box center [1054, 396] width 90 height 22
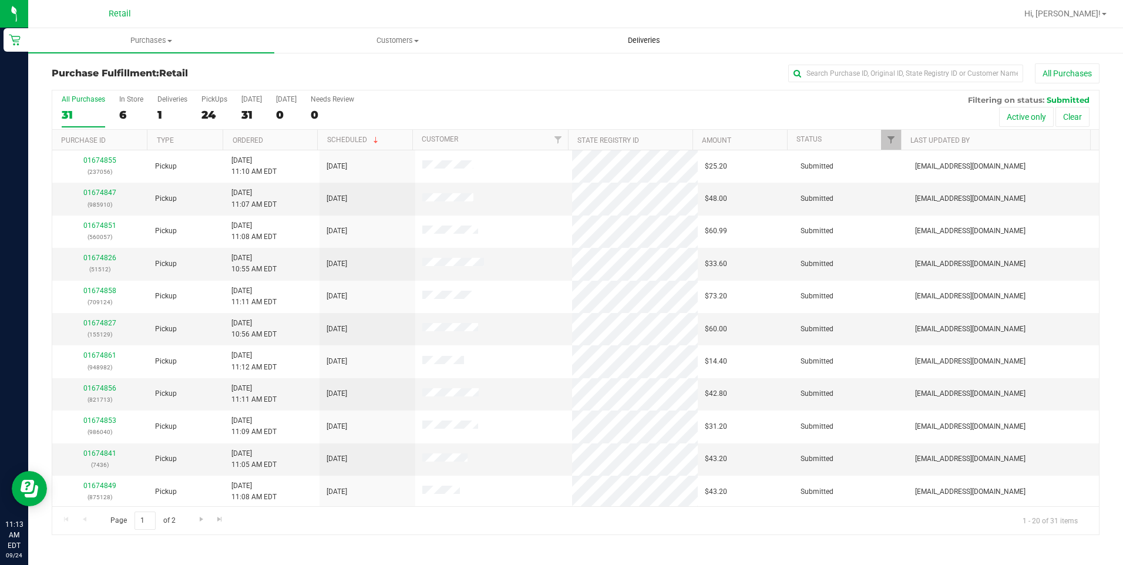
click at [645, 39] on span "Deliveries" at bounding box center [644, 40] width 64 height 11
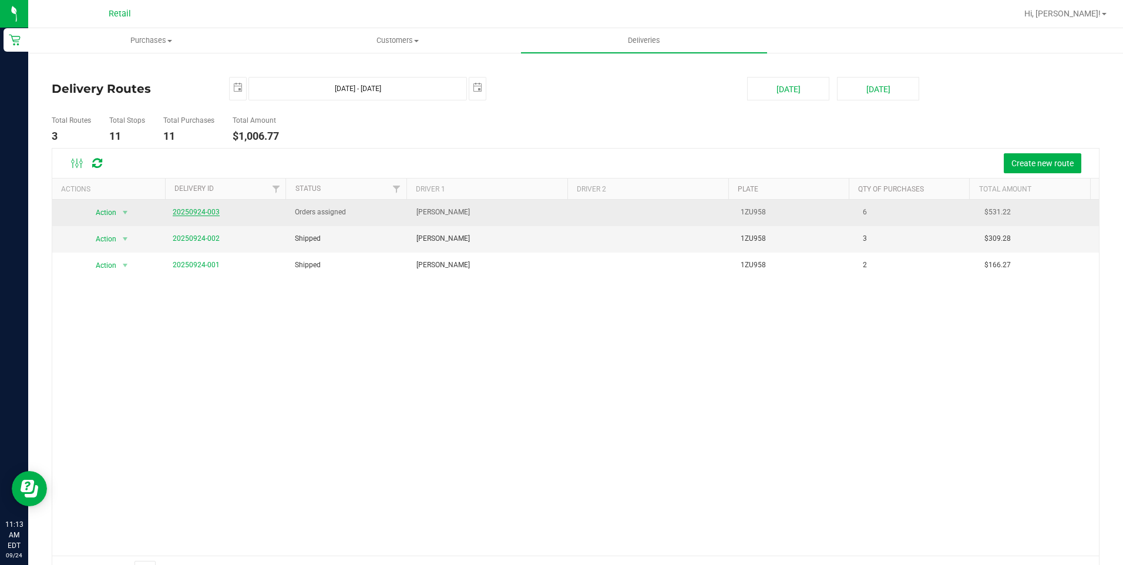
click at [197, 209] on link "20250924-003" at bounding box center [196, 212] width 47 height 8
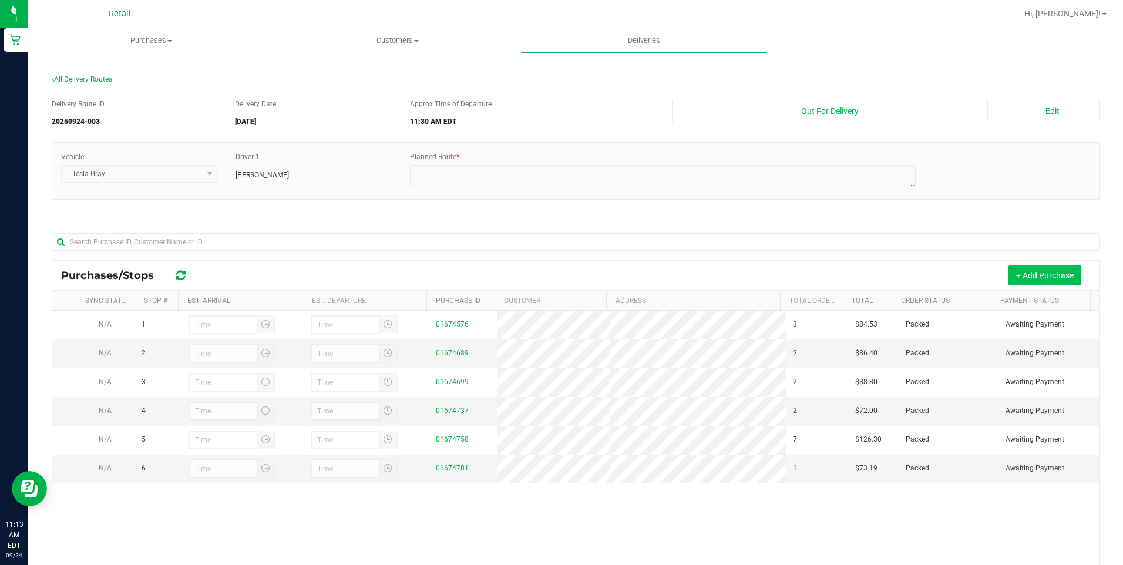
click at [1009, 272] on button "+ Add Purchase" at bounding box center [1045, 276] width 73 height 20
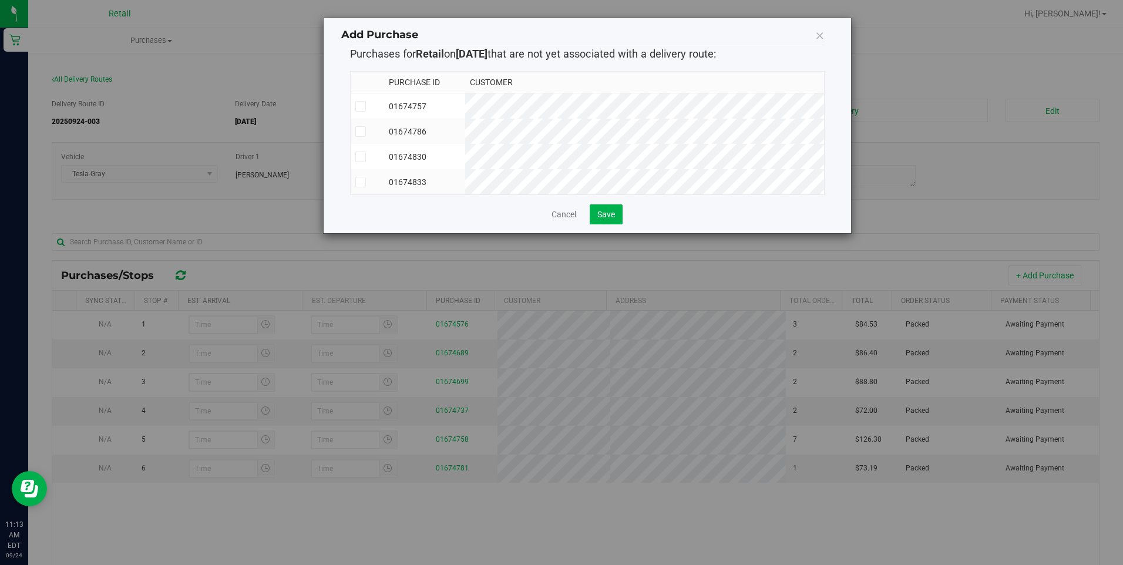
click at [365, 132] on span at bounding box center [360, 131] width 11 height 11
click at [0, 0] on input "checkbox" at bounding box center [0, 0] width 0 height 0
click at [361, 157] on icon at bounding box center [361, 157] width 8 height 0
click at [0, 0] on input "checkbox" at bounding box center [0, 0] width 0 height 0
click at [361, 175] on td at bounding box center [368, 181] width 34 height 25
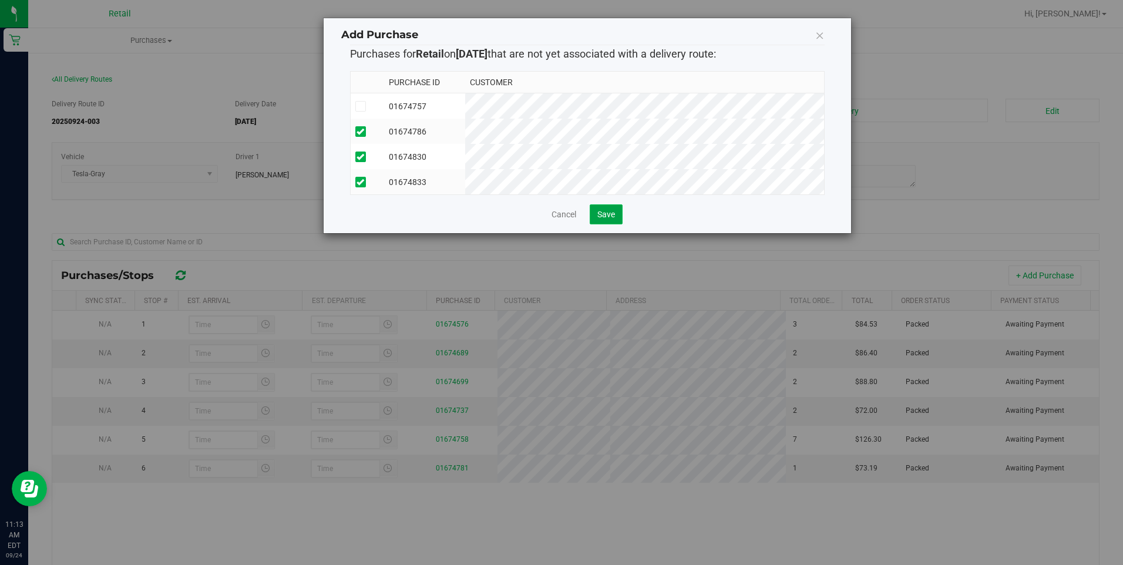
click at [604, 219] on span "Save" at bounding box center [607, 214] width 18 height 9
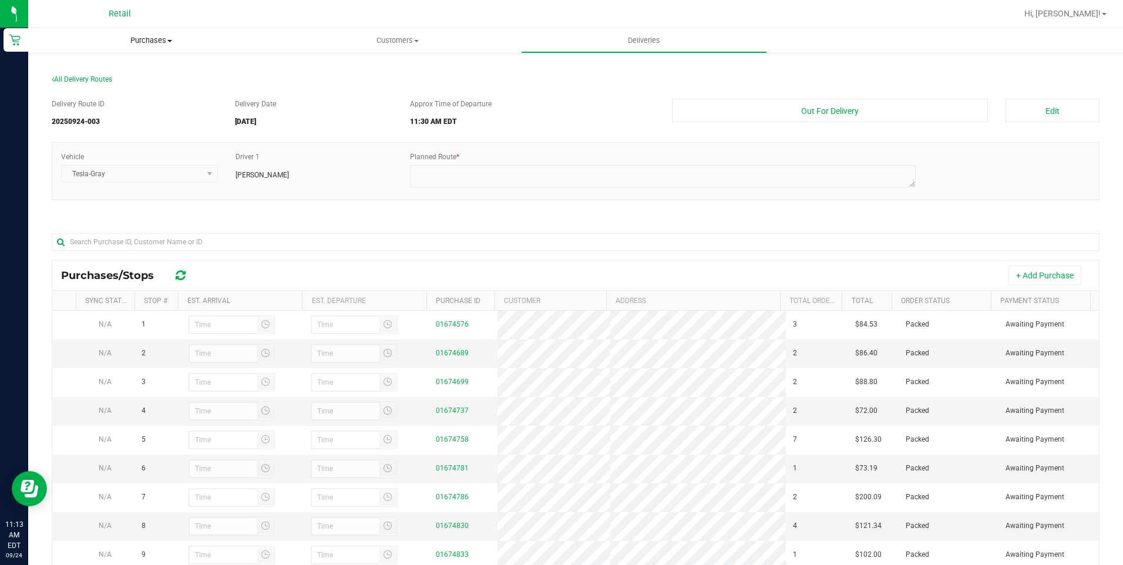
click at [147, 42] on span "Purchases" at bounding box center [151, 40] width 246 height 11
click at [105, 94] on span "All purchases" at bounding box center [69, 99] width 83 height 10
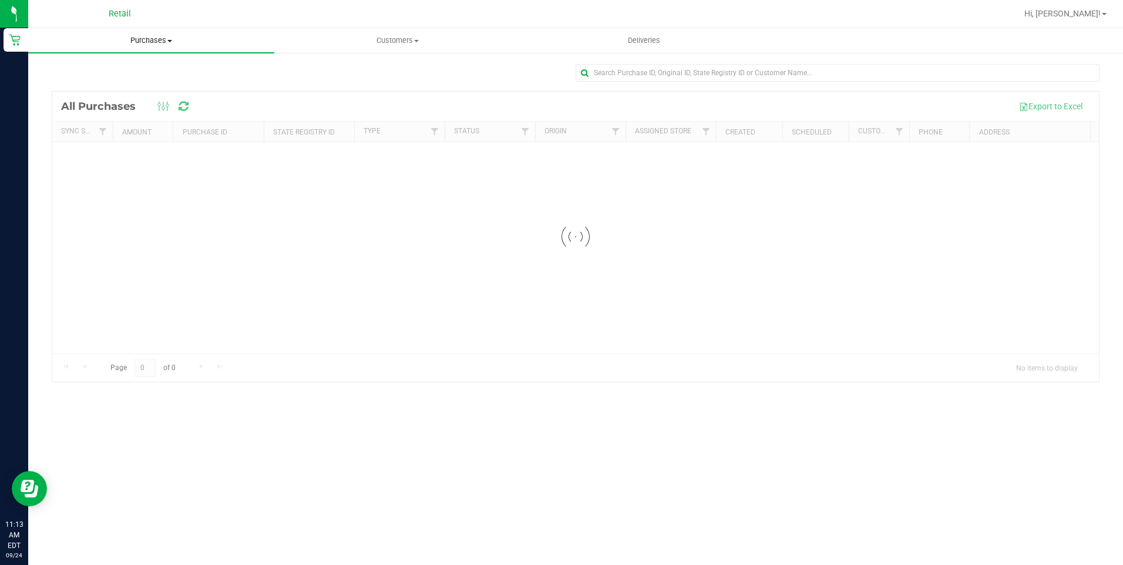
click at [156, 39] on span "Purchases" at bounding box center [151, 40] width 246 height 11
click at [82, 88] on span "Fulfillment" at bounding box center [64, 85] width 73 height 10
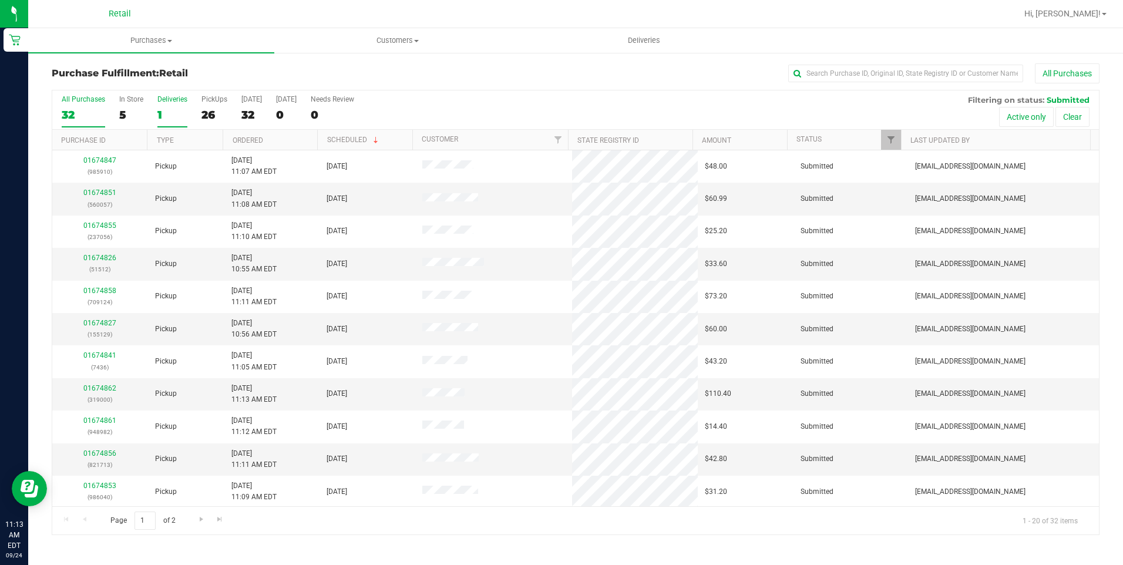
click at [157, 102] on div "Deliveries" at bounding box center [172, 99] width 30 height 8
click at [0, 0] on input "Deliveries 1" at bounding box center [0, 0] width 0 height 0
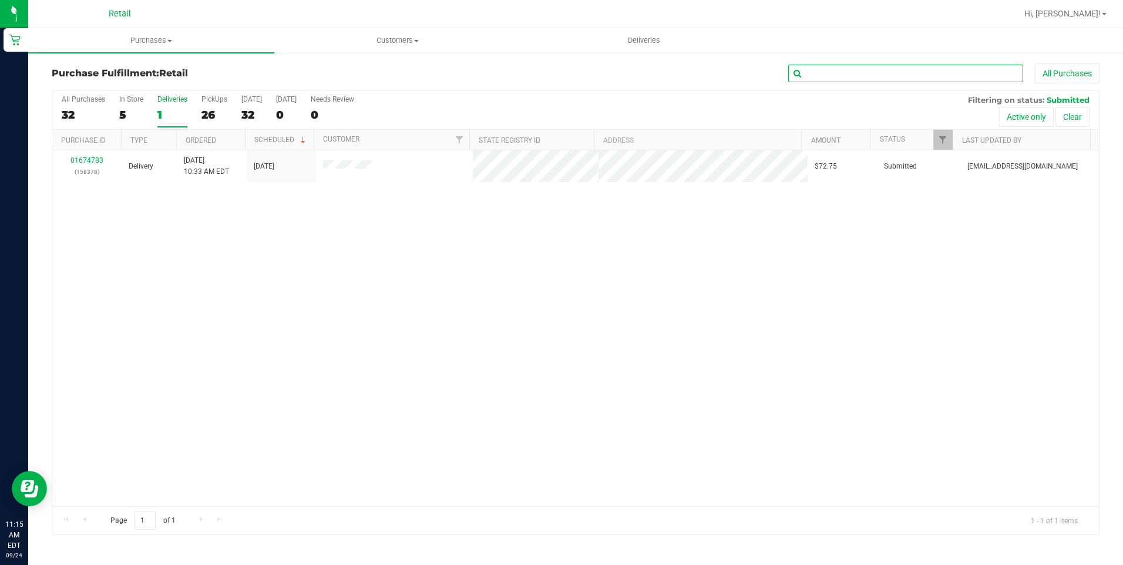
click at [805, 70] on input "text" at bounding box center [905, 74] width 235 height 18
type input "378"
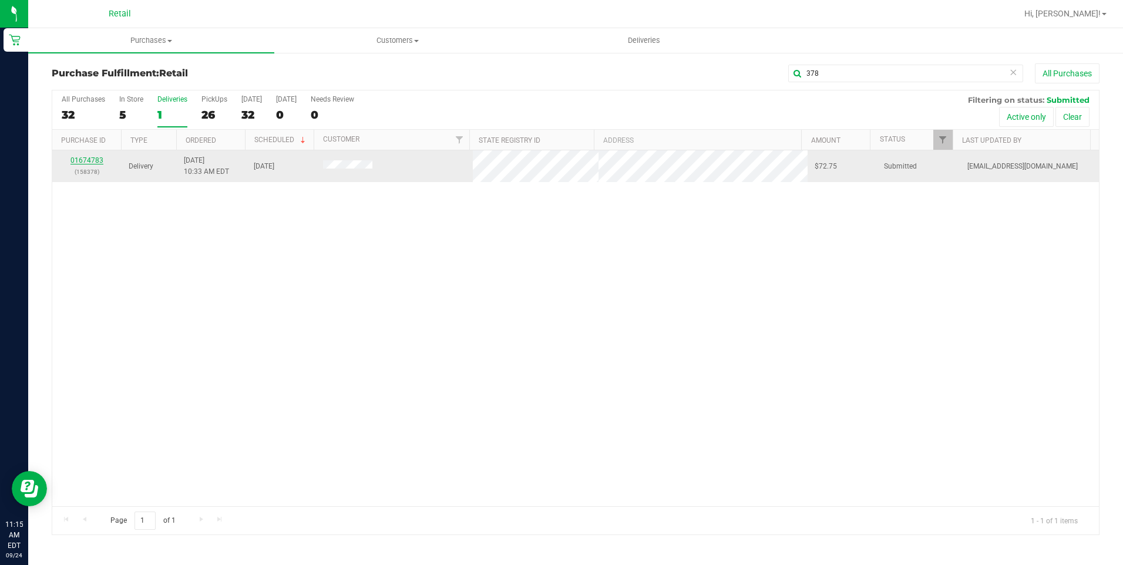
click at [99, 160] on link "01674783" at bounding box center [87, 160] width 33 height 8
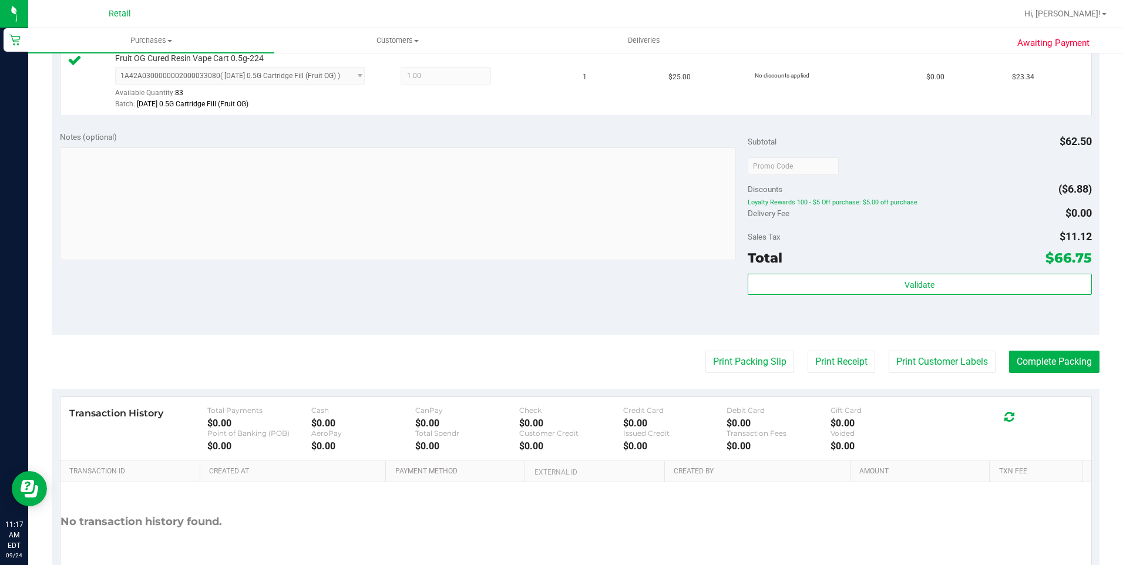
scroll to position [529, 0]
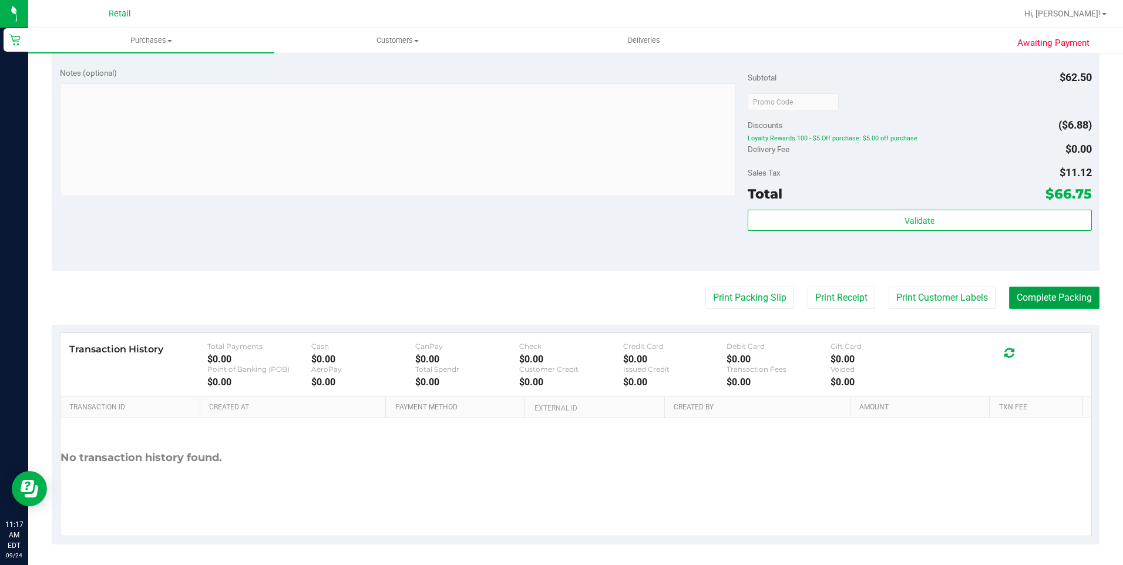
click at [1048, 291] on button "Complete Packing" at bounding box center [1054, 298] width 90 height 22
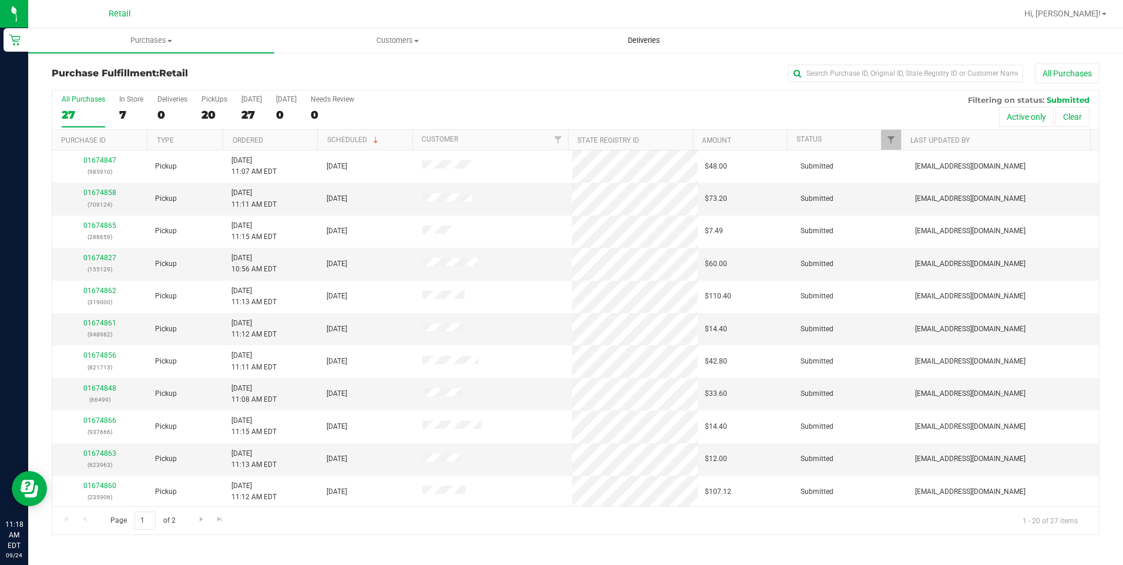
click at [660, 42] on span "Deliveries" at bounding box center [644, 40] width 64 height 11
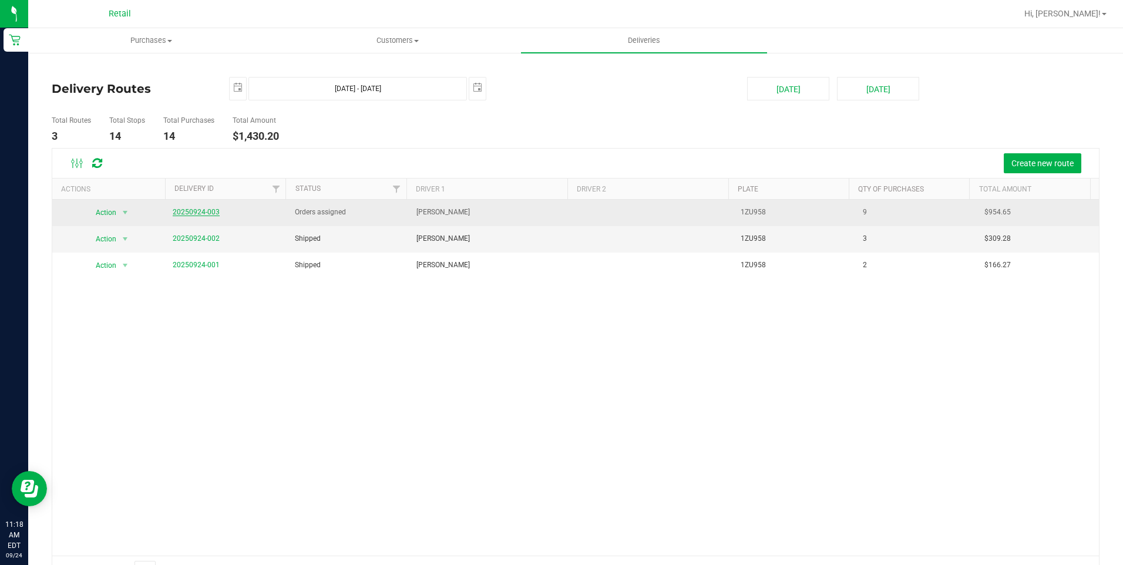
click at [211, 208] on link "20250924-003" at bounding box center [196, 212] width 47 height 8
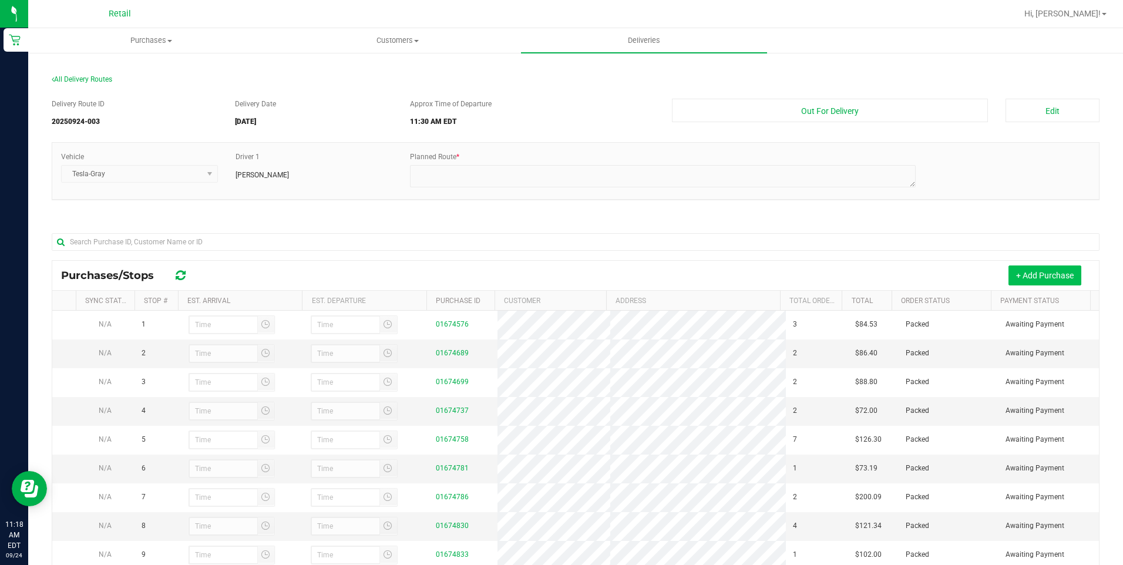
click at [1009, 276] on button "+ Add Purchase" at bounding box center [1045, 276] width 73 height 20
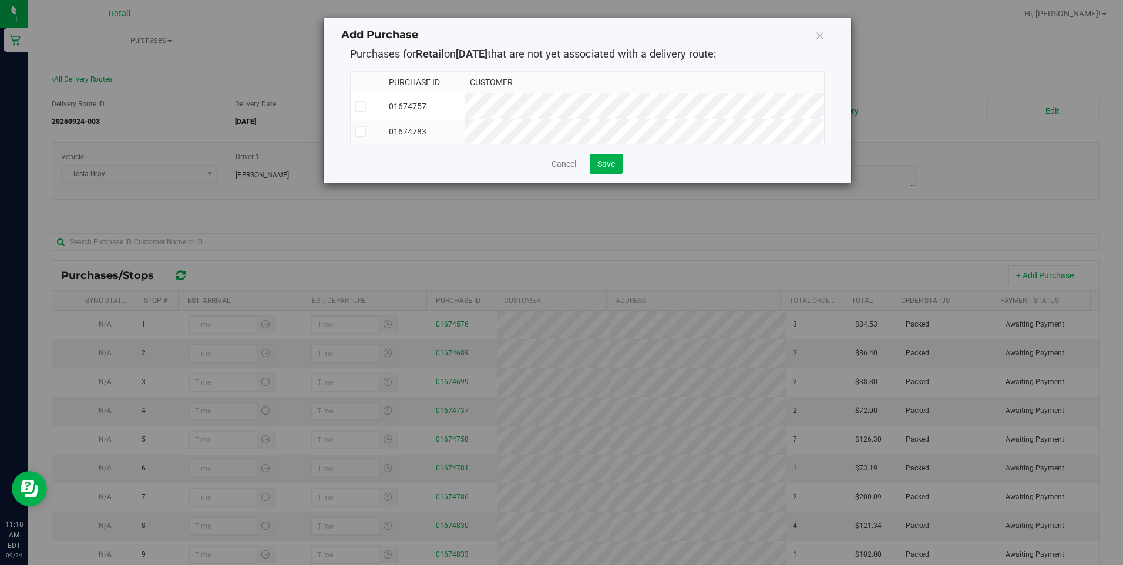
click at [358, 132] on icon at bounding box center [361, 132] width 8 height 0
click at [0, 0] on input "checkbox" at bounding box center [0, 0] width 0 height 0
click at [610, 174] on button "Save" at bounding box center [606, 164] width 33 height 20
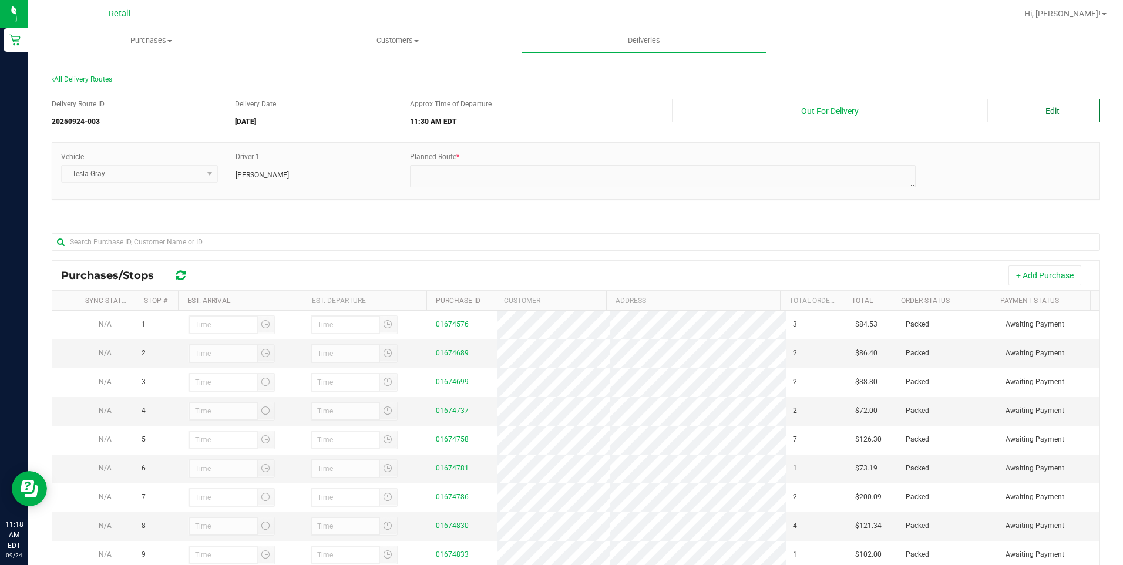
click at [1033, 101] on button "Edit" at bounding box center [1053, 111] width 94 height 24
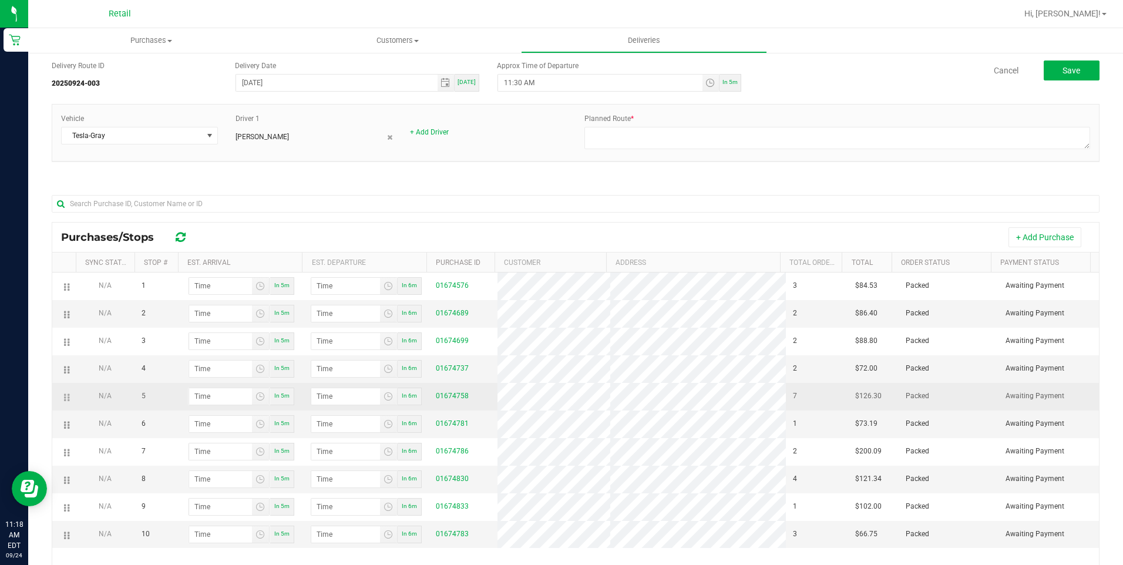
scroll to position [59, 0]
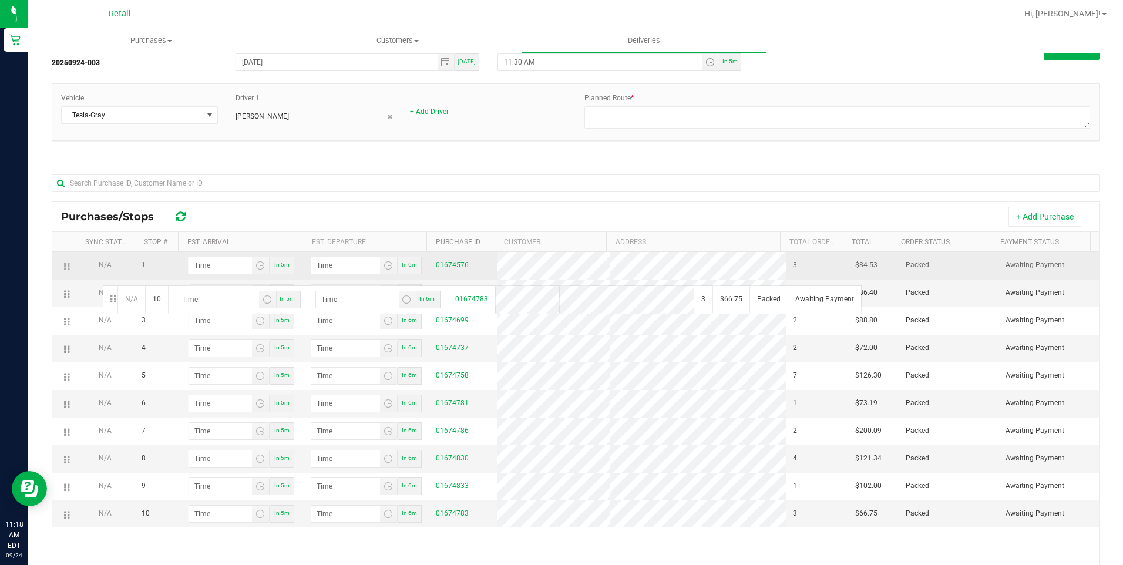
drag, startPoint x: 65, startPoint y: 528, endPoint x: 105, endPoint y: 276, distance: 254.5
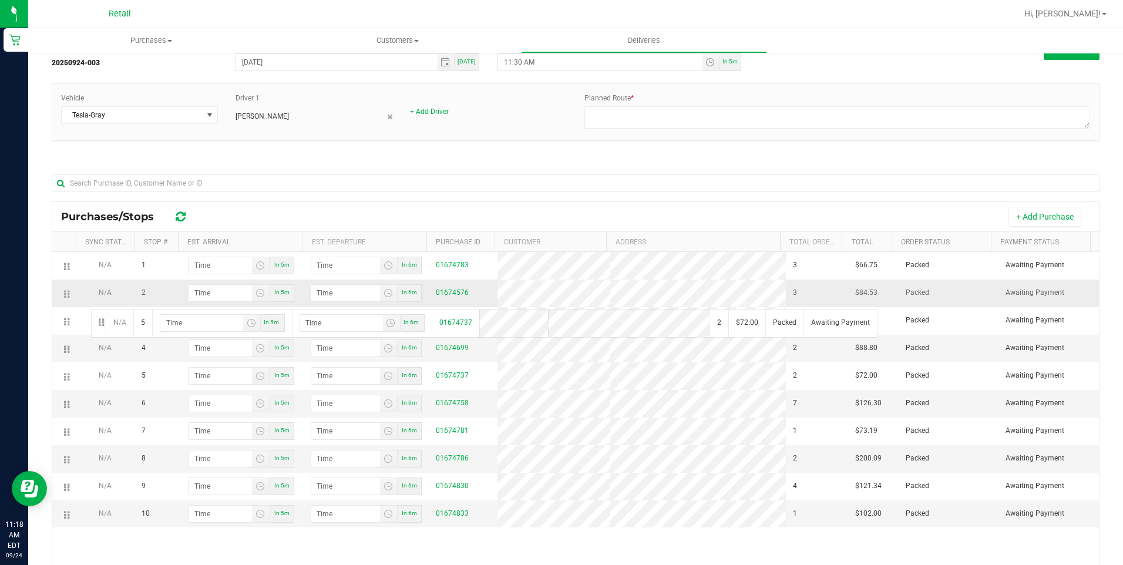
drag, startPoint x: 65, startPoint y: 385, endPoint x: 89, endPoint y: 308, distance: 80.8
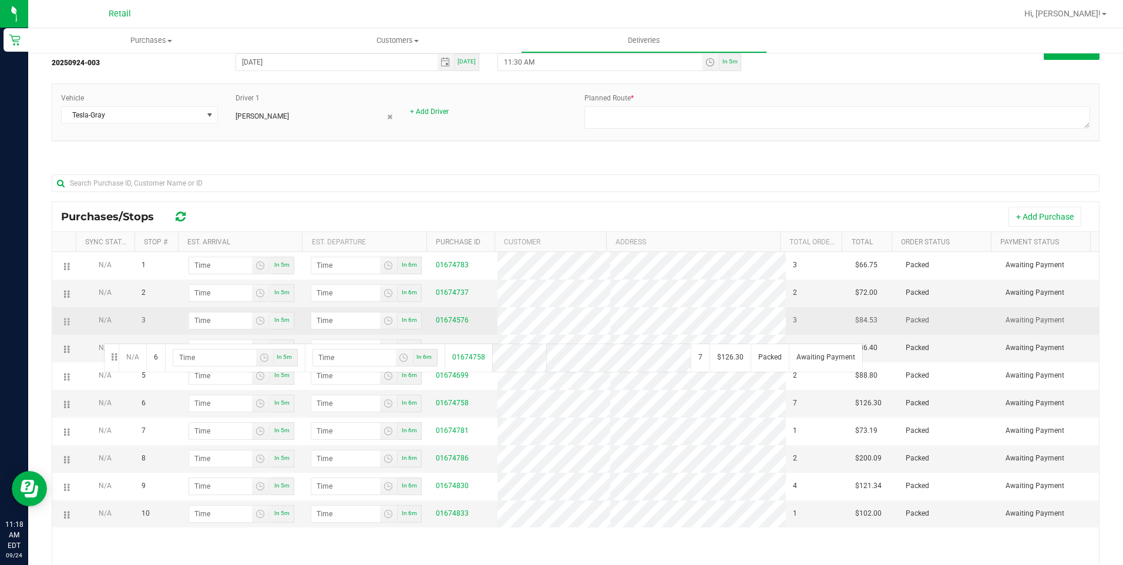
drag, startPoint x: 66, startPoint y: 407, endPoint x: 106, endPoint y: 333, distance: 84.4
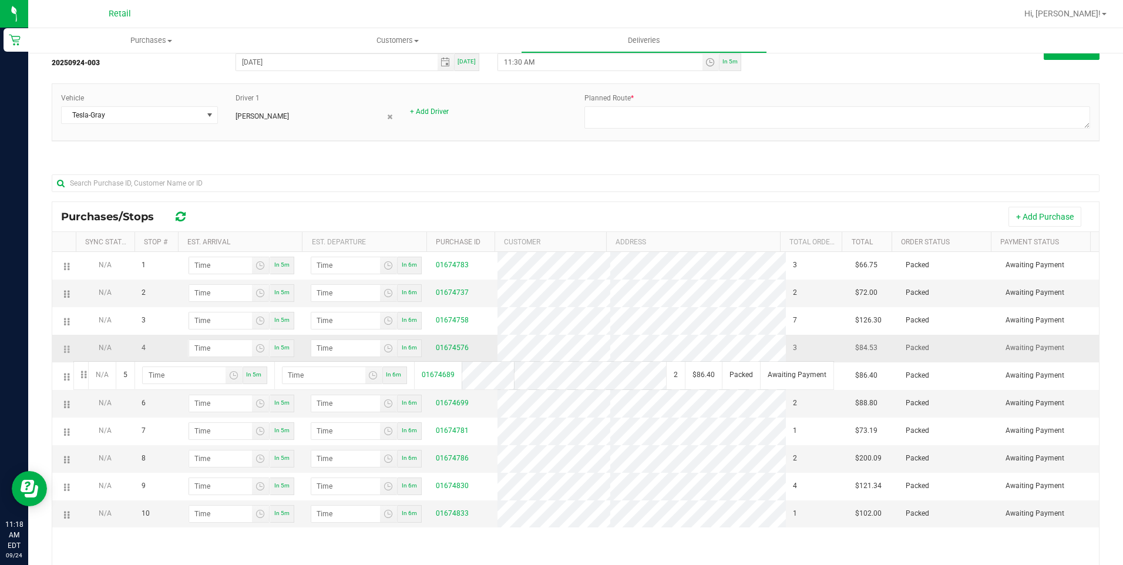
drag, startPoint x: 67, startPoint y: 382, endPoint x: 72, endPoint y: 360, distance: 22.2
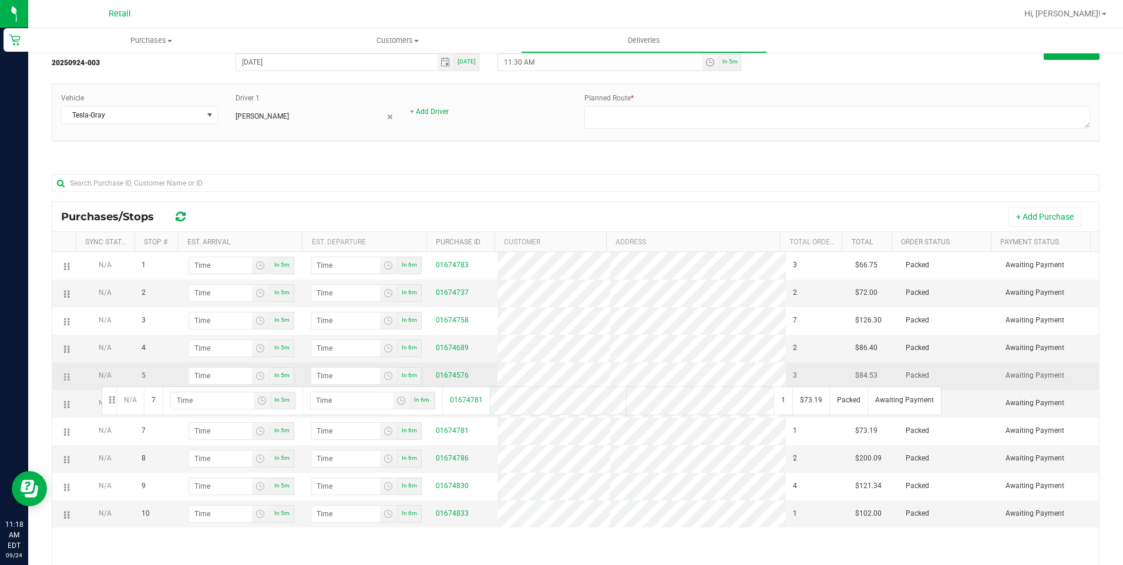
drag, startPoint x: 63, startPoint y: 441, endPoint x: 100, endPoint y: 385, distance: 66.6
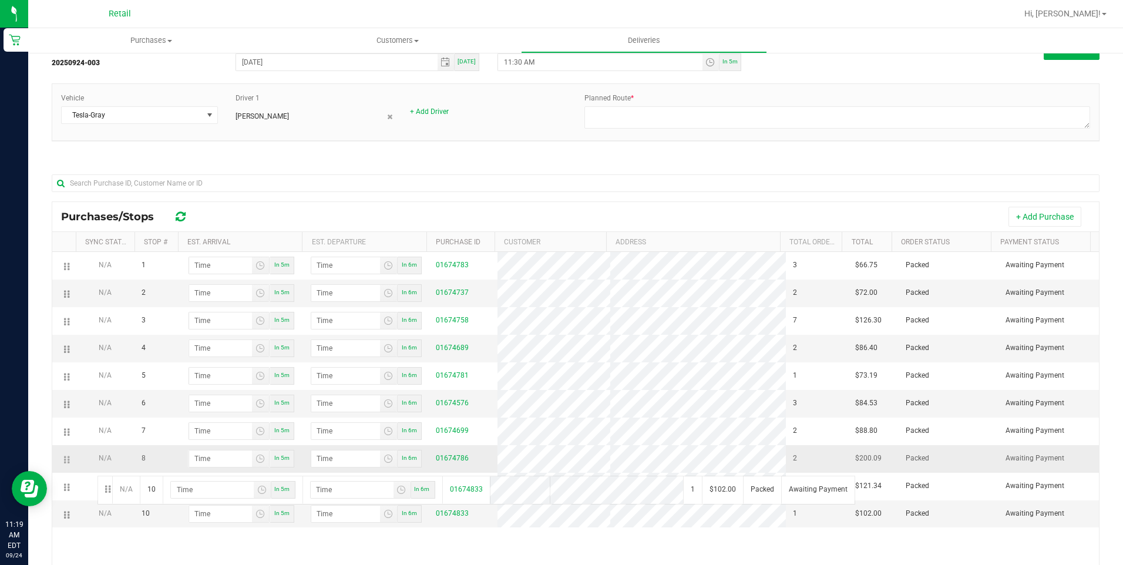
drag, startPoint x: 67, startPoint y: 528, endPoint x: 98, endPoint y: 473, distance: 62.6
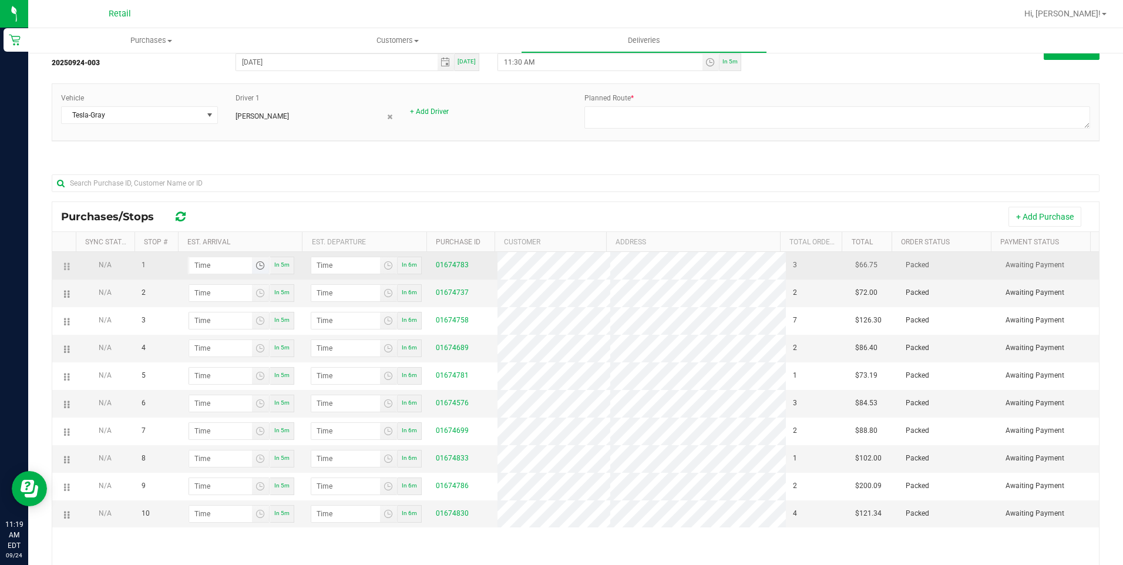
click at [257, 268] on span "Toggle time list" at bounding box center [260, 265] width 9 height 9
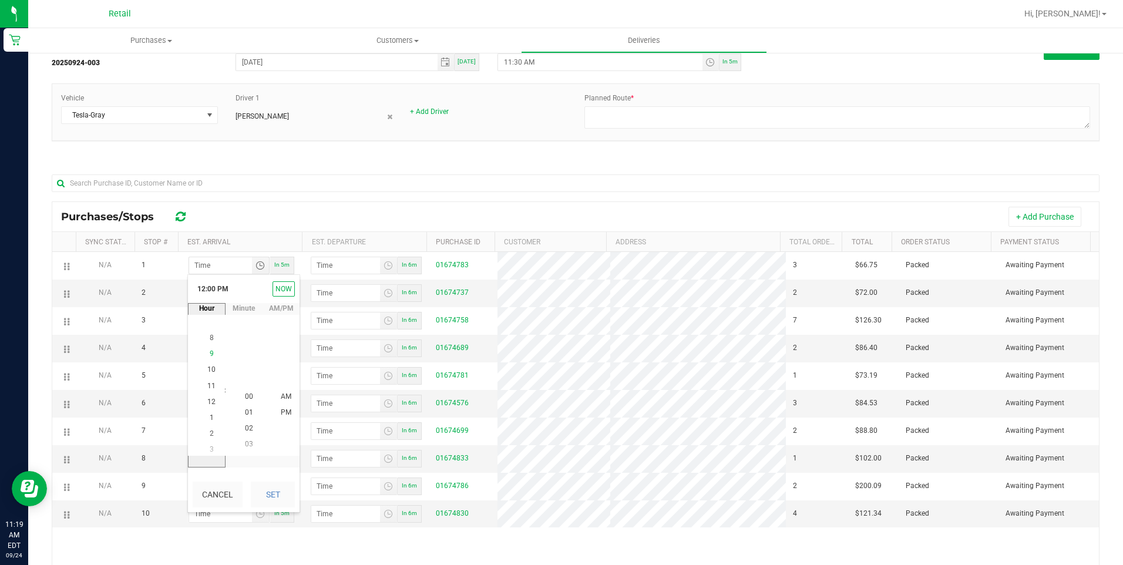
scroll to position [16, 0]
click at [207, 379] on span "11" at bounding box center [211, 381] width 8 height 8
click at [246, 425] on span "37" at bounding box center [249, 429] width 8 height 8
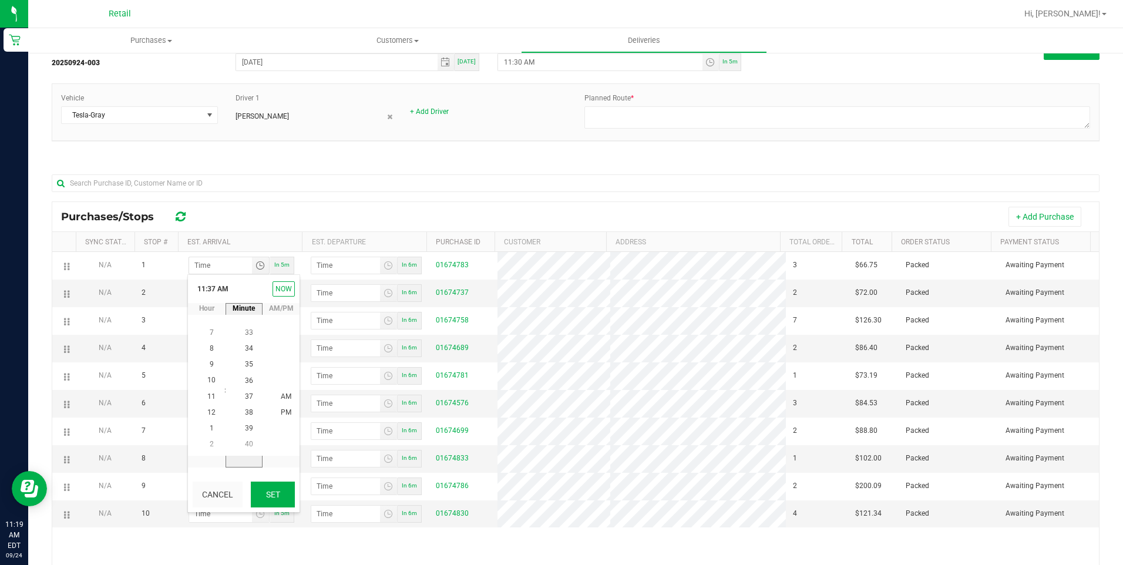
click at [271, 492] on button "Set" at bounding box center [273, 495] width 44 height 26
type input "11:37 AM"
type input "11:38 AM"
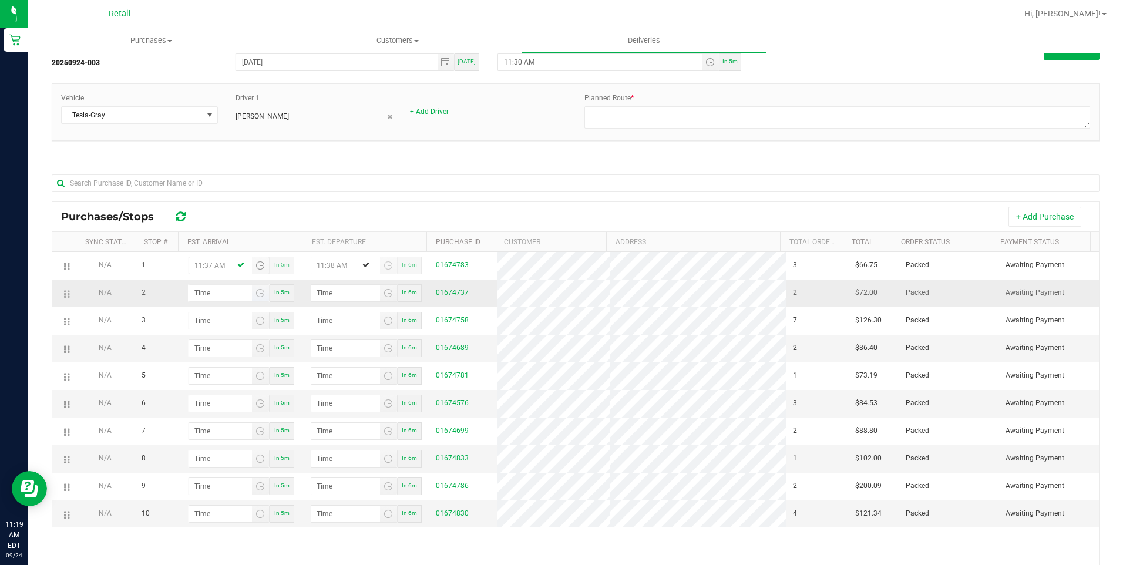
click at [260, 300] on span "Toggle time list" at bounding box center [260, 293] width 17 height 16
click at [208, 406] on span "11" at bounding box center [211, 408] width 8 height 8
click at [245, 409] on span "51" at bounding box center [249, 408] width 8 height 8
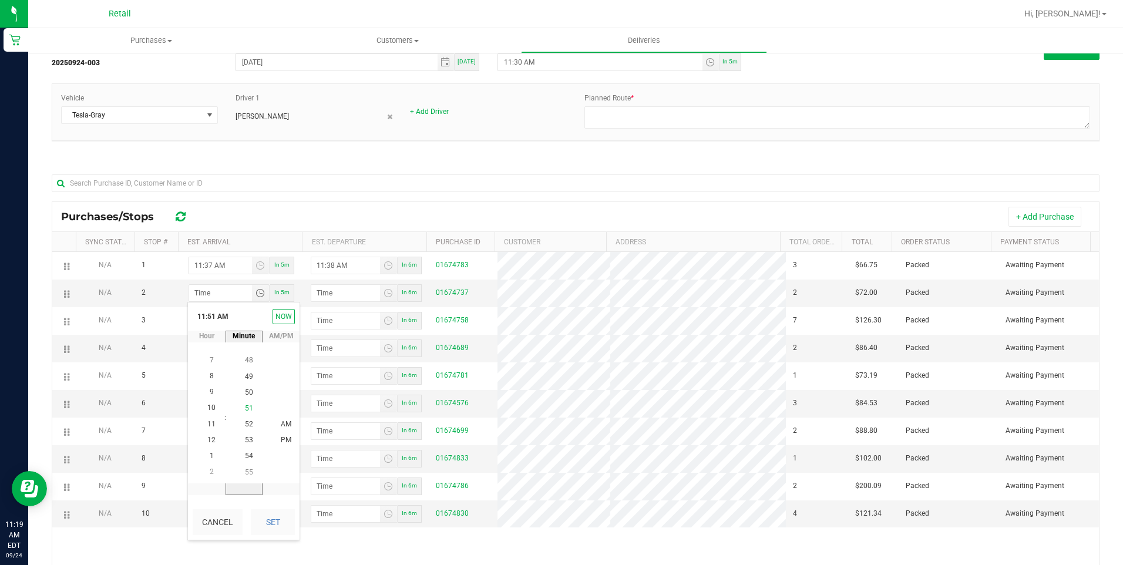
scroll to position [814, 0]
click at [265, 532] on button "Set" at bounding box center [273, 522] width 44 height 26
type input "11:51 AM"
type input "11:52 AM"
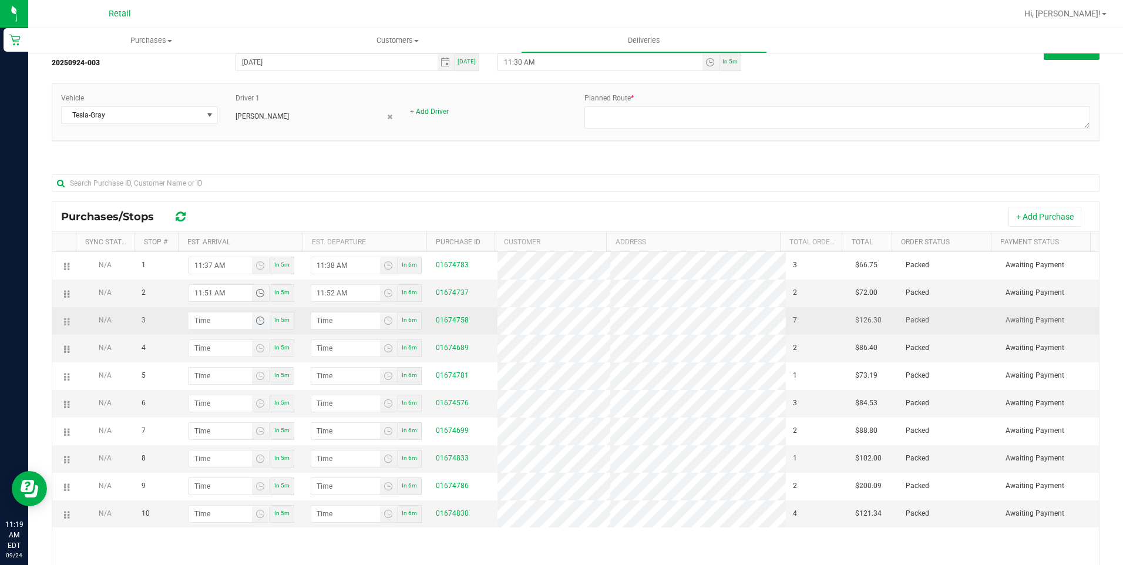
click at [256, 322] on span "Toggle time list" at bounding box center [260, 320] width 9 height 9
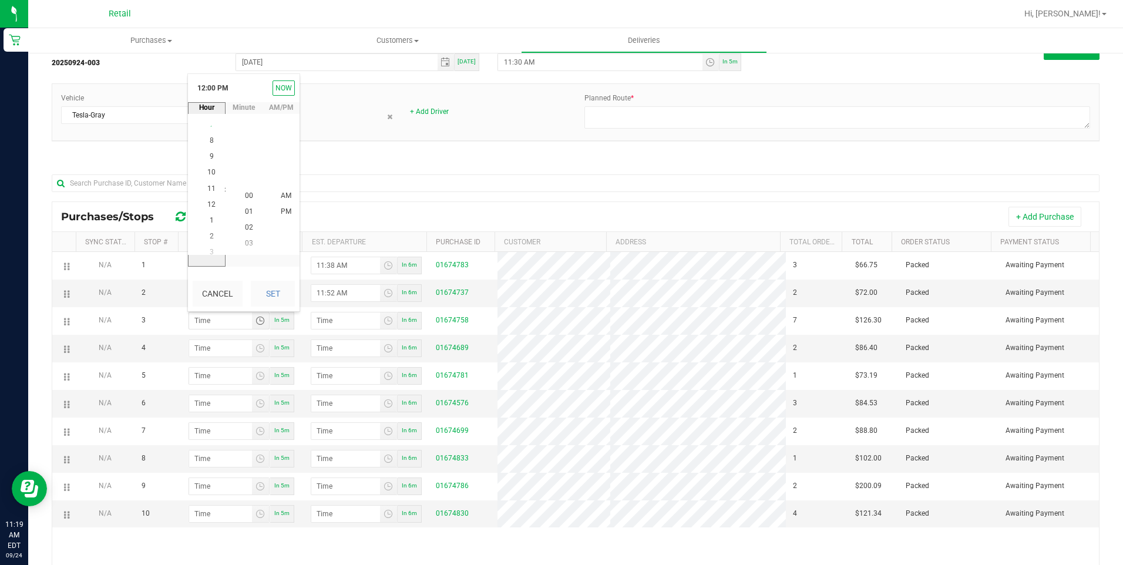
scroll to position [16, 0]
click at [207, 180] on span "11" at bounding box center [211, 180] width 8 height 8
click at [246, 194] on span "59" at bounding box center [249, 196] width 8 height 8
click at [277, 289] on button "Set" at bounding box center [273, 294] width 44 height 26
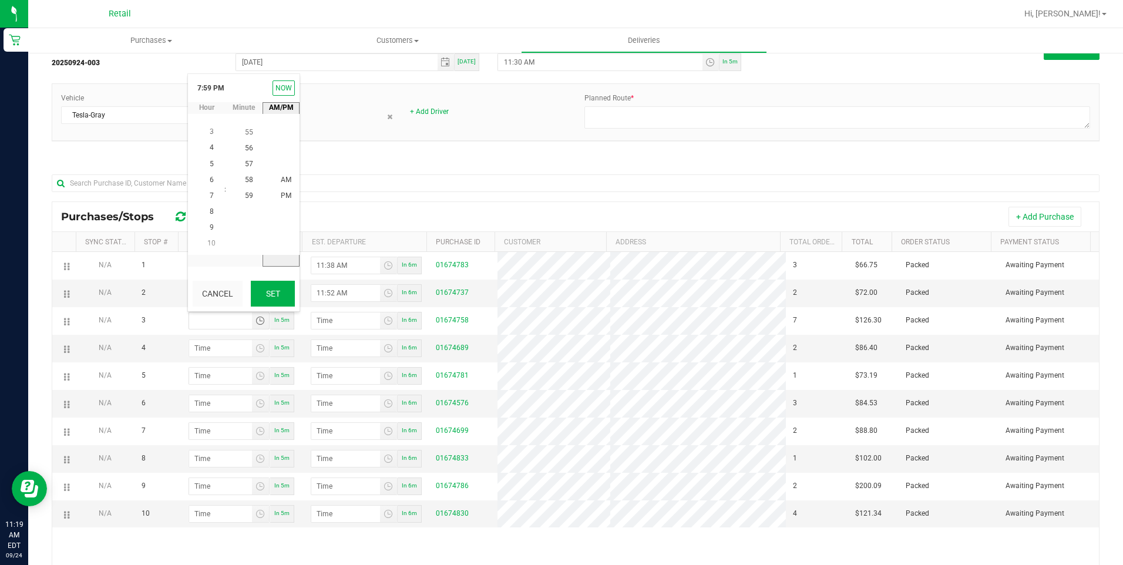
type input "7:59 PM"
type input "8:00 PM"
click at [259, 351] on span "Toggle time list" at bounding box center [260, 348] width 9 height 9
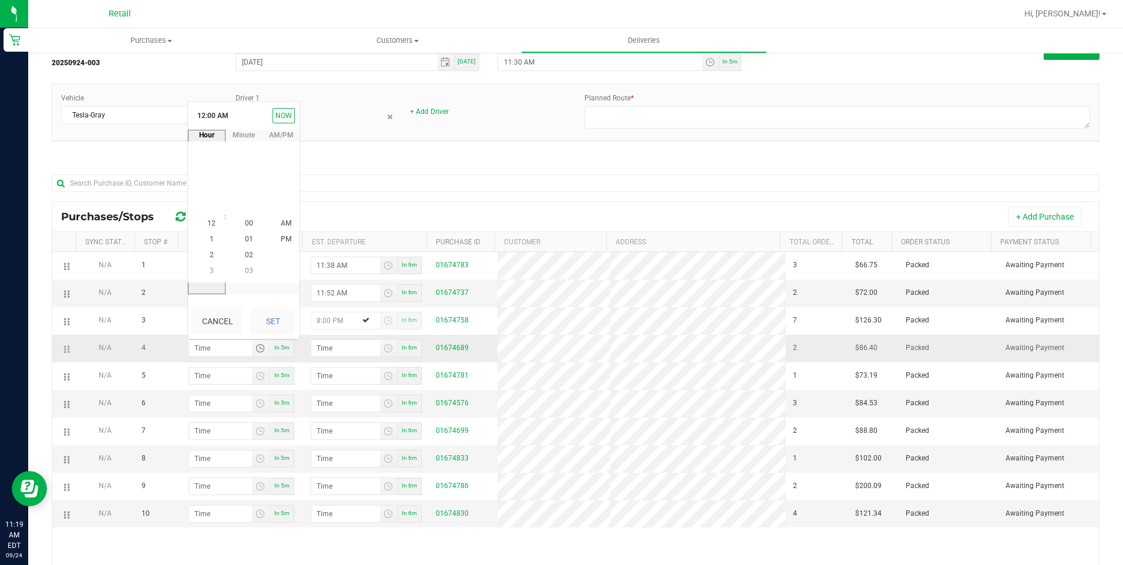
scroll to position [0, 0]
click at [210, 221] on span "12" at bounding box center [211, 223] width 8 height 8
click at [246, 208] on span "11" at bounding box center [249, 207] width 8 height 8
click at [281, 233] on li "PM" at bounding box center [286, 240] width 28 height 16
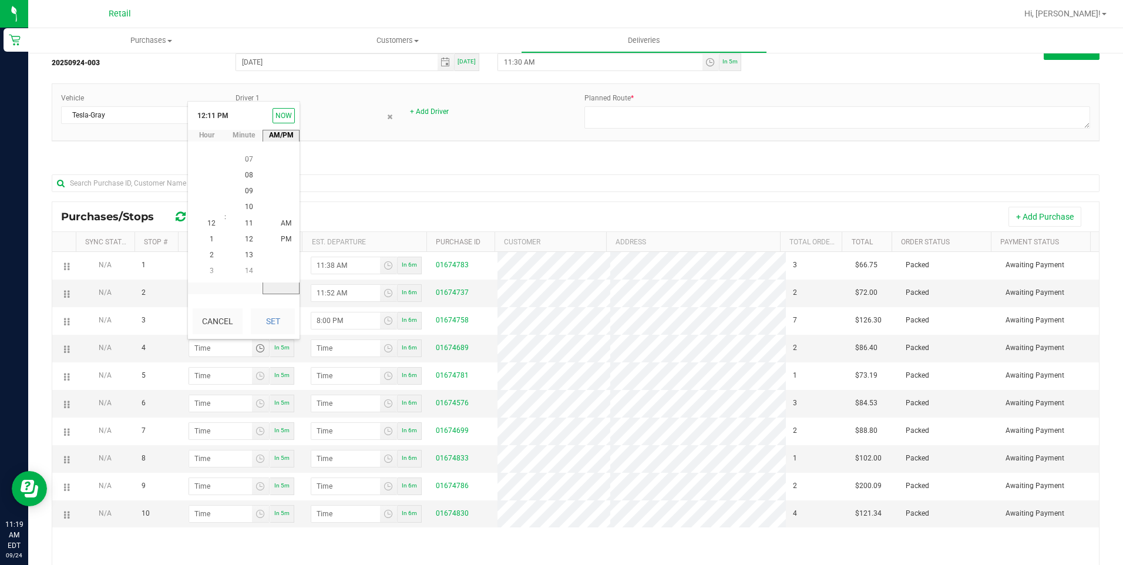
scroll to position [16, 0]
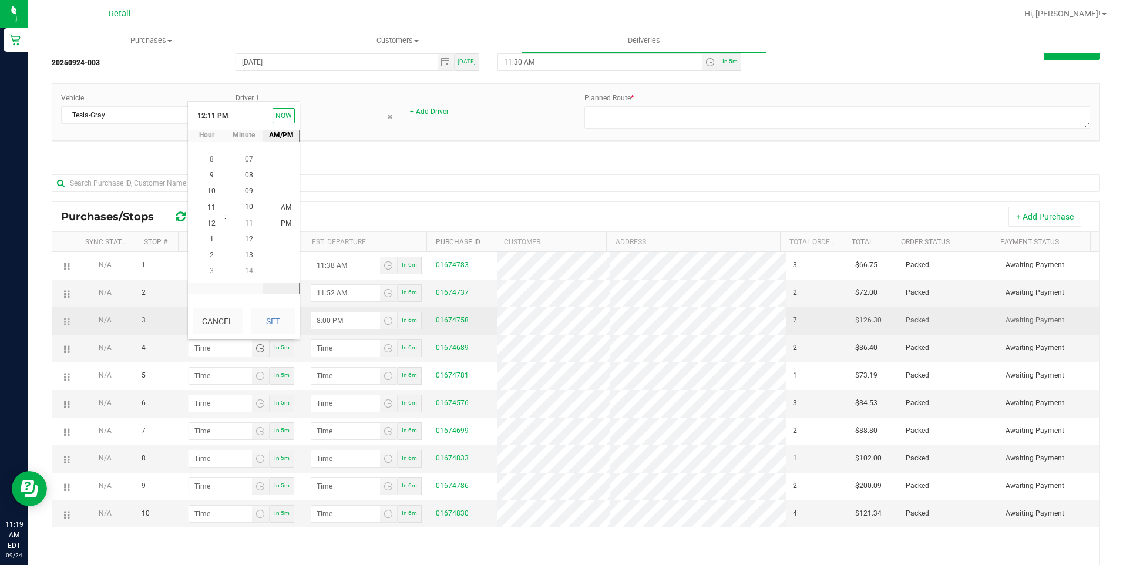
click at [278, 317] on button "Set" at bounding box center [273, 321] width 44 height 26
type input "12:11 PM"
type input "12:12 PM"
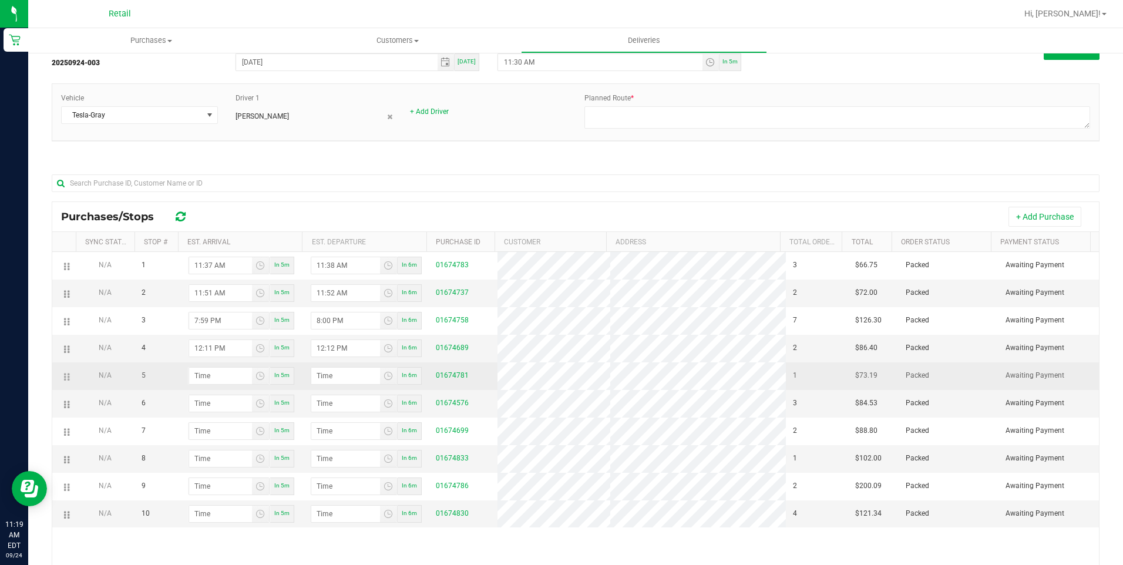
click at [270, 380] on div "In 5m" at bounding box center [282, 376] width 24 height 18
type input "11:24 AM"
type input "11:25 AM"
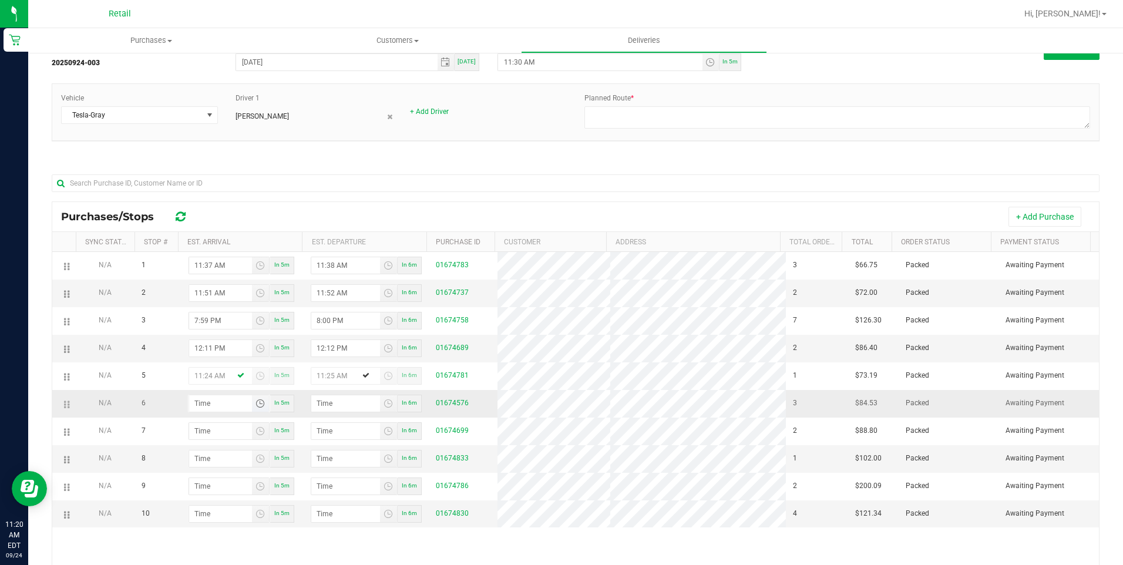
click at [257, 408] on span "Toggle time list" at bounding box center [260, 403] width 9 height 9
click at [207, 286] on span "12" at bounding box center [211, 286] width 8 height 8
click at [245, 315] on span "38" at bounding box center [249, 318] width 8 height 8
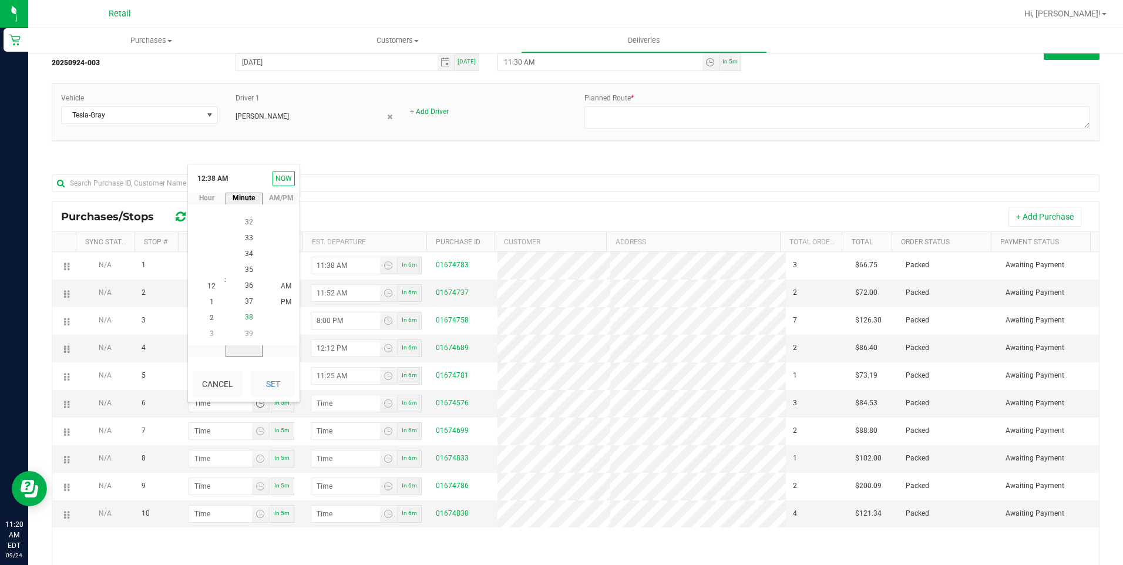
scroll to position [606, 0]
click at [274, 378] on button "Set" at bounding box center [273, 384] width 44 height 26
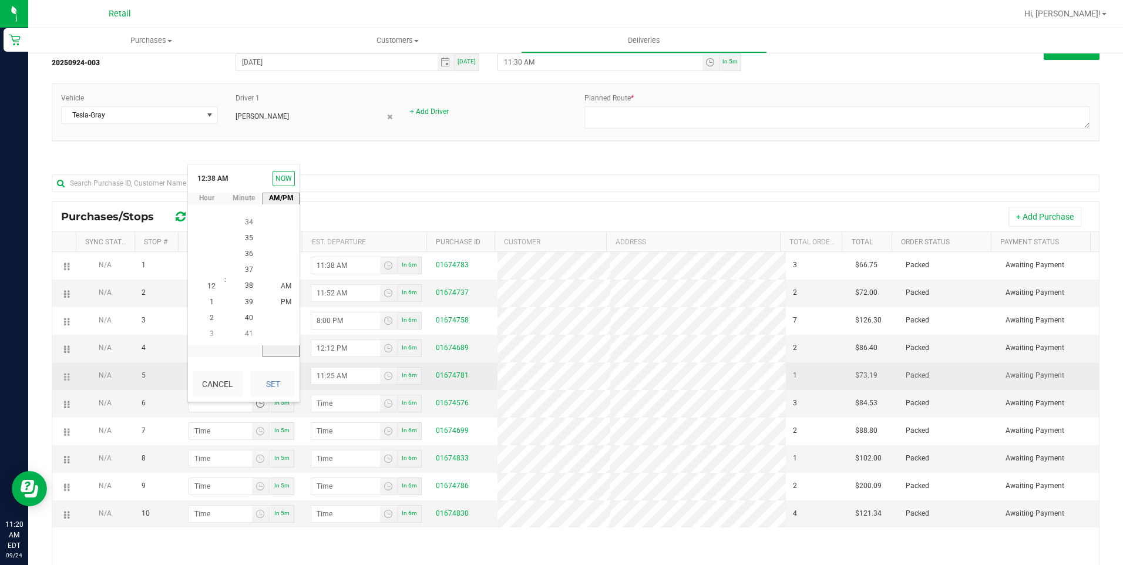
type input "12:38 AM"
type input "12:39 AM"
click at [256, 384] on span "Toggle time list" at bounding box center [260, 376] width 17 height 16
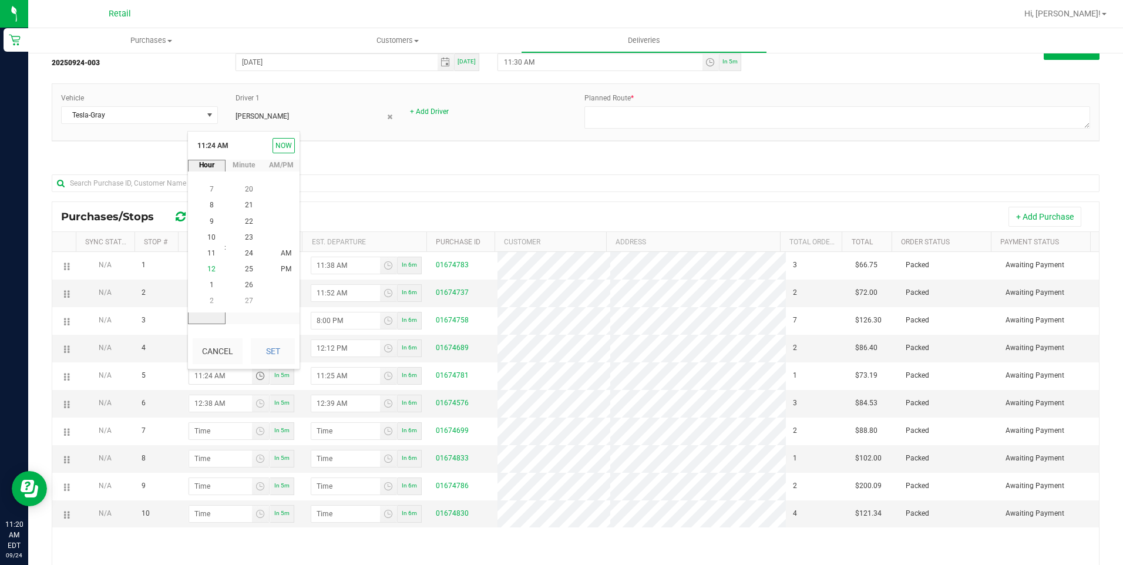
click at [207, 267] on span "12" at bounding box center [211, 269] width 8 height 8
click at [246, 286] on span "38" at bounding box center [249, 285] width 8 height 8
click at [272, 341] on button "Set" at bounding box center [273, 351] width 44 height 26
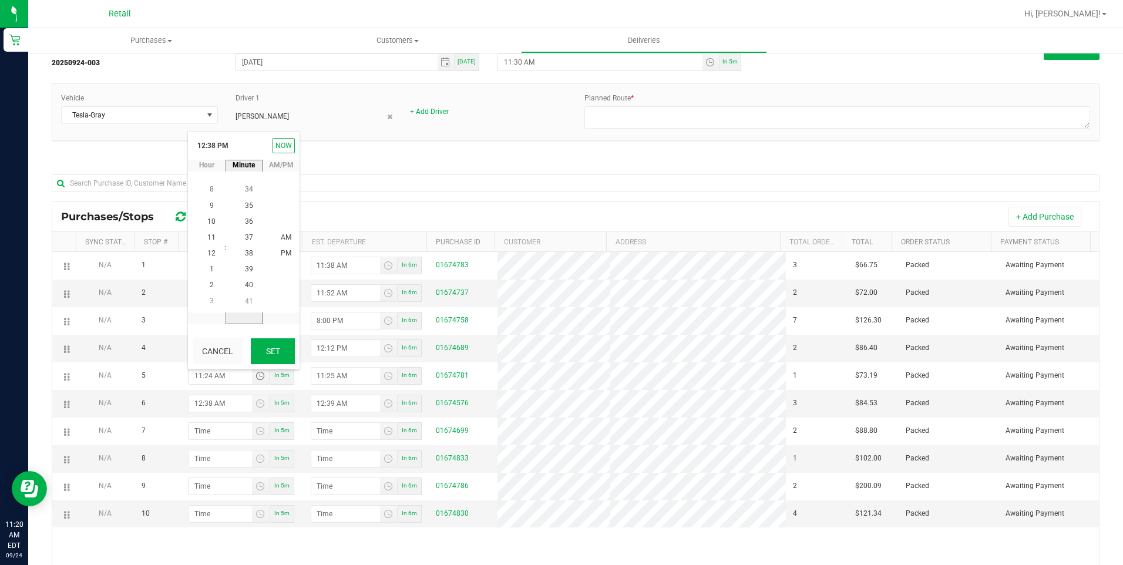
type input "12:38 PM"
type input "12:39 PM"
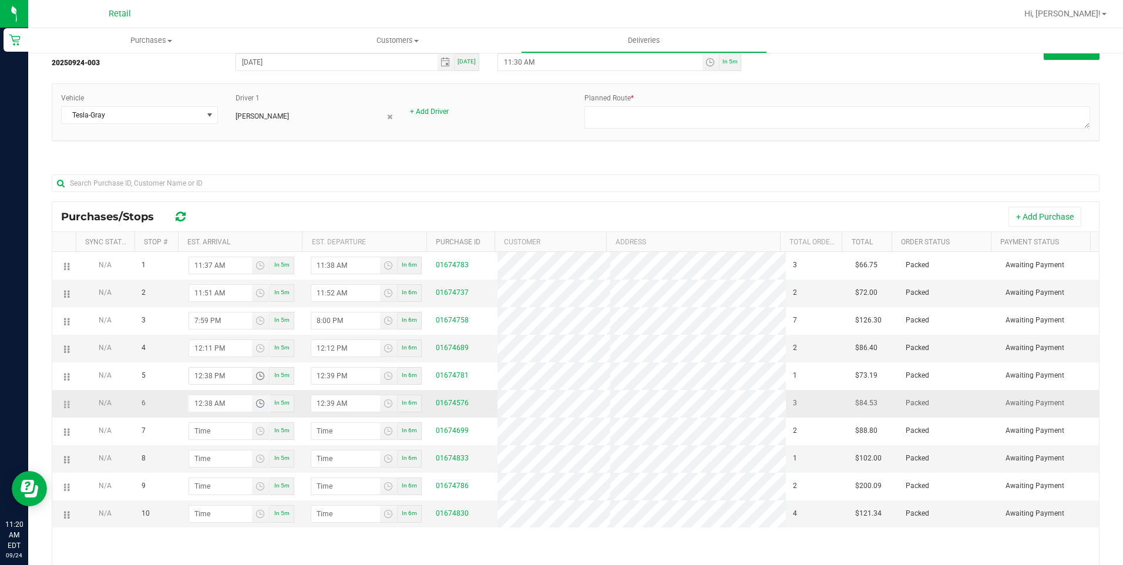
click at [257, 408] on span "Toggle time list" at bounding box center [260, 403] width 9 height 9
click at [210, 303] on span "1" at bounding box center [212, 302] width 4 height 8
click at [245, 267] on span "14" at bounding box center [249, 270] width 8 height 8
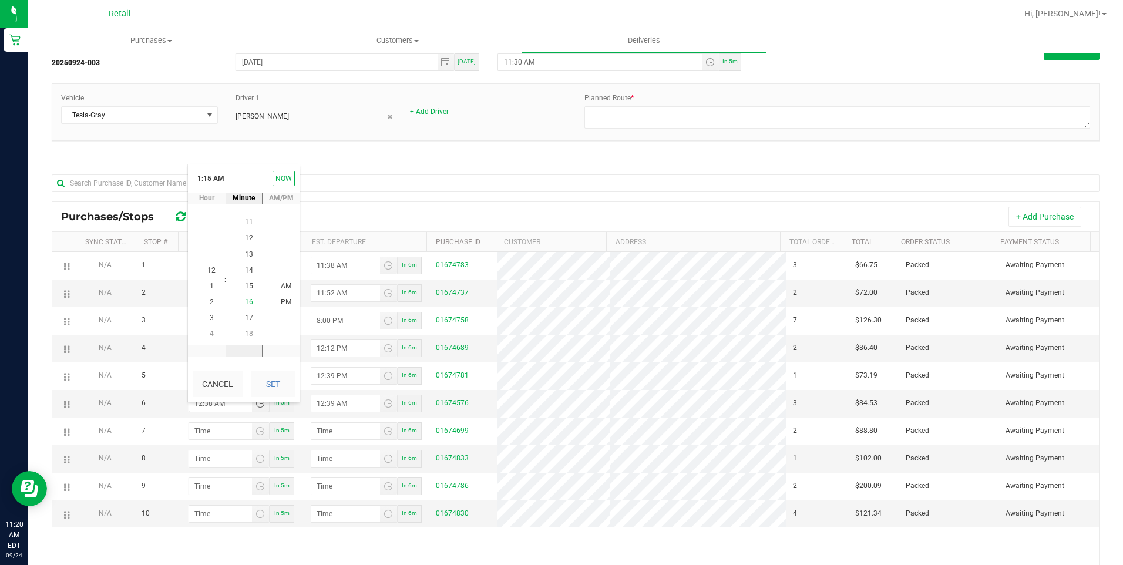
scroll to position [223, 0]
click at [266, 382] on button "Set" at bounding box center [273, 384] width 44 height 26
type input "1:14 AM"
type input "1:15 AM"
click at [256, 408] on span "Toggle time list" at bounding box center [260, 403] width 9 height 9
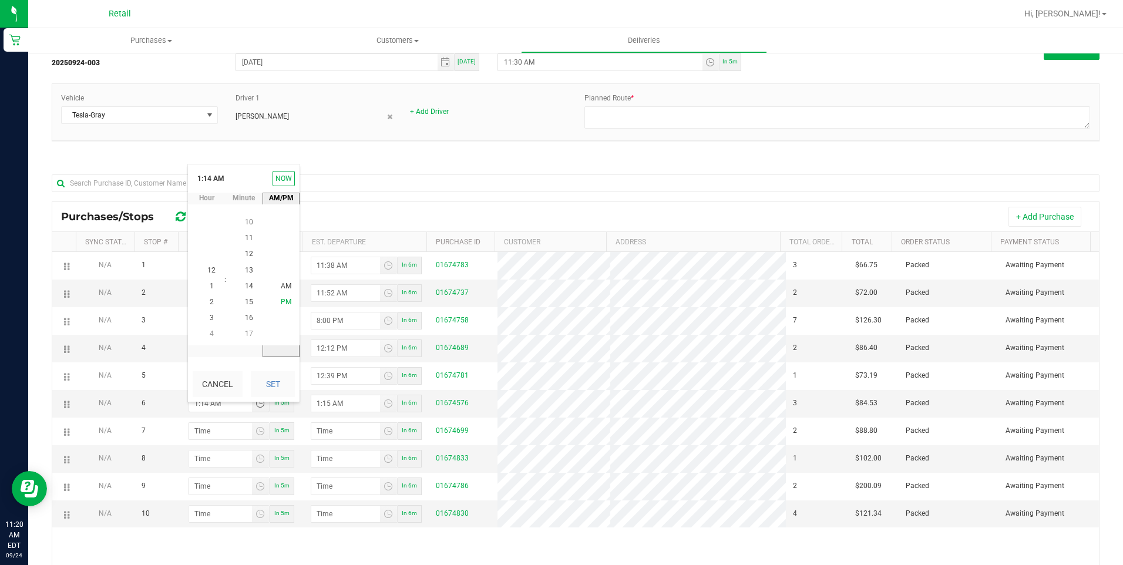
click at [280, 297] on li "PM" at bounding box center [286, 302] width 28 height 16
click at [272, 380] on button "Set" at bounding box center [273, 384] width 44 height 26
type input "1:14 PM"
type input "1:15 PM"
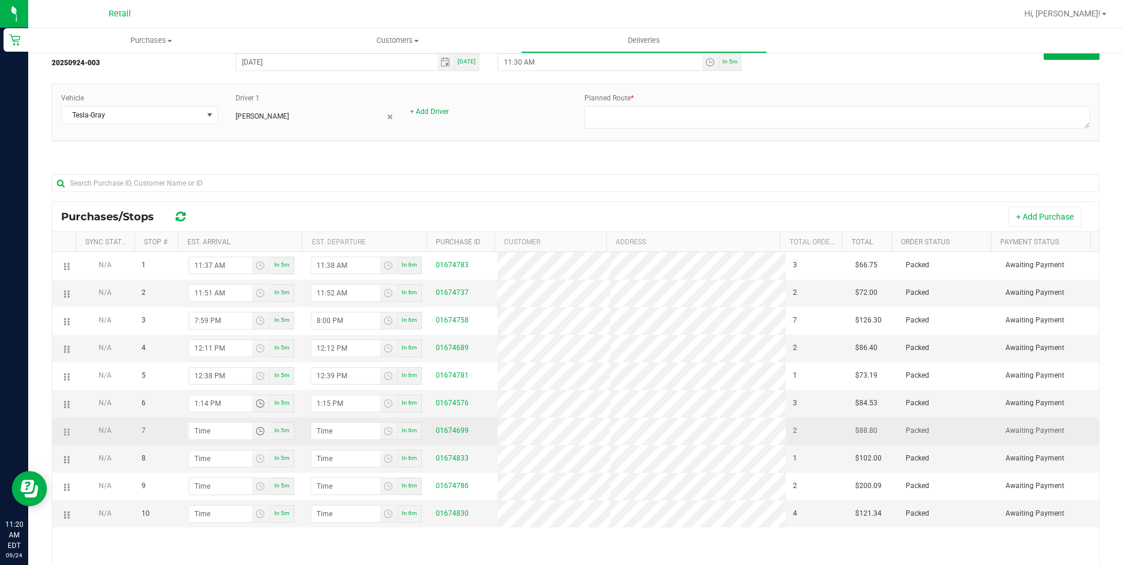
click at [257, 436] on span "Toggle time list" at bounding box center [260, 431] width 9 height 9
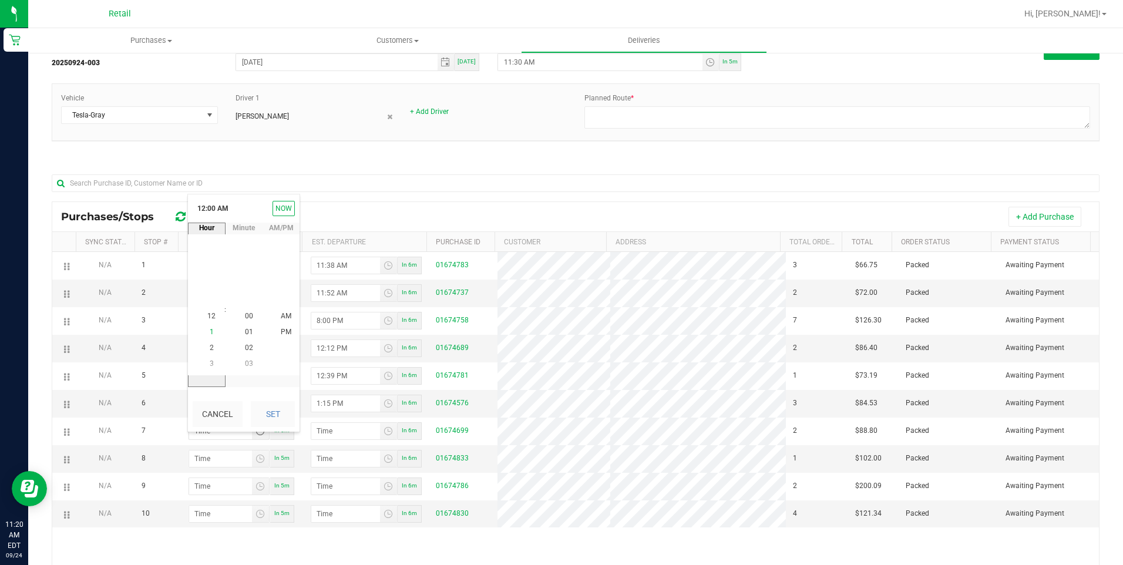
click at [210, 334] on span "1" at bounding box center [212, 332] width 4 height 8
click at [249, 318] on span "47" at bounding box center [249, 316] width 8 height 8
click at [278, 326] on li "PM" at bounding box center [286, 332] width 28 height 16
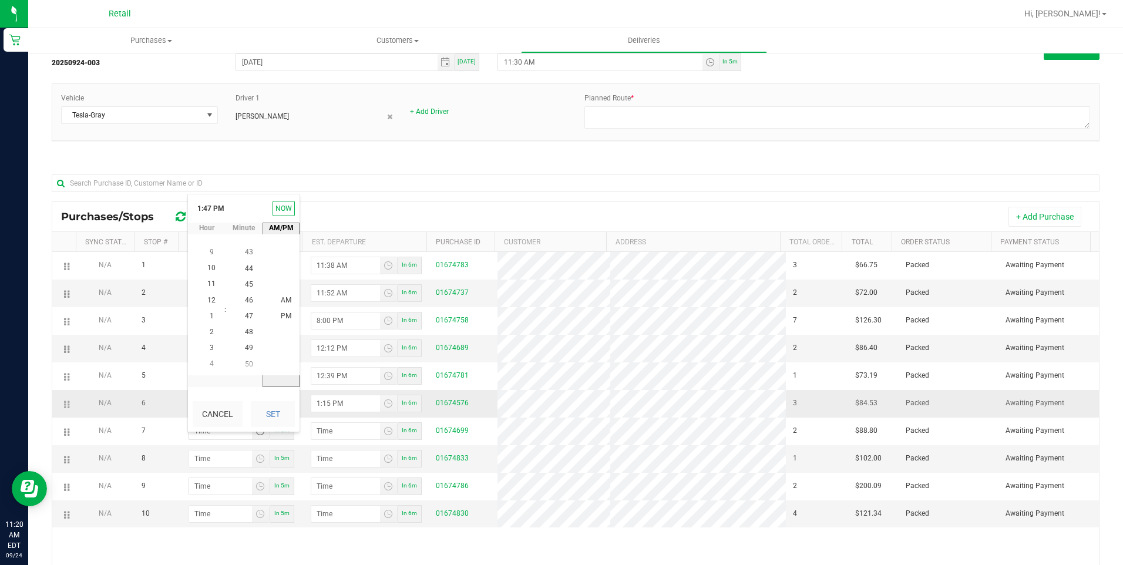
click at [272, 407] on button "Set" at bounding box center [273, 414] width 44 height 26
type input "1:47 PM"
type input "1:48 PM"
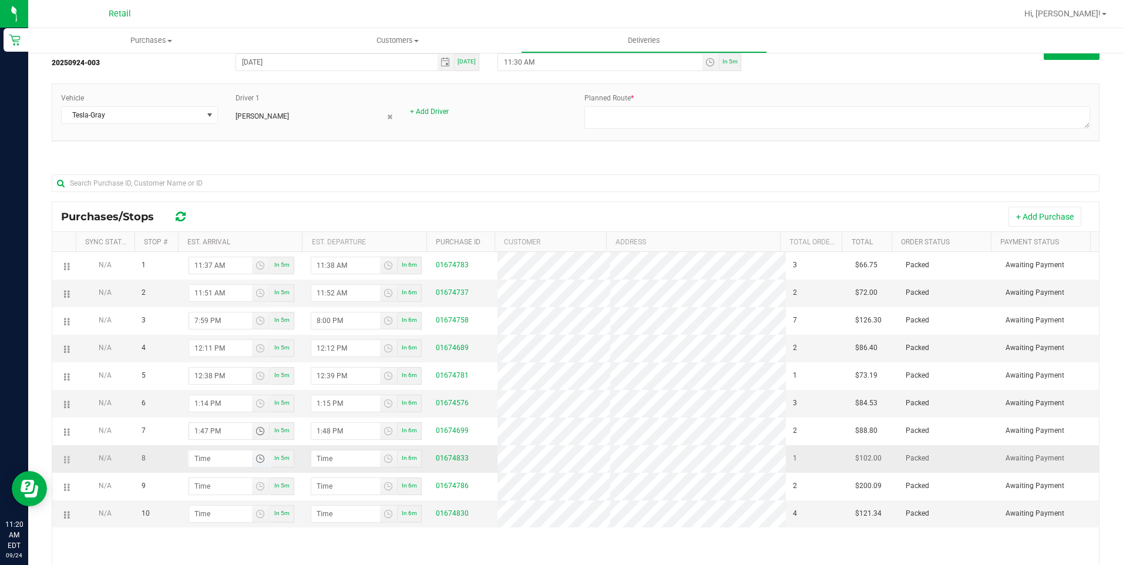
click at [257, 464] on span "Toggle time list" at bounding box center [260, 458] width 9 height 9
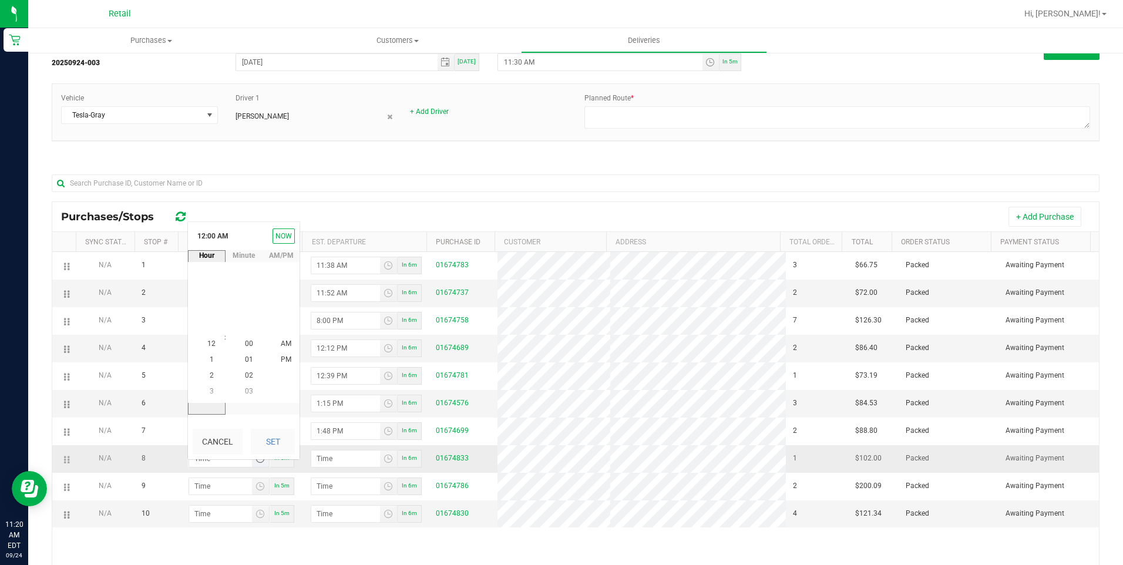
scroll to position [0, 0]
click at [210, 378] on li "2" at bounding box center [211, 376] width 28 height 16
click at [245, 347] on span "00" at bounding box center [249, 344] width 8 height 8
click at [274, 354] on li "PM" at bounding box center [286, 360] width 28 height 16
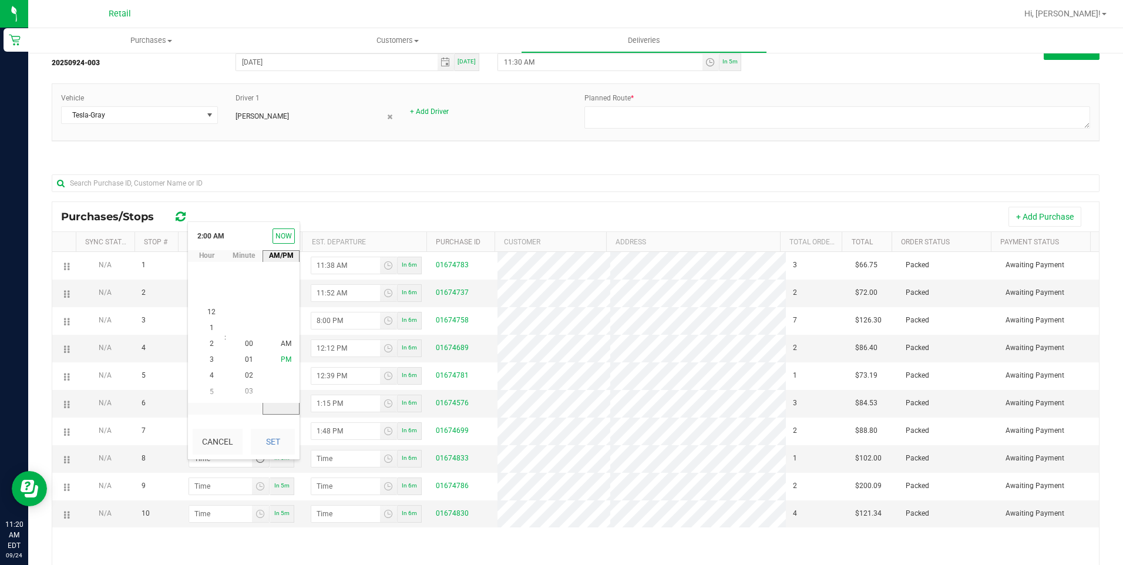
scroll to position [16, 0]
click at [261, 436] on button "Set" at bounding box center [273, 442] width 44 height 26
type input "2:00 PM"
type input "2:01 PM"
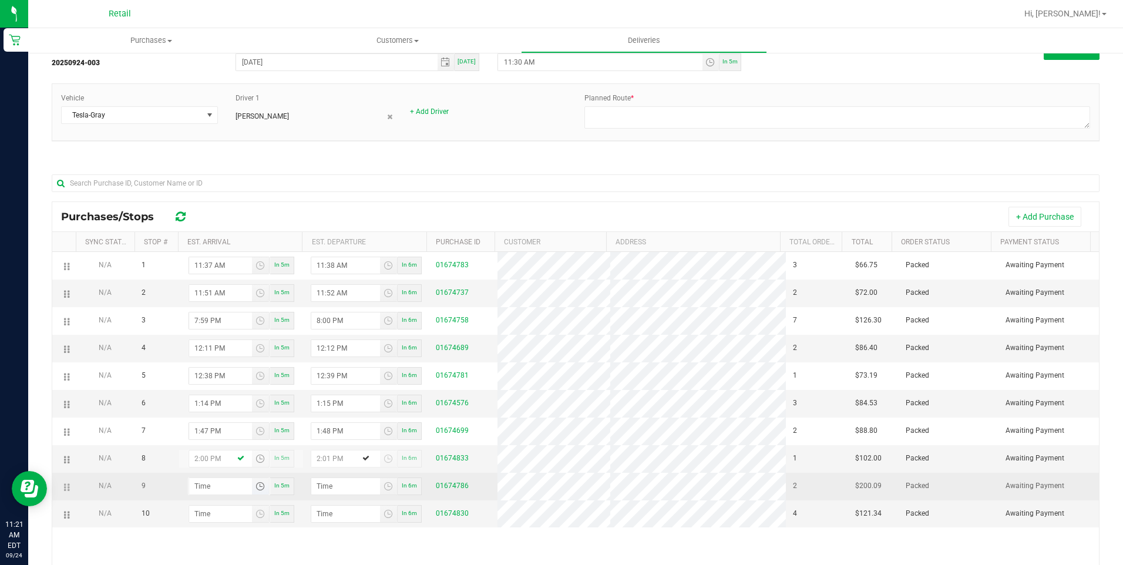
click at [259, 491] on span "Toggle time list" at bounding box center [260, 486] width 9 height 9
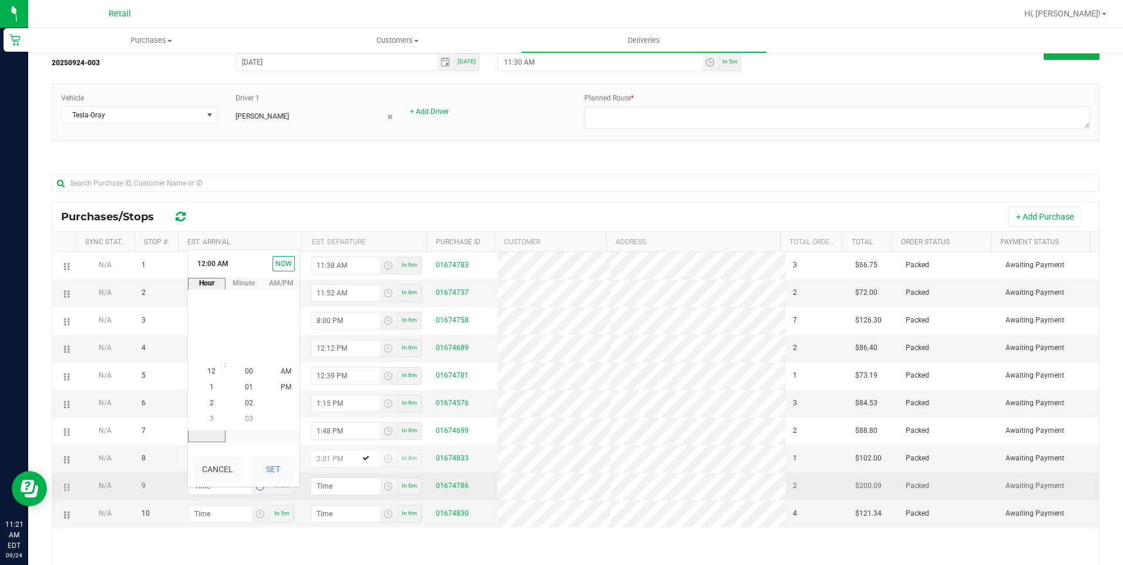
scroll to position [0, 0]
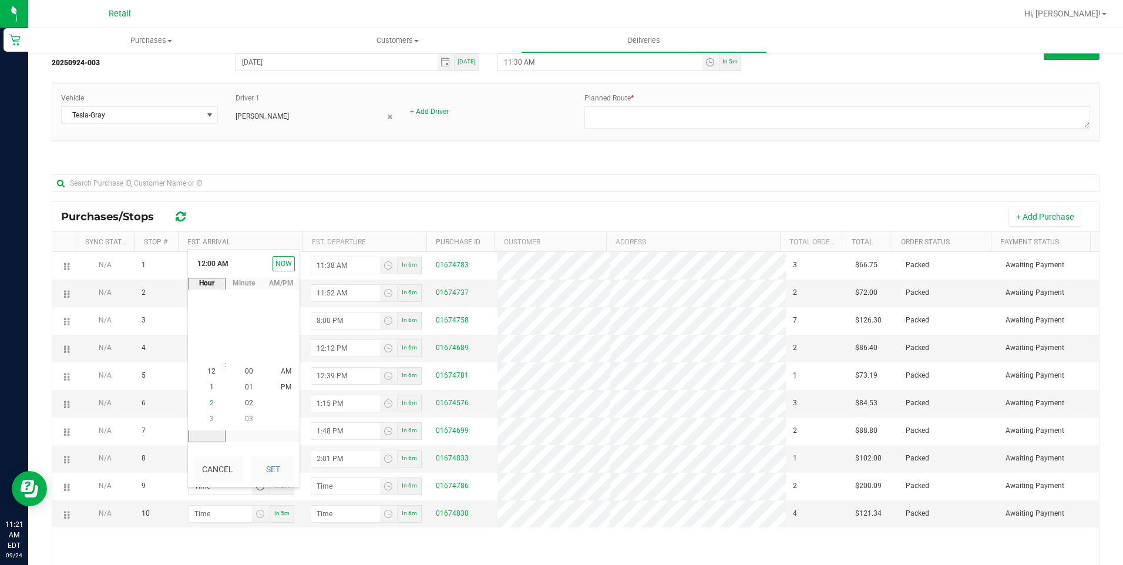
click at [210, 402] on li "2" at bounding box center [211, 403] width 28 height 16
click at [245, 401] on span "25" at bounding box center [249, 403] width 8 height 8
click at [286, 385] on span "PM" at bounding box center [286, 387] width 11 height 8
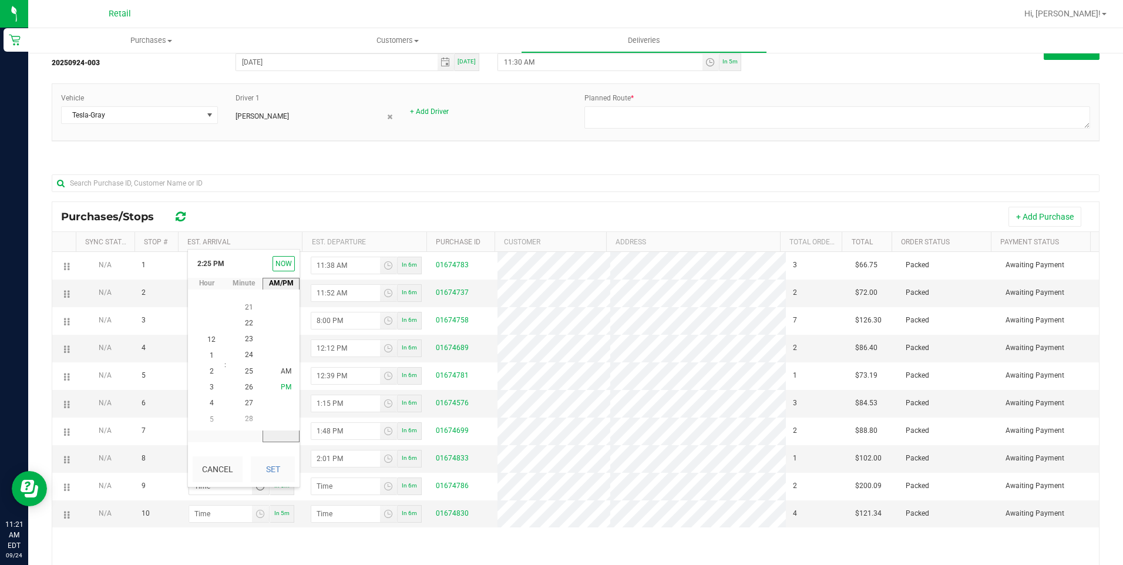
scroll to position [223, 0]
click at [257, 466] on button "Set" at bounding box center [273, 470] width 44 height 26
type input "2:25 PM"
type input "2:26 PM"
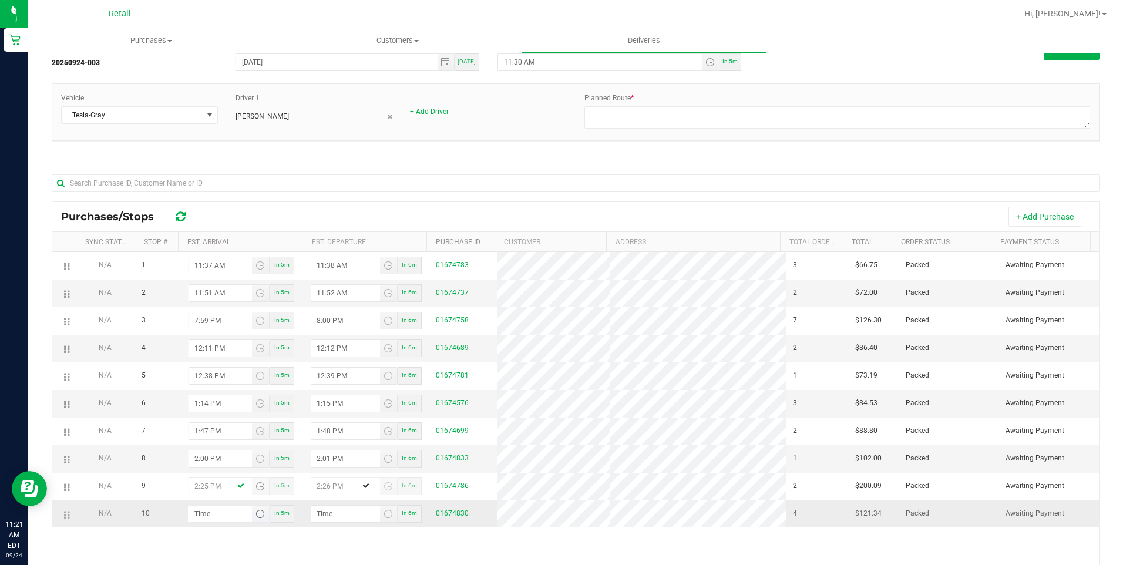
click at [256, 519] on span "Toggle time list" at bounding box center [260, 513] width 9 height 9
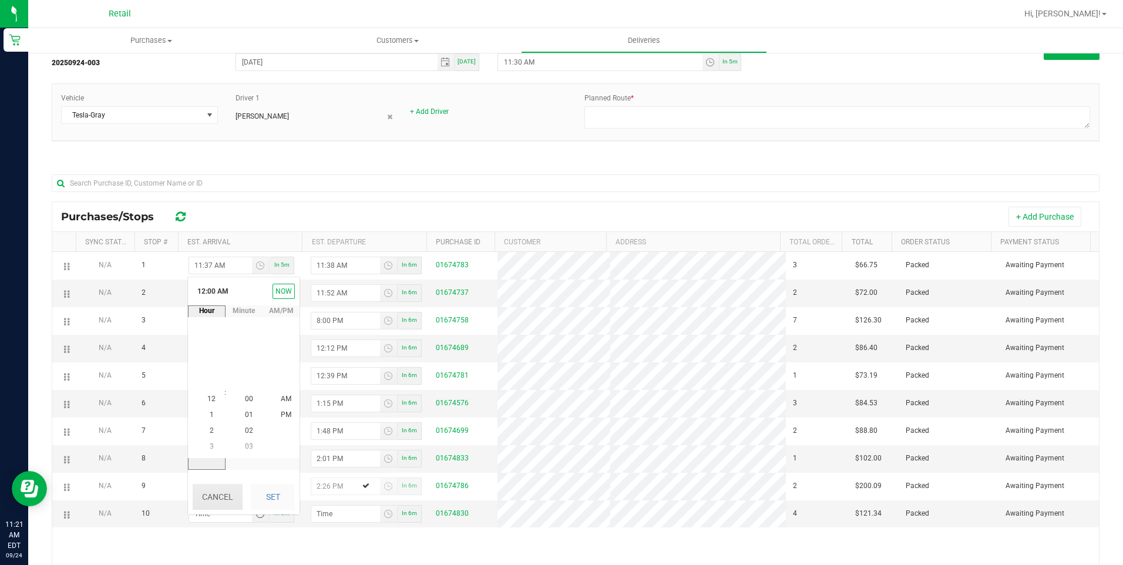
scroll to position [0, 0]
click at [210, 430] on li "2" at bounding box center [211, 431] width 28 height 16
click at [245, 397] on span "32" at bounding box center [249, 399] width 8 height 8
click at [288, 415] on li "PM" at bounding box center [286, 415] width 28 height 16
click at [266, 491] on button "Set" at bounding box center [273, 497] width 44 height 26
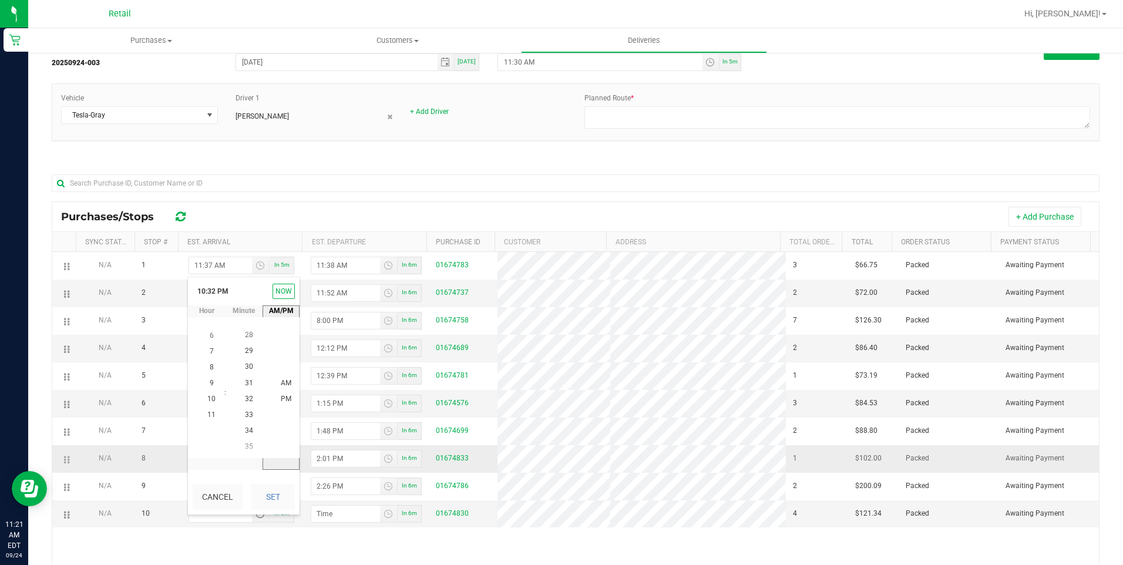
type input "10:32 PM"
type input "10:33 PM"
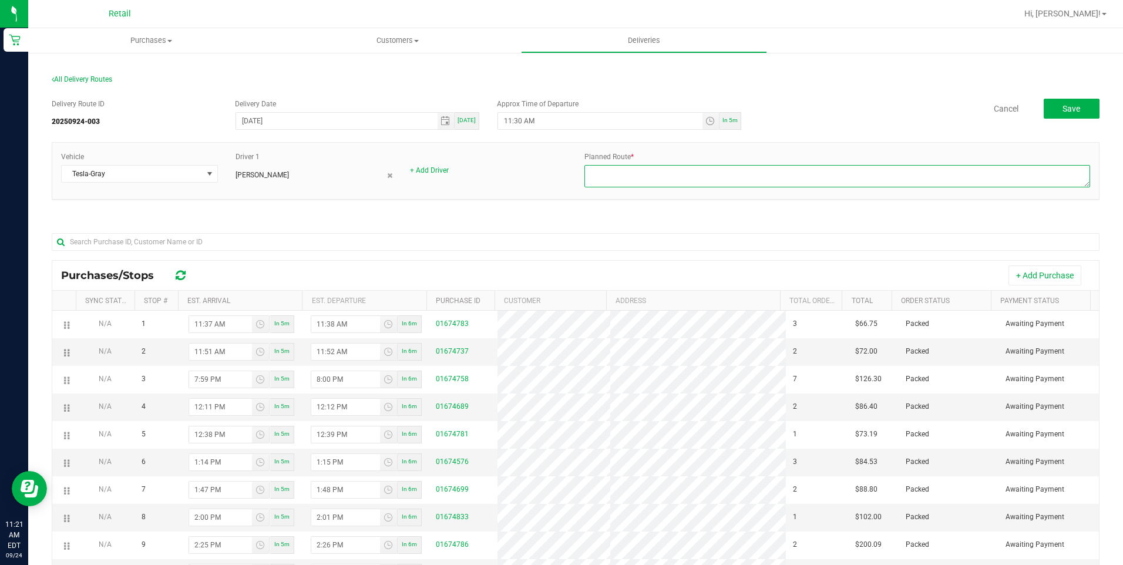
click at [700, 169] on textarea at bounding box center [838, 176] width 506 height 22
type textarea "onfleet"
click at [1058, 102] on button "Save" at bounding box center [1072, 109] width 56 height 20
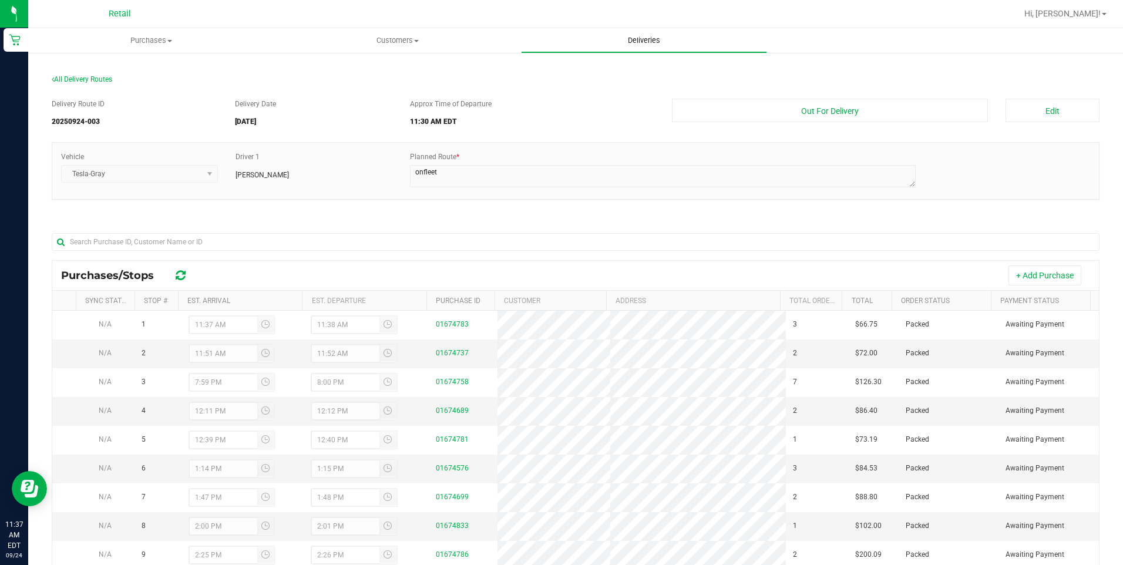
click at [650, 39] on span "Deliveries" at bounding box center [644, 40] width 64 height 11
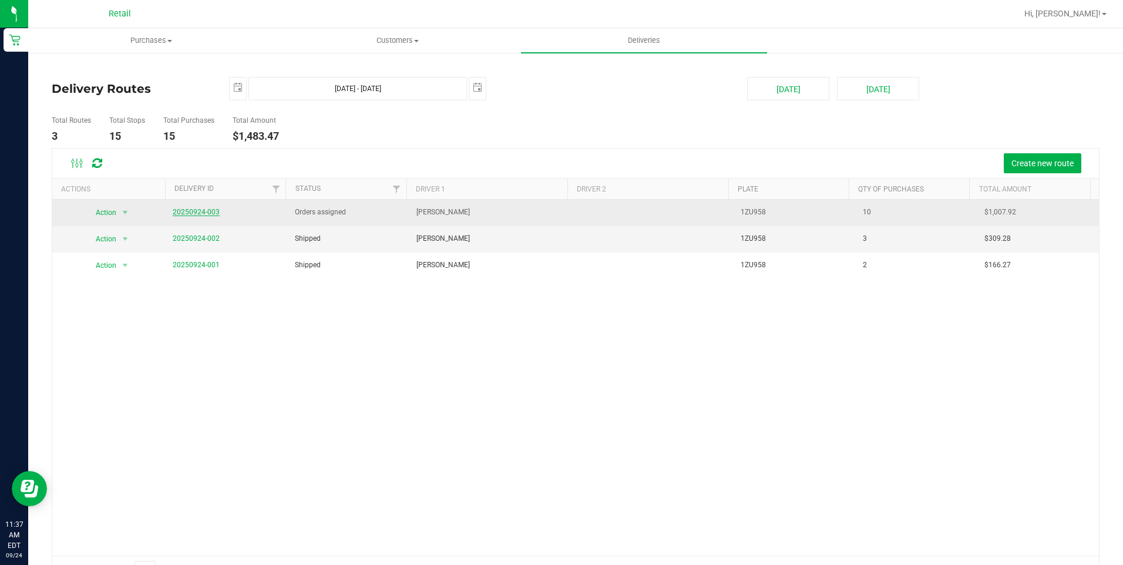
click at [177, 212] on link "20250924-003" at bounding box center [196, 212] width 47 height 8
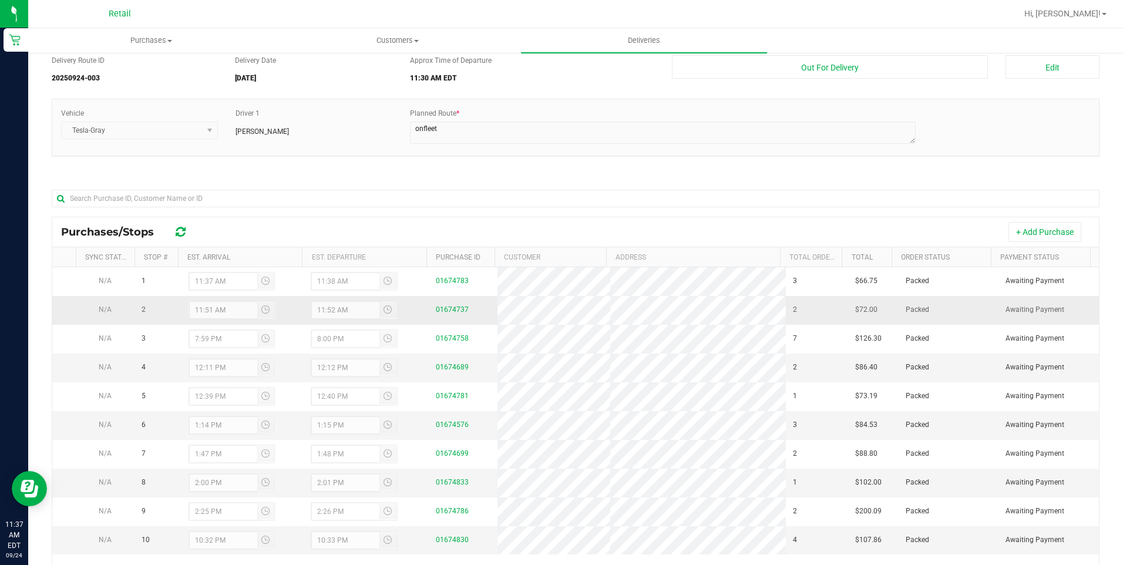
scroll to position [162, 0]
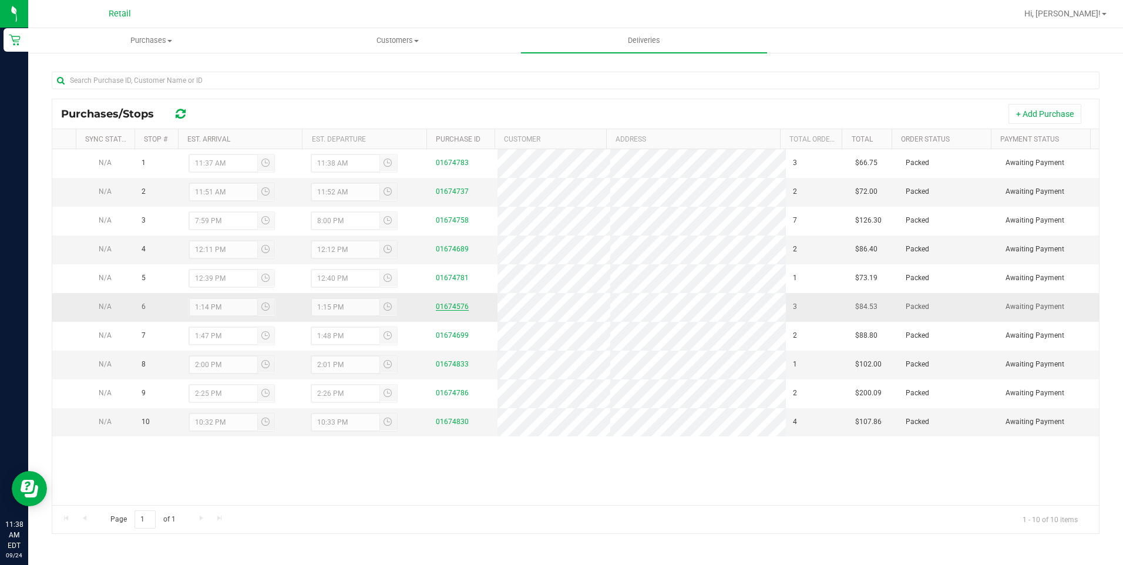
click at [449, 311] on link "01674576" at bounding box center [452, 307] width 33 height 8
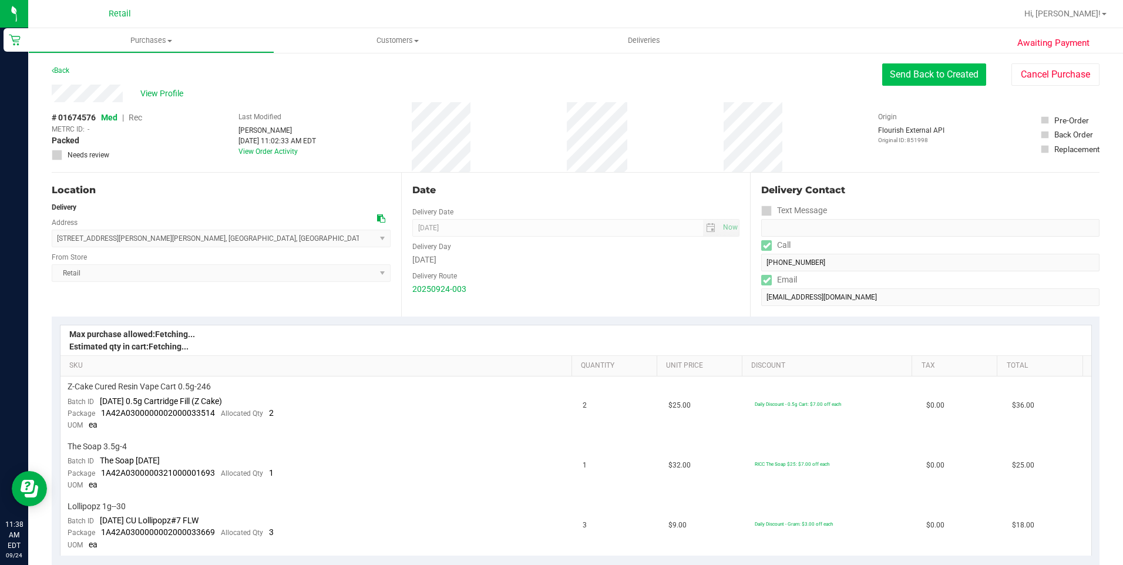
click at [911, 71] on button "Send Back to Created" at bounding box center [934, 74] width 104 height 22
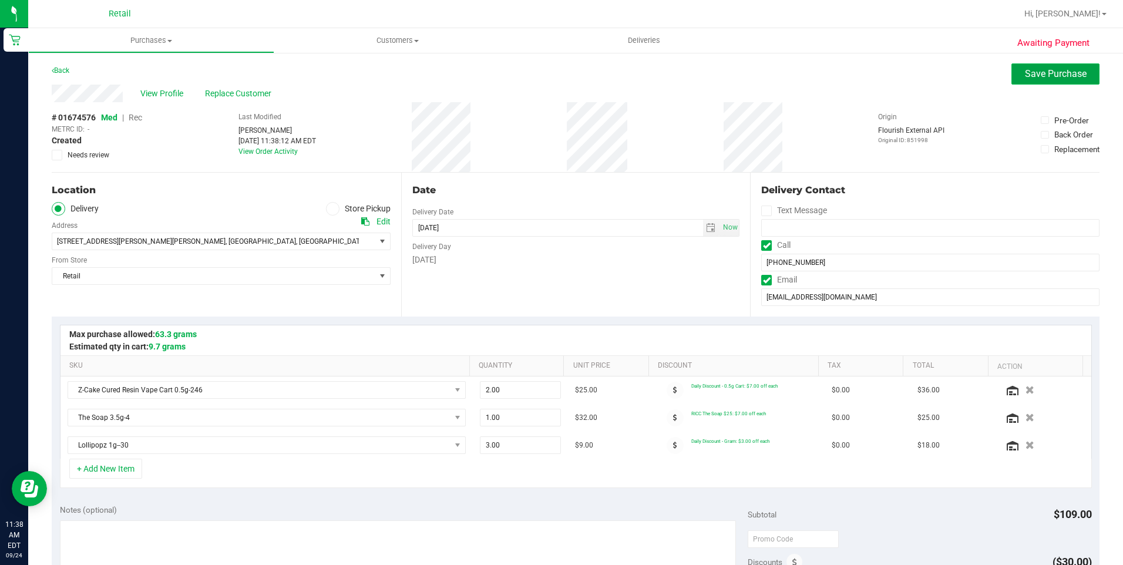
click at [1062, 79] on span "Save Purchase" at bounding box center [1056, 73] width 62 height 11
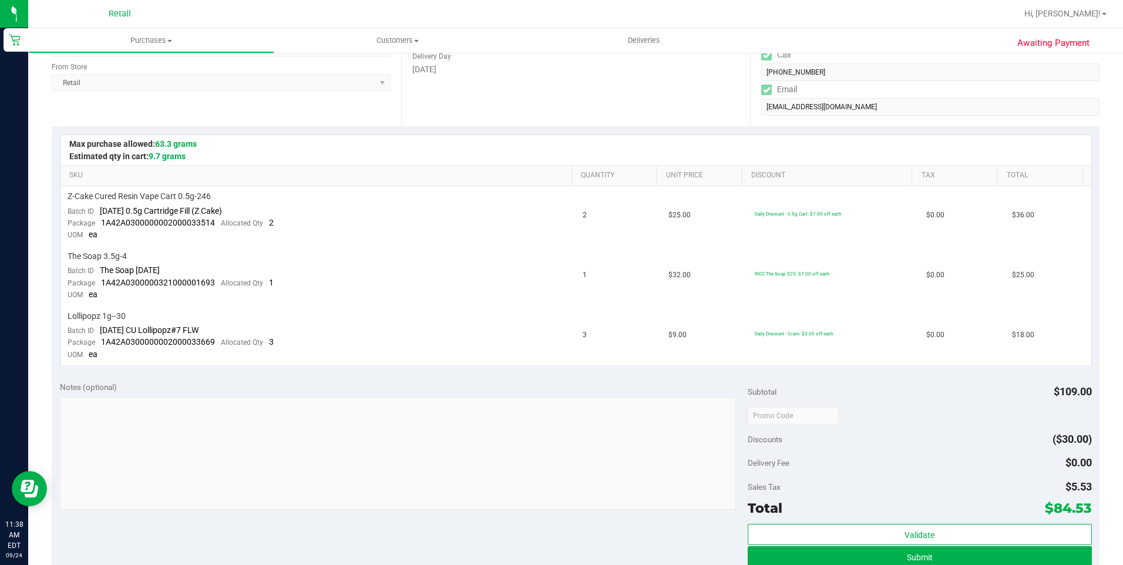
scroll to position [235, 0]
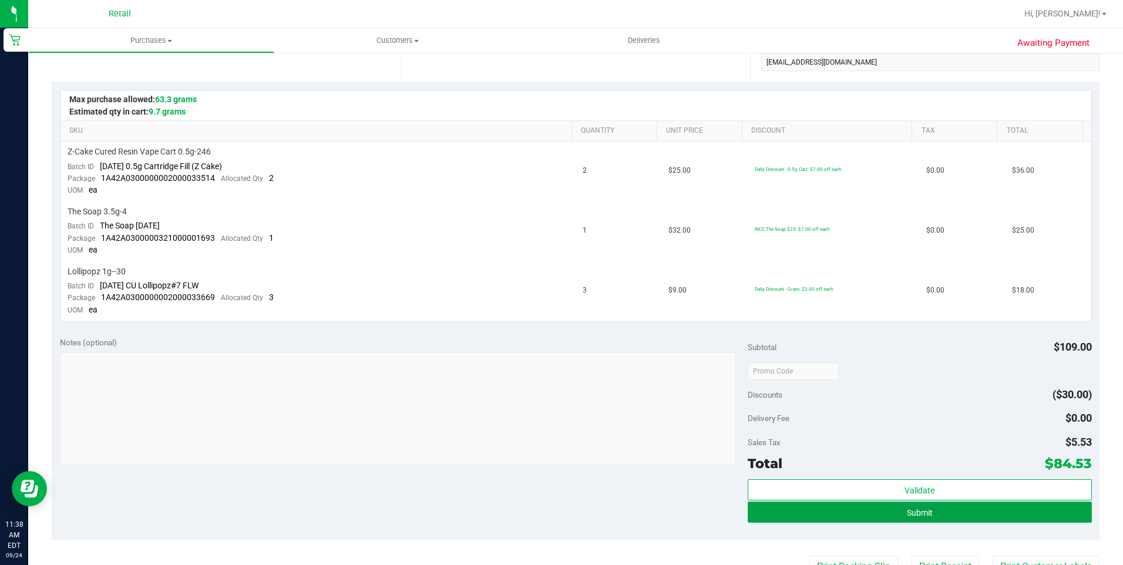
click at [946, 516] on button "Submit" at bounding box center [920, 512] width 344 height 21
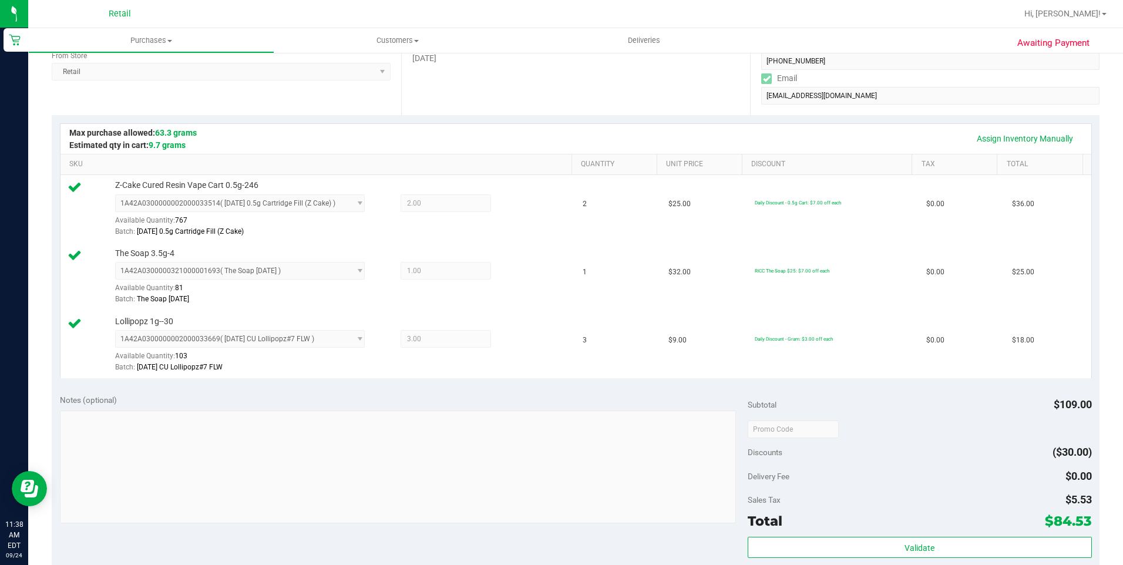
scroll to position [294, 0]
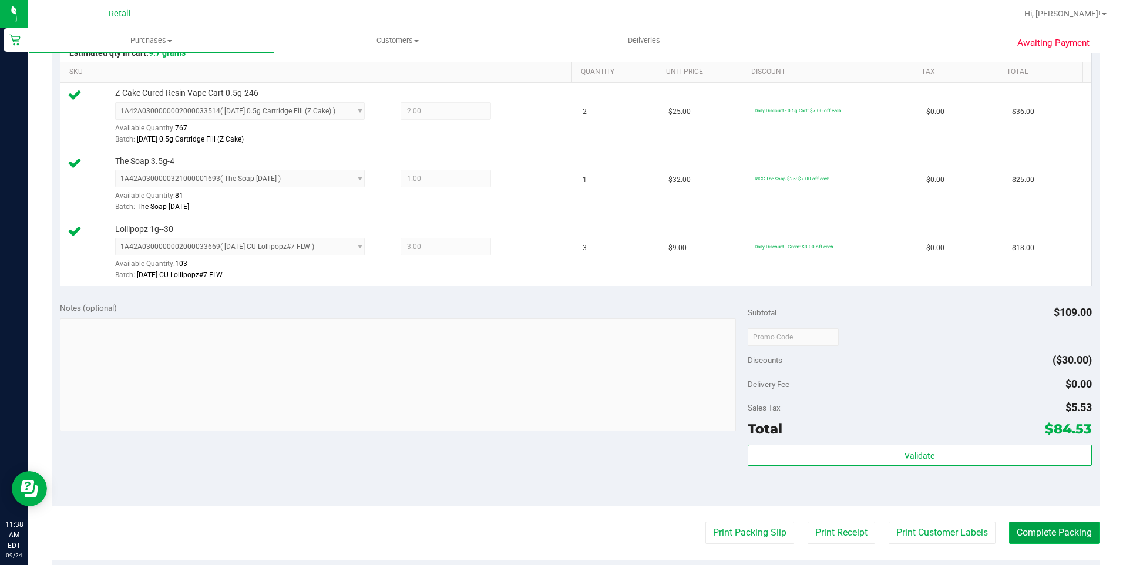
click at [1049, 541] on button "Complete Packing" at bounding box center [1054, 533] width 90 height 22
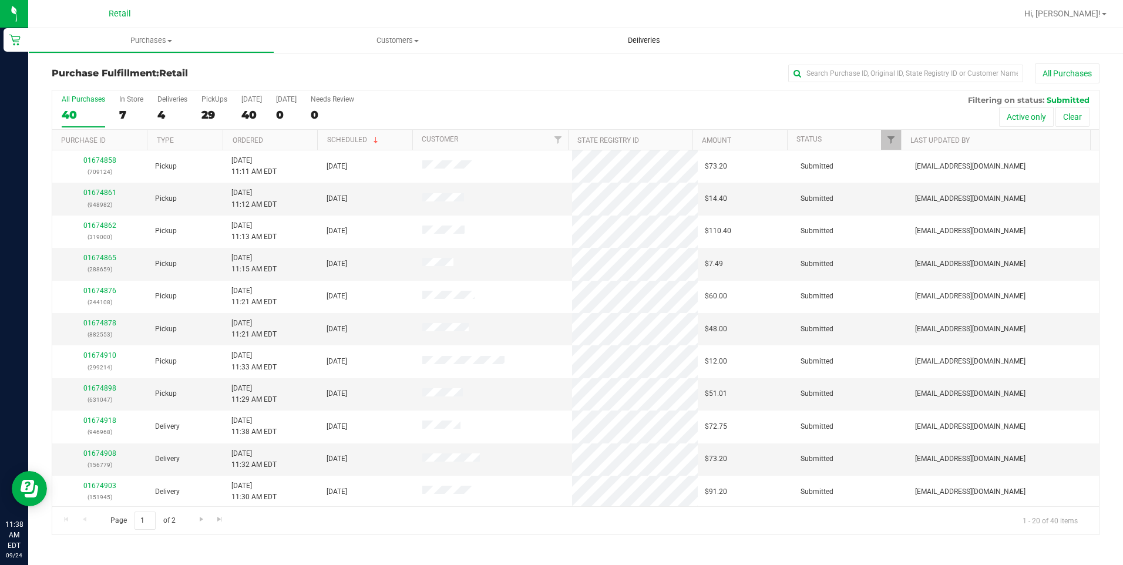
click at [650, 41] on span "Deliveries" at bounding box center [644, 40] width 64 height 11
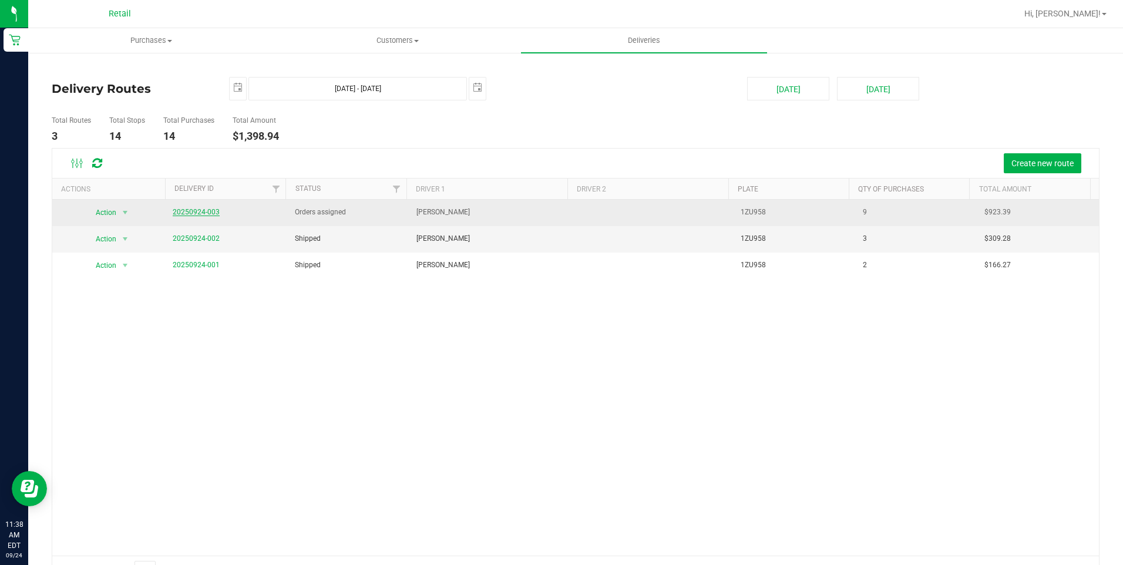
click at [203, 213] on link "20250924-003" at bounding box center [196, 212] width 47 height 8
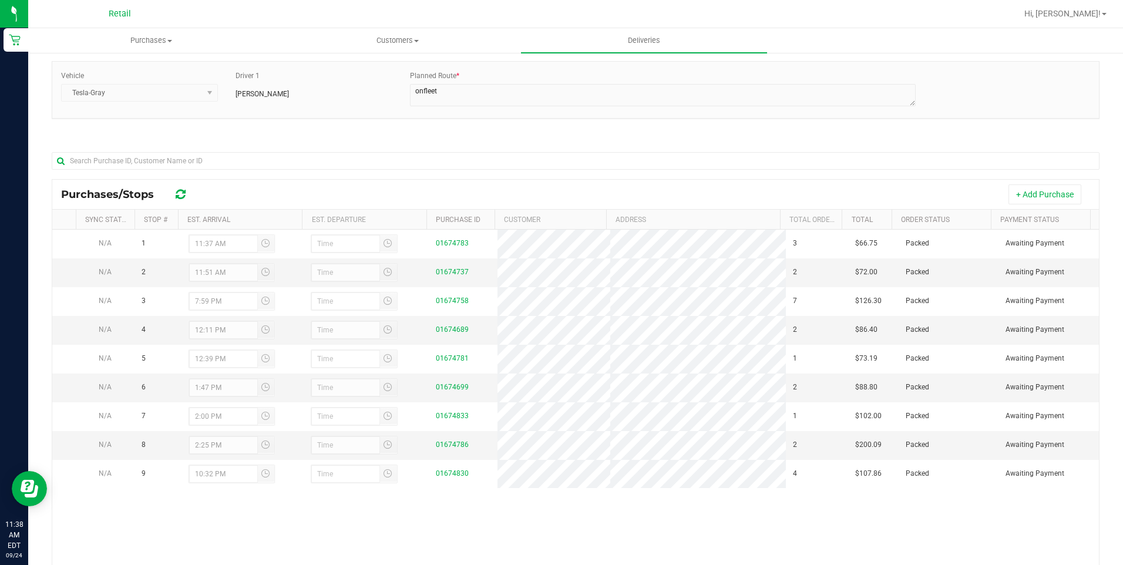
scroll to position [162, 0]
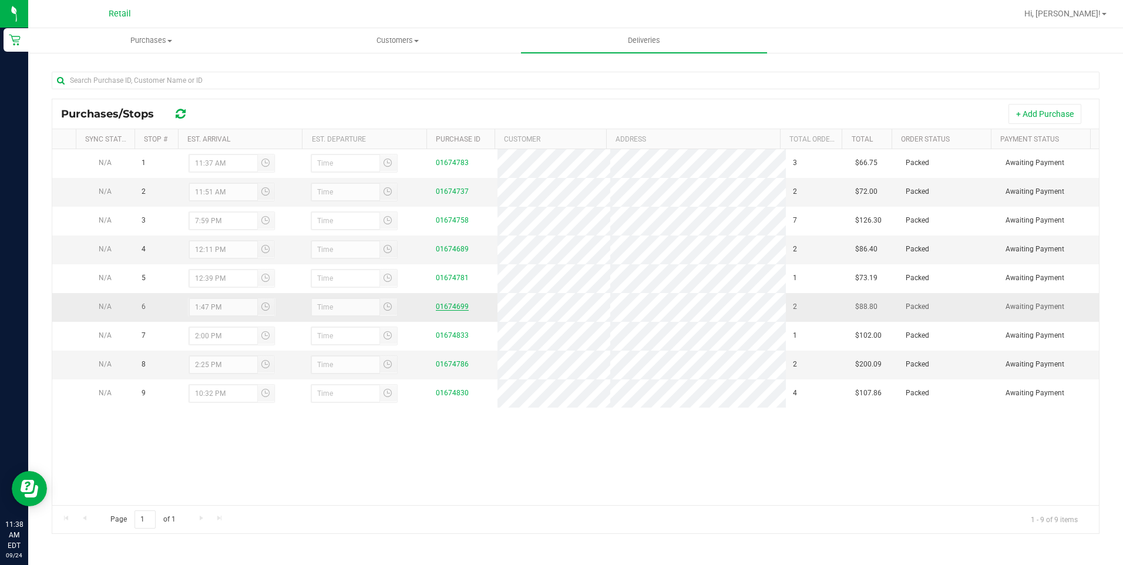
click at [448, 310] on link "01674699" at bounding box center [452, 307] width 33 height 8
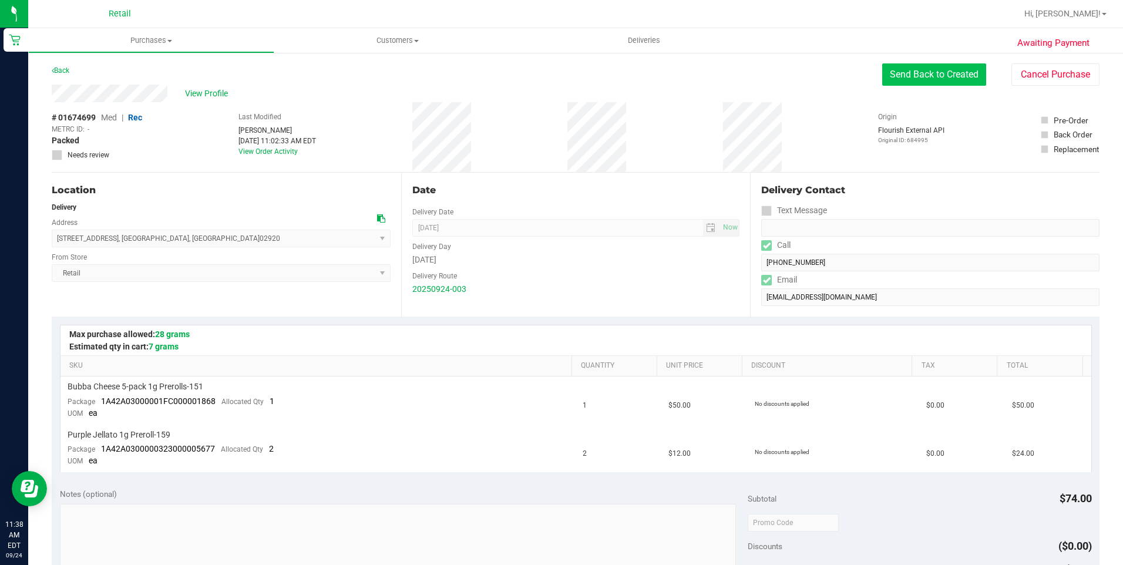
click at [931, 82] on button "Send Back to Created" at bounding box center [934, 74] width 104 height 22
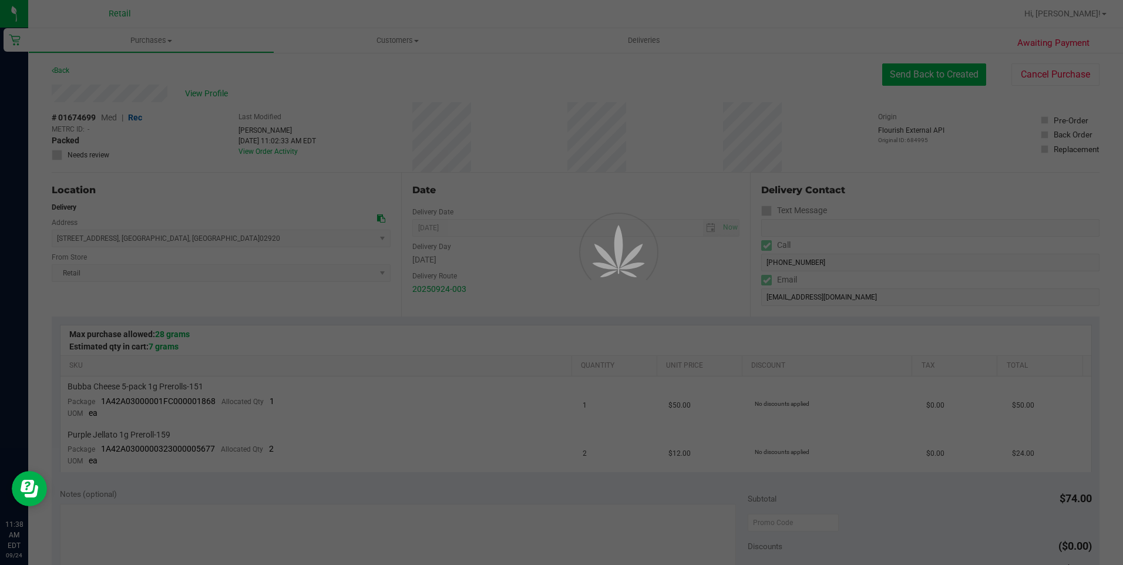
click at [904, 76] on div at bounding box center [561, 282] width 1123 height 565
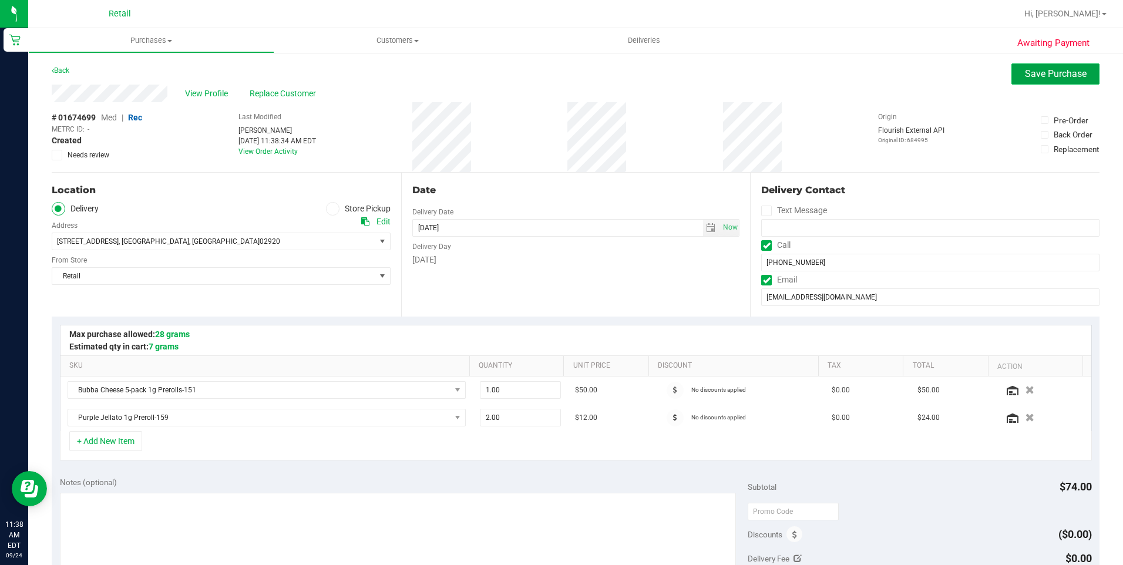
click at [1012, 72] on button "Save Purchase" at bounding box center [1056, 73] width 88 height 21
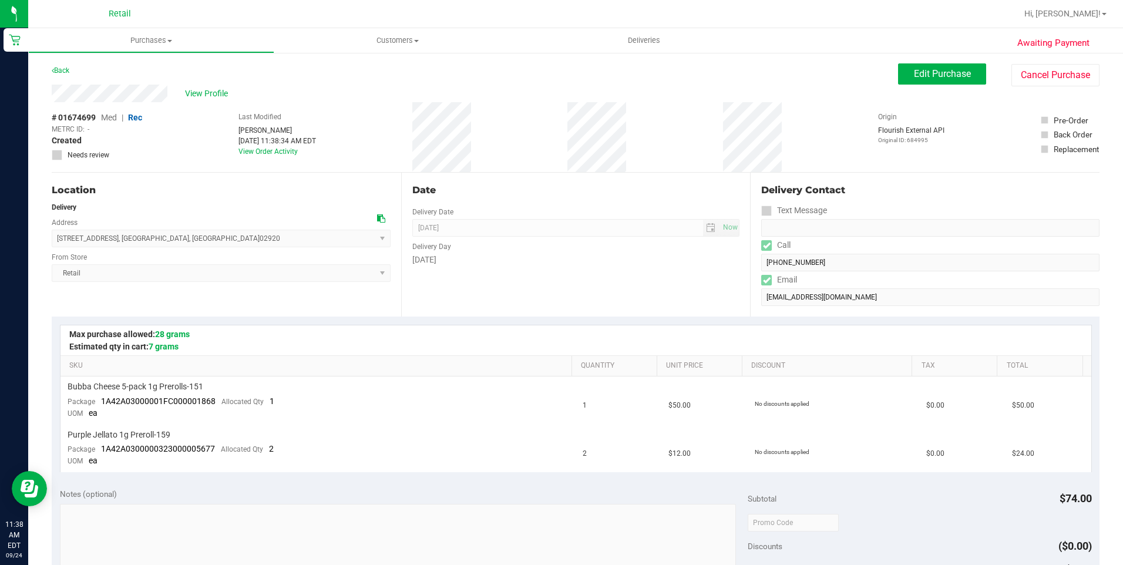
scroll to position [235, 0]
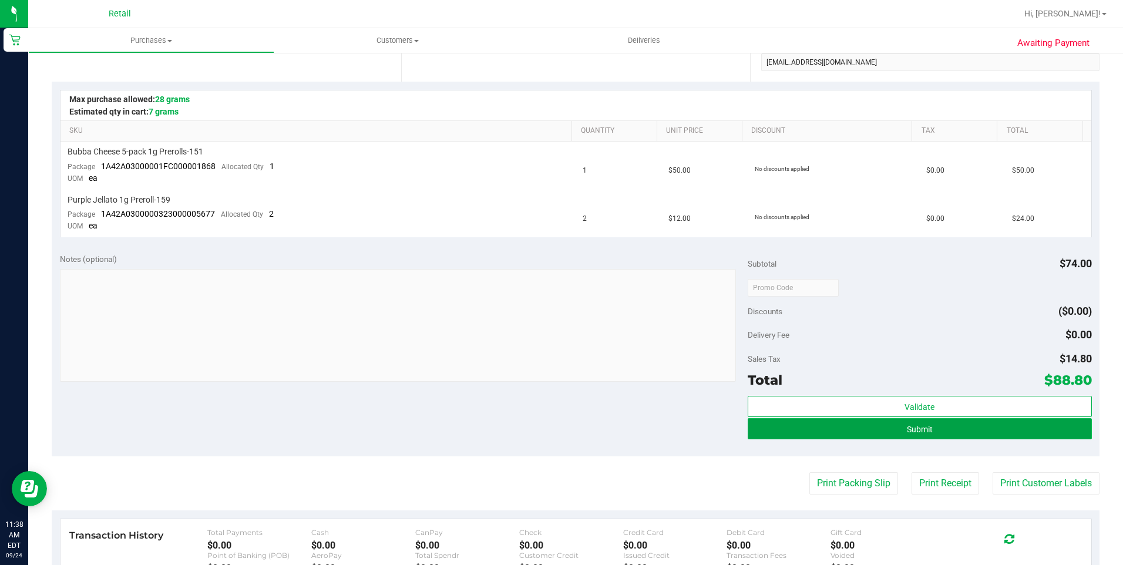
click at [884, 425] on button "Submit" at bounding box center [920, 428] width 344 height 21
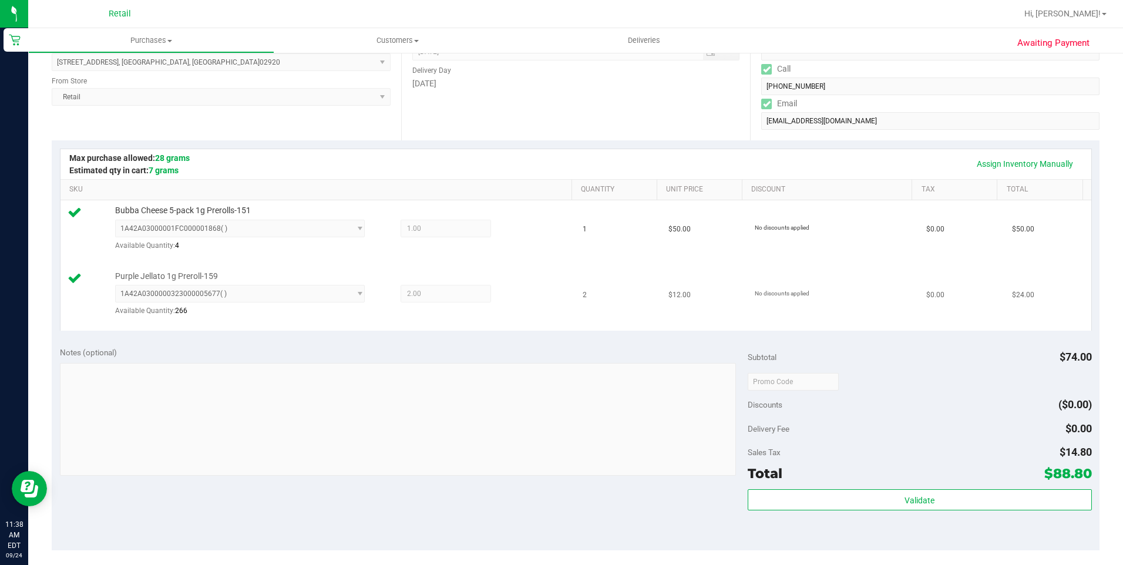
scroll to position [353, 0]
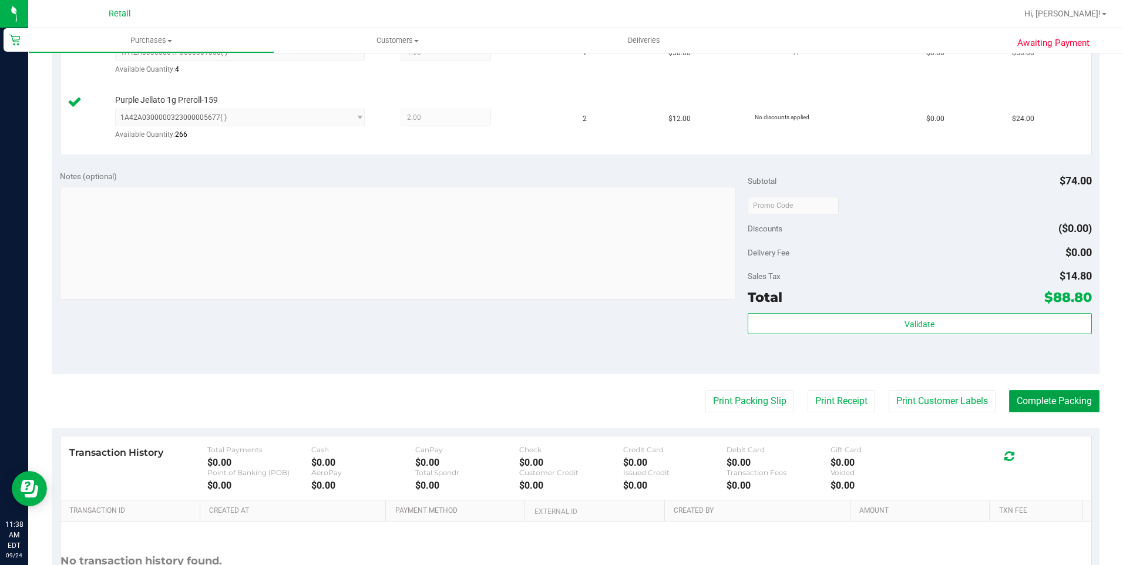
click at [1024, 392] on button "Complete Packing" at bounding box center [1054, 401] width 90 height 22
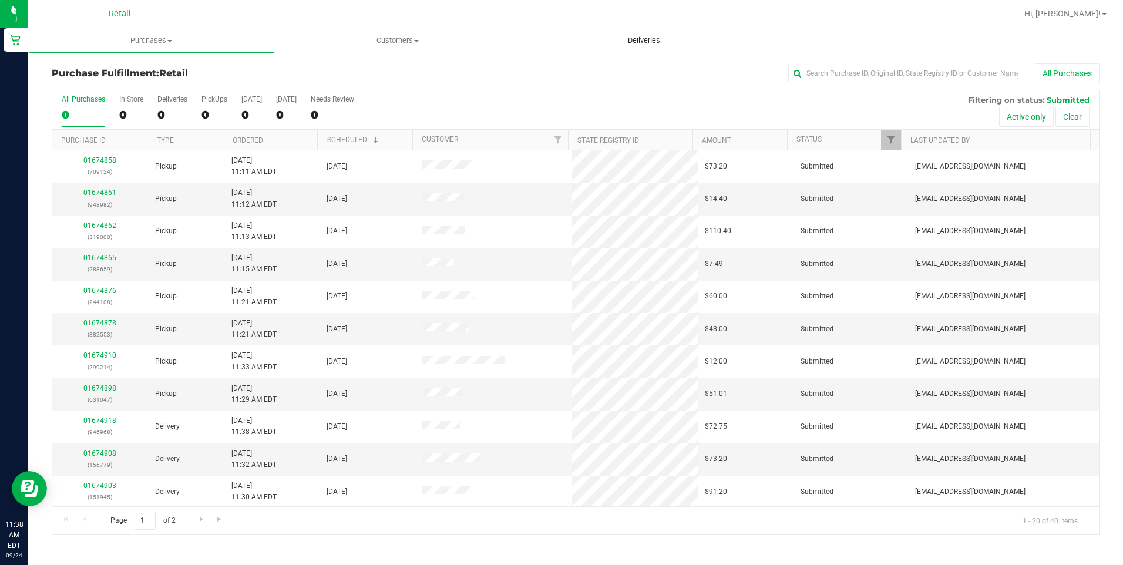
click at [658, 41] on span "Deliveries" at bounding box center [644, 40] width 64 height 11
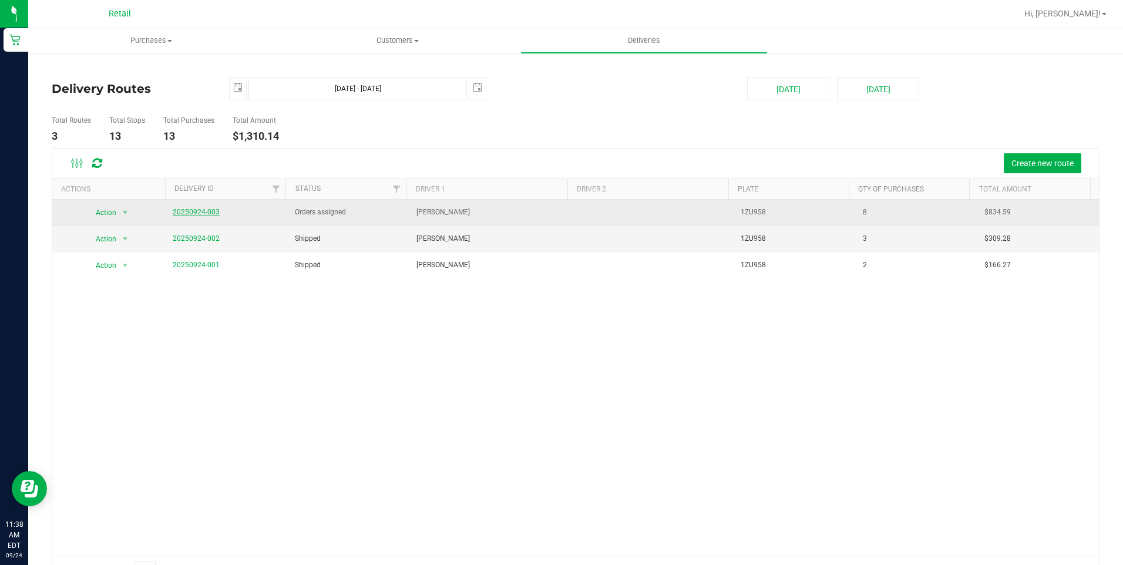
click at [192, 209] on td "20250924-003" at bounding box center [227, 213] width 122 height 26
click at [192, 209] on link "20250924-003" at bounding box center [196, 212] width 47 height 8
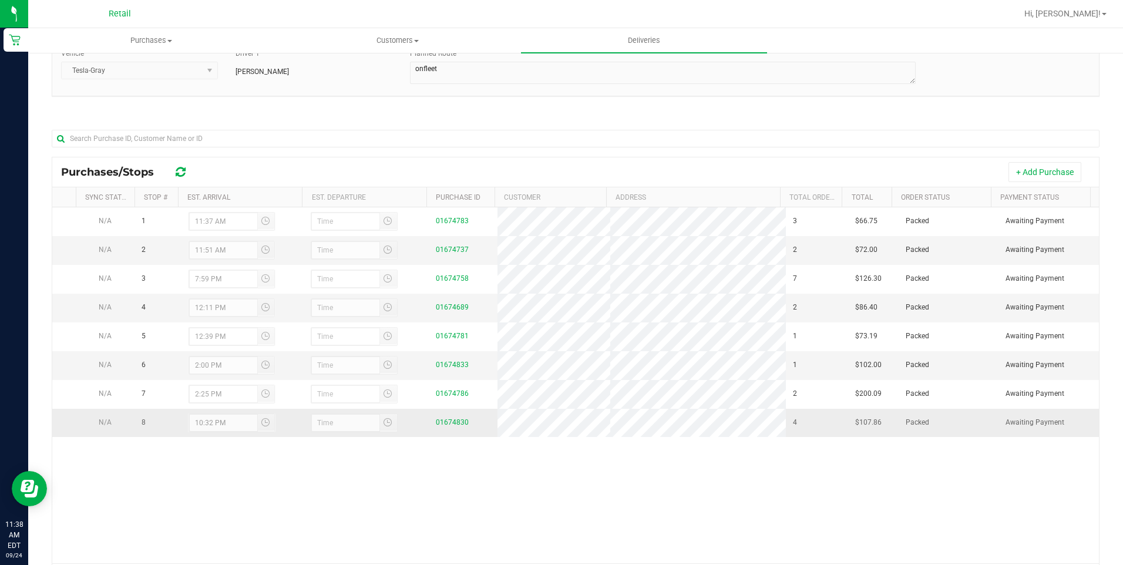
scroll to position [118, 0]
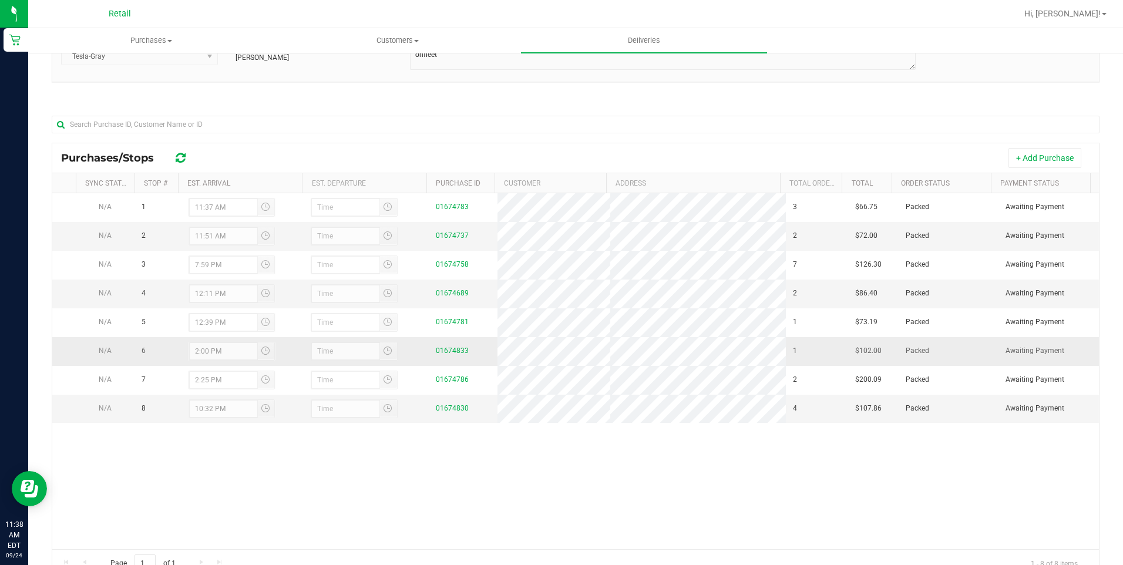
click at [441, 350] on div "01674833" at bounding box center [463, 350] width 55 height 11
click at [442, 354] on link "01674833" at bounding box center [452, 351] width 33 height 8
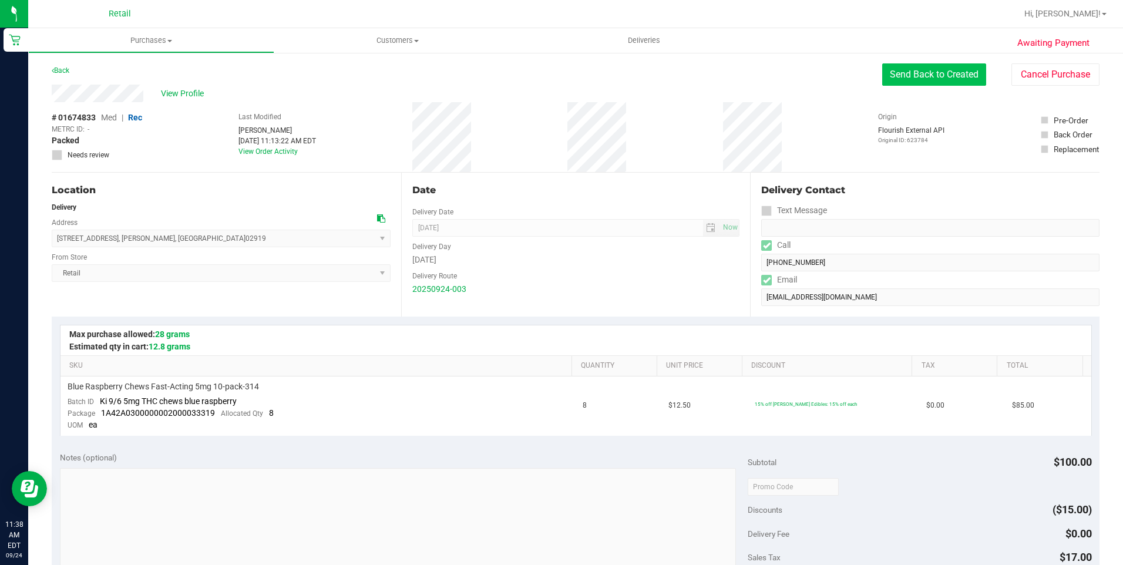
click at [932, 79] on button "Send Back to Created" at bounding box center [934, 74] width 104 height 22
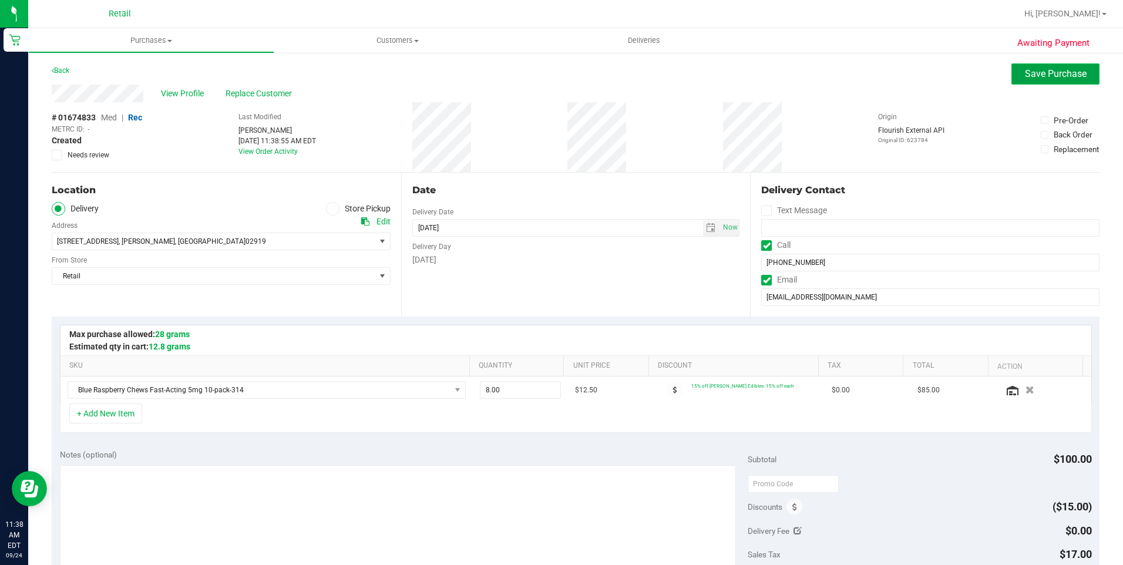
click at [1028, 65] on button "Save Purchase" at bounding box center [1056, 73] width 88 height 21
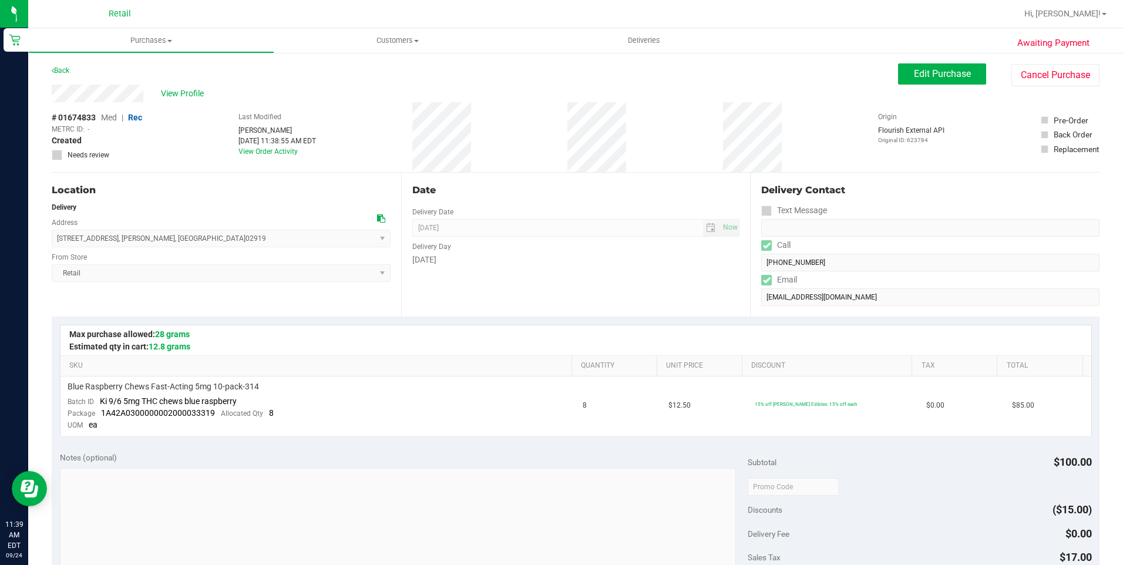
scroll to position [294, 0]
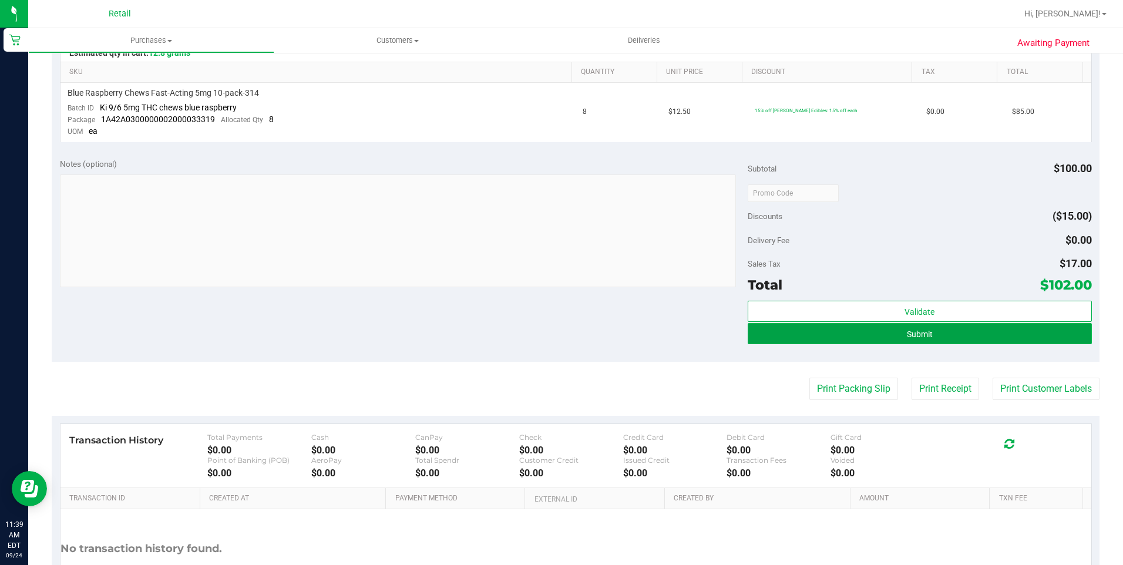
click at [942, 340] on button "Submit" at bounding box center [920, 333] width 344 height 21
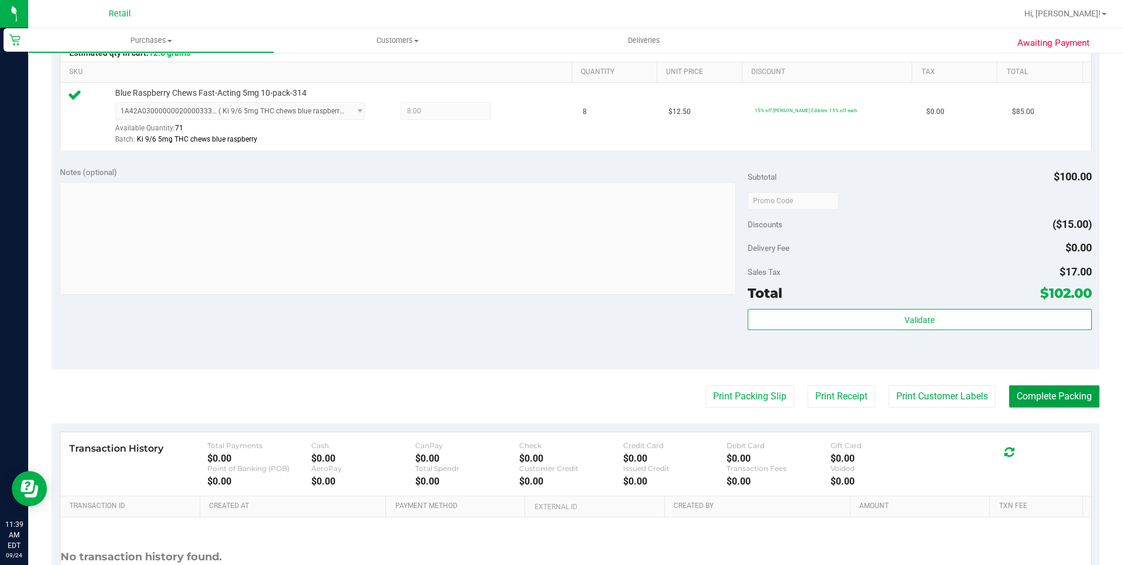
click at [1013, 397] on button "Complete Packing" at bounding box center [1054, 396] width 90 height 22
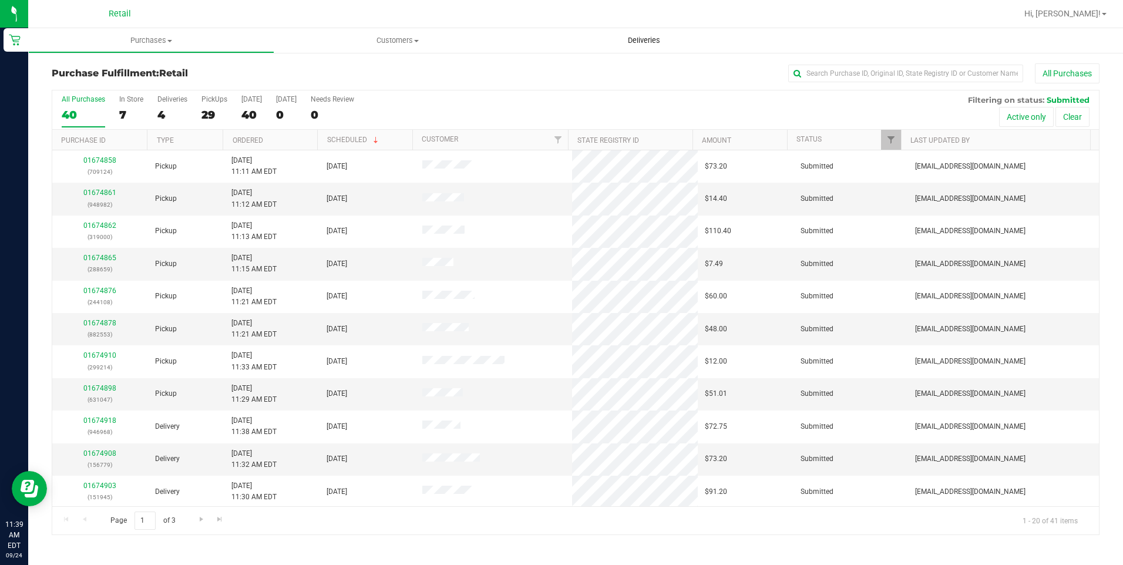
click at [659, 38] on span "Deliveries" at bounding box center [644, 40] width 64 height 11
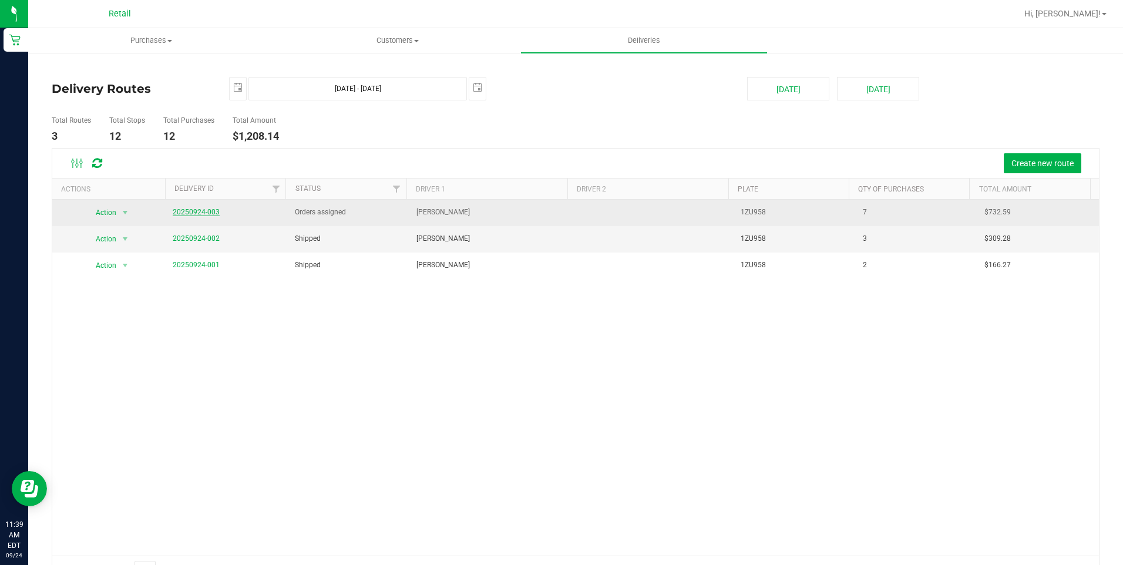
click at [211, 213] on link "20250924-003" at bounding box center [196, 212] width 47 height 8
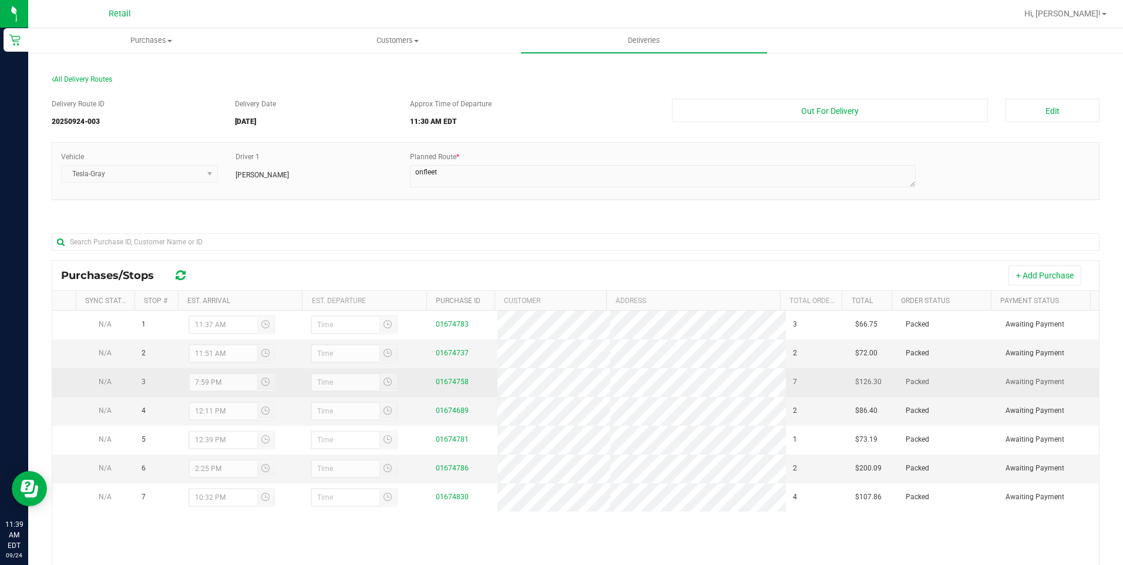
scroll to position [162, 0]
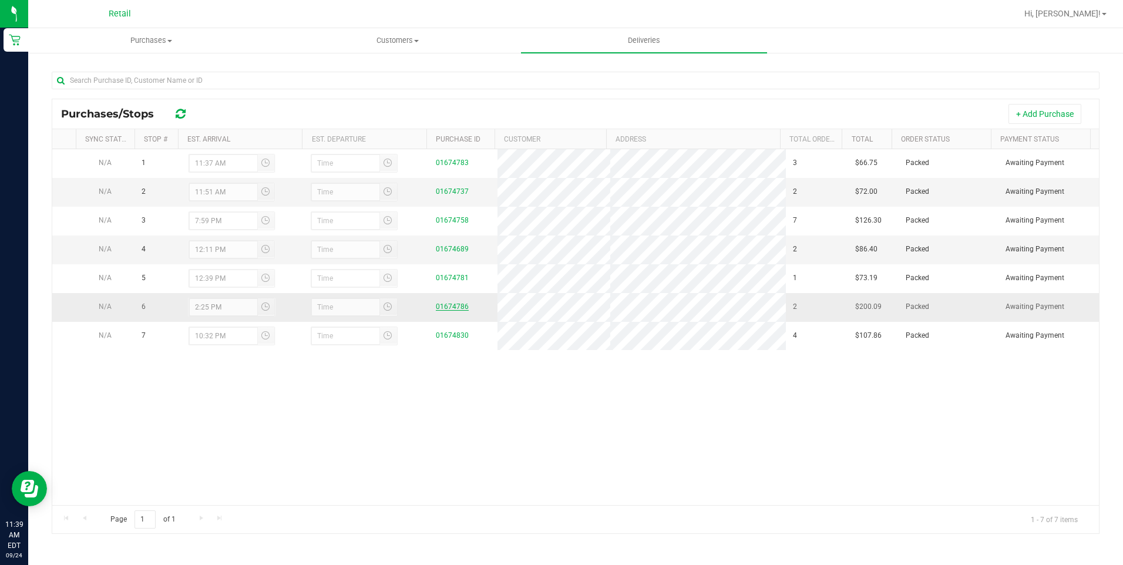
click at [437, 311] on link "01674786" at bounding box center [452, 307] width 33 height 8
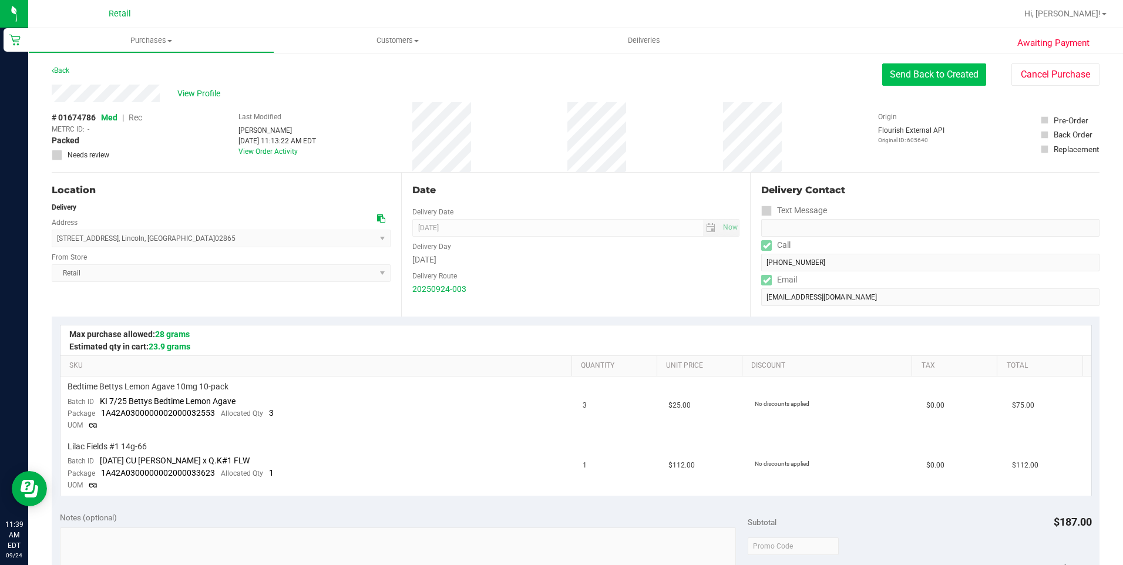
click at [929, 77] on button "Send Back to Created" at bounding box center [934, 74] width 104 height 22
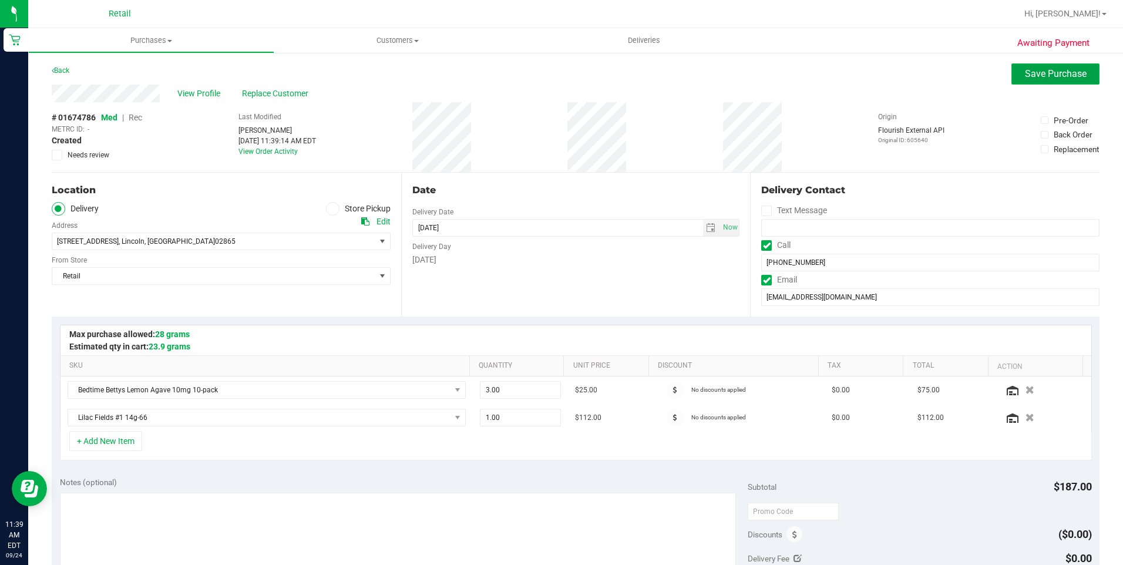
click at [1038, 77] on span "Save Purchase" at bounding box center [1056, 73] width 62 height 11
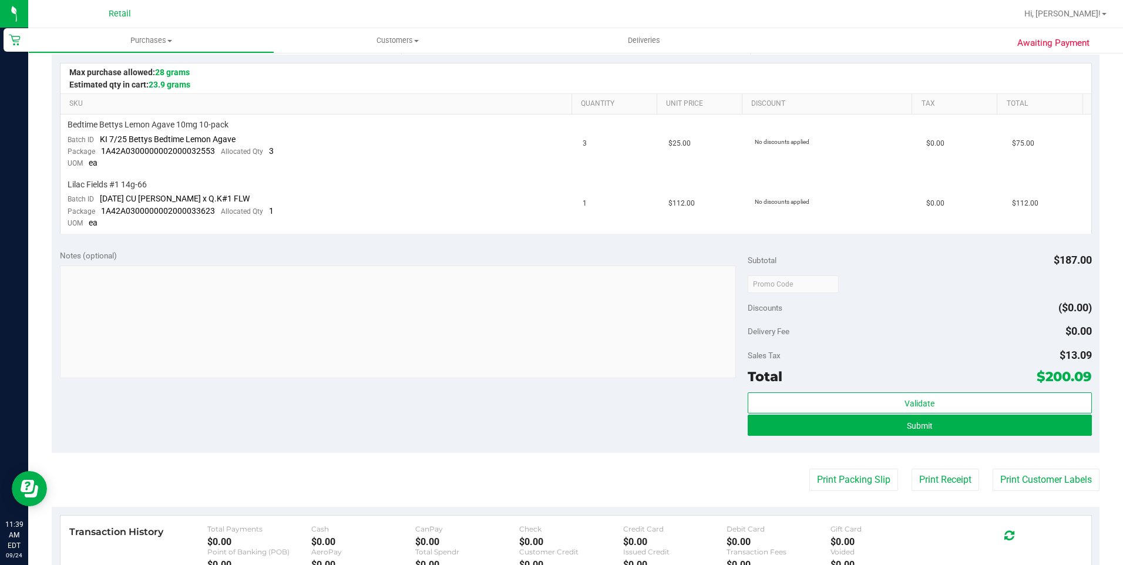
scroll to position [294, 0]
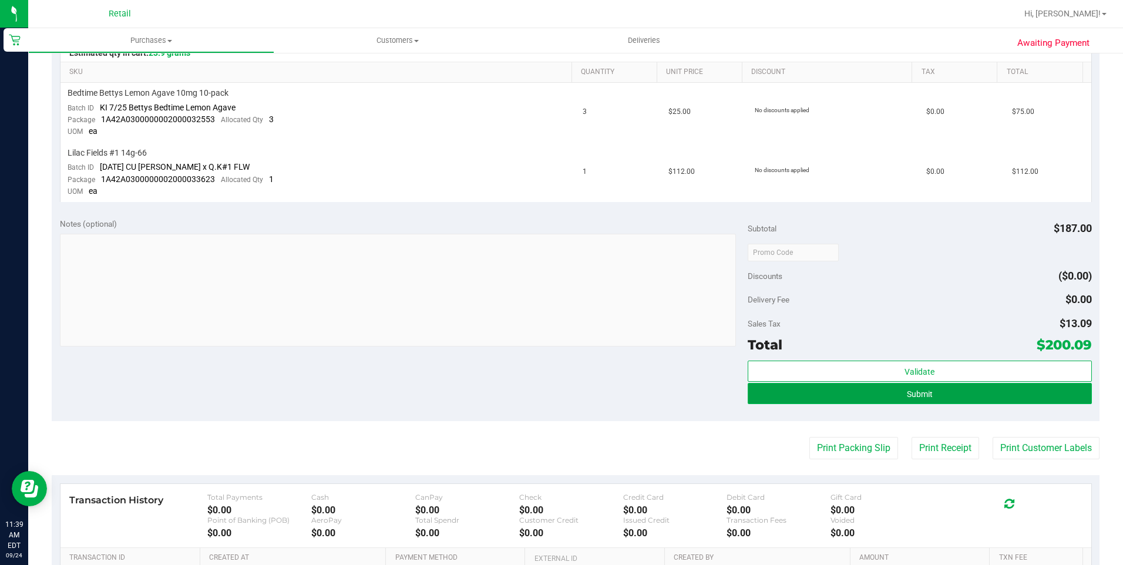
click at [897, 394] on button "Submit" at bounding box center [920, 393] width 344 height 21
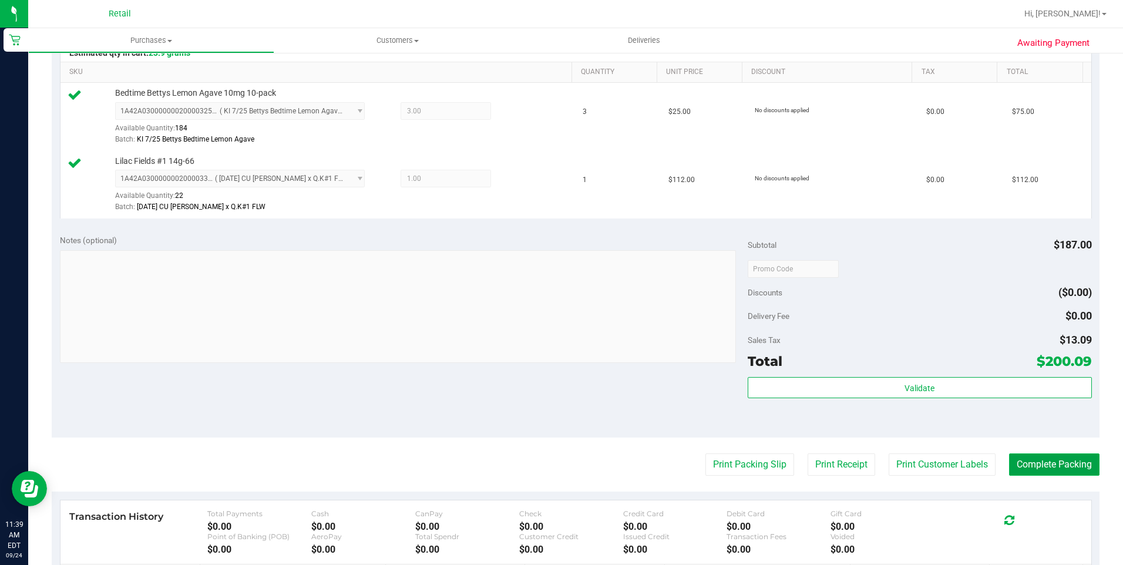
click at [1026, 458] on button "Complete Packing" at bounding box center [1054, 465] width 90 height 22
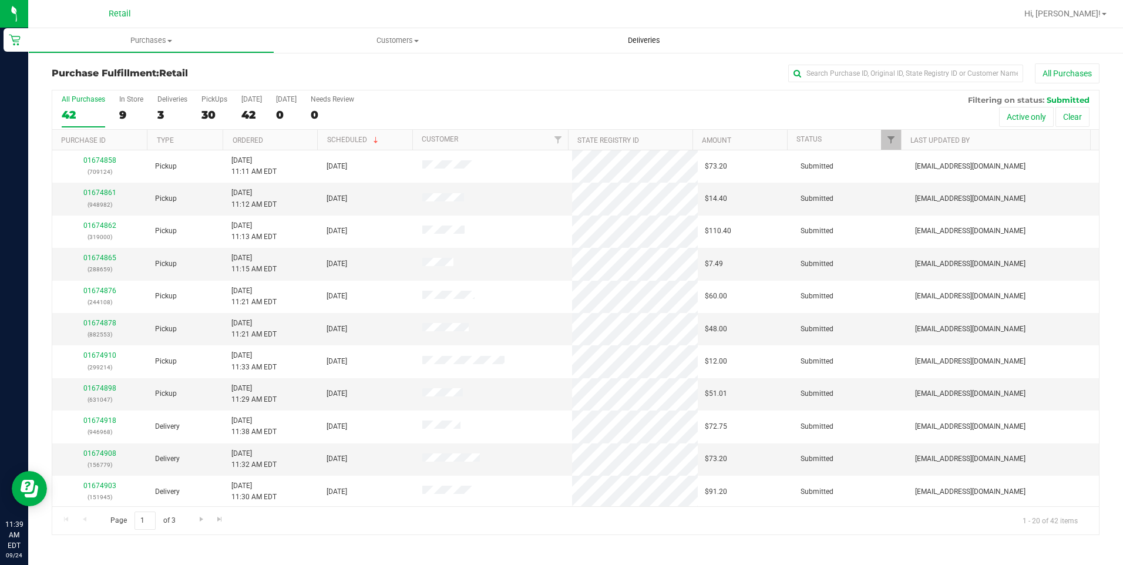
click at [638, 41] on span "Deliveries" at bounding box center [644, 40] width 64 height 11
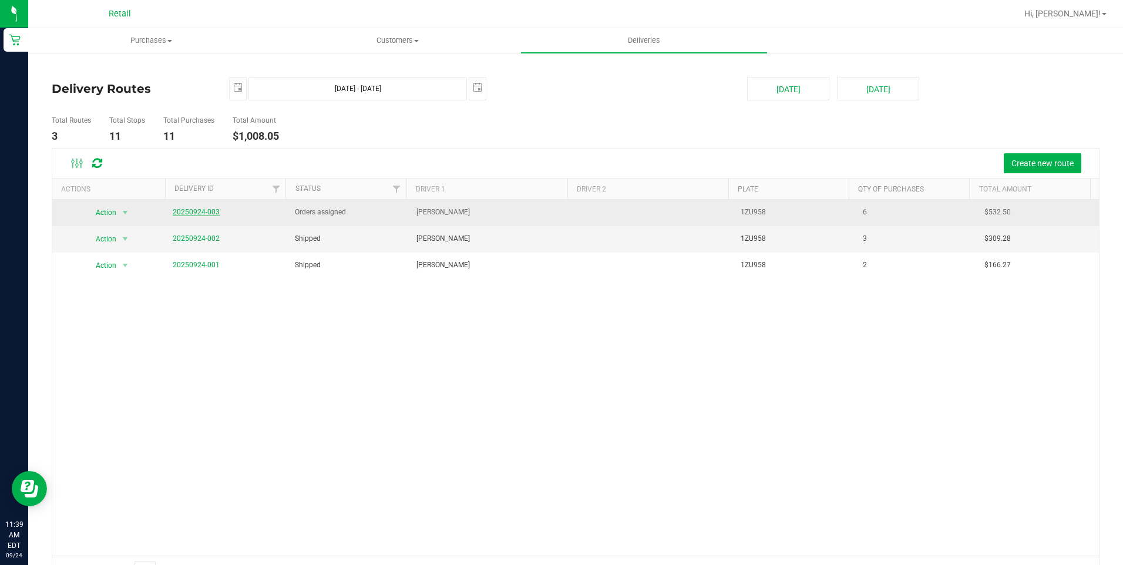
click at [198, 213] on link "20250924-003" at bounding box center [196, 212] width 47 height 8
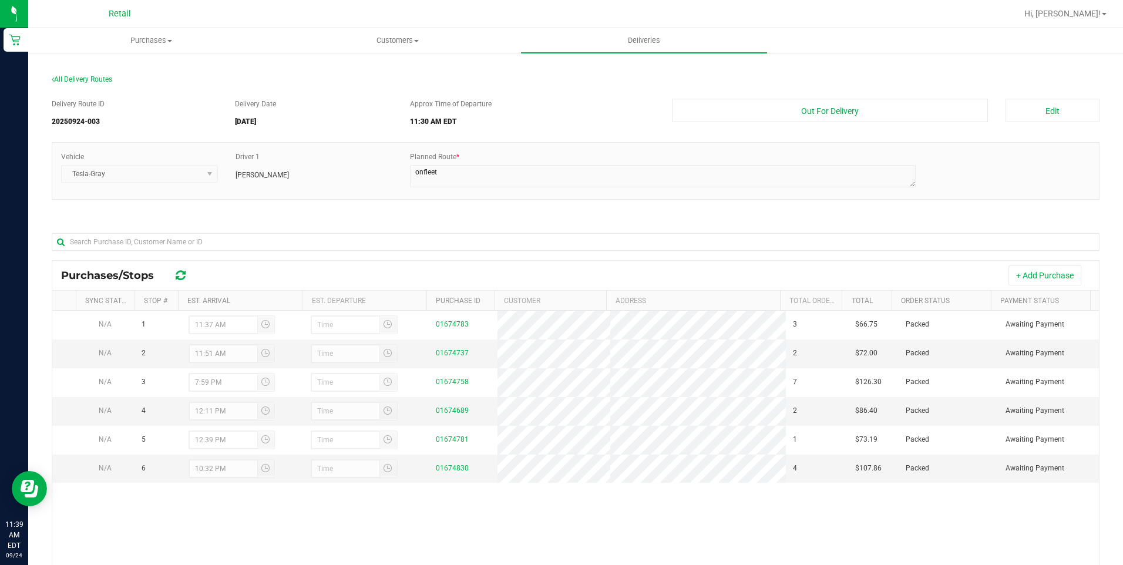
scroll to position [59, 0]
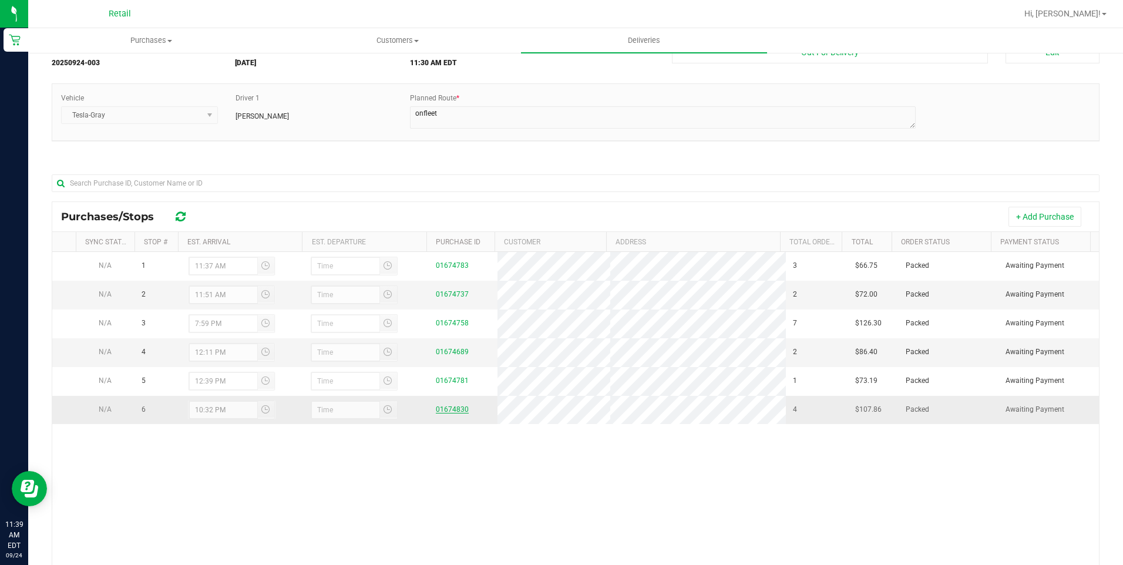
click at [444, 411] on link "01674830" at bounding box center [452, 409] width 33 height 8
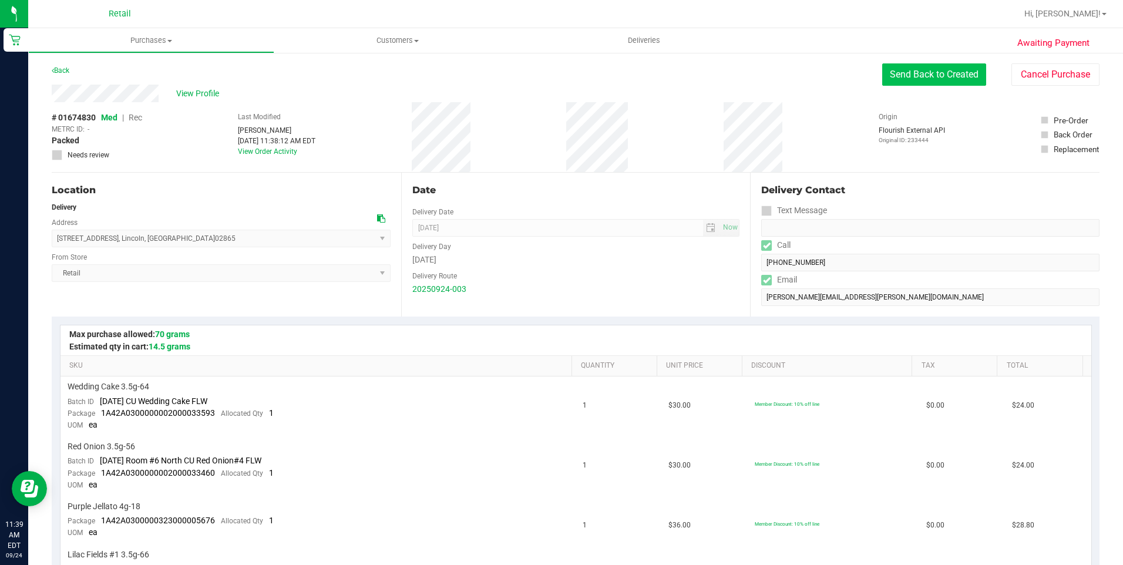
click at [912, 83] on button "Send Back to Created" at bounding box center [934, 74] width 104 height 22
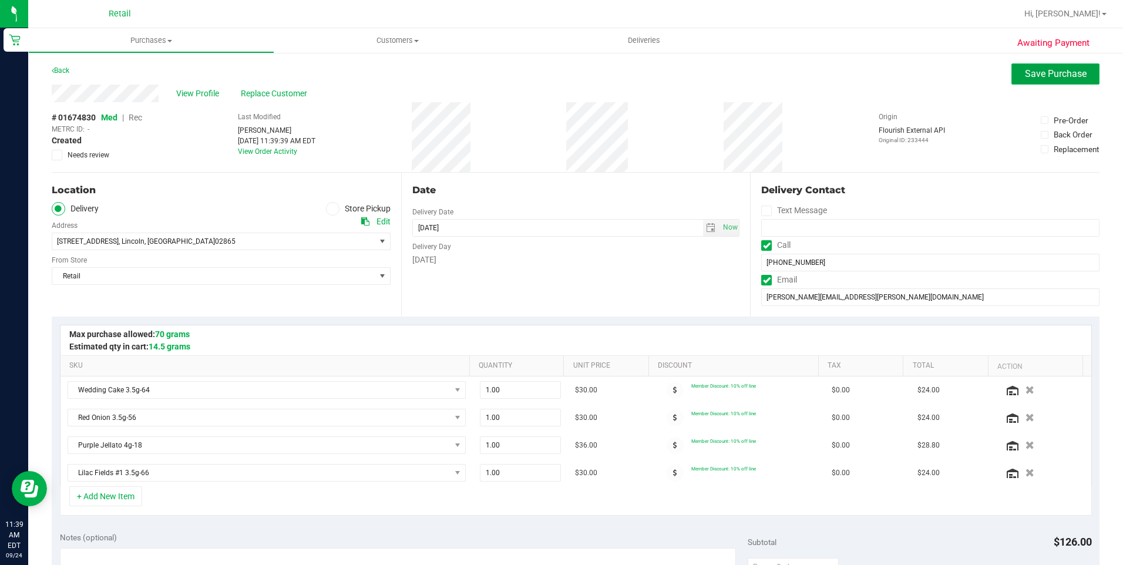
click at [1025, 78] on span "Save Purchase" at bounding box center [1056, 73] width 62 height 11
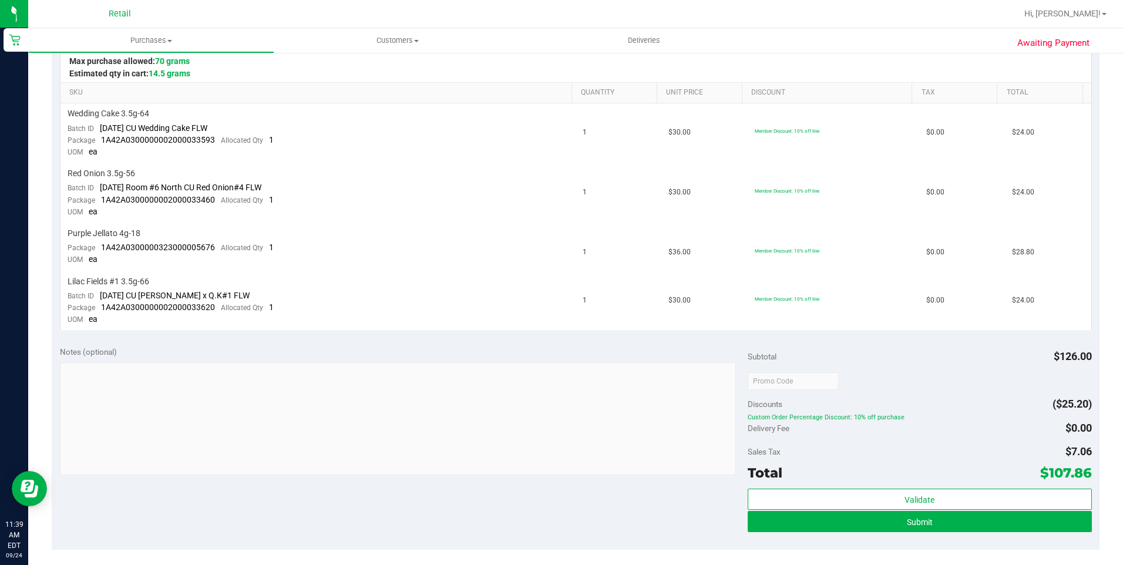
scroll to position [294, 0]
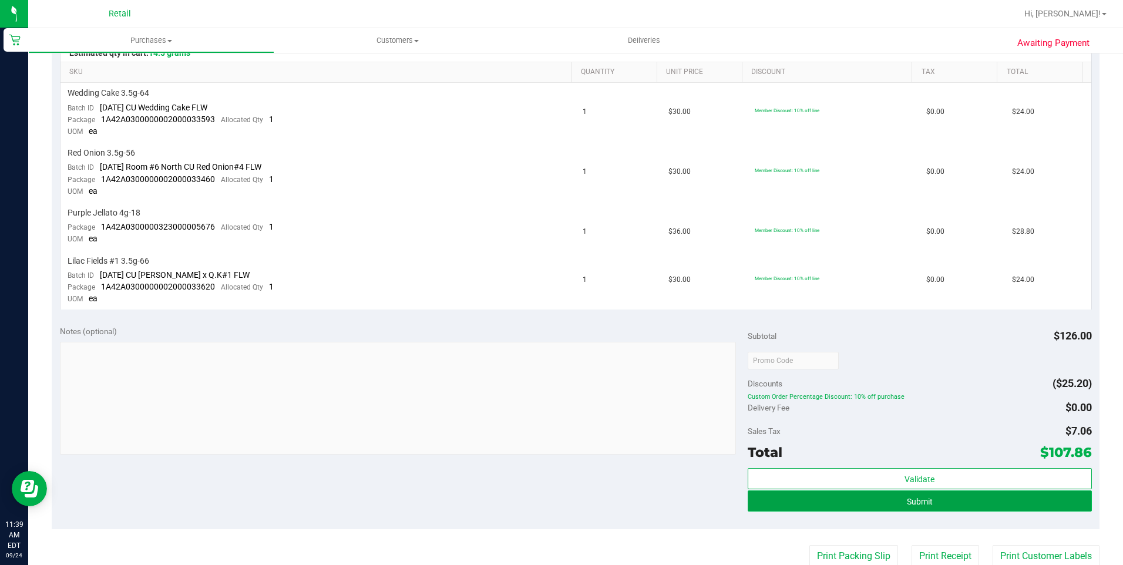
click at [921, 492] on button "Submit" at bounding box center [920, 501] width 344 height 21
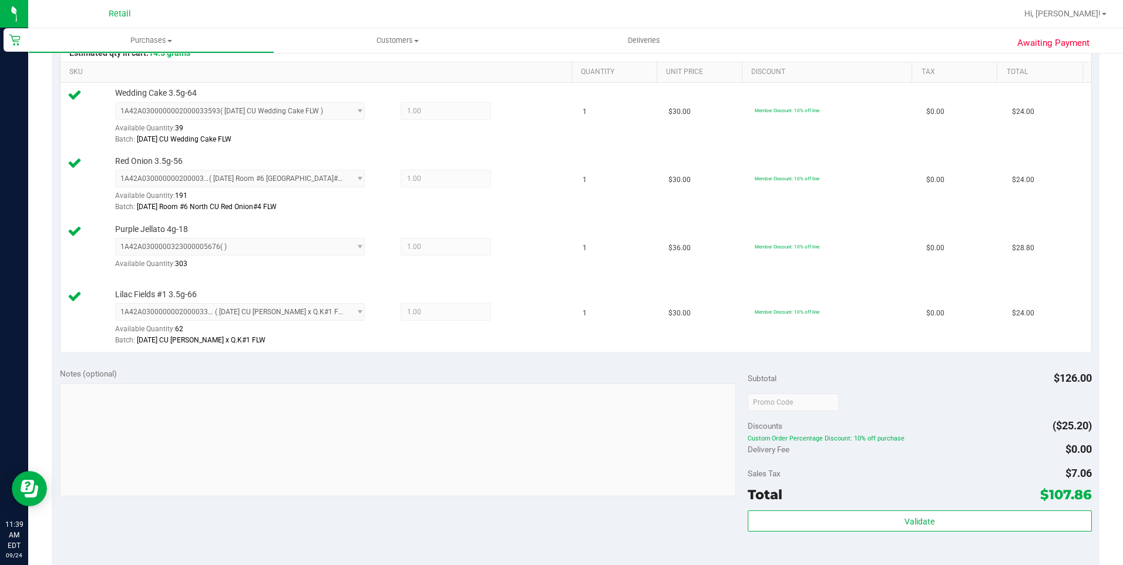
scroll to position [470, 0]
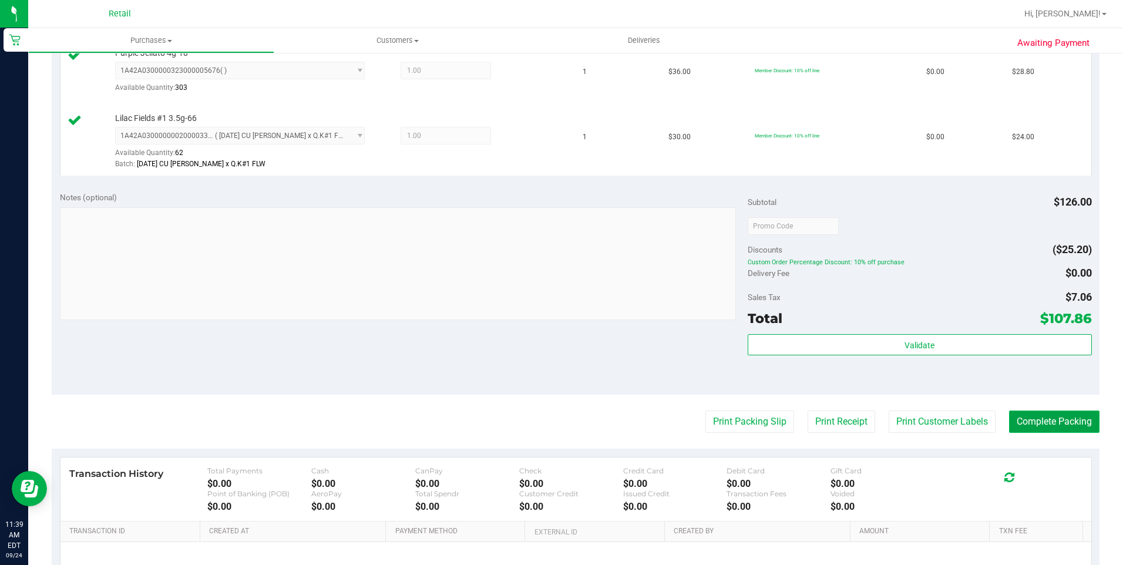
click at [1042, 419] on button "Complete Packing" at bounding box center [1054, 422] width 90 height 22
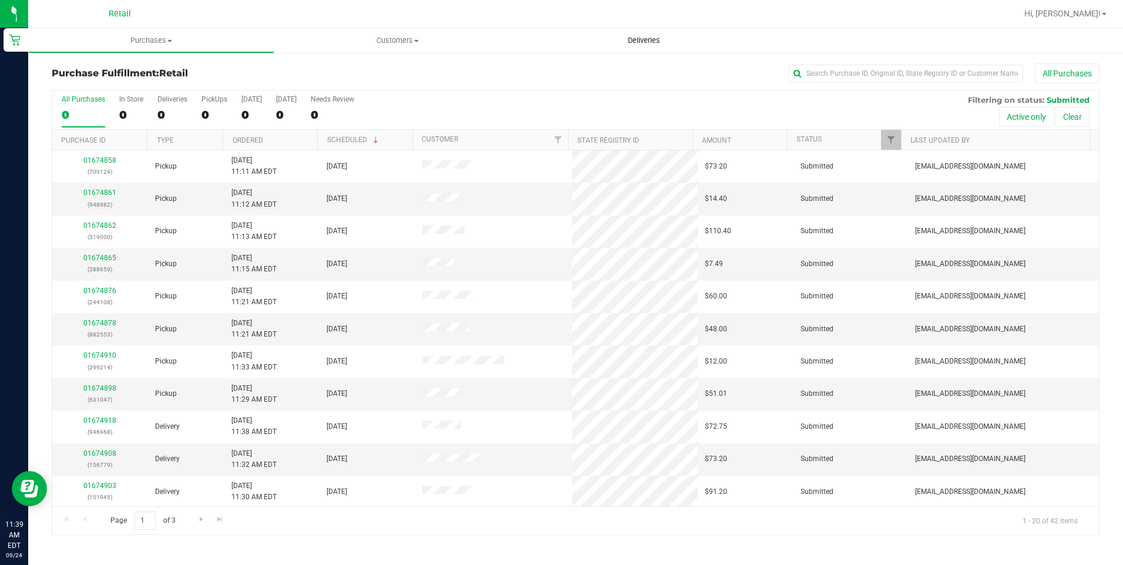
click at [644, 45] on span "Deliveries" at bounding box center [644, 40] width 64 height 11
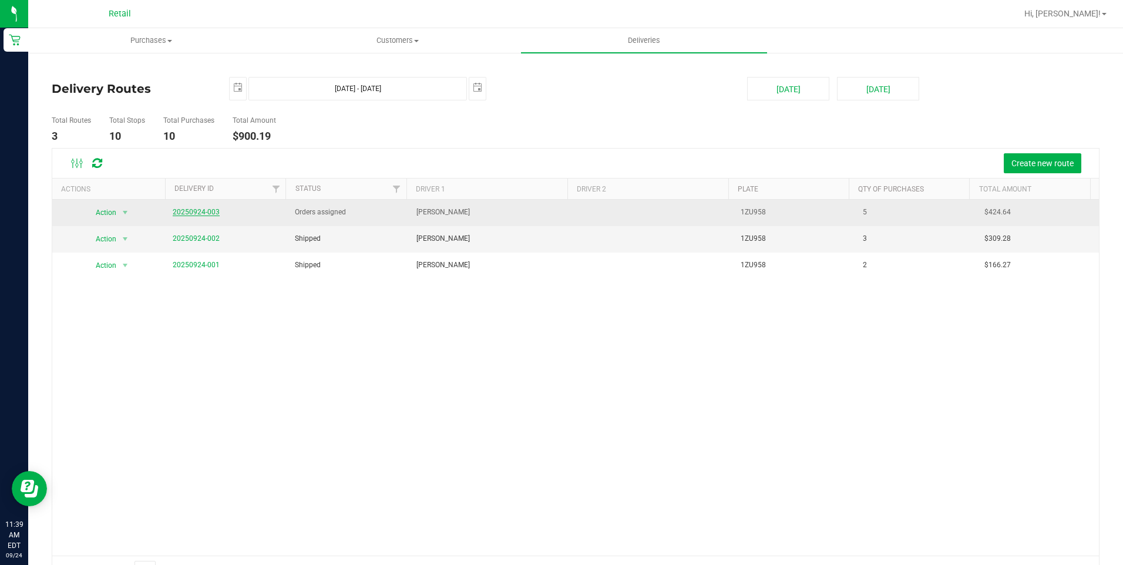
click at [201, 210] on link "20250924-003" at bounding box center [196, 212] width 47 height 8
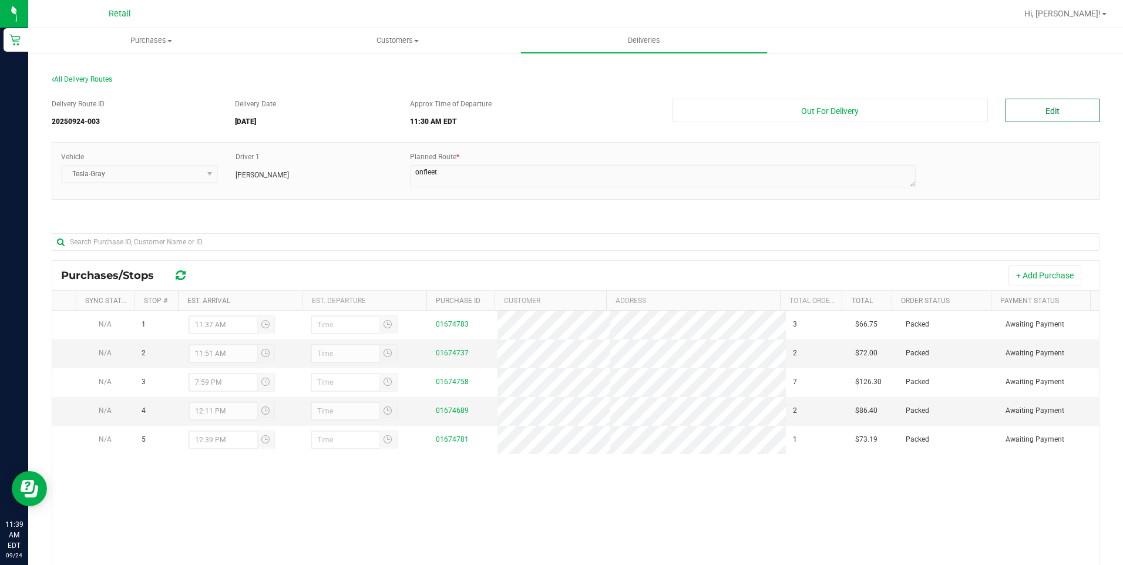
click at [1025, 109] on button "Edit" at bounding box center [1053, 111] width 94 height 24
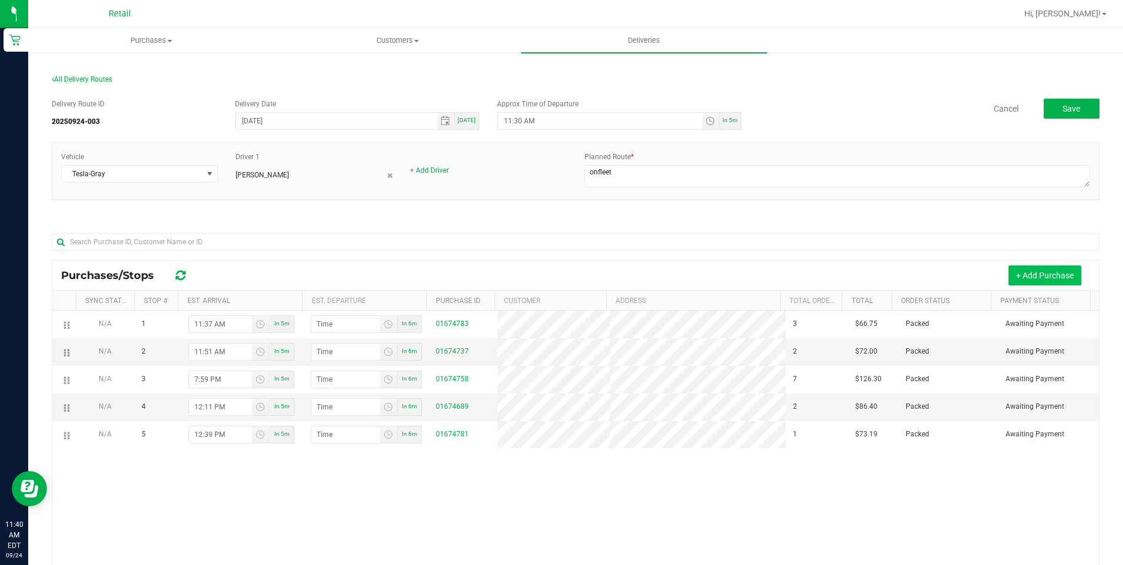
click at [1028, 276] on button "+ Add Purchase" at bounding box center [1045, 276] width 73 height 20
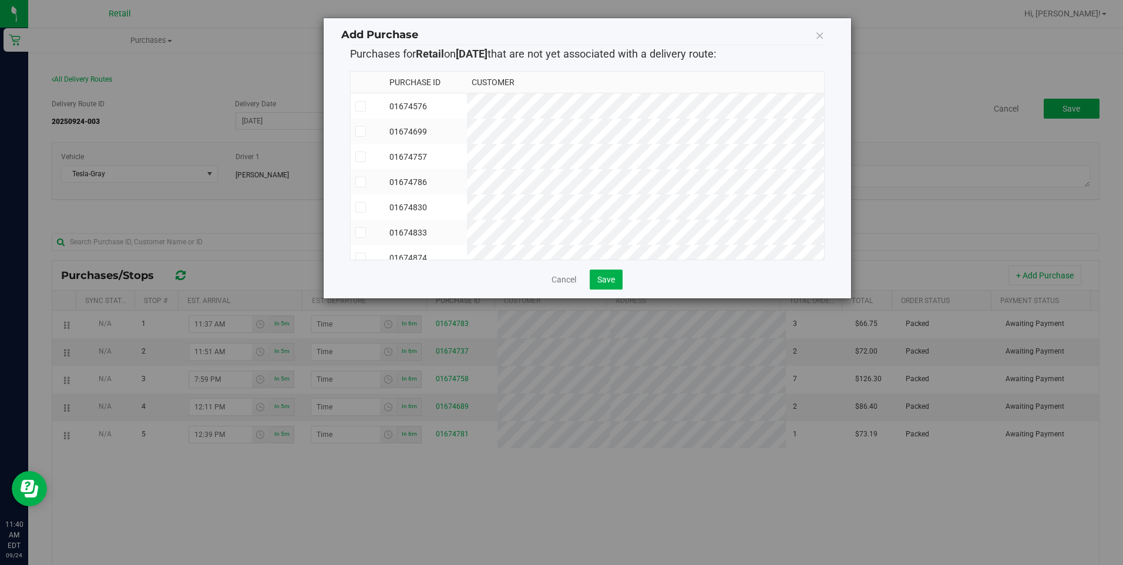
scroll to position [45, 0]
click at [359, 247] on icon at bounding box center [361, 247] width 8 height 0
click at [0, 0] on input "checkbox" at bounding box center [0, 0] width 0 height 0
click at [620, 287] on button "Save" at bounding box center [606, 280] width 33 height 20
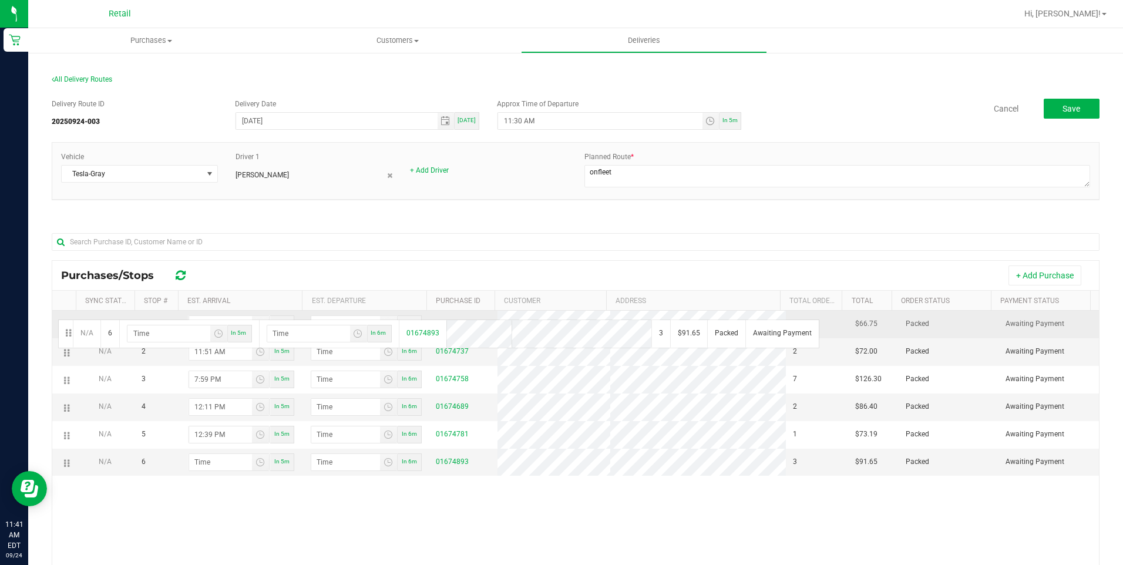
drag, startPoint x: 68, startPoint y: 470, endPoint x: 56, endPoint y: 318, distance: 152.0
type input "hour:minute AM"
click at [204, 320] on input "hour:minute AM" at bounding box center [220, 324] width 63 height 16
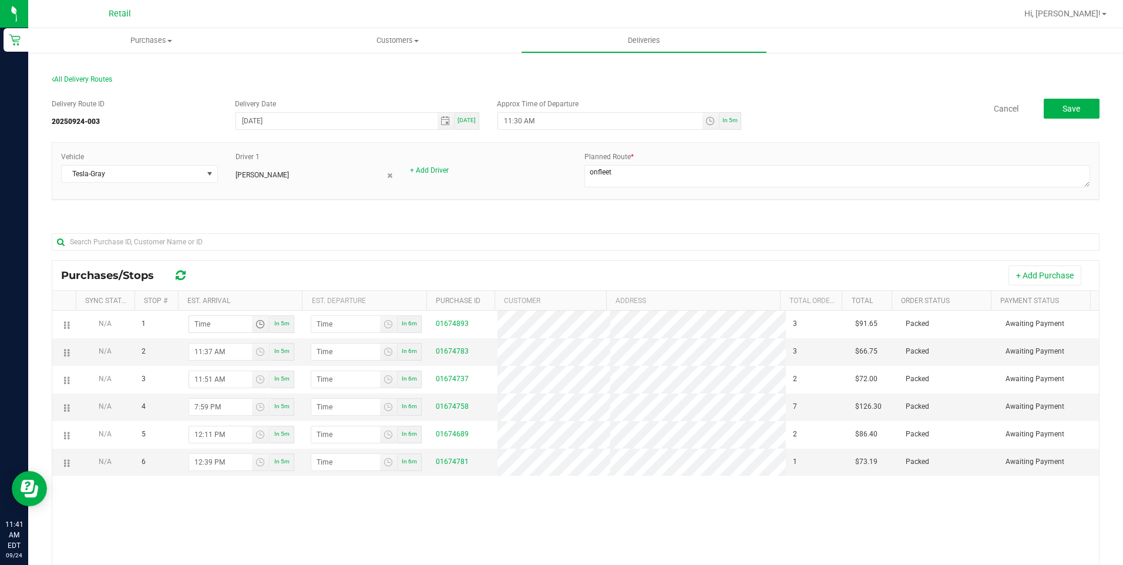
click at [606, 535] on div "N/A 1 In 5m In 6m 01674893 3 $91.65 Packed Awaiting Payment N/A 2 11:37 AM In 5…" at bounding box center [575, 489] width 1047 height 356
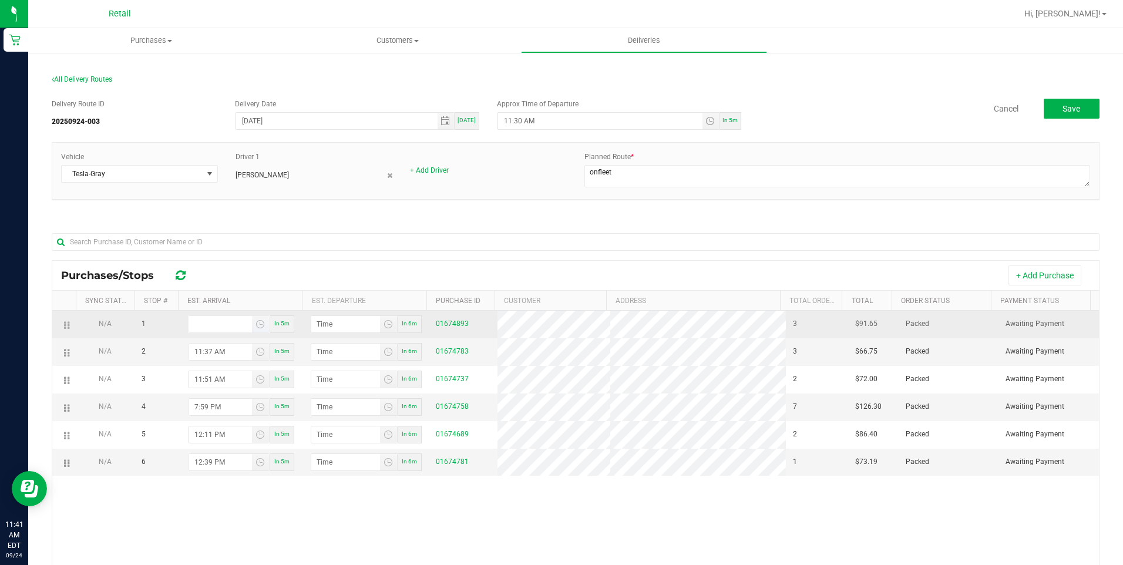
type input "hour:minute AM"
click at [198, 325] on input "hour:minute AM" at bounding box center [220, 324] width 63 height 16
click at [197, 316] on input "hour:minute AM" at bounding box center [220, 324] width 63 height 16
type input "12:00 AM"
type input "12:01 AM"
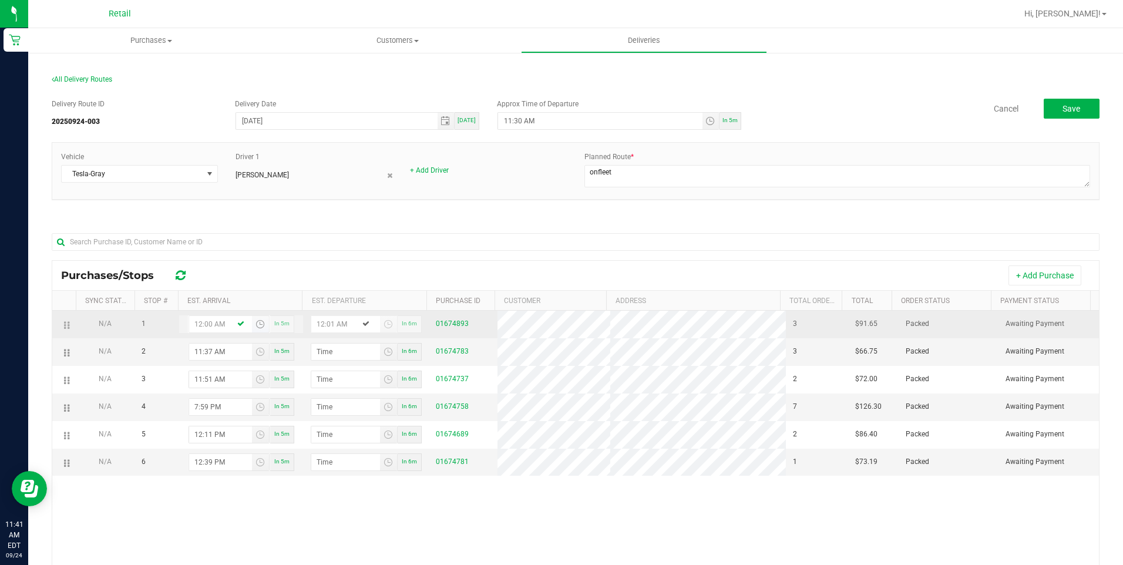
type input "12:00 PM"
type input "12:01 PM"
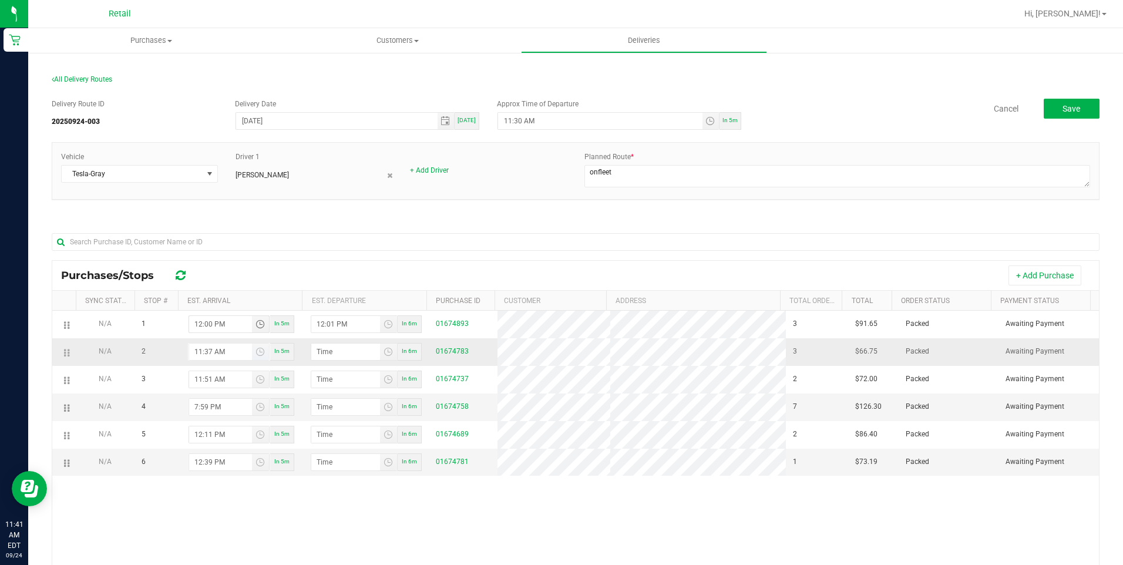
type input "12:00 PM"
click at [199, 349] on input "11:37 AM" at bounding box center [220, 352] width 63 height 16
type input "1:37 AM"
type input "1:38 AM"
type input "12:09 PM"
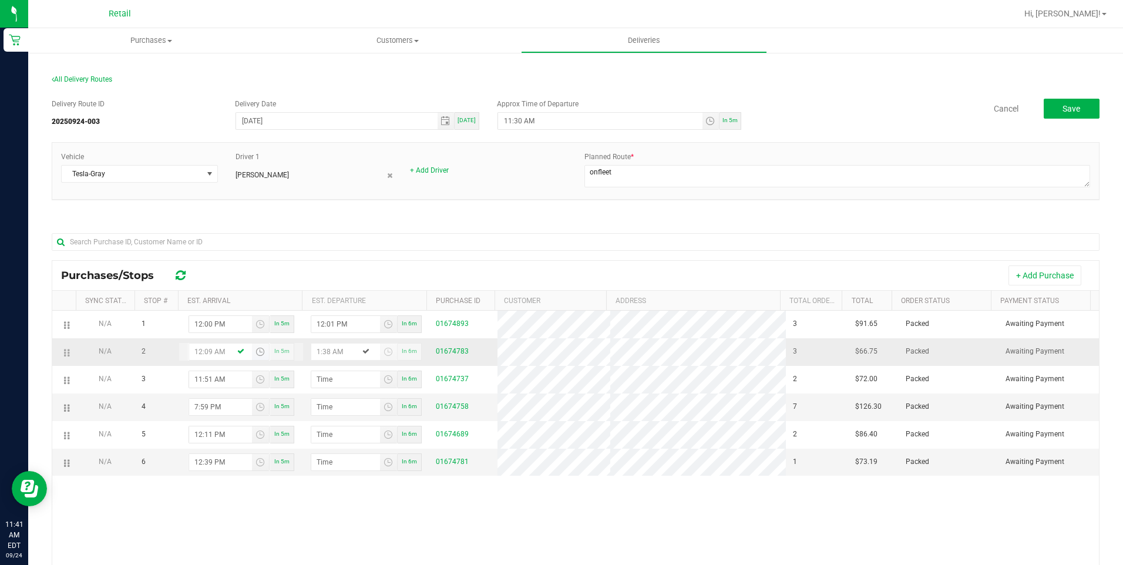
type input "12:10 PM"
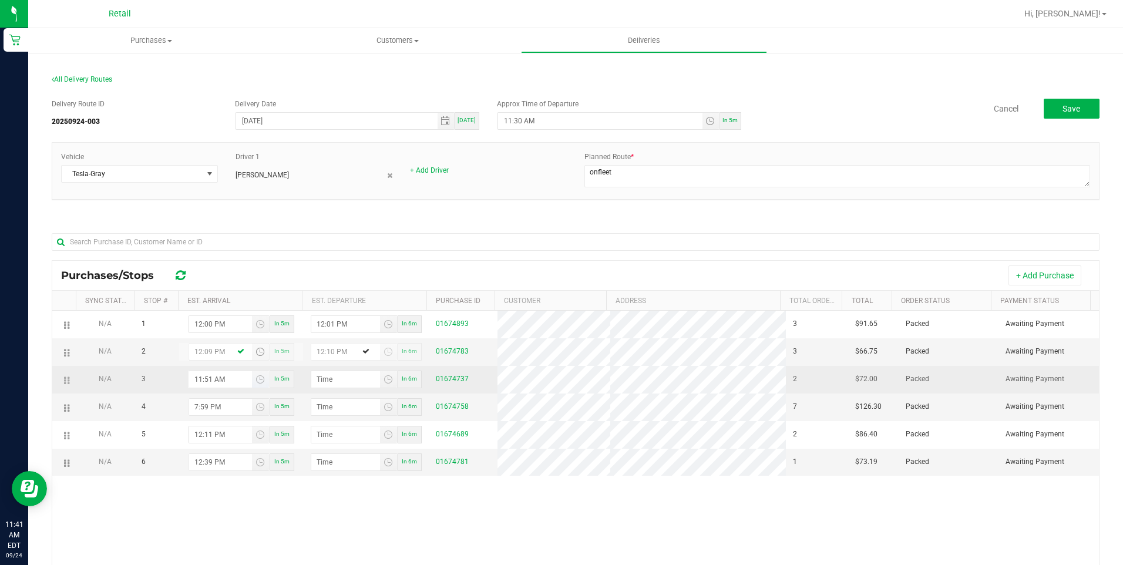
type input "12:09 PM"
click at [190, 373] on input "11:51 AM" at bounding box center [220, 379] width 63 height 16
type input "1:51 AM"
type input "1:52 AM"
type input "12:23 PM"
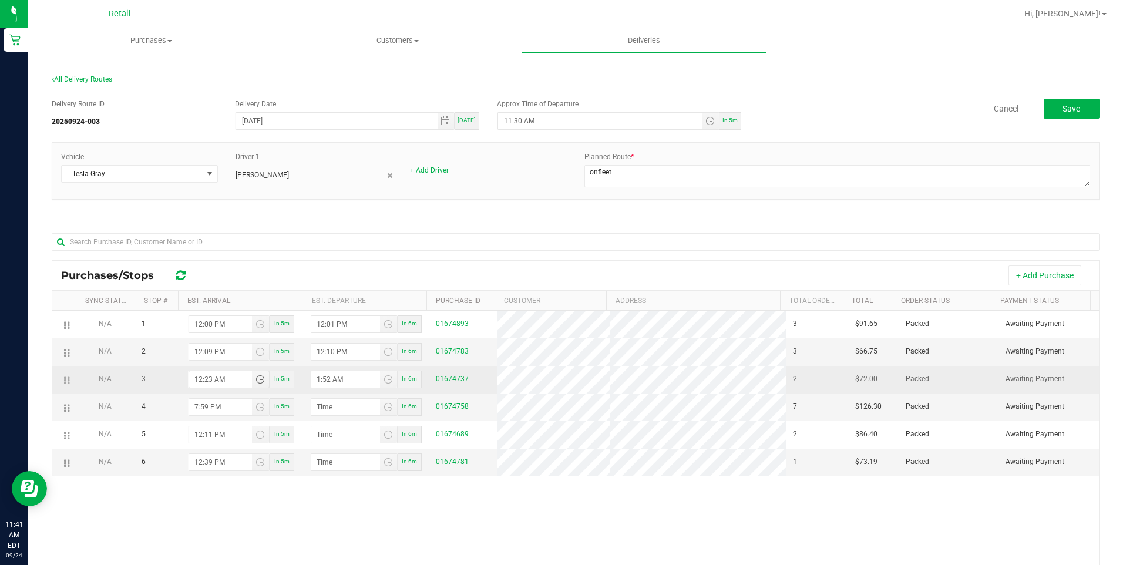
type input "12:24 PM"
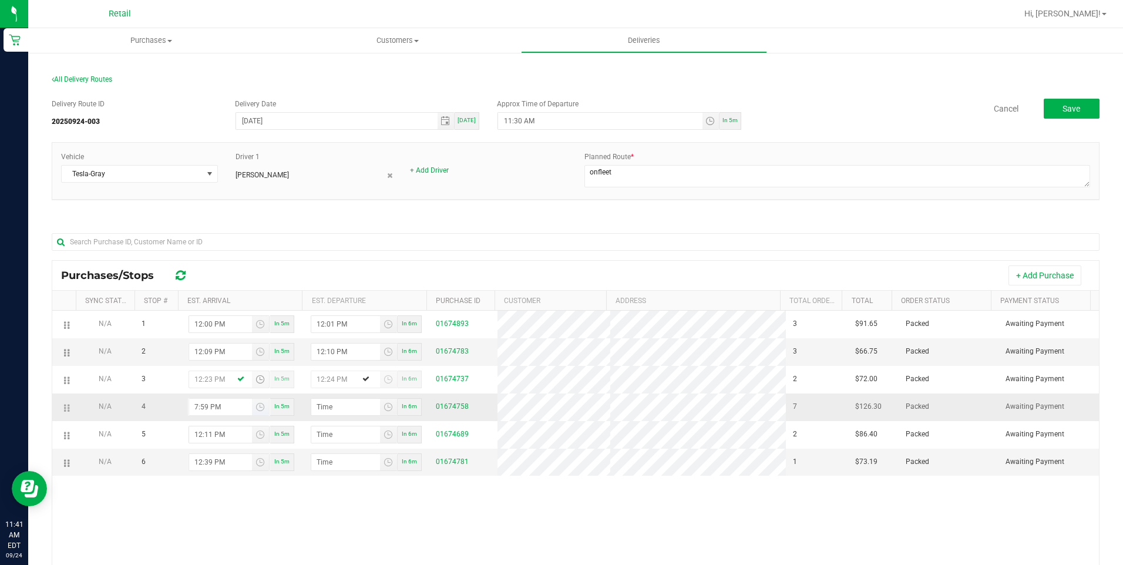
type input "12:23 PM"
click at [190, 412] on input "7:59 PM" at bounding box center [220, 407] width 63 height 16
type input "1:59 PM"
type input "2:00 PM"
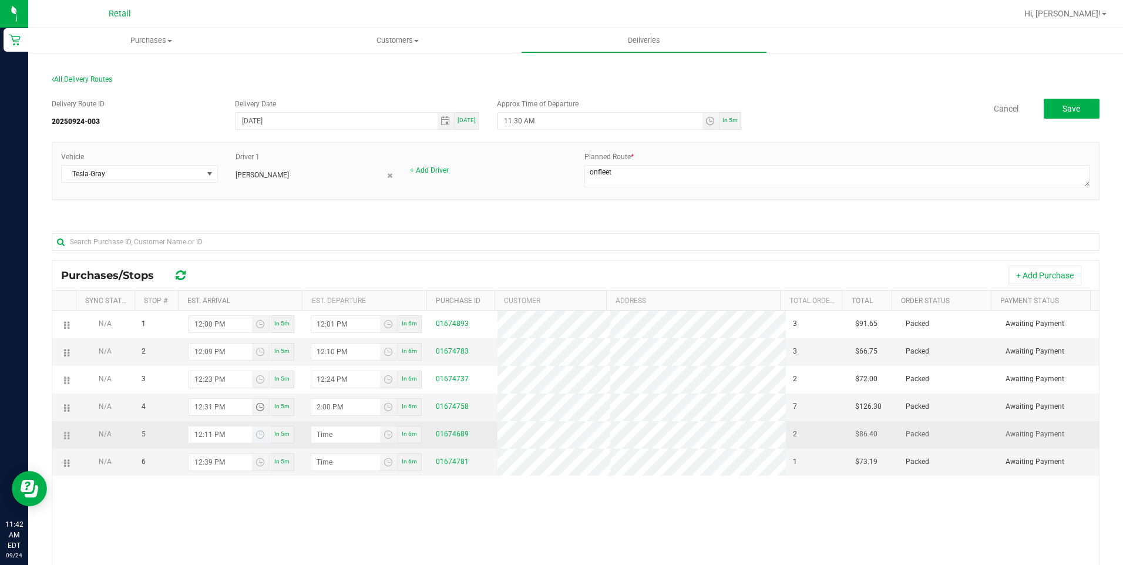
type input "12:31 PM"
click at [199, 431] on input "12:11 PM" at bounding box center [220, 435] width 63 height 16
type input "1:11 PM"
type input "1:12 PM"
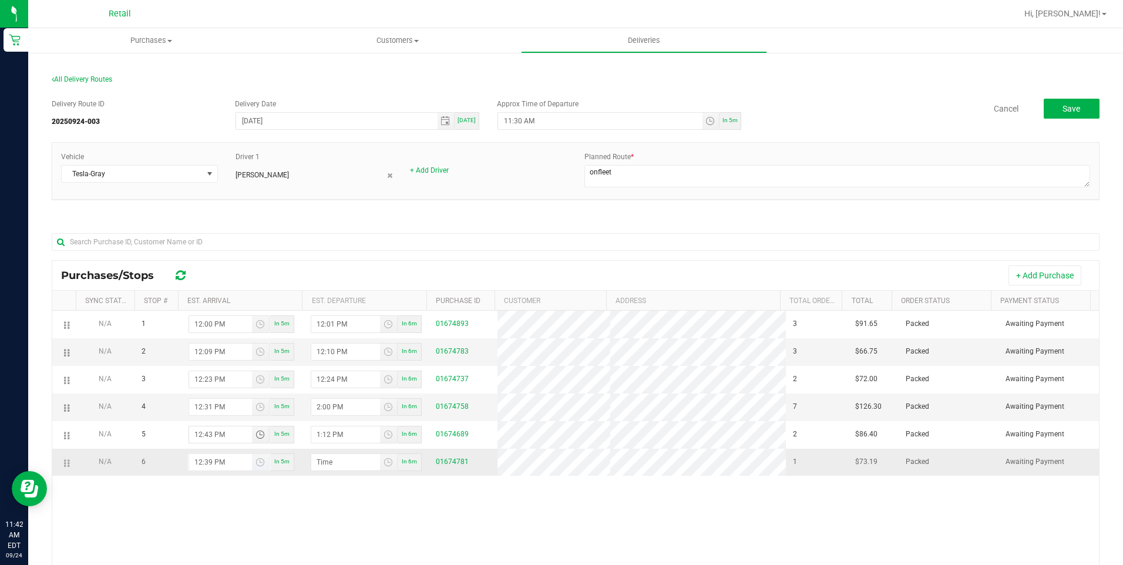
type input "12:43 PM"
click at [196, 466] on input "12:39 PM" at bounding box center [220, 462] width 63 height 16
type input "1:39 PM"
type input "1:40 PM"
type input "11:39 PM"
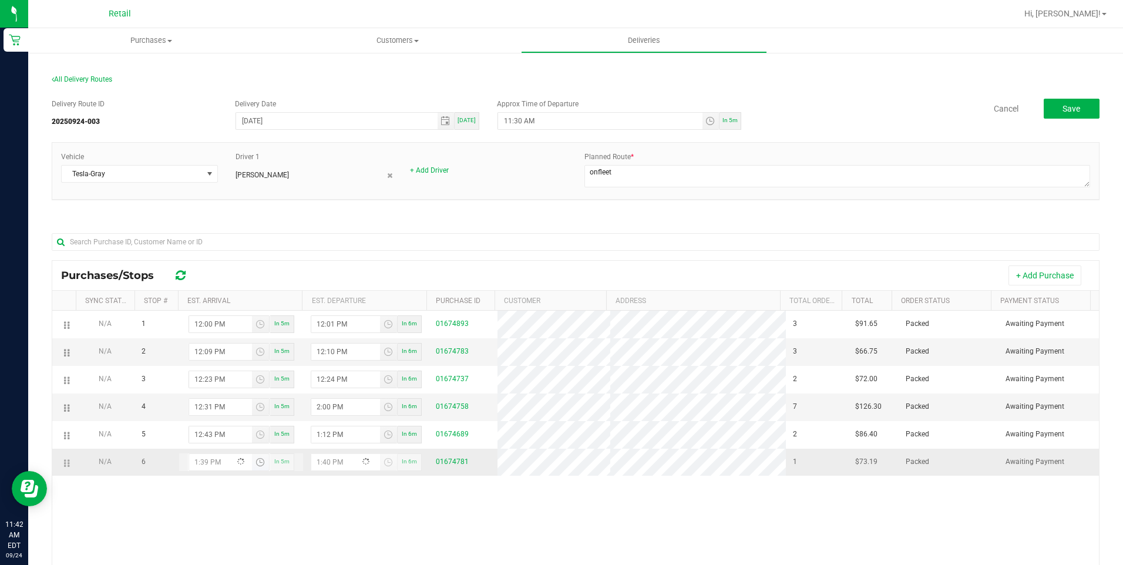
type input "11:40 PM"
type input "1:11 PM"
click at [409, 505] on div "N/A 1 12:00 PM In 5m 12:01 PM In 6m 01674893 3 $91.65 Packed Awaiting Payment N…" at bounding box center [575, 489] width 1047 height 356
drag, startPoint x: 738, startPoint y: 117, endPoint x: 722, endPoint y: 122, distance: 16.7
click at [735, 118] on div "Approx Time of Departure 11:30 AM In 5m" at bounding box center [619, 114] width 262 height 31
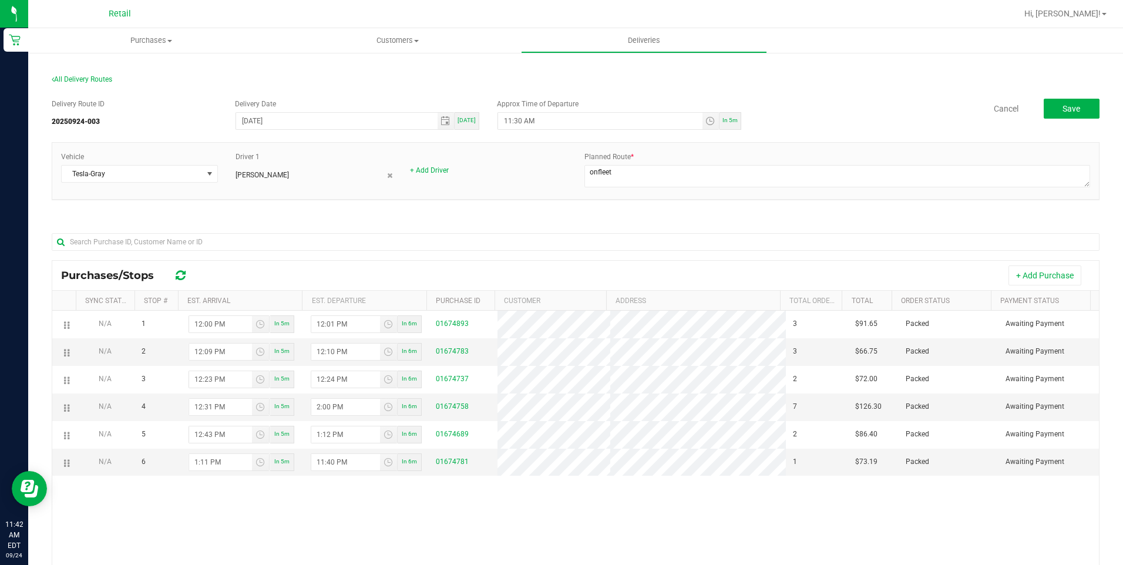
click at [723, 122] on span "In 5m" at bounding box center [730, 120] width 15 height 6
type input "11:47 AM"
click at [1079, 103] on button "Save" at bounding box center [1072, 109] width 56 height 20
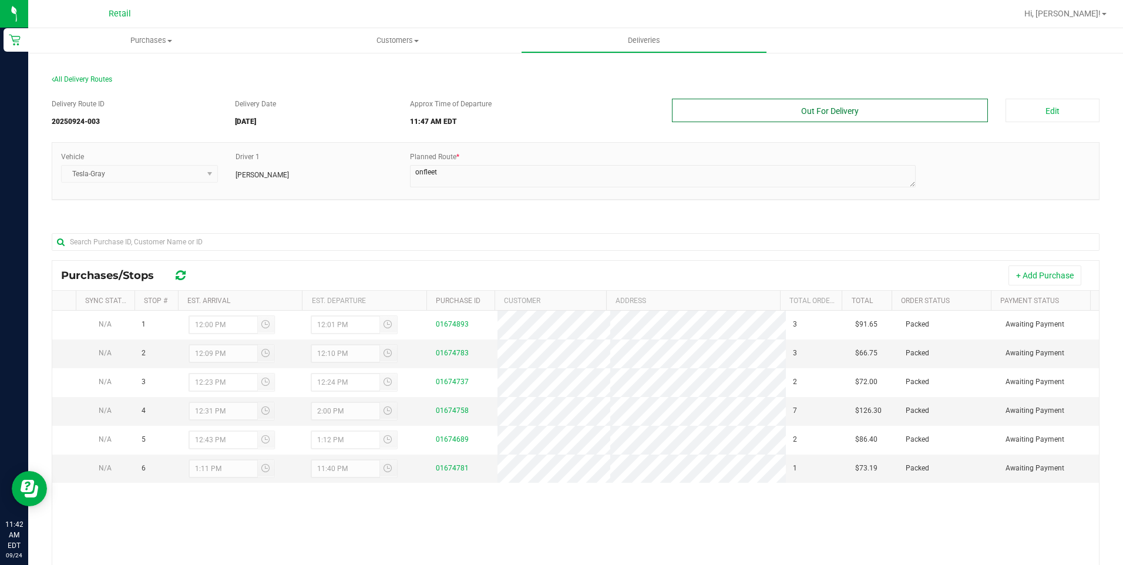
click at [847, 119] on button "Out For Delivery" at bounding box center [830, 111] width 317 height 24
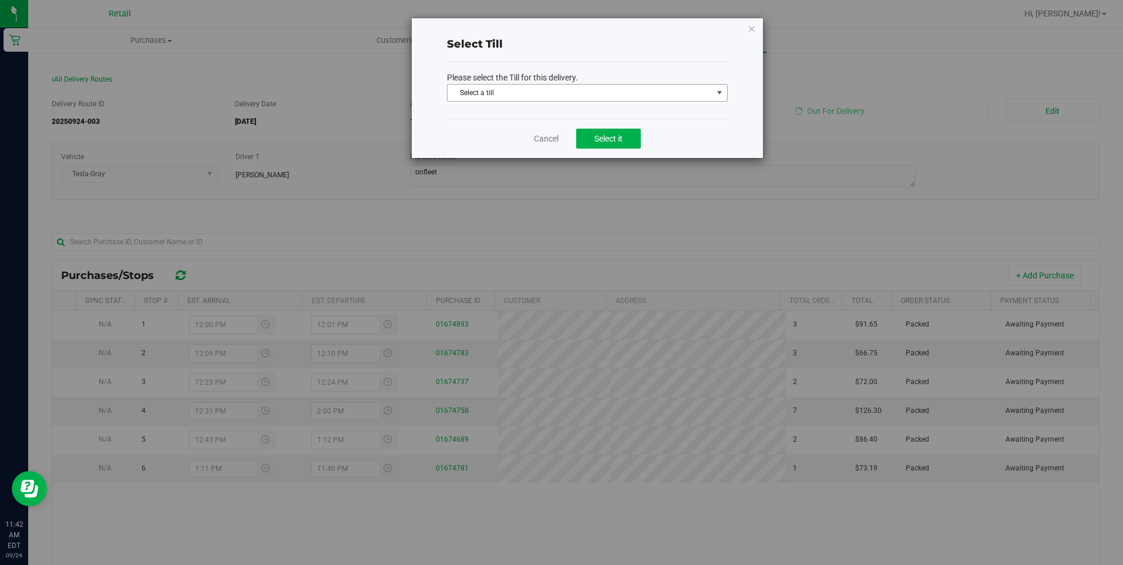
click at [567, 96] on span "Select a till" at bounding box center [580, 93] width 265 height 16
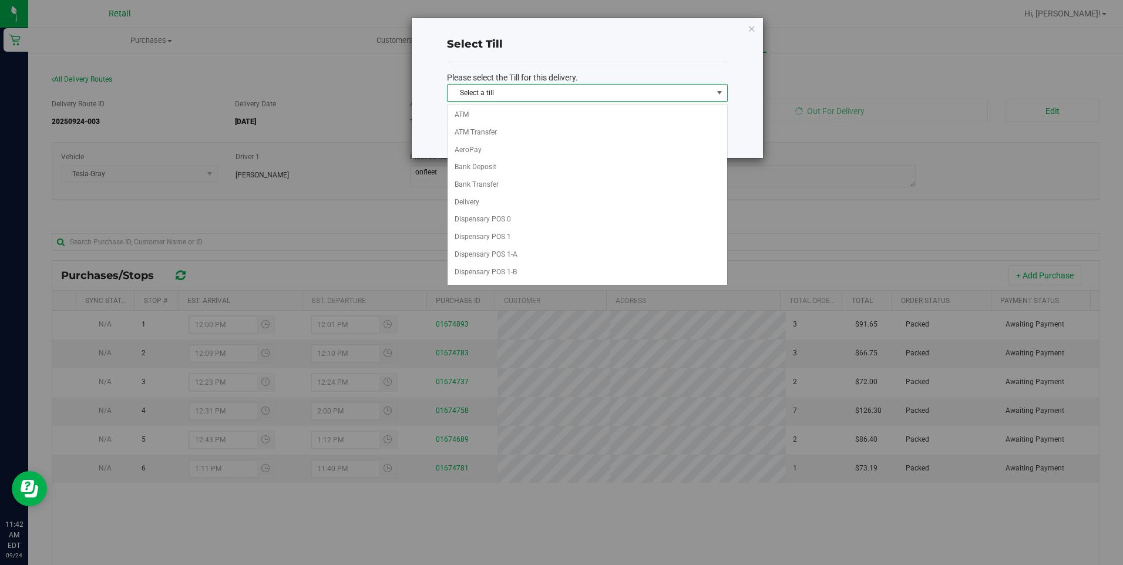
click at [567, 96] on span "Select a till" at bounding box center [580, 93] width 265 height 16
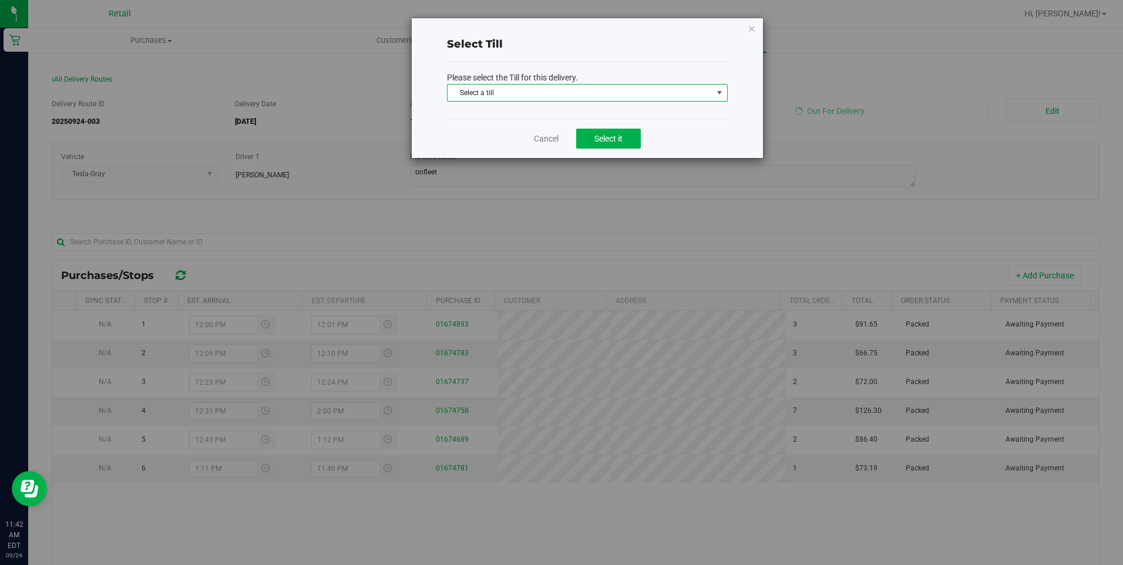
click at [551, 94] on span "Select a till" at bounding box center [580, 93] width 265 height 16
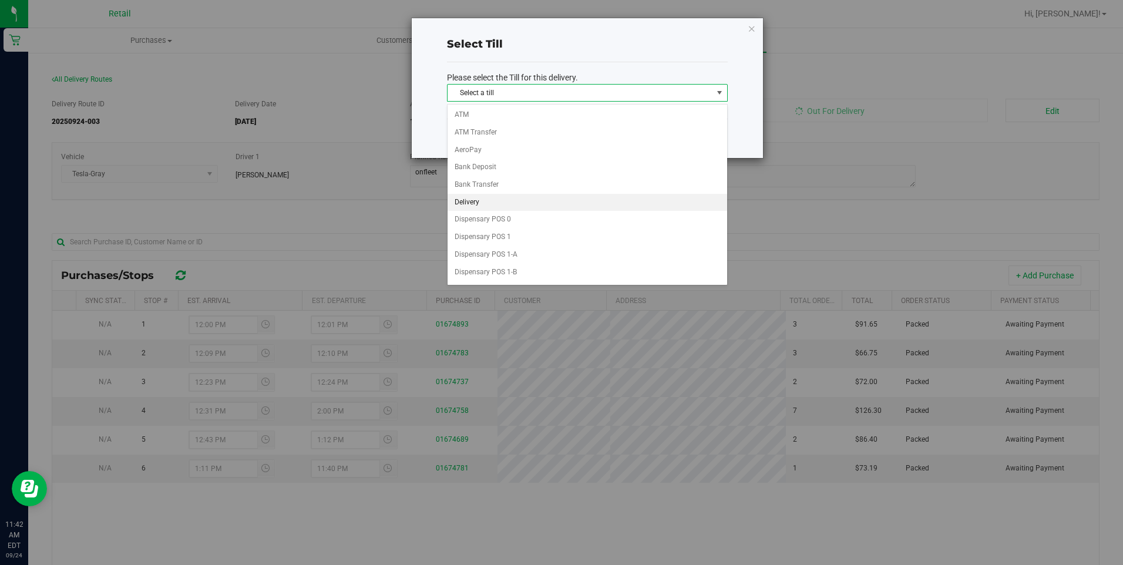
click at [534, 203] on li "Delivery" at bounding box center [588, 203] width 280 height 18
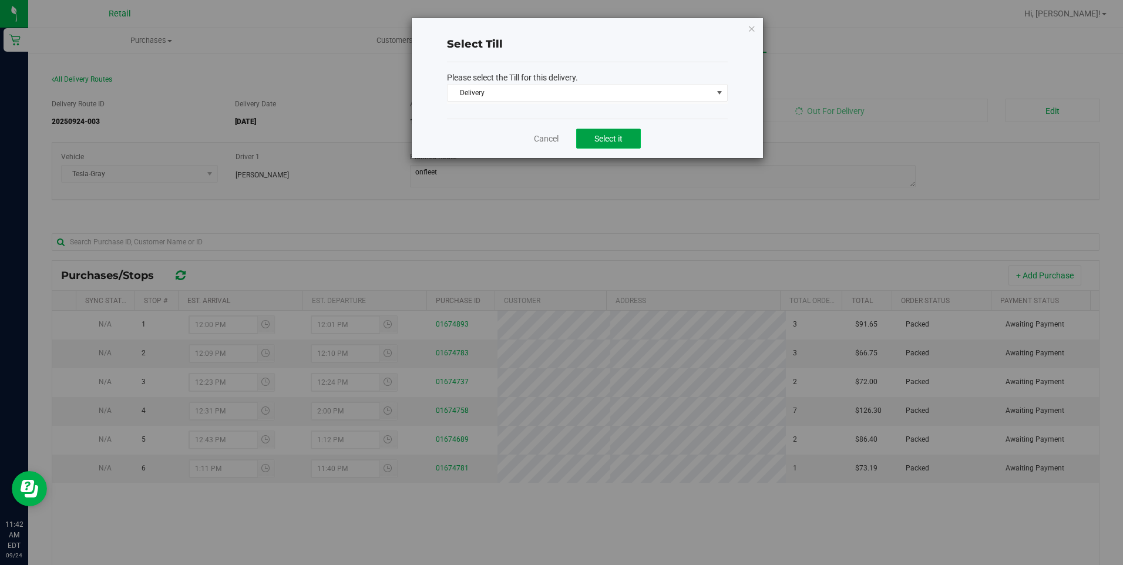
click at [614, 140] on span "Select it" at bounding box center [609, 138] width 28 height 9
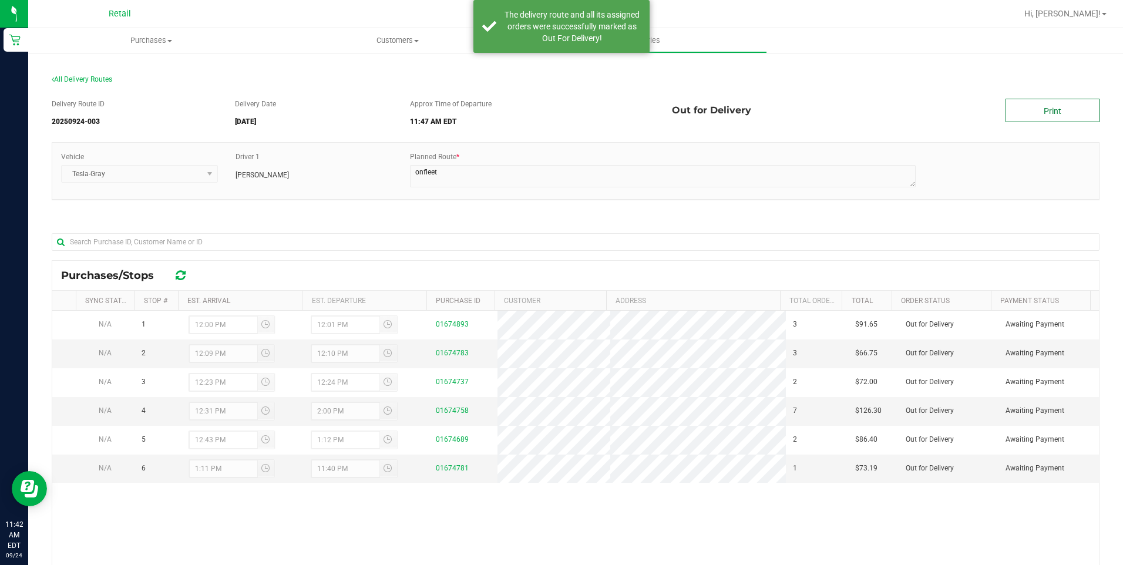
click at [1021, 100] on link "Print" at bounding box center [1053, 111] width 94 height 24
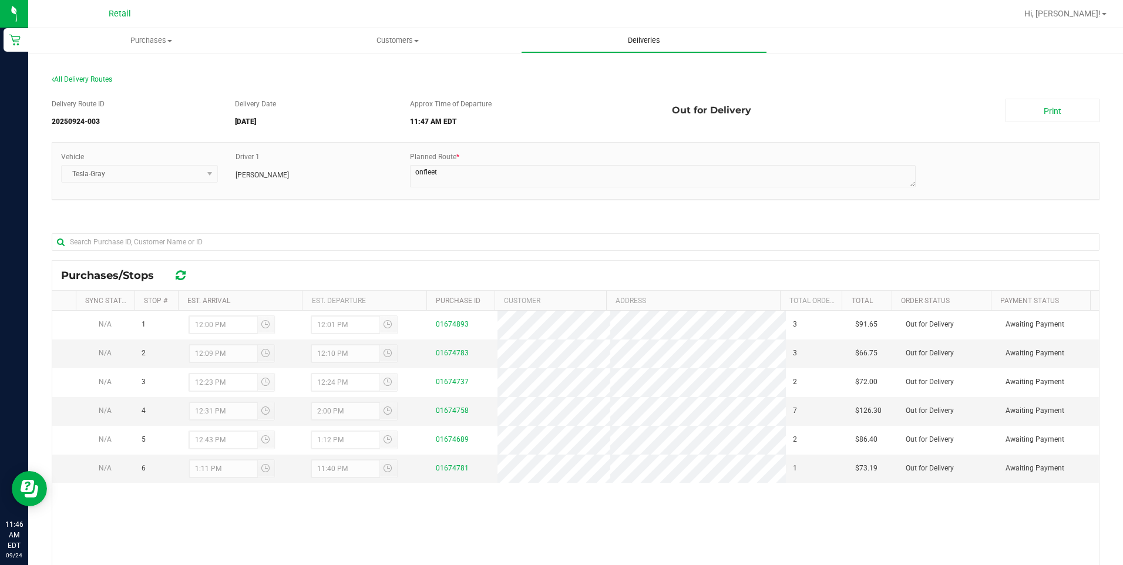
click at [638, 40] on span "Deliveries" at bounding box center [644, 40] width 64 height 11
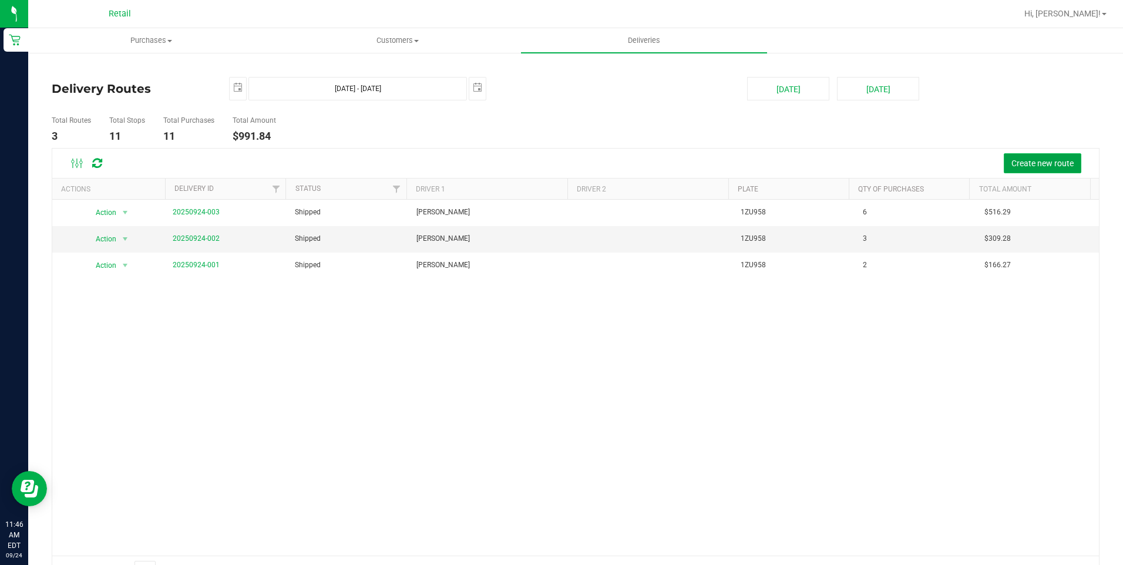
click at [1023, 163] on span "Create new route" at bounding box center [1043, 163] width 62 height 9
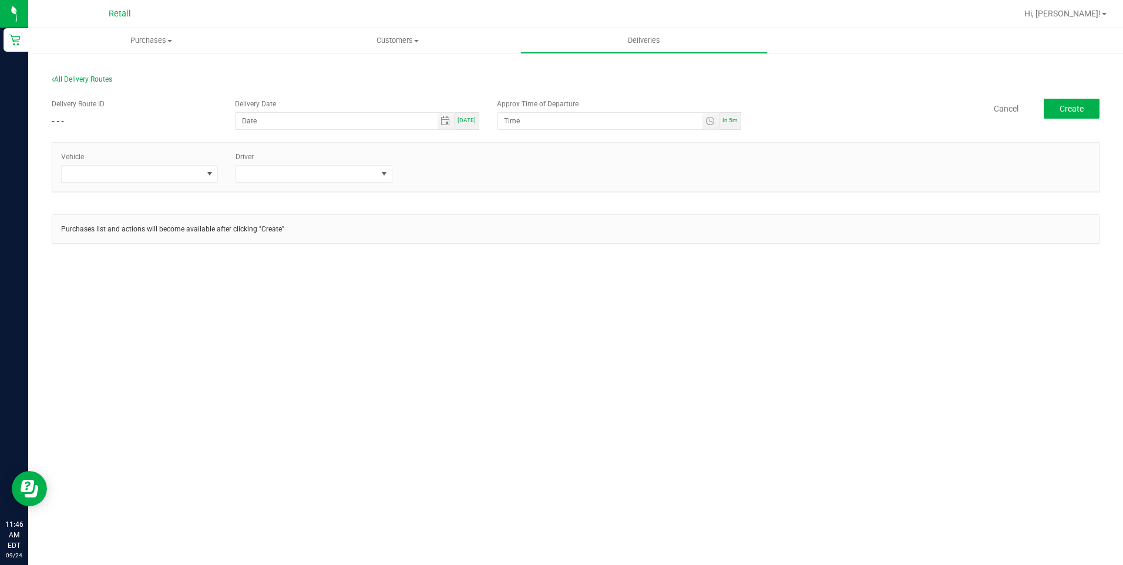
click at [470, 120] on span "[DATE]" at bounding box center [467, 120] width 18 height 6
type input "[DATE]"
click at [710, 119] on span "Toggle time list" at bounding box center [710, 120] width 9 height 9
click at [520, 250] on span "12" at bounding box center [522, 252] width 8 height 8
click at [557, 268] on span "05" at bounding box center [559, 268] width 8 height 8
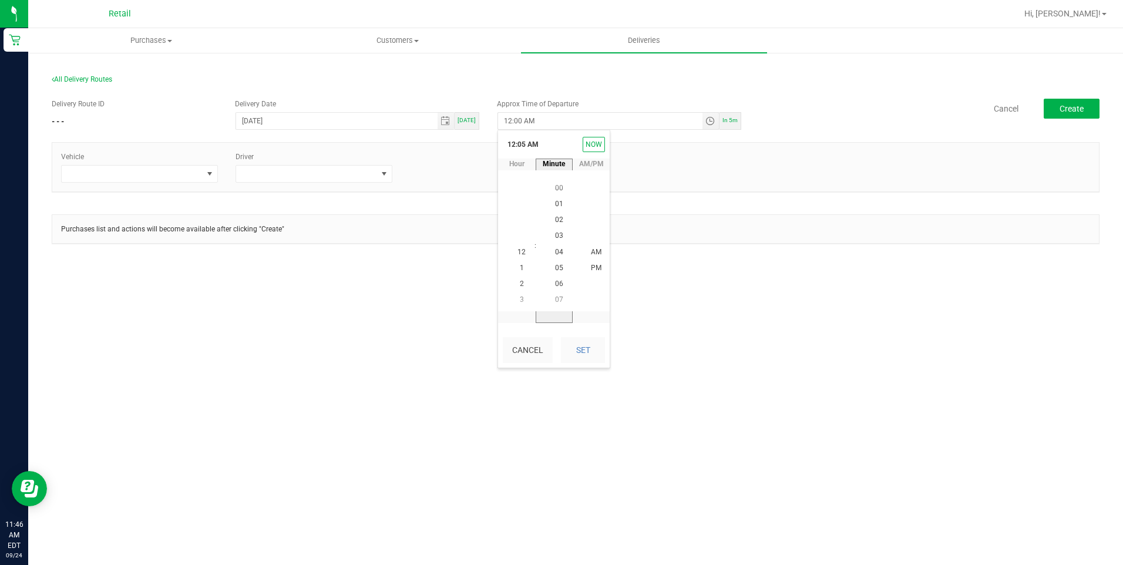
scroll to position [80, 0]
click at [593, 268] on span "PM" at bounding box center [596, 268] width 11 height 8
click at [588, 345] on button "Set" at bounding box center [583, 350] width 44 height 26
type input "12:05 PM"
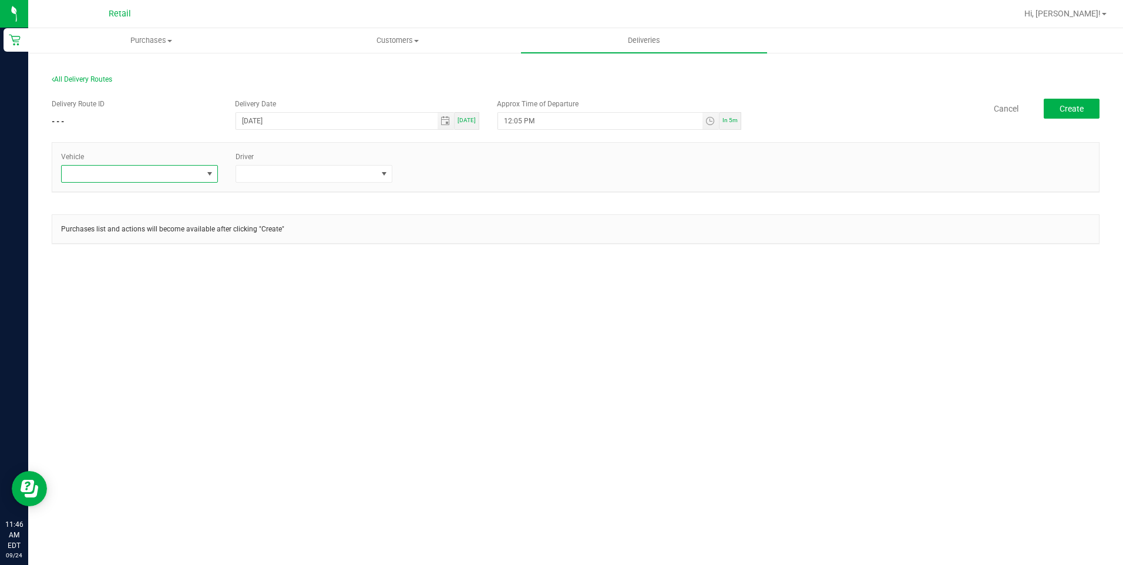
click at [208, 171] on span at bounding box center [209, 173] width 9 height 9
click at [116, 265] on li "Tesla-Silver" at bounding box center [140, 264] width 156 height 20
click at [367, 174] on span at bounding box center [306, 174] width 141 height 16
click at [275, 230] on li "Alexander Lopes" at bounding box center [314, 224] width 156 height 20
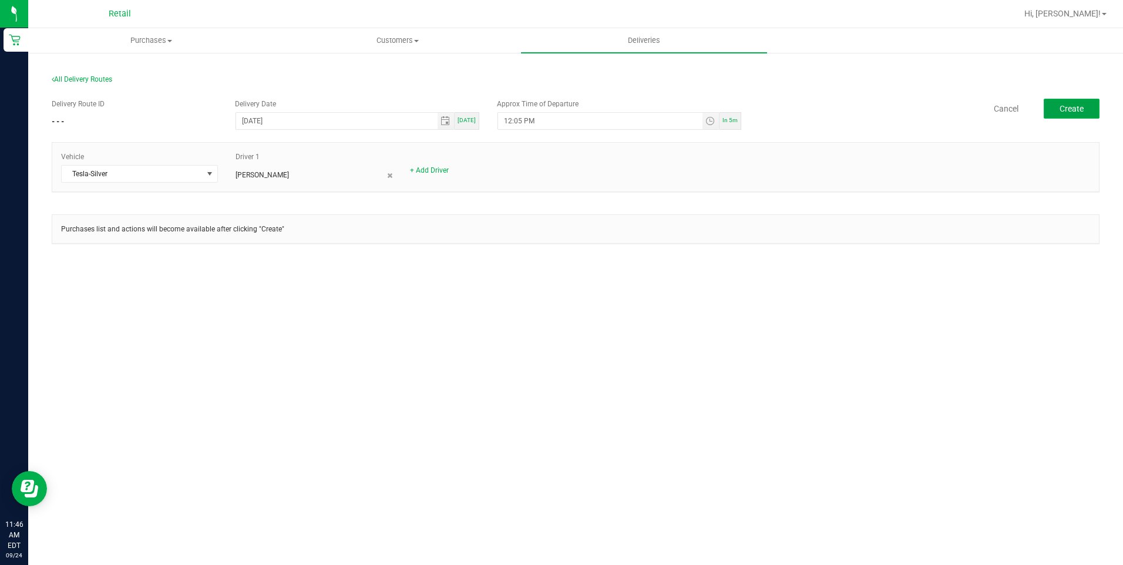
click at [1062, 109] on span "Create" at bounding box center [1072, 108] width 24 height 9
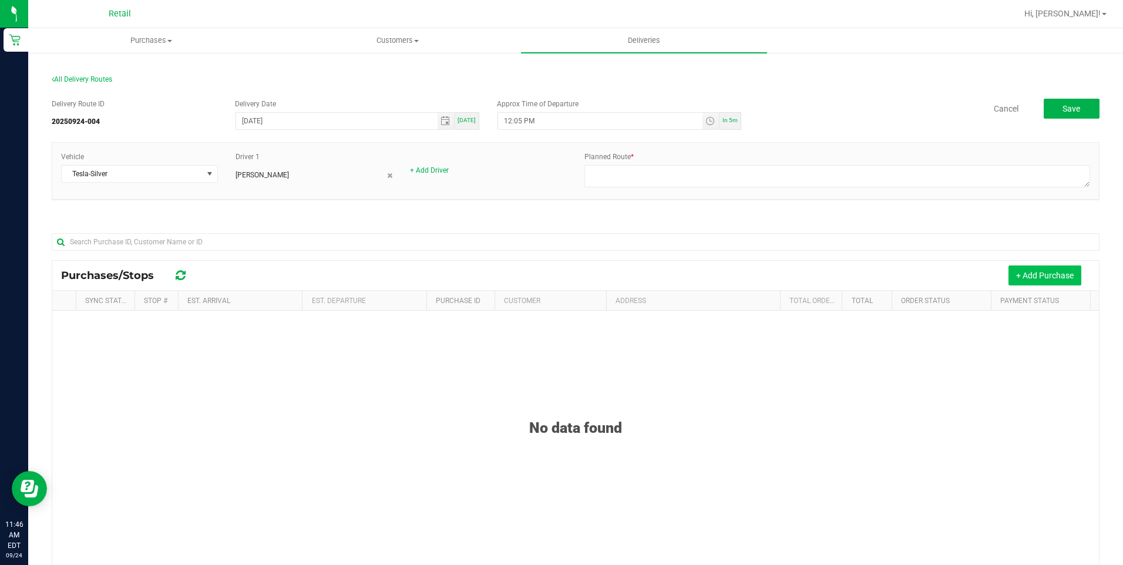
click at [1036, 274] on button "+ Add Purchase" at bounding box center [1045, 276] width 73 height 20
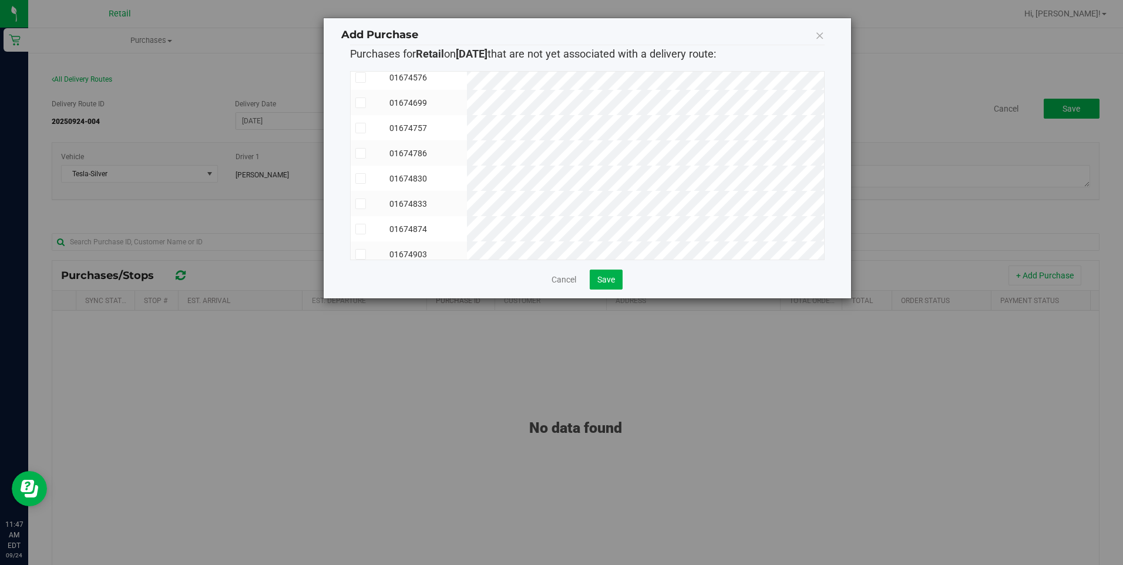
scroll to position [45, 0]
click at [359, 244] on td at bounding box center [368, 246] width 34 height 25
click at [358, 146] on icon at bounding box center [361, 146] width 8 height 0
click at [0, 0] on input "checkbox" at bounding box center [0, 0] width 0 height 0
click at [361, 96] on icon at bounding box center [361, 96] width 8 height 0
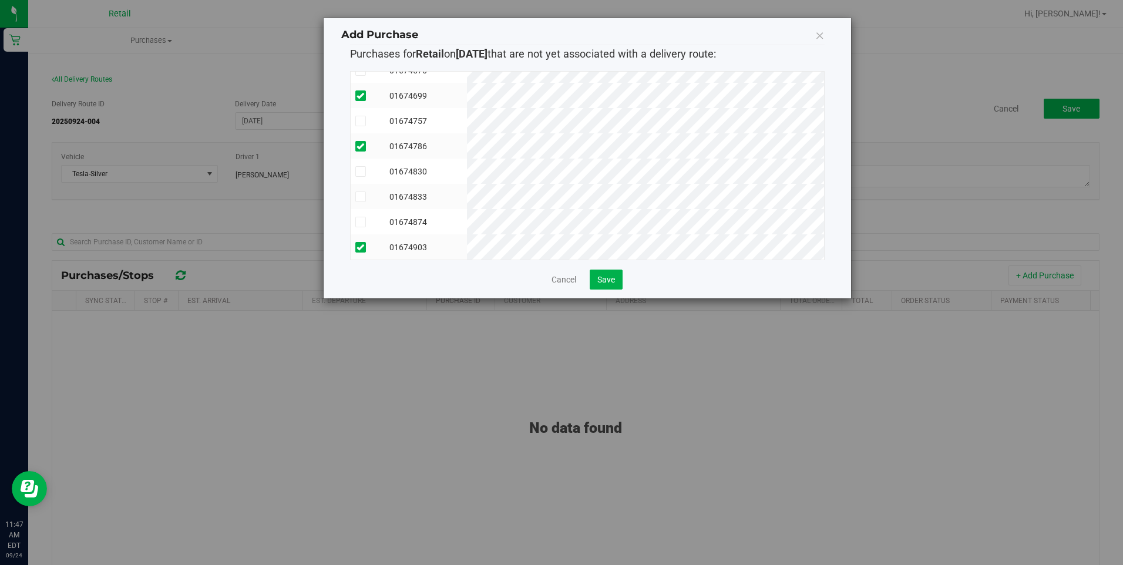
click at [0, 0] on input "checkbox" at bounding box center [0, 0] width 0 height 0
click at [357, 167] on span at bounding box center [360, 171] width 11 height 11
click at [0, 0] on input "checkbox" at bounding box center [0, 0] width 0 height 0
click at [355, 192] on span at bounding box center [360, 197] width 11 height 11
click at [0, 0] on input "checkbox" at bounding box center [0, 0] width 0 height 0
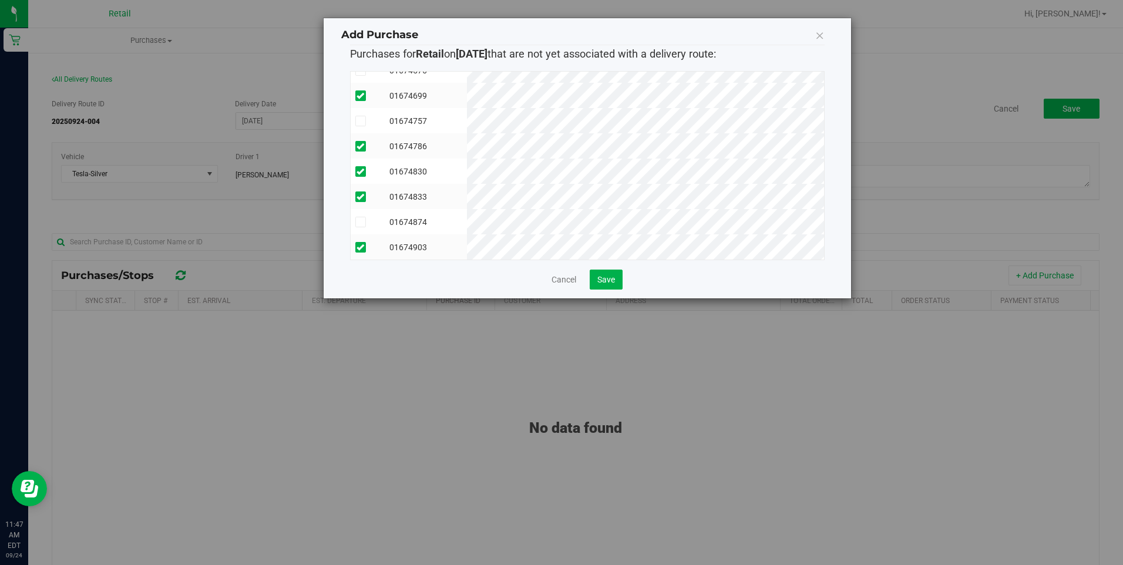
click at [358, 209] on td at bounding box center [368, 221] width 34 height 25
click at [611, 282] on span "Save" at bounding box center [607, 279] width 18 height 9
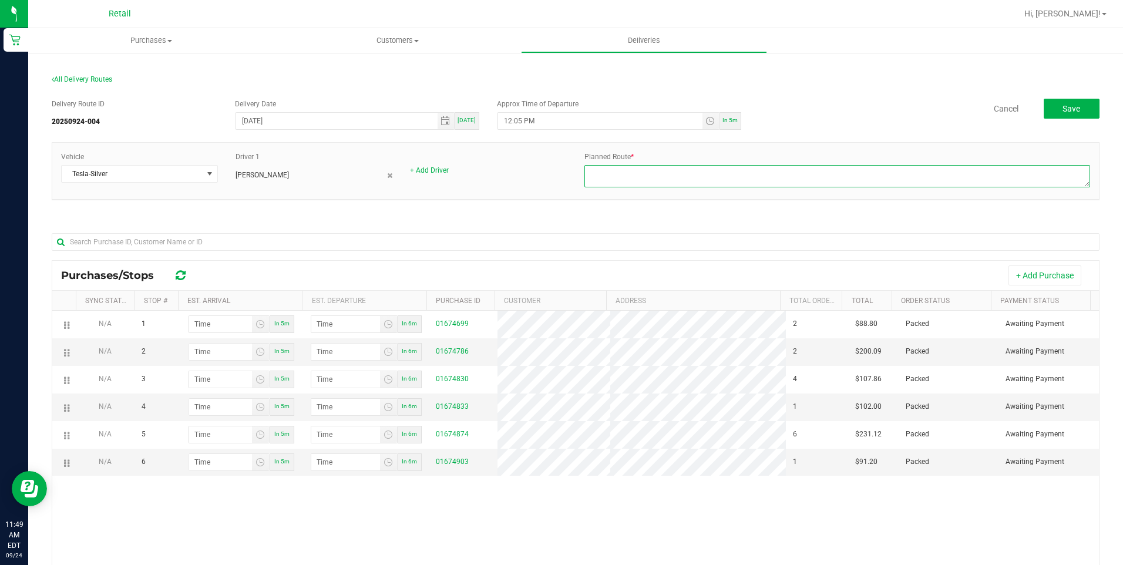
click at [620, 174] on textarea at bounding box center [838, 176] width 506 height 22
type textarea "alex driver carl dispatch route 1"
click at [1015, 269] on button "+ Add Purchase" at bounding box center [1045, 276] width 73 height 20
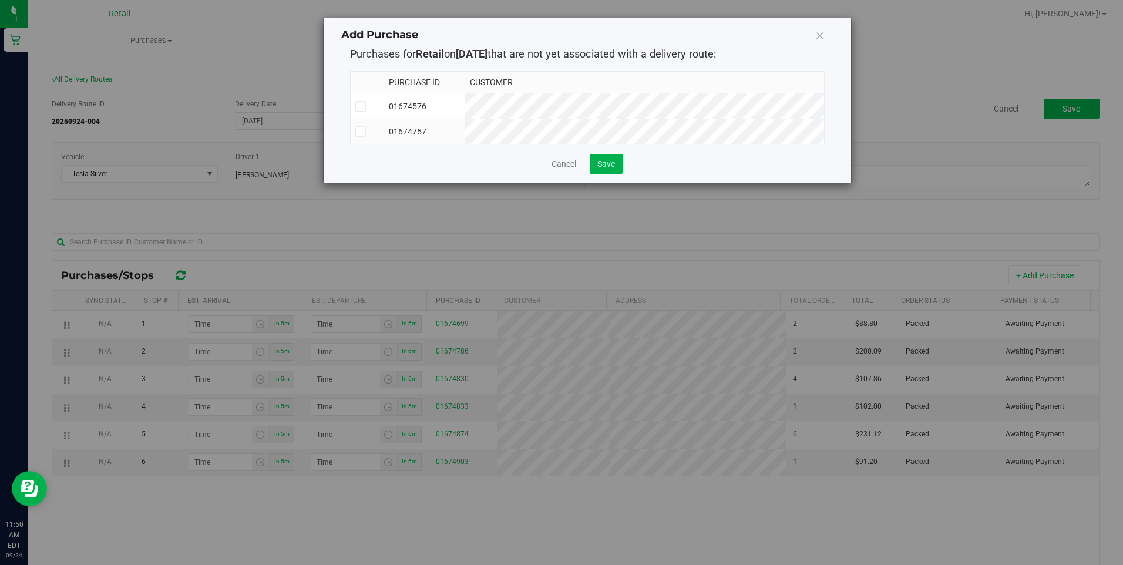
click at [821, 30] on icon at bounding box center [819, 35] width 9 height 16
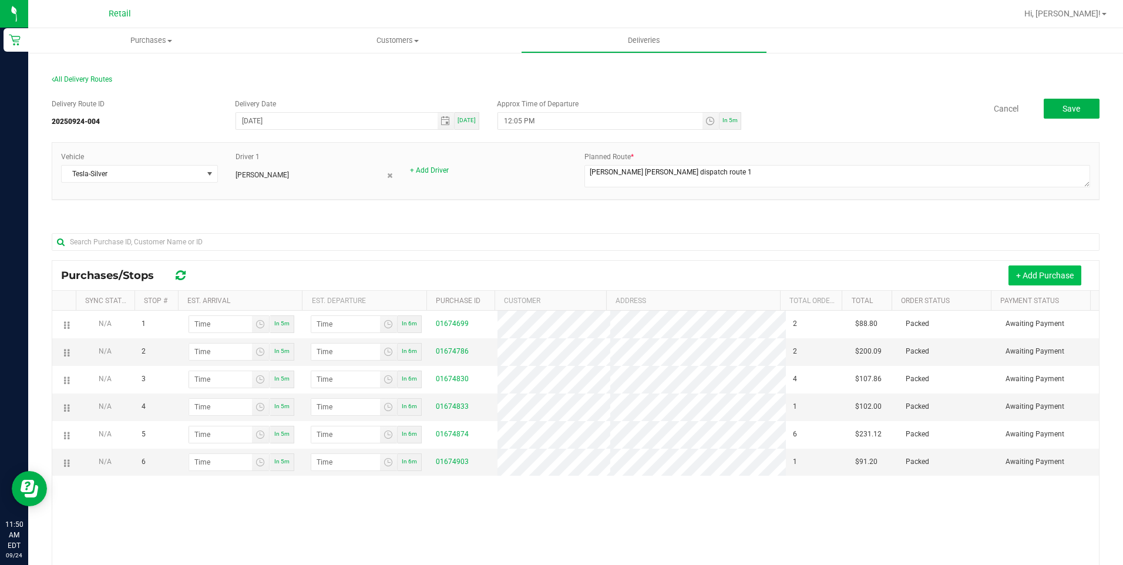
click at [1018, 280] on button "+ Add Purchase" at bounding box center [1045, 276] width 73 height 20
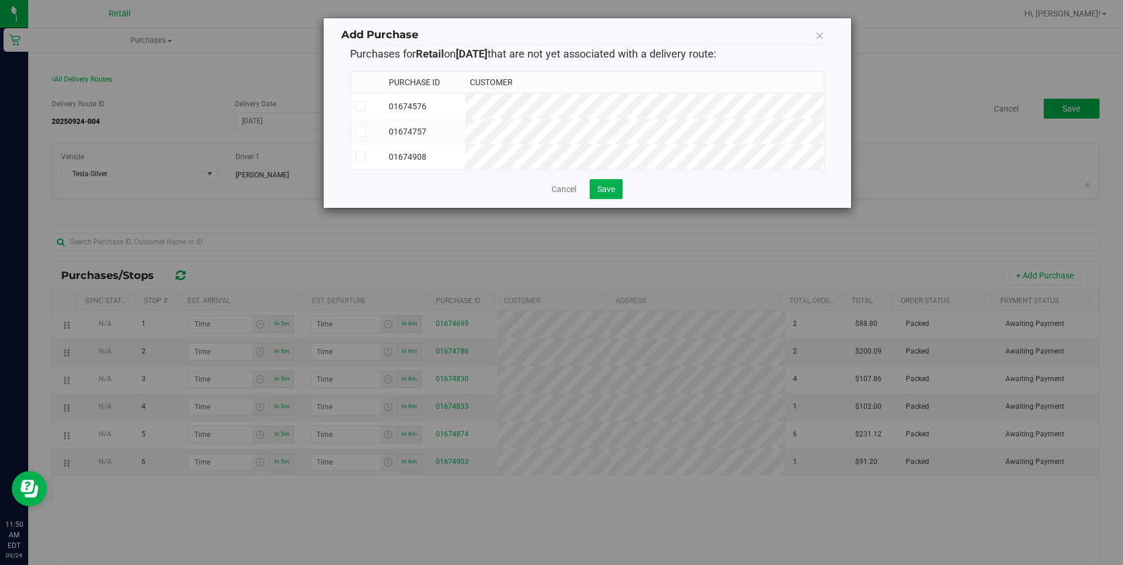
click at [362, 157] on icon at bounding box center [361, 157] width 8 height 0
click at [0, 0] on input "checkbox" at bounding box center [0, 0] width 0 height 0
click at [605, 192] on button "Save" at bounding box center [606, 189] width 33 height 20
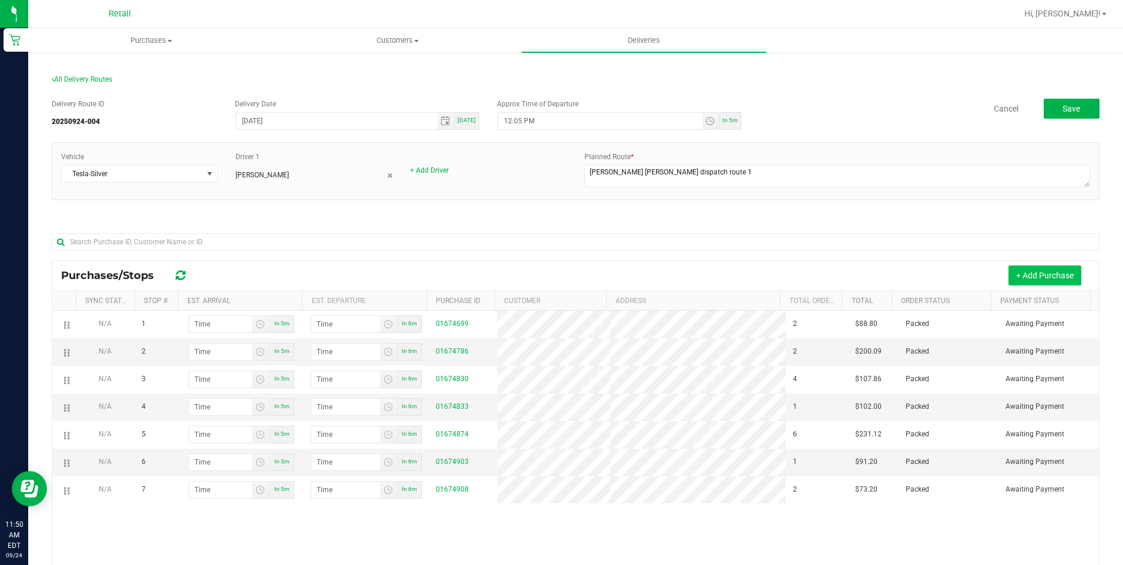
click at [1039, 272] on button "+ Add Purchase" at bounding box center [1045, 276] width 73 height 20
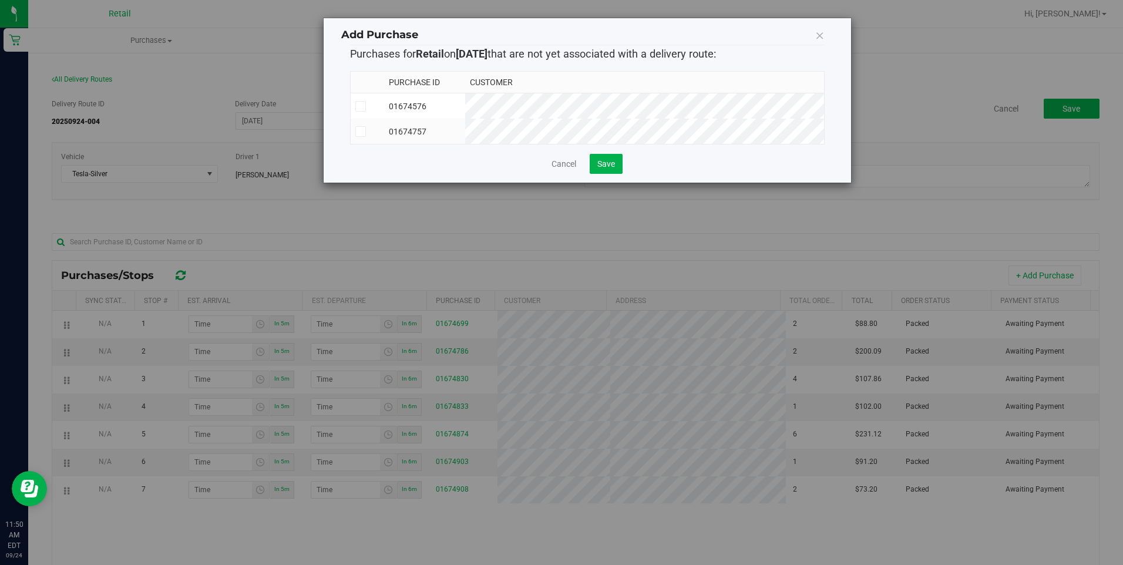
click at [823, 35] on icon at bounding box center [819, 35] width 9 height 16
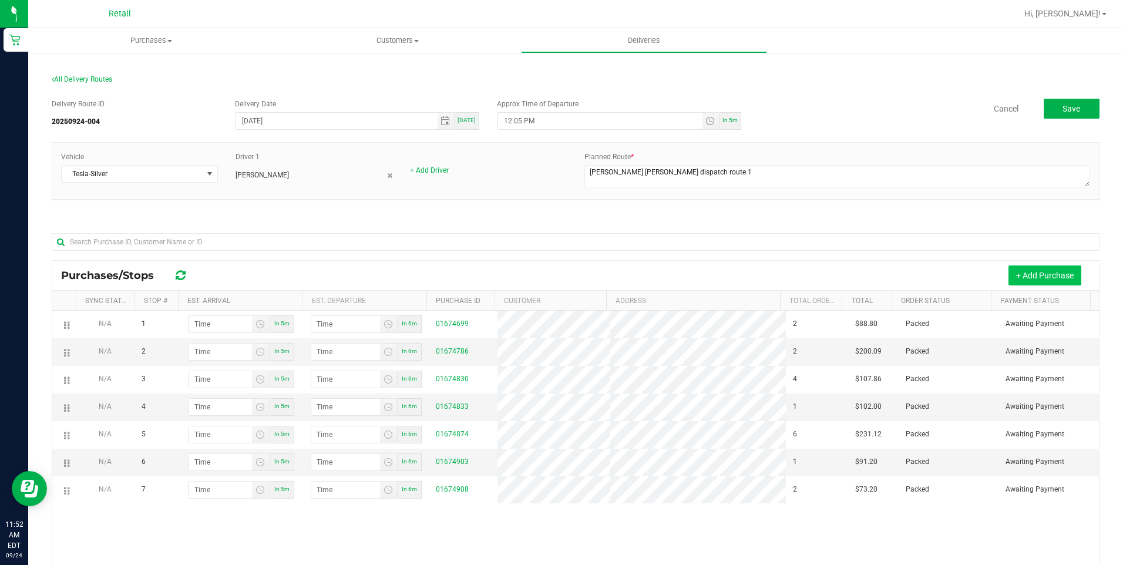
click at [1036, 271] on button "+ Add Purchase" at bounding box center [1045, 276] width 73 height 20
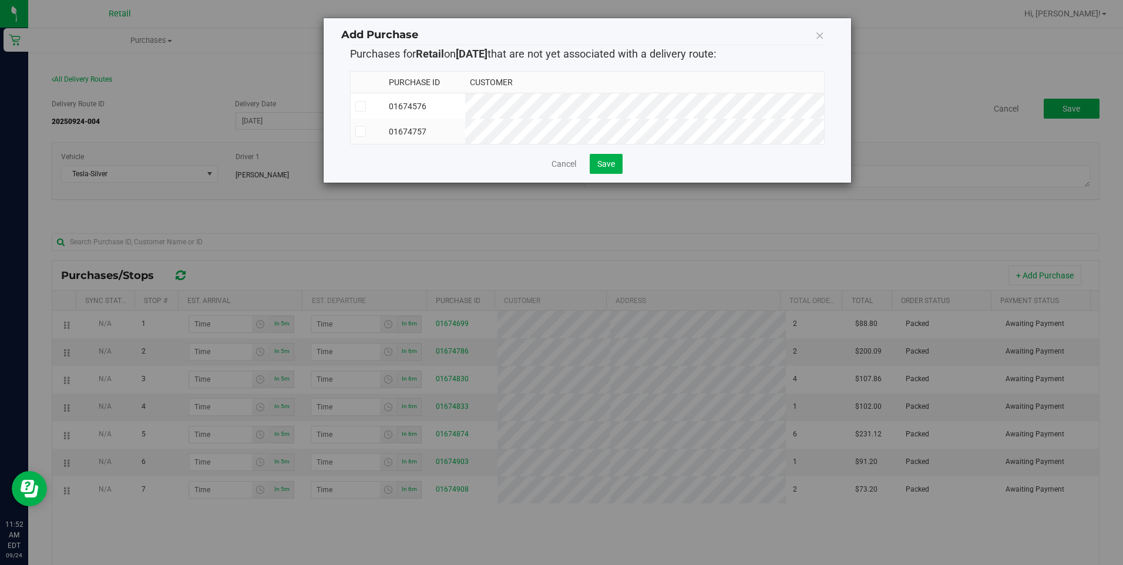
click at [357, 106] on icon at bounding box center [361, 106] width 8 height 0
click at [0, 0] on input "checkbox" at bounding box center [0, 0] width 0 height 0
click at [359, 106] on icon at bounding box center [361, 106] width 8 height 0
click at [0, 0] on input "checkbox" at bounding box center [0, 0] width 0 height 0
click at [613, 169] on span "Save" at bounding box center [607, 163] width 18 height 9
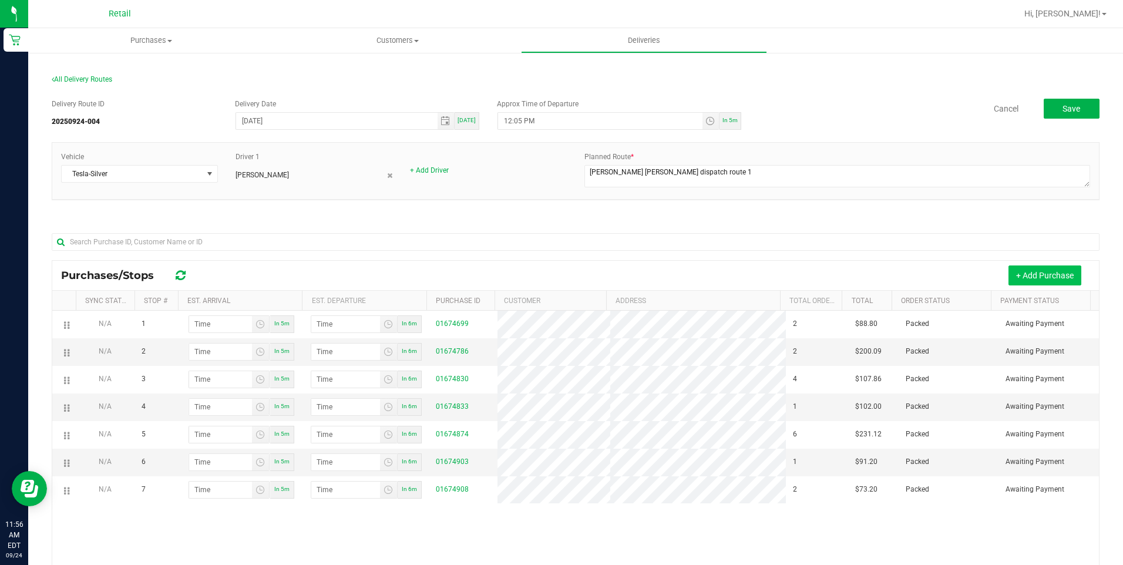
click at [1015, 276] on button "+ Add Purchase" at bounding box center [1045, 276] width 73 height 20
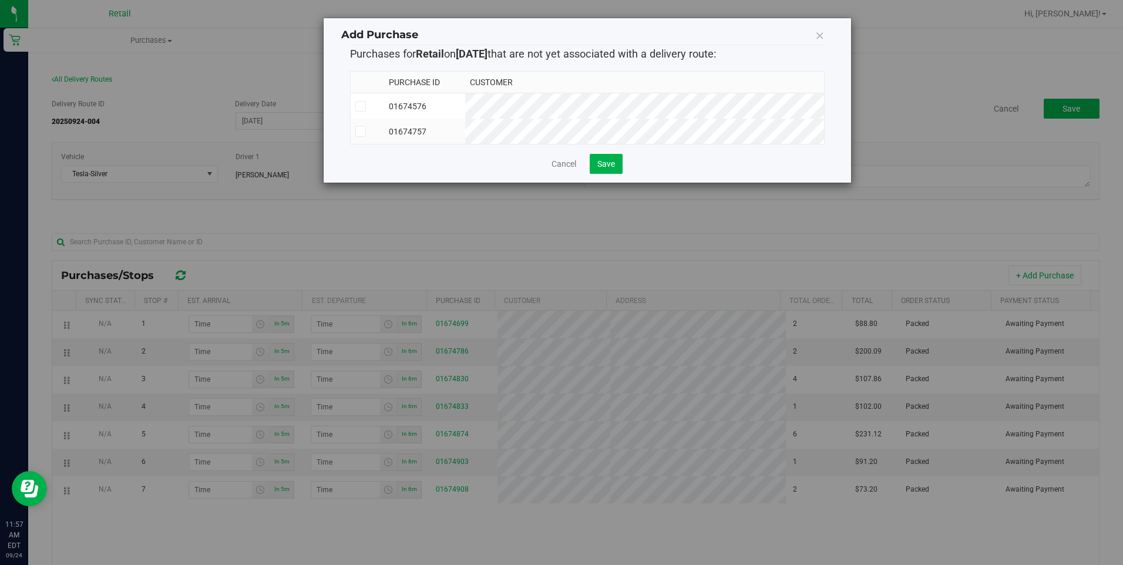
click at [363, 106] on icon at bounding box center [361, 106] width 8 height 0
click at [0, 0] on input "checkbox" at bounding box center [0, 0] width 0 height 0
click at [596, 167] on button "Save" at bounding box center [606, 164] width 33 height 20
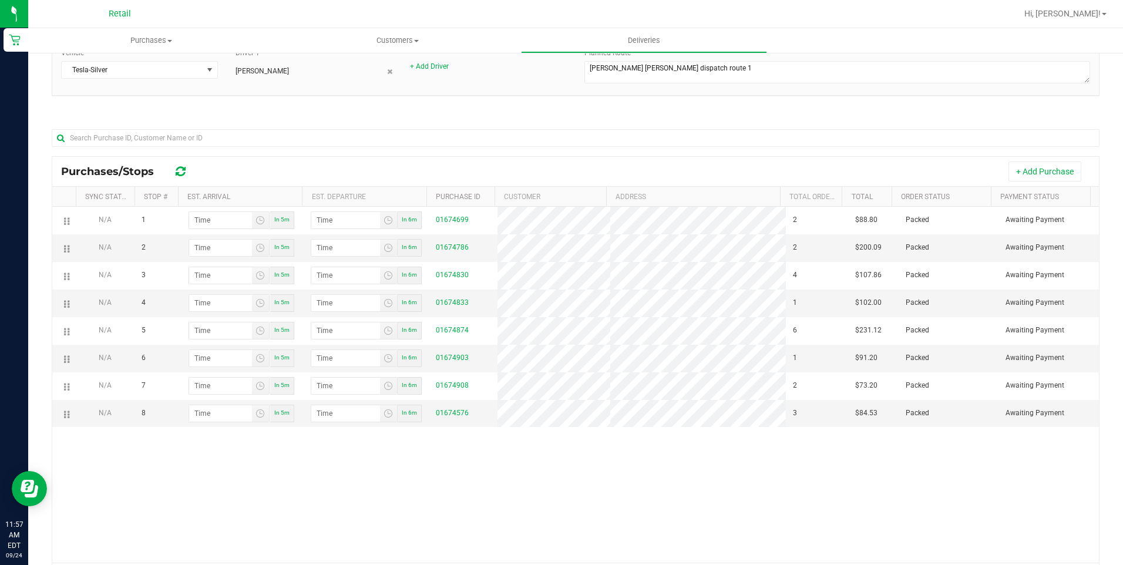
scroll to position [118, 0]
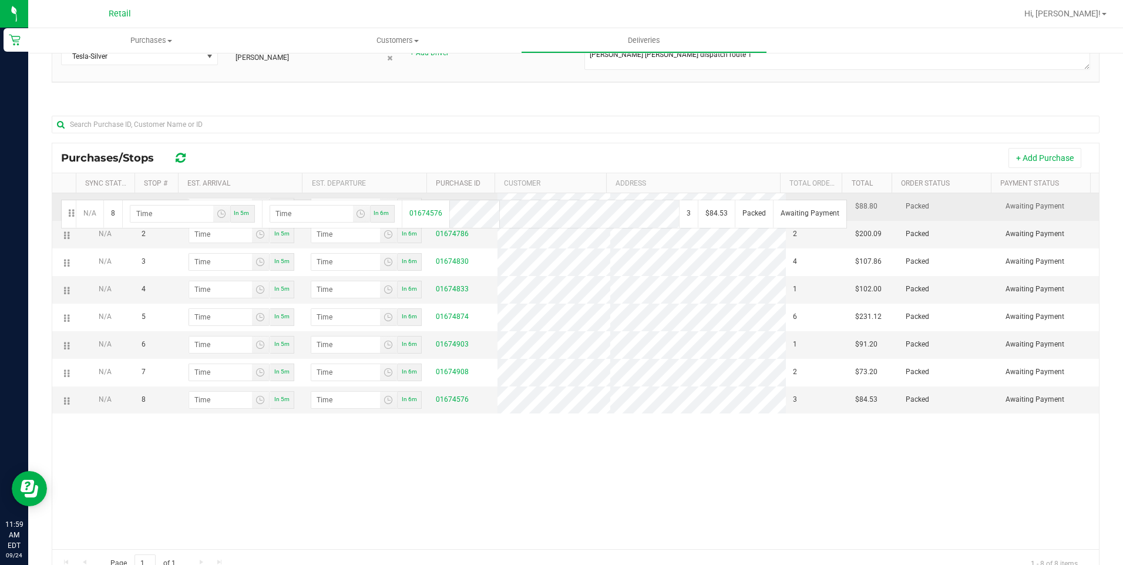
drag, startPoint x: 65, startPoint y: 403, endPoint x: 59, endPoint y: 199, distance: 204.5
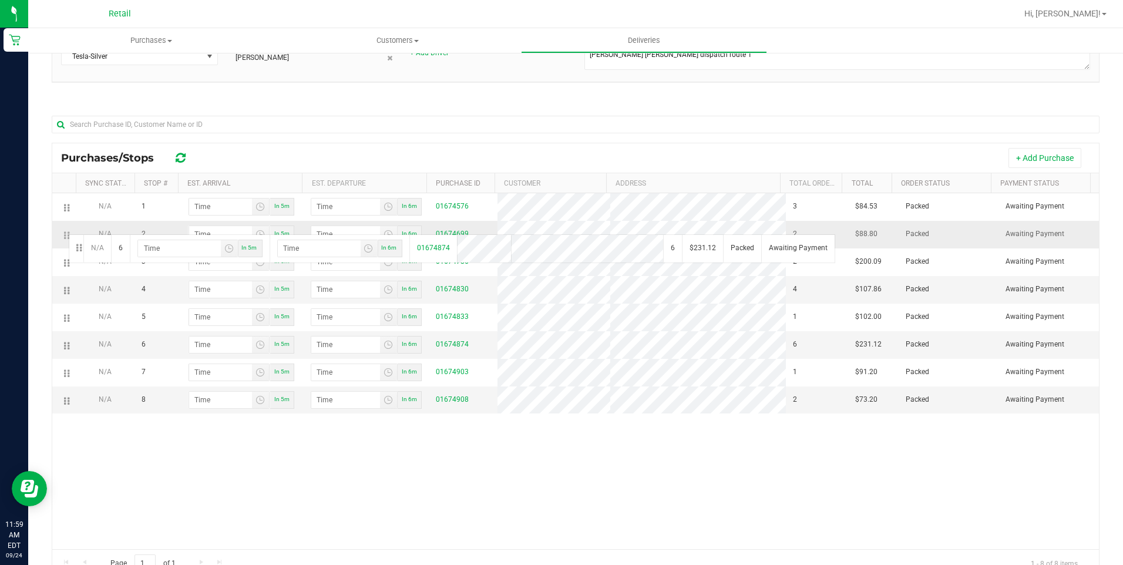
drag, startPoint x: 72, startPoint y: 351, endPoint x: 67, endPoint y: 233, distance: 118.2
drag, startPoint x: 73, startPoint y: 350, endPoint x: 66, endPoint y: 285, distance: 65.5
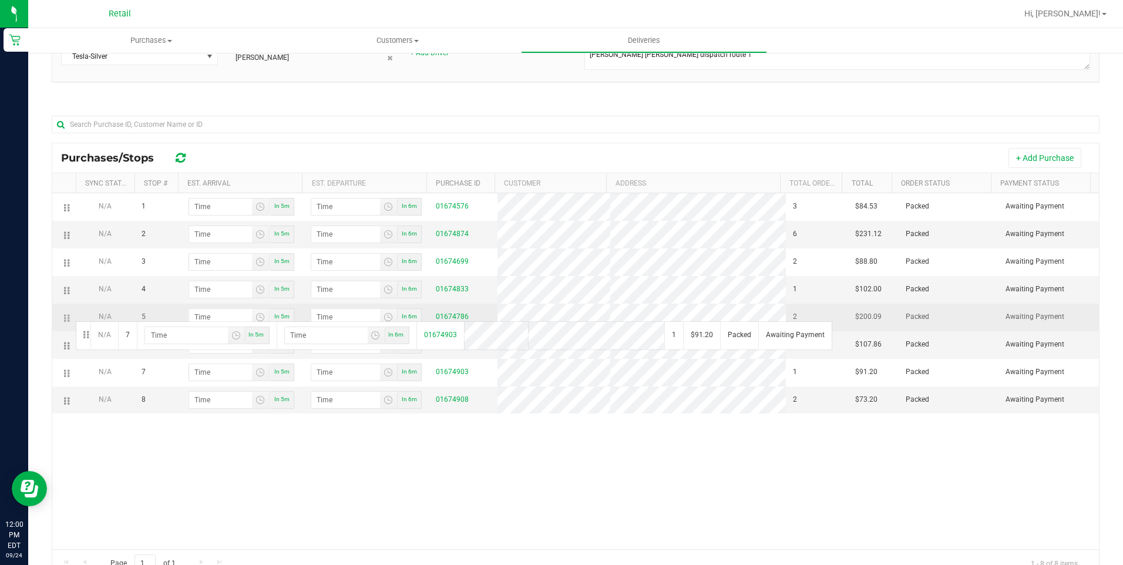
drag, startPoint x: 72, startPoint y: 379, endPoint x: 74, endPoint y: 317, distance: 62.3
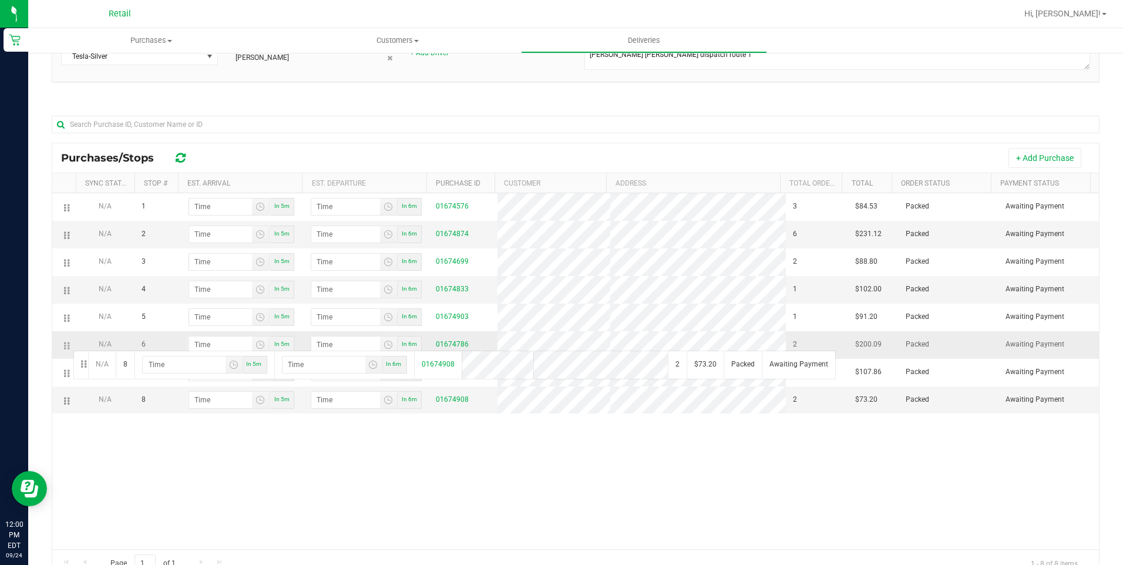
drag, startPoint x: 66, startPoint y: 409, endPoint x: 71, endPoint y: 348, distance: 60.7
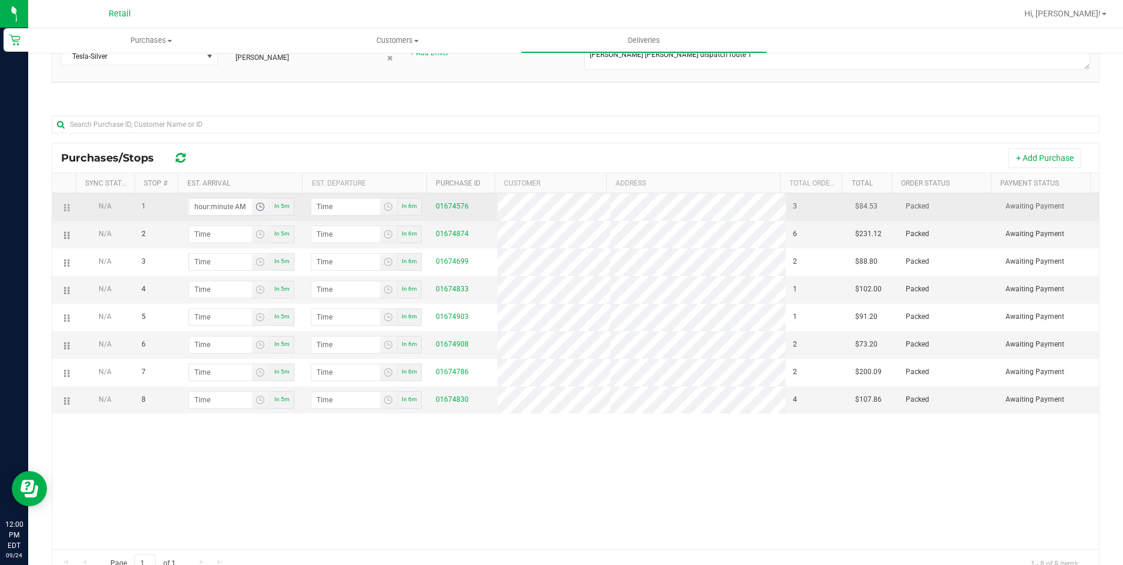
click at [203, 213] on input "hour:minute AM" at bounding box center [220, 207] width 63 height 16
type input "12:04 AM"
type input "12:05 AM"
type input "12:40 AM"
type input "12:41 AM"
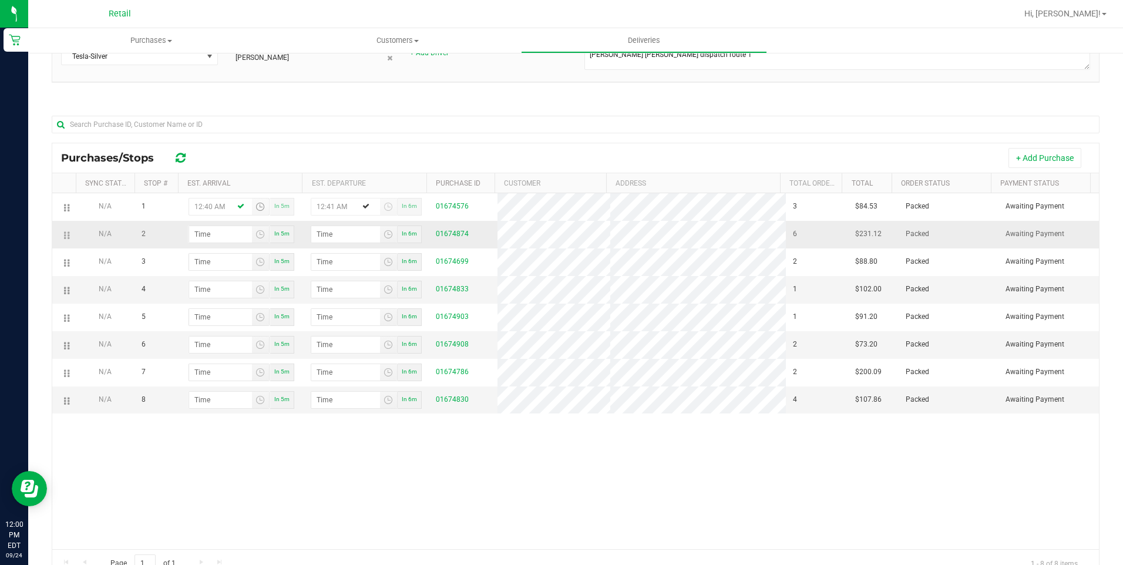
type input "12:40 PM"
type input "12:41 PM"
type input "12:40 PM"
click at [210, 241] on input "hour:minute AM" at bounding box center [220, 234] width 63 height 16
type input "11:00 AM"
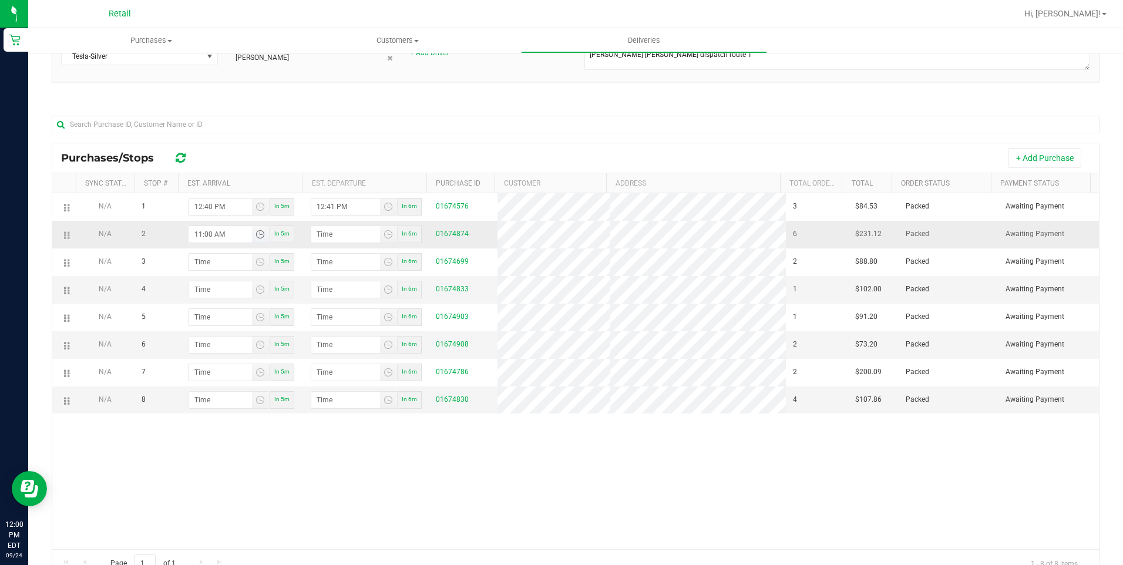
type input "11:01 AM"
click at [206, 234] on input "11:00 AM" at bounding box center [220, 234] width 63 height 16
click at [197, 236] on input "11:00 AM" at bounding box center [220, 234] width 63 height 16
drag, startPoint x: 219, startPoint y: 236, endPoint x: 192, endPoint y: 237, distance: 26.5
click at [192, 237] on input "10:11 AM" at bounding box center [220, 234] width 63 height 16
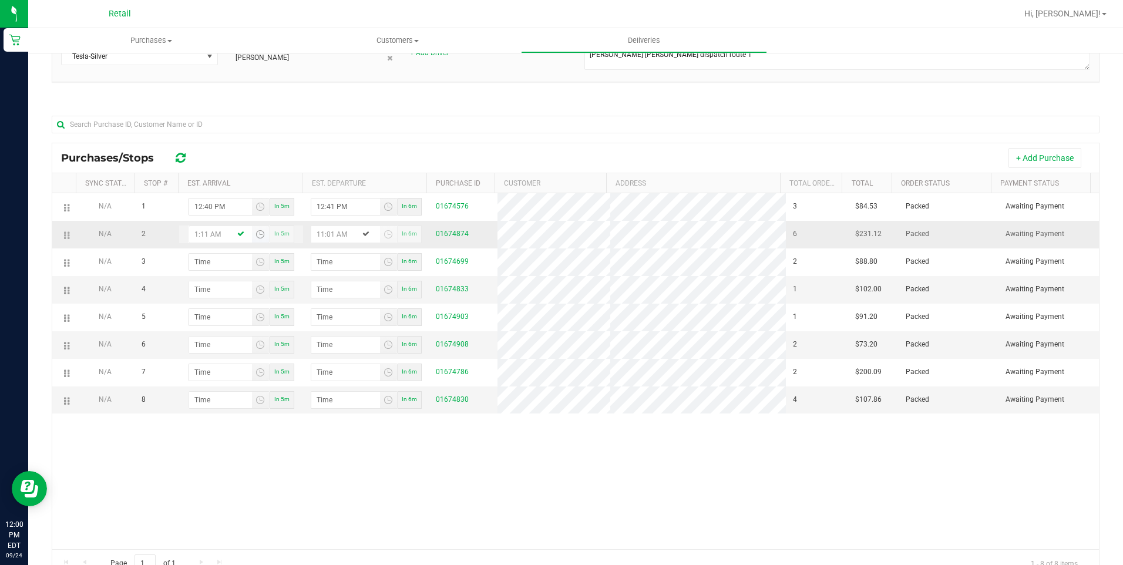
type input "11:11 AM"
type input "11:12 AM"
drag, startPoint x: 204, startPoint y: 236, endPoint x: 194, endPoint y: 239, distance: 10.4
click at [194, 239] on input "11:00 AM" at bounding box center [220, 234] width 63 height 16
click at [252, 234] on span "Toggle time list" at bounding box center [260, 234] width 17 height 16
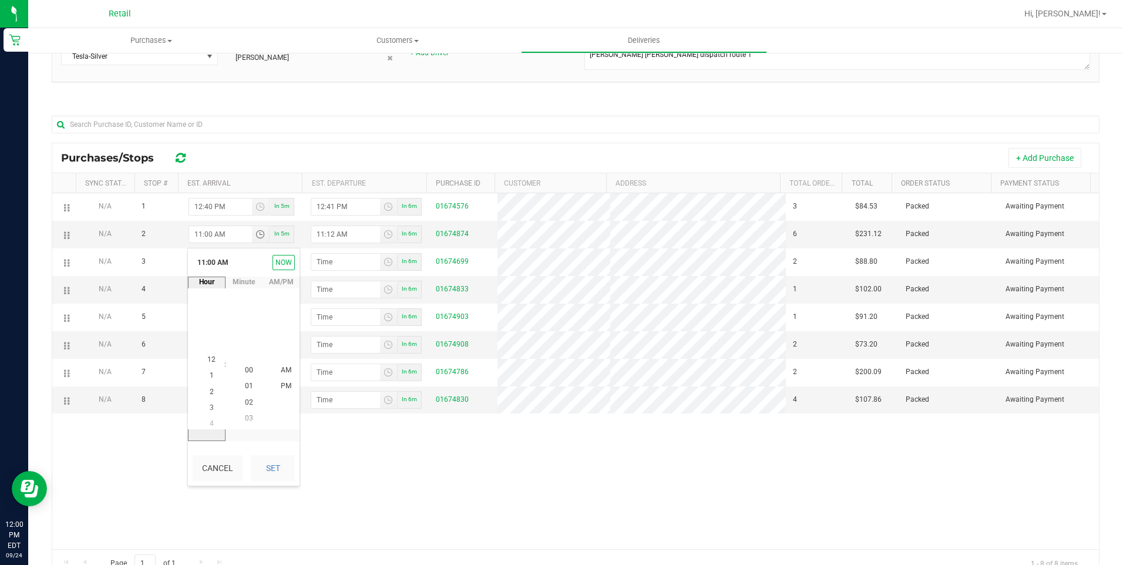
scroll to position [0, 0]
click at [204, 381] on li "1" at bounding box center [211, 387] width 28 height 16
click at [245, 353] on span "10" at bounding box center [249, 354] width 8 height 8
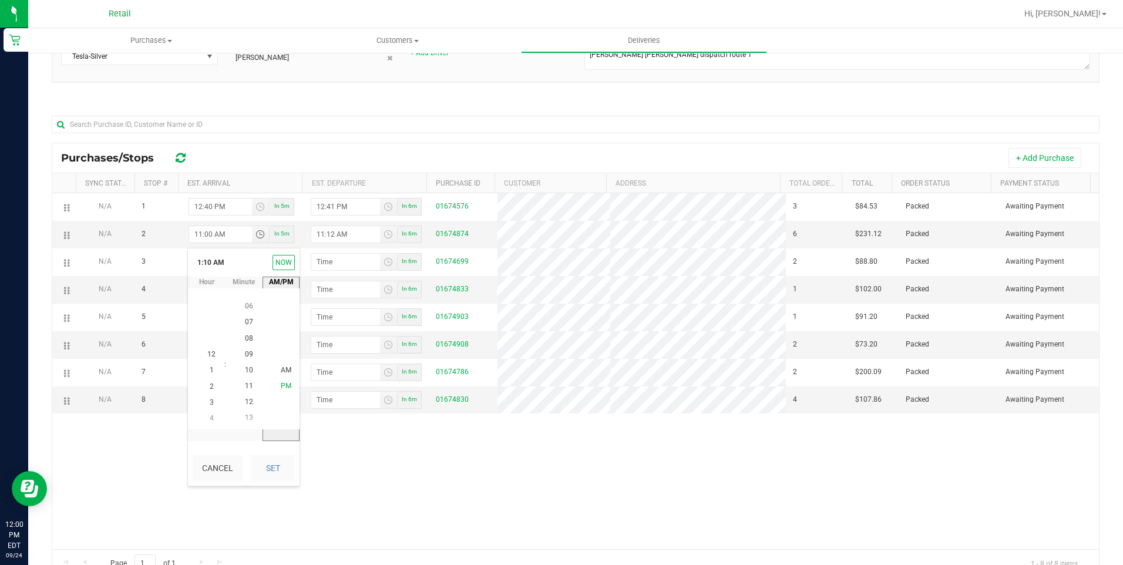
click at [284, 387] on span "PM" at bounding box center [286, 386] width 11 height 8
click at [267, 464] on button "Set" at bounding box center [273, 468] width 44 height 26
type input "1:10 PM"
type input "1:11 PM"
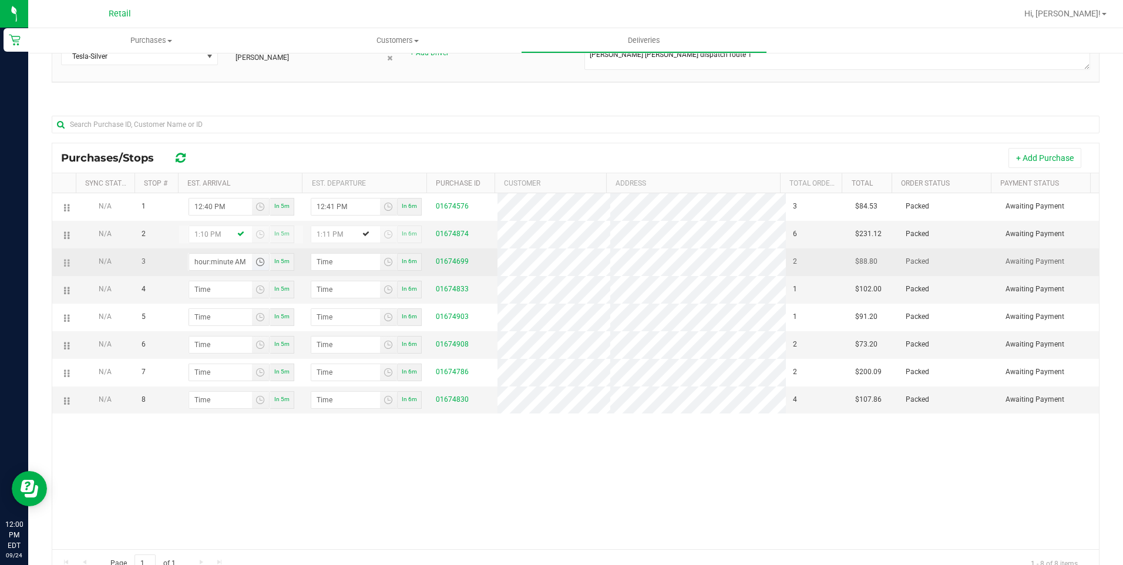
click at [206, 270] on input "hour:minute AM" at bounding box center [220, 262] width 63 height 16
type input "3:01 AM"
type input "3:02 AM"
drag, startPoint x: 212, startPoint y: 267, endPoint x: 197, endPoint y: 267, distance: 14.7
click at [197, 267] on input "3:01 AM" at bounding box center [220, 262] width 63 height 16
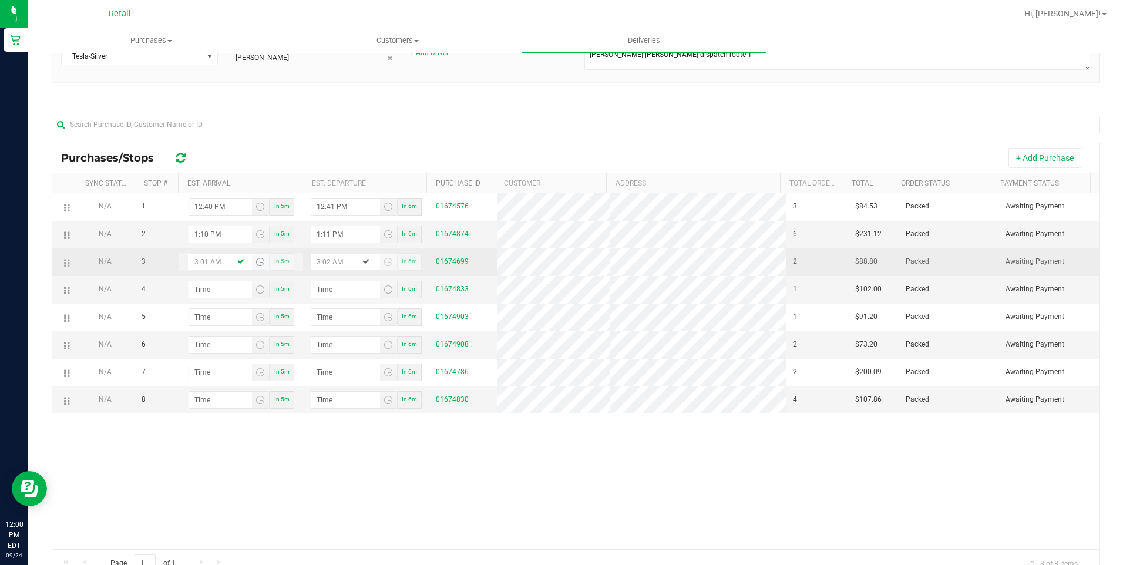
click at [261, 264] on span "Toggle time list" at bounding box center [260, 261] width 9 height 9
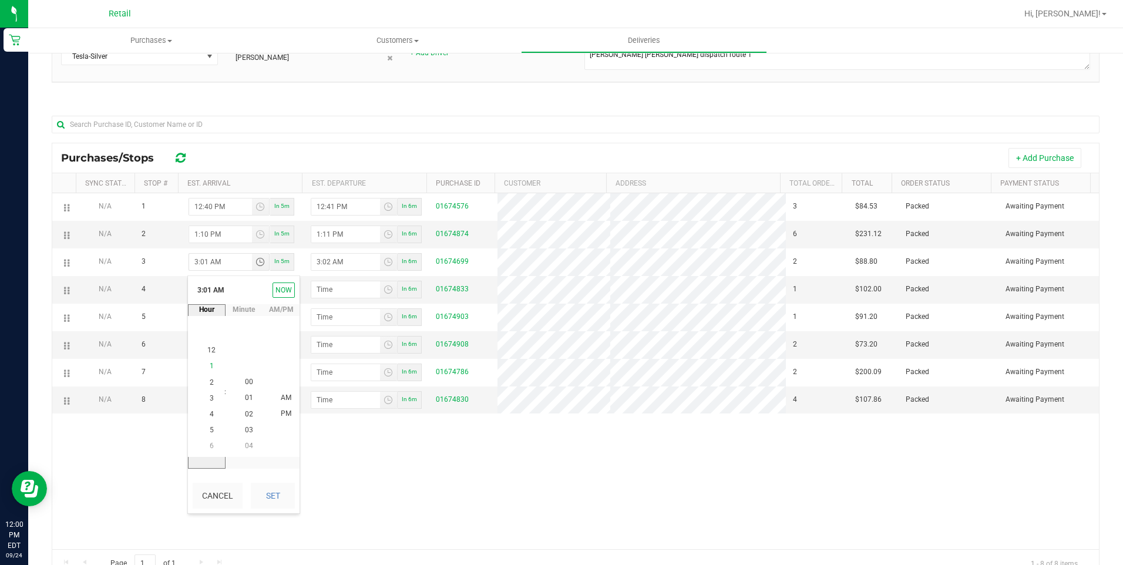
click at [210, 368] on li "1" at bounding box center [211, 367] width 28 height 16
click at [245, 382] on span "34" at bounding box center [249, 382] width 8 height 8
click at [261, 411] on kendo-virtualization "00 01 02 03 04 05 06 07 08 09 10 11 12 13 14 15 16 17 18 19 20 21 22 23 24 25 2…" at bounding box center [249, 398] width 165 height 141
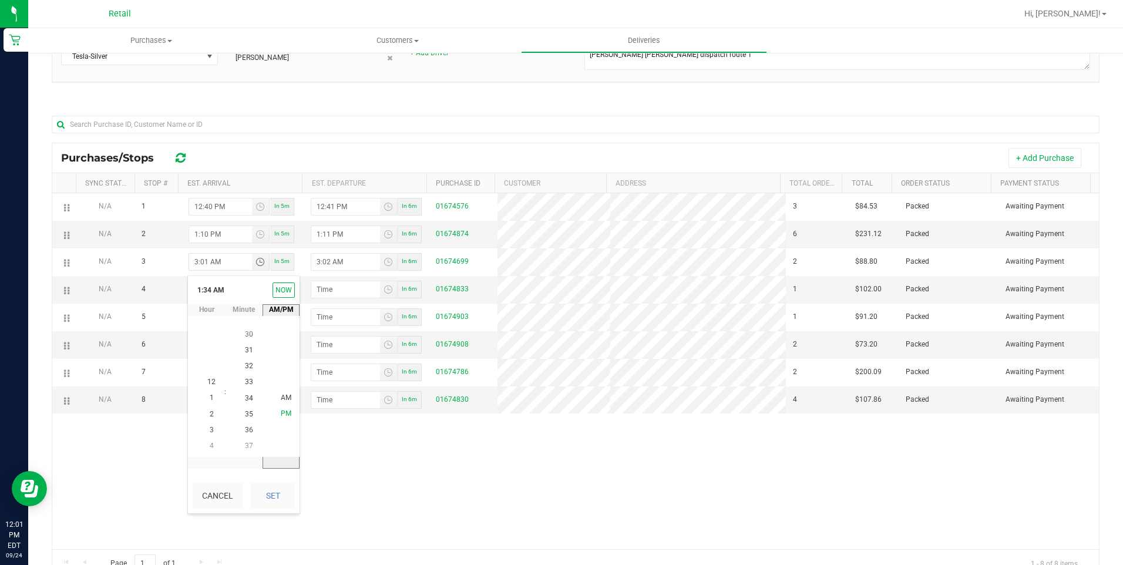
click at [281, 411] on span "PM" at bounding box center [286, 414] width 11 height 8
click at [280, 502] on button "Set" at bounding box center [273, 496] width 44 height 26
type input "1:34 PM"
type input "1:35 PM"
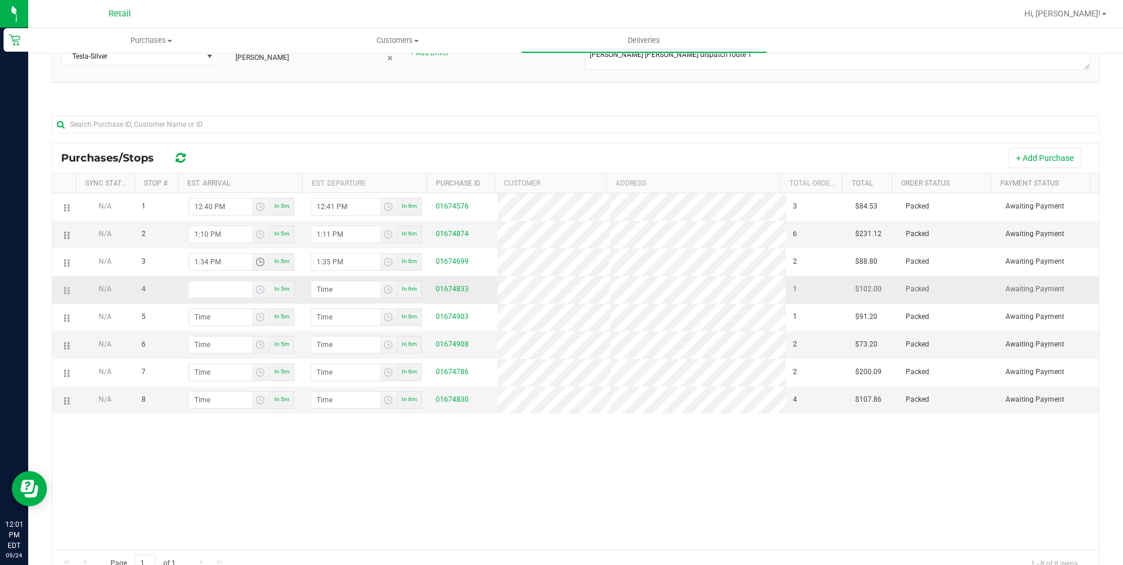
type input "hour:minute AM"
click at [202, 295] on input "hour:minute AM" at bounding box center [220, 289] width 63 height 16
click at [260, 294] on span "Toggle time list" at bounding box center [260, 289] width 9 height 9
click at [204, 436] on li "1" at bounding box center [211, 442] width 28 height 16
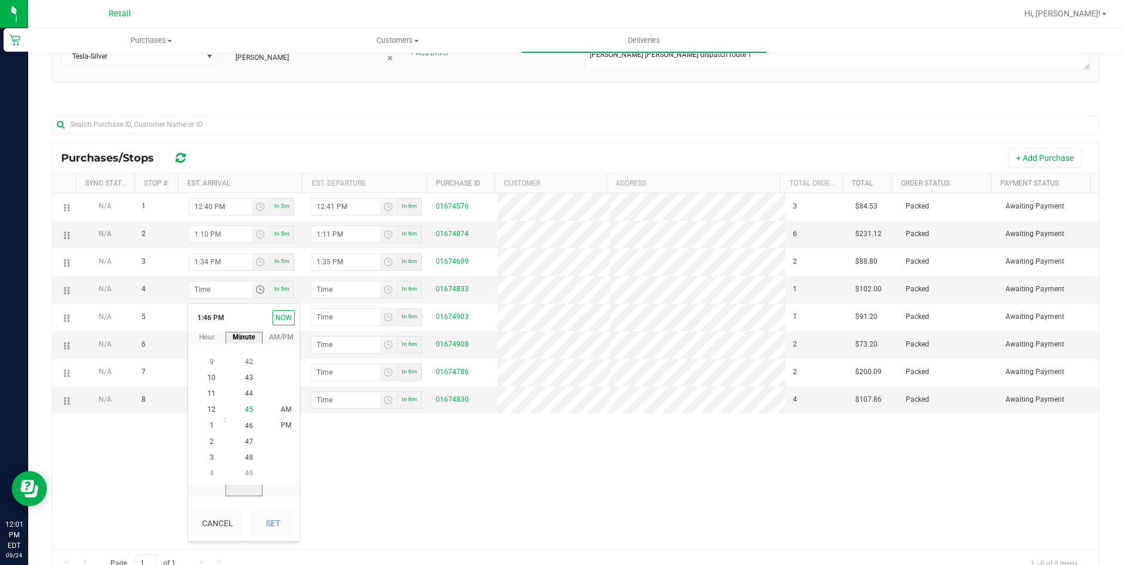
click at [247, 410] on span "45" at bounding box center [249, 410] width 8 height 8
click at [276, 421] on li "PM" at bounding box center [286, 426] width 28 height 16
drag, startPoint x: 286, startPoint y: 528, endPoint x: 288, endPoint y: 519, distance: 8.4
click at [286, 523] on button "Set" at bounding box center [273, 524] width 44 height 26
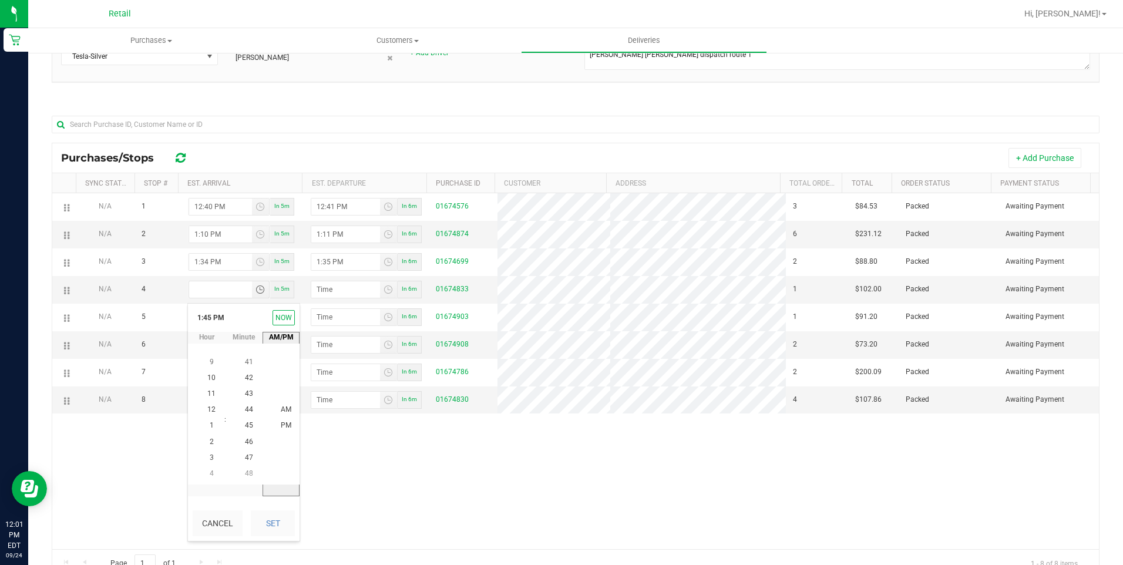
type input "1:45 PM"
type input "1:46 PM"
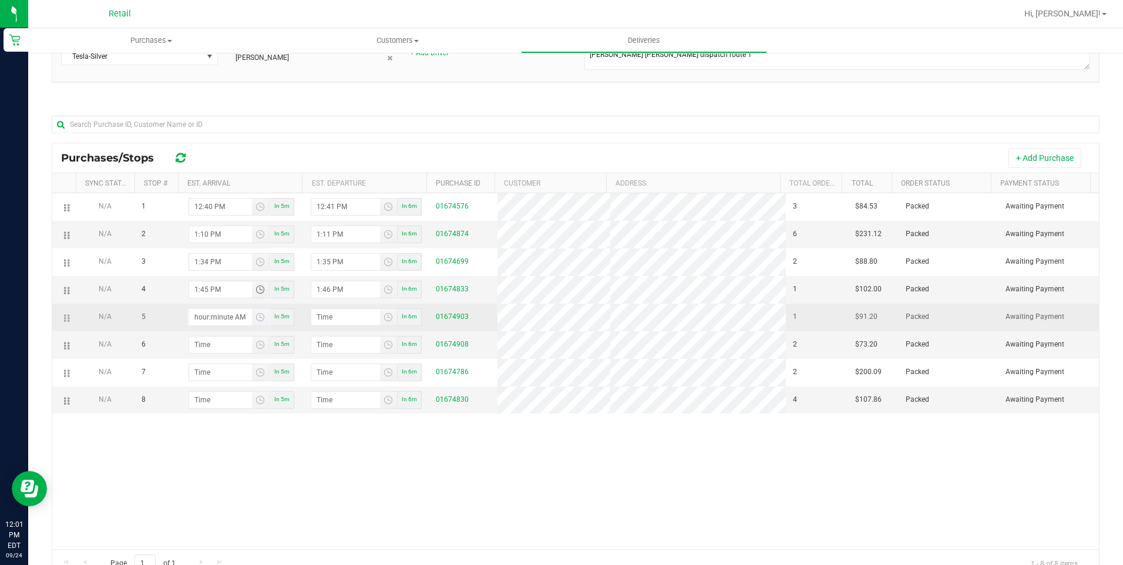
click at [203, 320] on input "hour:minute AM" at bounding box center [220, 317] width 63 height 16
type input "5:09 AM"
type input "5:10 AM"
click at [260, 320] on span "Toggle time list" at bounding box center [260, 317] width 9 height 9
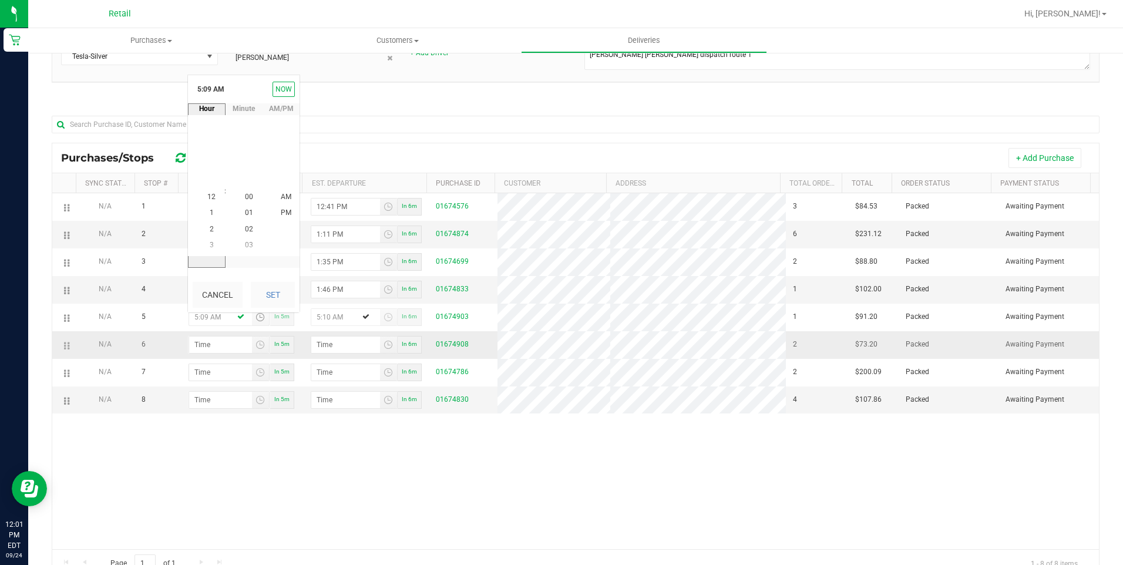
scroll to position [143, 0]
click at [210, 131] on span "1" at bounding box center [212, 133] width 4 height 8
click at [246, 184] on span "58" at bounding box center [249, 181] width 8 height 8
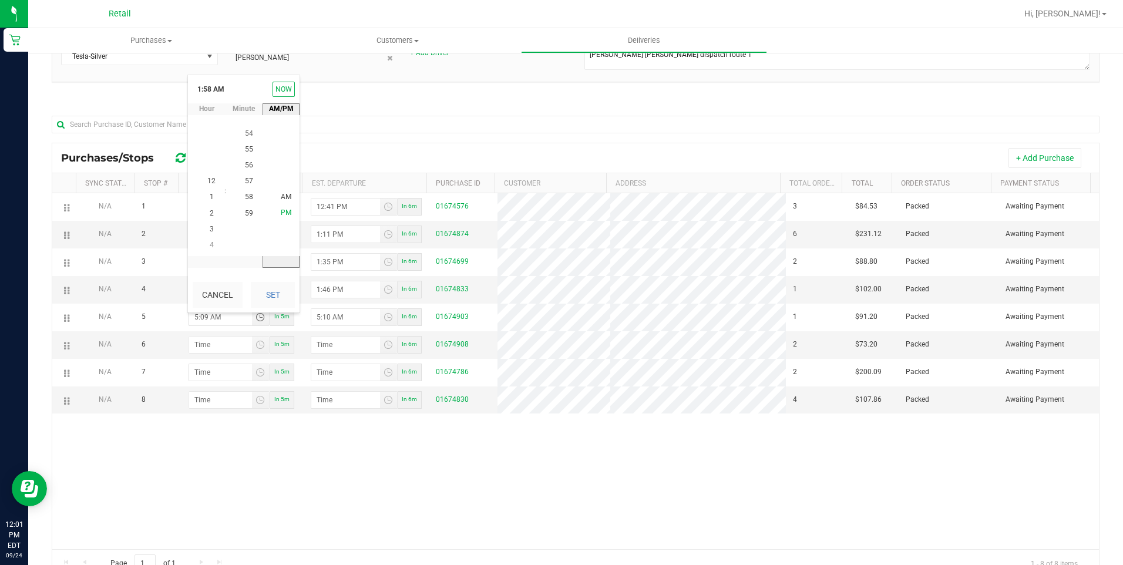
click at [272, 208] on li "PM" at bounding box center [286, 214] width 28 height 16
click at [281, 294] on button "Set" at bounding box center [273, 295] width 44 height 26
type input "1:58 PM"
type input "1:59 PM"
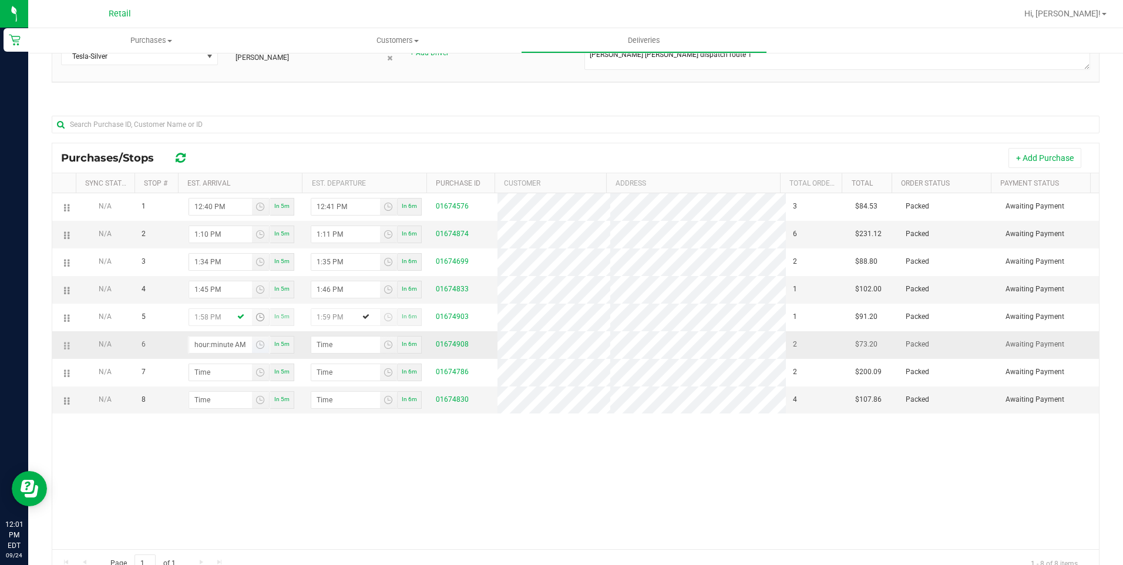
click at [227, 353] on input "hour:minute AM" at bounding box center [220, 345] width 63 height 16
type input "2:01 AM"
type input "2:02 AM"
type input "2:15 AM"
type input "2:16 AM"
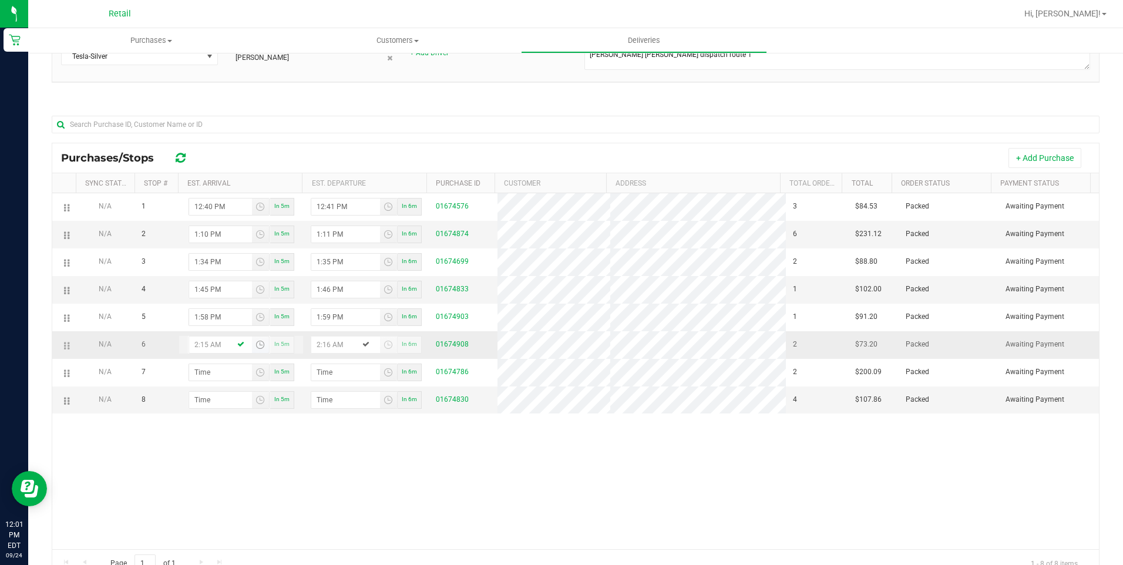
type input "2:15 PM"
type input "2:16 PM"
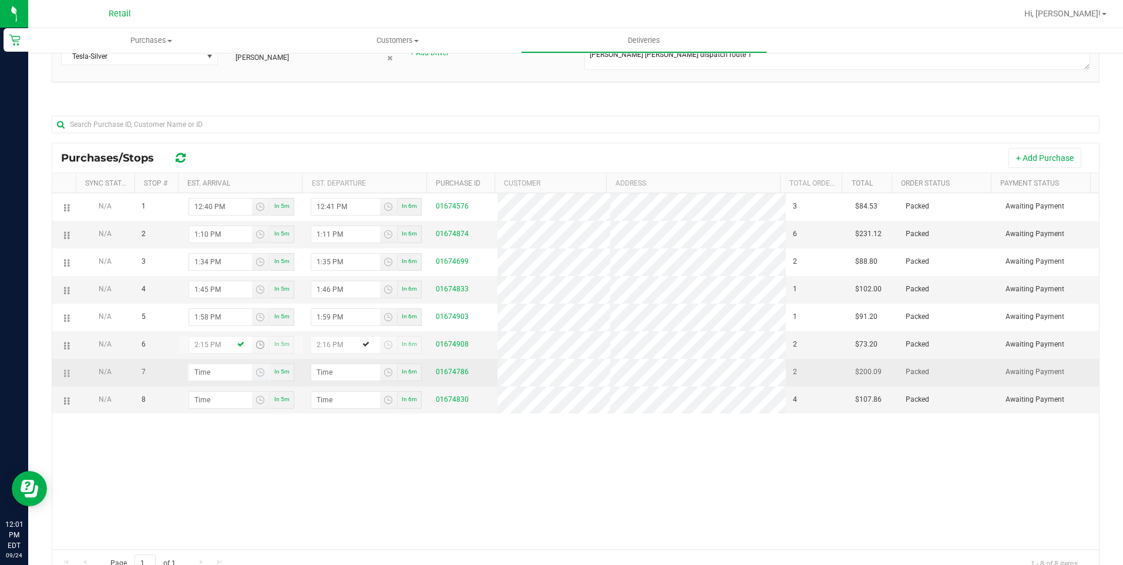
type input "2:15 PM"
click at [221, 381] on input "hour:minute AM" at bounding box center [220, 372] width 63 height 16
type input "2:03 AM"
type input "2:04 AM"
type input "2:35 AM"
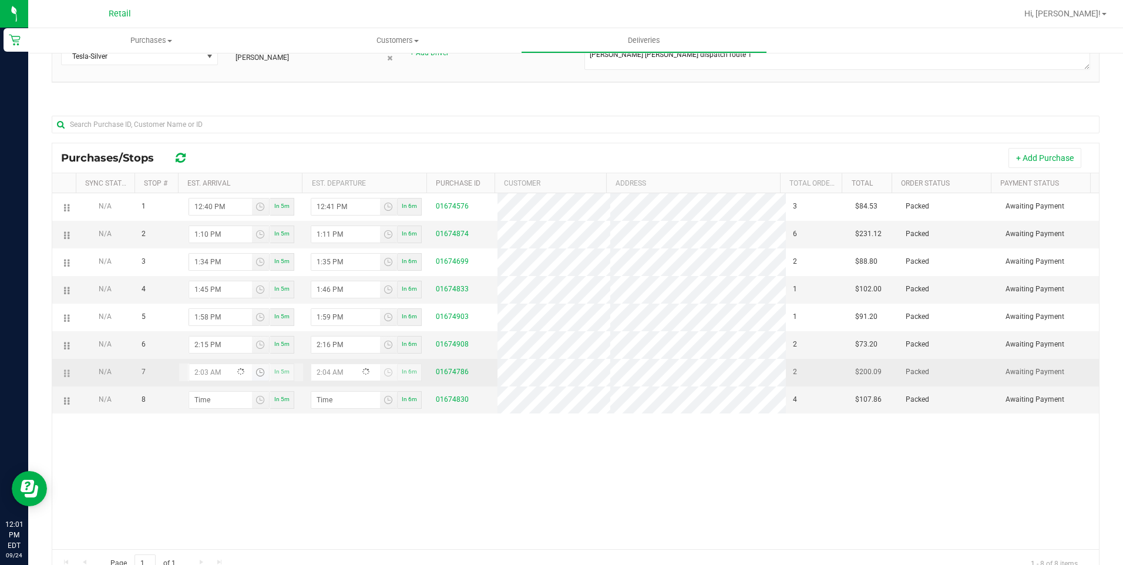
type input "2:36 AM"
type input "2:35 PM"
type input "2:36 PM"
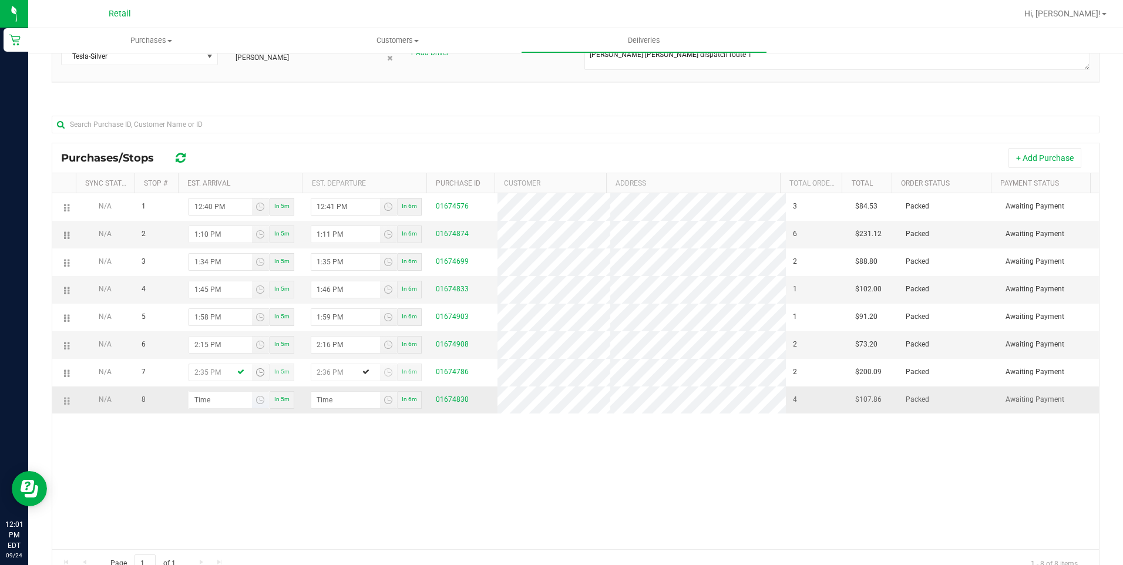
type input "2:35 PM"
click at [220, 400] on input "hour:minute AM" at bounding box center [220, 400] width 63 height 16
type input "2:04 AM"
type input "2:05 AM"
type input "2:42 AM"
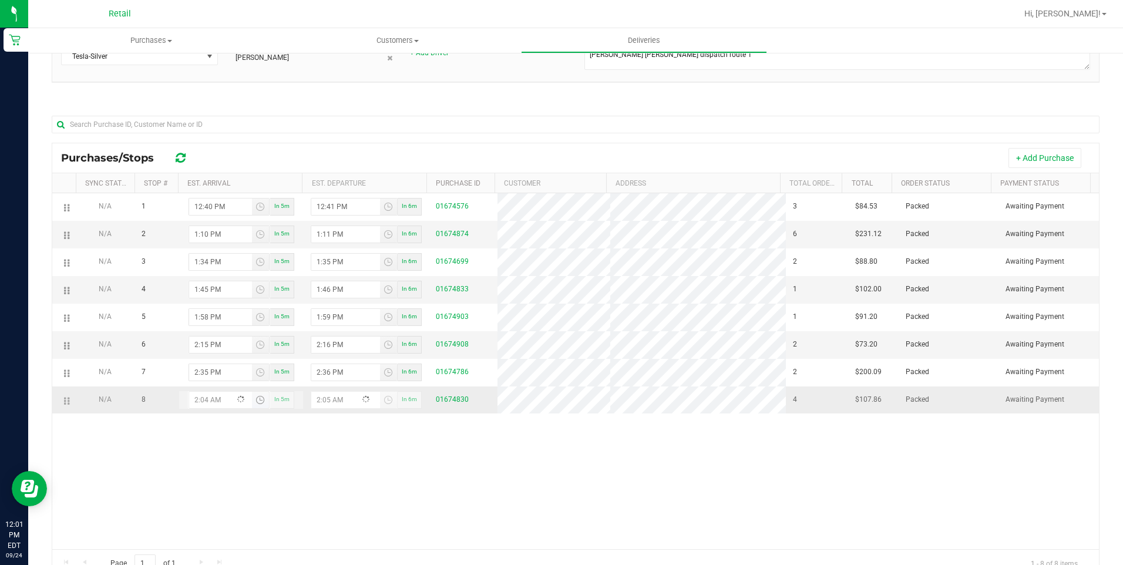
type input "2:43 AM"
type input "2:42 PM"
type input "2:43 PM"
type input "2:42 PM"
click at [353, 452] on div "N/A 1 12:40 PM In 5m 12:41 PM In 6m 01674576 3 $84.53 Packed Awaiting Payment N…" at bounding box center [575, 371] width 1047 height 356
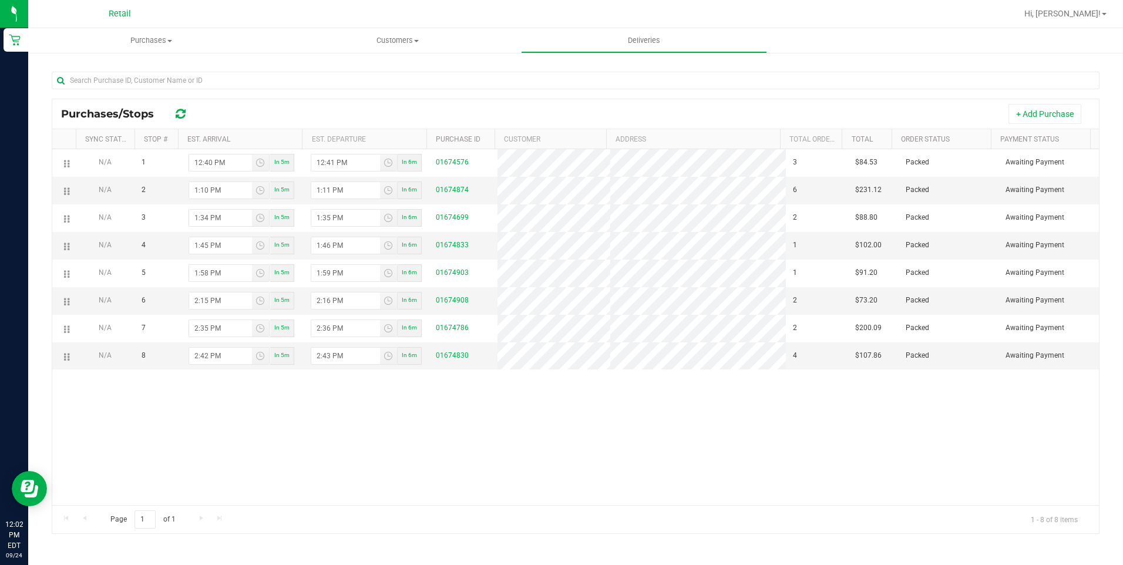
scroll to position [0, 0]
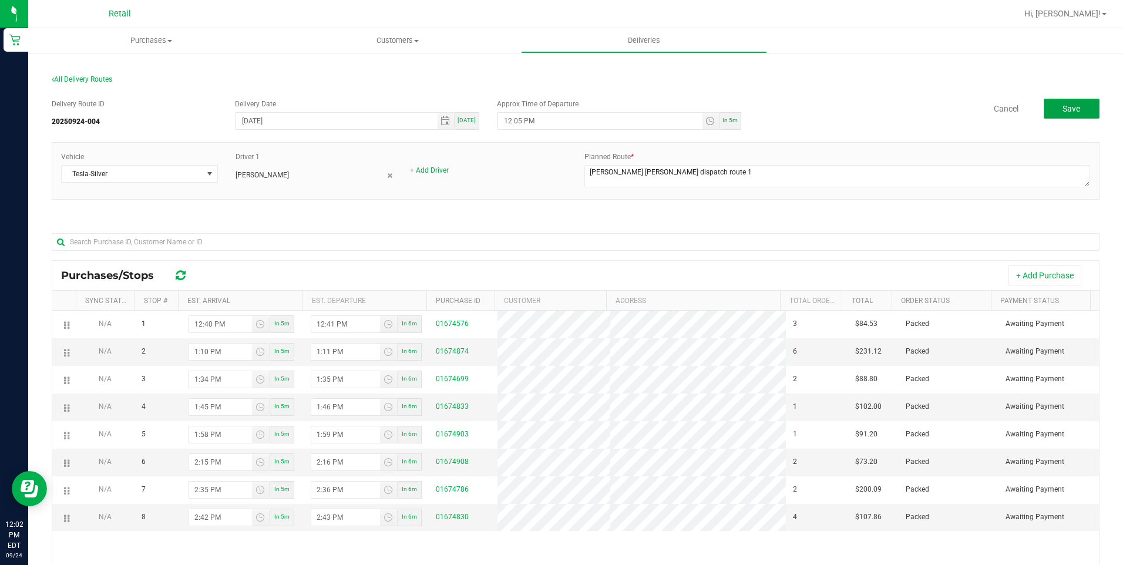
click at [1063, 106] on span "Save" at bounding box center [1072, 108] width 18 height 9
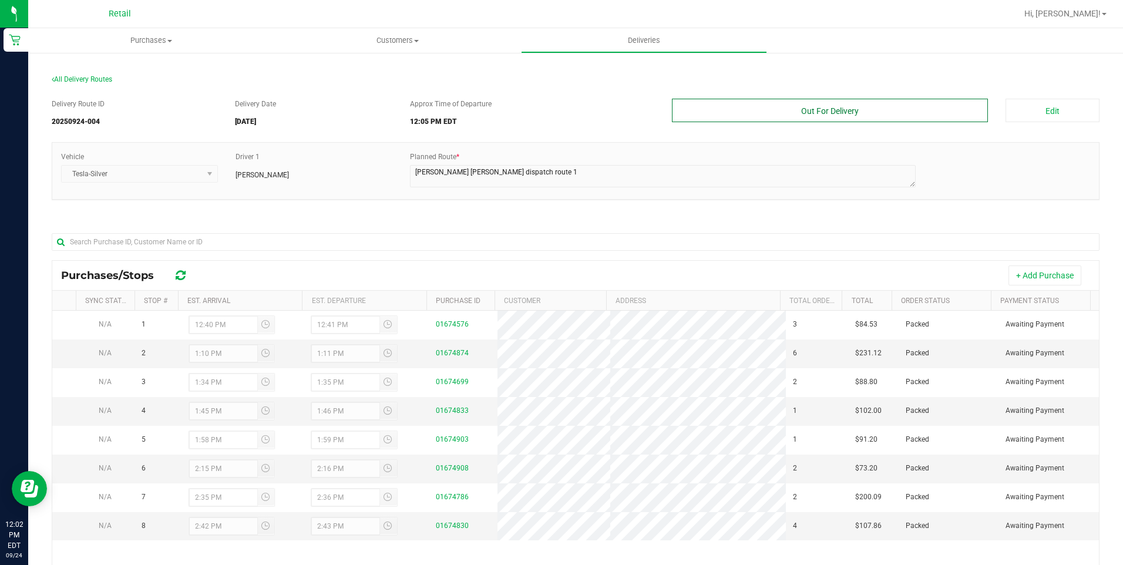
click at [788, 105] on button "Out For Delivery" at bounding box center [830, 111] width 317 height 24
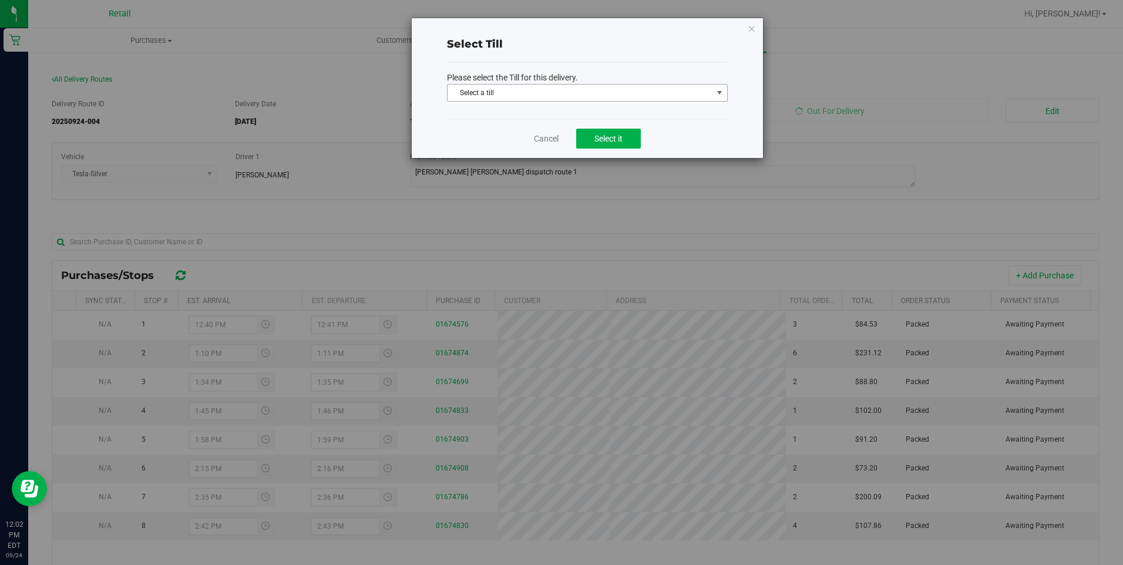
click at [645, 90] on span "Select a till" at bounding box center [580, 93] width 265 height 16
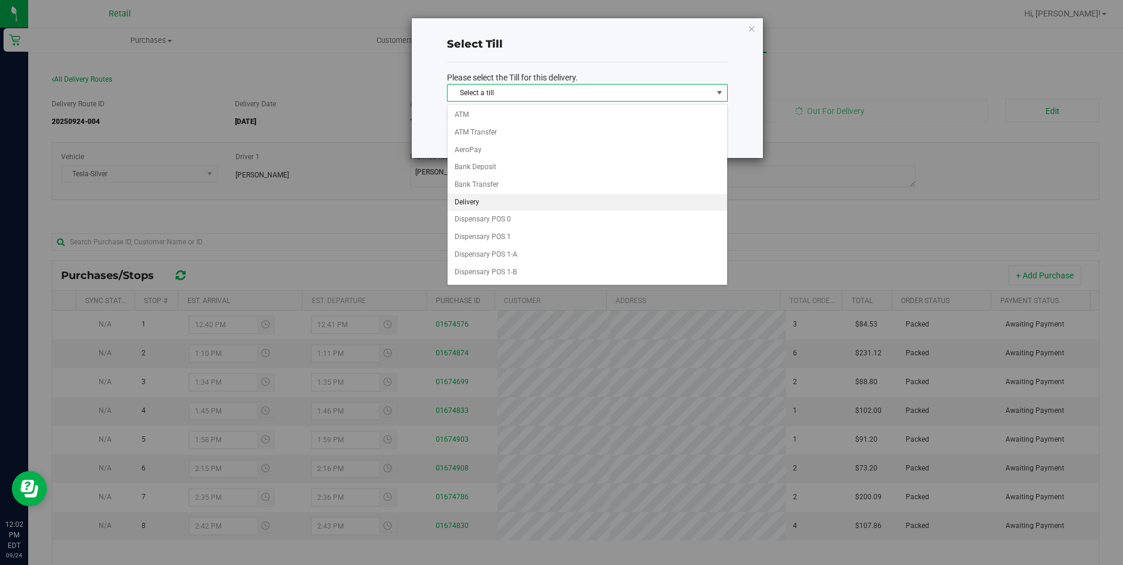
click at [486, 202] on li "Delivery" at bounding box center [588, 203] width 280 height 18
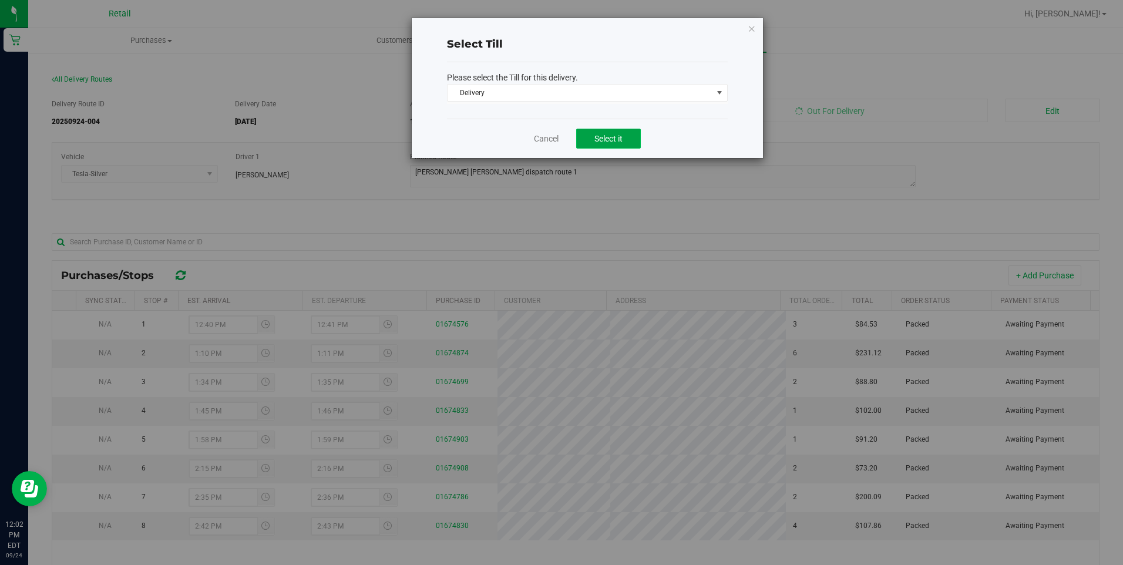
click at [598, 143] on button "Select it" at bounding box center [608, 139] width 65 height 20
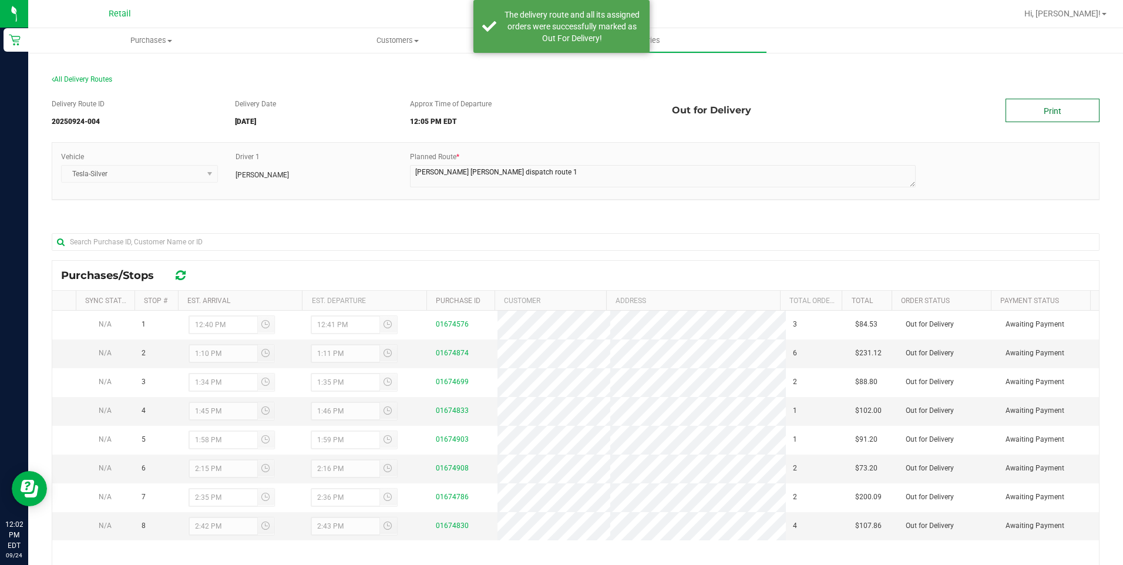
click at [1026, 105] on link "Print" at bounding box center [1053, 111] width 94 height 24
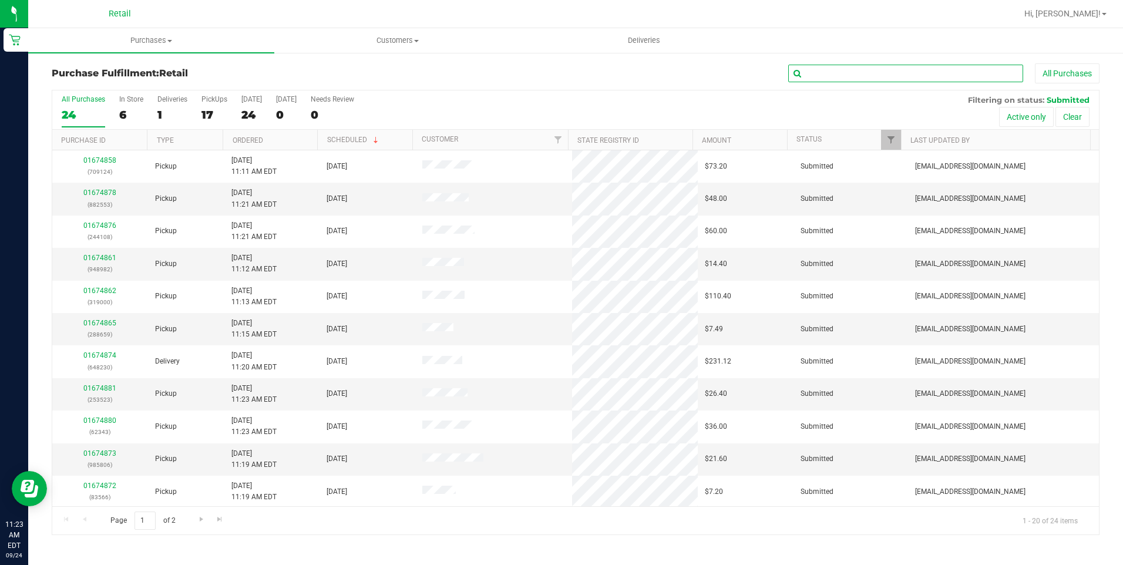
click at [823, 73] on input "text" at bounding box center [905, 74] width 235 height 18
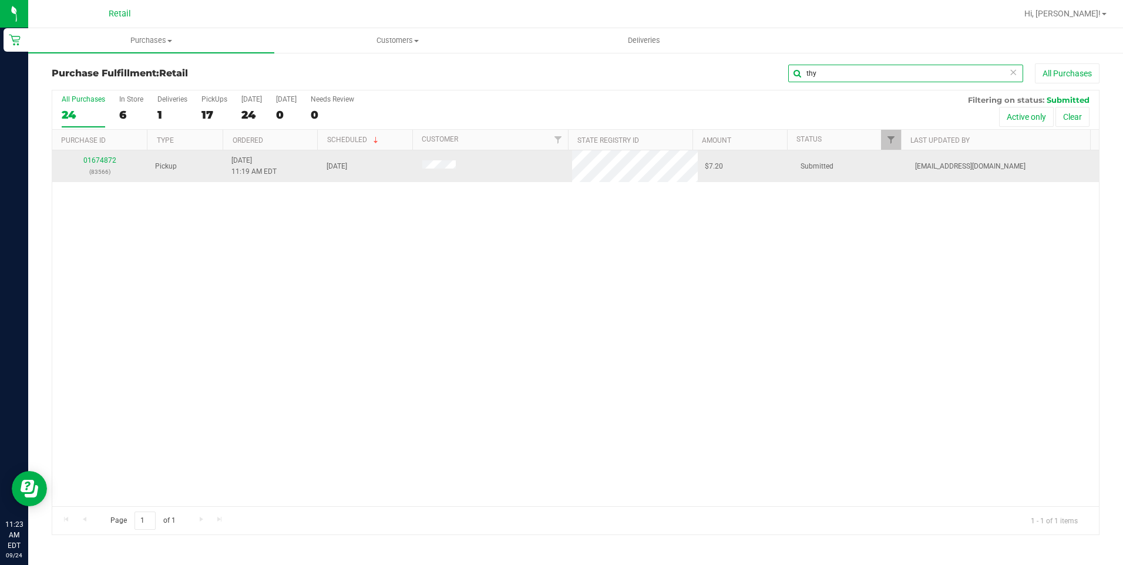
type input "thy"
click at [105, 165] on div "01674872 (83566)" at bounding box center [100, 166] width 82 height 22
click at [105, 162] on link "01674872" at bounding box center [99, 160] width 33 height 8
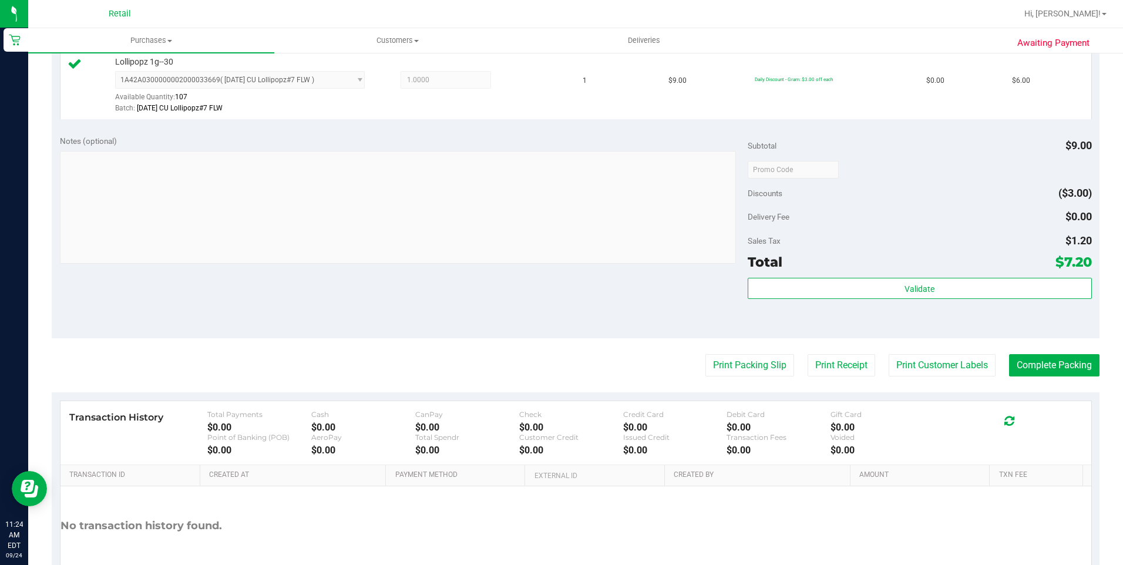
scroll to position [353, 0]
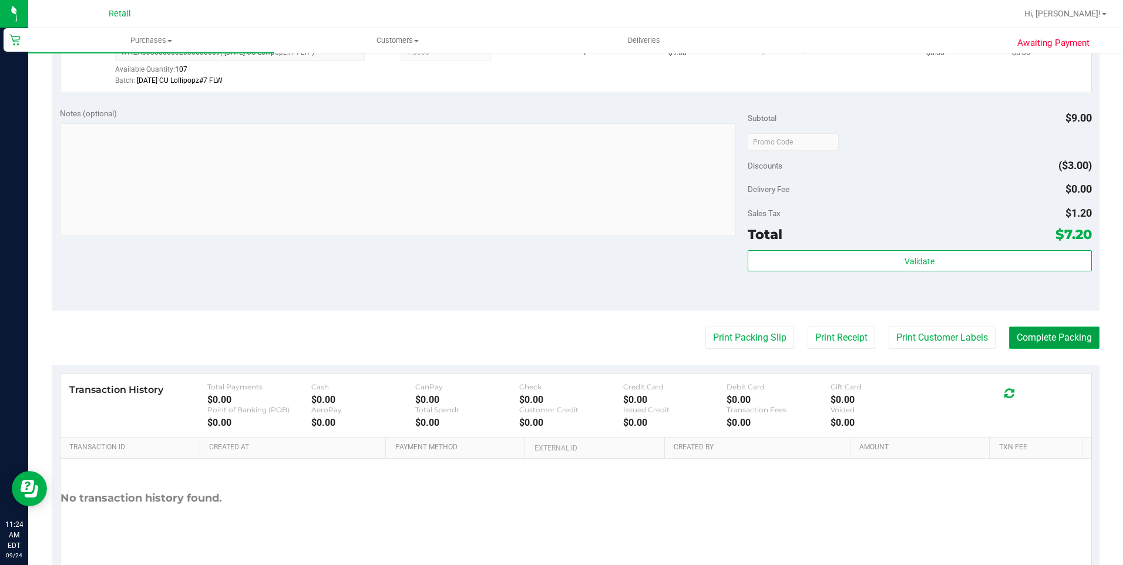
click at [1012, 333] on button "Complete Packing" at bounding box center [1054, 338] width 90 height 22
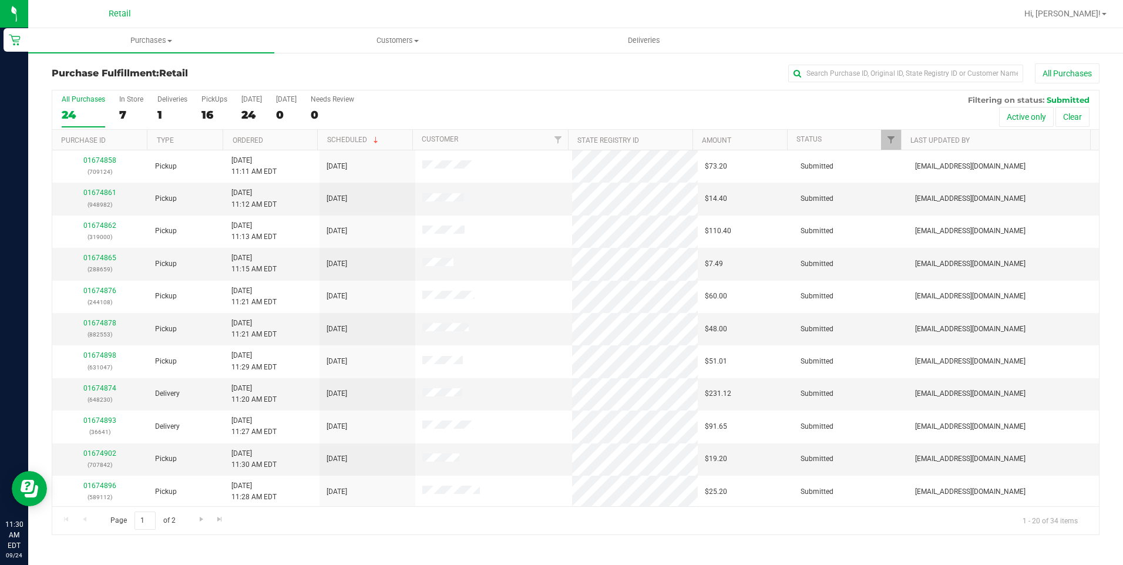
click at [478, 89] on div "Purchase Fulfillment: Retail All Purchases" at bounding box center [576, 76] width 1048 height 26
click at [173, 110] on div "1" at bounding box center [172, 115] width 30 height 14
click at [0, 0] on input "Deliveries 1" at bounding box center [0, 0] width 0 height 0
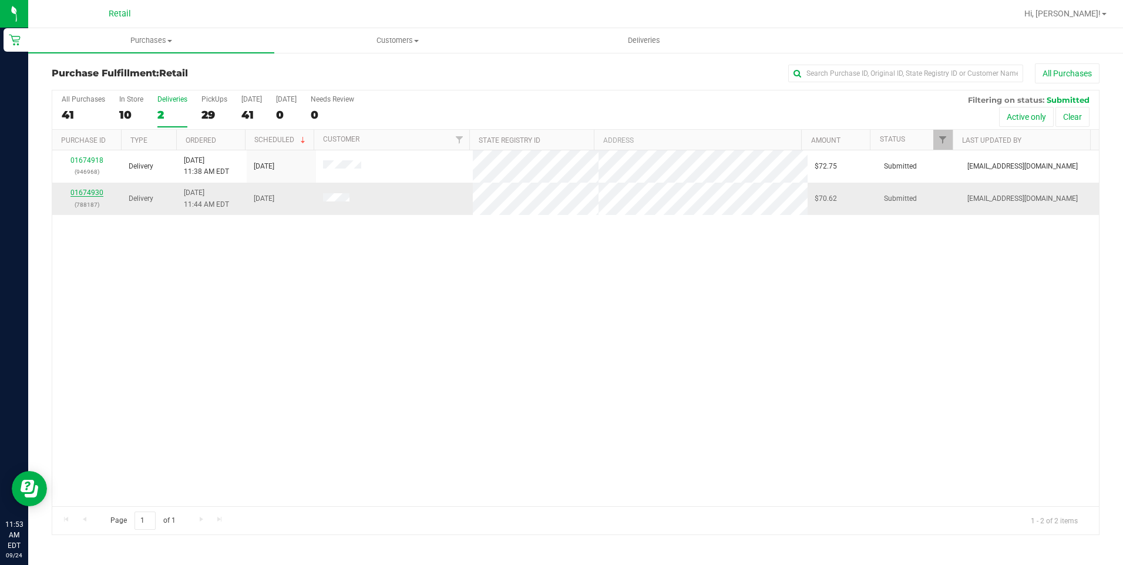
click at [81, 194] on link "01674930" at bounding box center [87, 193] width 33 height 8
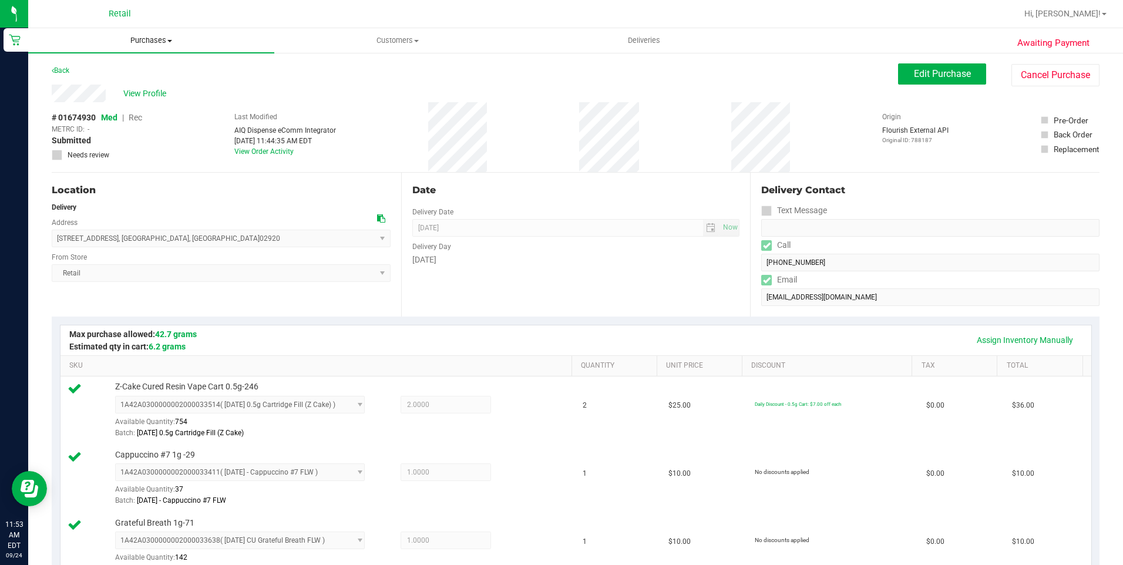
click at [132, 42] on span "Purchases" at bounding box center [151, 40] width 246 height 11
click at [113, 83] on li "Fulfillment" at bounding box center [151, 85] width 246 height 14
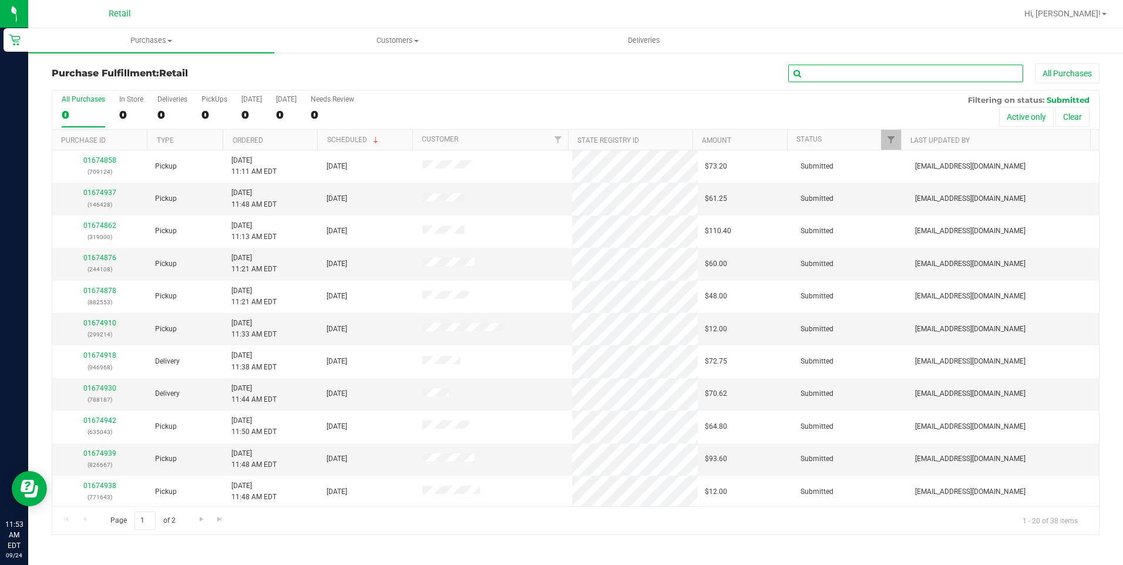
click at [845, 74] on input "text" at bounding box center [905, 74] width 235 height 18
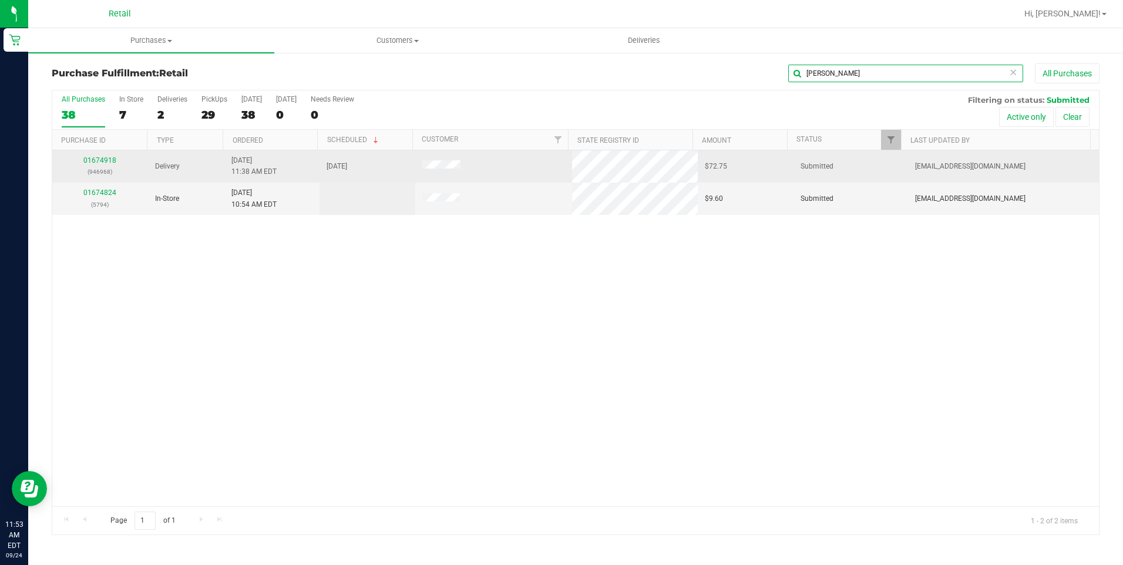
type input "[PERSON_NAME]"
click at [84, 166] on div "01674918 (946968)" at bounding box center [100, 166] width 82 height 22
click at [89, 165] on div "01674918 (946968)" at bounding box center [100, 166] width 82 height 22
click at [93, 163] on link "01674918" at bounding box center [99, 160] width 33 height 8
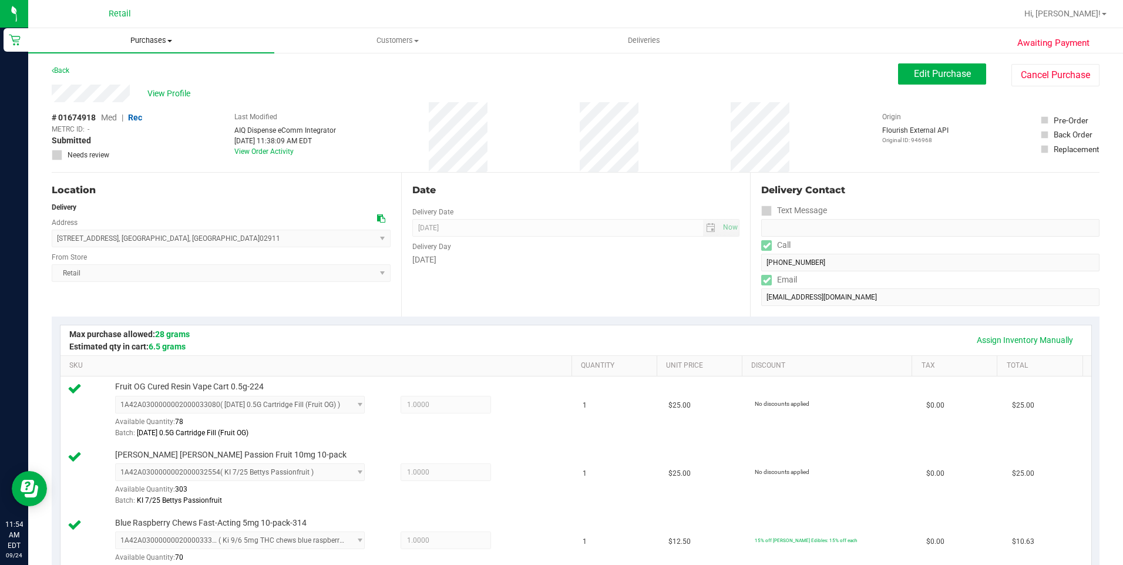
click at [146, 36] on span "Purchases" at bounding box center [151, 40] width 246 height 11
